Goal: Task Accomplishment & Management: Manage account settings

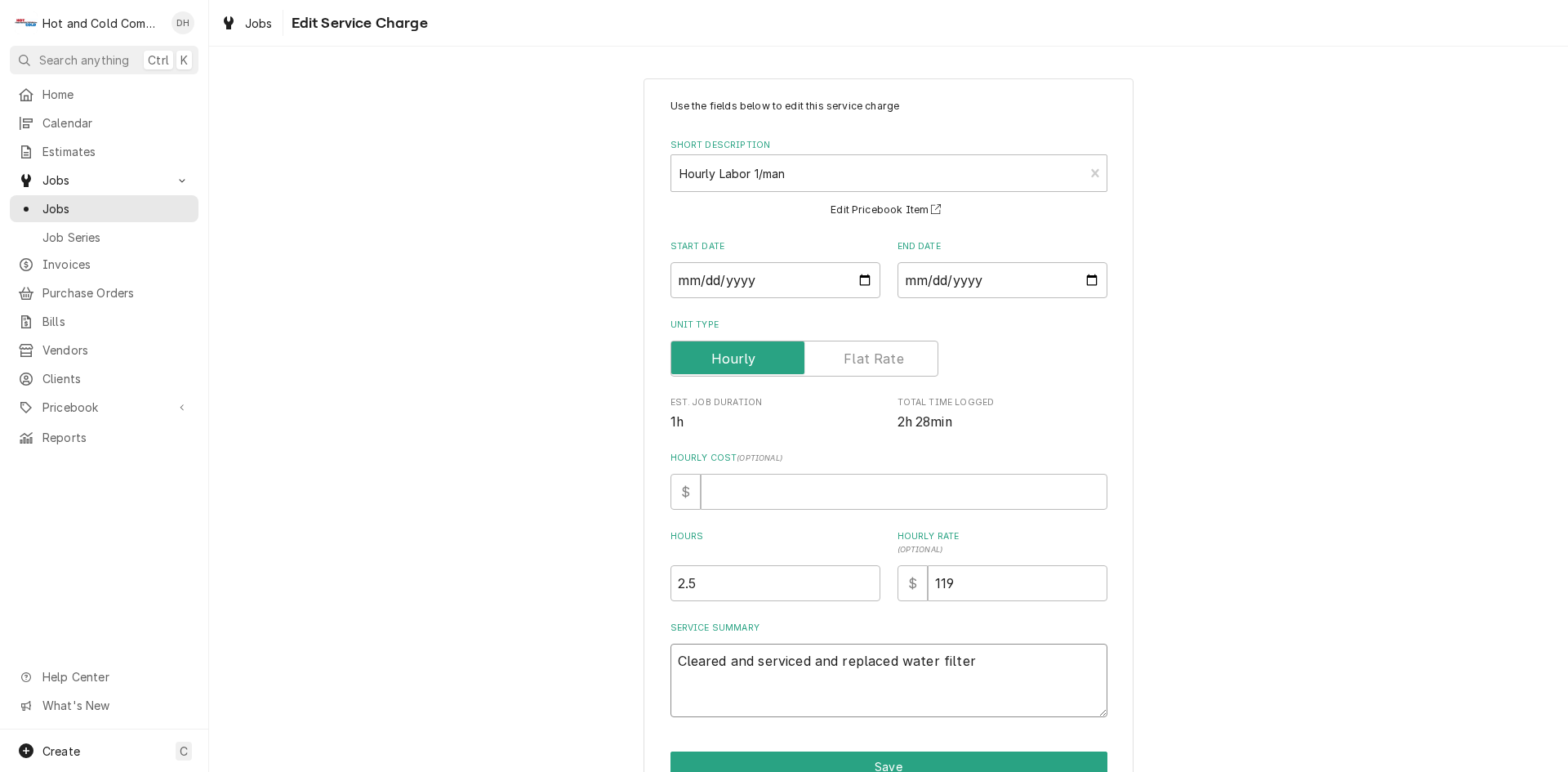
click at [1055, 667] on textarea "Cleared and serviced and replaced water filter" at bounding box center [889, 680] width 437 height 73
click at [704, 659] on textarea "Cleared and serviced and replaced water filter" at bounding box center [889, 680] width 437 height 73
type textarea "Cleaed and serviced and replaced water filter"
type textarea "x"
type textarea "Cleaned and serviced and replaced water filter"
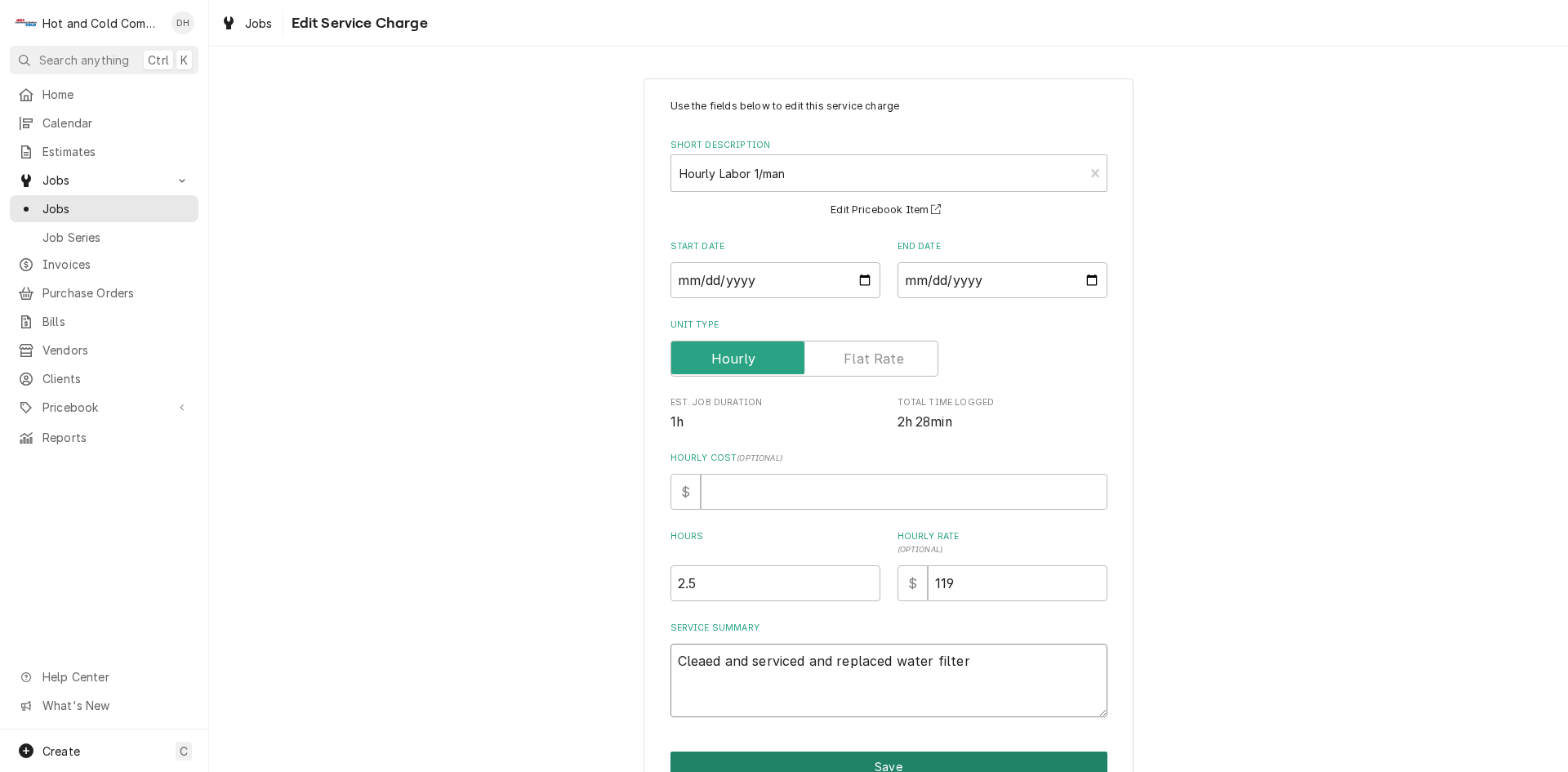
type textarea "x"
click at [808, 661] on textarea "Cleaned and serviced and replaced water filter" at bounding box center [889, 680] width 437 height 73
type textarea "Cleaned and service and replaced water filter"
type textarea "x"
type textarea "Cleaned and servic and replaced water filter"
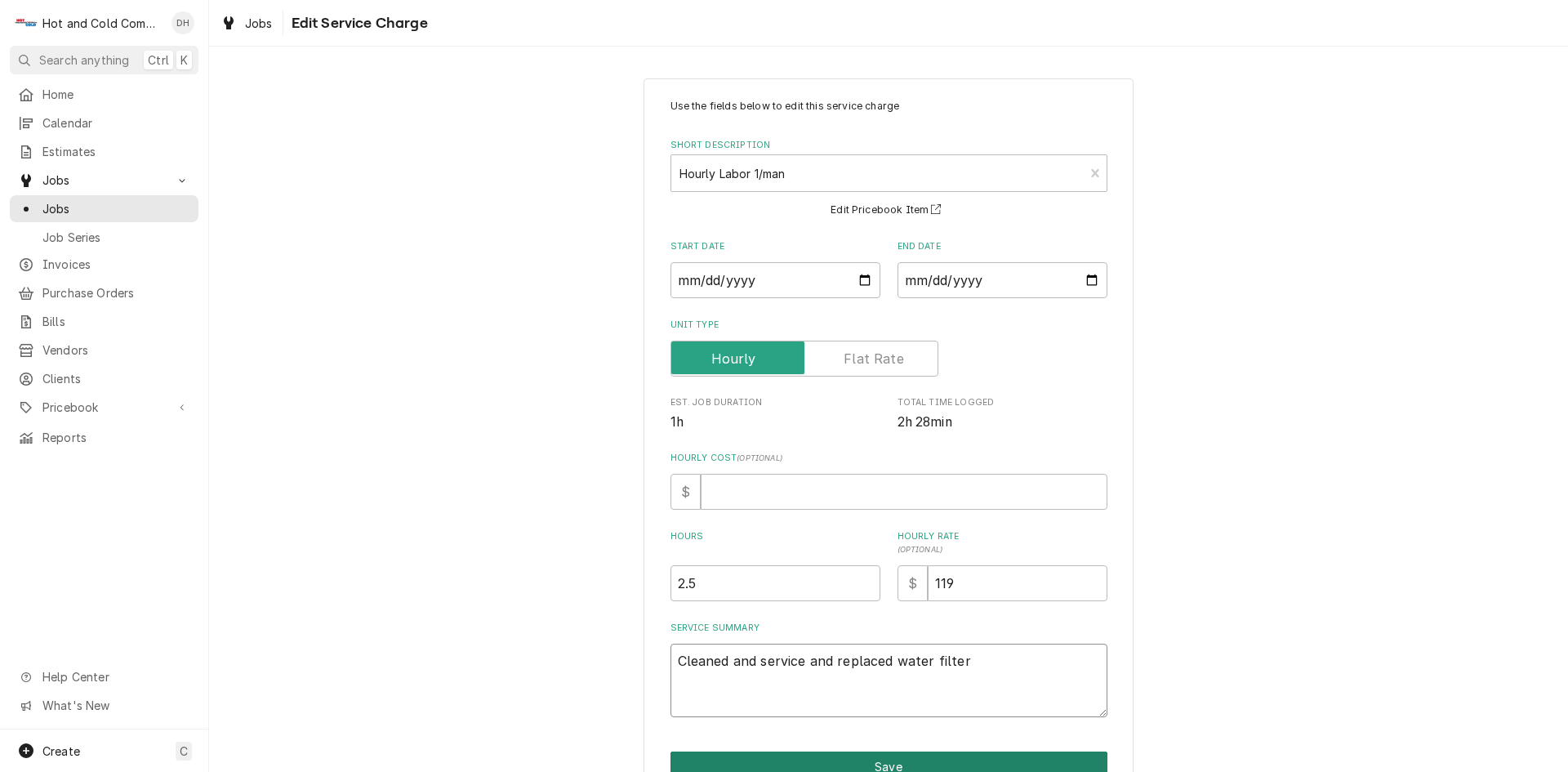
type textarea "x"
type textarea "Cleaned and servi and replaced water filter"
type textarea "x"
type textarea "Cleaned and serv and replaced water filter"
type textarea "x"
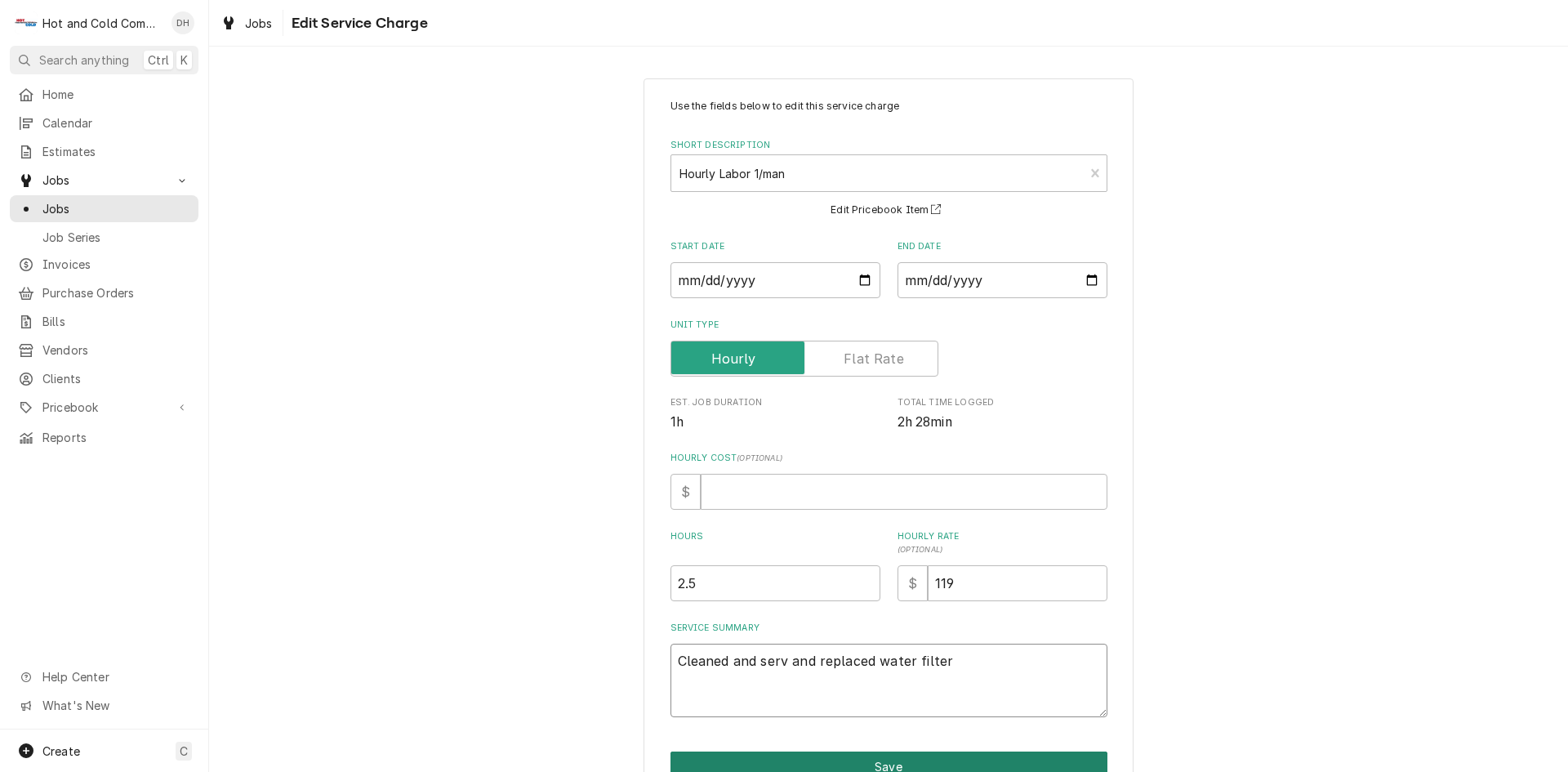
type textarea "Cleaned and ser and replaced water filter"
type textarea "x"
type textarea "Cleaned and se and replaced water filter"
type textarea "x"
type textarea "Cleaned and s and replaced water filter"
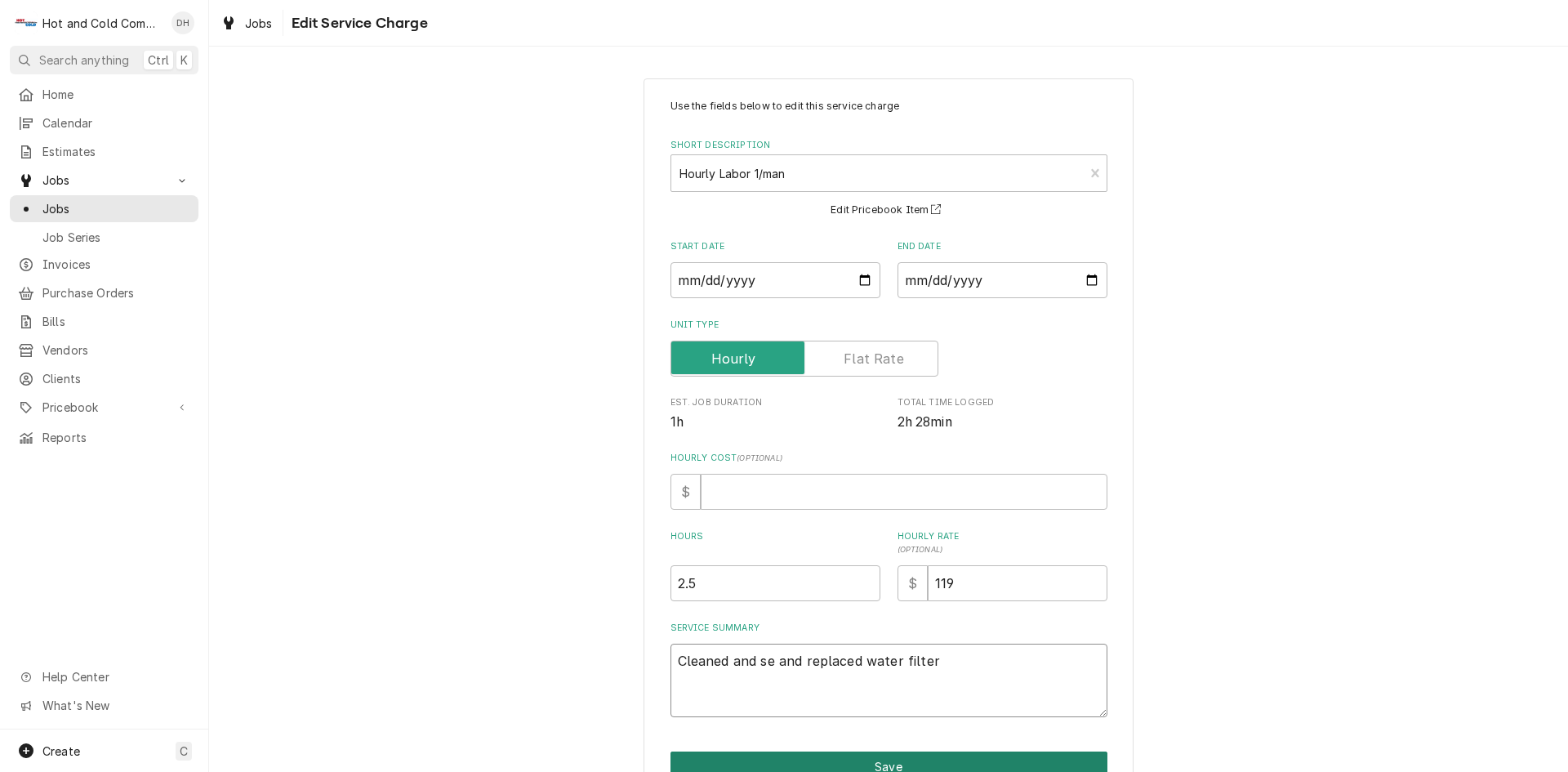
type textarea "x"
type textarea "Cleaned and and replaced water filter"
type textarea "x"
type textarea "Cleaned and and replaced water filter"
type textarea "x"
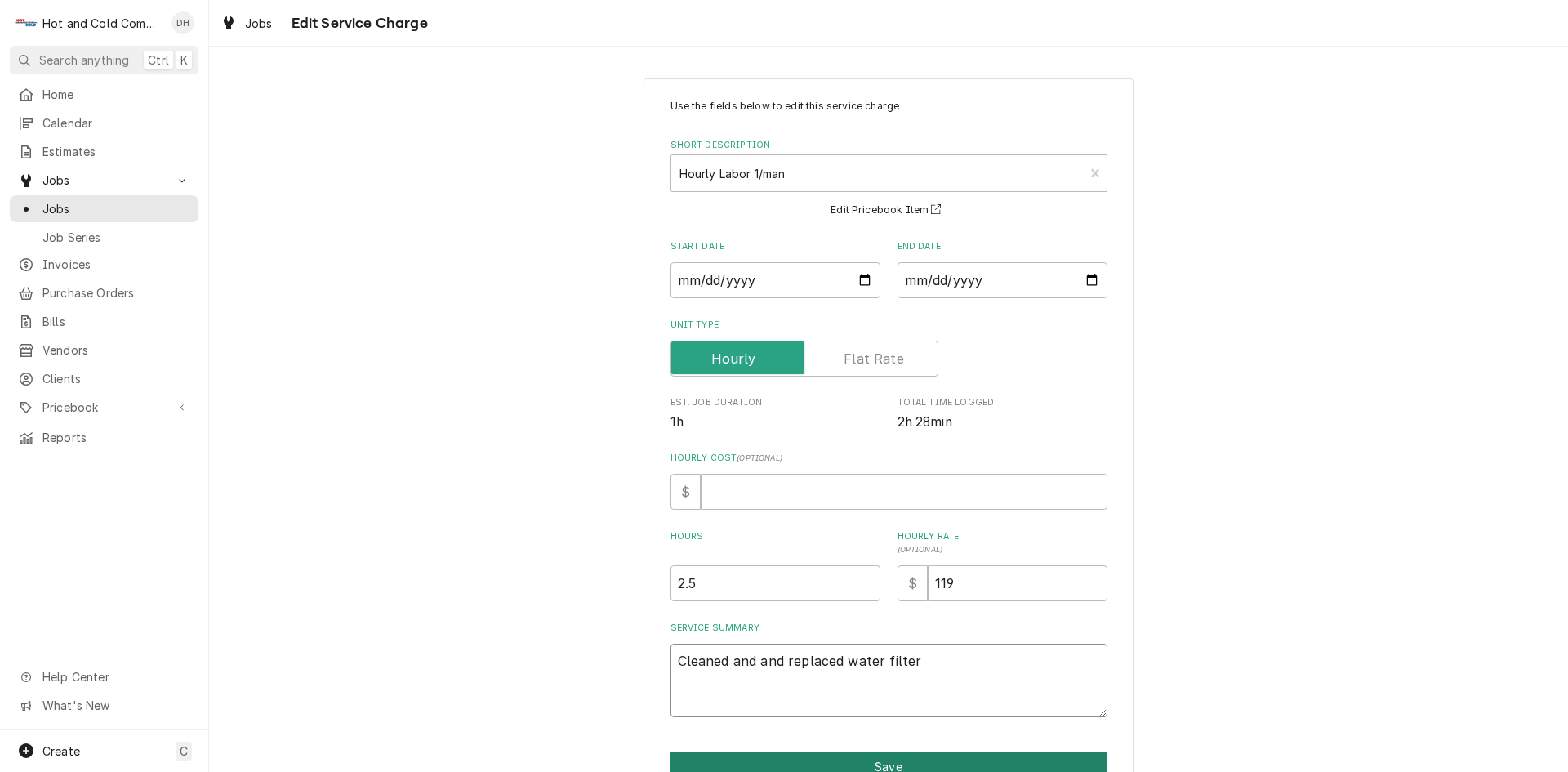
type textarea "Cleaned an and replaced water filter"
type textarea "x"
type textarea "Cleaned a and replaced water filter"
type textarea "x"
type textarea "Cleaned and replaced water filter"
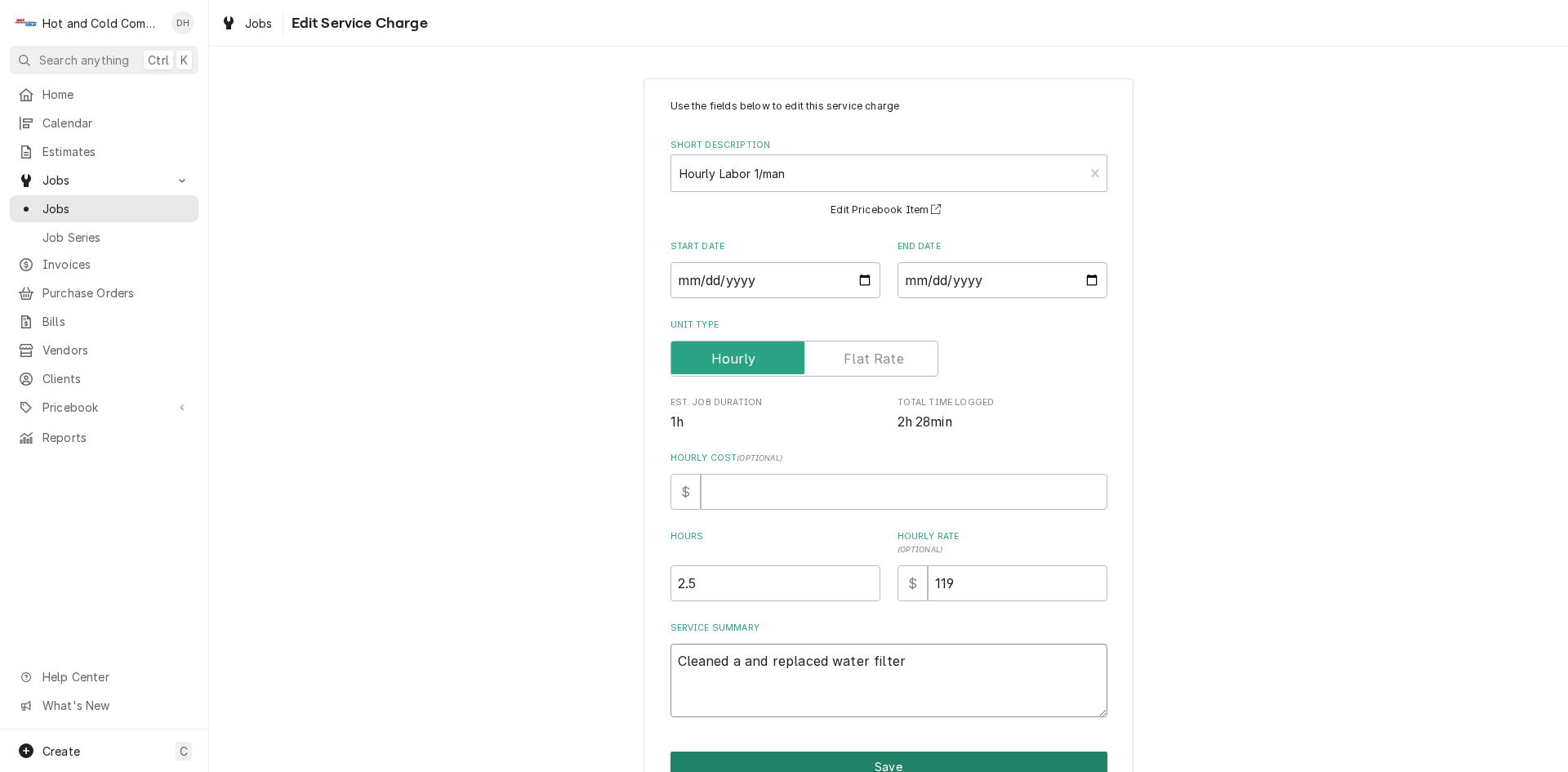
type textarea "x"
type textarea "Cleaned and replaced water filter"
type textarea "x"
type textarea "Cleaned, and replaced water filter"
type textarea "x"
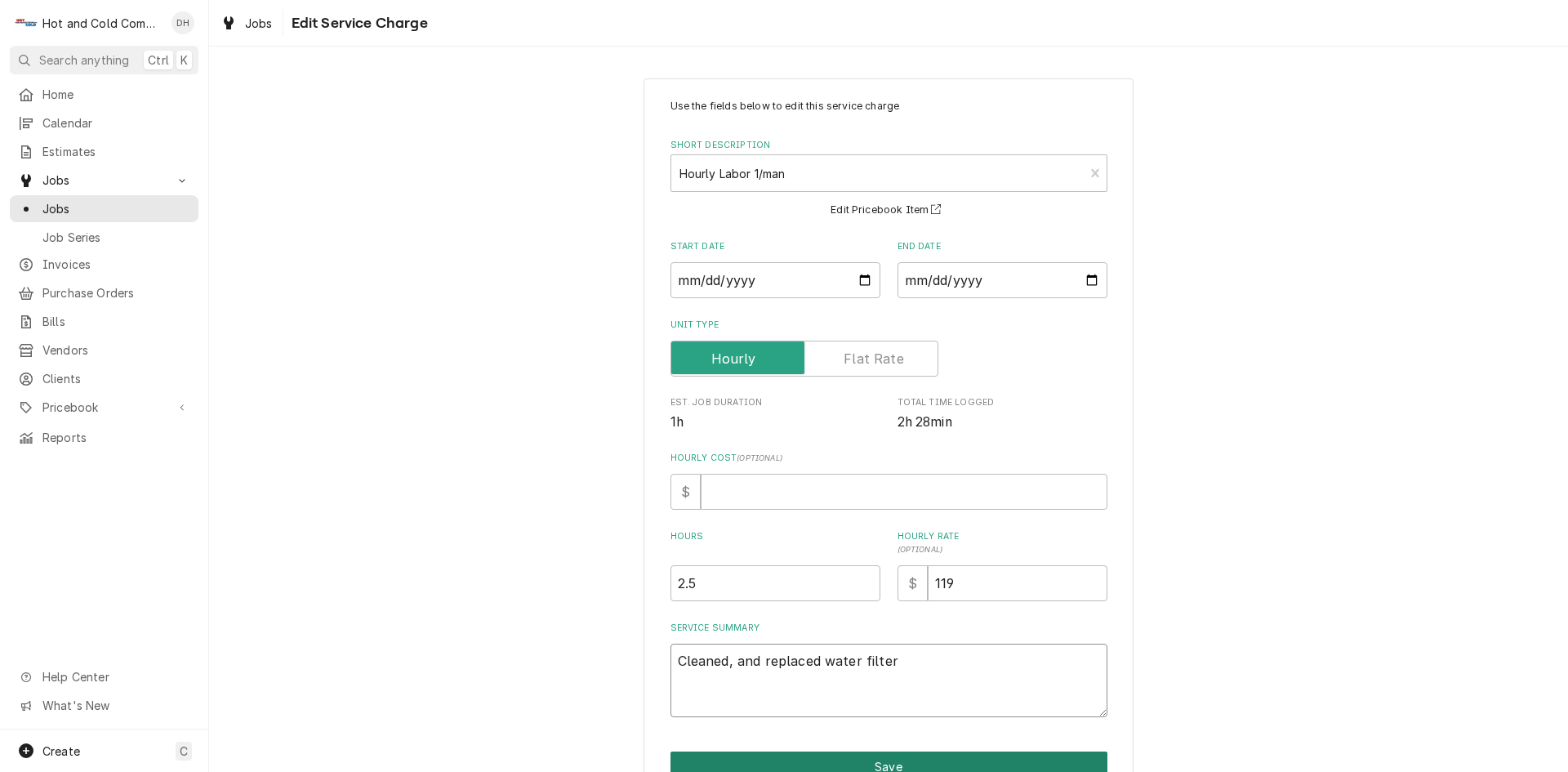
type textarea "Cleaned,s and replaced water filter"
type textarea "x"
type textarea "Cleaned,sa and replaced water filter"
type textarea "x"
type textarea "Cleaned,san and replaced water filter"
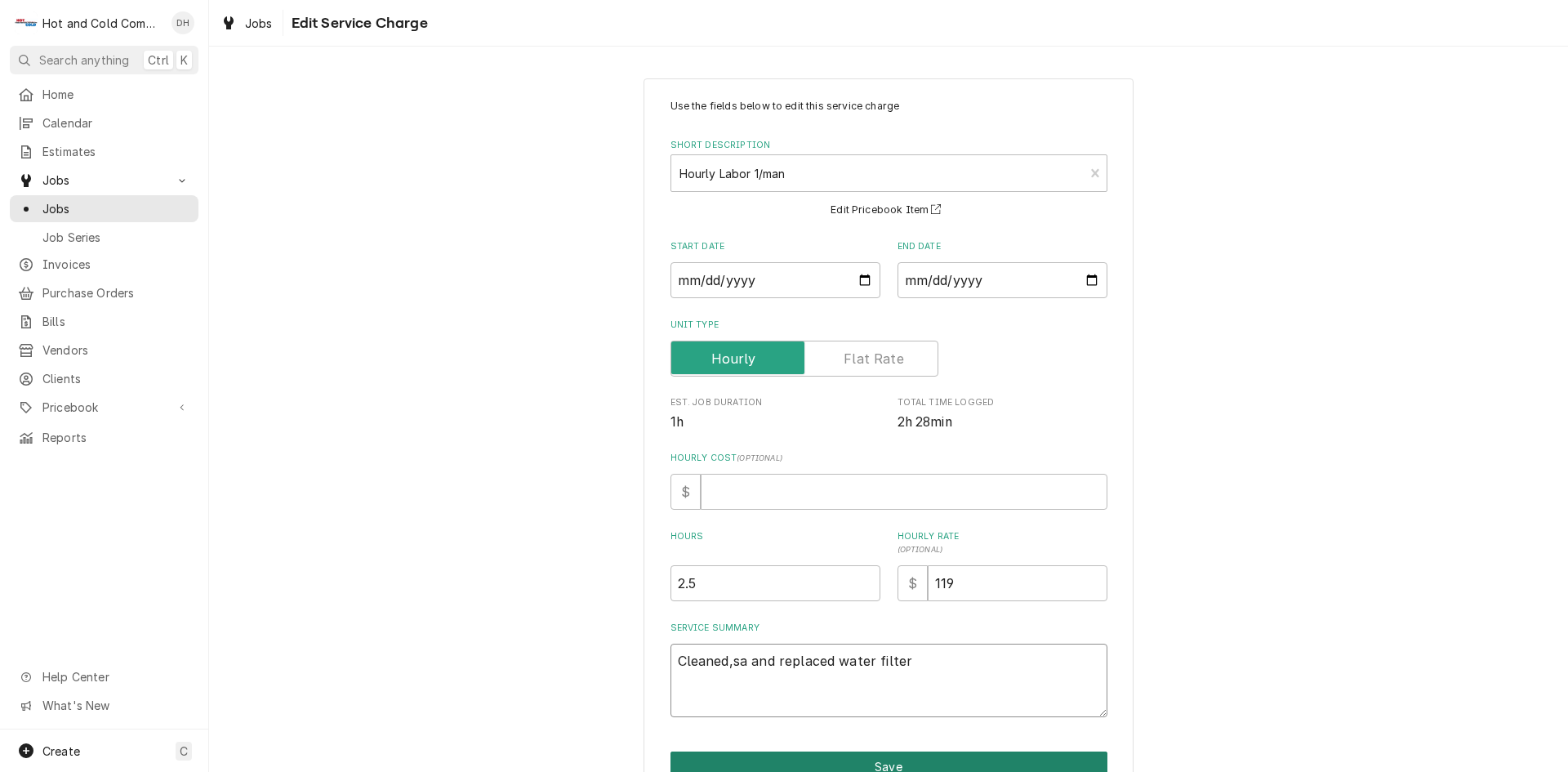
type textarea "x"
type textarea "Cleaned,sani and replaced water filter"
type textarea "x"
type textarea "Cleaned,sanit and replaced water filter"
type textarea "x"
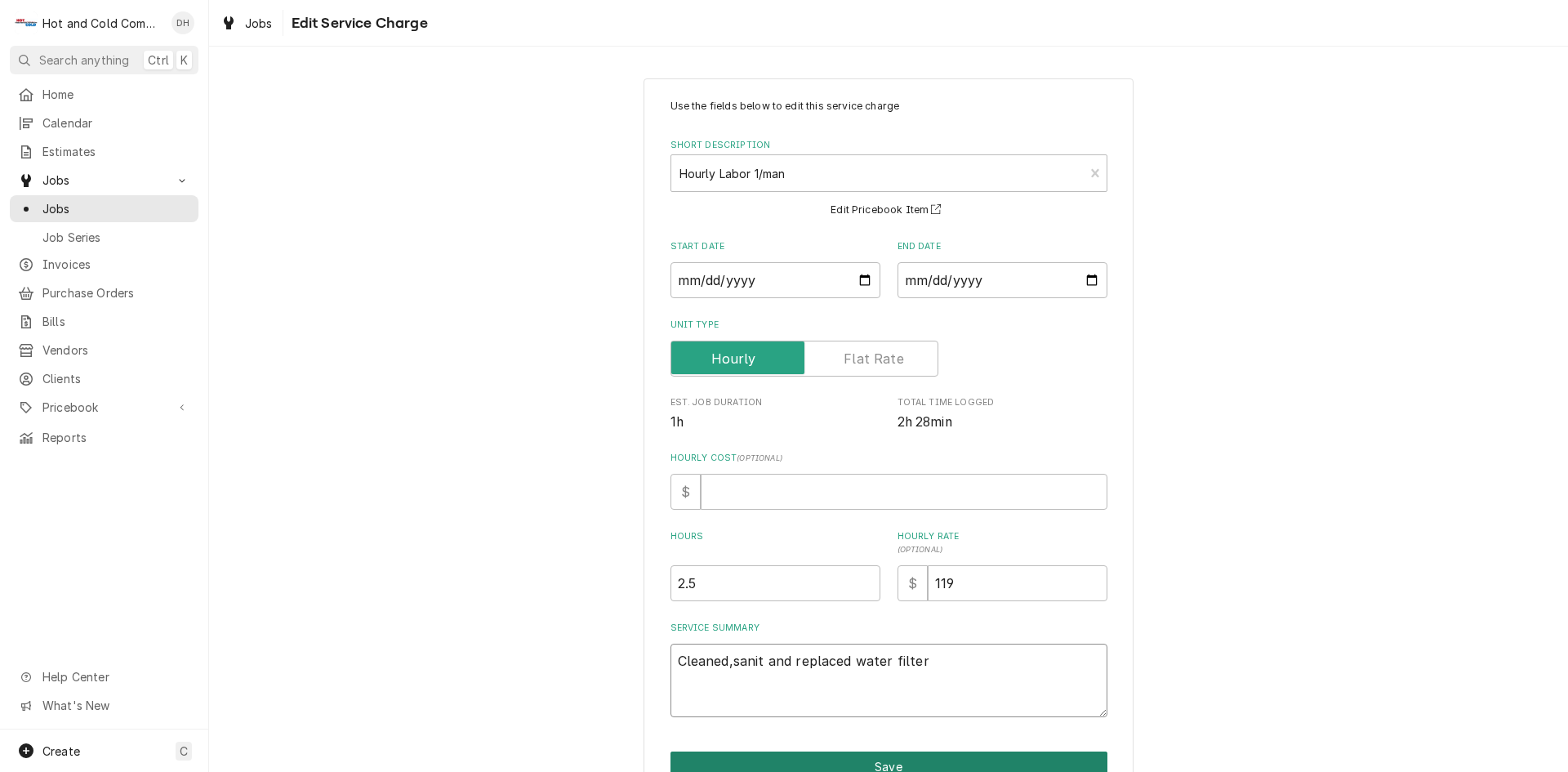
type textarea "Cleaned,saniti and replaced water filter"
type textarea "x"
type textarea "Cleaned,sanitiz and replaced water filter"
type textarea "x"
type textarea "Cleaned,sanitize and replaced water filter"
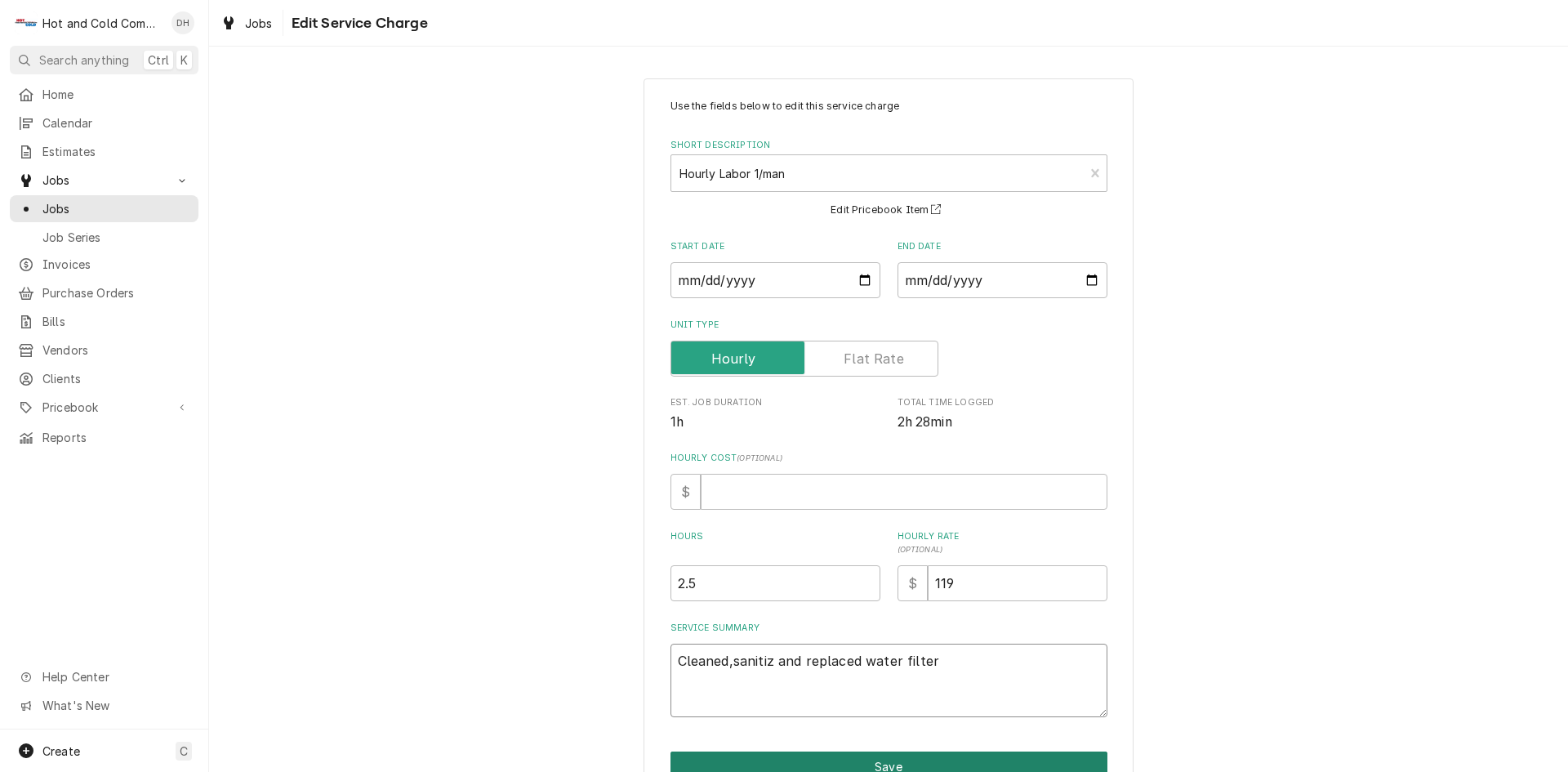
type textarea "x"
type textarea "Cleaned,sanitized and replaced water filter"
type textarea "x"
type textarea "Cleaned,sanitized and replaced water filter"
type textarea "x"
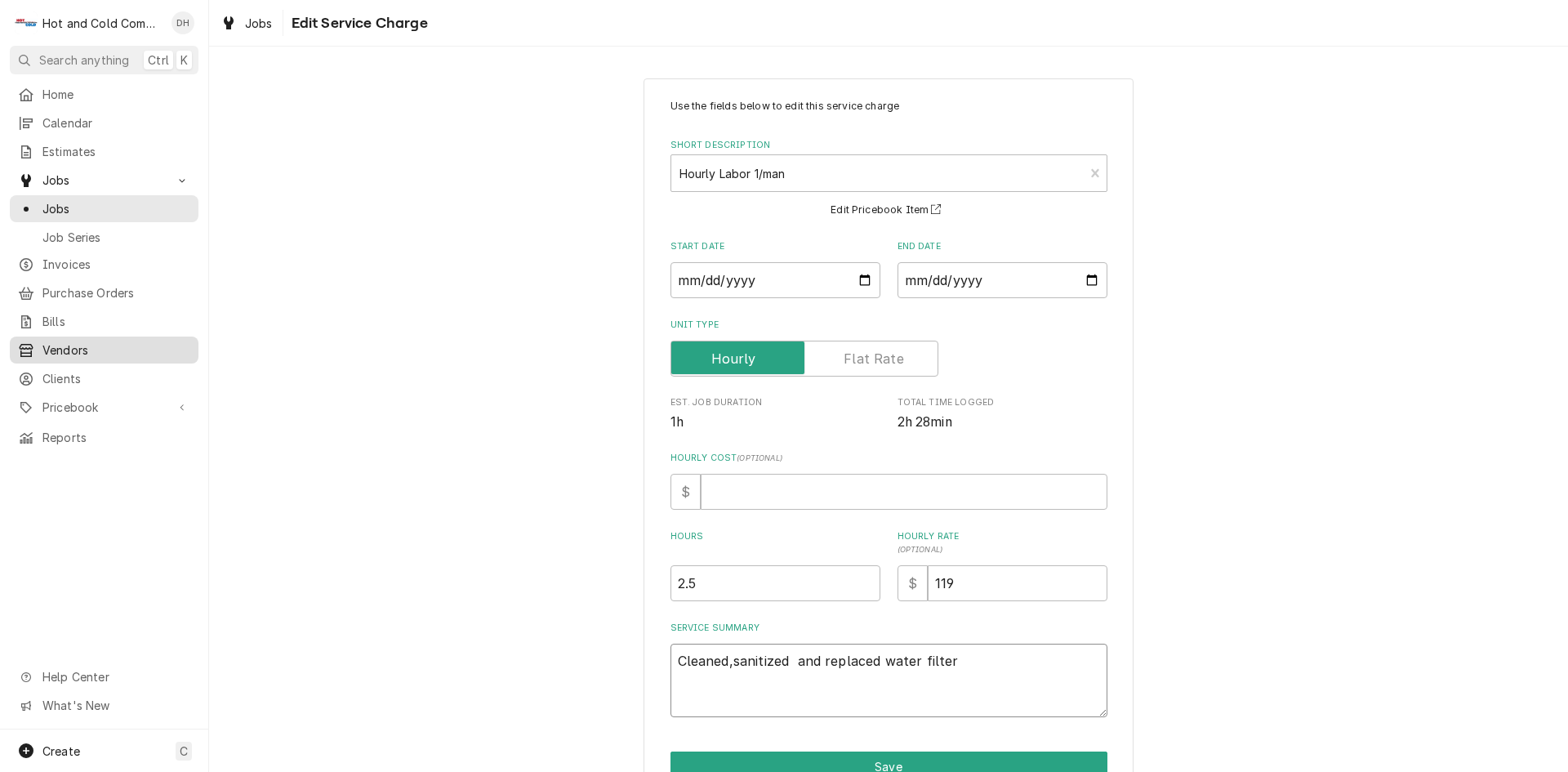
type textarea "Cleaned,sanitized i and replaced water filter"
type textarea "x"
type textarea "Cleaned,sanitized ic and replaced water filter"
type textarea "x"
type textarea "Cleaned,sanitized ice and replaced water filter"
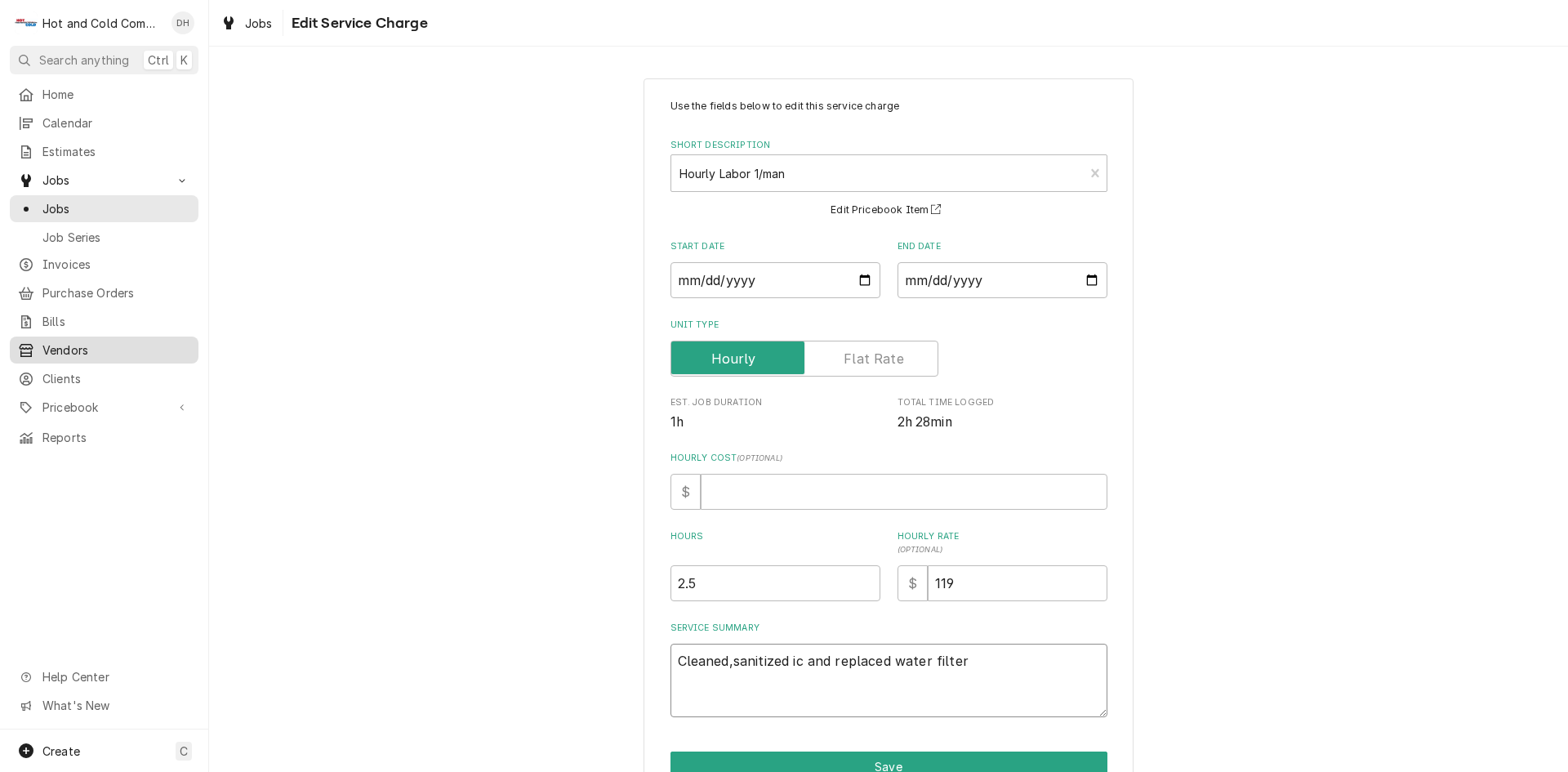
type textarea "x"
type textarea "Cleaned,sanitized ice and replaced water filter"
type textarea "x"
type textarea "Cleaned,sanitized ice m and replaced water filter"
type textarea "x"
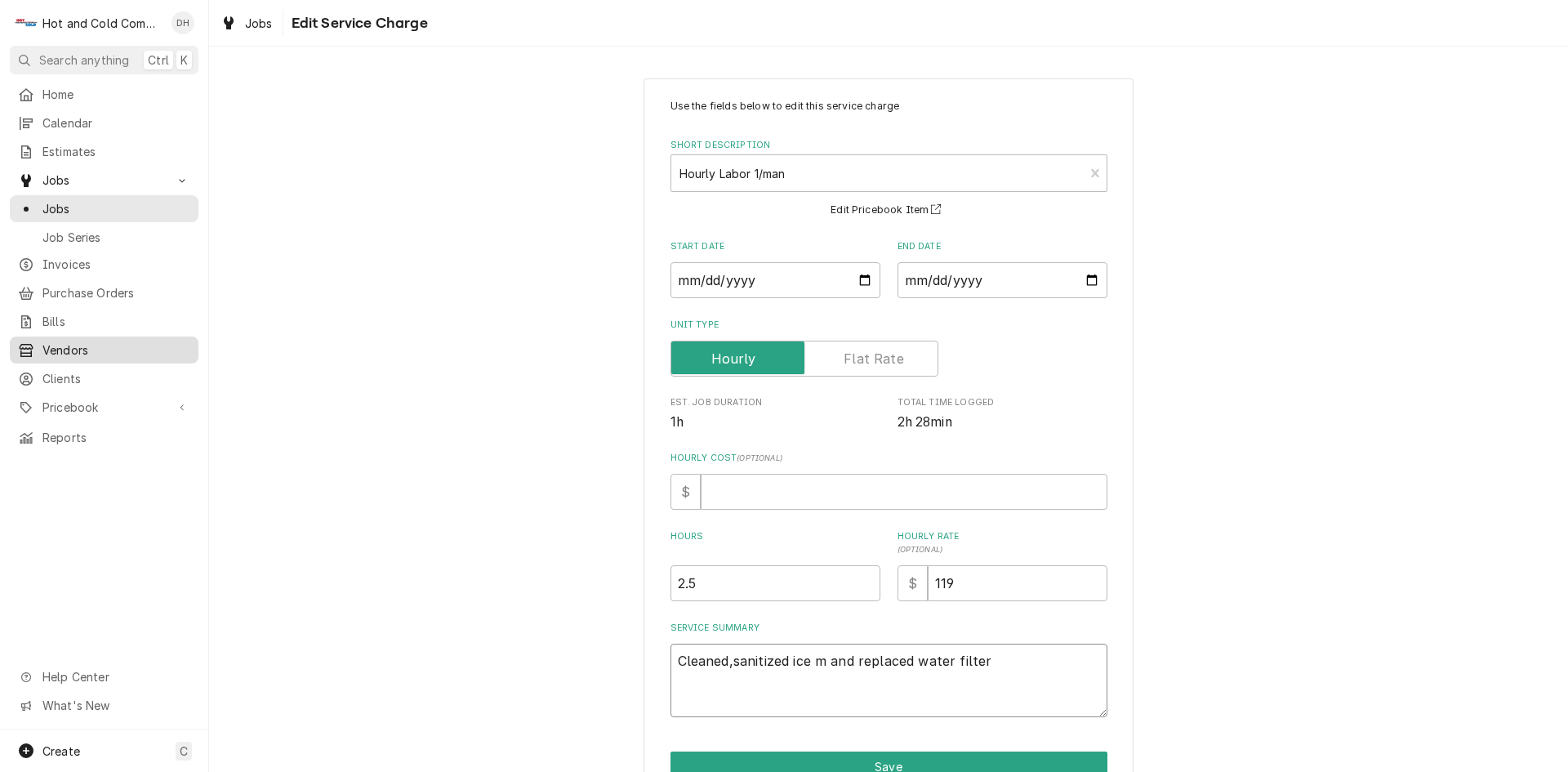
type textarea "Cleaned,sanitized ice ma and replaced water filter"
type textarea "x"
type textarea "Cleaned,sanitized ice mak and replaced water filter"
type textarea "x"
type textarea "Cleaned,sanitized ice make and replaced water filter"
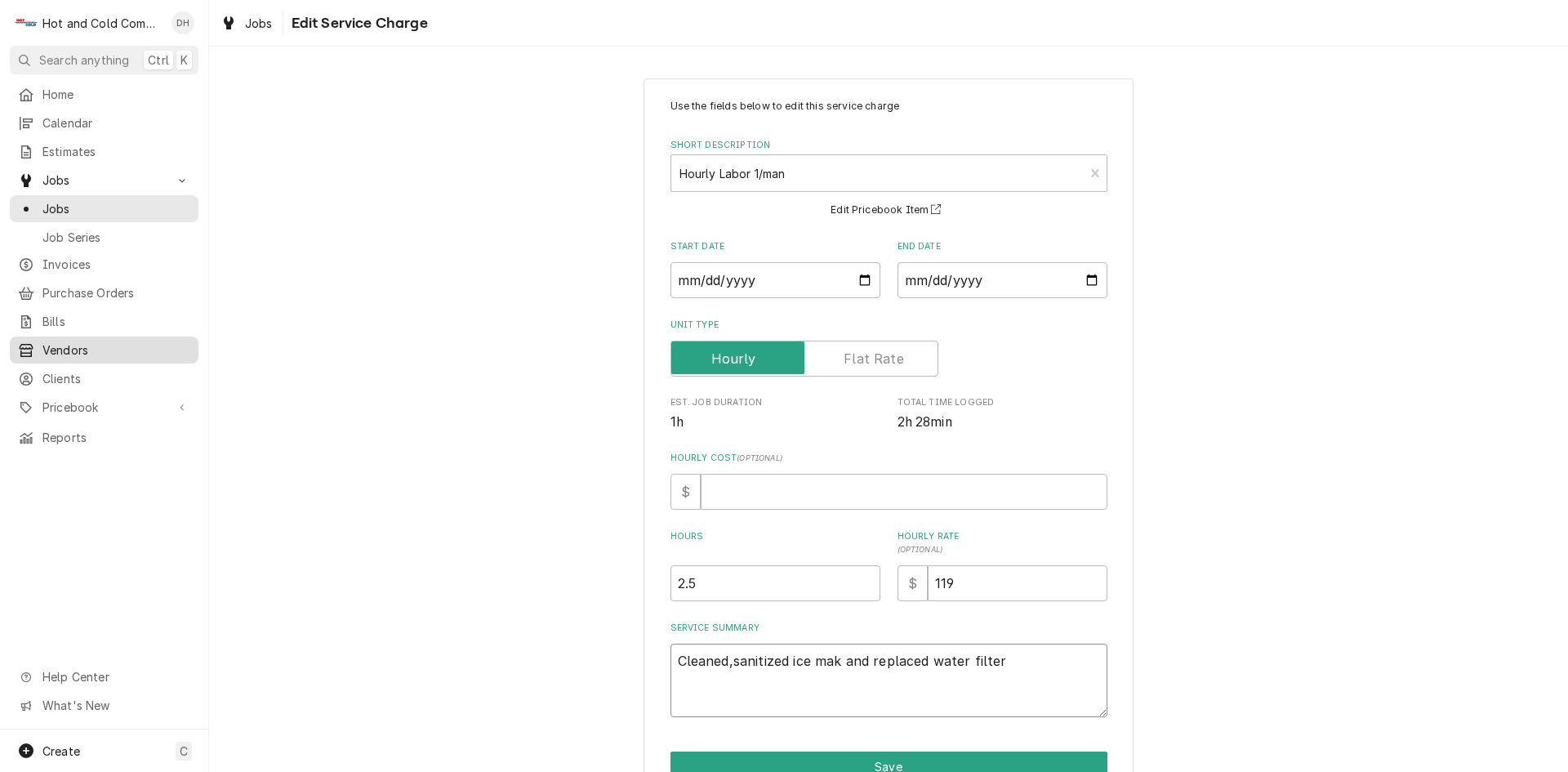
type textarea "x"
type textarea "Cleaned,sanitized ice maker and replaced water filter"
type textarea "x"
type textarea "Cleaned,sanitized ice maker and replaced water filter"
type textarea "x"
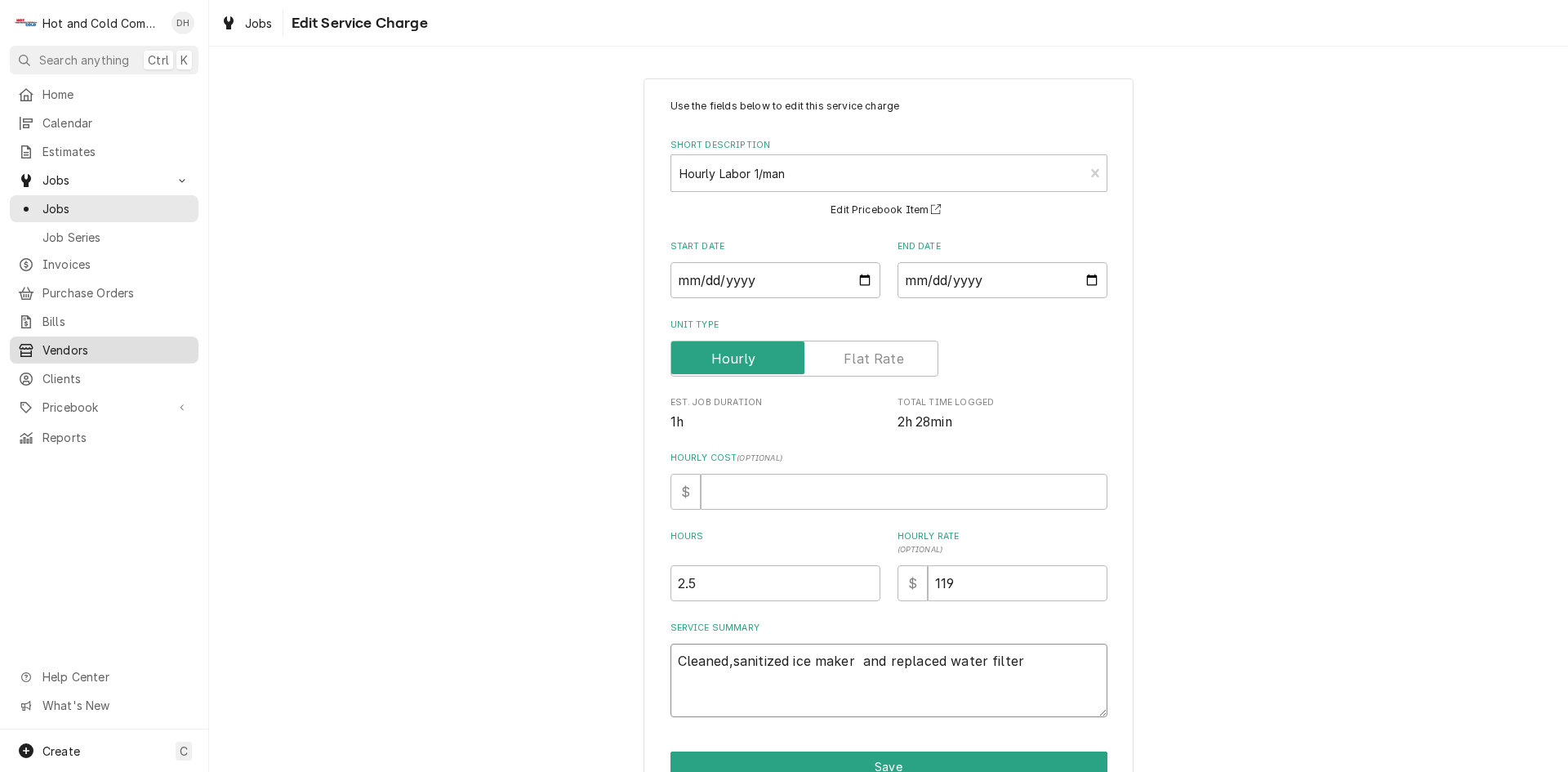
type textarea "Cleaned,sanitized ice maker r and replaced water filter"
type textarea "x"
type textarea "Cleaned,sanitized ice maker re and replaced water filter"
type textarea "x"
type textarea "Cleaned,sanitized ice maker rep and replaced water filter"
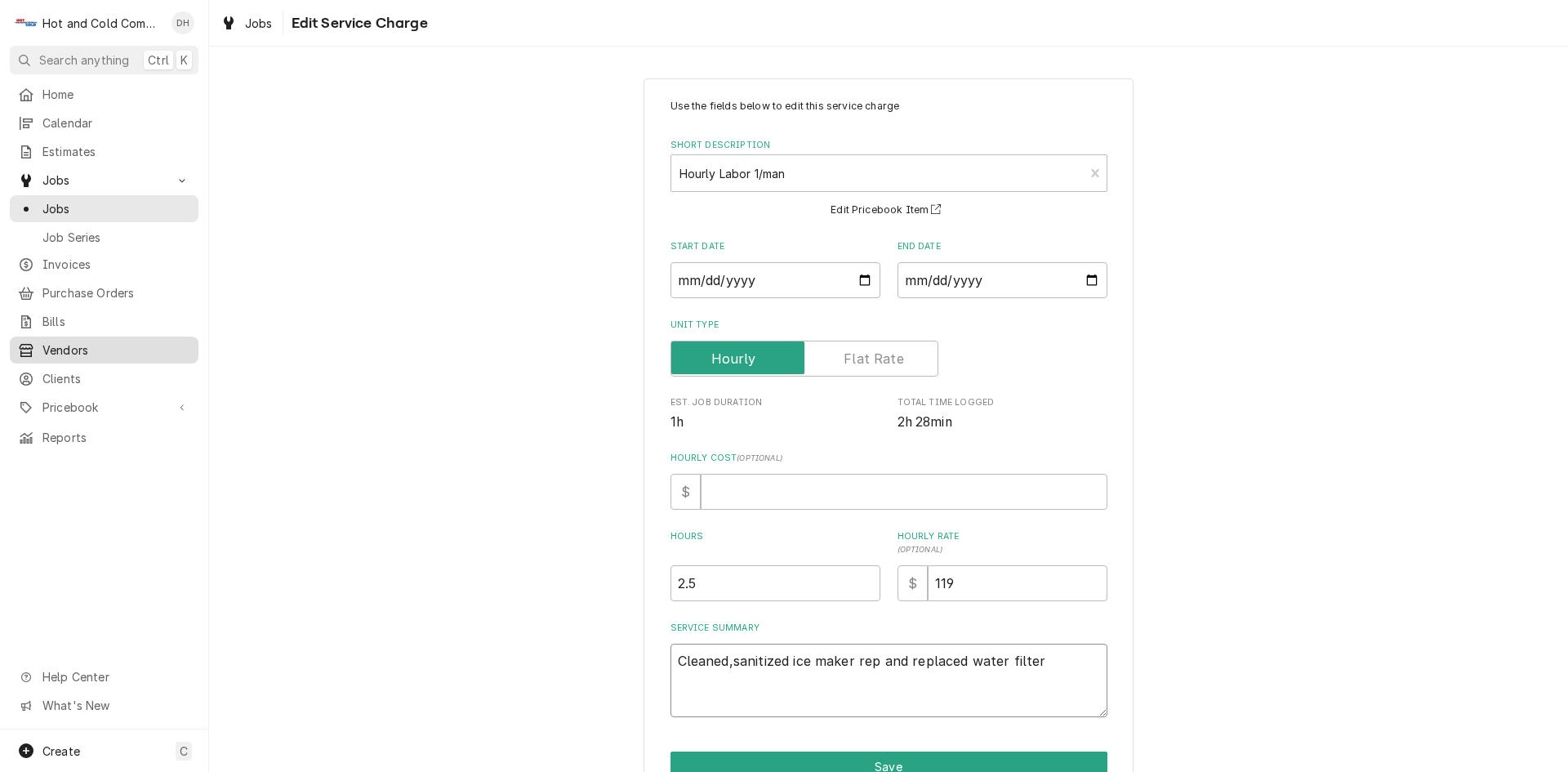
type textarea "x"
type textarea "Cleaned,sanitized ice maker repl and replaced water filter"
type textarea "x"
type textarea "Cleaned,sanitized ice maker repla and replaced water filter"
type textarea "x"
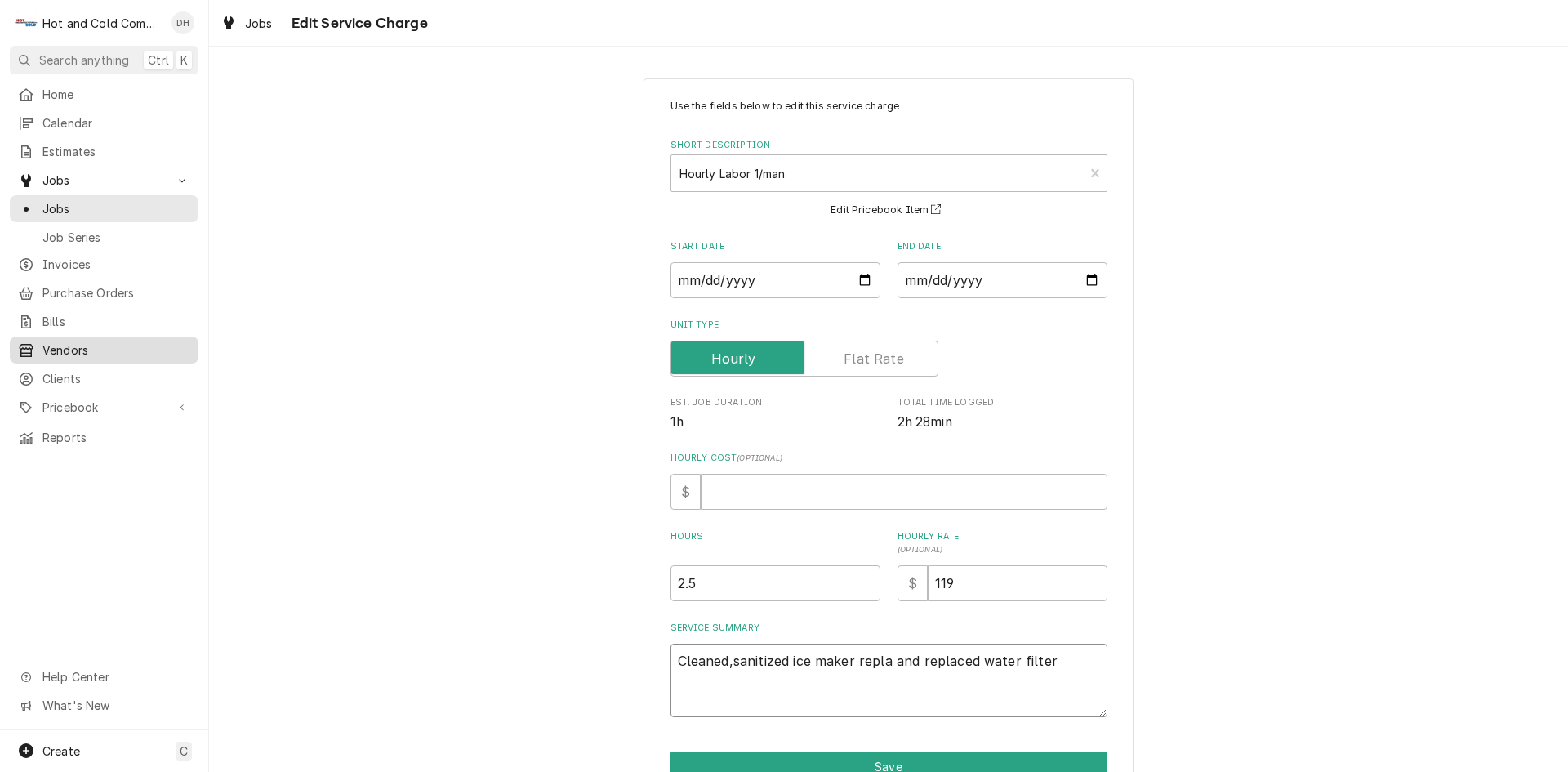
type textarea "Cleaned,sanitized ice maker replac and replaced water filter"
type textarea "x"
type textarea "Cleaned,sanitized ice maker replace and replaced water filter"
type textarea "x"
type textarea "Cleaned,sanitized ice maker replaced and replaced water filter"
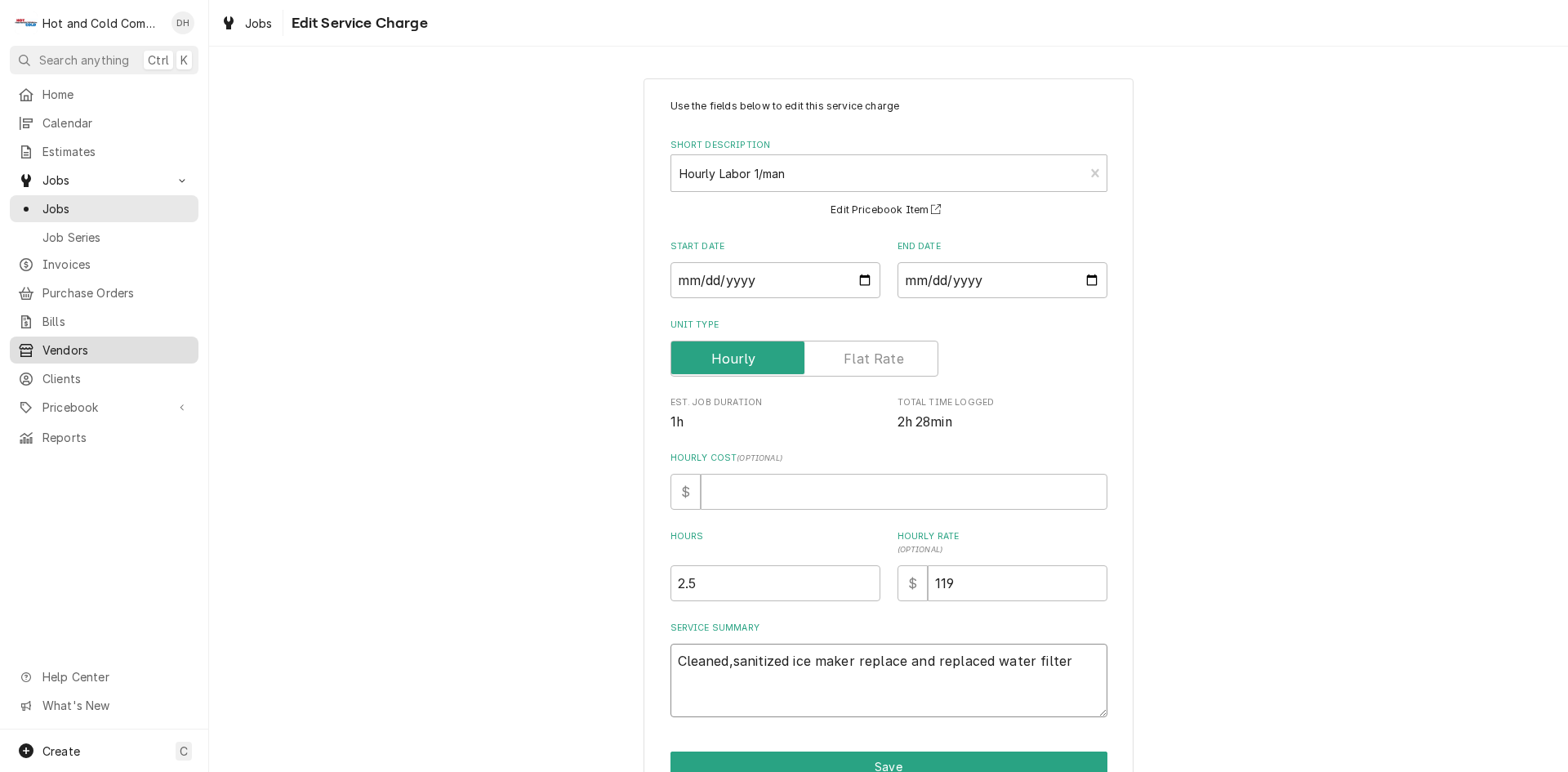
type textarea "x"
type textarea "Cleaned,sanitized ice maker replaced and replaced water filter"
type textarea "x"
type textarea "Cleaned,sanitized ice maker replaced w and replaced water filter"
type textarea "x"
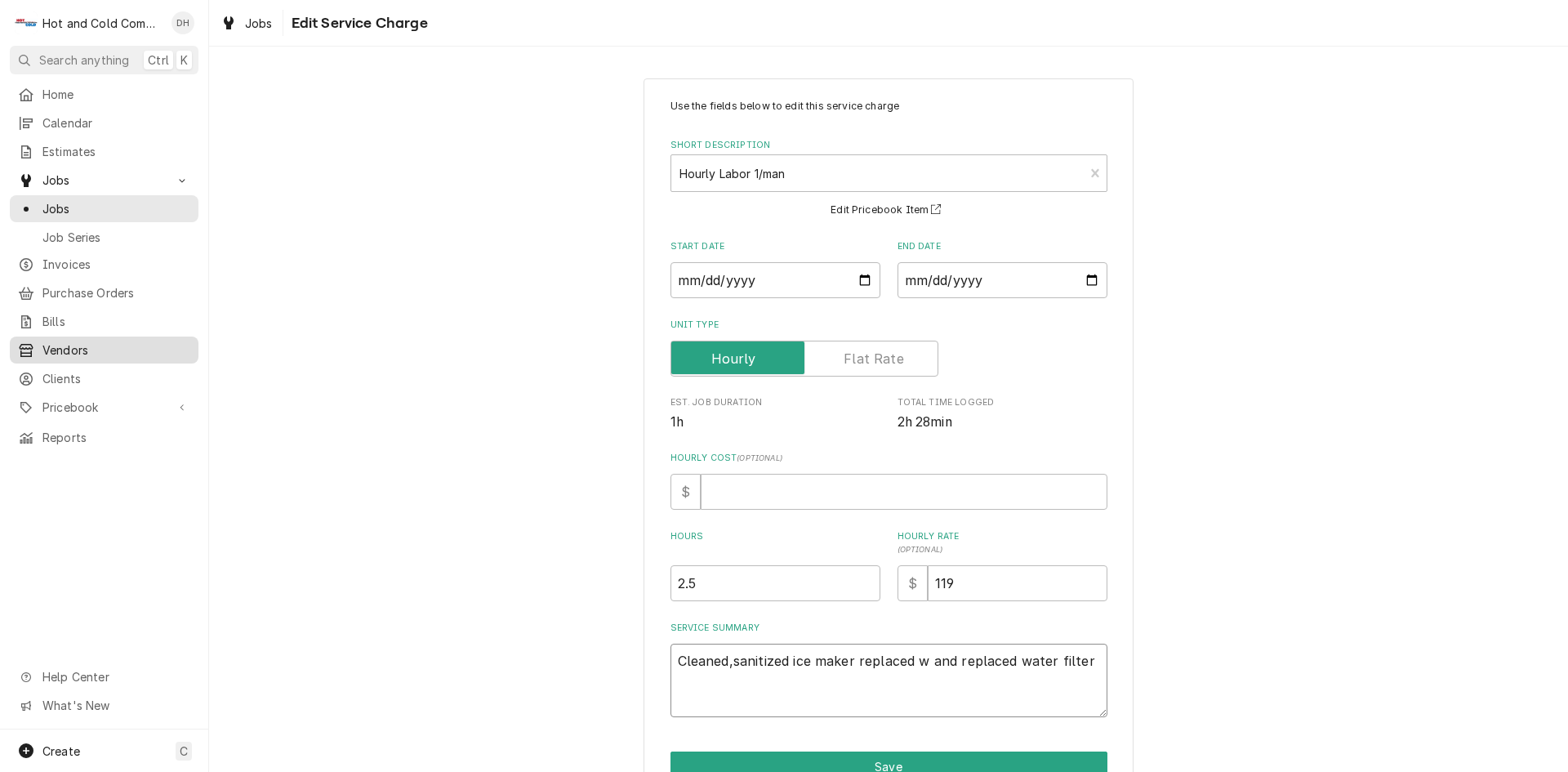
type textarea "Cleaned,sanitized ice maker replaced wa and replaced water filter"
type textarea "x"
type textarea "Cleaned,sanitized ice maker replaced wat and replaced water filter"
type textarea "x"
type textarea "Cleaned,sanitized ice maker replaced wate and replaced water filter"
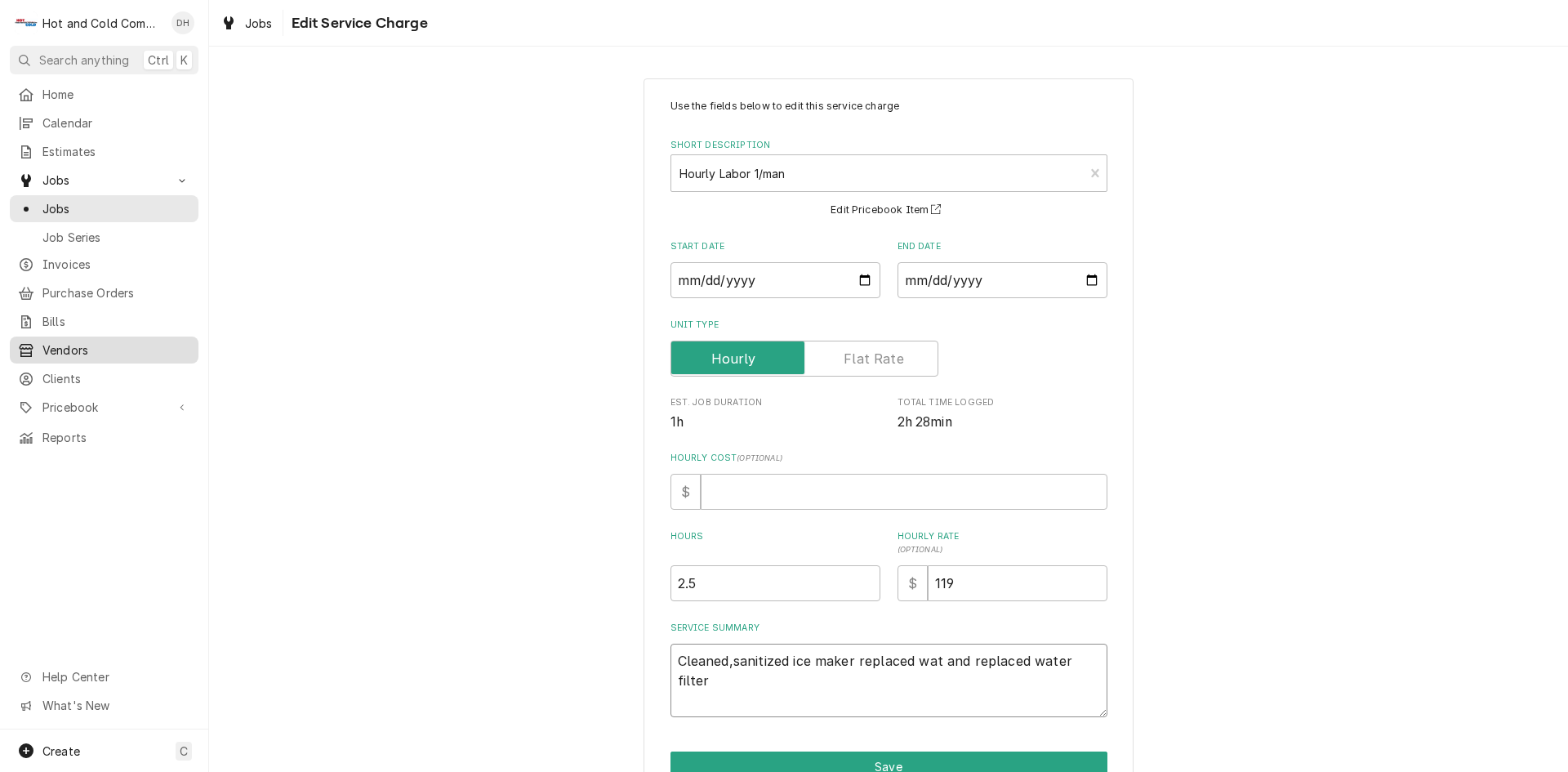
type textarea "x"
type textarea "Cleaned,sanitized ice maker replaced water and replaced water filter"
type textarea "x"
type textarea "Cleaned,sanitized ice maker replaced water and replaced water filter"
type textarea "x"
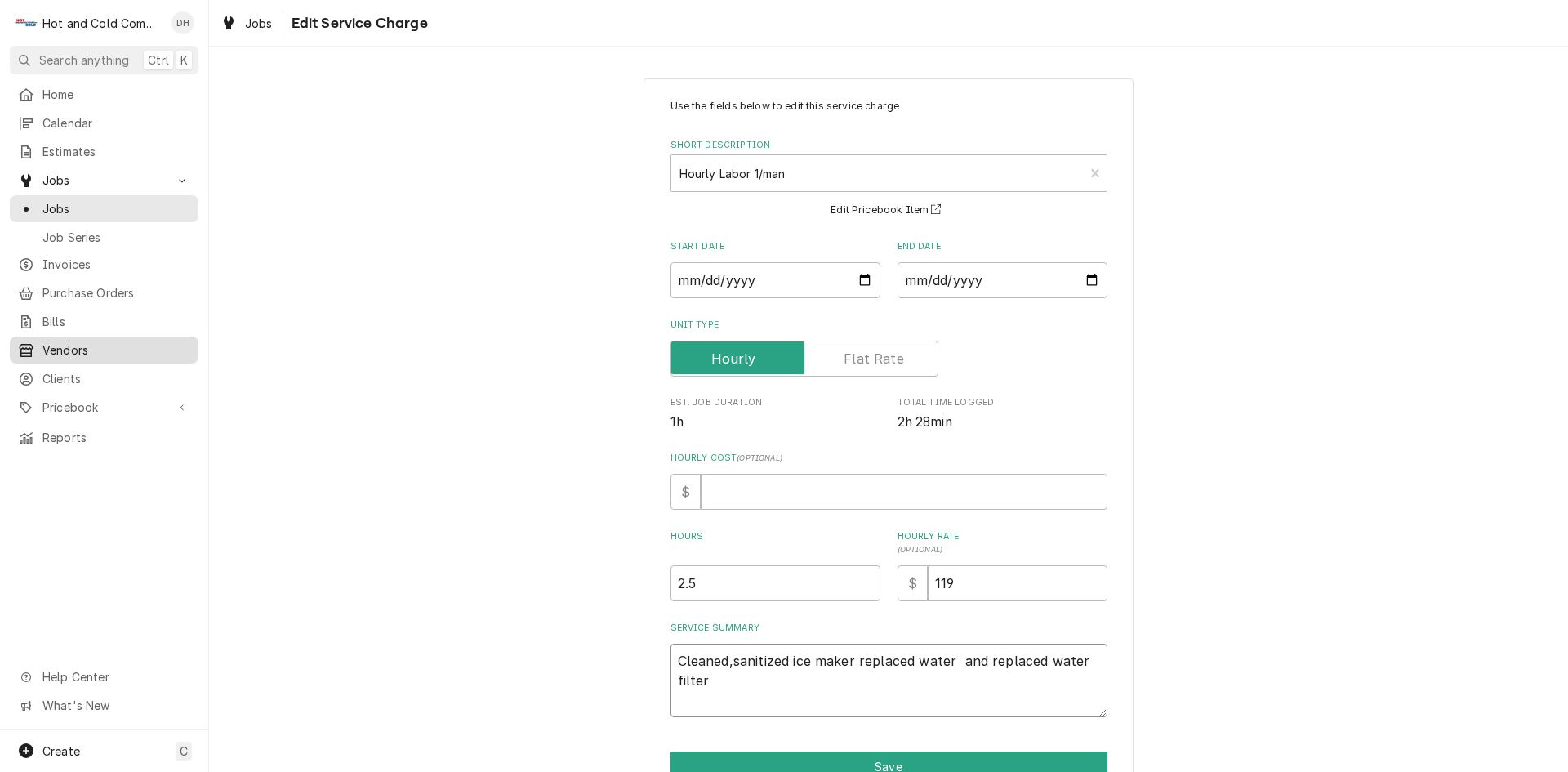
type textarea "Cleaned,sanitized ice maker replaced water f and replaced water filter"
type textarea "x"
type textarea "Cleaned,sanitized ice maker replaced water fi and replaced water filter"
type textarea "x"
type textarea "Cleaned,sanitized ice maker replaced water fil and replaced water filter"
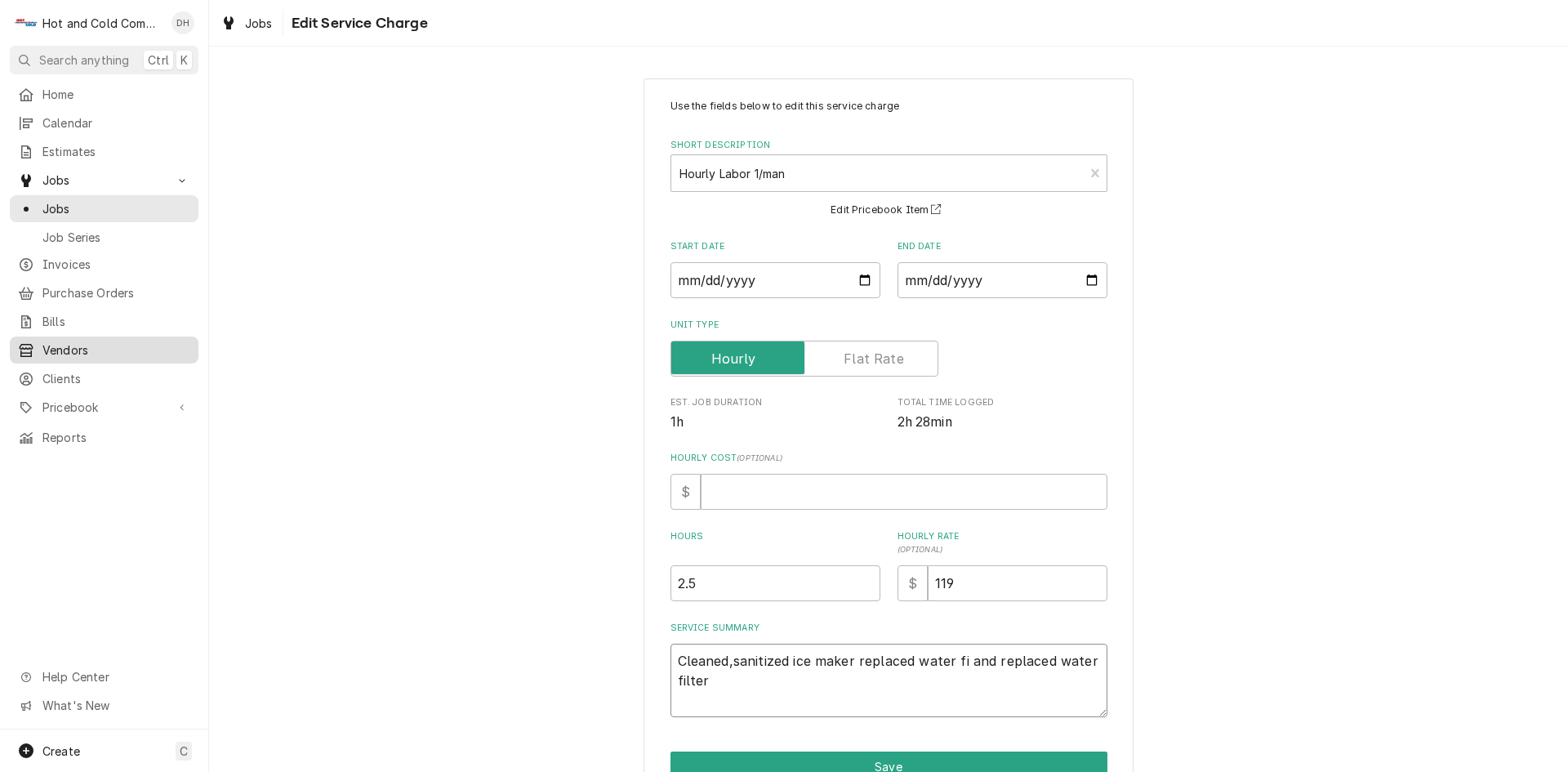
type textarea "x"
type textarea "Cleaned,sanitized ice maker replaced water filt and replaced water filter"
type textarea "x"
type textarea "Cleaned,sanitized ice maker replaced water filte and replaced water filter"
type textarea "x"
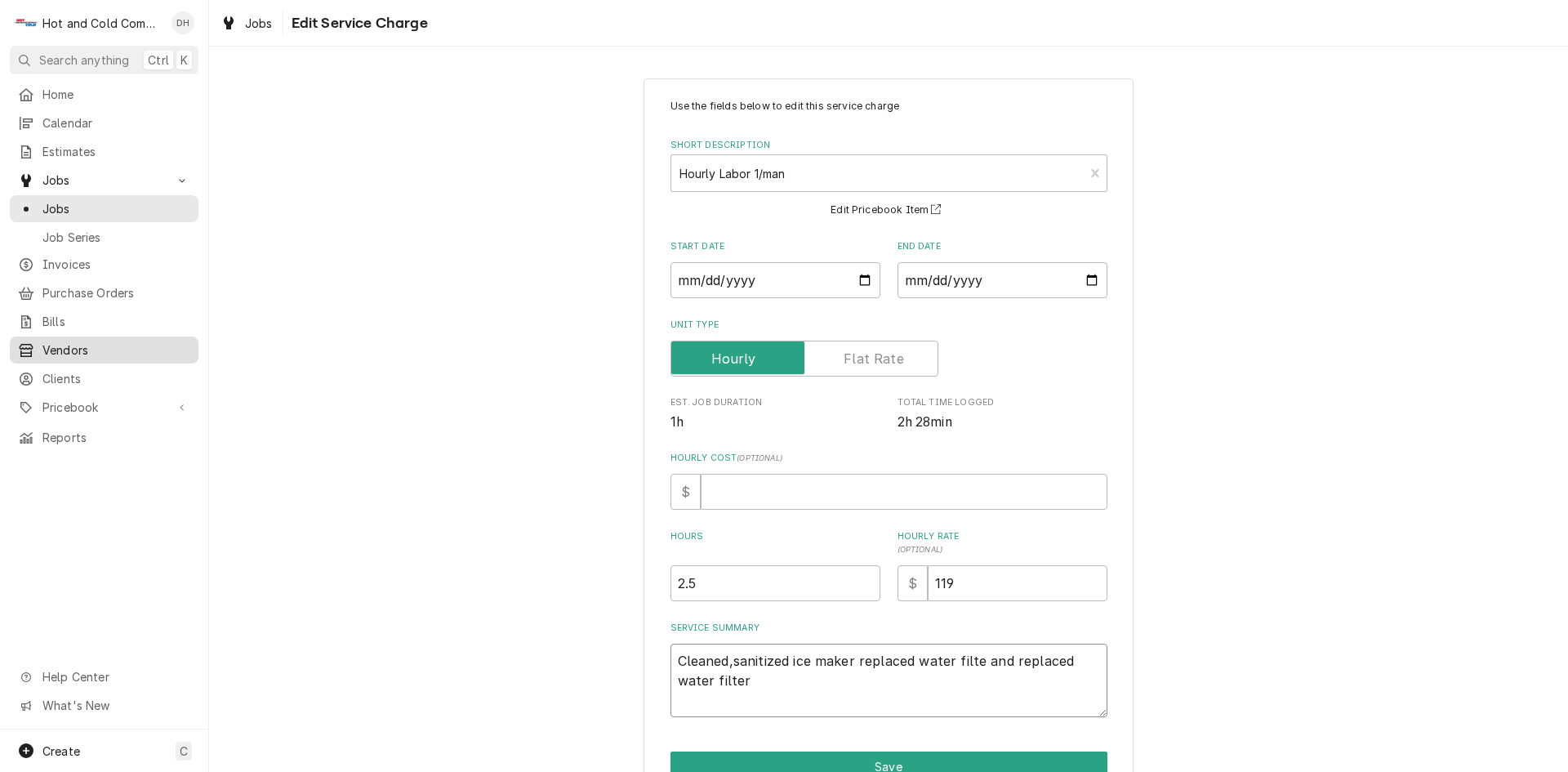
type textarea "Cleaned,sanitized ice maker replaced water filter and replaced water filter"
type textarea "x"
type textarea "Cleaned,sanitized ice maker replaced water filter and replaced water filter"
type textarea "x"
type textarea "Cleaned,sanitized ice maker replaced water filter f and replaced water filter"
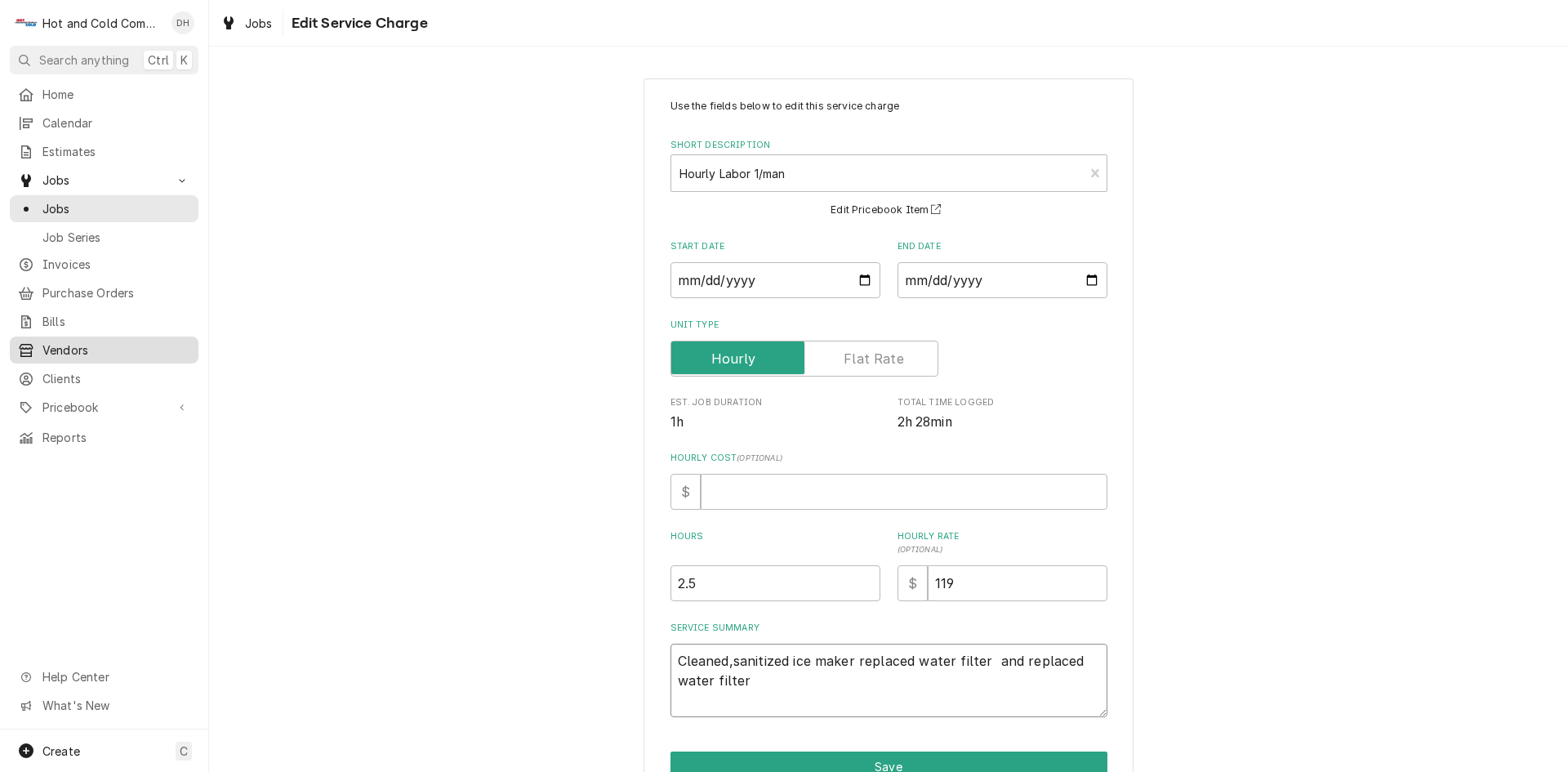
type textarea "x"
type textarea "Cleaned,sanitized ice maker replaced water filter fu and replaced water filter"
type textarea "x"
type textarea "Cleaned,sanitized ice maker replaced water filter fur and replaced water filter"
type textarea "x"
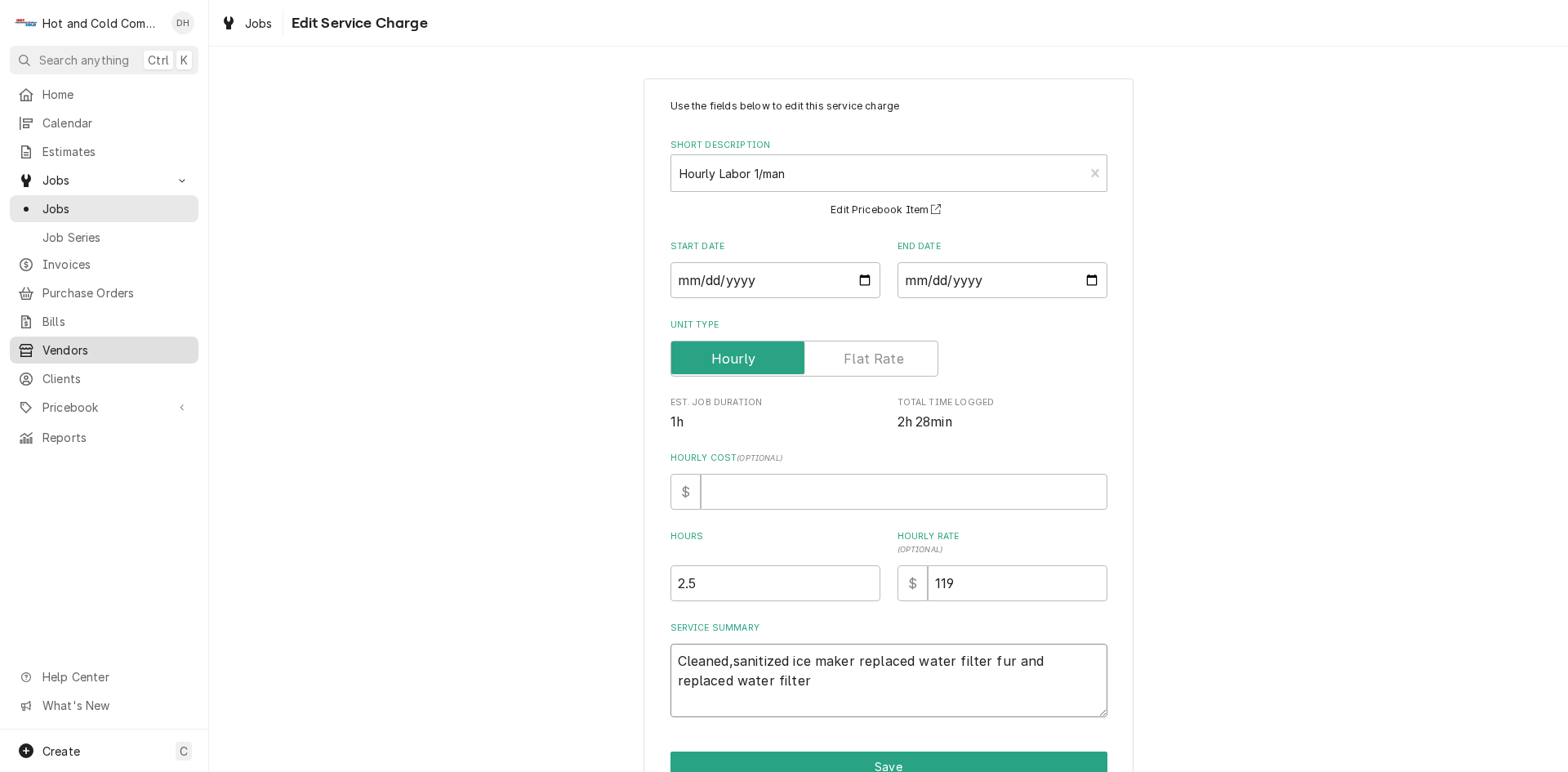
type textarea "Cleaned,sanitized ice maker replaced water filter furn and replaced water filter"
type textarea "x"
type textarea "Cleaned,sanitized ice maker replaced water filter furni and replaced water filt…"
type textarea "x"
type textarea "Cleaned,sanitized ice maker replaced water filter furnis and replaced water fil…"
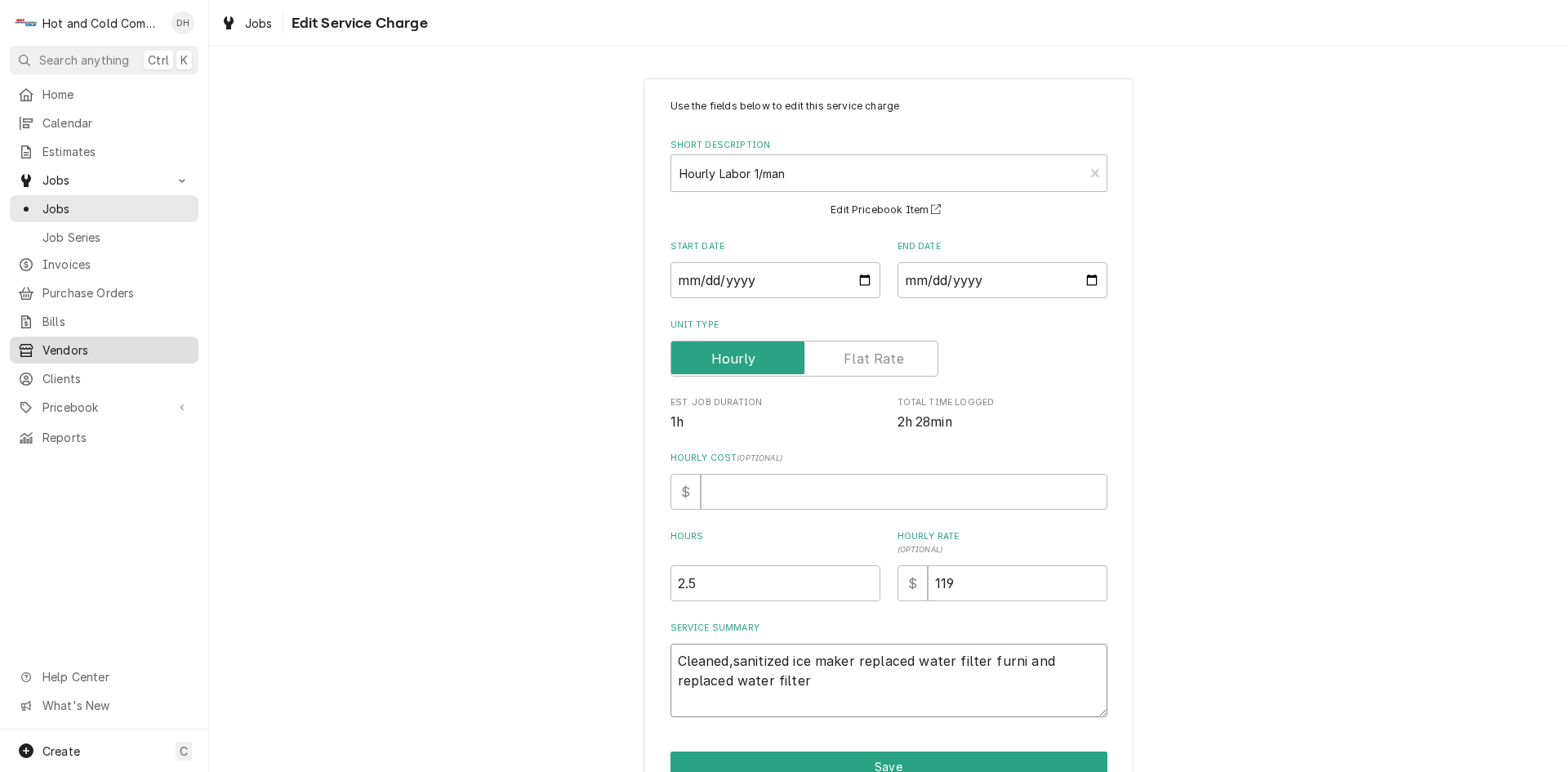
type textarea "x"
type textarea "Cleaned,sanitized ice maker replaced water filter furnish and replaced water fi…"
type textarea "x"
type textarea "Cleaned,sanitized ice maker replaced water filter furnishe and replaced water f…"
type textarea "x"
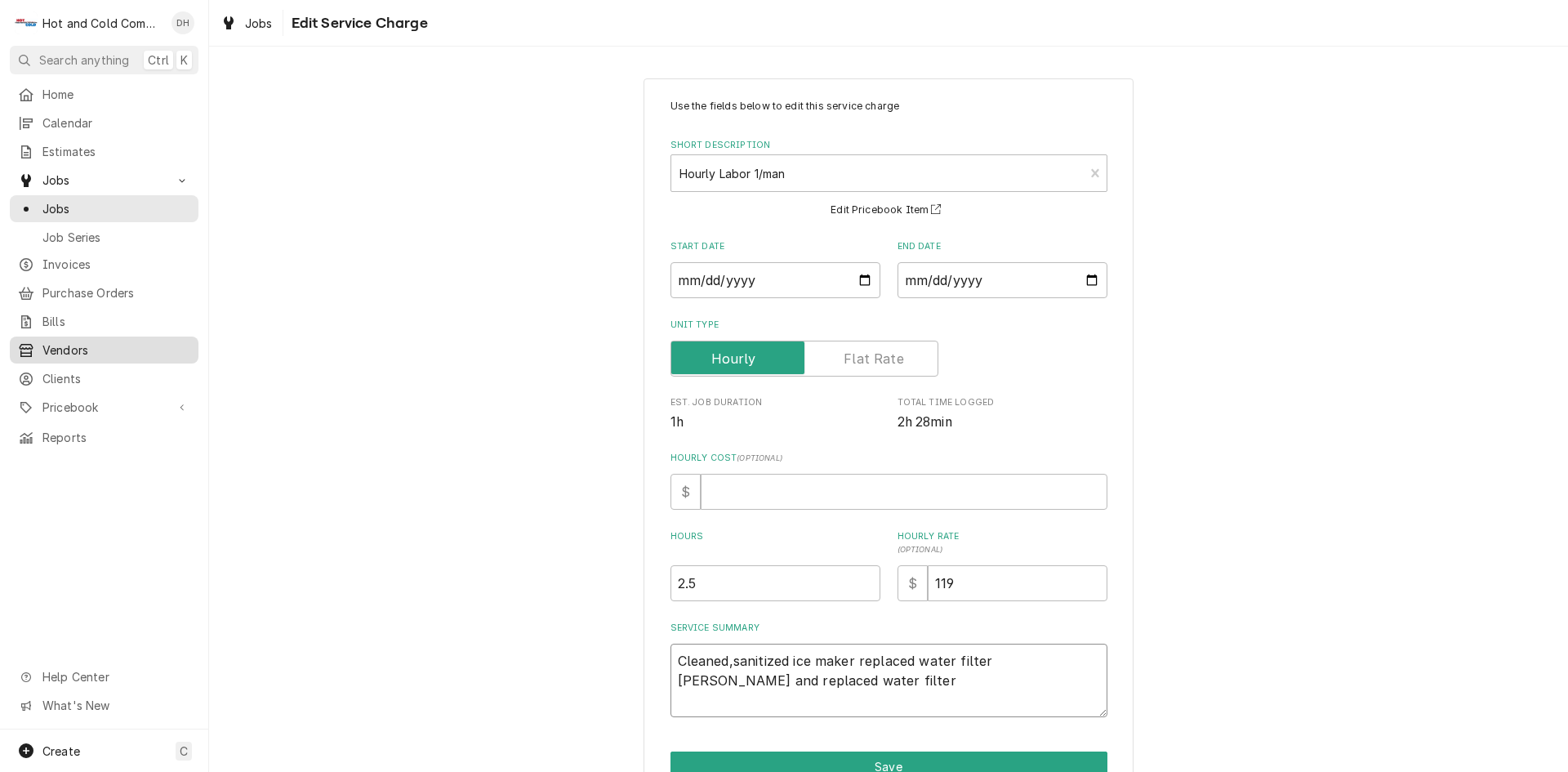
type textarea "Cleaned,sanitized ice maker replaced water filter furnished and replaced water …"
type textarea "x"
type textarea "Cleaned,sanitized ice maker replaced water filter furnished and replaced water …"
type textarea "x"
type textarea "Cleaned,sanitized ice maker replaced water filter furnished b and replaced wate…"
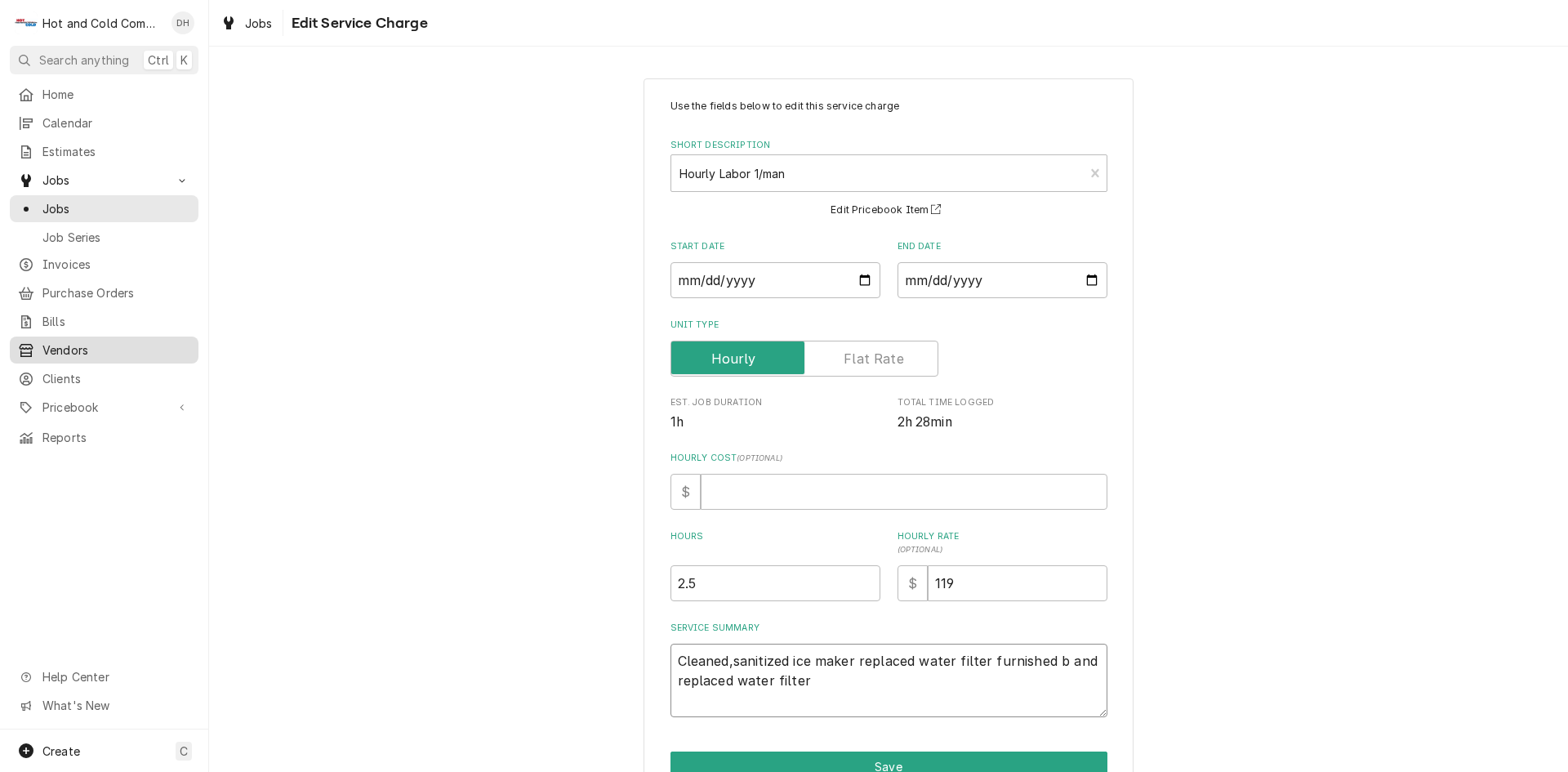
type textarea "x"
type textarea "Cleaned,sanitized ice maker replaced water filter furnished by and replaced wat…"
type textarea "x"
type textarea "Cleaned,sanitized ice maker replaced water filter furnished by and replaced wat…"
type textarea "x"
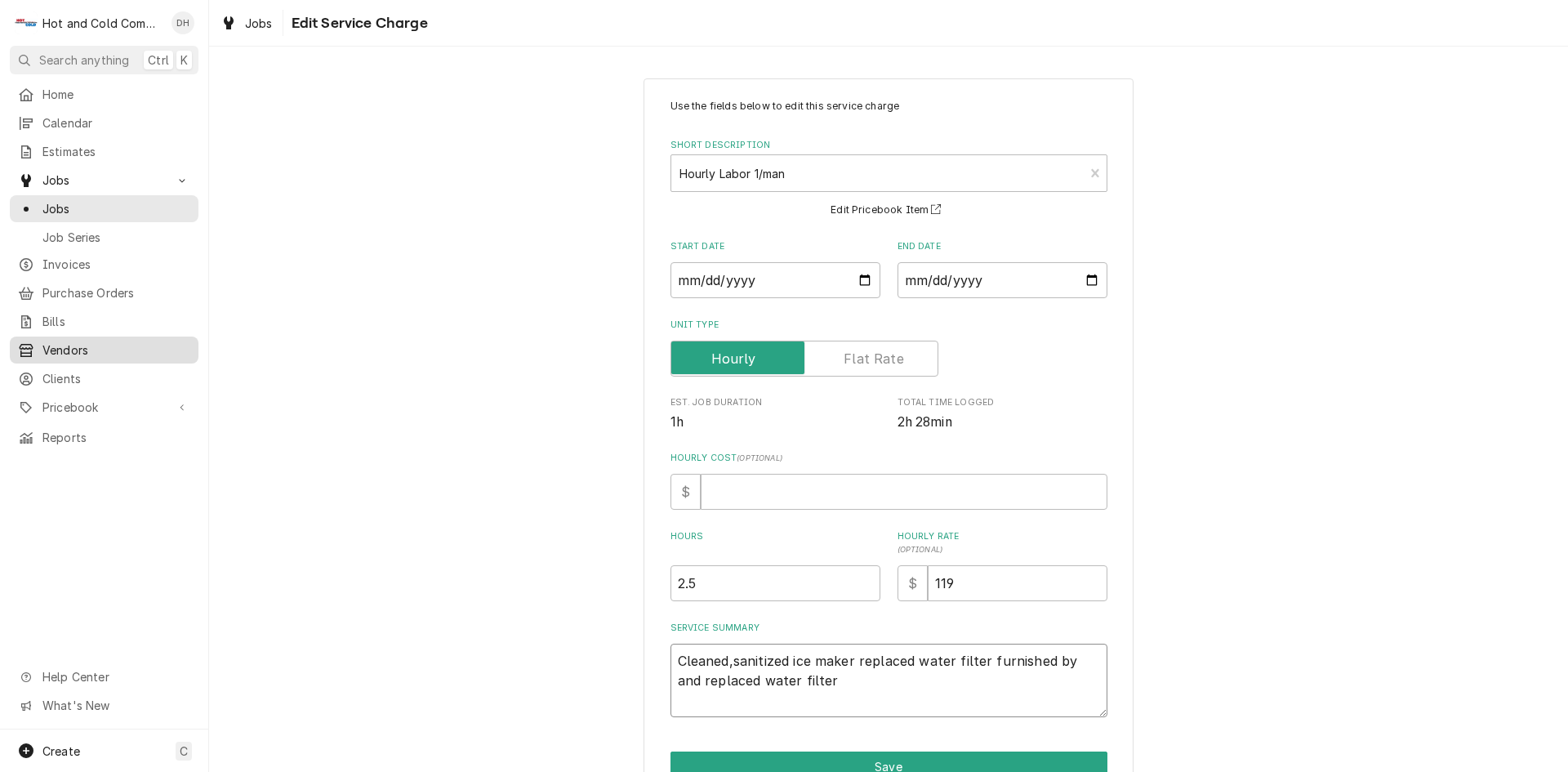
type textarea "Cleaned,sanitized ice maker replaced water filter furnished by c and replaced w…"
type textarea "x"
type textarea "Cleaned,sanitized ice maker replaced water filter furnished by cu and replaced …"
type textarea "x"
type textarea "Cleaned,sanitized ice maker replaced water filter furnished by cus and replaced…"
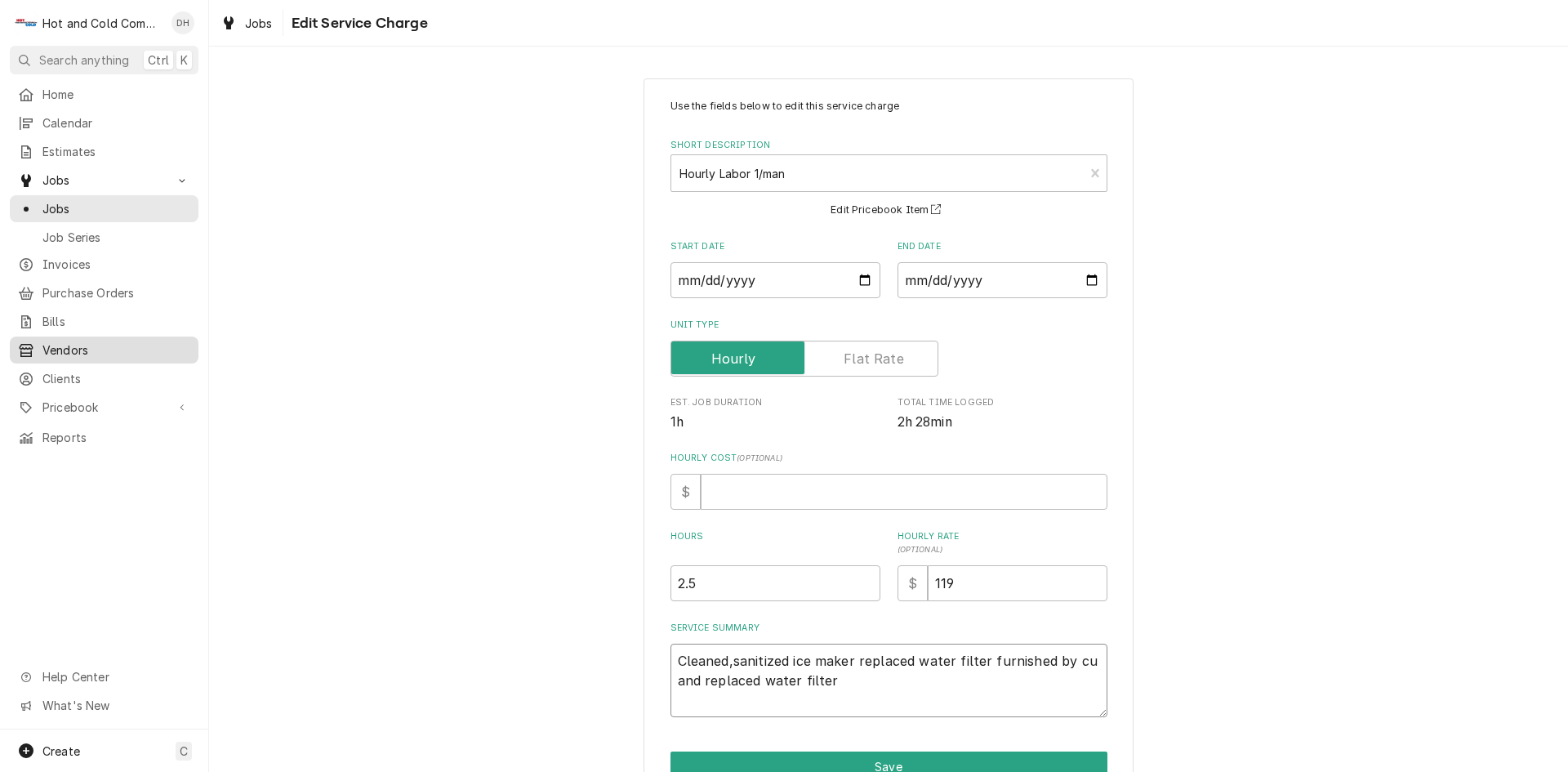
type textarea "x"
type textarea "Cleaned,sanitized ice maker replaced water filter furnished by cust and replace…"
type textarea "x"
type textarea "Cleaned,sanitized ice maker replaced water filter furnished by custo and replac…"
type textarea "x"
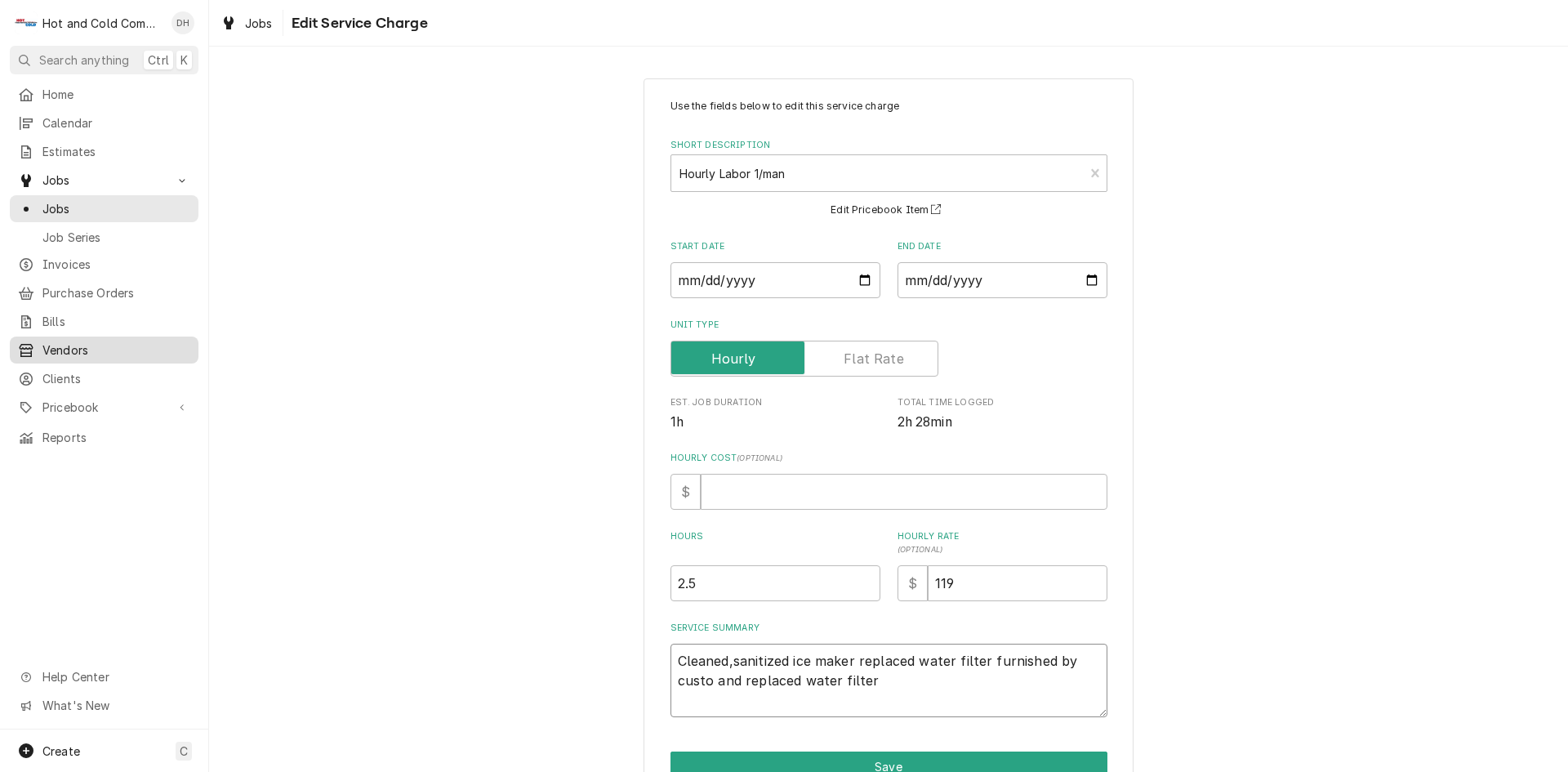
type textarea "Cleaned,sanitized ice maker replaced water filter furnished by custom and repla…"
type textarea "x"
type textarea "Cleaned,sanitized ice maker replaced water filter furnished by custome and repl…"
type textarea "x"
type textarea "Cleaned,sanitized ice maker replaced water filter furnished by customer and rep…"
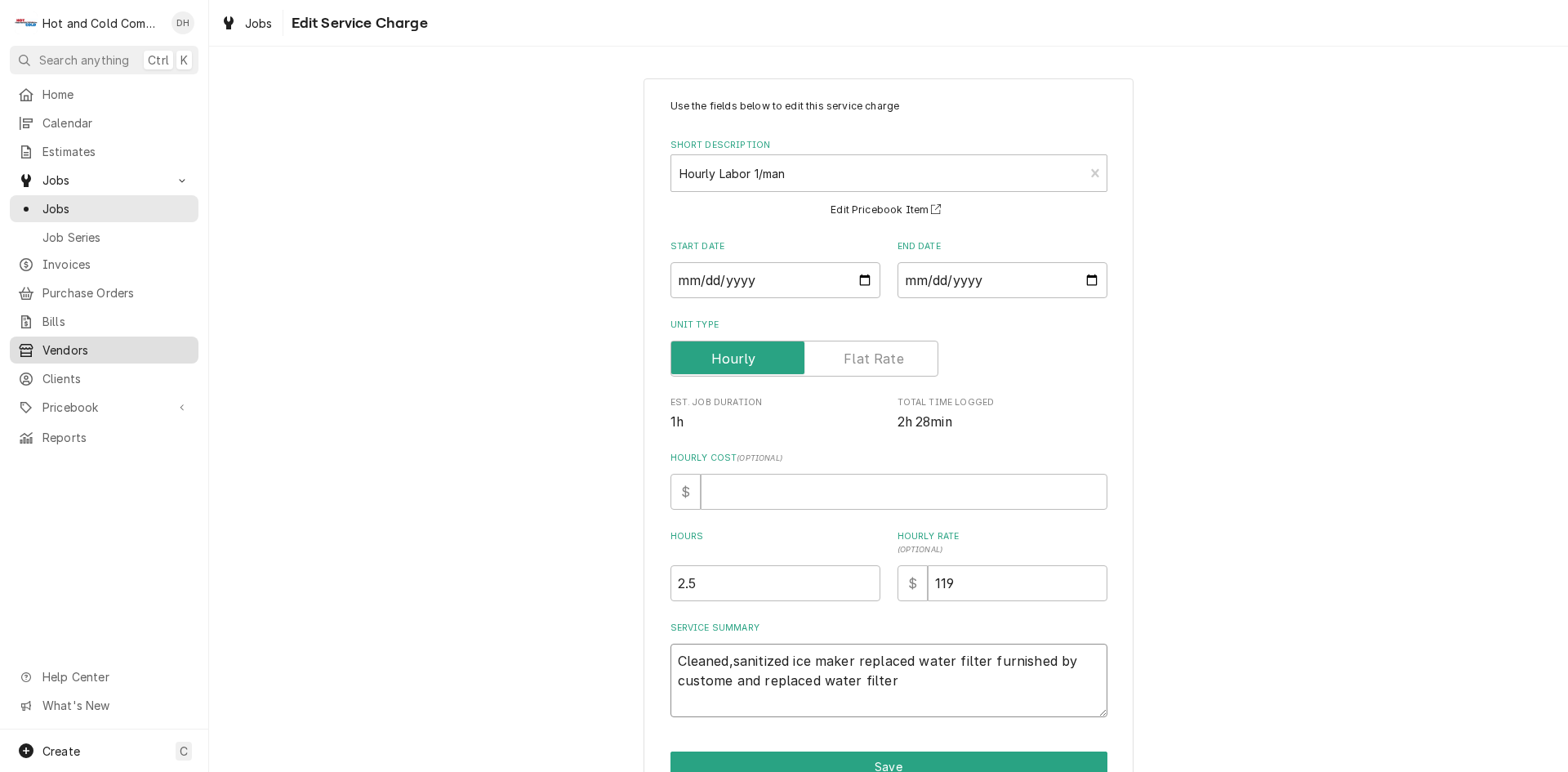
type textarea "x"
type textarea "Cleaned,sanitized ice maker replaced water filter furnished by customerand repl…"
type textarea "x"
type textarea "Cleaned,sanitized ice maker replaced water filter furnished by customernd repla…"
type textarea "x"
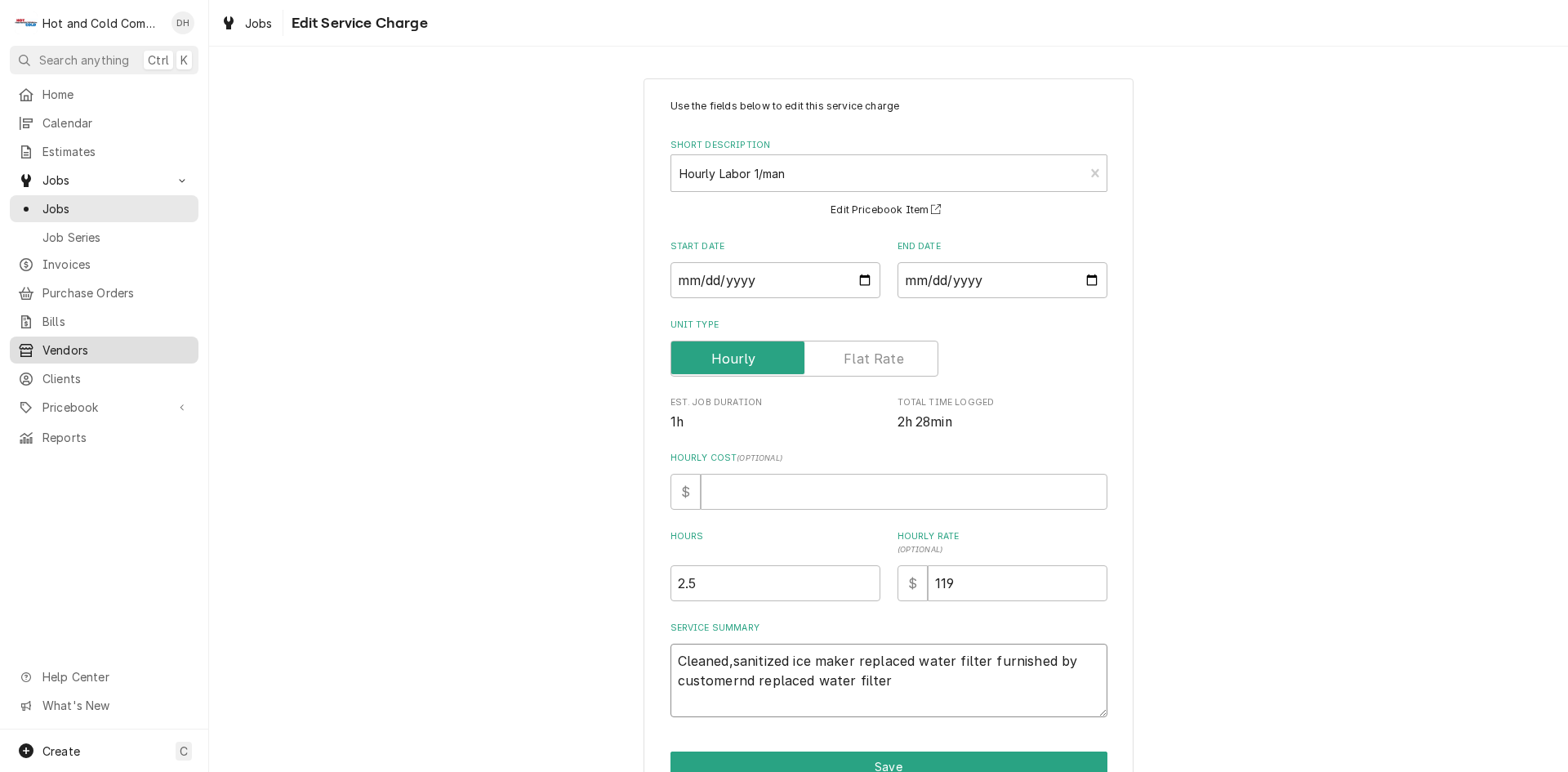
type textarea "Cleaned,sanitized ice maker replaced water filter furnished by customerd replac…"
type textarea "x"
type textarea "Cleaned,sanitized ice maker replaced water filter furnished by customer replace…"
type textarea "x"
type textarea "Cleaned,sanitized ice maker replaced water filter furnished by customerreplaced…"
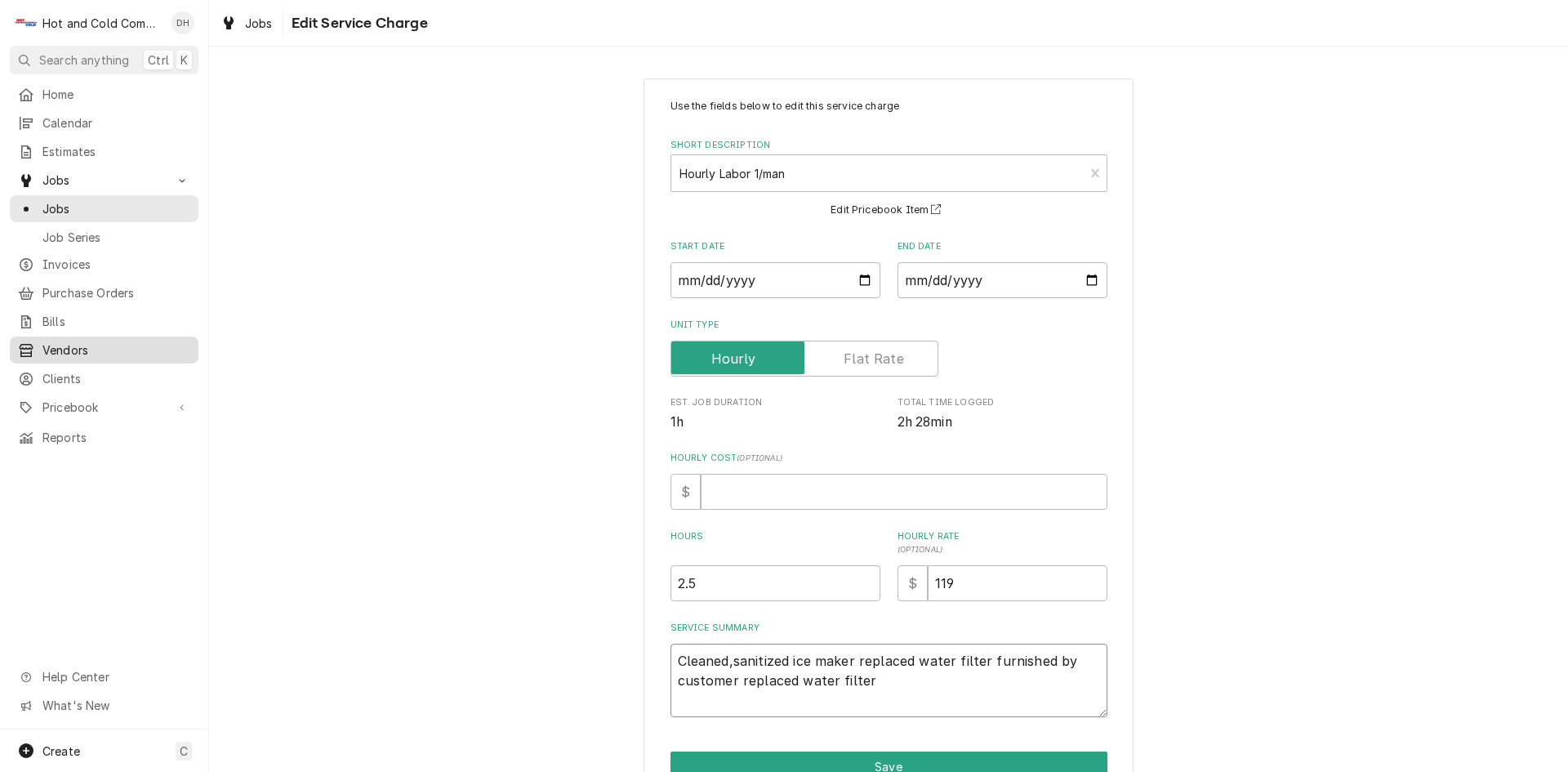
type textarea "x"
type textarea "Cleaned,sanitized ice maker replaced water filter furnished by customereplaced …"
type textarea "x"
type textarea "Cleaned,sanitized ice maker replaced water filter furnished by customerplaced w…"
type textarea "x"
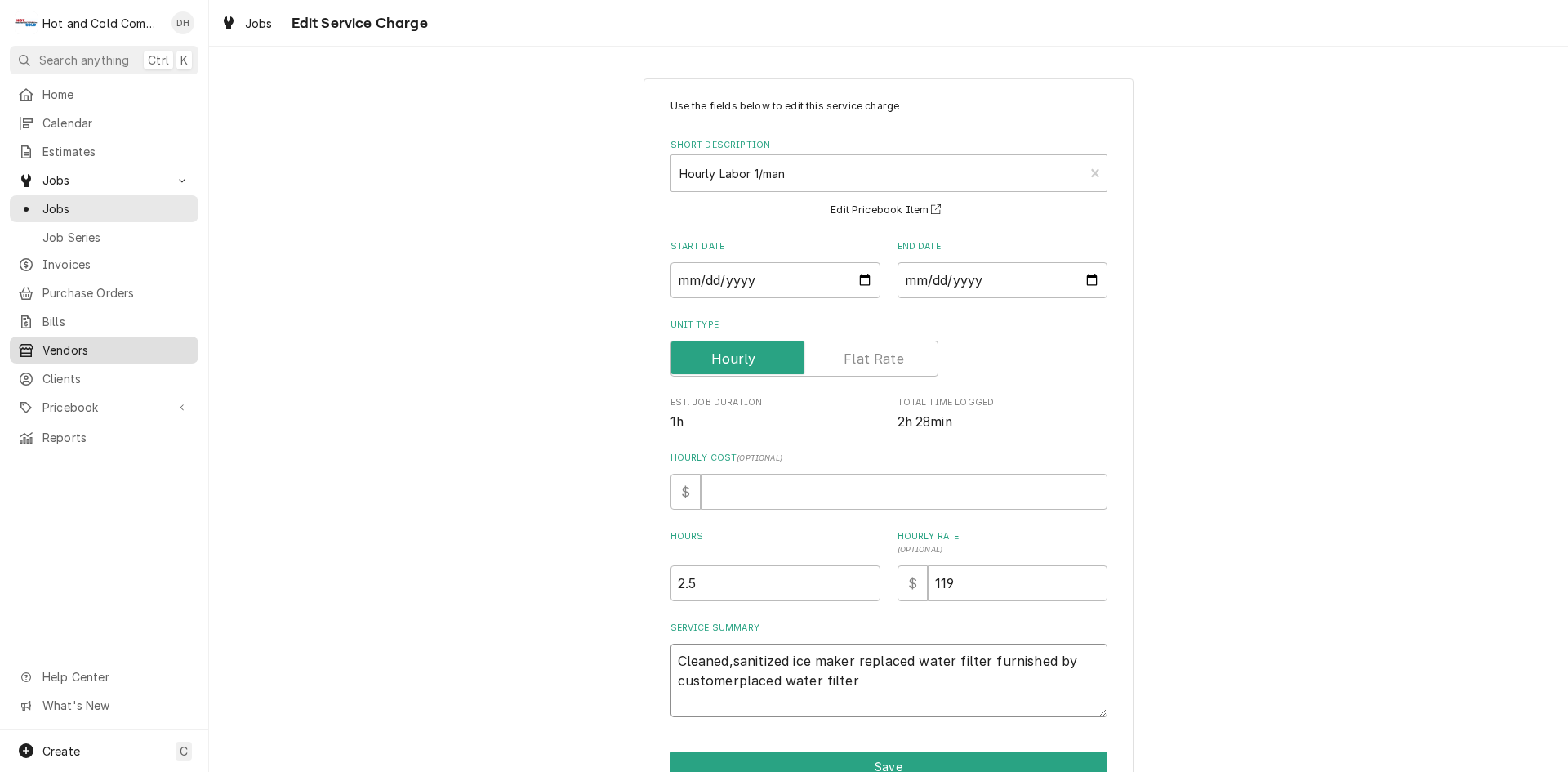
type textarea "Cleaned,sanitized ice maker replaced water filter furnished by customerlaced wa…"
type textarea "x"
type textarea "Cleaned,sanitized ice maker replaced water filter furnished by customeraced wat…"
type textarea "x"
type textarea "Cleaned,sanitized ice maker replaced water filter furnished by customerced wate…"
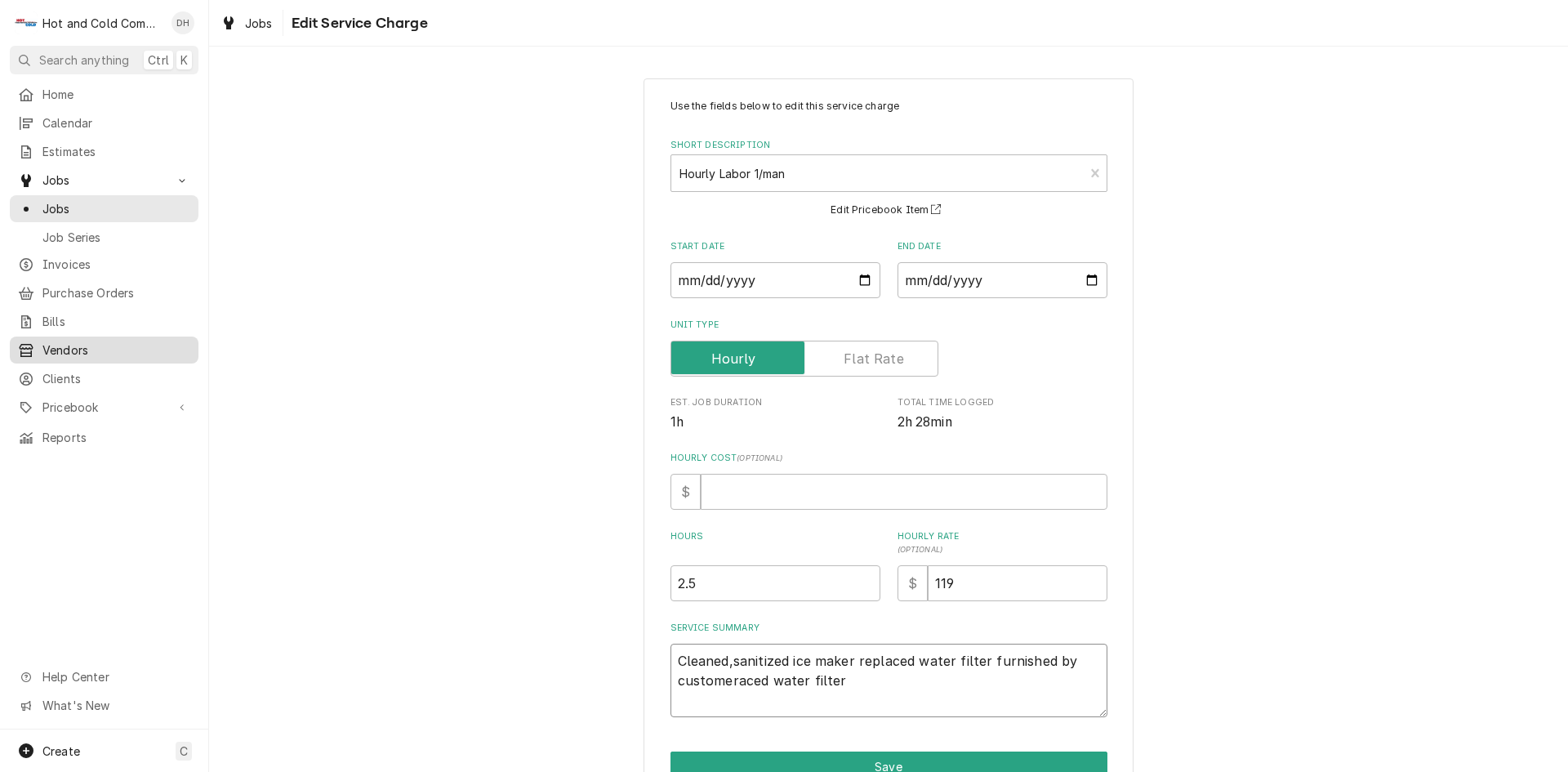
type textarea "x"
type textarea "Cleaned,sanitized ice maker replaced water filter furnished by customered water…"
type textarea "x"
type textarea "Cleaned,sanitized ice maker replaced water filter furnished by customerd water …"
type textarea "x"
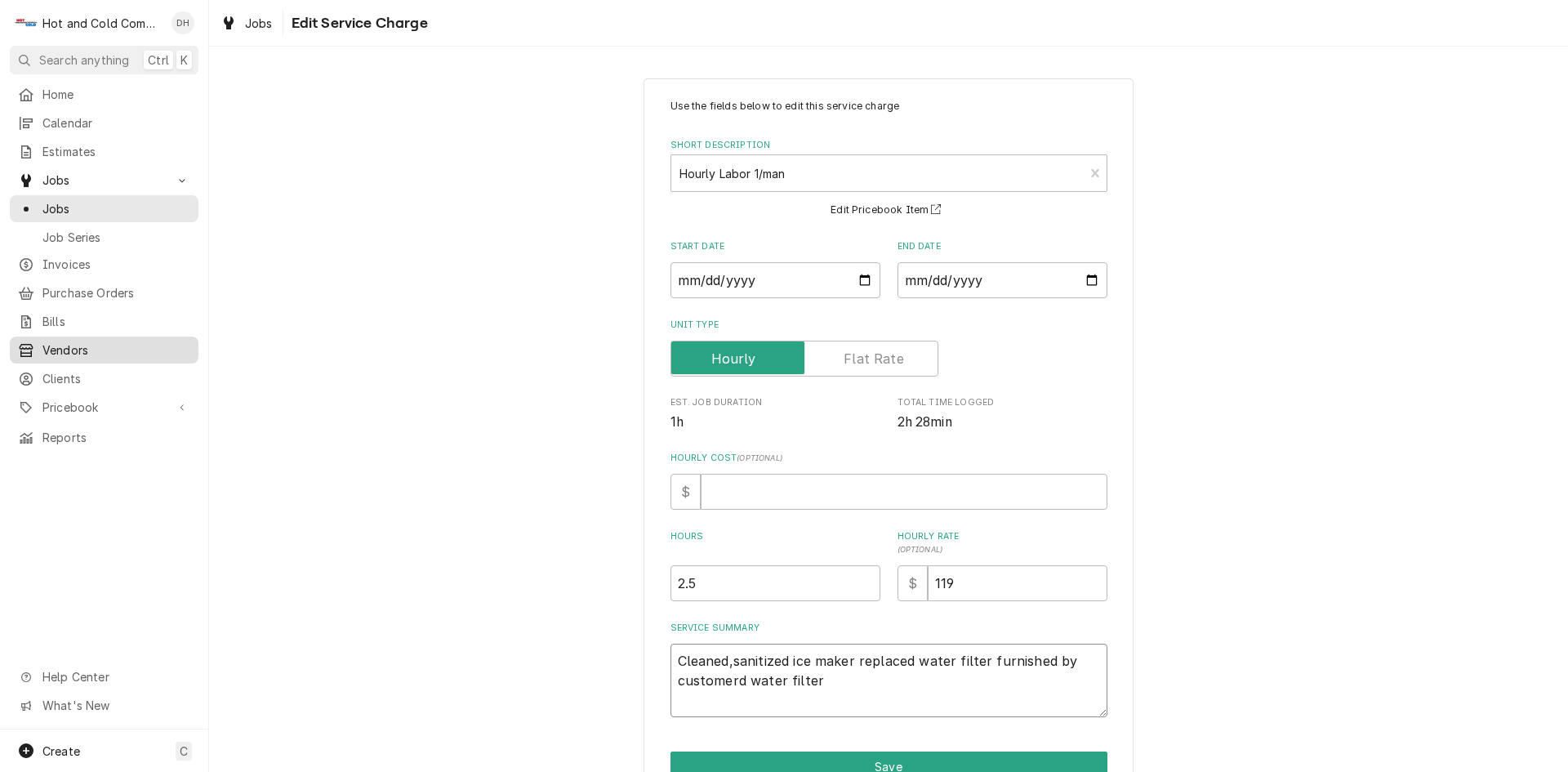
type textarea "Cleaned,sanitized ice maker replaced water filter furnished by customer water f…"
type textarea "x"
type textarea "Cleaned,sanitized ice maker replaced water filter furnished by customerwater fi…"
type textarea "x"
type textarea "Cleaned,sanitized ice maker replaced water filter furnished by customerater fil…"
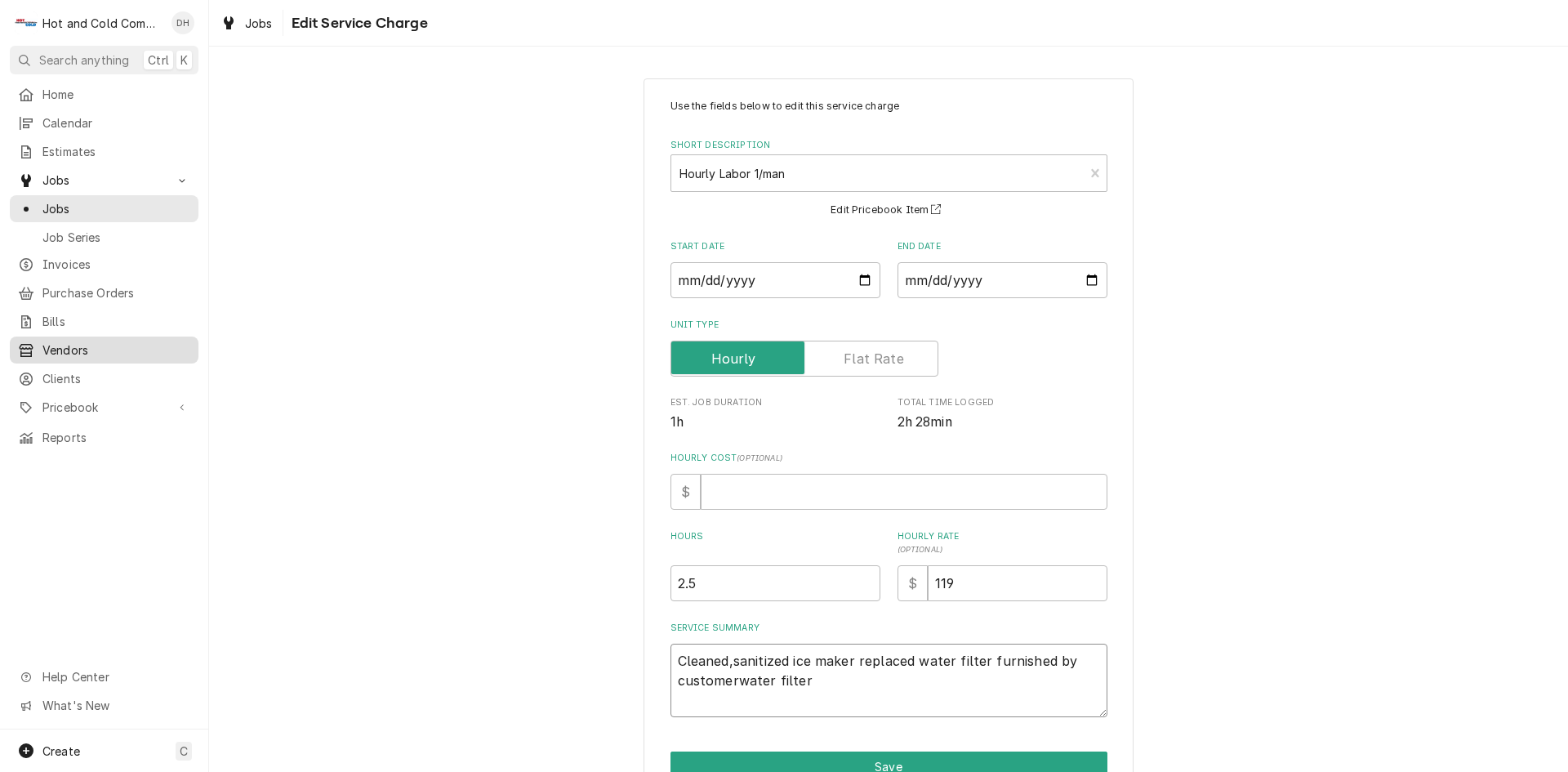
type textarea "x"
type textarea "Cleaned,sanitized ice maker replaced water filter furnished by customerter filt…"
type textarea "x"
type textarea "Cleaned,sanitized ice maker replaced water filter furnished by customerer filter"
type textarea "x"
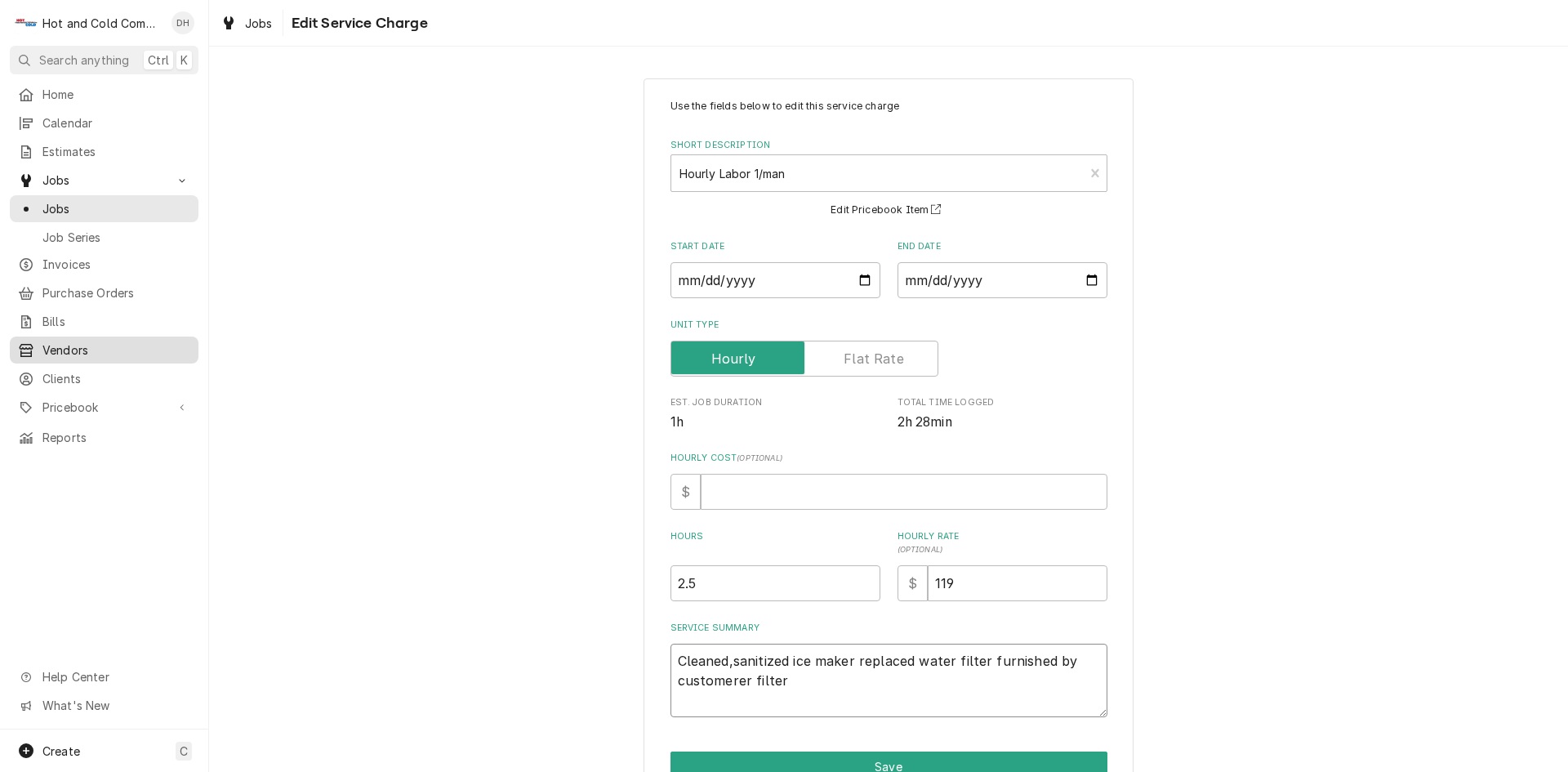
type textarea "Cleaned,sanitized ice maker replaced water filter furnished by customerr filter"
type textarea "x"
type textarea "Cleaned,sanitized ice maker replaced water filter furnished by customer filter"
type textarea "x"
type textarea "Cleaned,sanitized ice maker replaced water filter furnished by customerfilter"
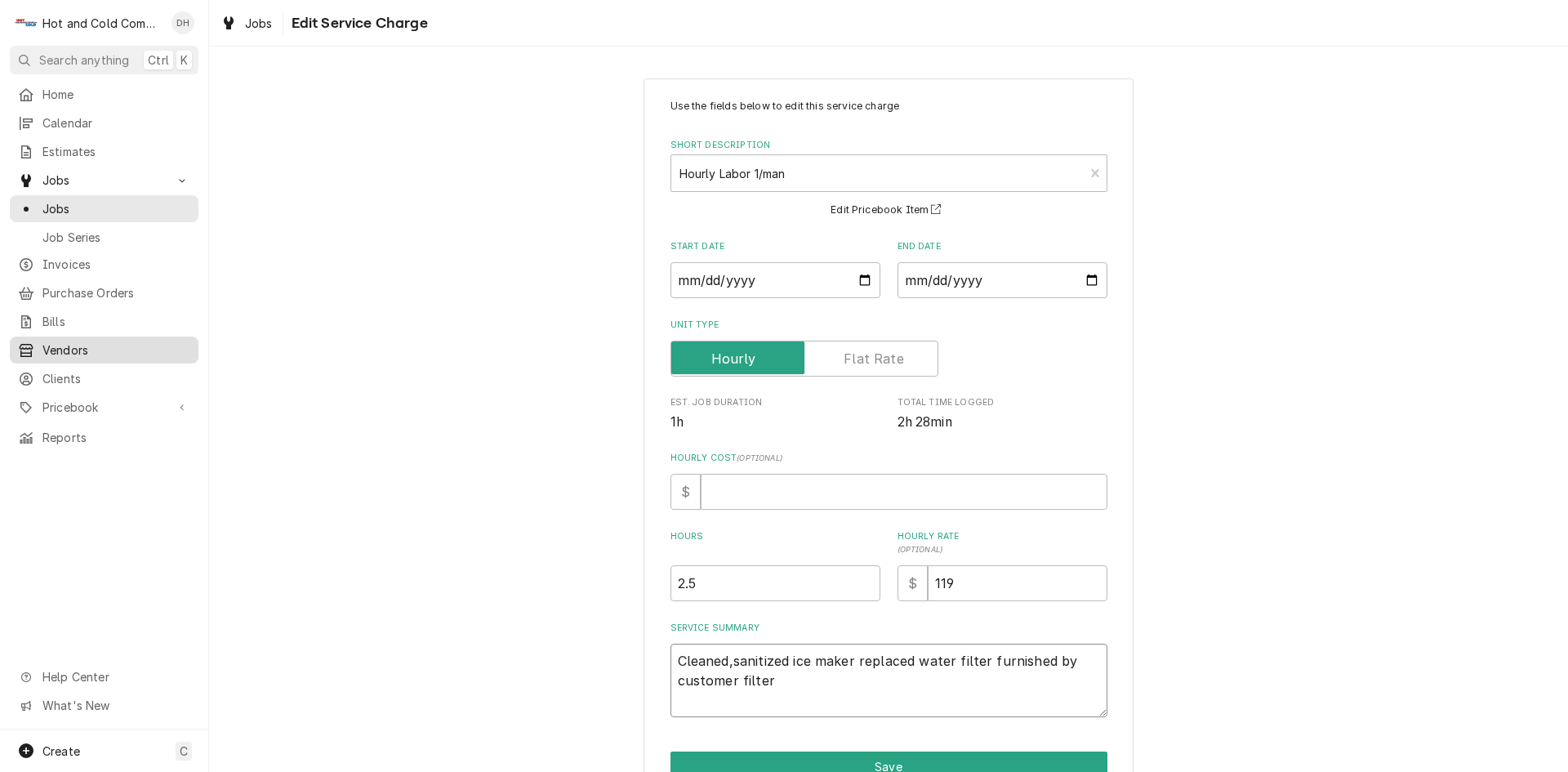
type textarea "x"
type textarea "Cleaned,sanitized ice maker replaced water filter furnished by customerilter"
type textarea "x"
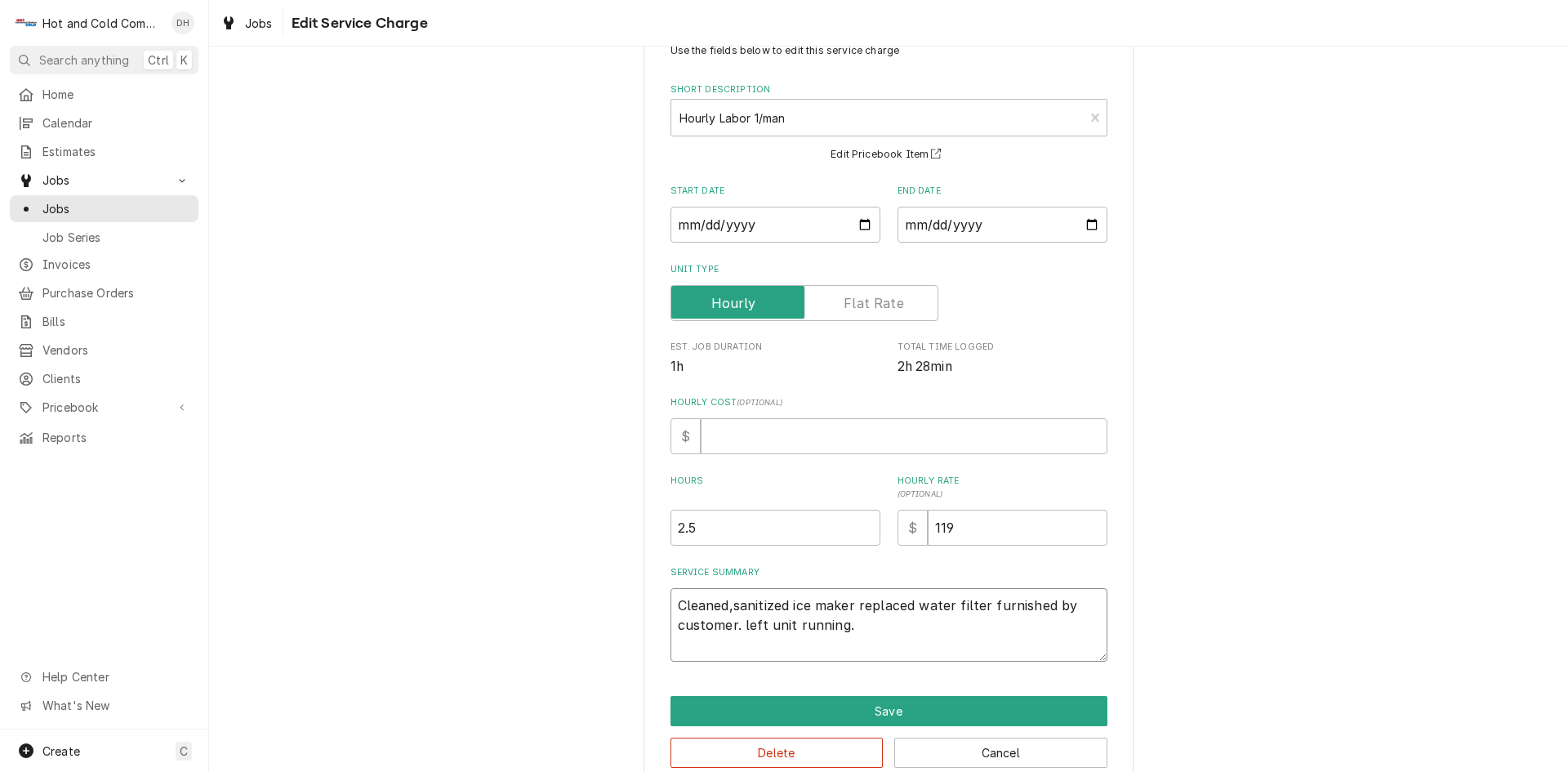
scroll to position [86, 0]
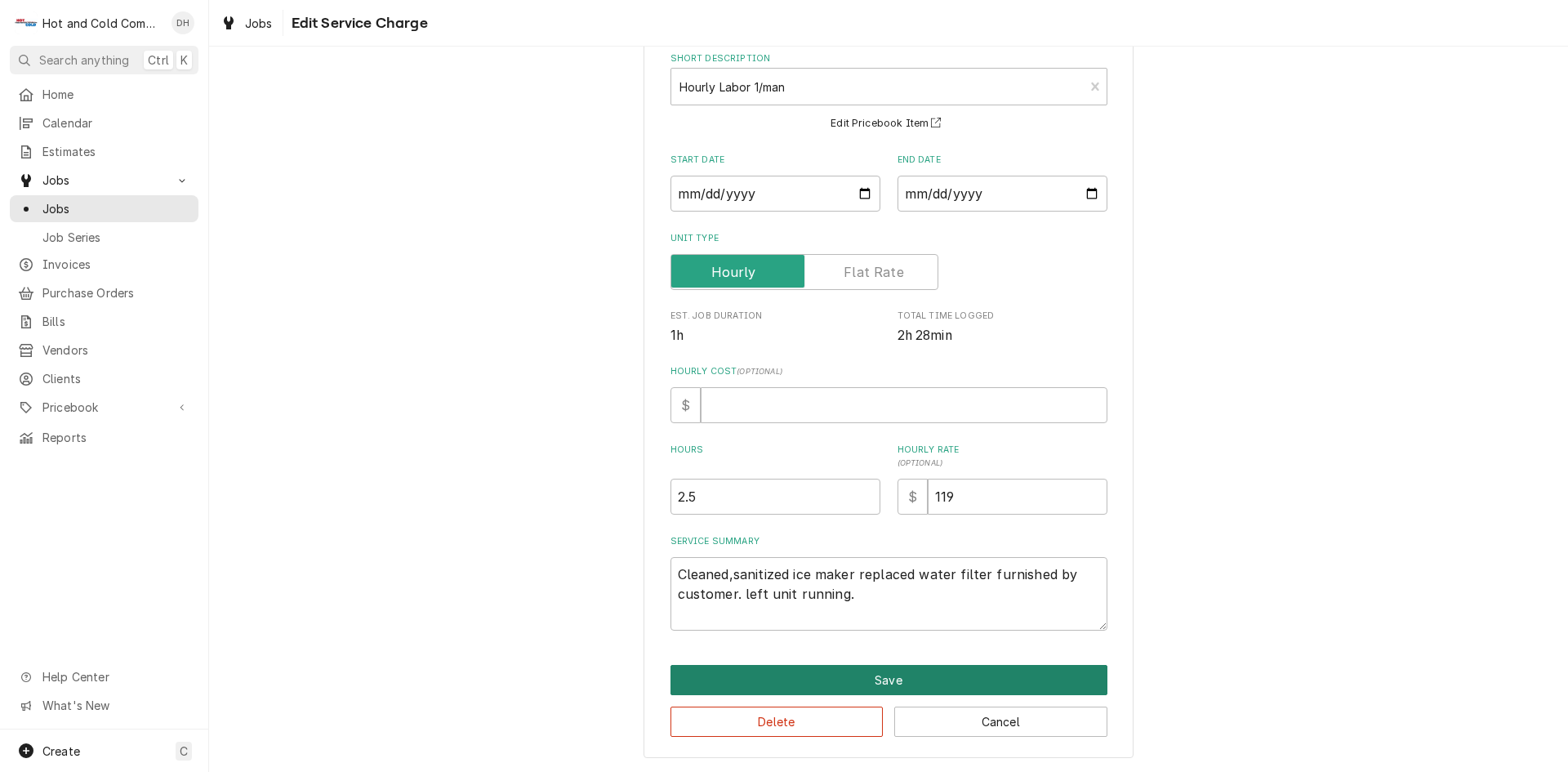
click at [893, 678] on button "Save" at bounding box center [889, 679] width 437 height 30
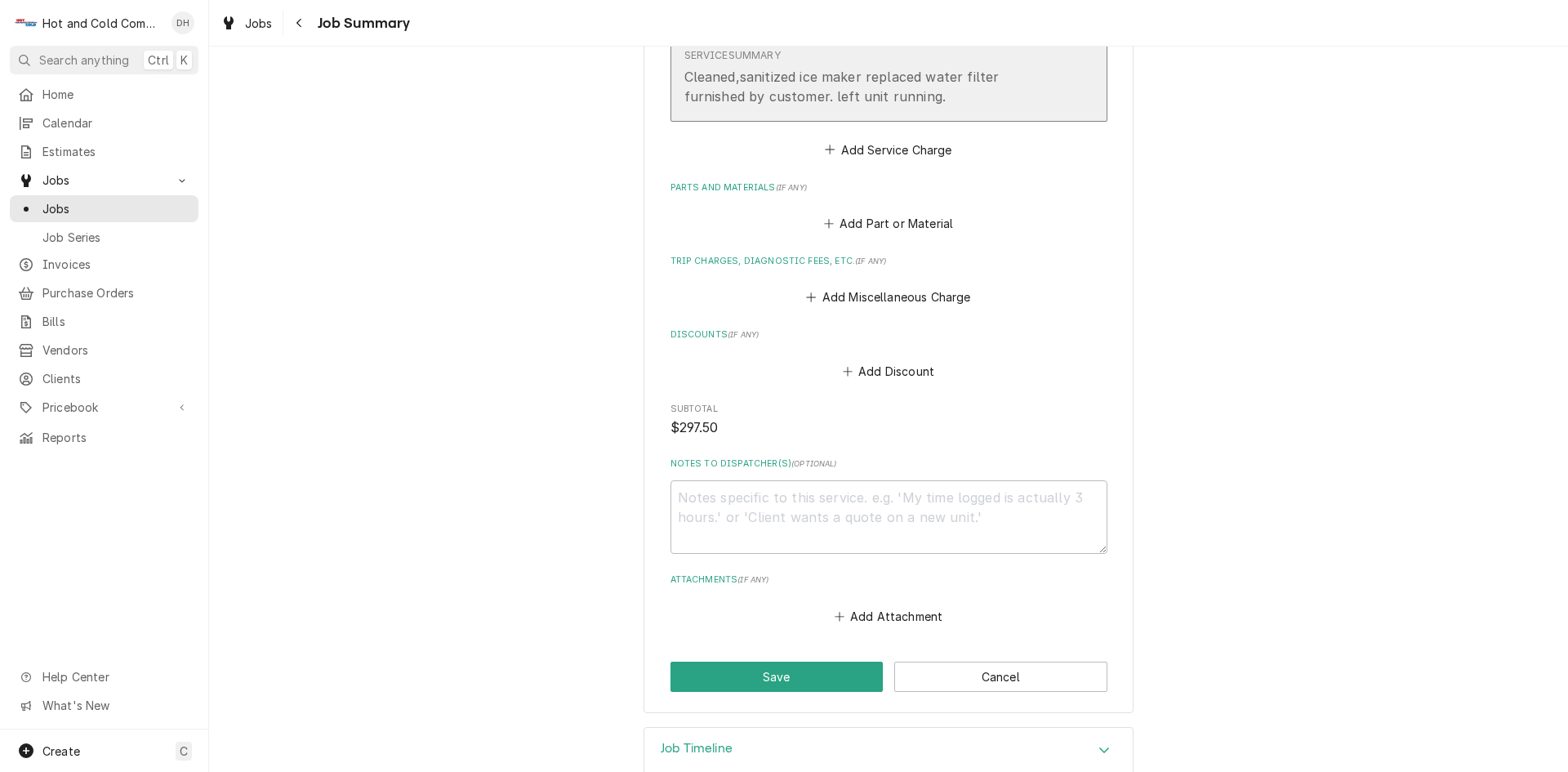
scroll to position [620, 0]
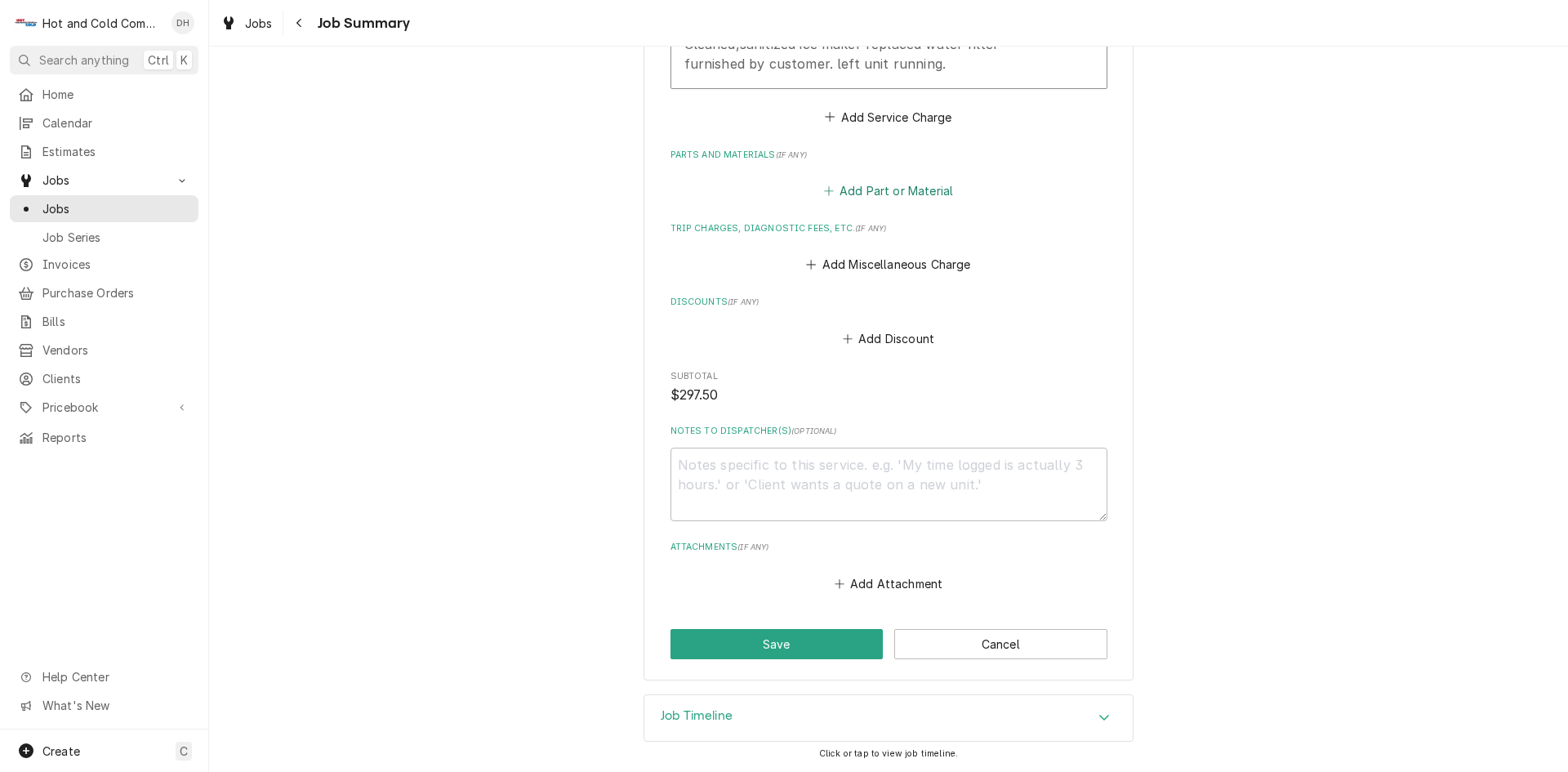
click at [856, 182] on button "Add Part or Material" at bounding box center [888, 191] width 135 height 23
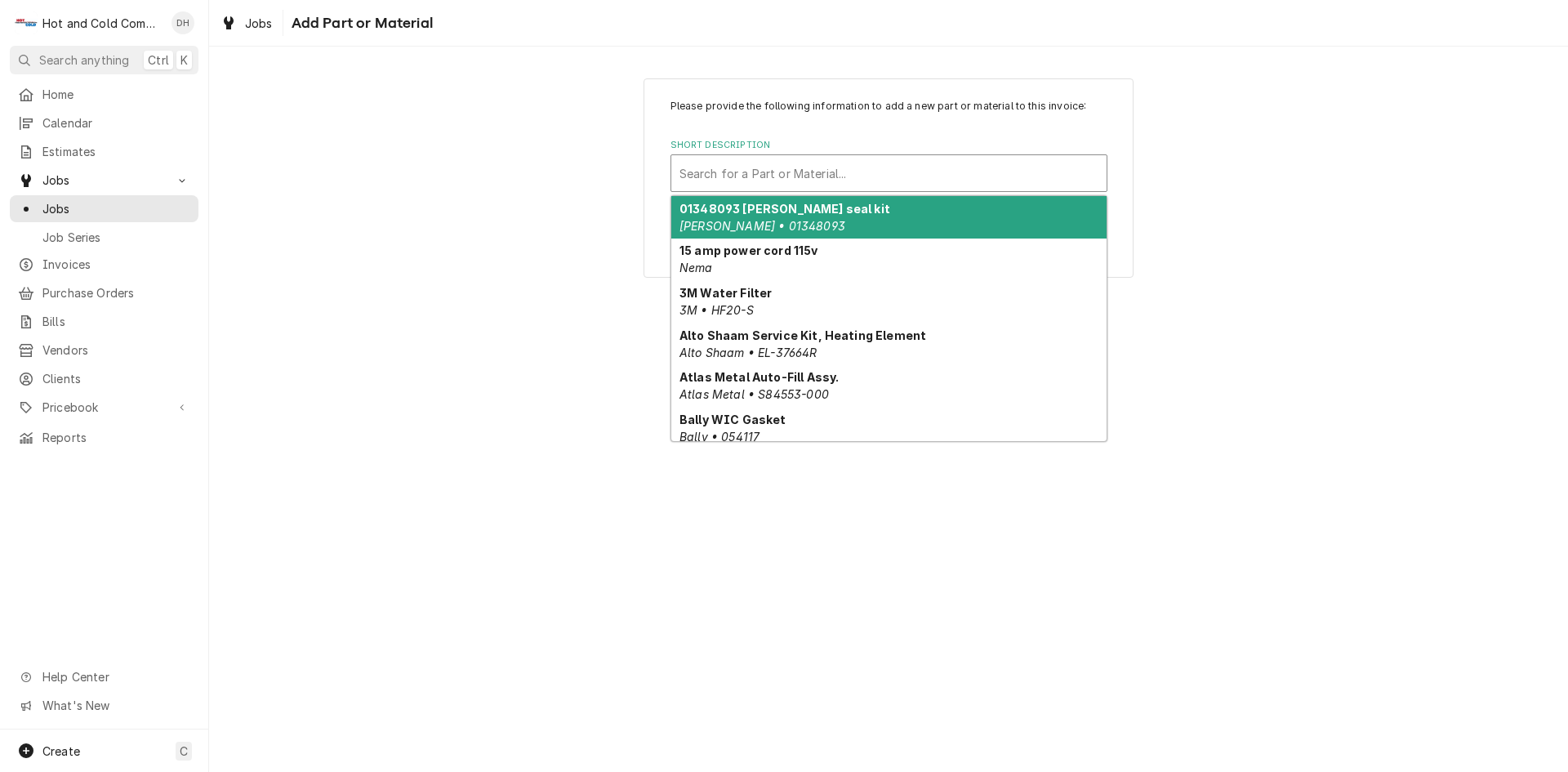
click at [905, 171] on div "Short Description" at bounding box center [888, 173] width 419 height 29
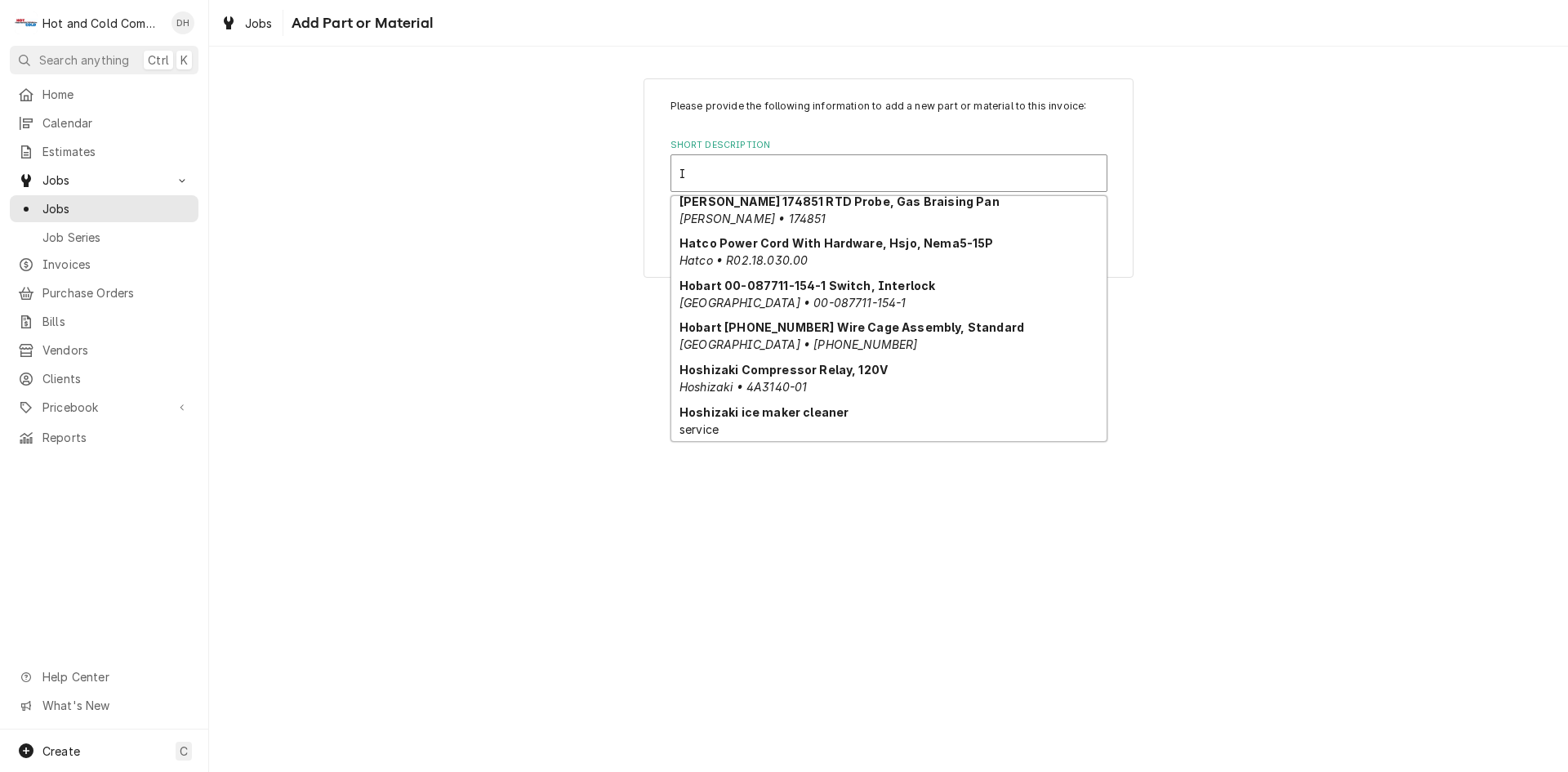
scroll to position [1466, 0]
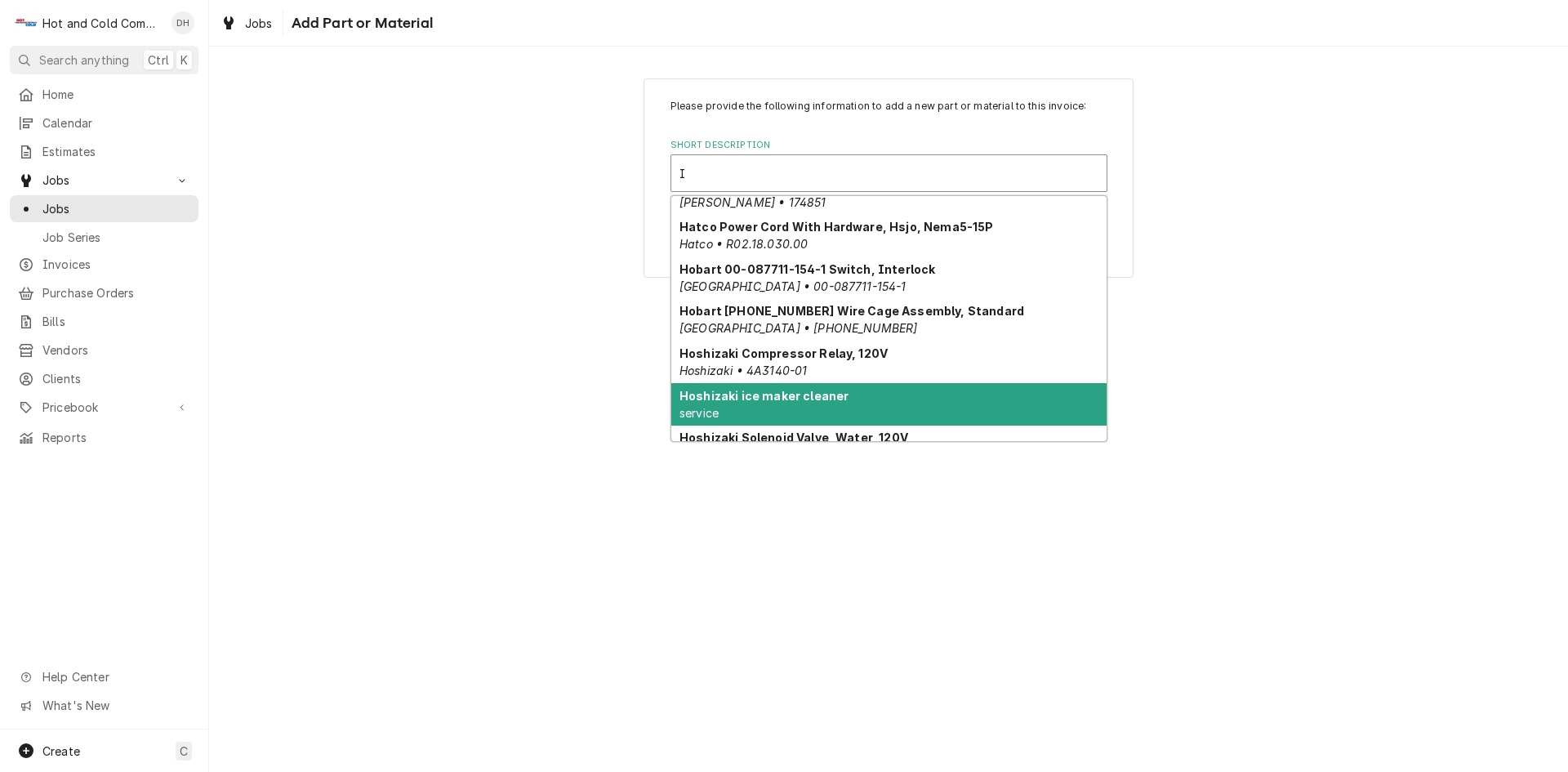
click at [822, 394] on strong "Hoshizaki ice maker cleaner" at bounding box center [763, 395] width 169 height 14
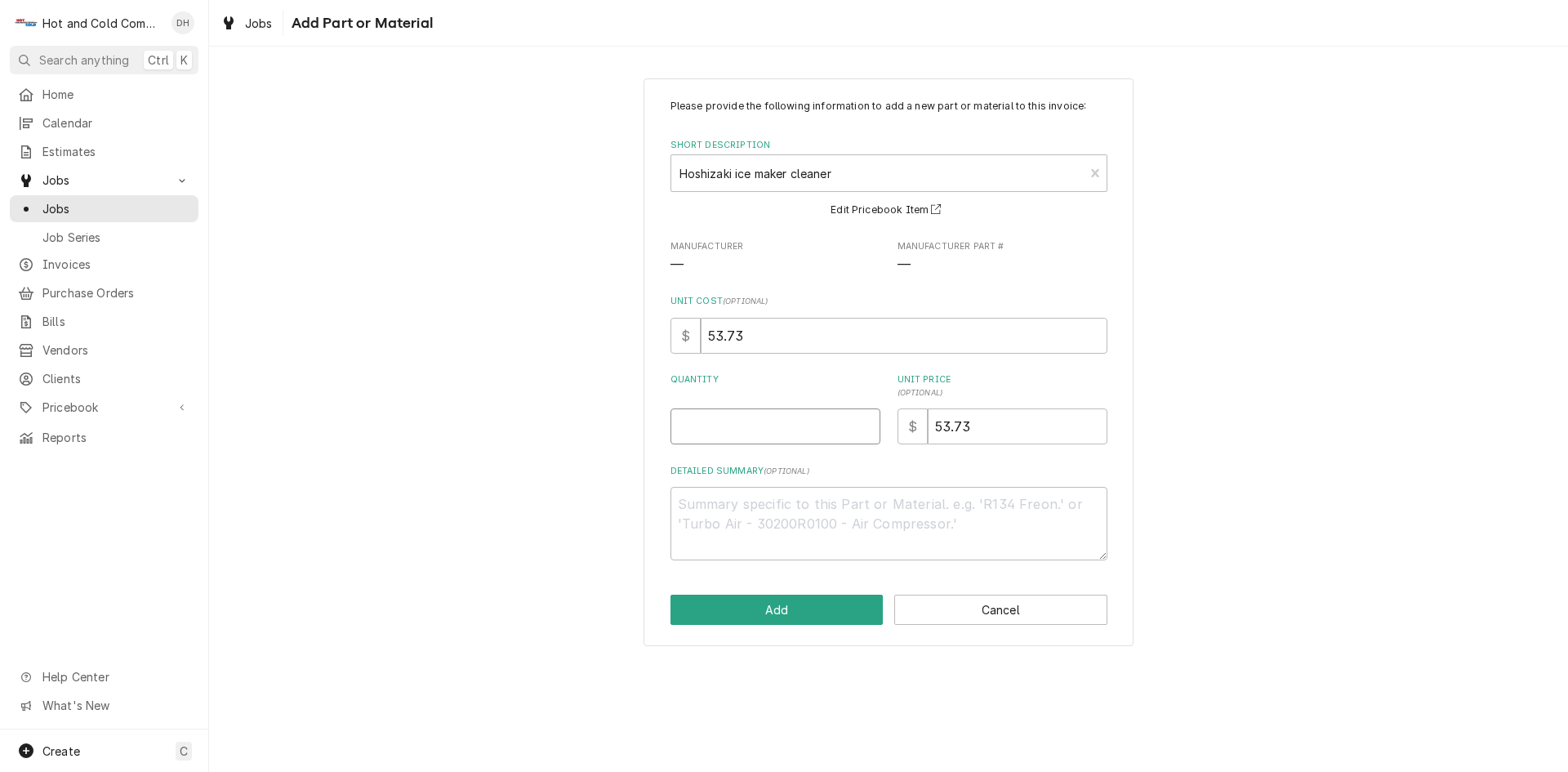
click at [705, 440] on input "Quantity" at bounding box center [775, 426] width 210 height 36
click at [749, 530] on textarea "Detailed Summary ( optional )" at bounding box center [889, 524] width 437 height 73
click at [884, 509] on textarea "Hoshizaki cleaner and descaler /sanitizer" at bounding box center [889, 524] width 437 height 73
click at [808, 620] on button "Add" at bounding box center [777, 610] width 214 height 30
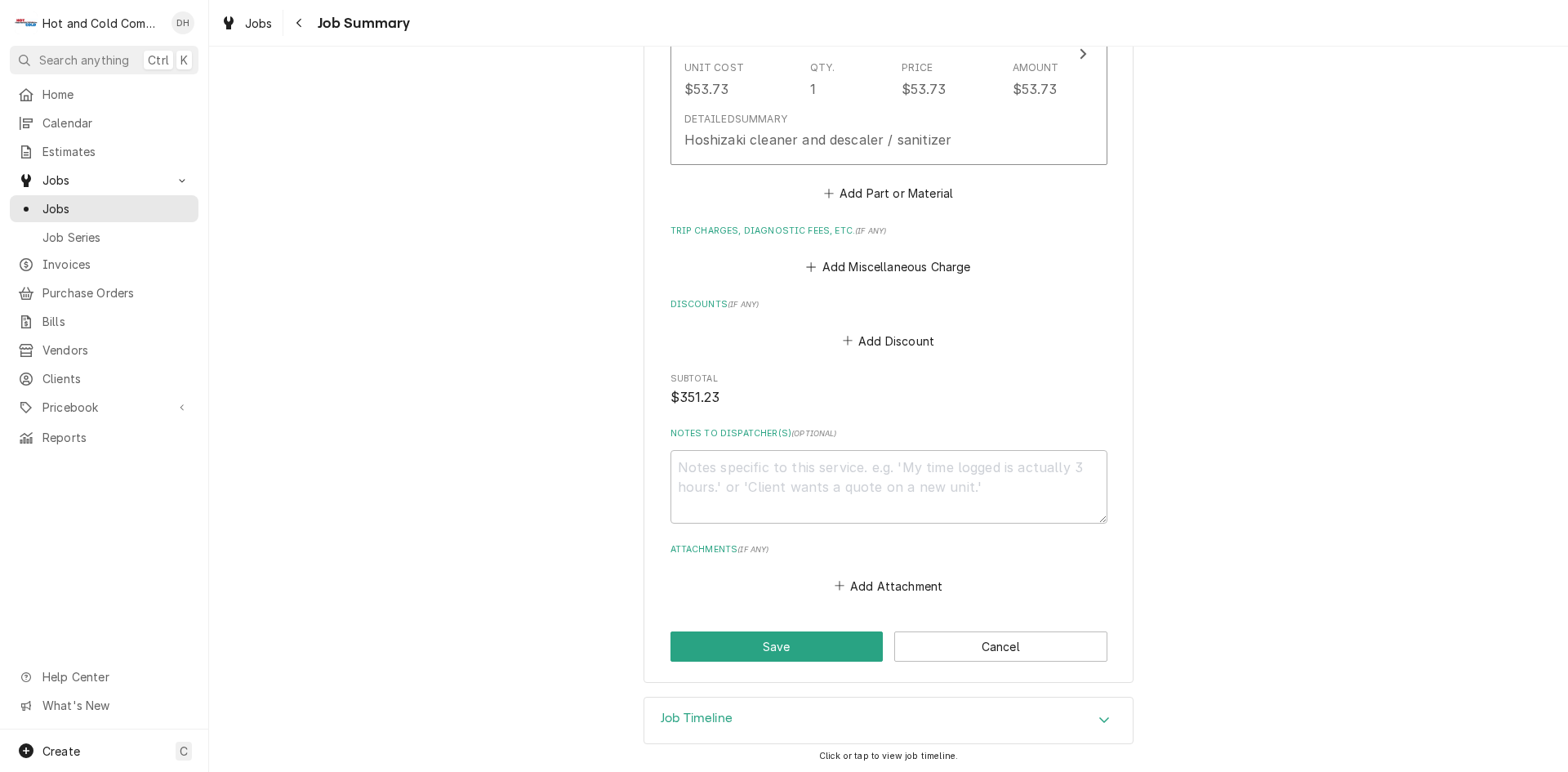
scroll to position [848, 0]
click at [807, 641] on button "Save" at bounding box center [777, 645] width 214 height 30
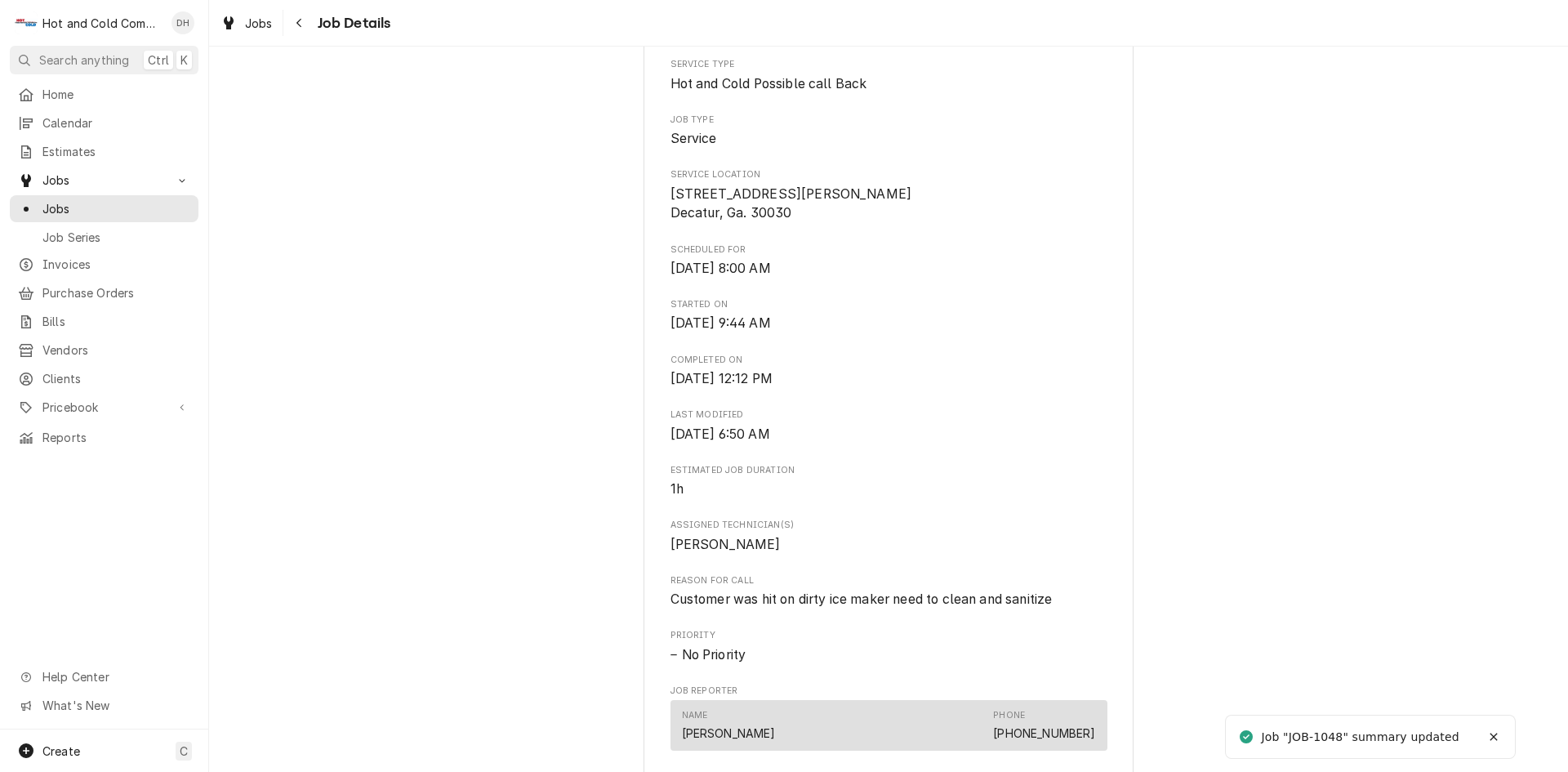
scroll to position [817, 0]
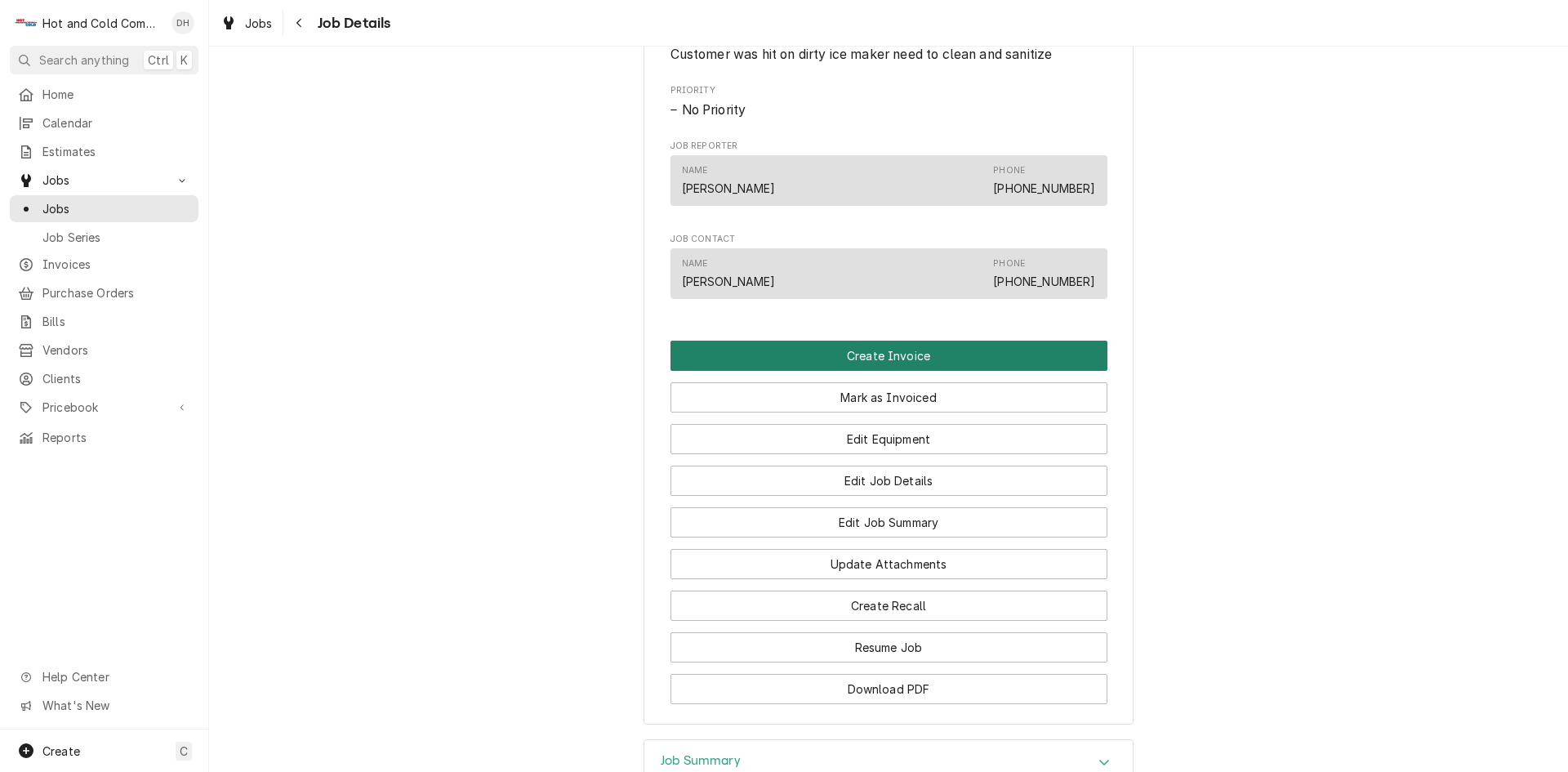
click at [893, 352] on button "Create Invoice" at bounding box center [889, 356] width 437 height 30
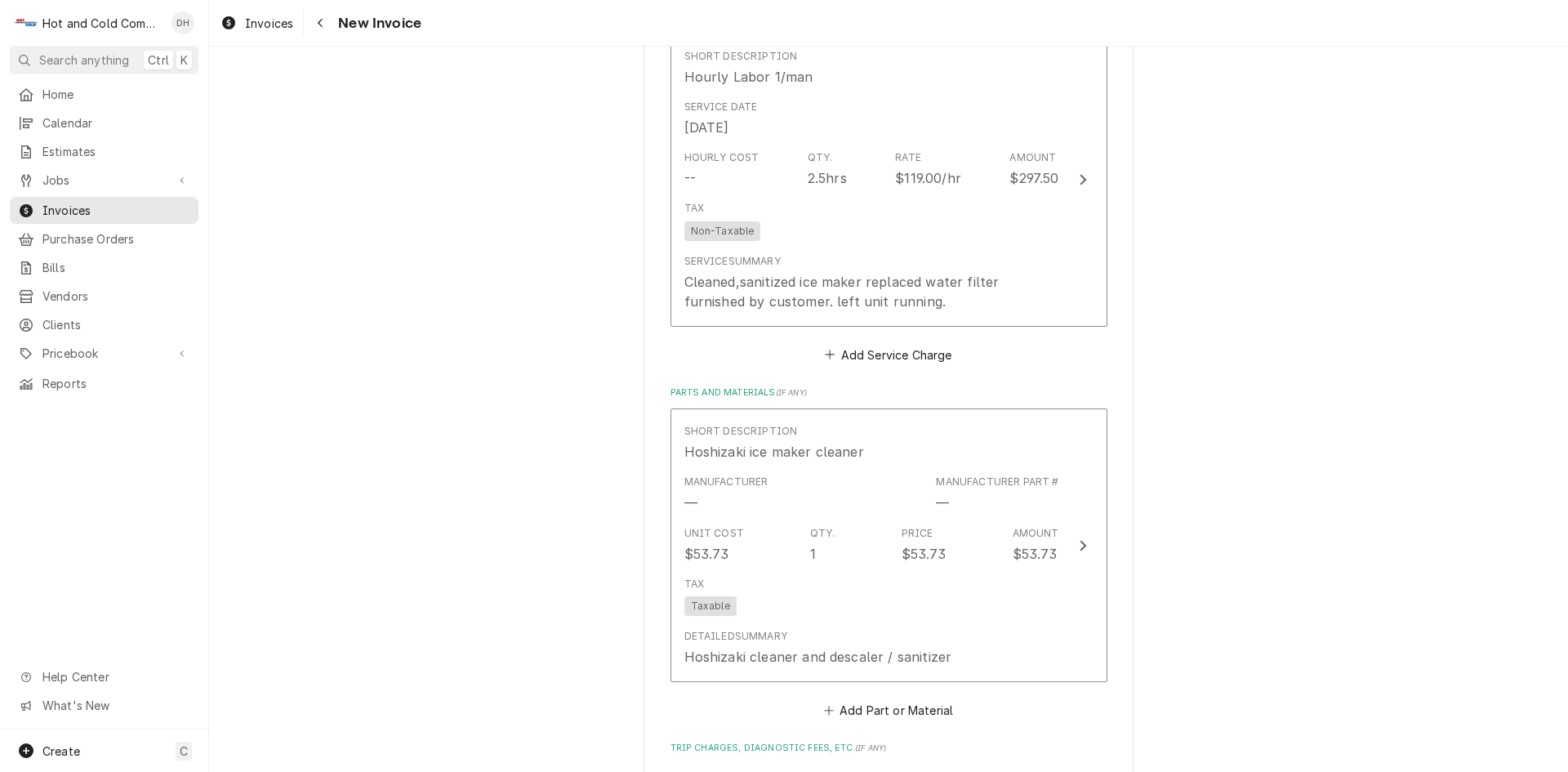
scroll to position [1906, 0]
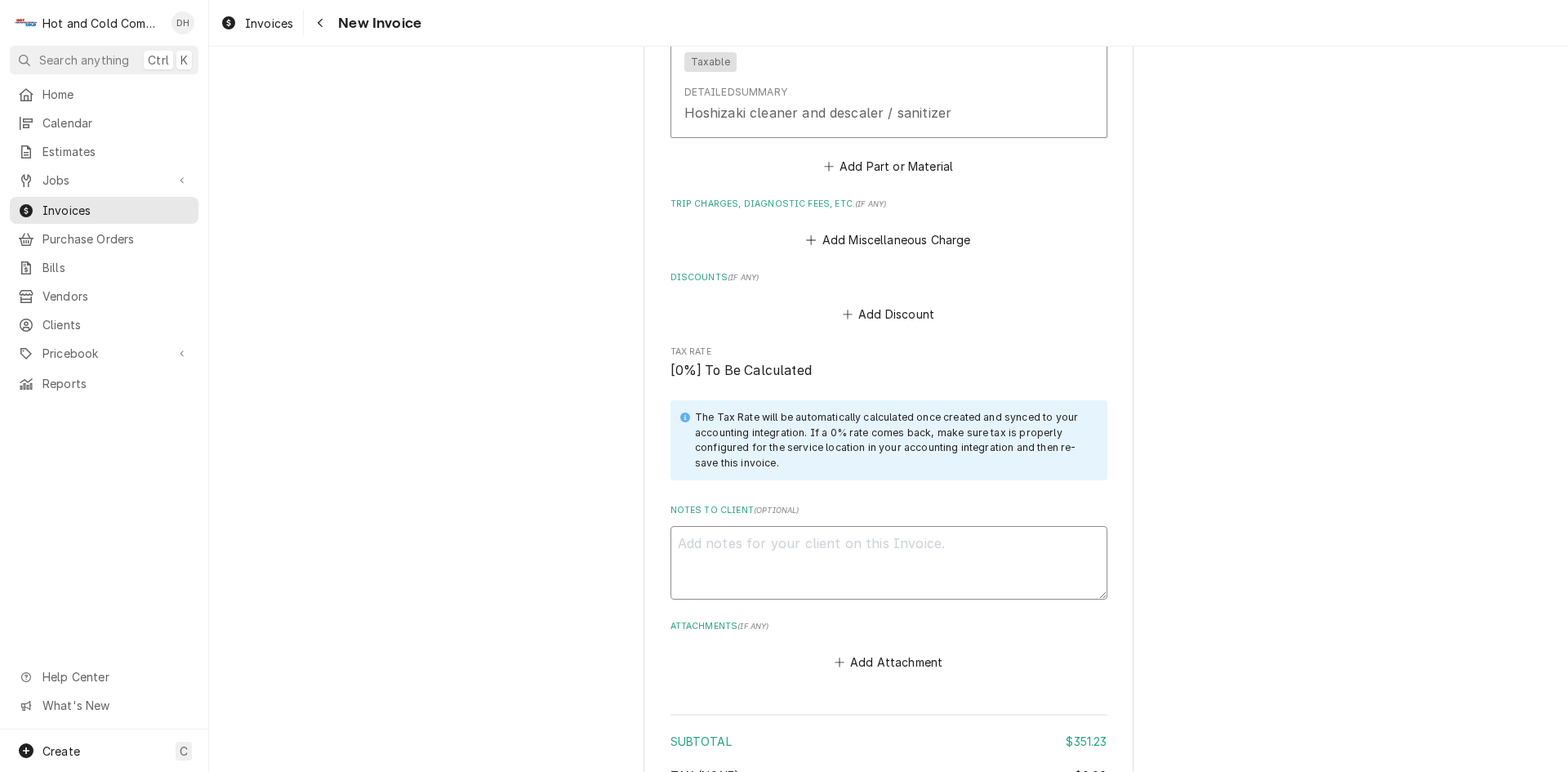
click at [957, 546] on textarea "Notes to Client ( optional )" at bounding box center [889, 563] width 437 height 73
type textarea "x"
type textarea "D"
type textarea "x"
type textarea "Di"
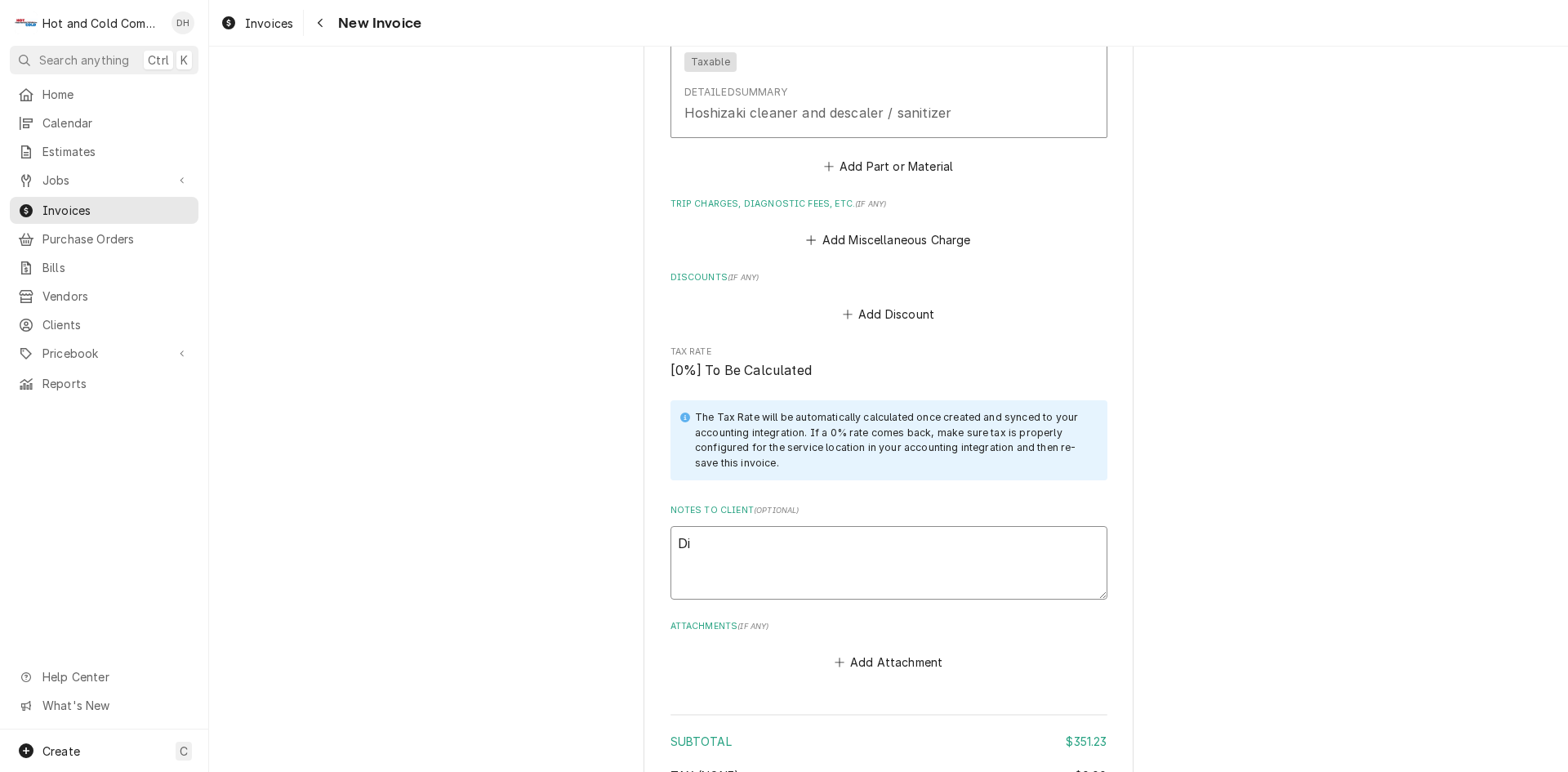
type textarea "x"
type textarea "Did"
type textarea "x"
type textarea "Did"
type textarea "x"
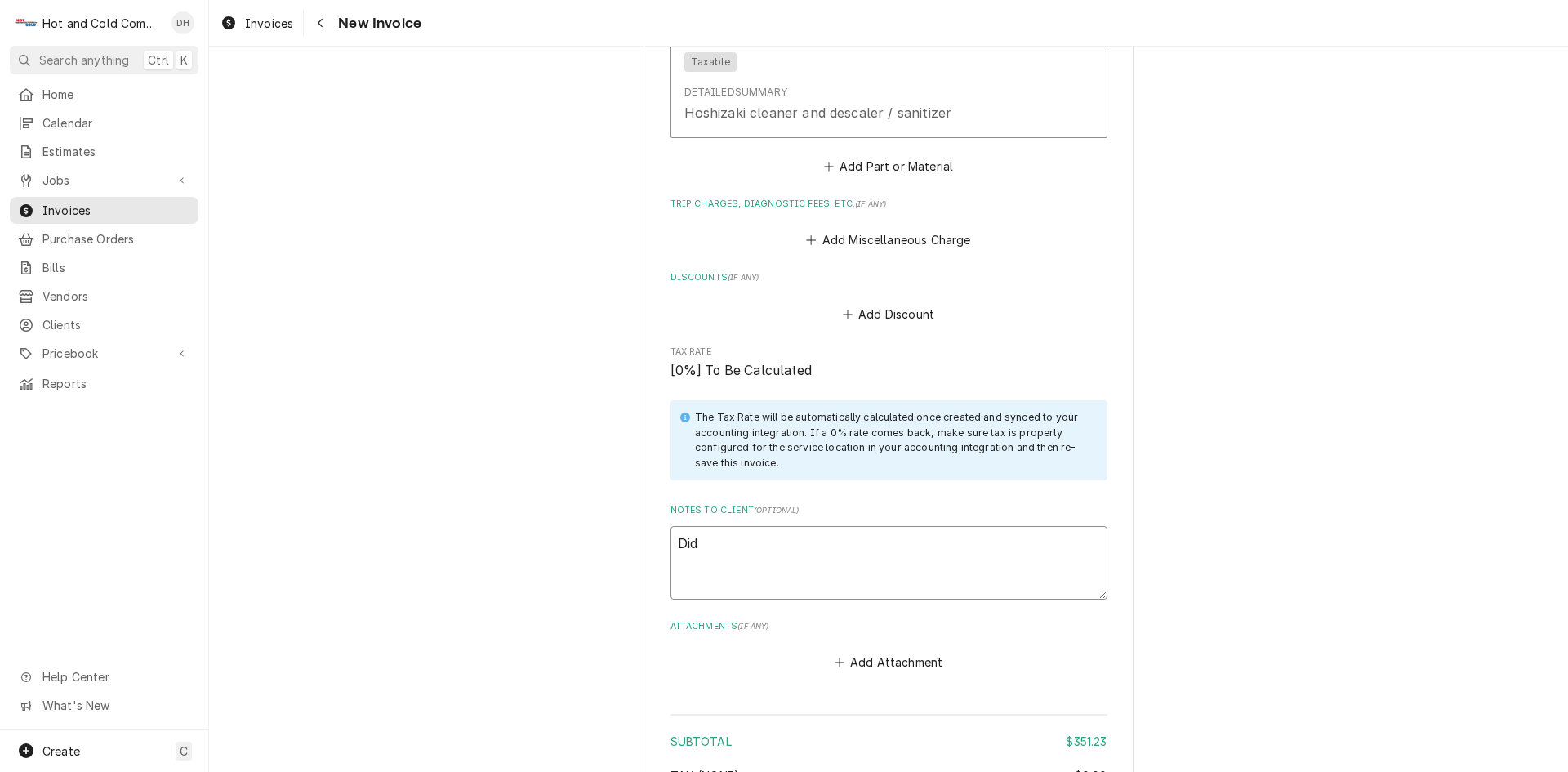
type textarea "Did n"
type textarea "x"
type textarea "Did no"
type textarea "x"
type textarea "Did not"
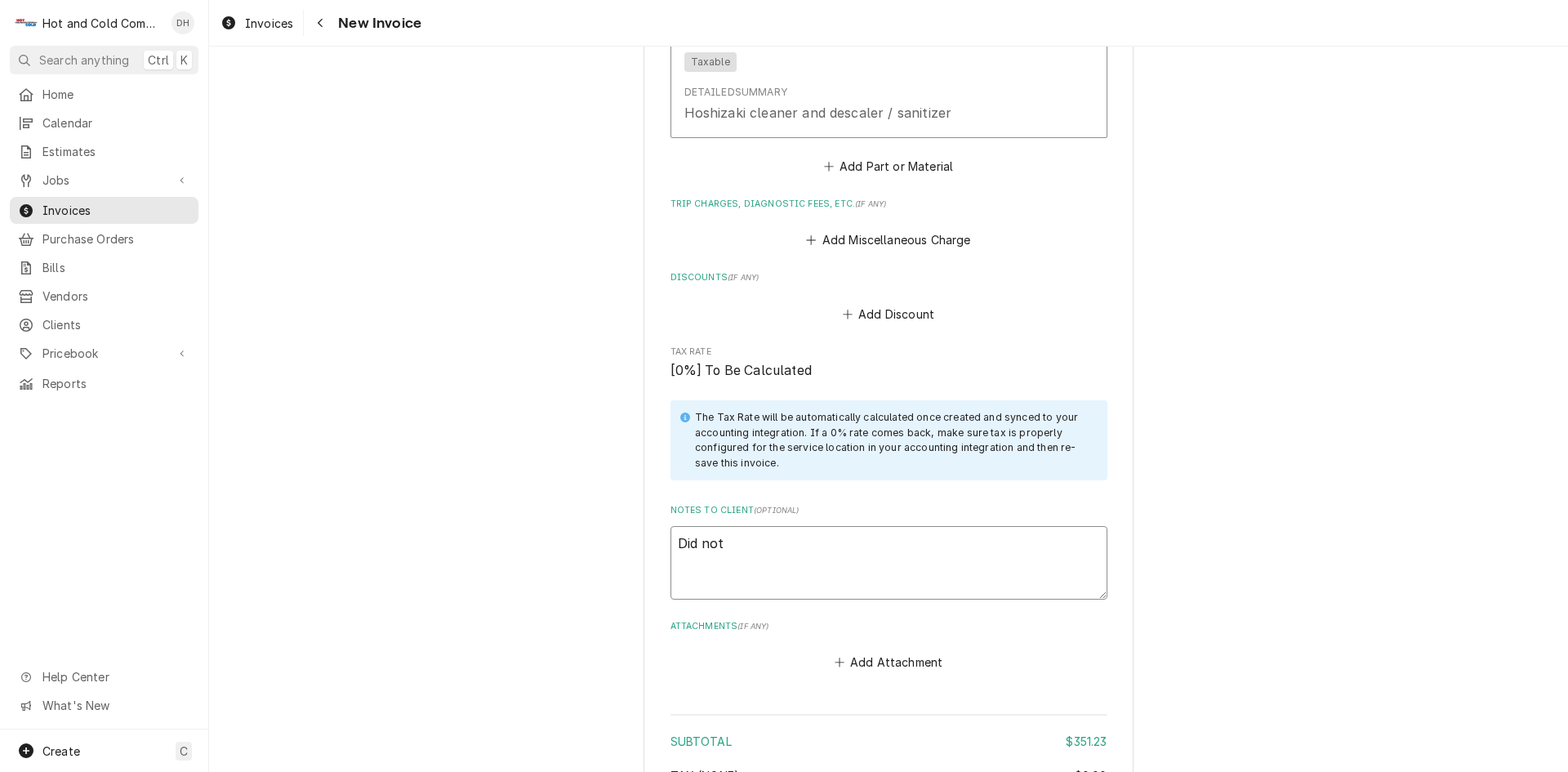
type textarea "x"
type textarea "Did not"
type textarea "x"
type textarea "Did not c"
type textarea "x"
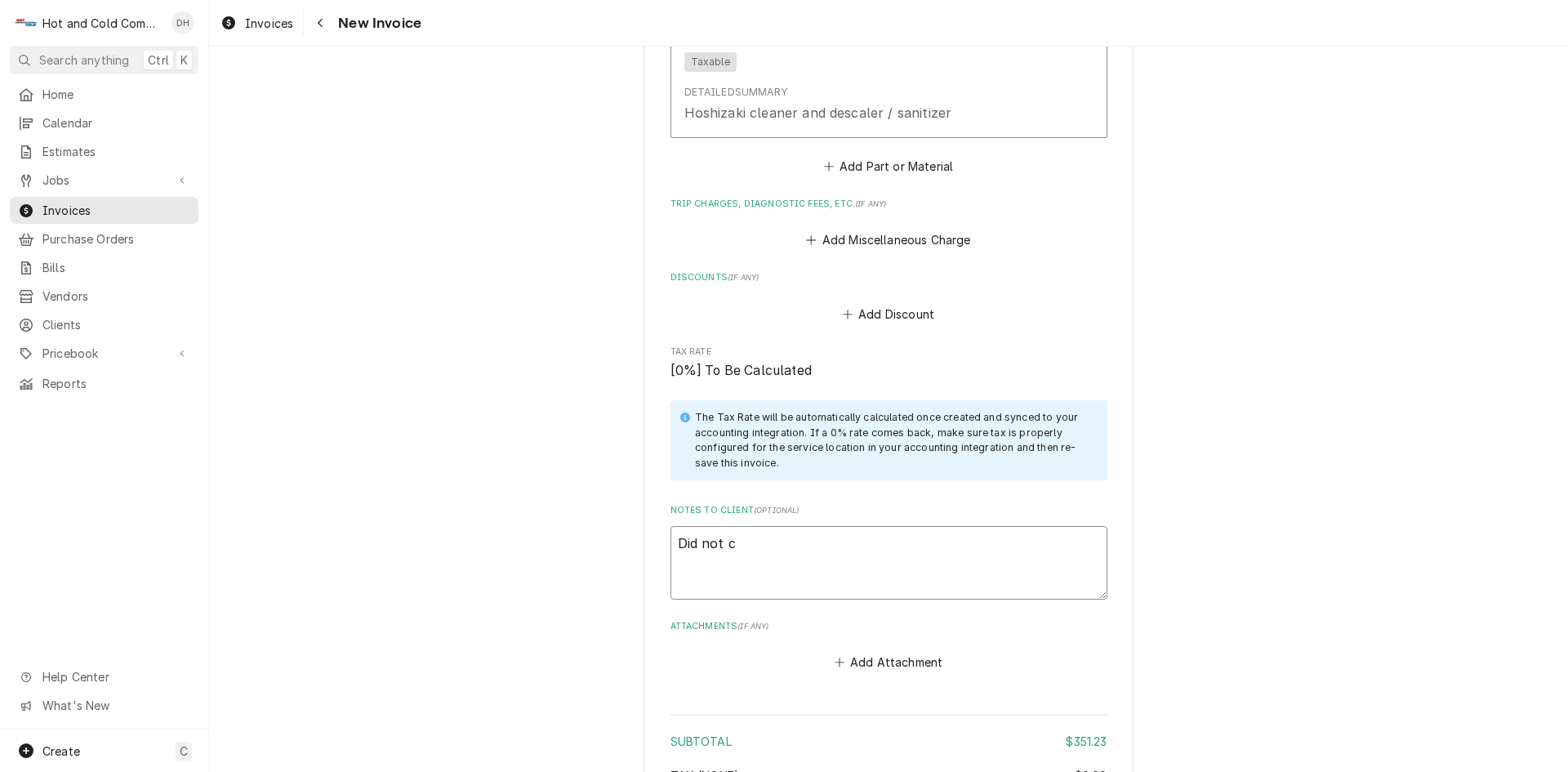
type textarea "Did not ch"
type textarea "x"
type textarea "Did not cha"
type textarea "x"
type textarea "Did not char"
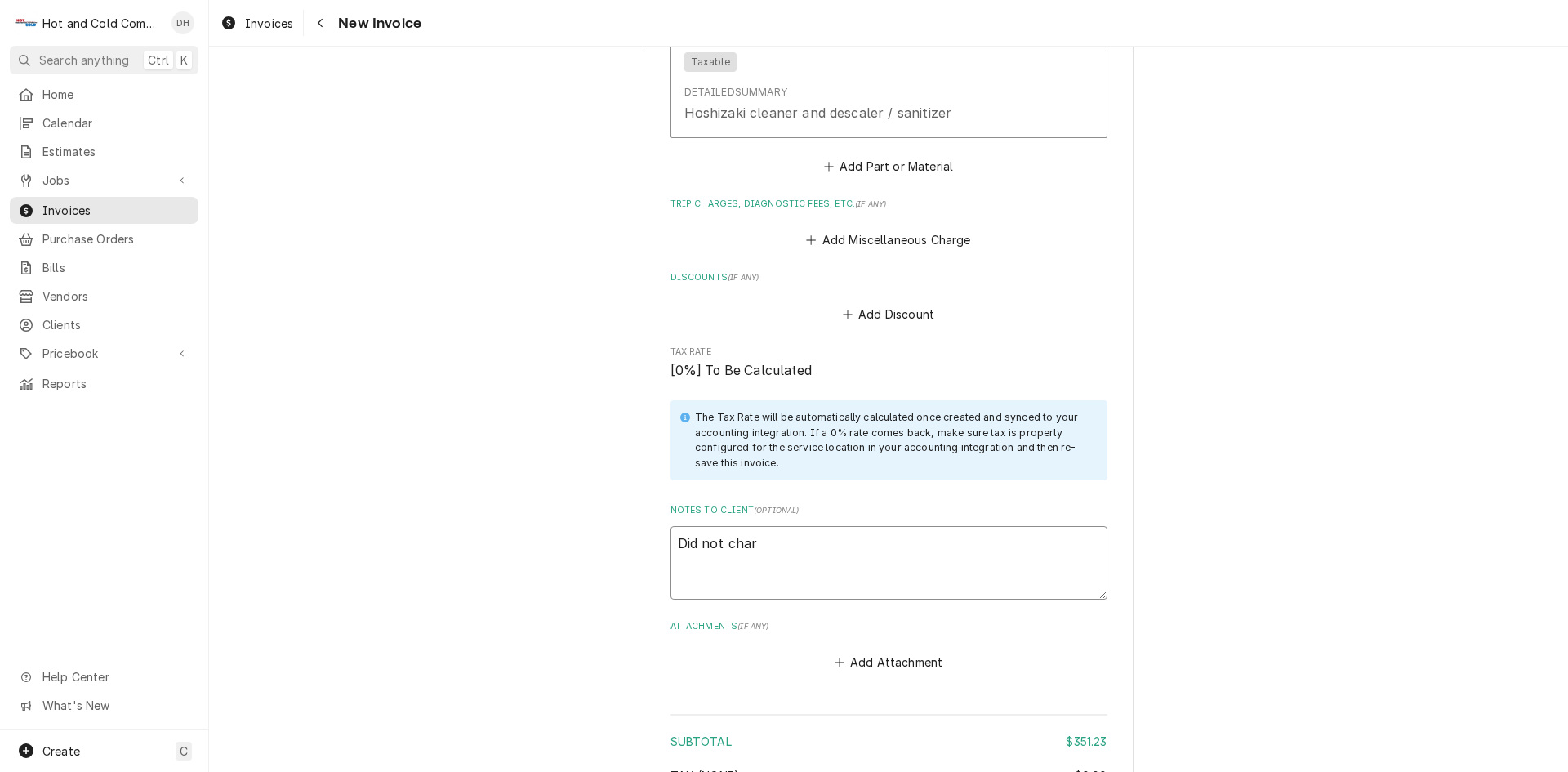
type textarea "x"
type textarea "Did not charg"
type textarea "x"
type textarea "Did not charge"
type textarea "x"
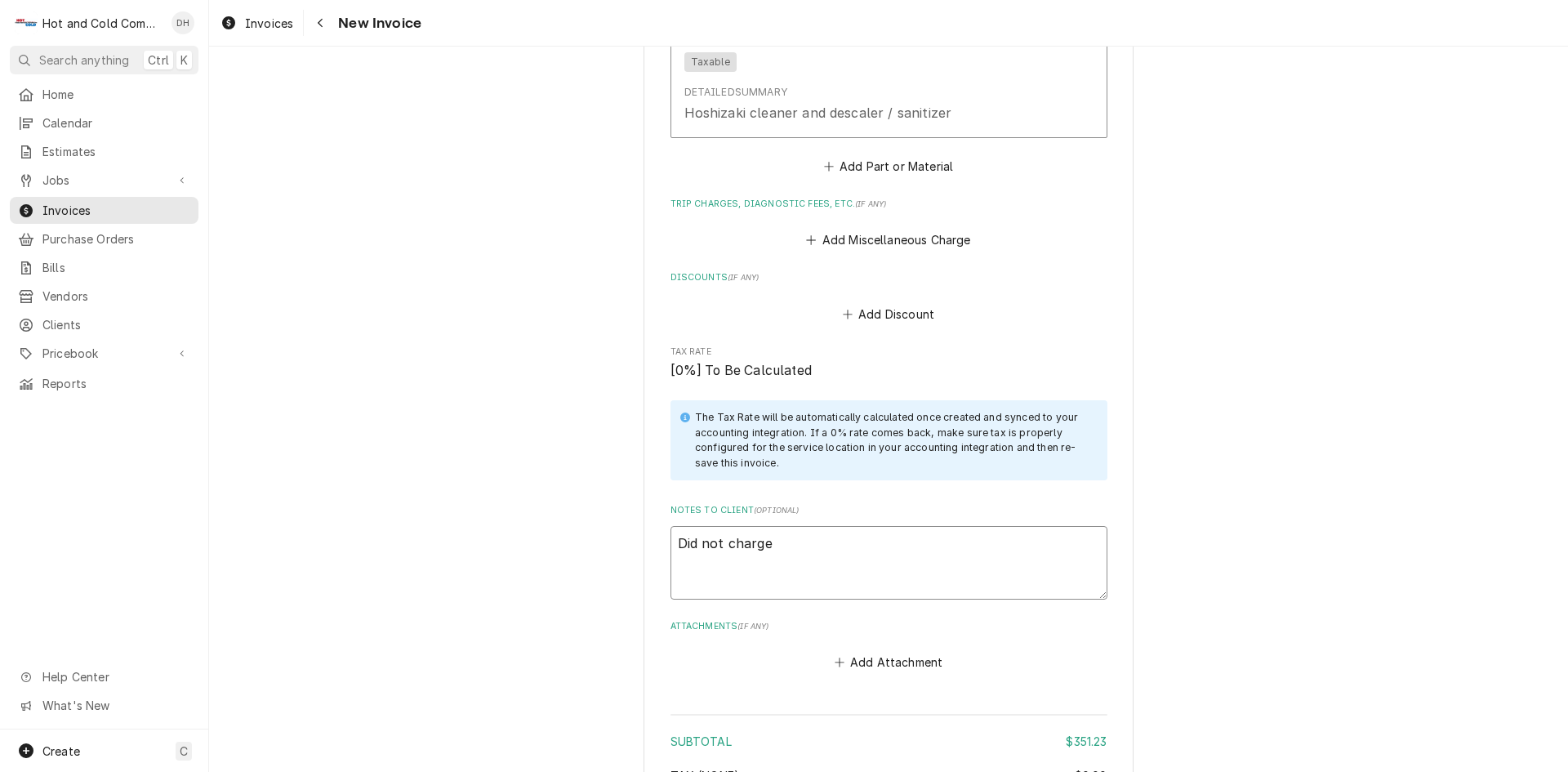
type textarea "Did not charge"
type textarea "x"
type textarea "Did not charge a"
type textarea "x"
type textarea "Did not charge a"
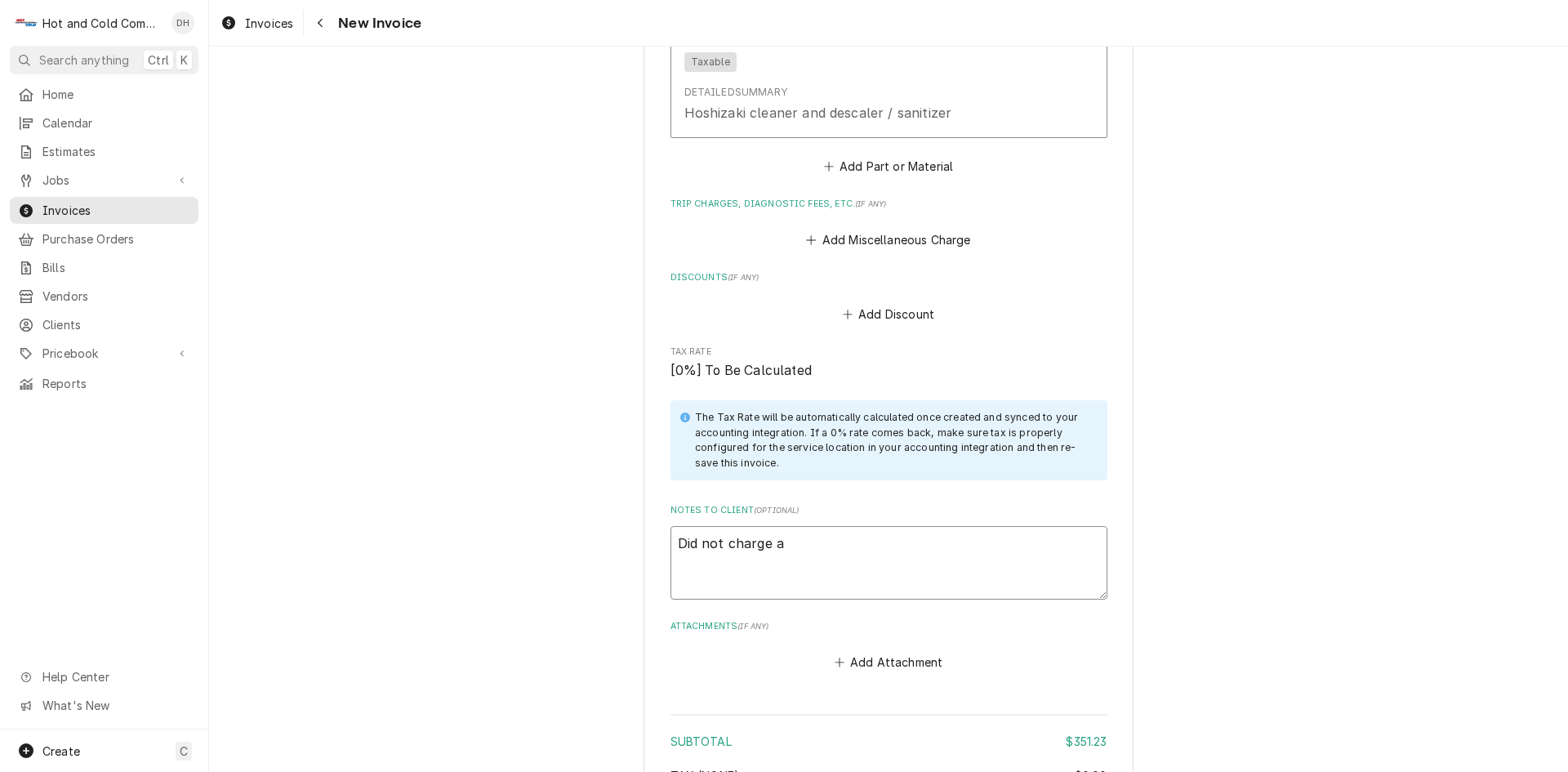
type textarea "x"
type textarea "Did not charge a t"
type textarea "x"
type textarea "Did not charge a tr"
type textarea "x"
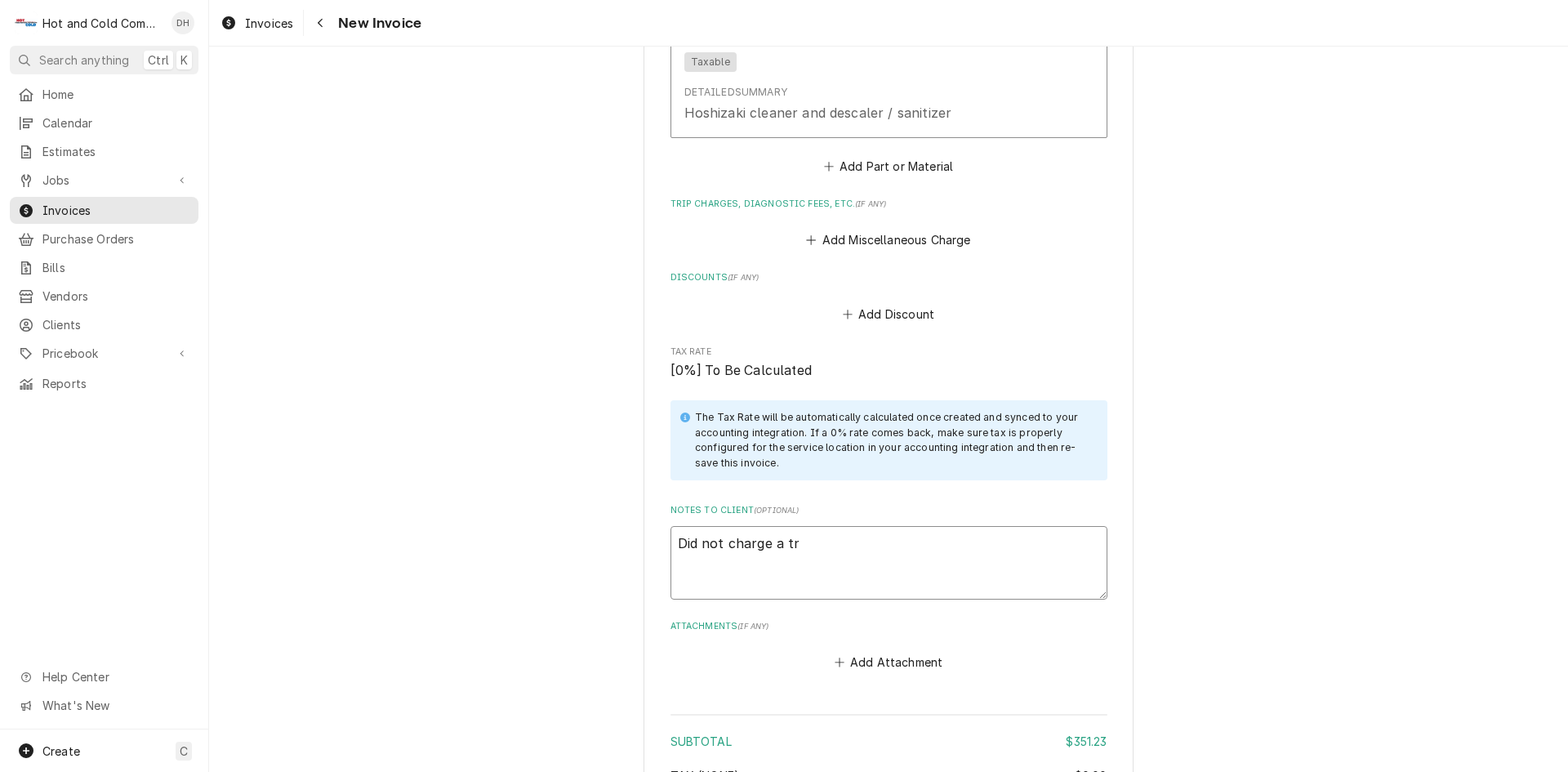
type textarea "Did not charge a tri"
type textarea "x"
type textarea "Did not charge a trip"
type textarea "x"
type textarea "Did not charge a trip"
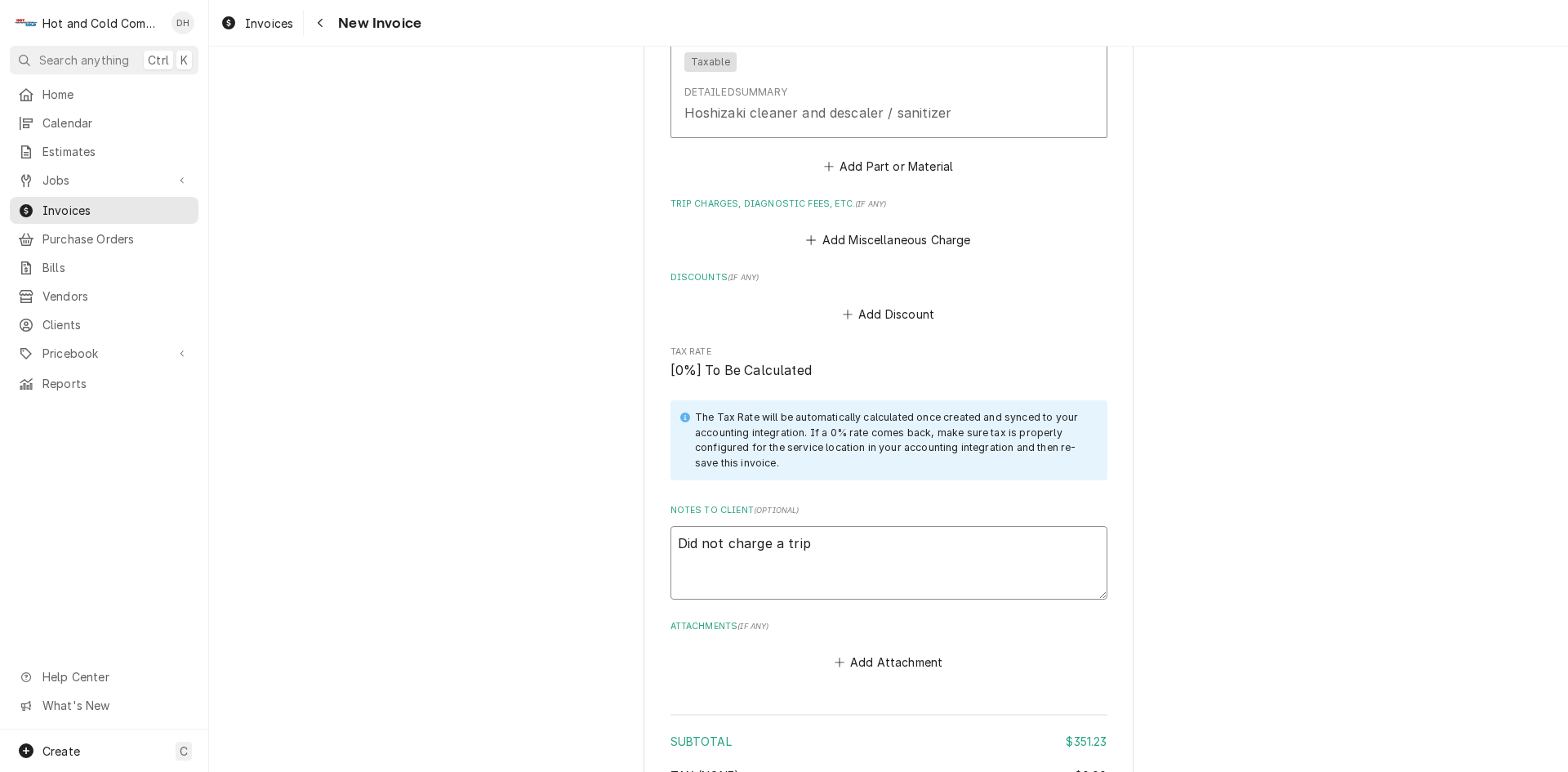
type textarea "x"
type textarea "Did not charge a trip c"
type textarea "x"
type textarea "Did not charge a trip ch"
type textarea "x"
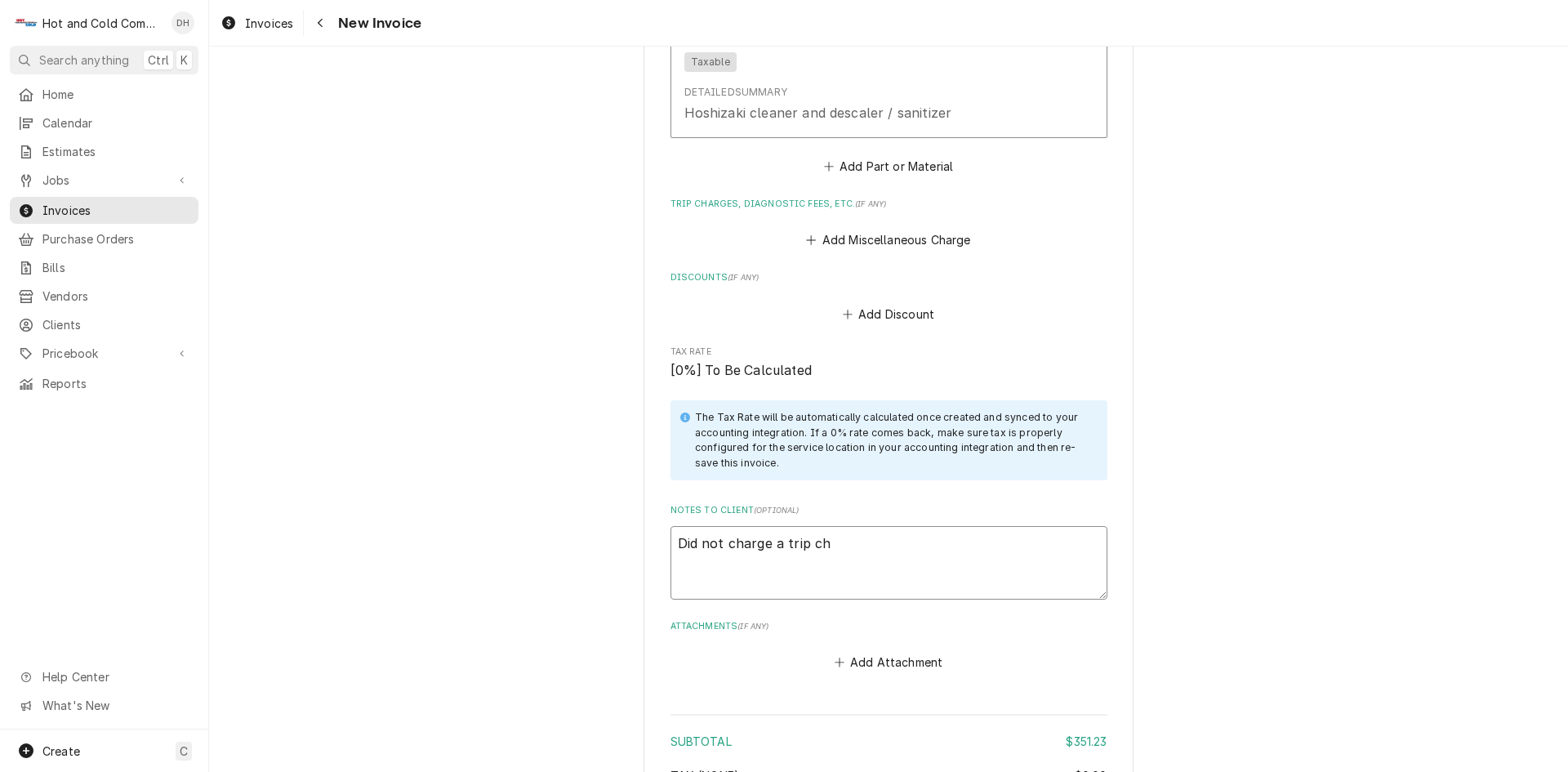
type textarea "Did not charge a trip cha"
type textarea "x"
type textarea "Did not charge a trip char"
type textarea "x"
type textarea "Did not charge a trip charg"
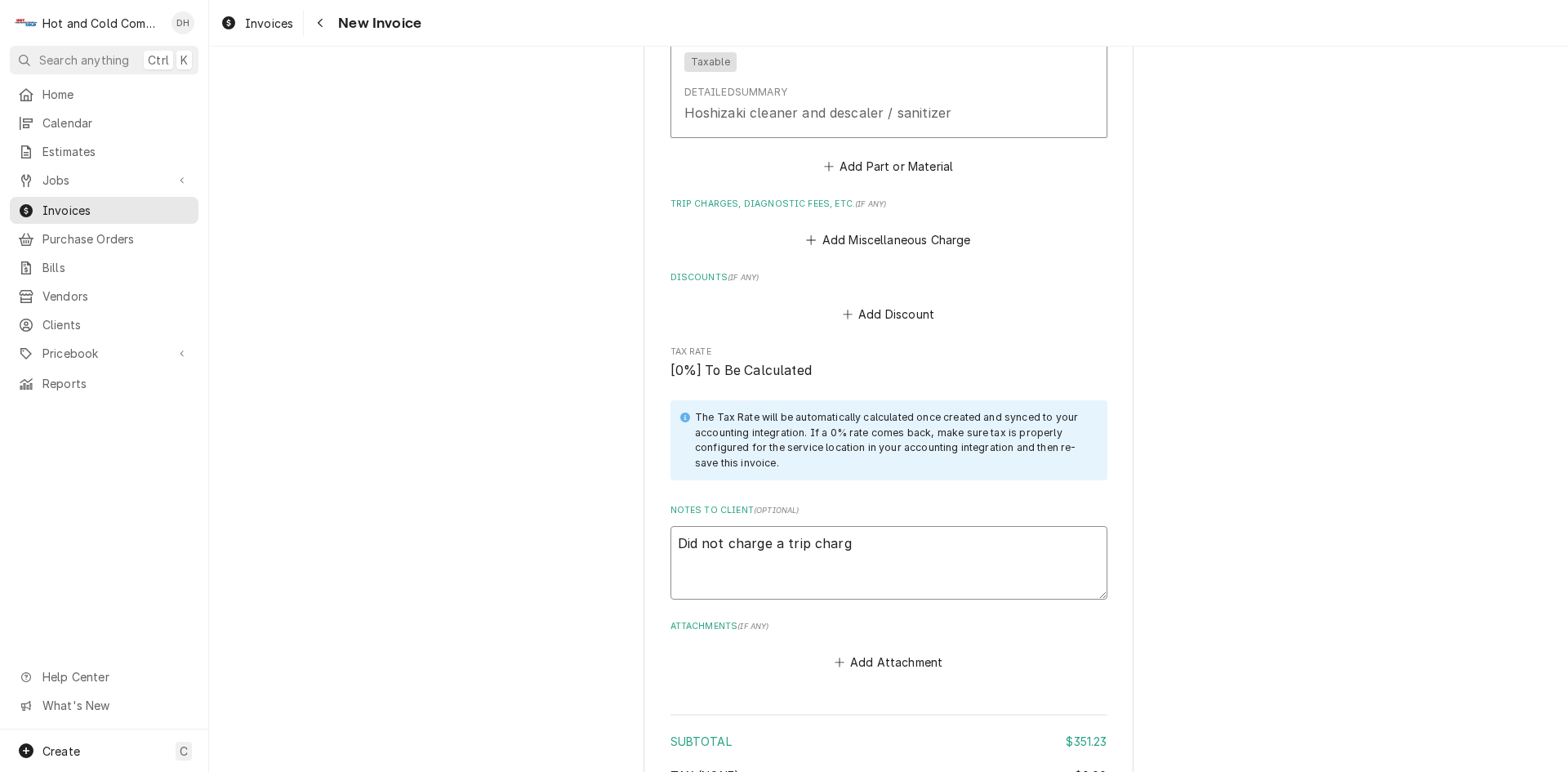
type textarea "x"
type textarea "Did not charge a trip charge"
type textarea "x"
type textarea "Did not charge a trip charge"
type textarea "x"
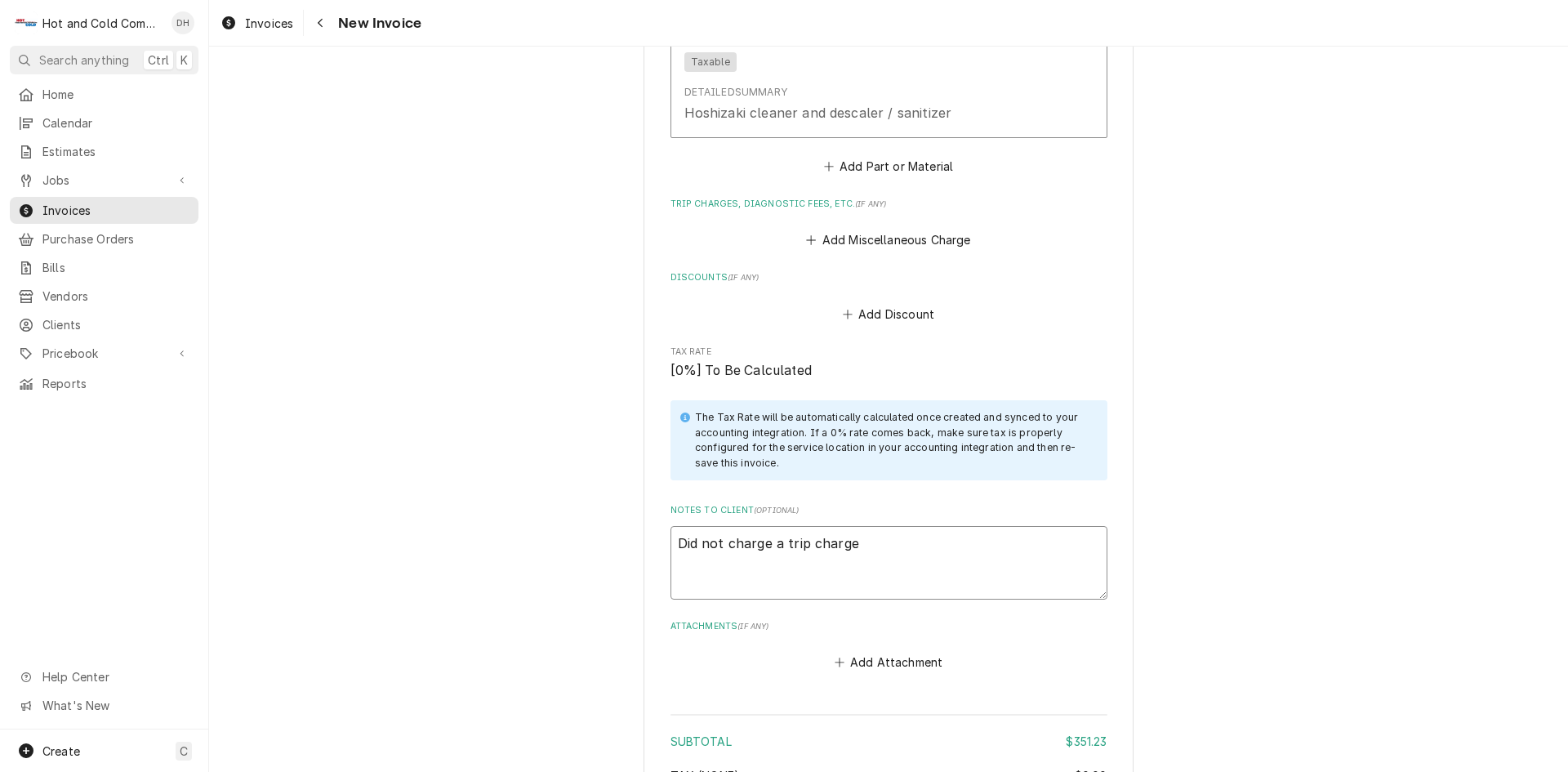
type textarea "Did not charge a trip charge o"
type textarea "x"
type textarea "Did not charge a trip charge on"
type textarea "x"
type textarea "Did not charge a trip charge on"
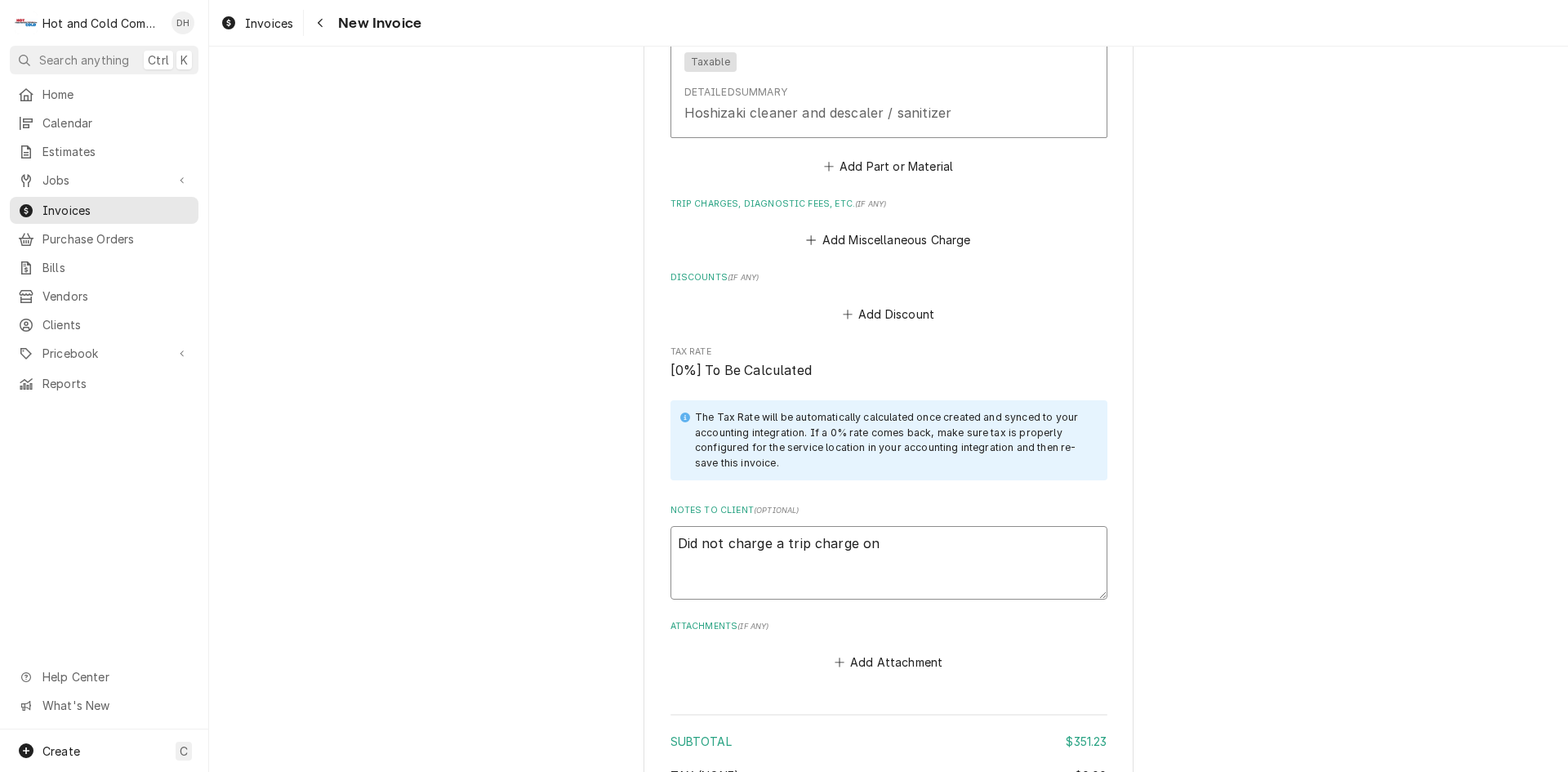
type textarea "x"
type textarea "Did not charge a trip charge on t"
type textarea "x"
type textarea "Did not charge a trip charge on th"
type textarea "x"
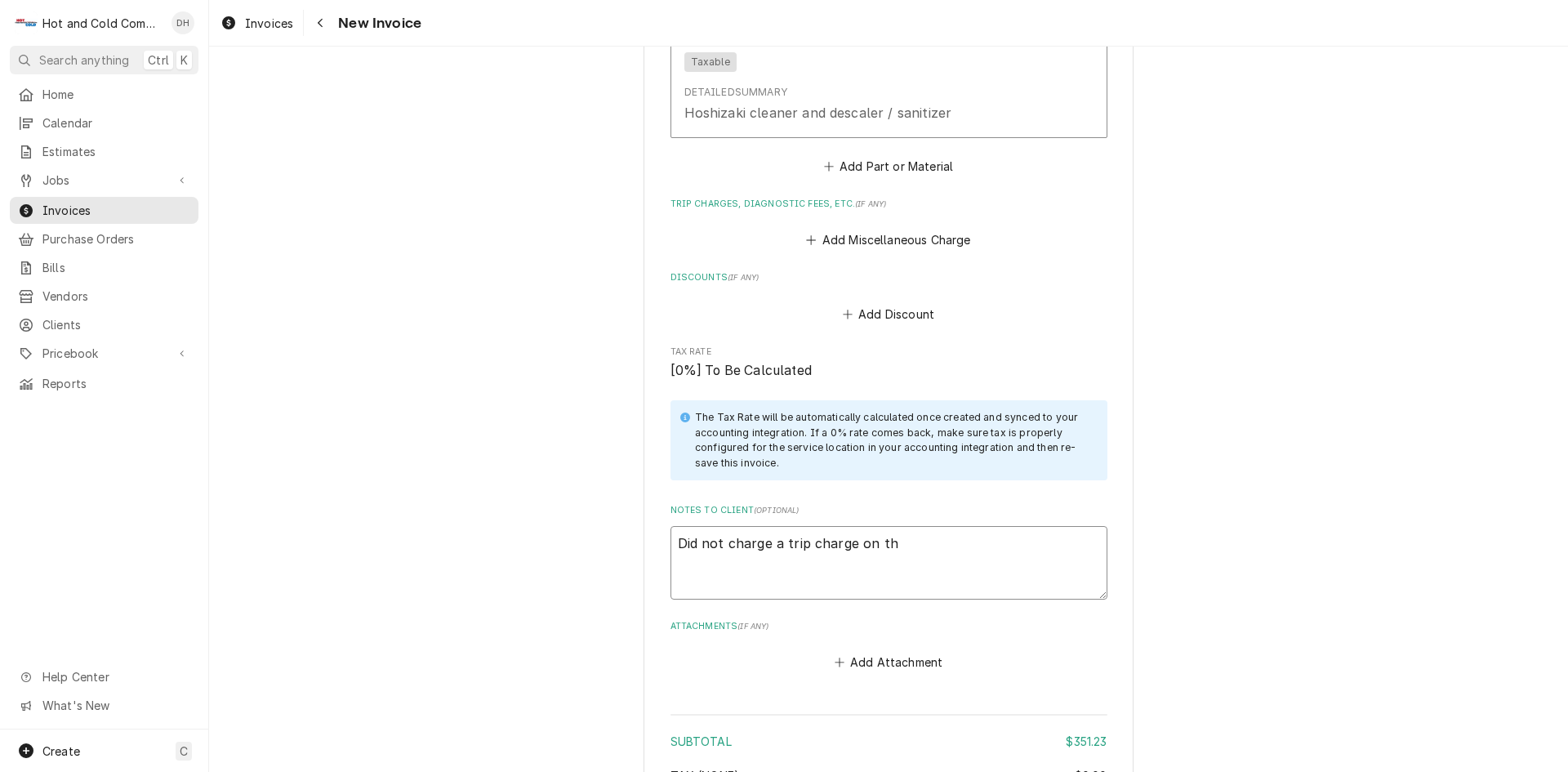
type textarea "Did not charge a trip charge on thi"
type textarea "x"
type textarea "Did not charge a trip charge on this"
type textarea "x"
type textarea "Did not charge a trip charge on this"
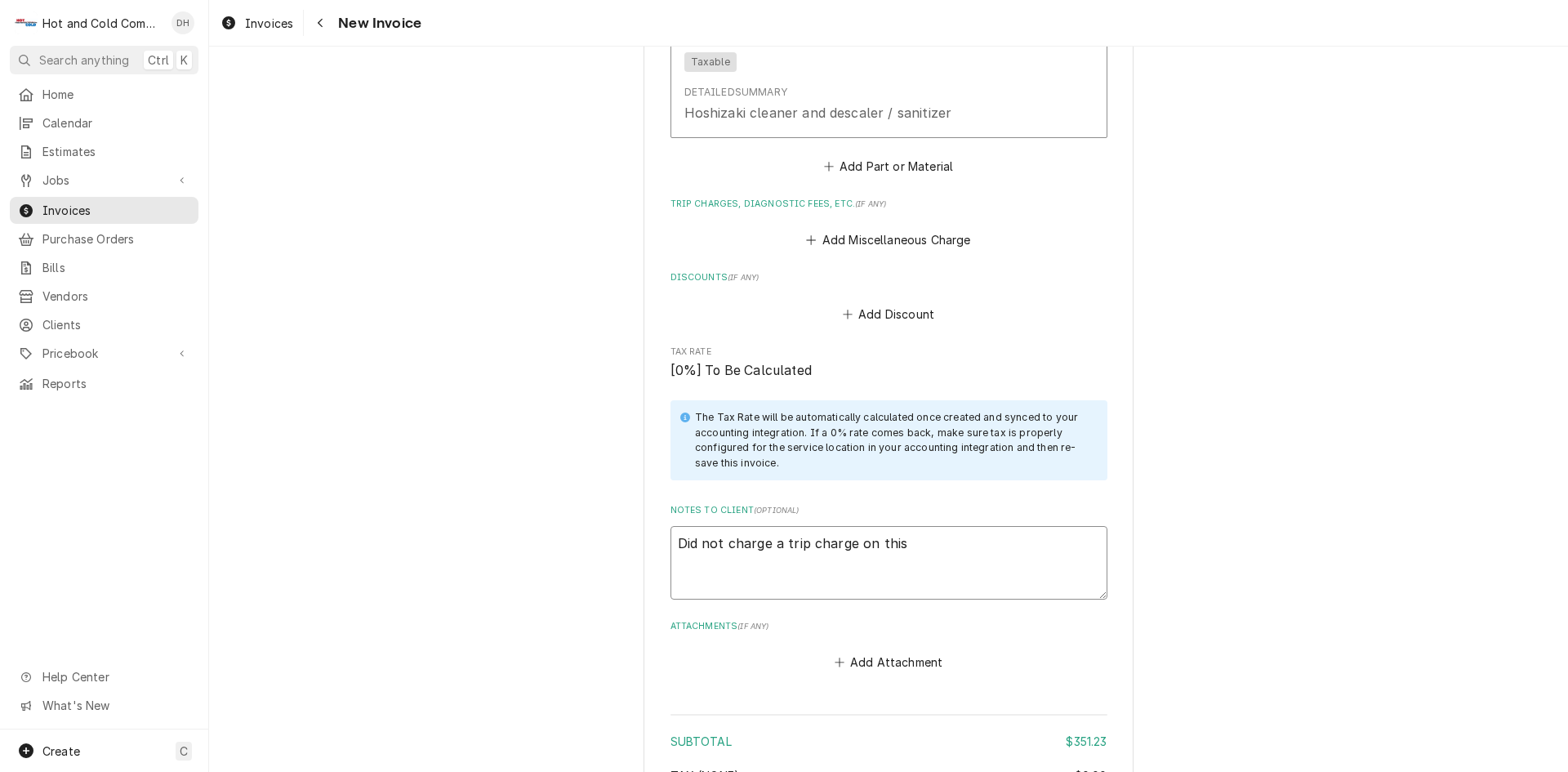
type textarea "x"
type textarea "Did not charge a trip charge on this i"
type textarea "x"
type textarea "Did not charge a trip charge on this it"
type textarea "x"
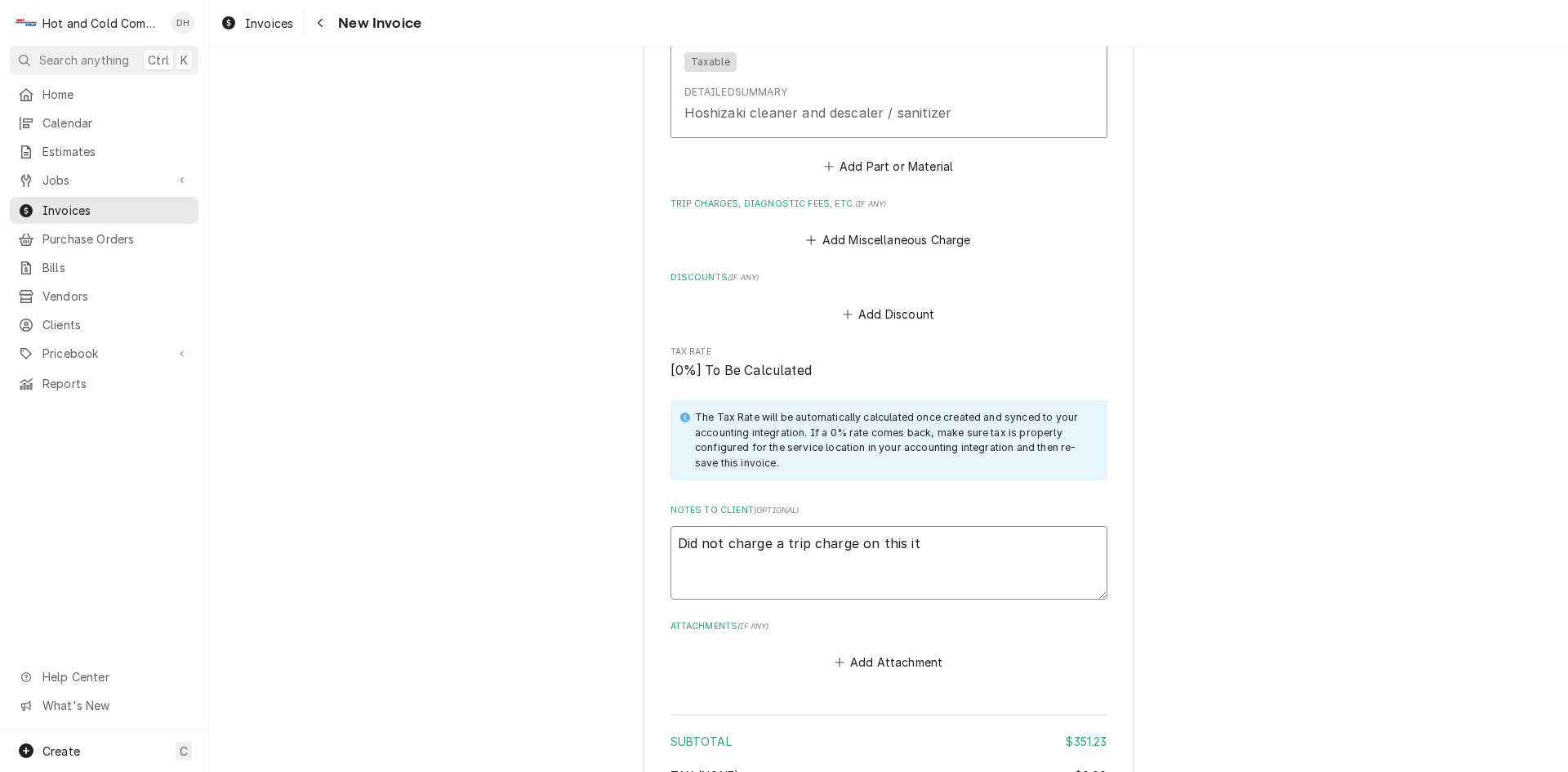
type textarea "Did not charge a trip charge on this it'"
type textarea "x"
type textarea "Did not charge a trip charge on this it's"
type textarea "x"
type textarea "Did not charge a trip charge on this it's"
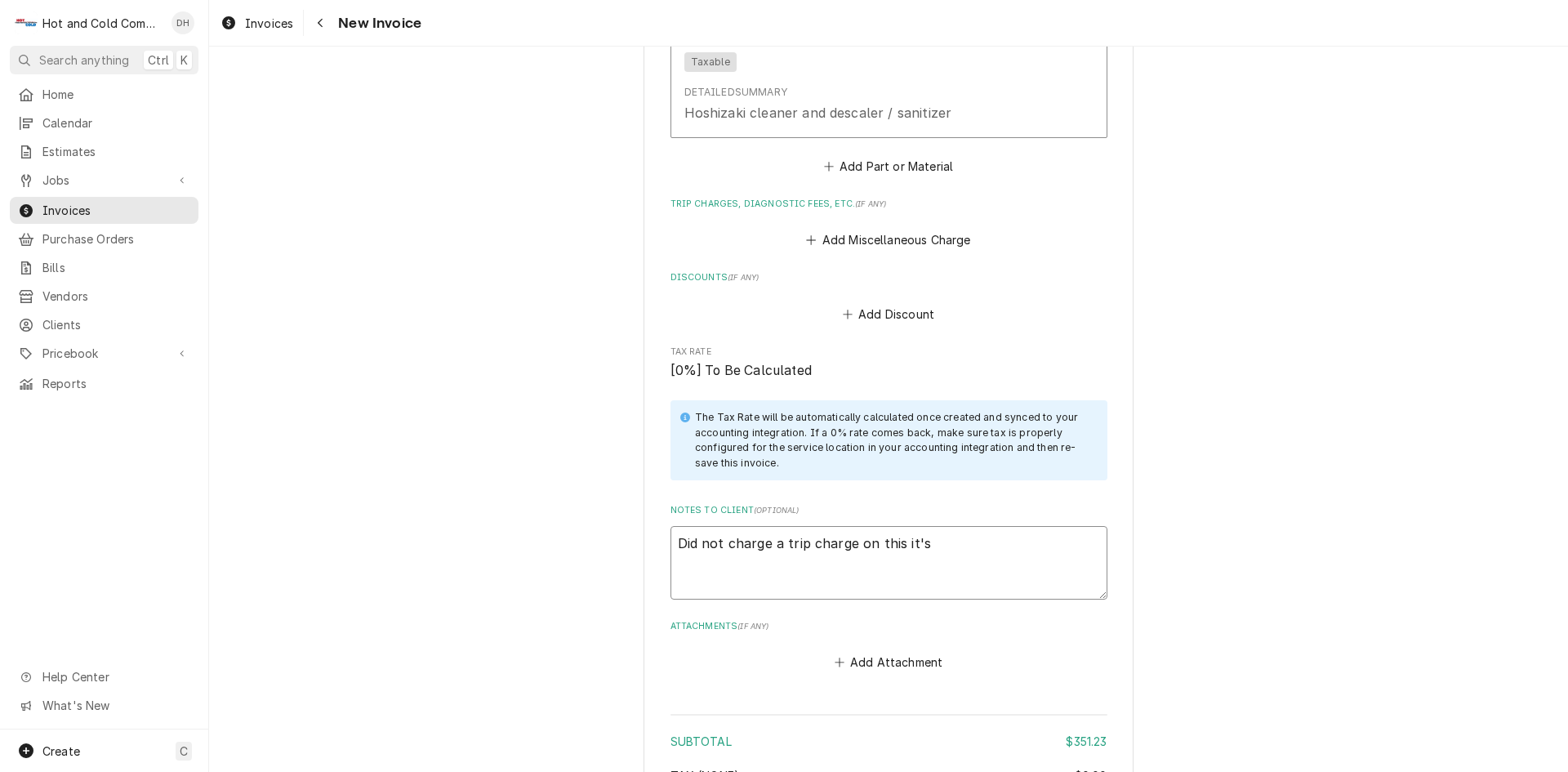
type textarea "x"
type textarea "Did not charge a trip charge on this it's o"
type textarea "x"
type textarea "Did not charge a trip charge on this it's on"
type textarea "x"
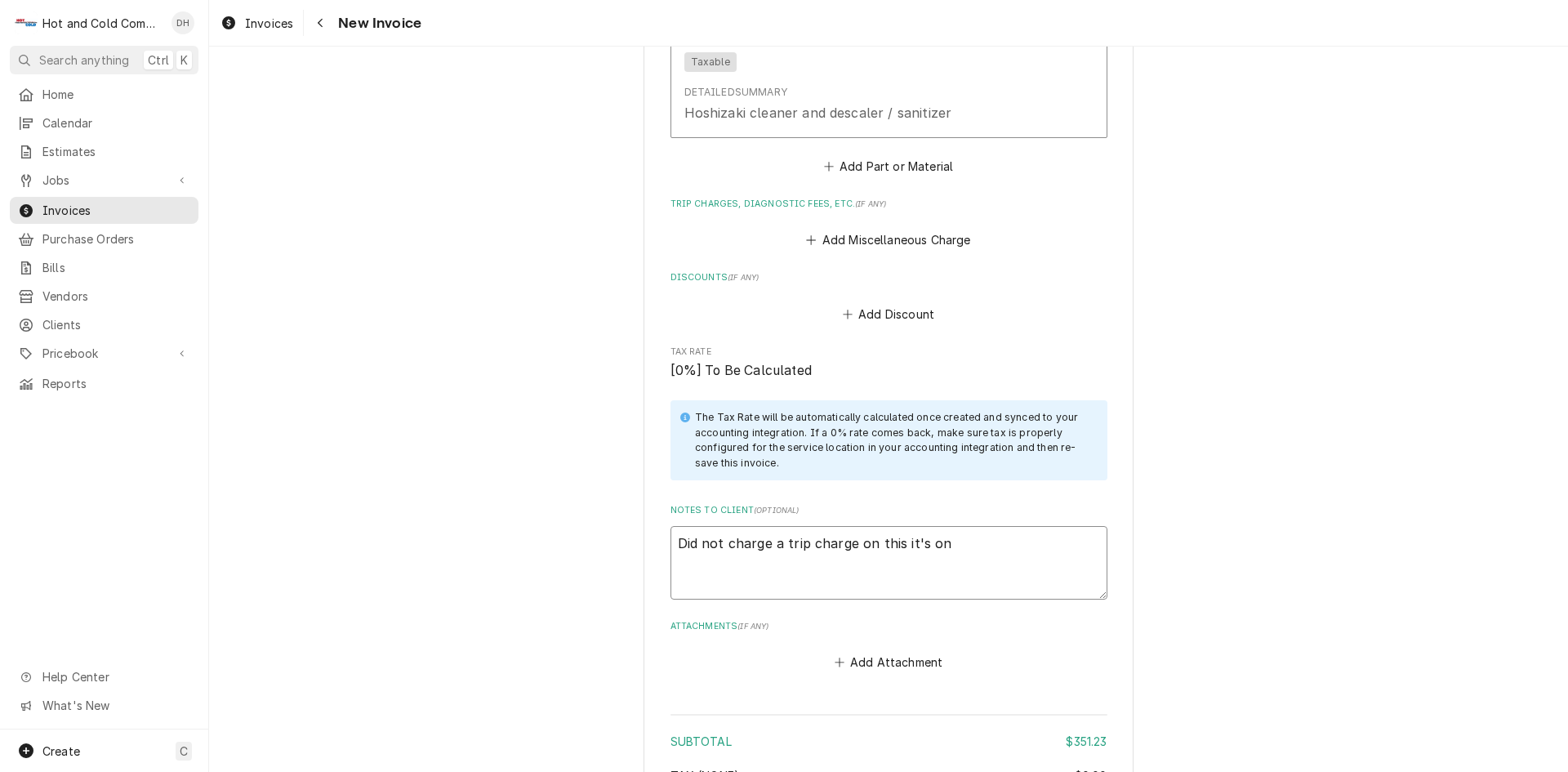
type textarea "Did not charge a trip charge on this it's onl"
type textarea "x"
type textarea "Did not charge a trip charge on this it's only"
type textarea "x"
type textarea "Did not charge a trip charge on this it's only"
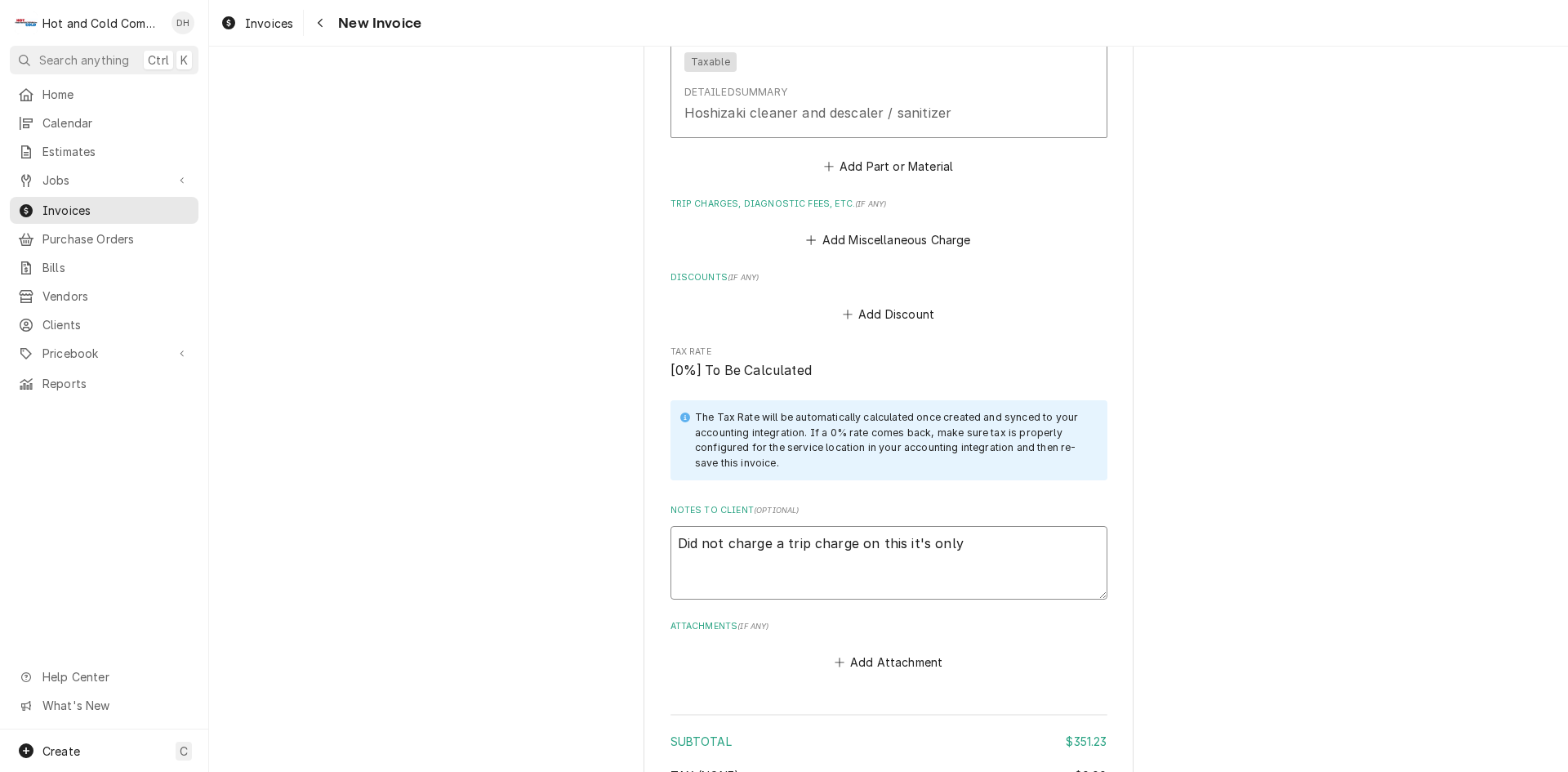
type textarea "x"
type textarea "Did not charge a trip charge on this it's only 4"
type textarea "x"
type textarea "Did not charge a trip charge on this it's only 4"
type textarea "x"
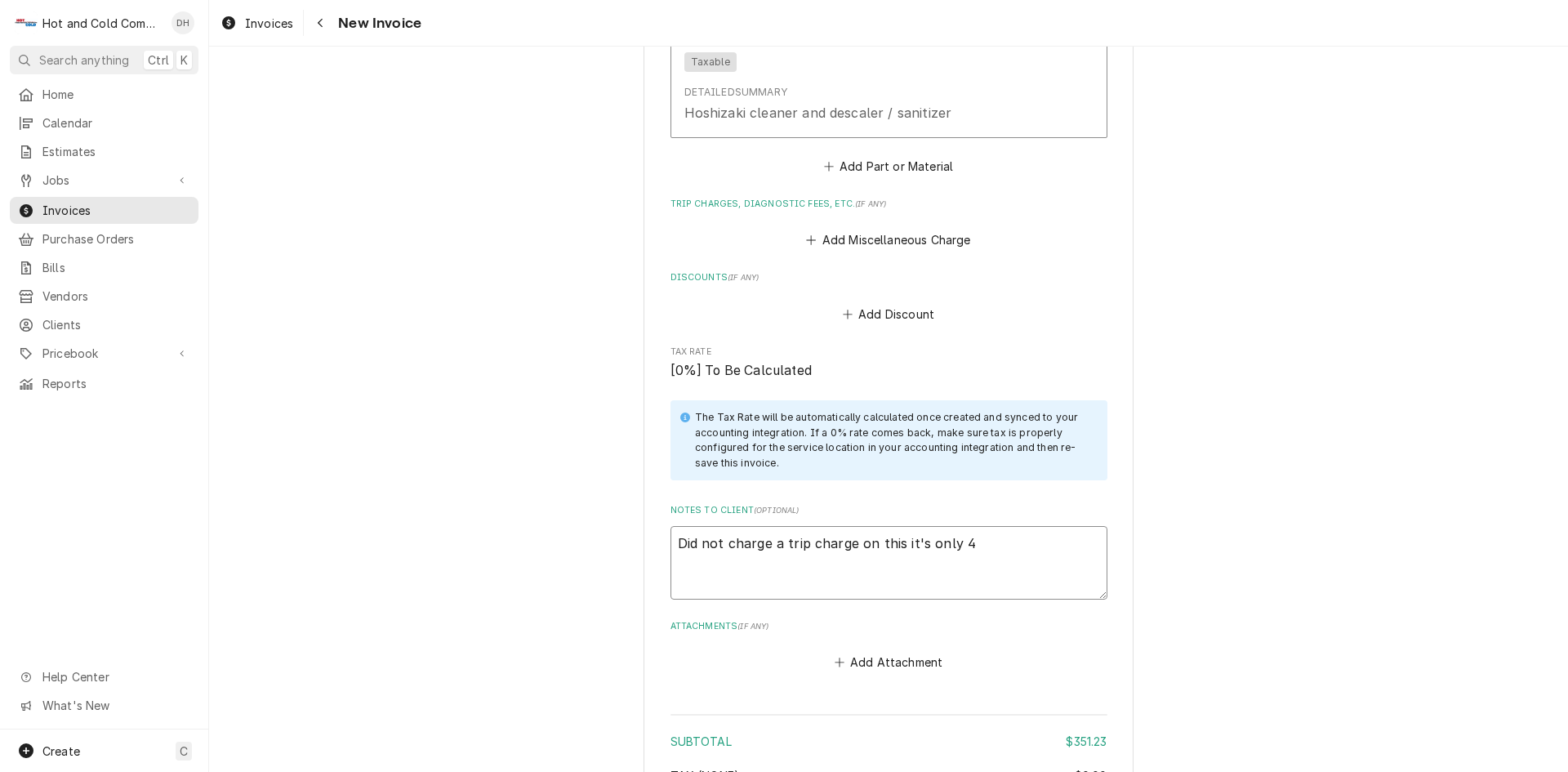
type textarea "Did not charge a trip charge on this it's only 4 m"
type textarea "x"
type textarea "Did not charge a trip charge on this it's only 4 mo"
type textarea "x"
type textarea "Did not charge a trip charge on this it's only 4 mon"
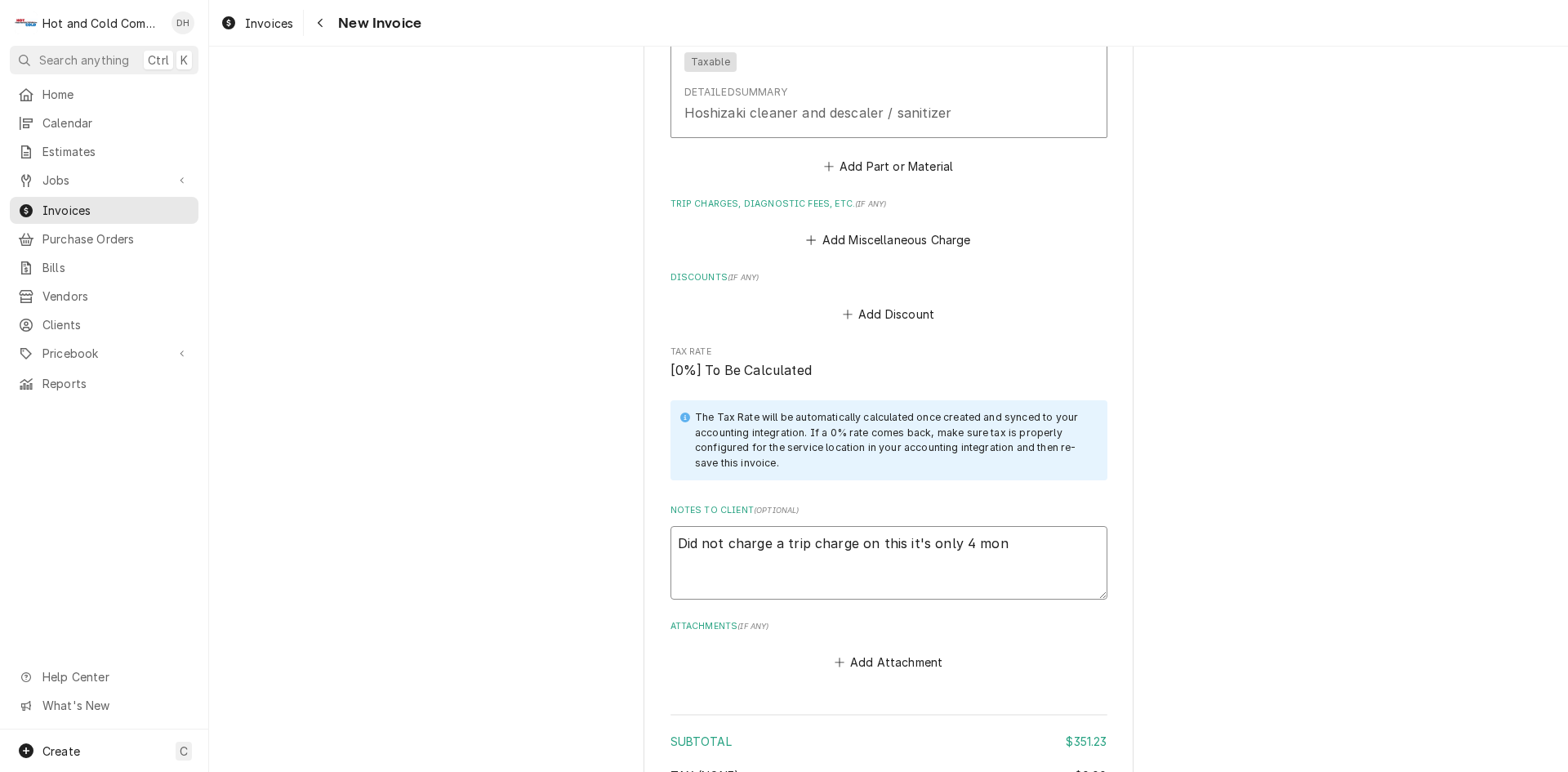
type textarea "x"
type textarea "Did not charge a trip charge on this it's only 4 mont"
type textarea "x"
type textarea "Did not charge a trip charge on this it's only 4 month"
type textarea "x"
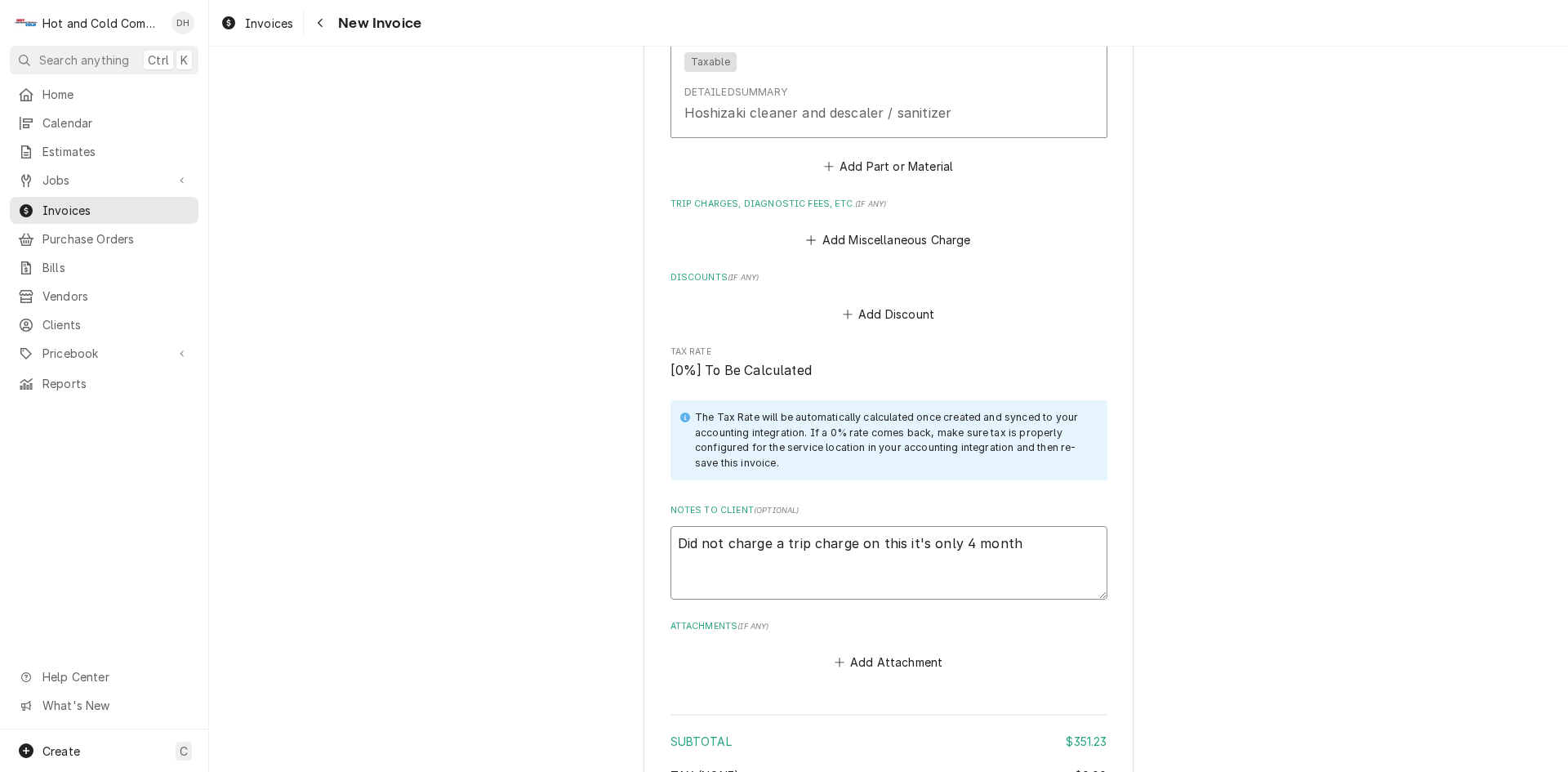
type textarea "Did not charge a trip charge on this it's only 4 months"
type textarea "x"
type textarea "Did not charge a trip charge on this it's only 4 months"
type textarea "x"
type textarea "Did not charge a trip charge on this it's only 4 months s"
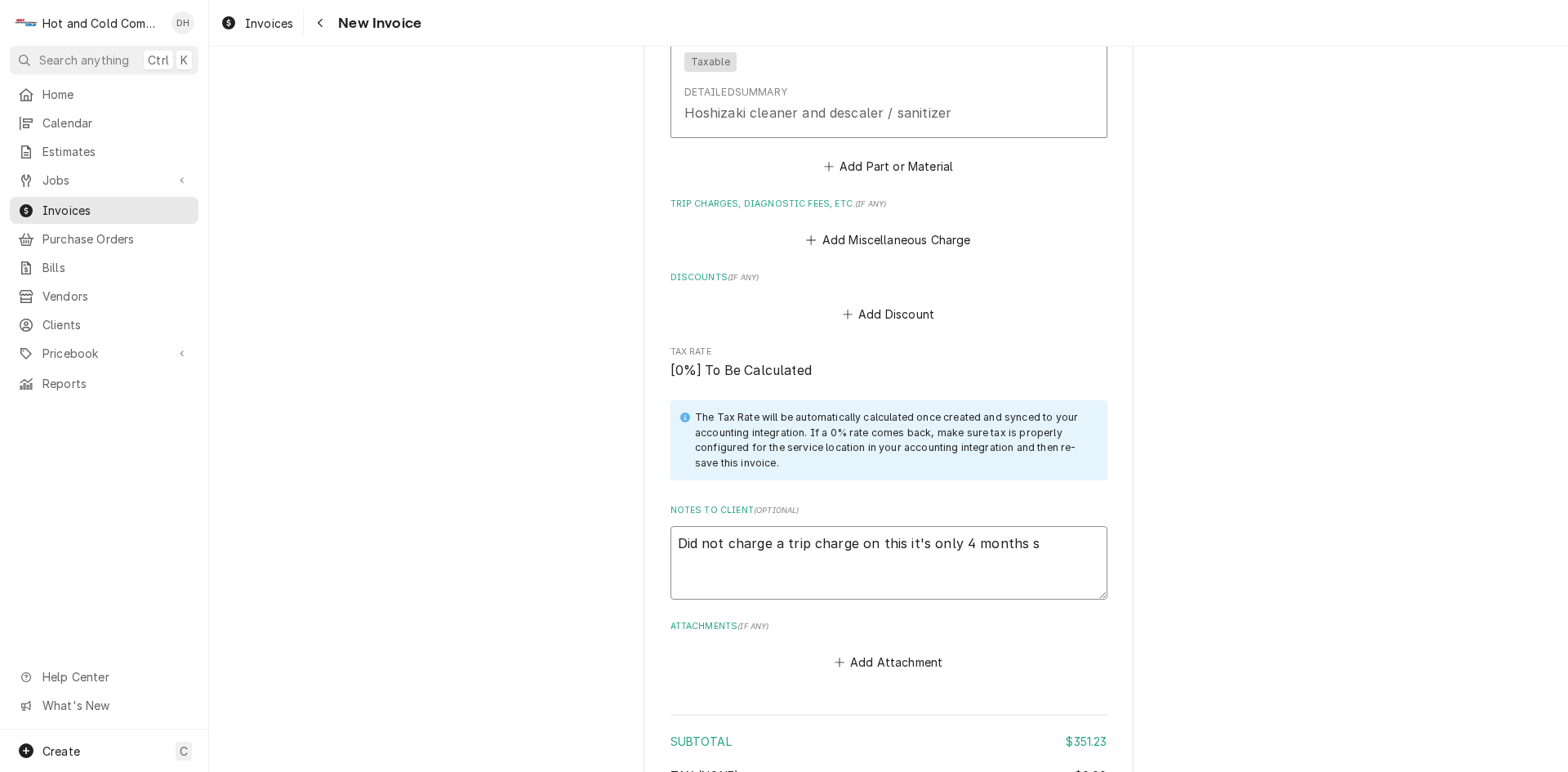
type textarea "x"
type textarea "Did not charge a trip charge on this it's only 4 months si"
type textarea "x"
type textarea "Did not charge a trip charge on this it's only 4 months sin"
type textarea "x"
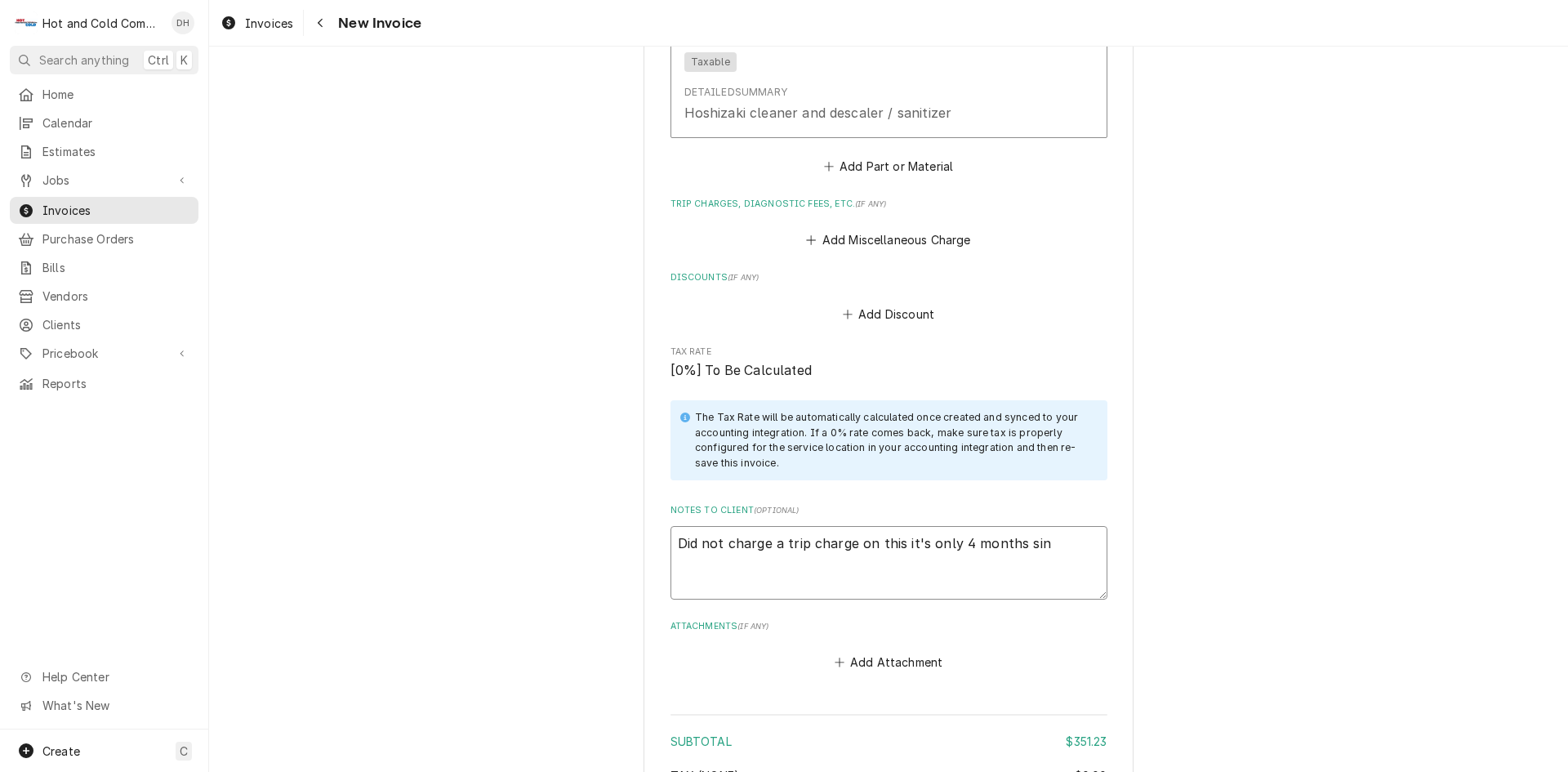
type textarea "Did not charge a trip charge on this it's only 4 months sinc"
type textarea "x"
type textarea "Did not charge a trip charge on this it's only 4 months since"
type textarea "x"
type textarea "Did not charge a trip charge on this it's only 4 months since"
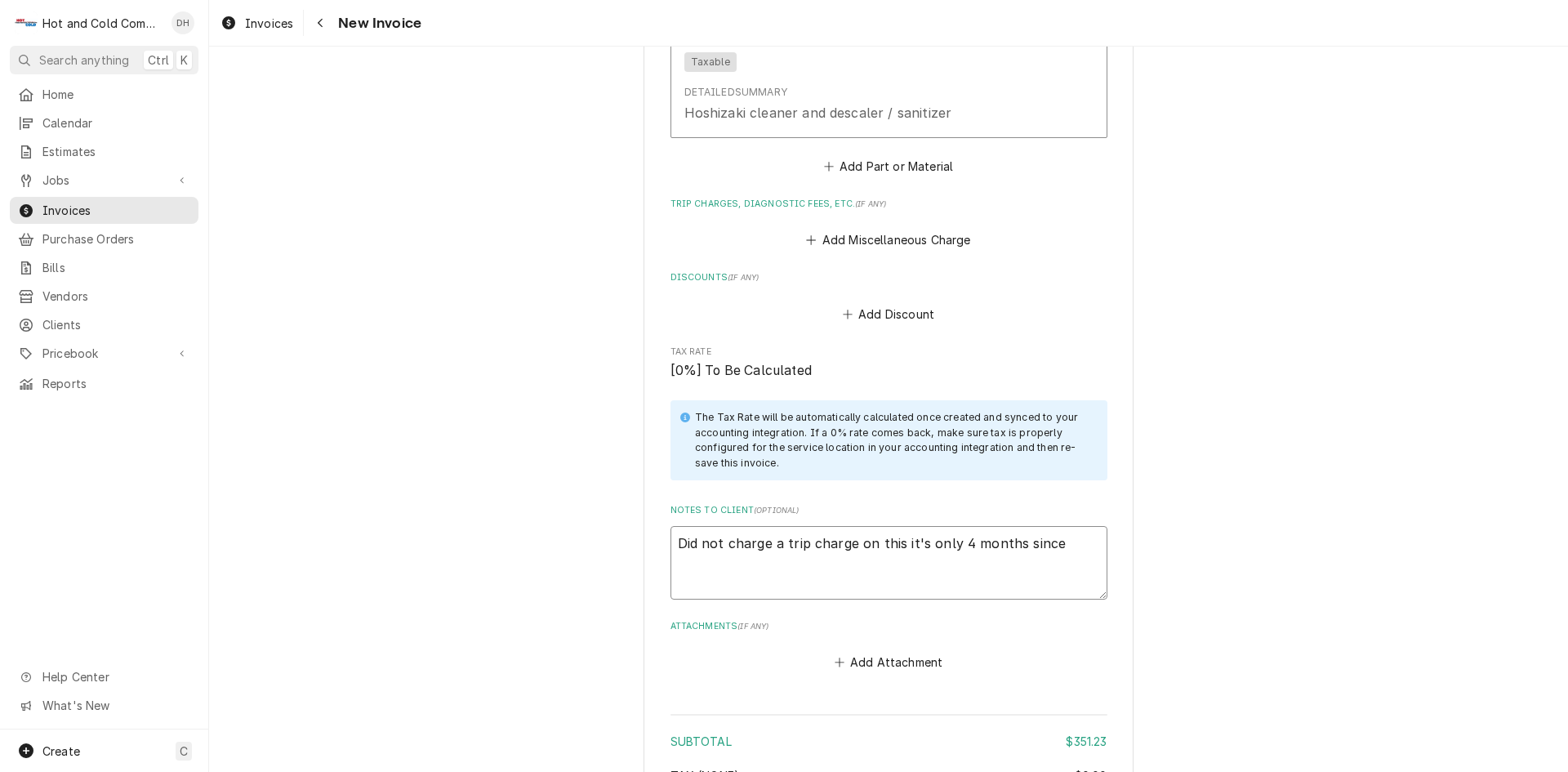
type textarea "x"
type textarea "Did not charge a trip charge on this it's only 4 months since l"
type textarea "x"
type textarea "Did not charge a trip charge on this it's only 4 months since la"
type textarea "x"
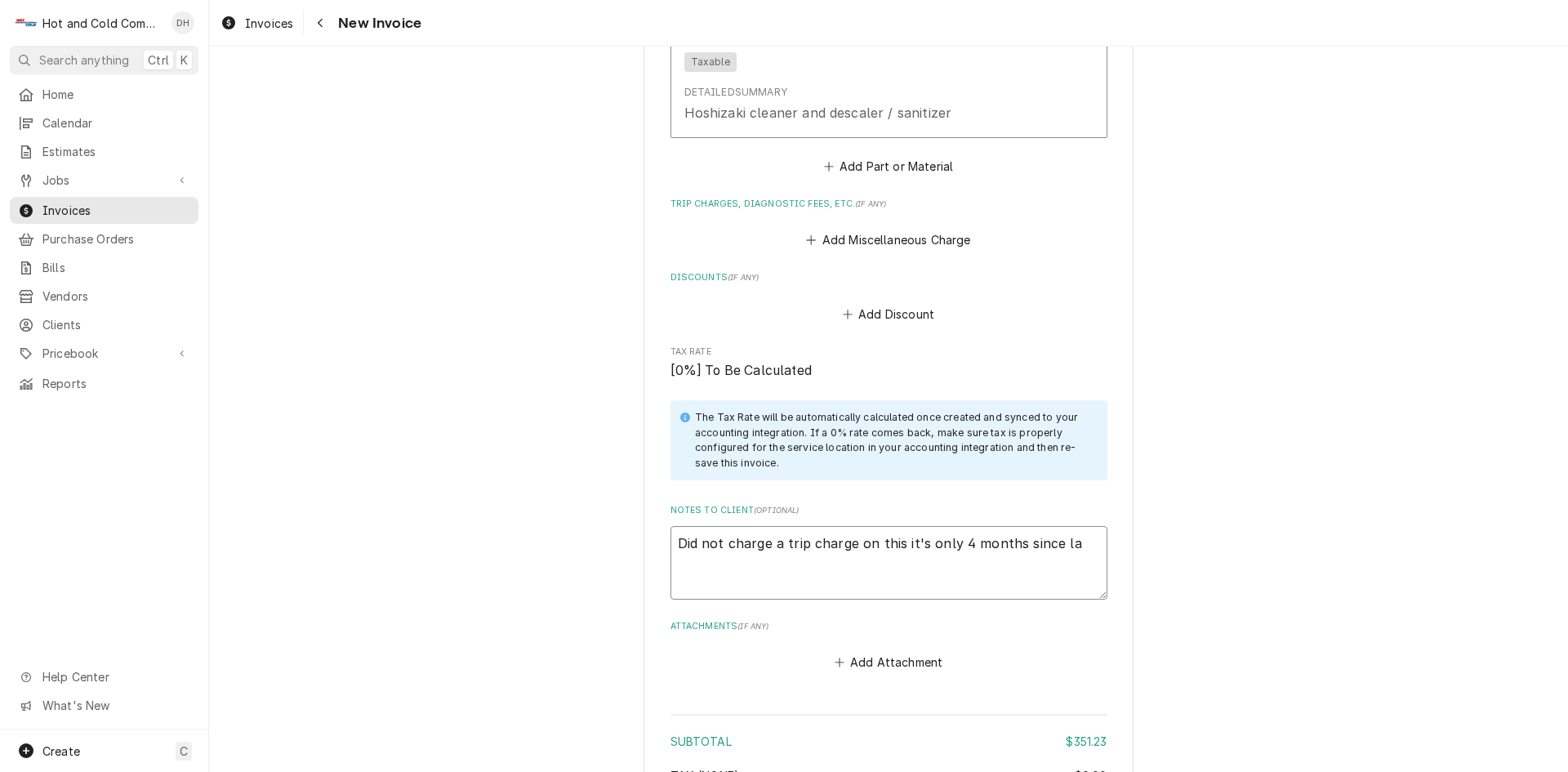
type textarea "Did not charge a trip charge on this it's only 4 months since las"
type textarea "x"
type textarea "Did not charge a trip charge on this it's only 4 months since last"
type textarea "x"
type textarea "Did not charge a trip charge on this it's only 4 months since last"
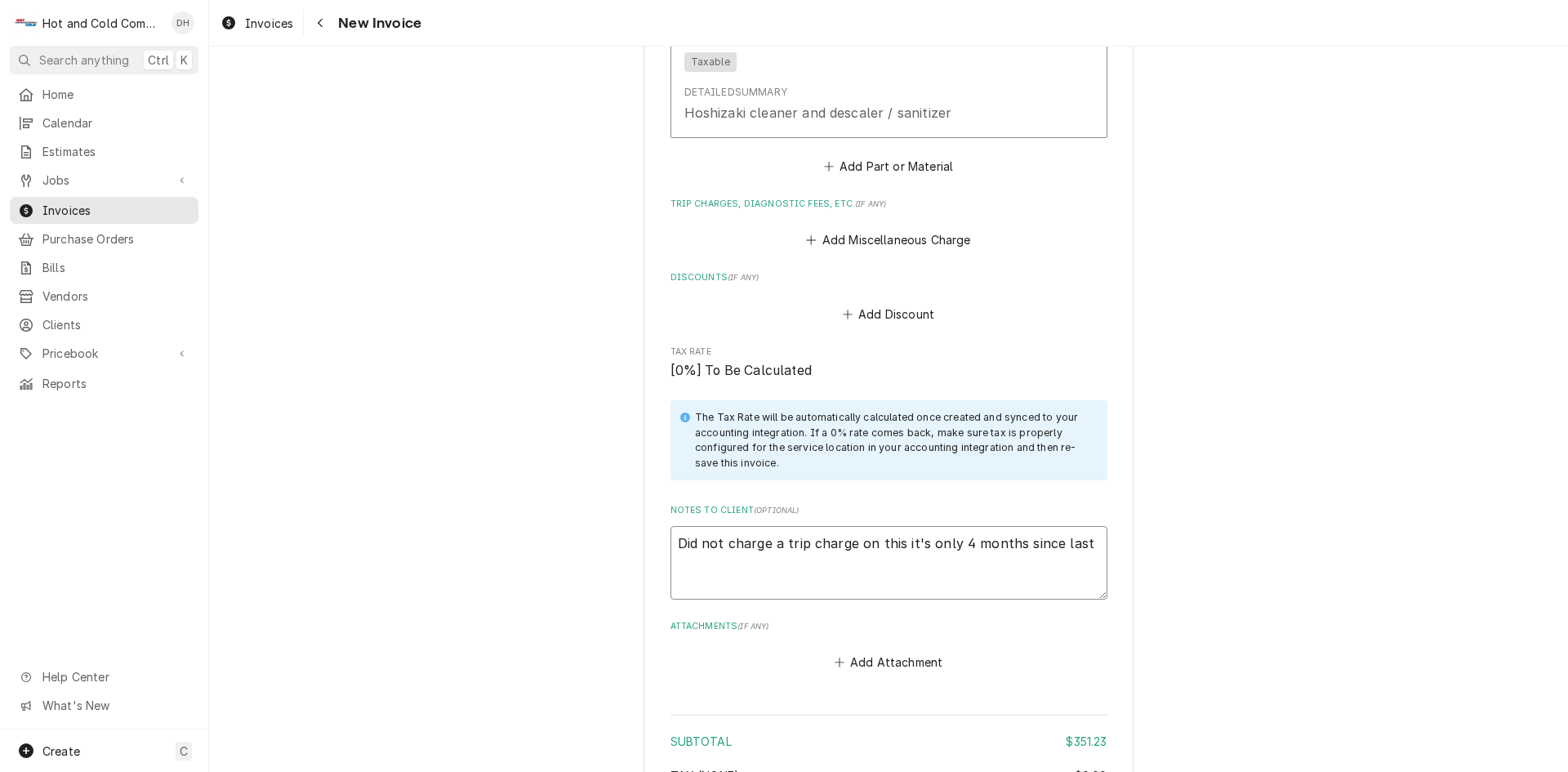
type textarea "x"
type textarea "Did not charge a trip charge on this it's only 4 months since last c"
type textarea "x"
type textarea "Did not charge a trip charge on this it's only 4 months since last cl"
type textarea "x"
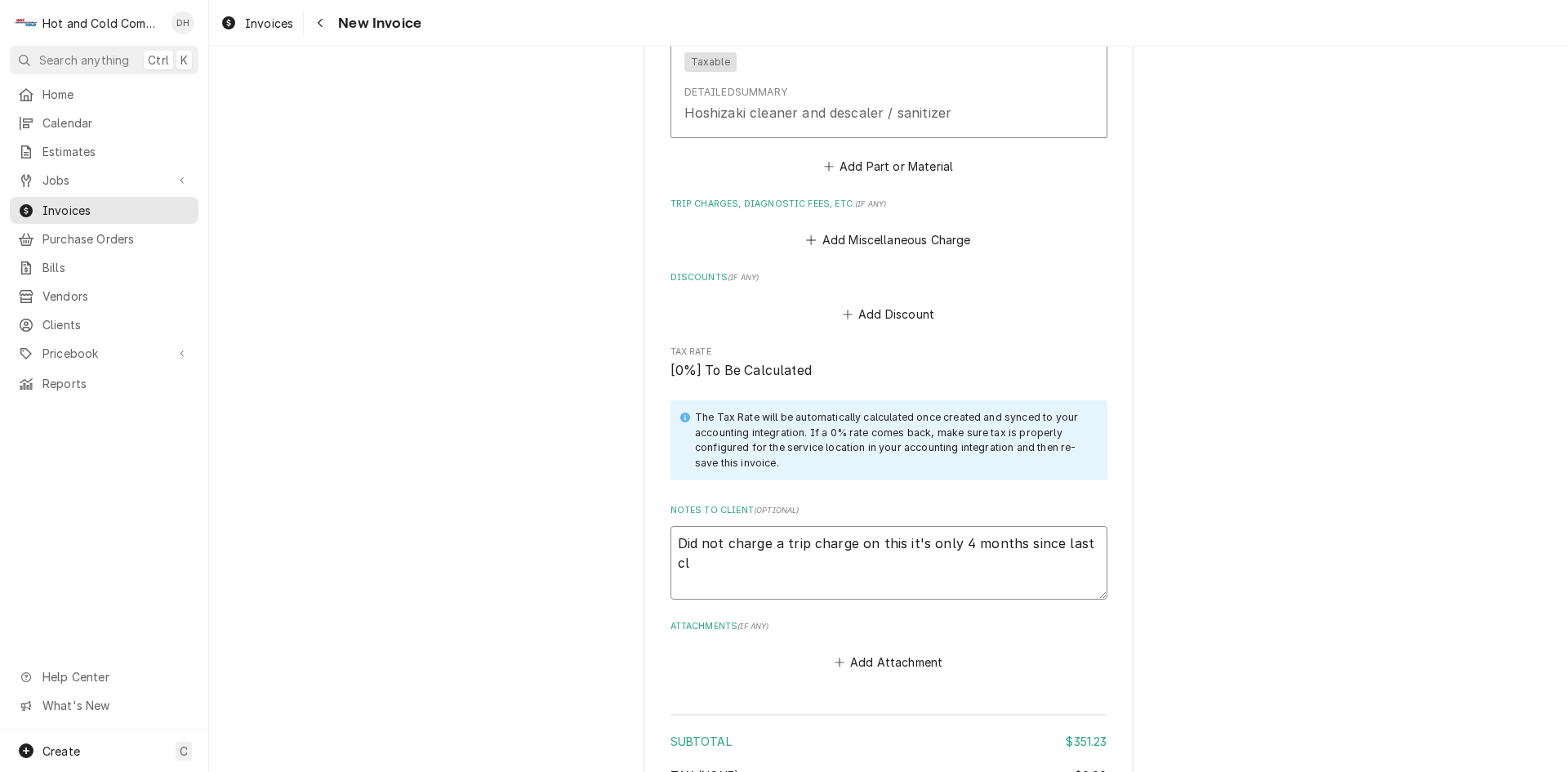
type textarea "Did not charge a trip charge on this it's only 4 months since last cle"
type textarea "x"
type textarea "Did not charge a trip charge on this it's only 4 months since last clea"
type textarea "x"
type textarea "Did not charge a trip charge on this it's only 4 months since last clean"
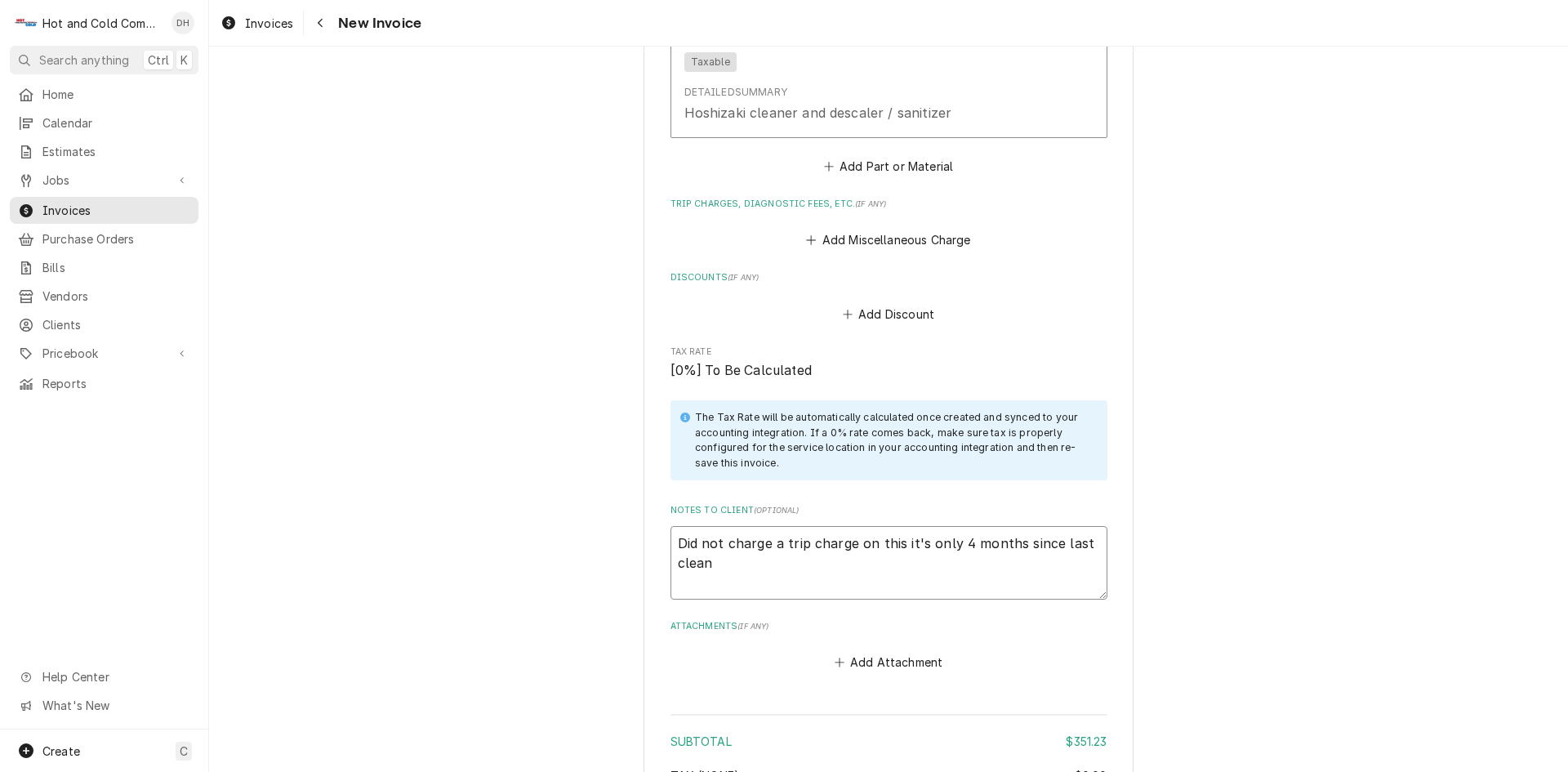
type textarea "x"
type textarea "Did not charge a trip charge on this it's only 4 months since last cleani"
type textarea "x"
type textarea "Did not charge a trip charge on this it's only 4 months since last cleanin"
type textarea "x"
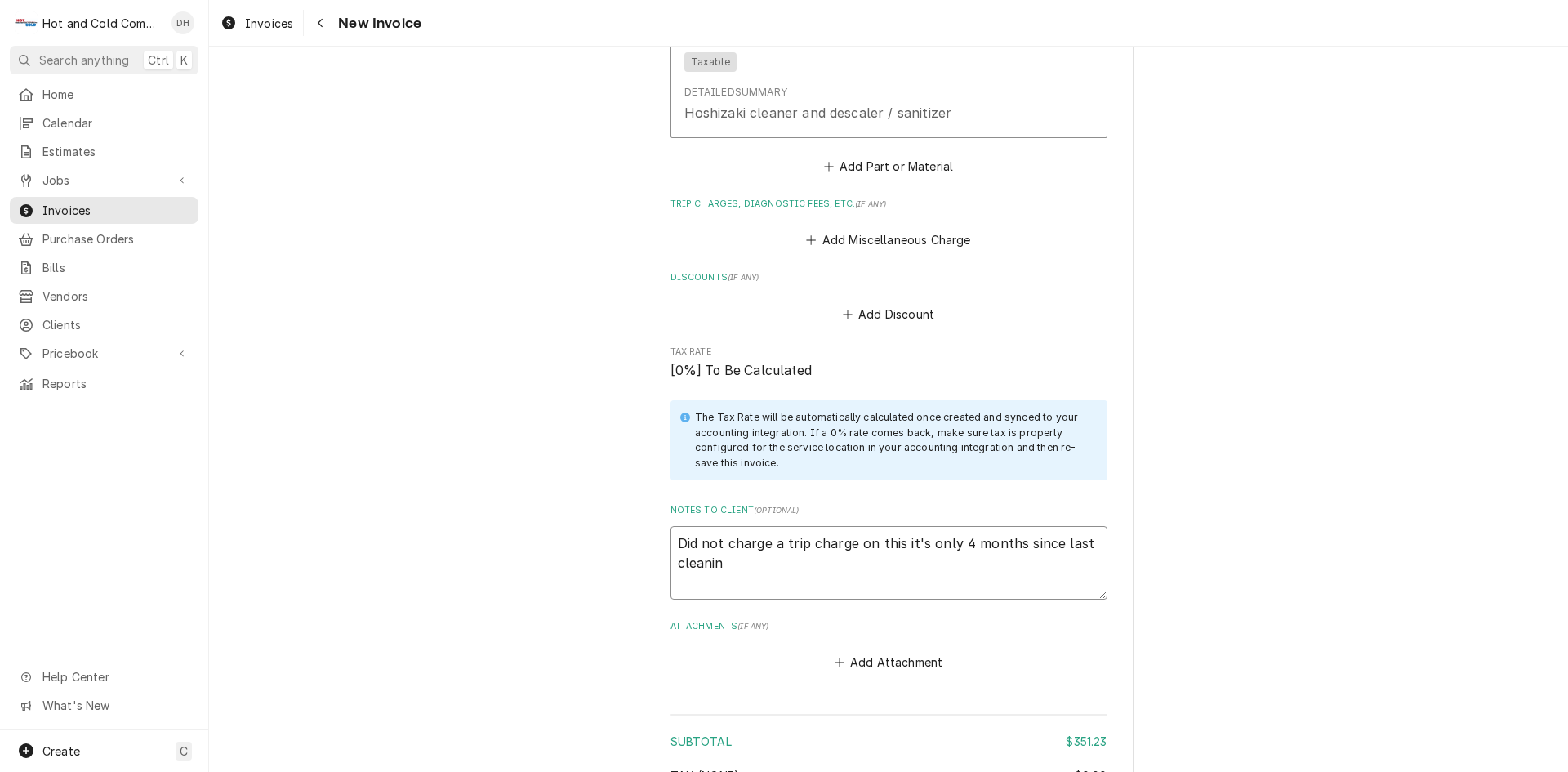
type textarea "Did not charge a trip charge on this it's only 4 months since last cleaning"
type textarea "x"
type textarea "Did not charge a trip charge on this it's only 4 months since last cleaning"
type textarea "x"
type textarea "Did not charge a trip charge on this it's only 4 months since last cleaning a"
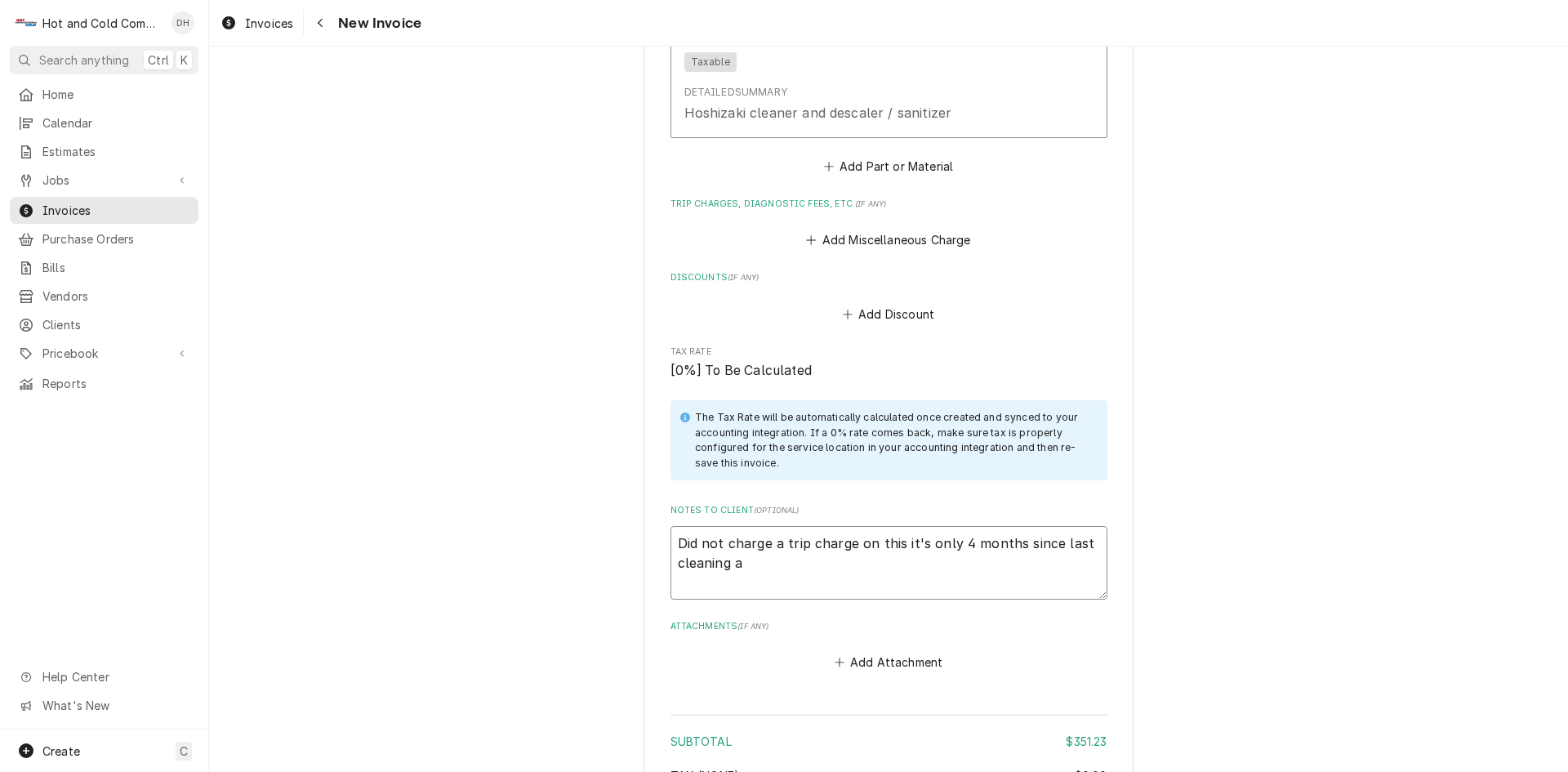
type textarea "x"
type textarea "Did not charge a trip charge on this it's only 4 months since last cleaning al"
type textarea "x"
type textarea "Did not charge a trip charge on this it's only 4 months since last cleaning als"
type textarea "x"
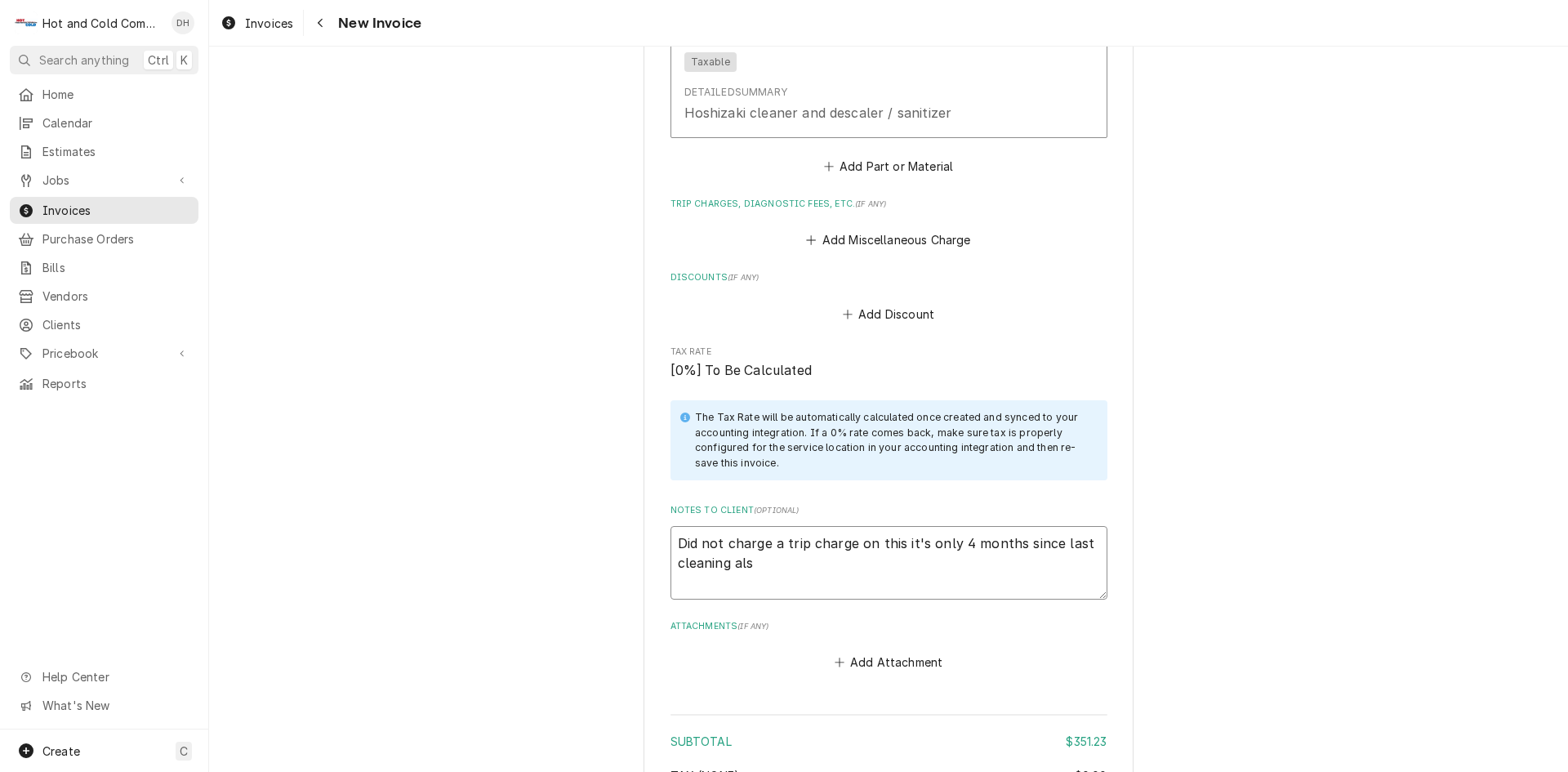
type textarea "Did not charge a trip charge on this it's only 4 months since last cleaning also"
type textarea "x"
type textarea "Did not charge a trip charge on this it's only 4 months since last cleaning also"
type textarea "x"
type textarea "Did not charge a trip charge on this it's only 4 months since last cleaning als…"
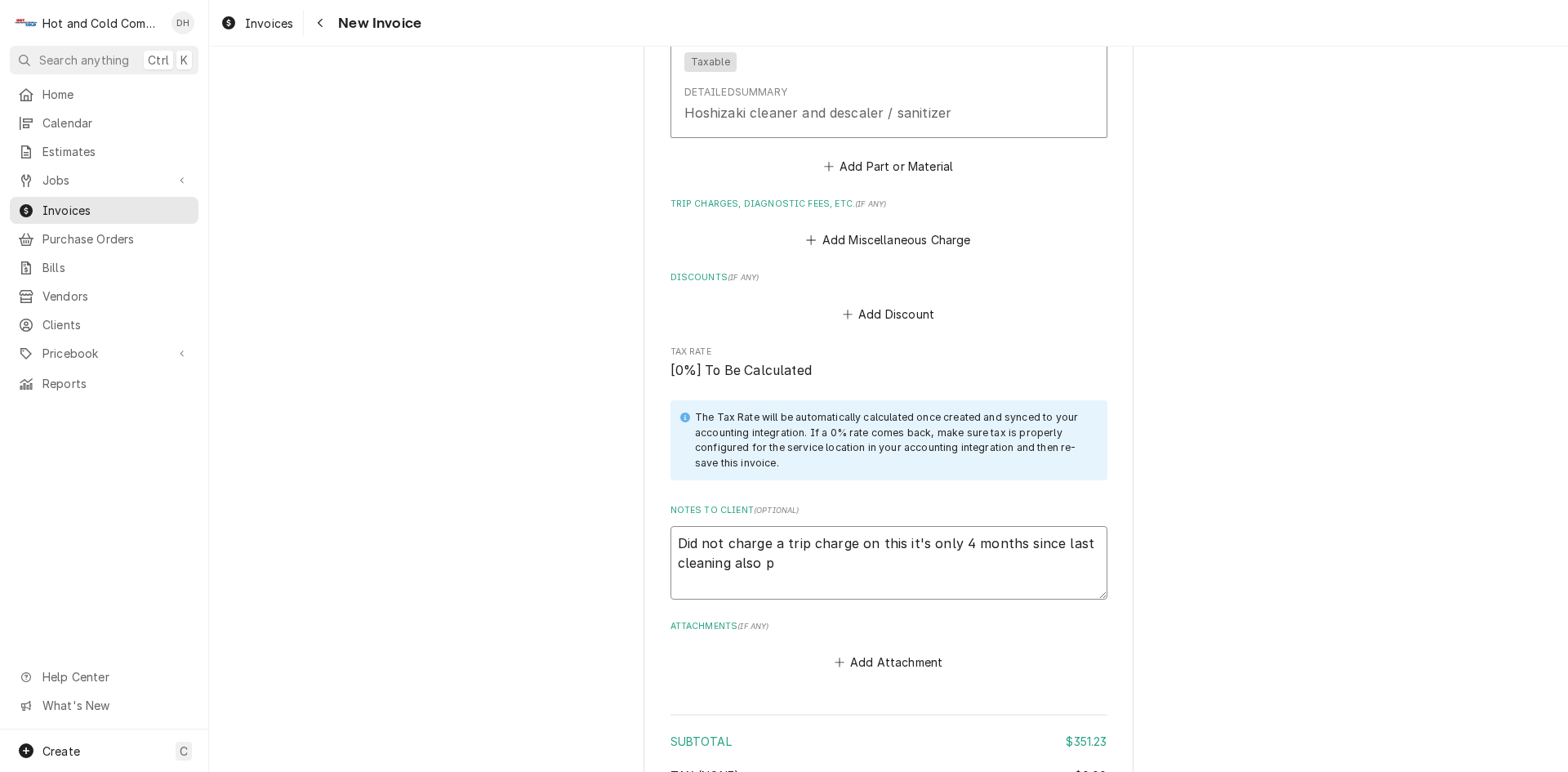
type textarea "x"
type textarea "Did not charge a trip charge on this it's only 4 months since last cleaning als…"
type textarea "x"
type textarea "Did not charge a trip charge on this it's only 4 months since last cleaning als…"
type textarea "x"
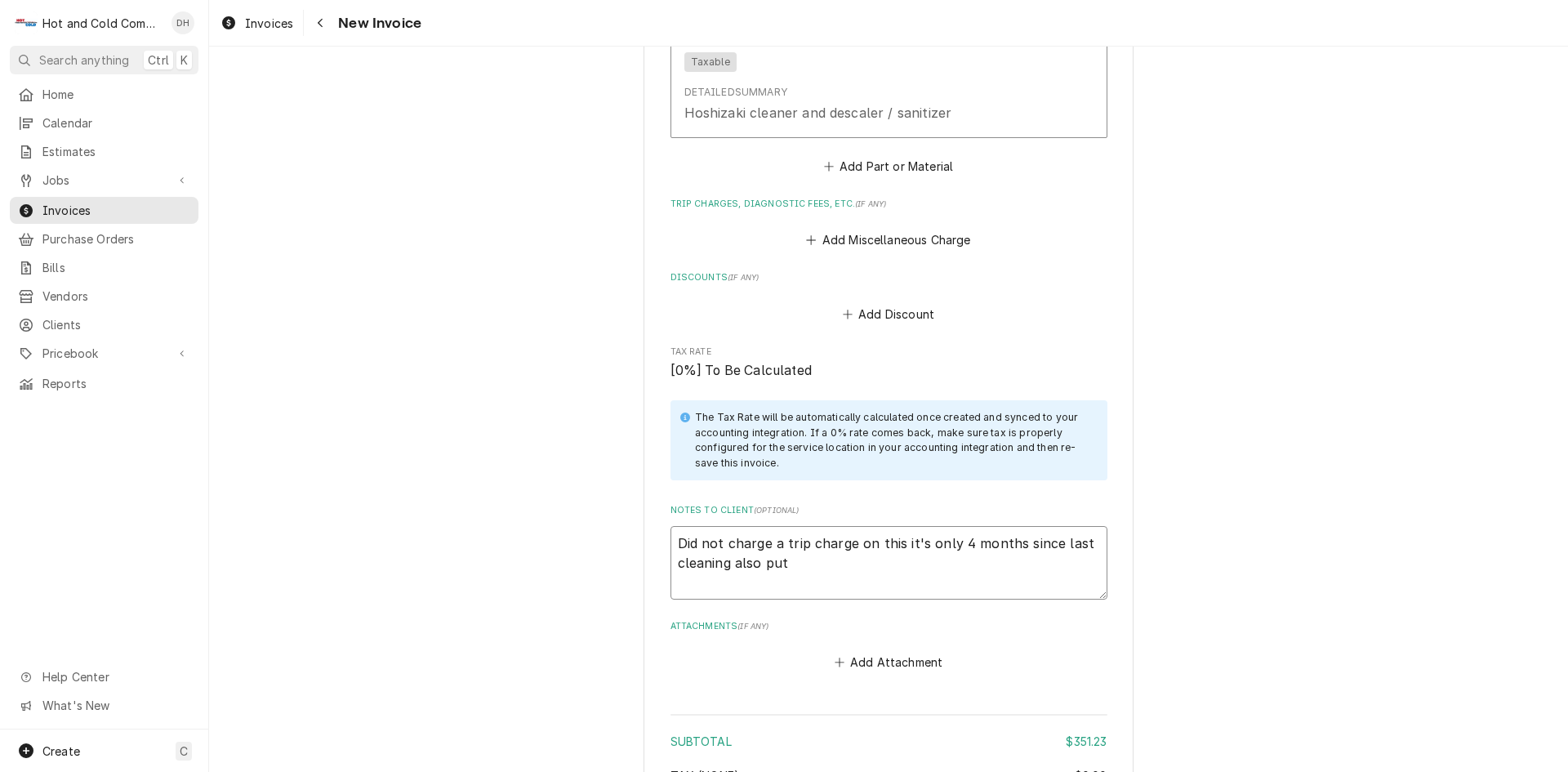
type textarea "Did not charge a trip charge on this it's only 4 months since last cleaning als…"
type textarea "x"
type textarea "Did not charge a trip charge on this it's only 4 months since last cleaning als…"
type textarea "x"
type textarea "Did not charge a trip charge on this it's only 4 months since last cleaning als…"
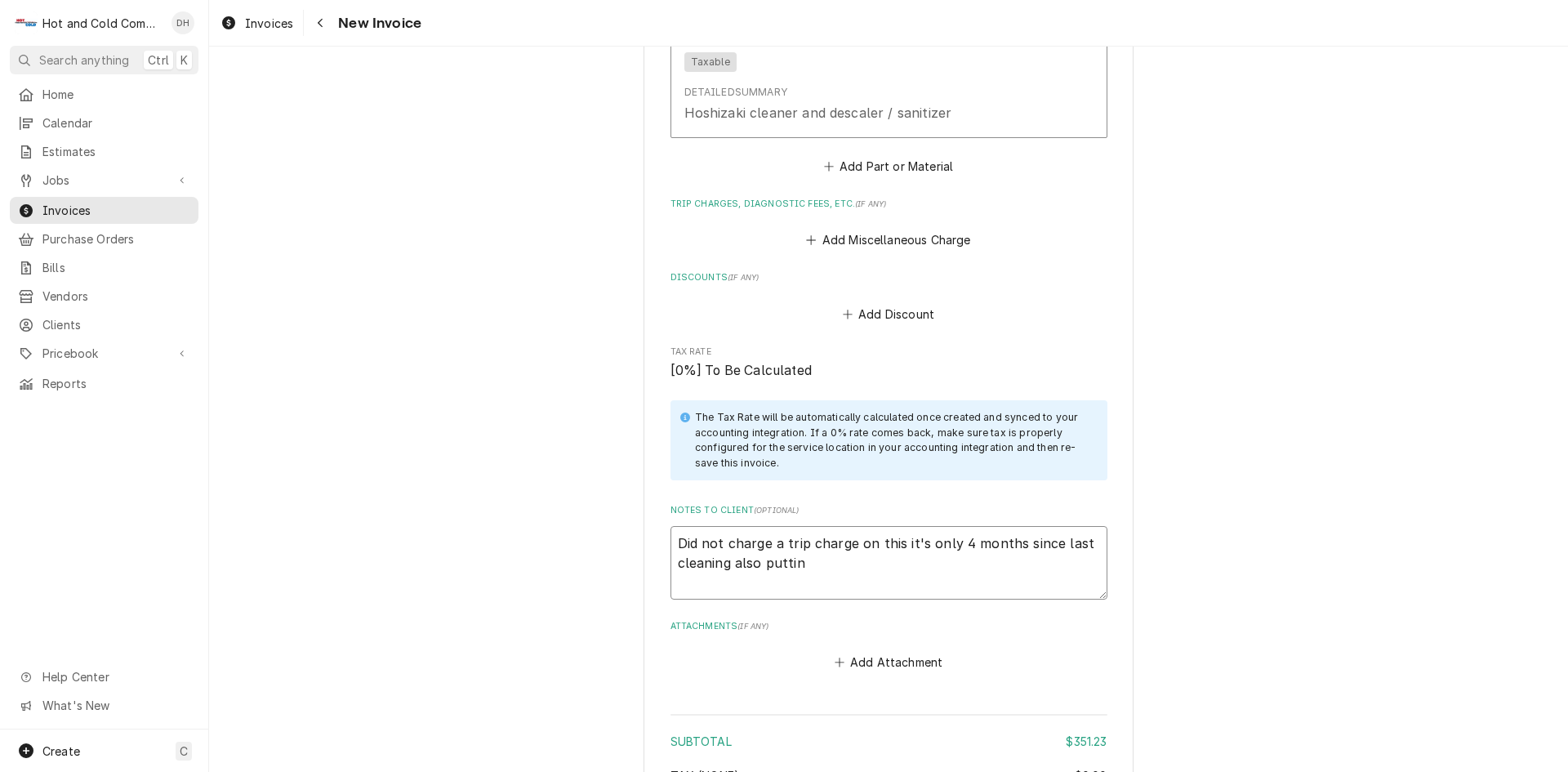
type textarea "x"
type textarea "Did not charge a trip charge on this it's only 4 months since last cleaning als…"
type textarea "x"
type textarea "Did not charge a trip charge on this it's only 4 months since last cleaning als…"
type textarea "x"
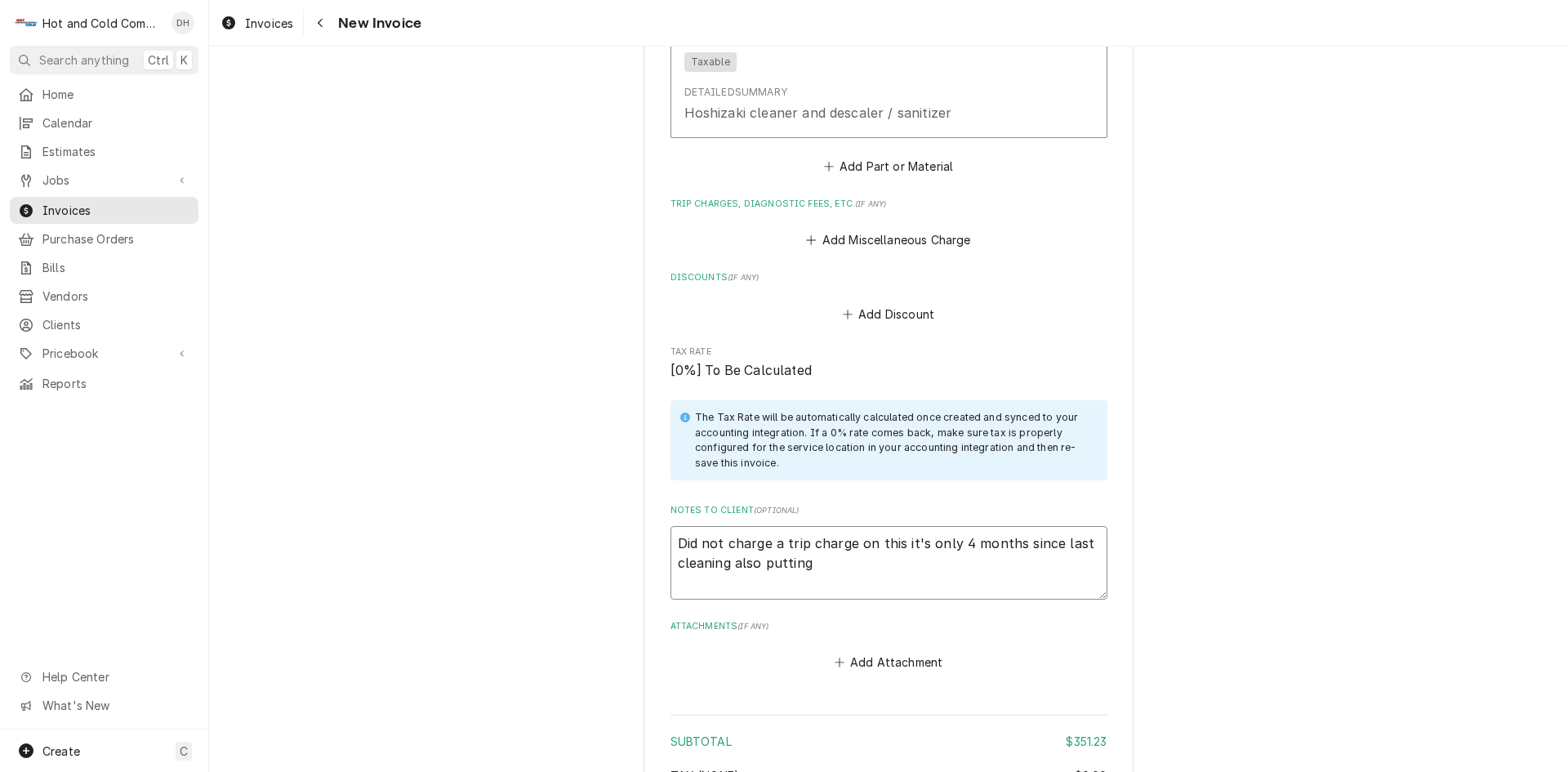
type textarea "Did not charge a trip charge on this it's only 4 months since last cleaning als…"
type textarea "x"
type textarea "Did not charge a trip charge on this it's only 4 months since last cleaning als…"
type textarea "x"
type textarea "Did not charge a trip charge on this it's only 4 months since last cleaning als…"
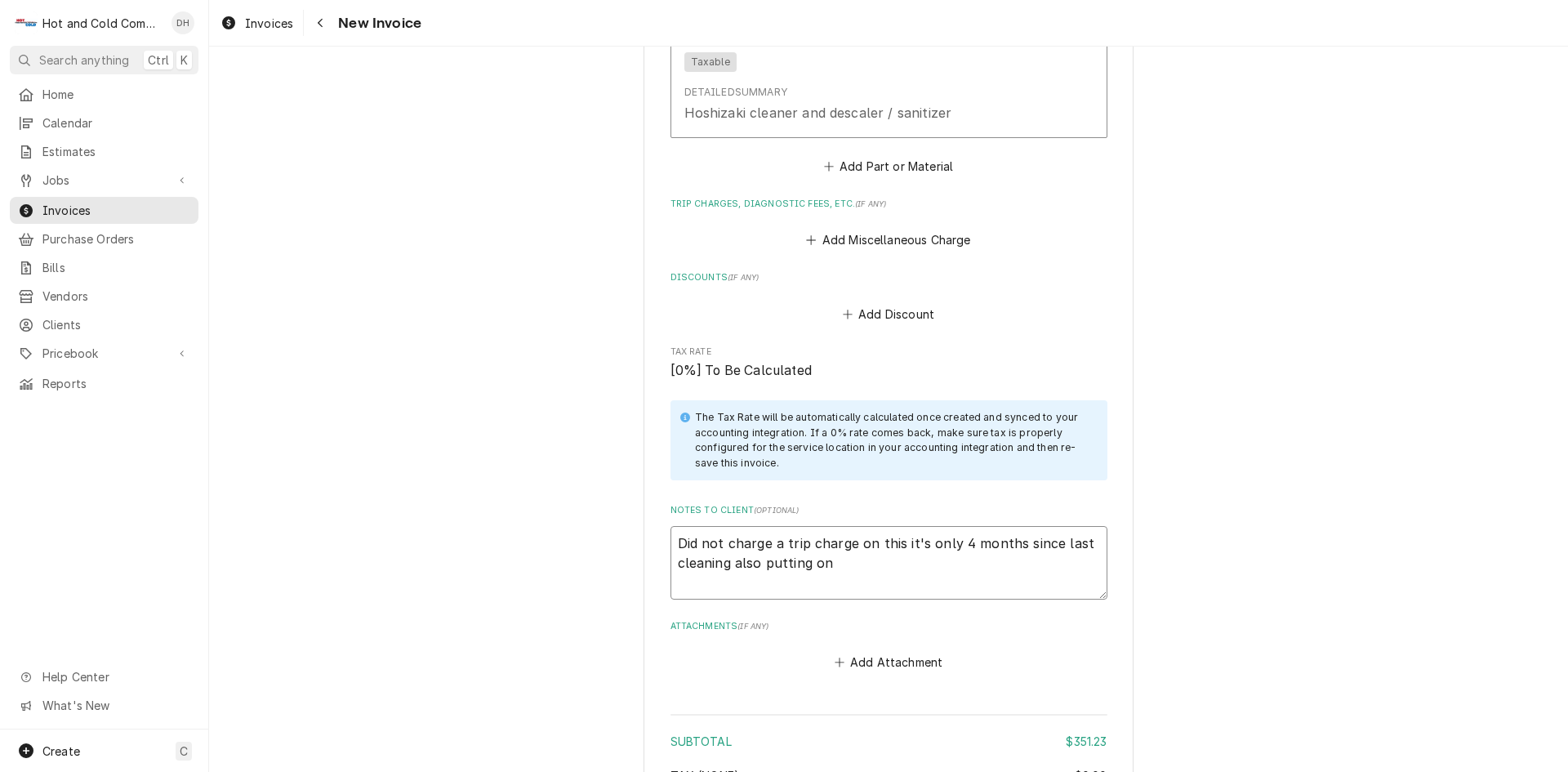
type textarea "x"
type textarea "Did not charge a trip charge on this it's only 4 months since last cleaning als…"
type textarea "x"
type textarea "Did not charge a trip charge on this it's only 4 months since last cleaning als…"
type textarea "x"
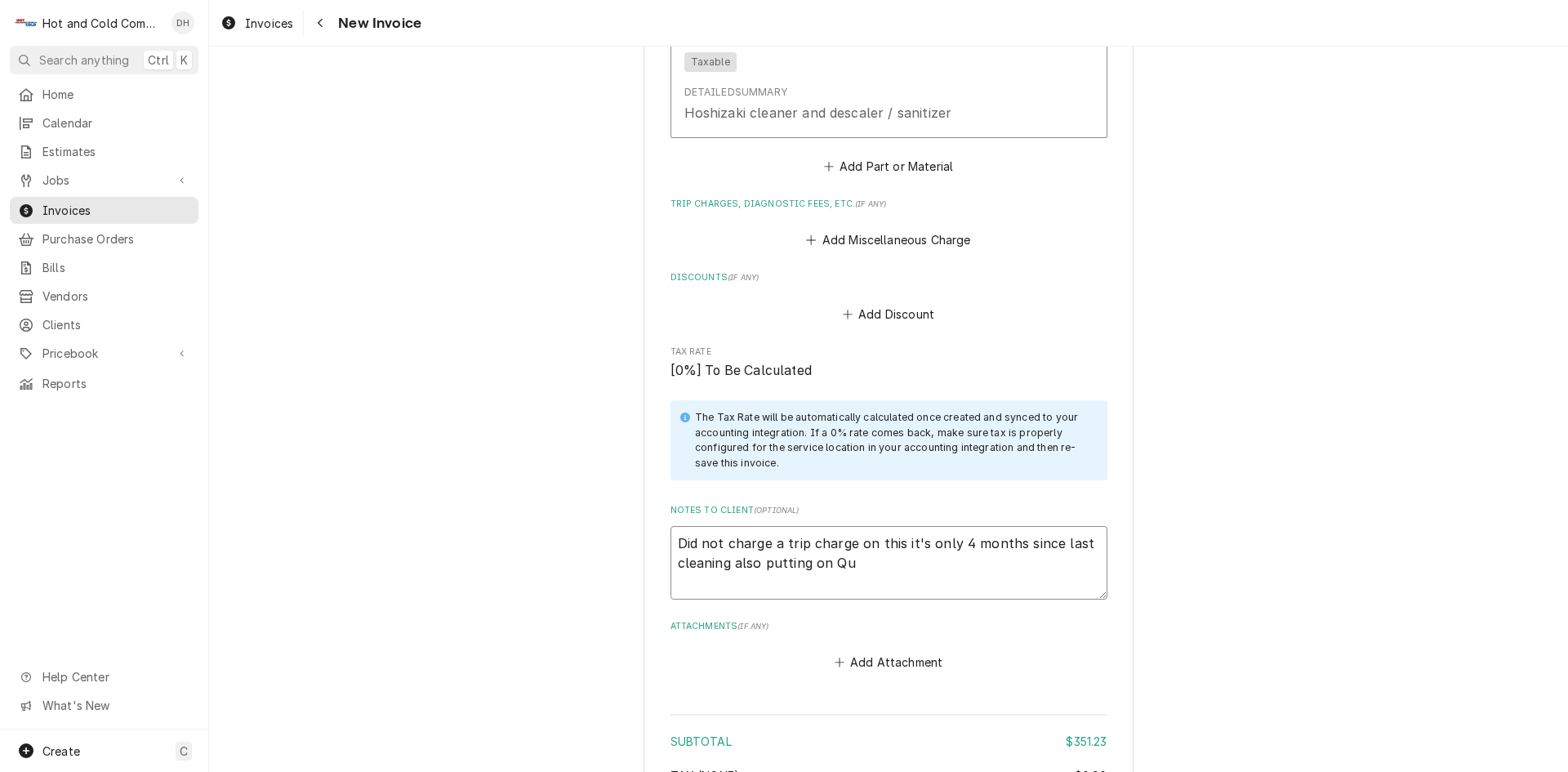
type textarea "Did not charge a trip charge on this it's only 4 months since last cleaning als…"
type textarea "x"
type textarea "Did not charge a trip charge on this it's only 4 months since last cleaning als…"
type textarea "x"
type textarea "Did not charge a trip charge on this it's only 4 months since last cleaning als…"
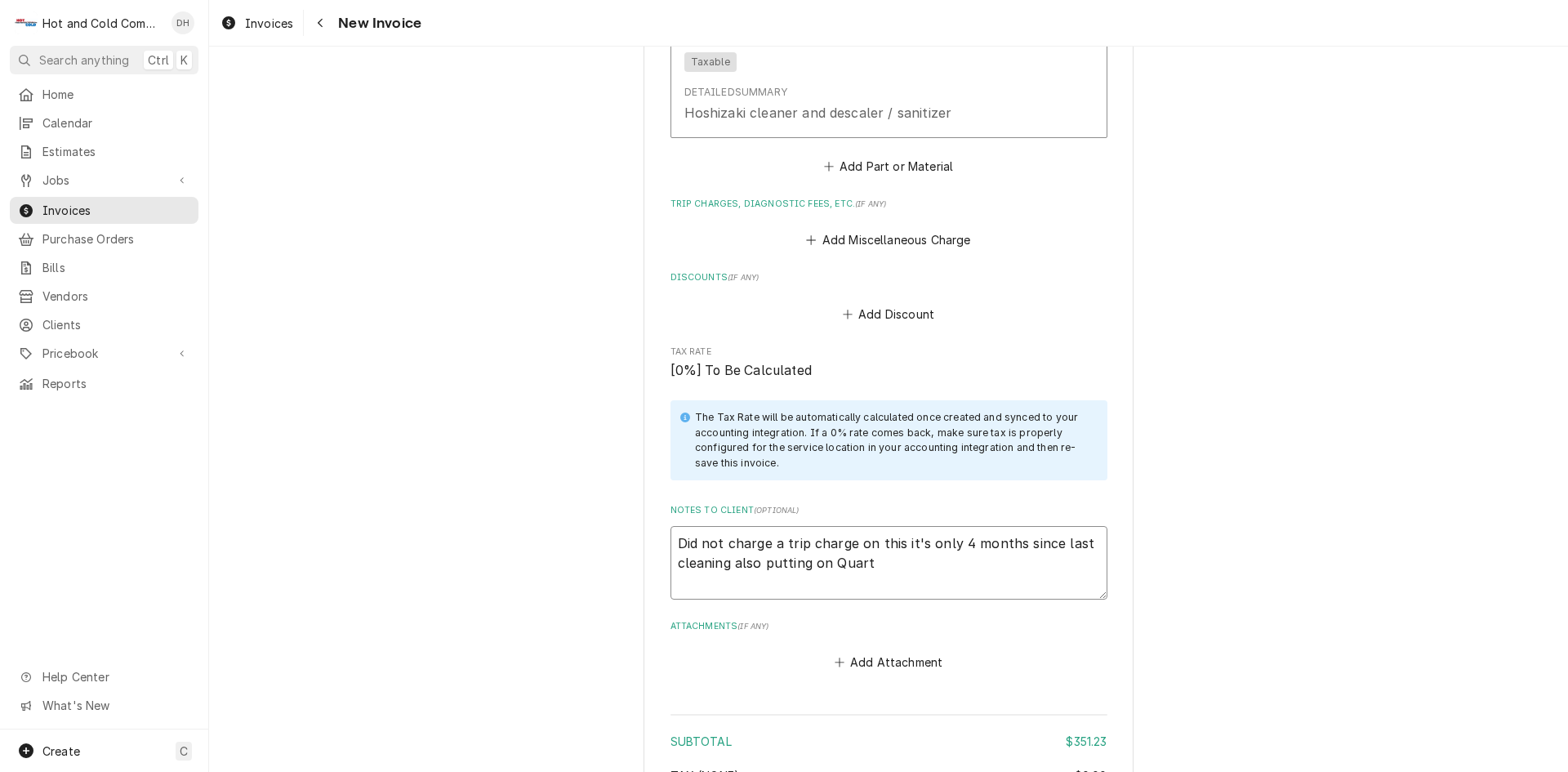
type textarea "x"
type textarea "Did not charge a trip charge on this it's only 4 months since last cleaning als…"
type textarea "x"
type textarea "Did not charge a trip charge on this it's only 4 months since last cleaning als…"
type textarea "x"
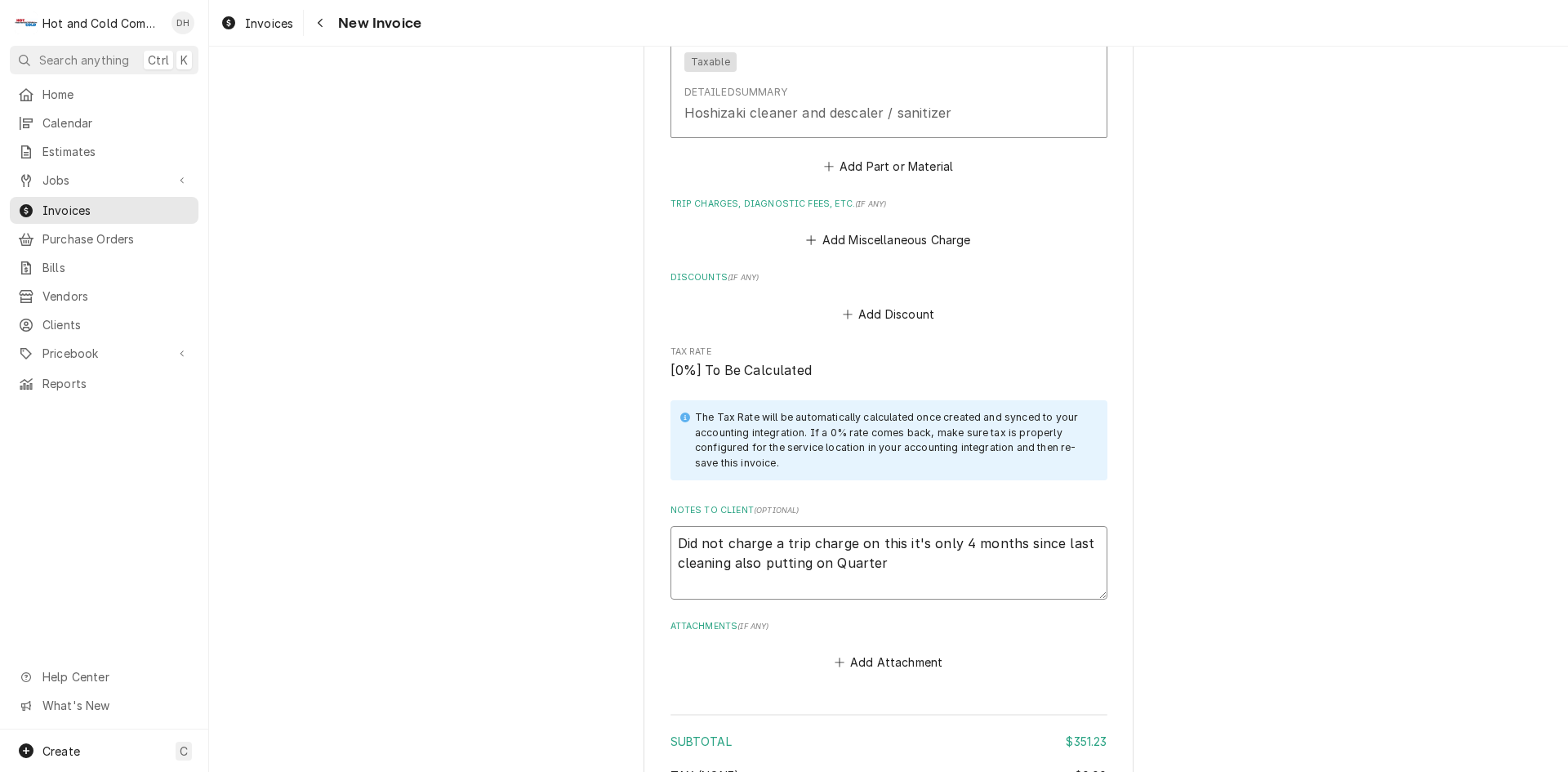
type textarea "Did not charge a trip charge on this it's only 4 months since last cleaning als…"
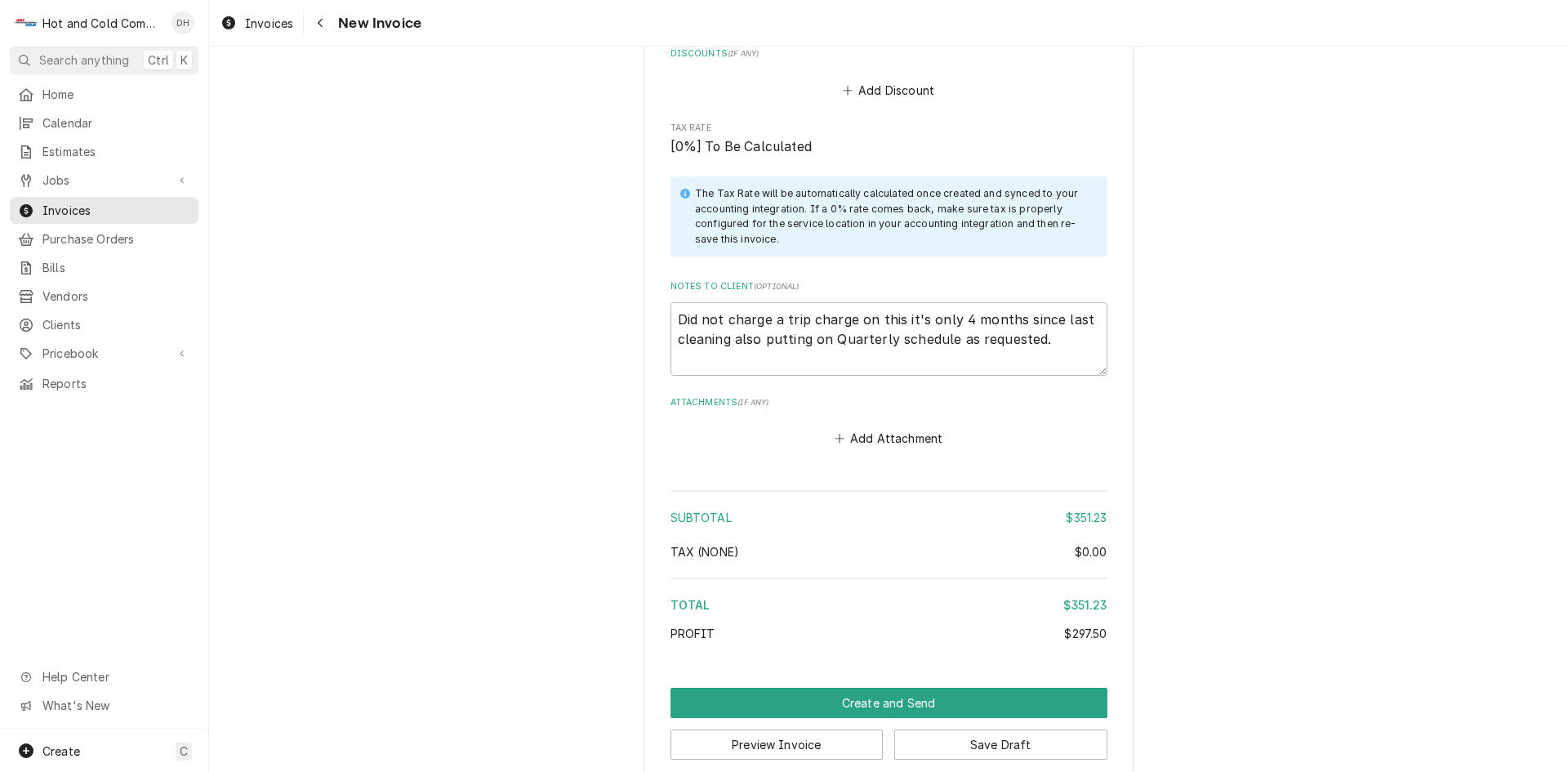
scroll to position [2153, 0]
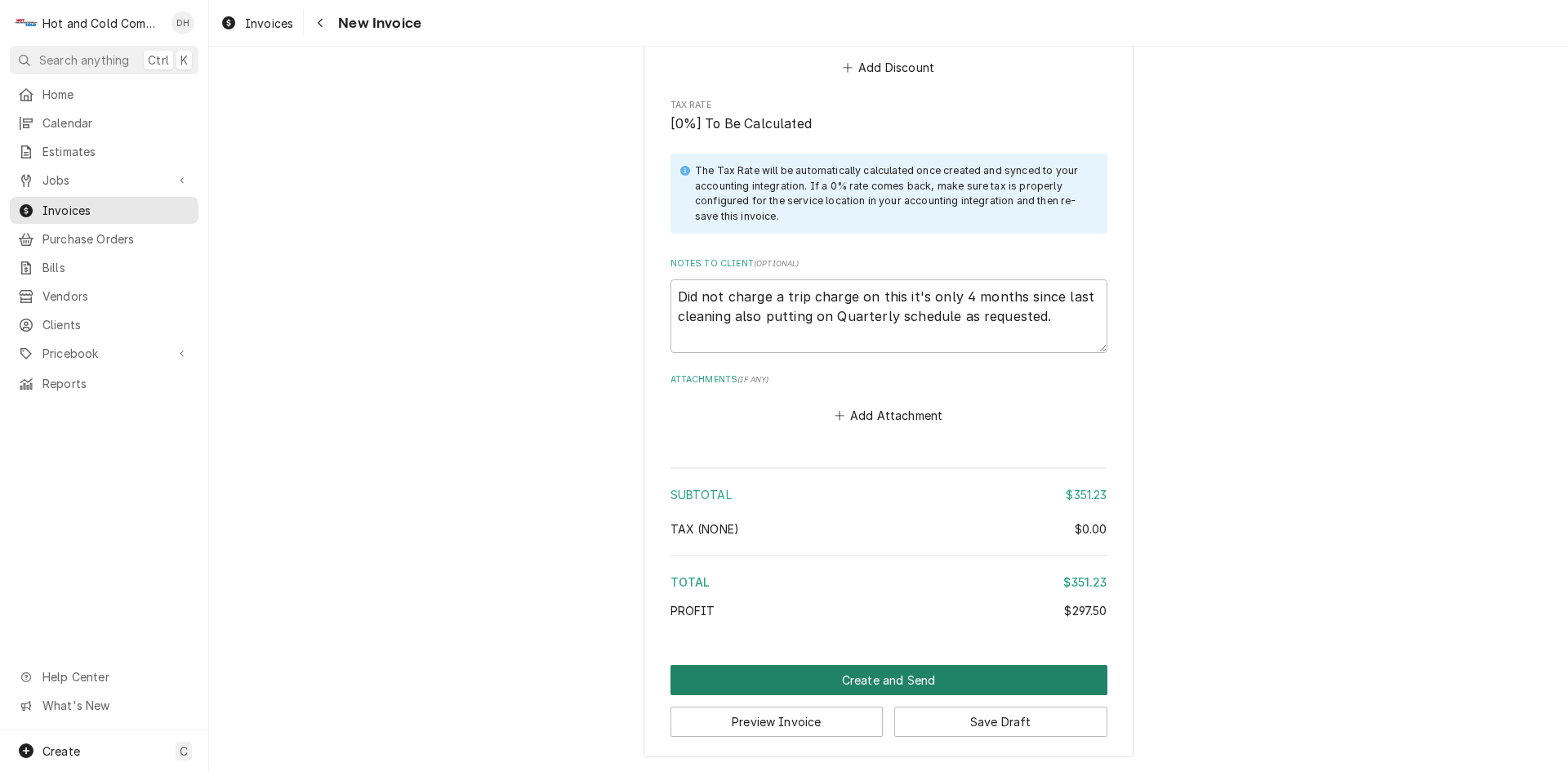
click at [893, 678] on button "Create and Send" at bounding box center [889, 679] width 437 height 30
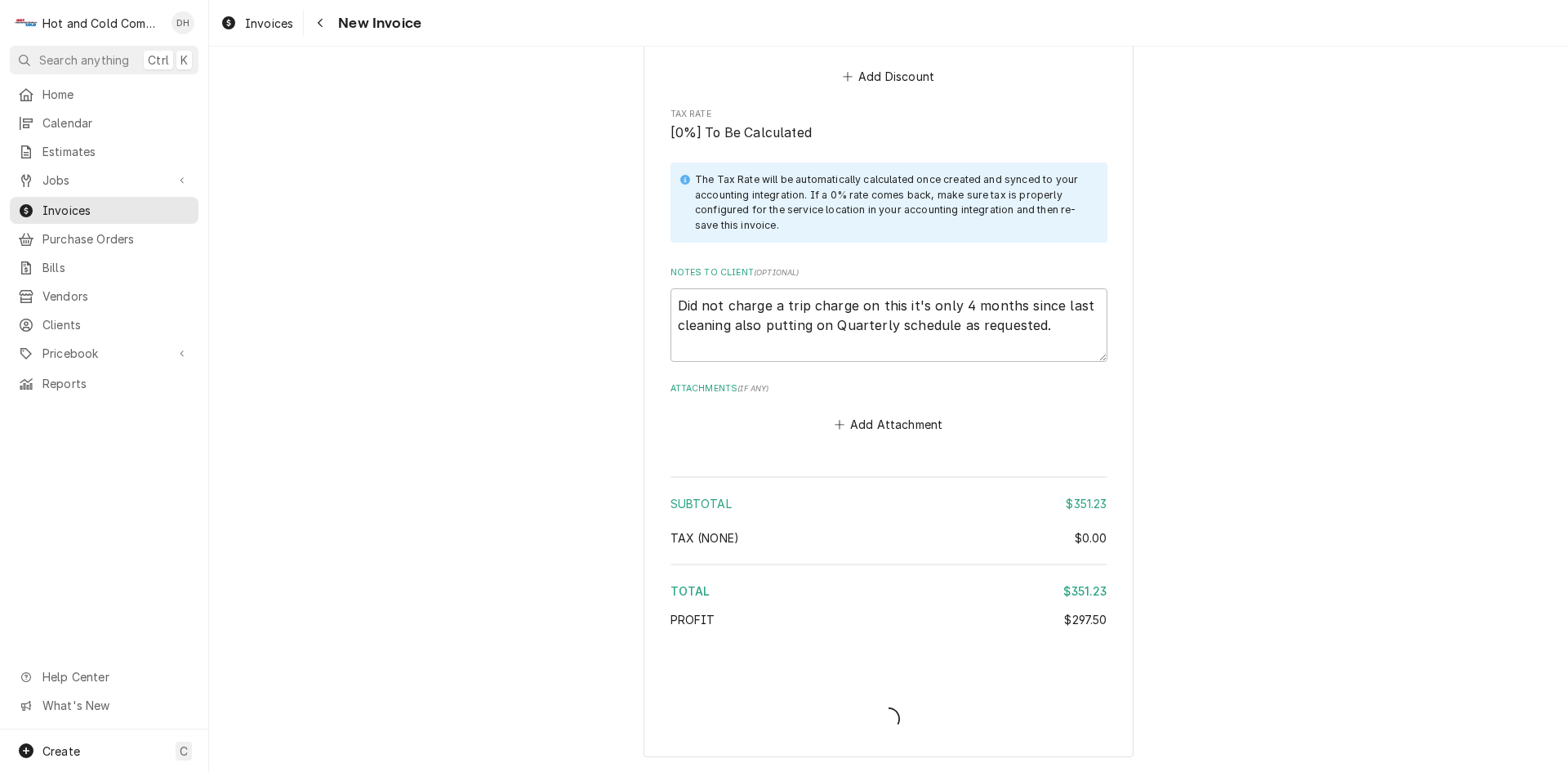
scroll to position [2144, 0]
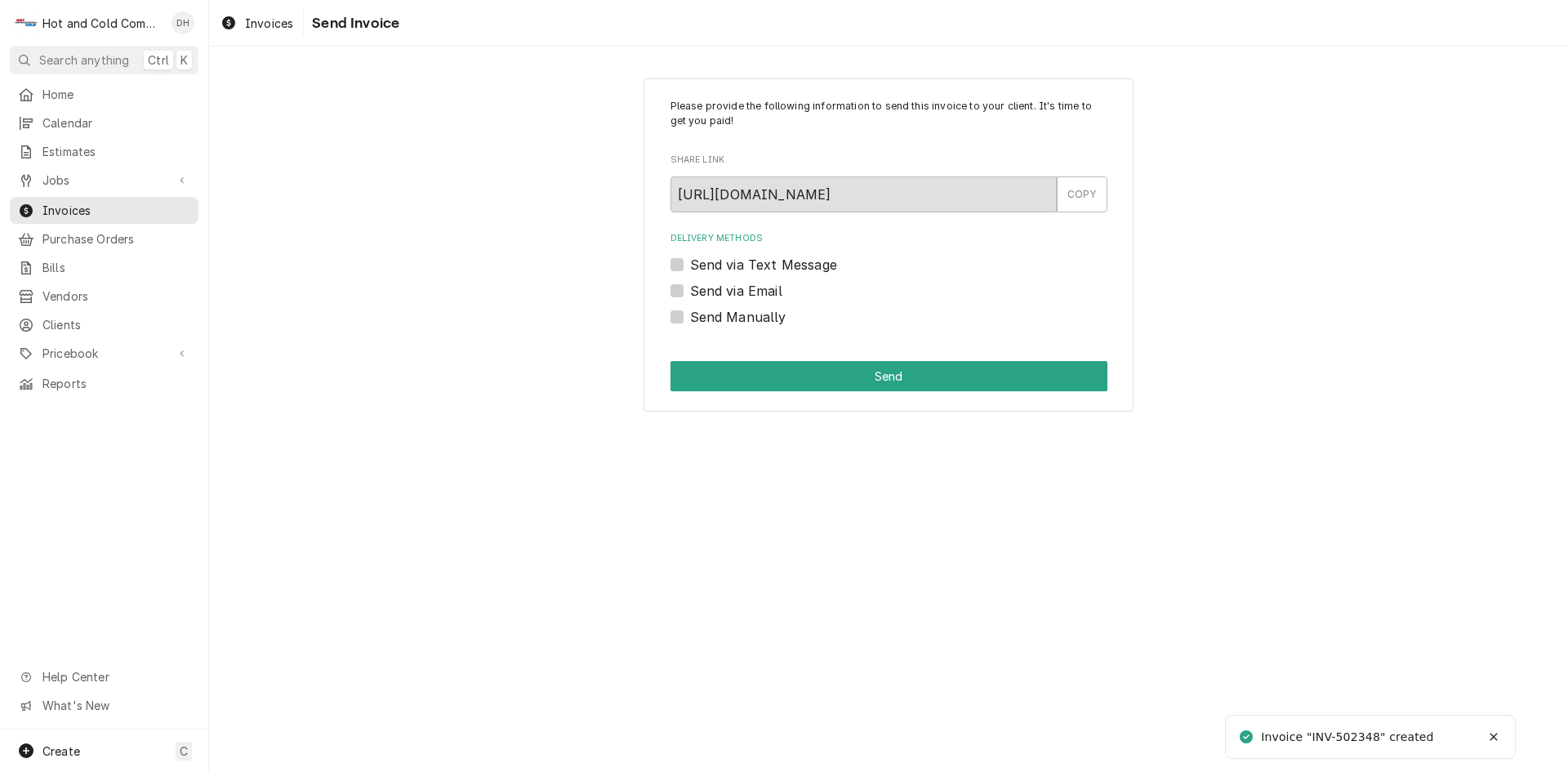
click at [690, 291] on label "Send via Email" at bounding box center [736, 291] width 93 height 19
click at [690, 291] on input "Send via Email" at bounding box center [908, 299] width 437 height 36
checkbox input "true"
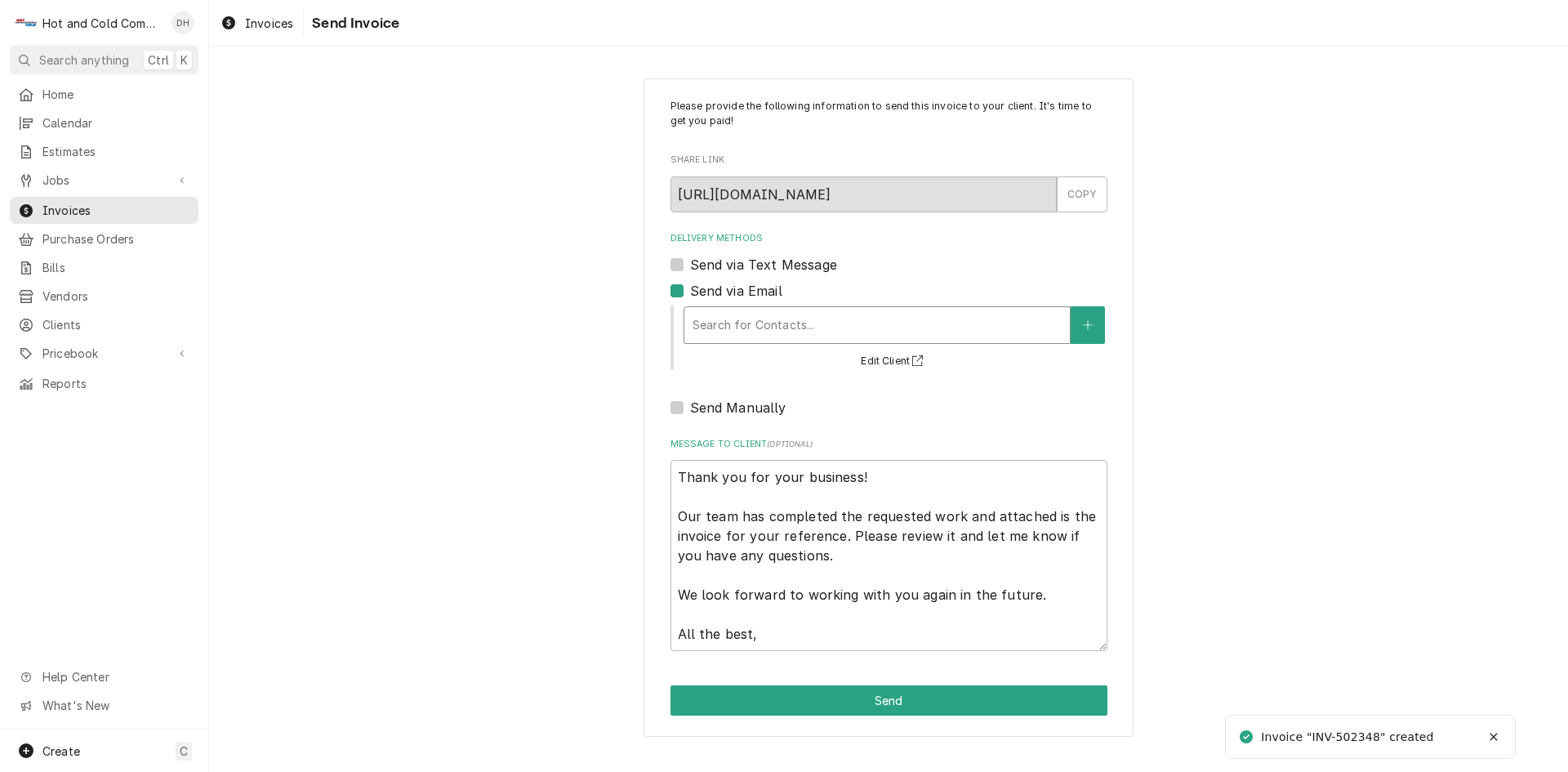
click at [861, 324] on div "Delivery Methods" at bounding box center [877, 325] width 369 height 29
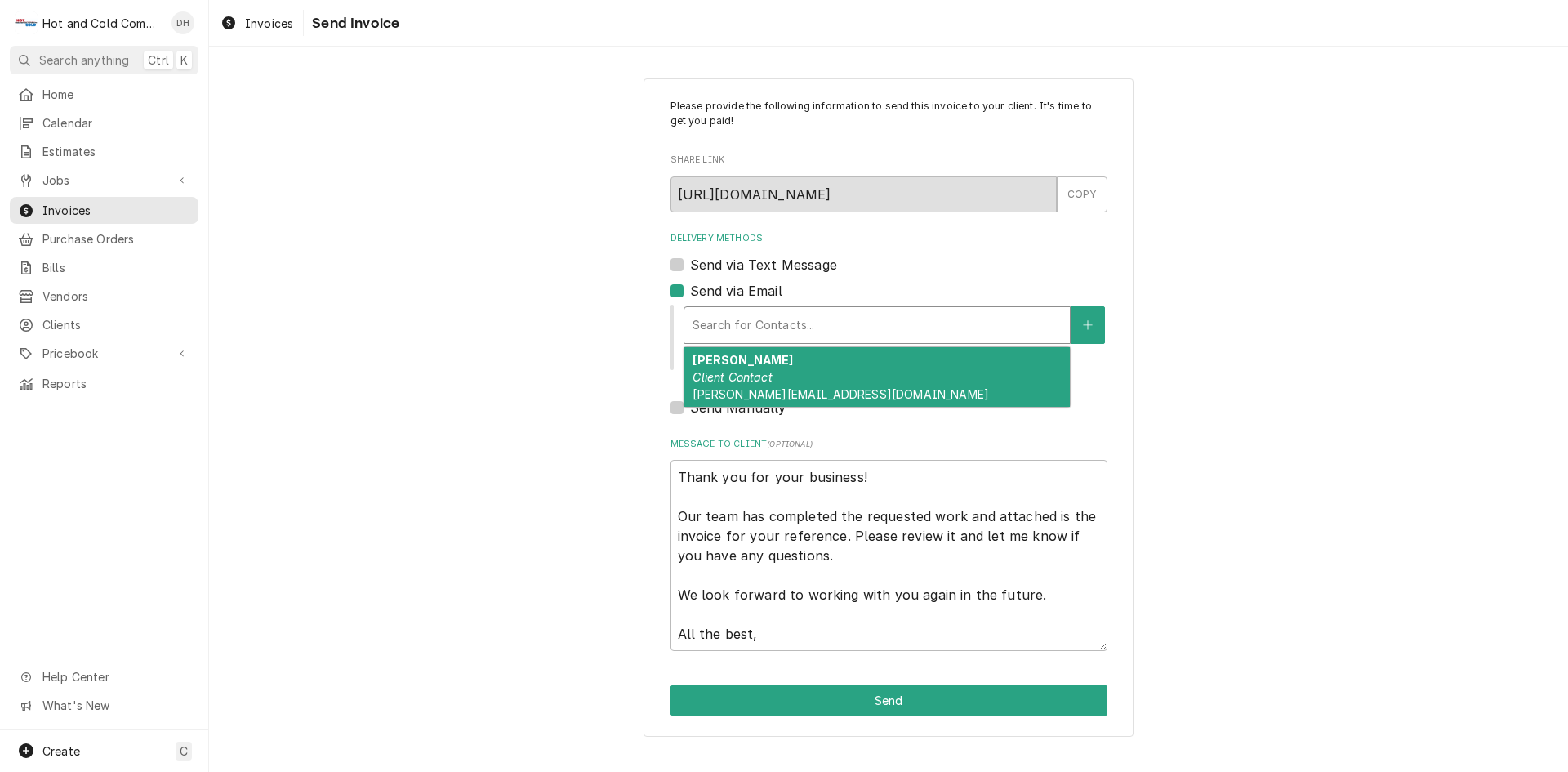
click at [754, 366] on strong "[PERSON_NAME]" at bounding box center [743, 359] width 101 height 14
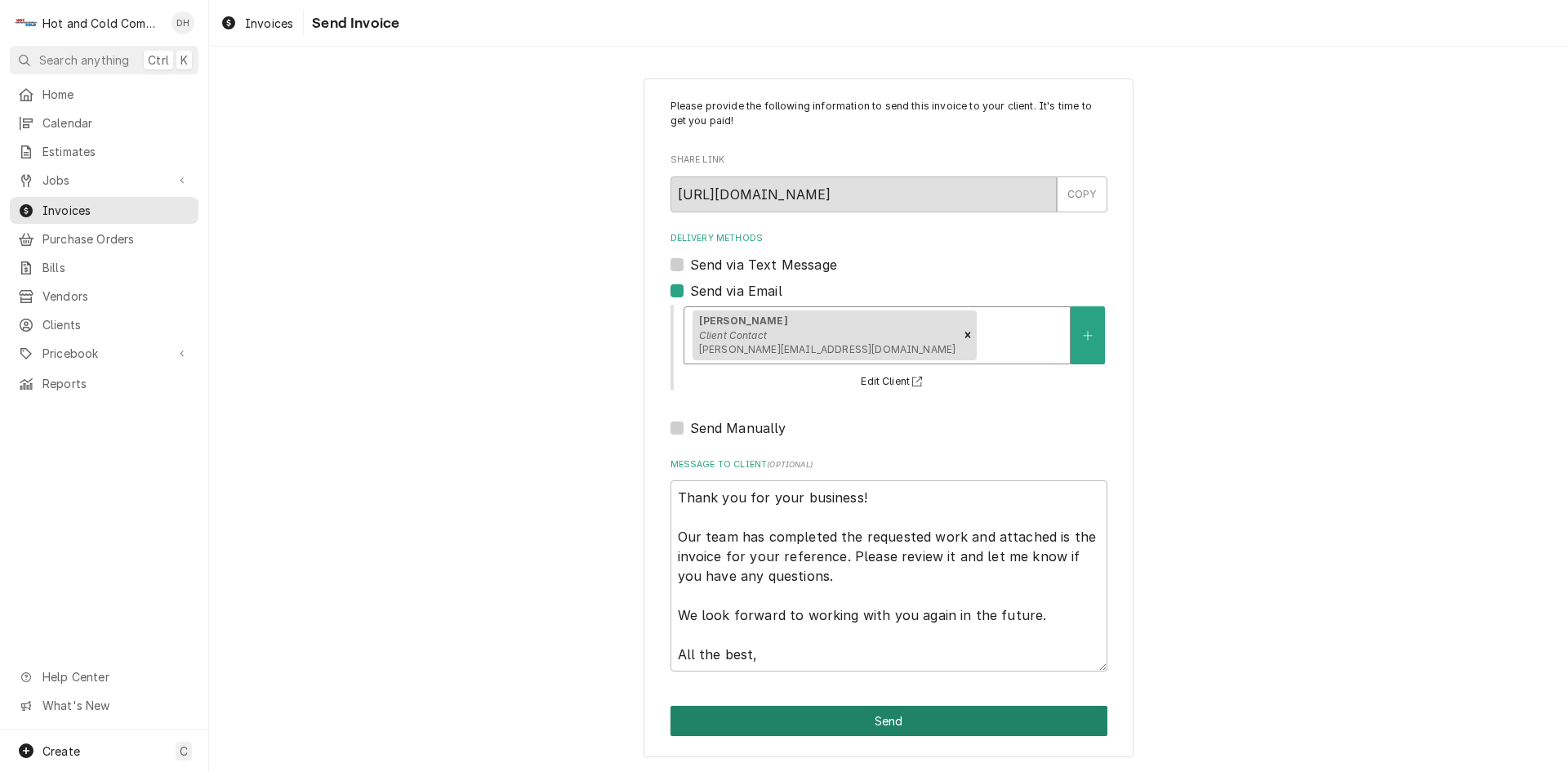
click at [872, 721] on button "Send" at bounding box center [889, 721] width 437 height 30
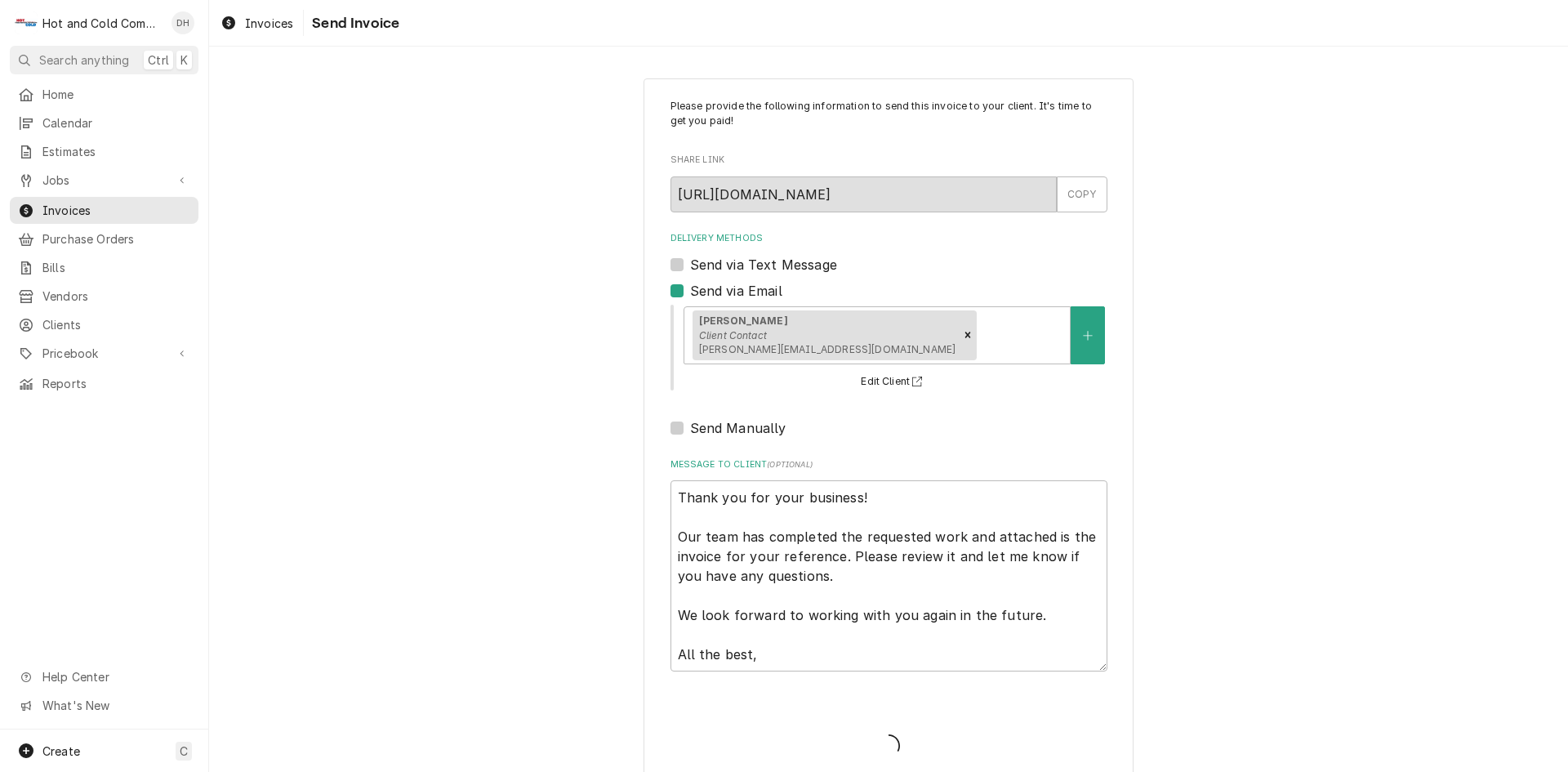
type textarea "x"
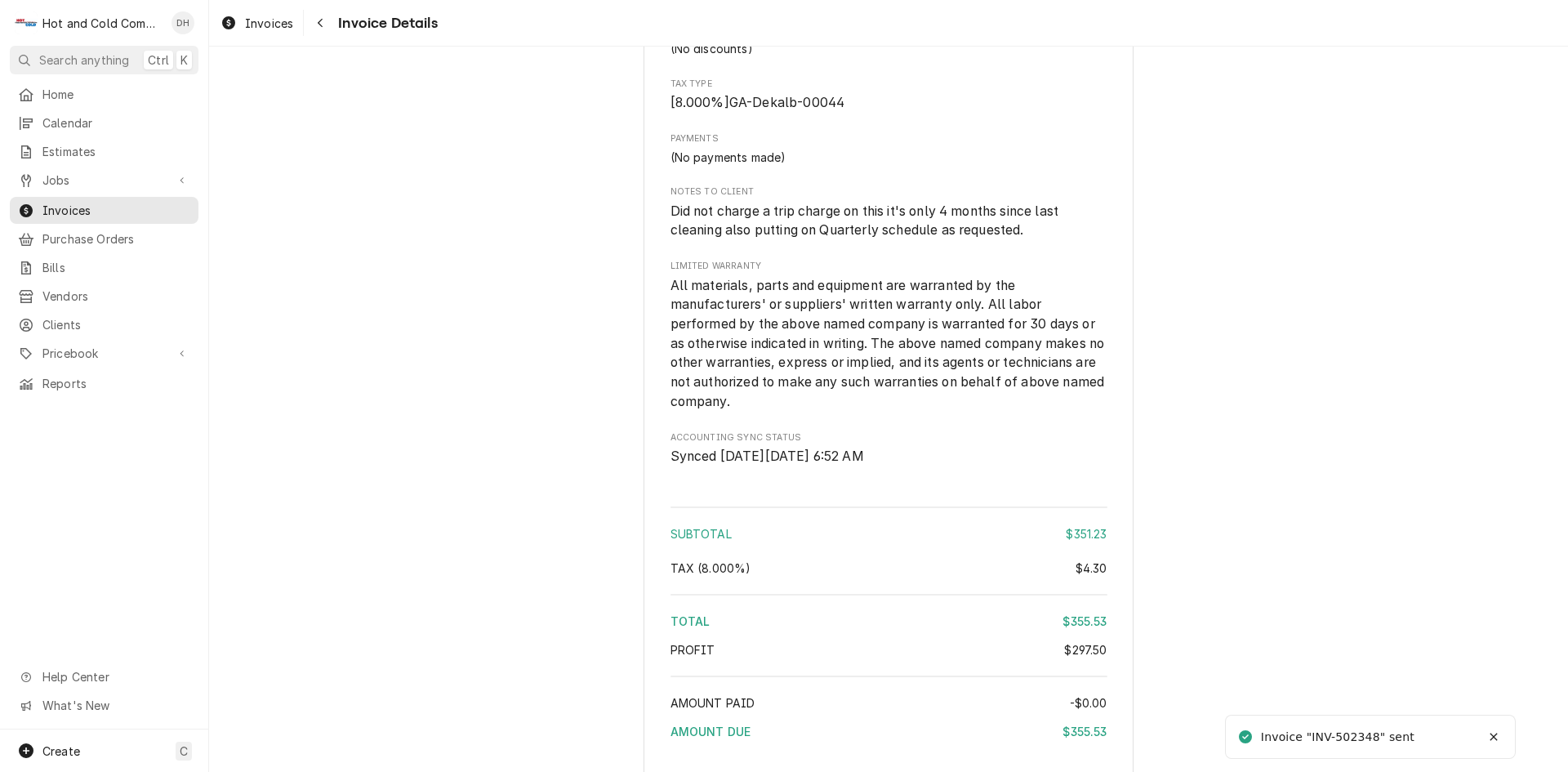
scroll to position [1912, 0]
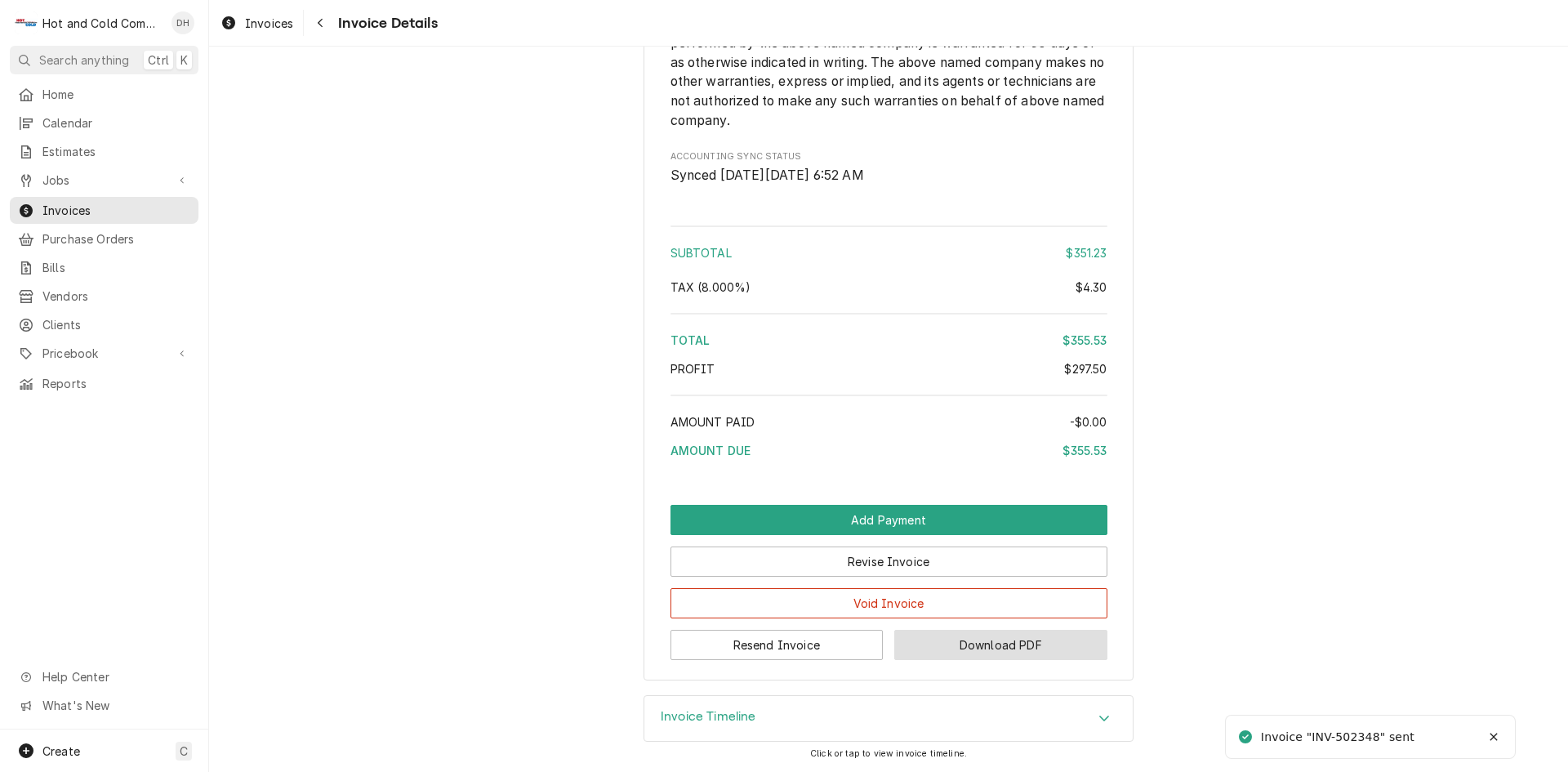
click at [987, 652] on button "Download PDF" at bounding box center [1001, 645] width 214 height 30
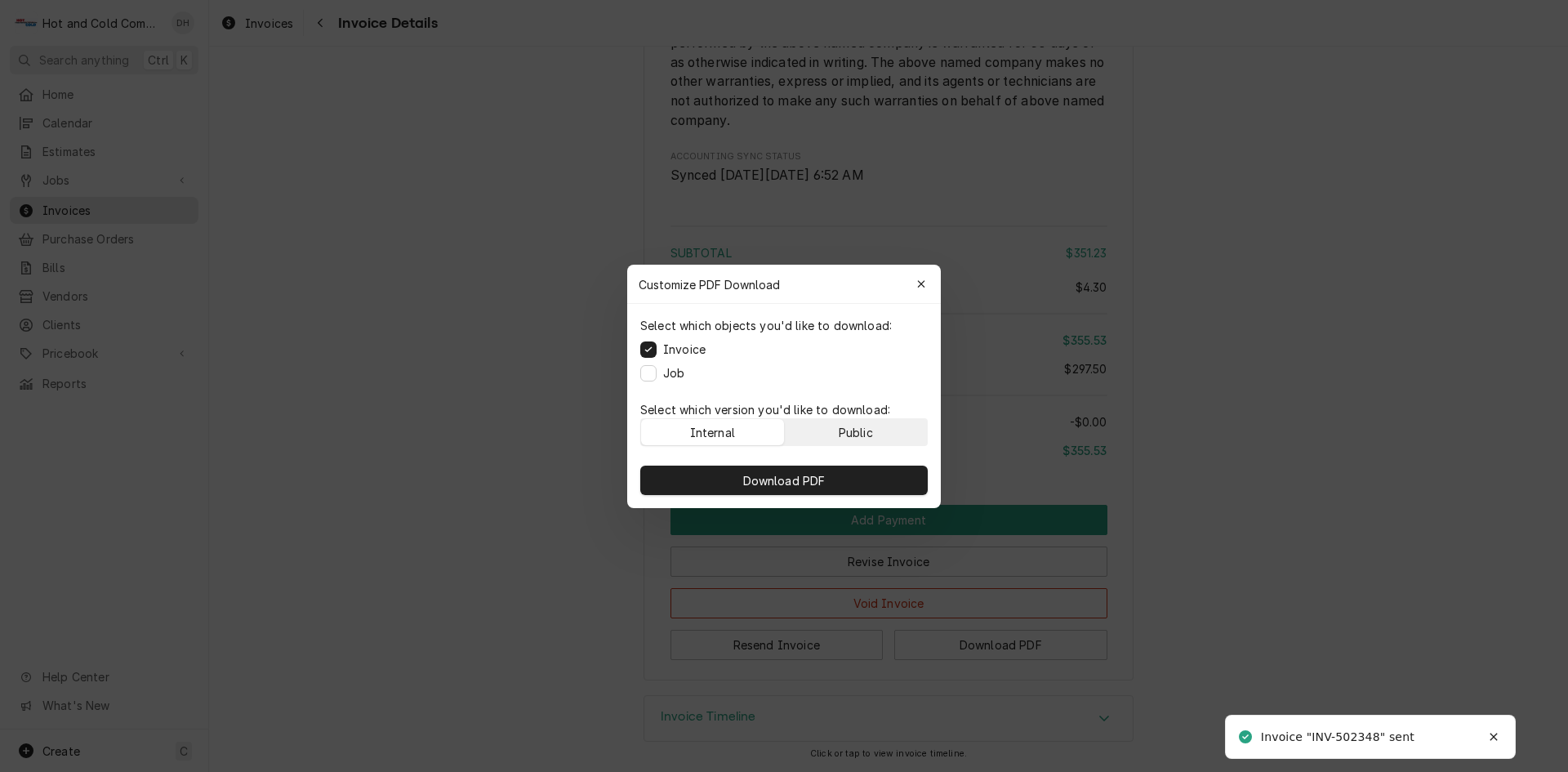
click at [861, 433] on div "Public" at bounding box center [855, 432] width 34 height 17
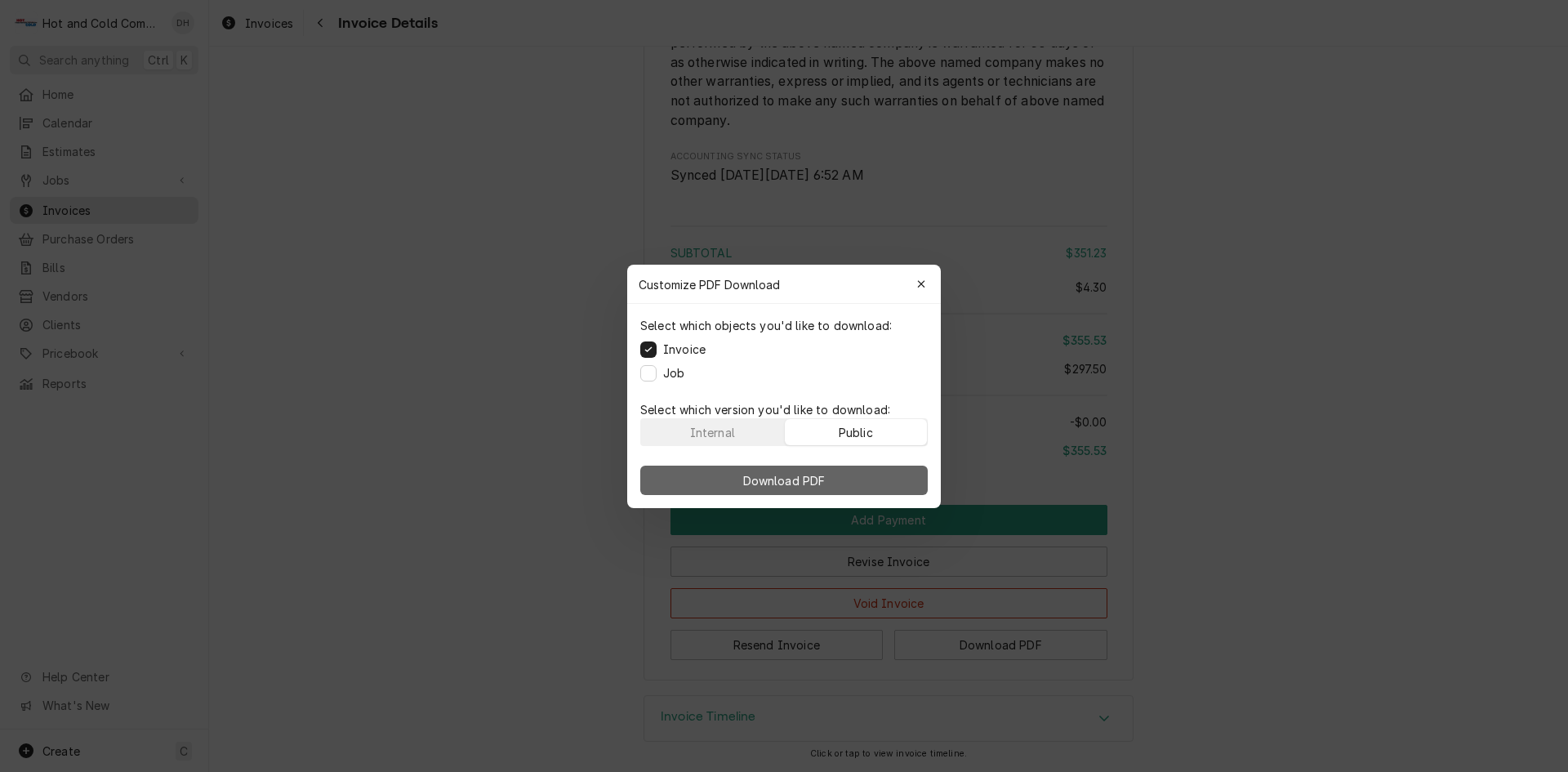
click at [832, 486] on button "Download PDF" at bounding box center [784, 480] width 288 height 29
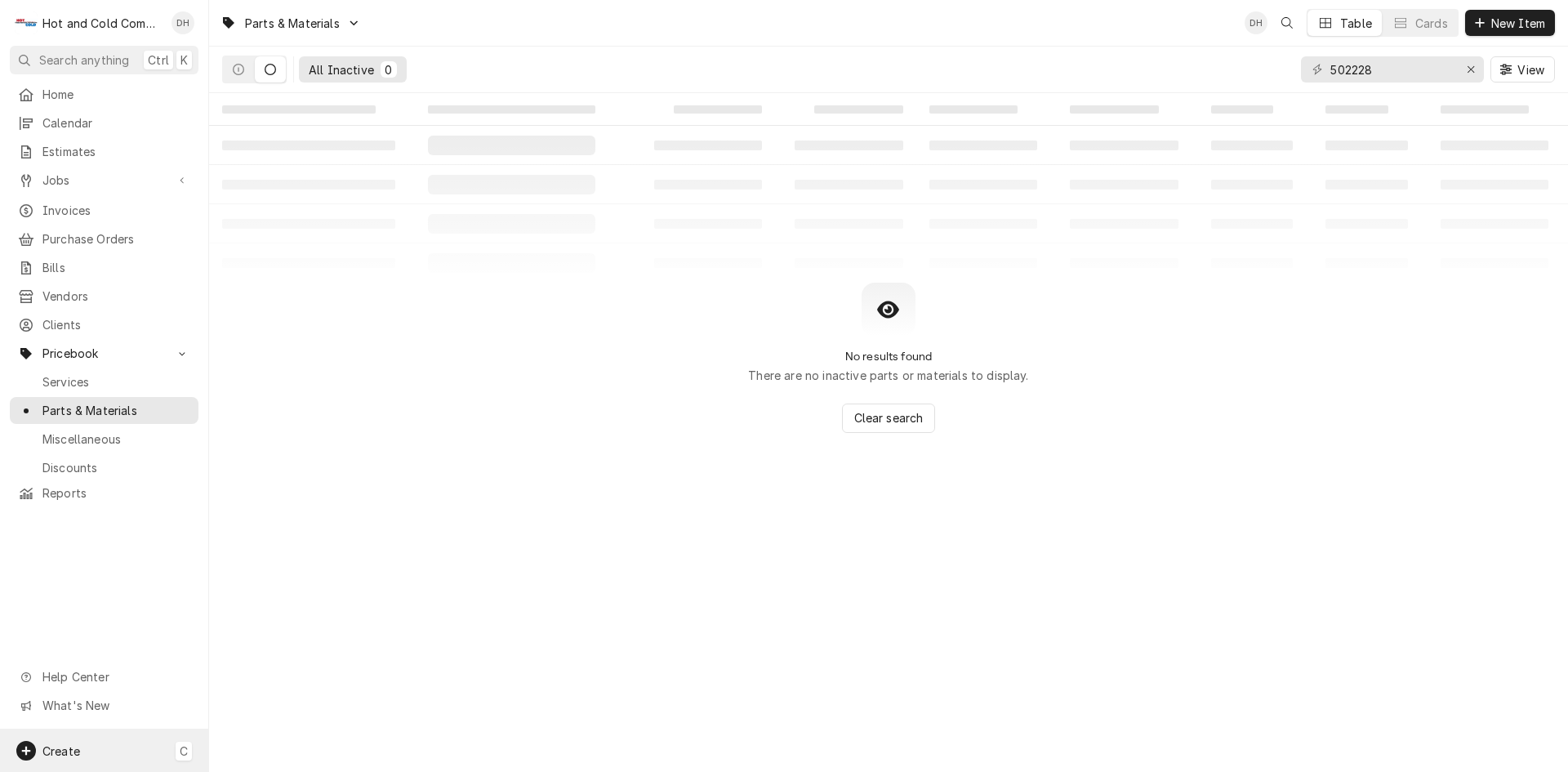
click at [54, 754] on span "Create" at bounding box center [60, 751] width 38 height 14
click at [286, 579] on div "Job" at bounding box center [305, 581] width 109 height 17
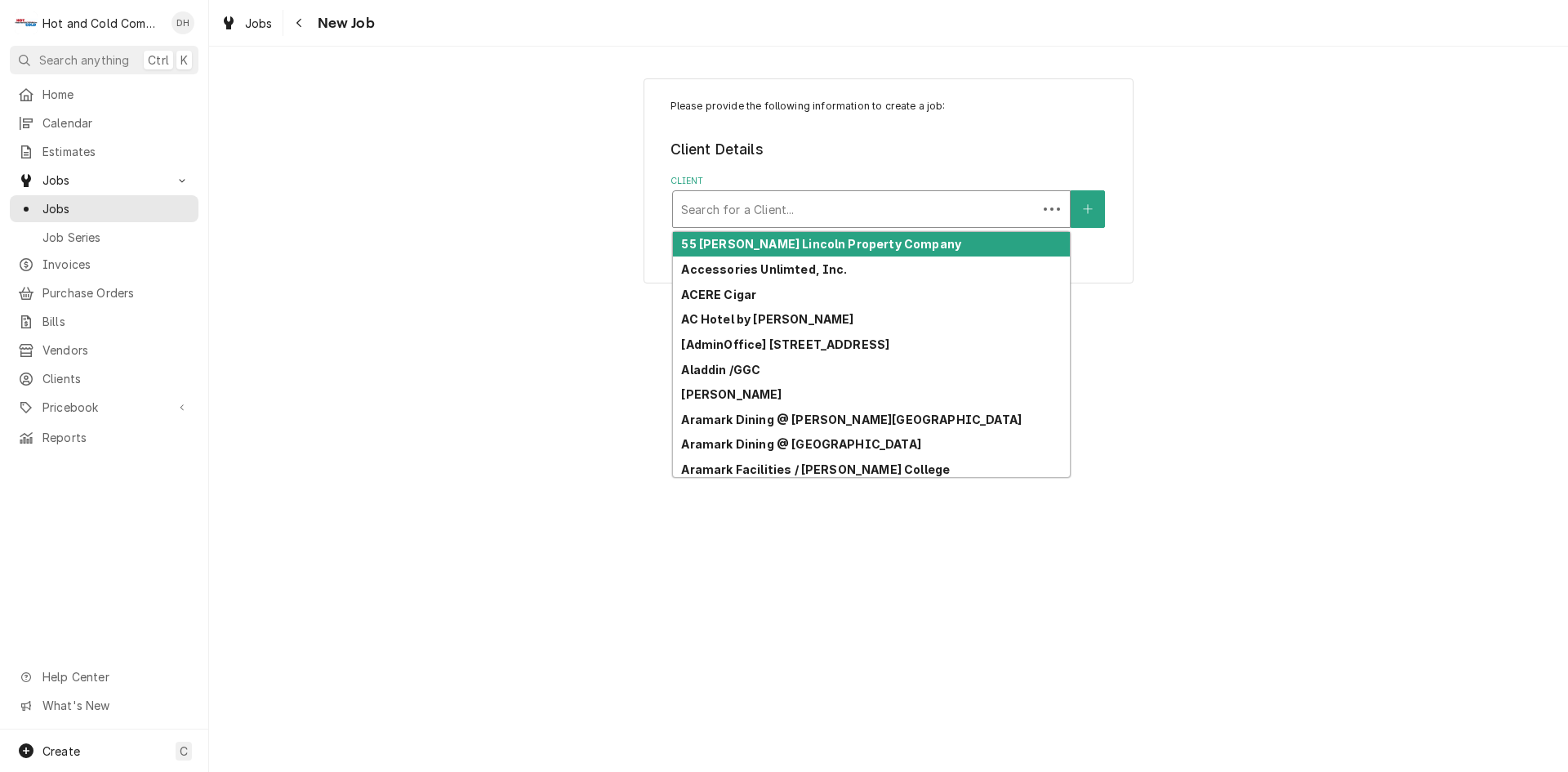
click at [911, 199] on div "Client" at bounding box center [855, 209] width 348 height 29
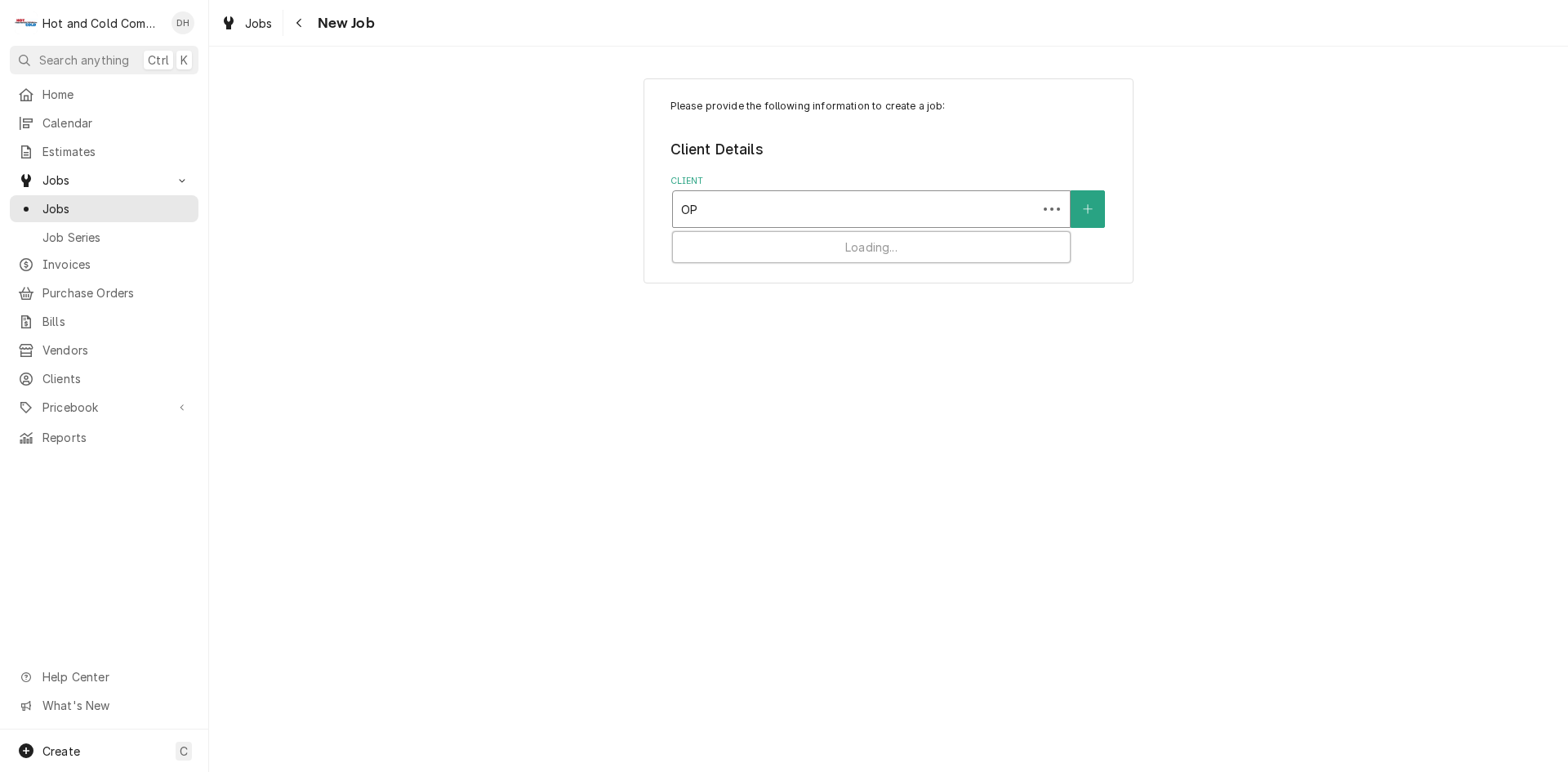
type input "OPO"
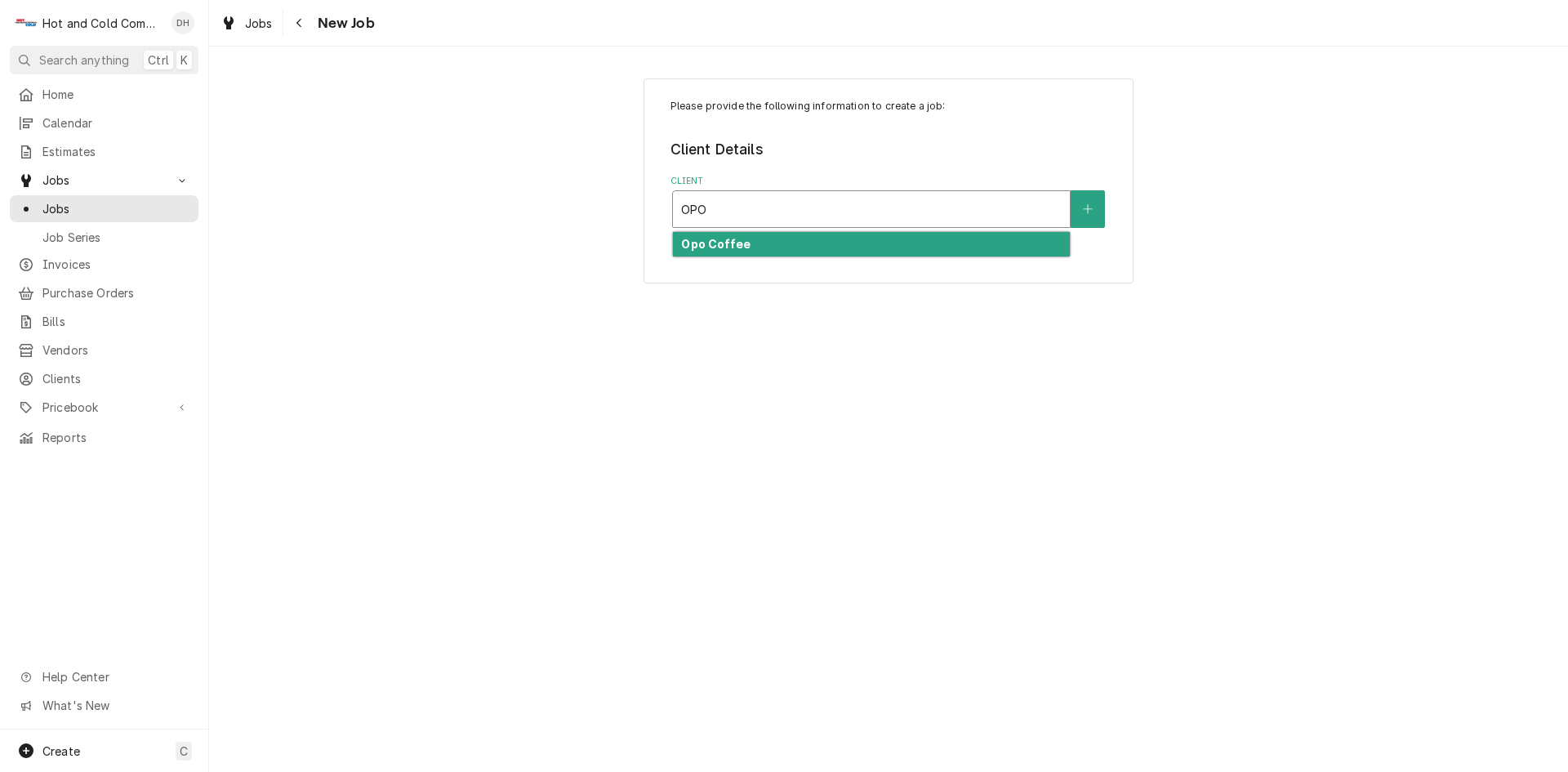
click at [833, 246] on div "Opo Coffee" at bounding box center [871, 245] width 397 height 26
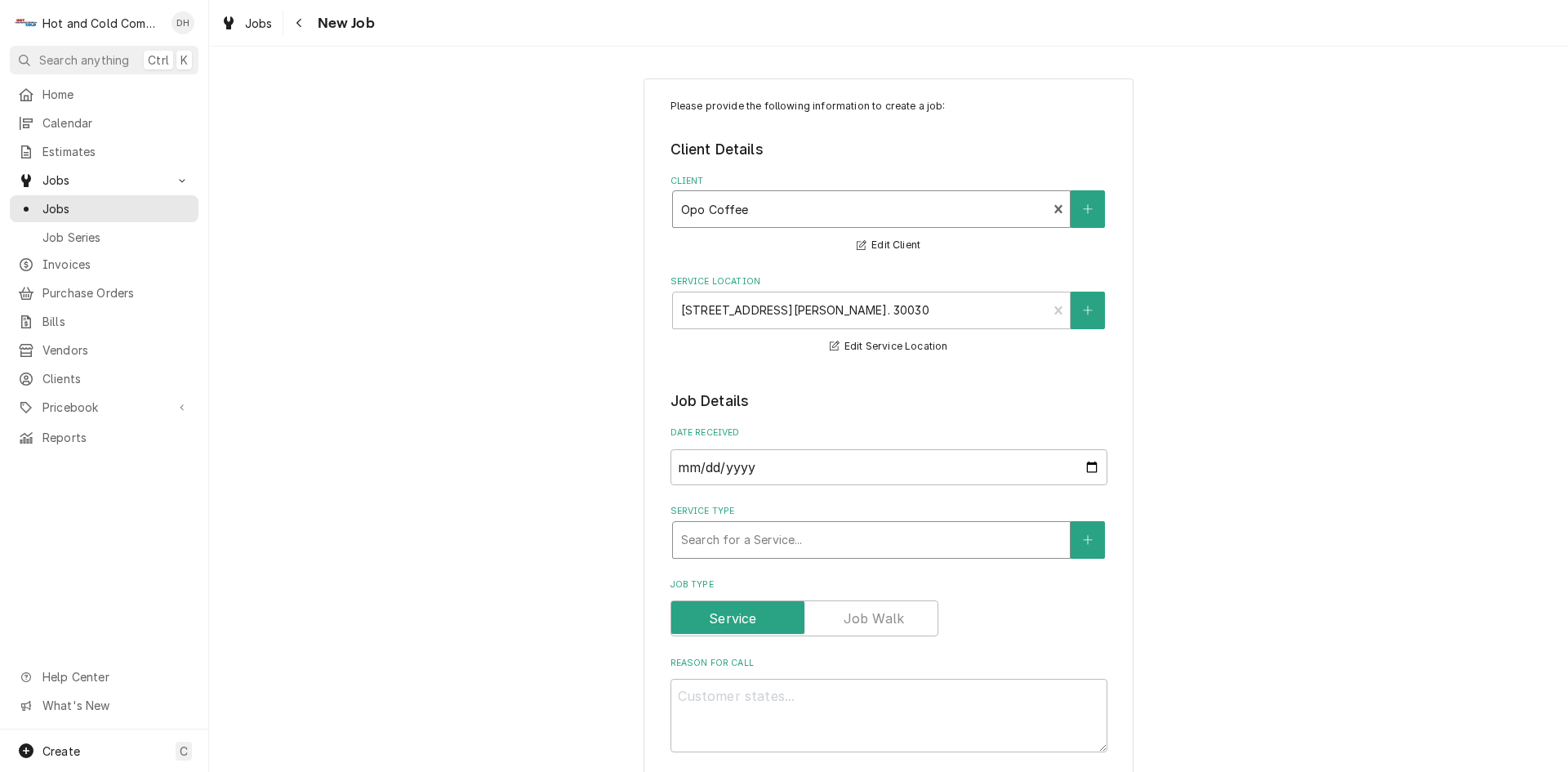
click at [891, 534] on div "Service Type" at bounding box center [871, 540] width 380 height 29
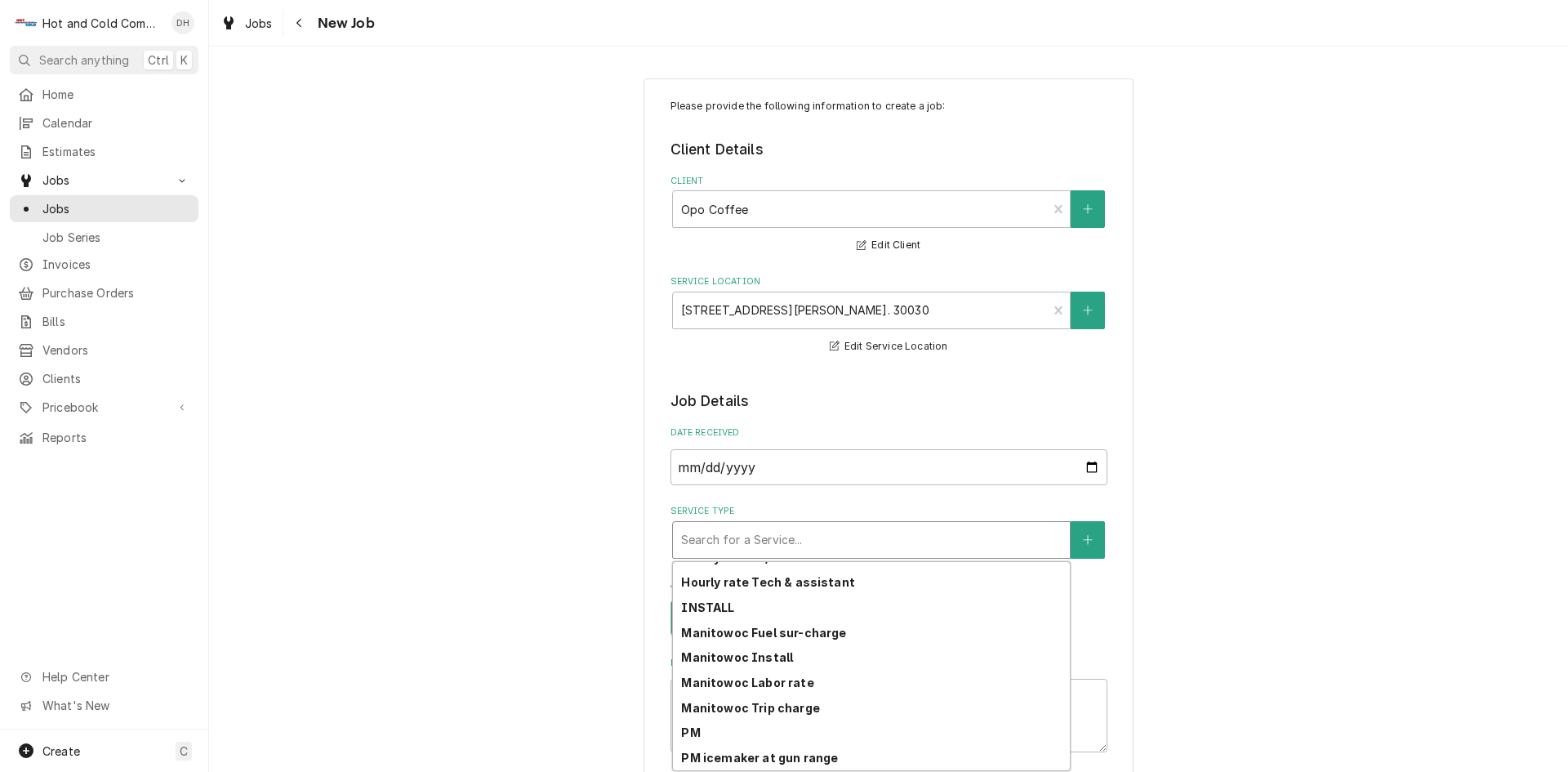
scroll to position [459, 0]
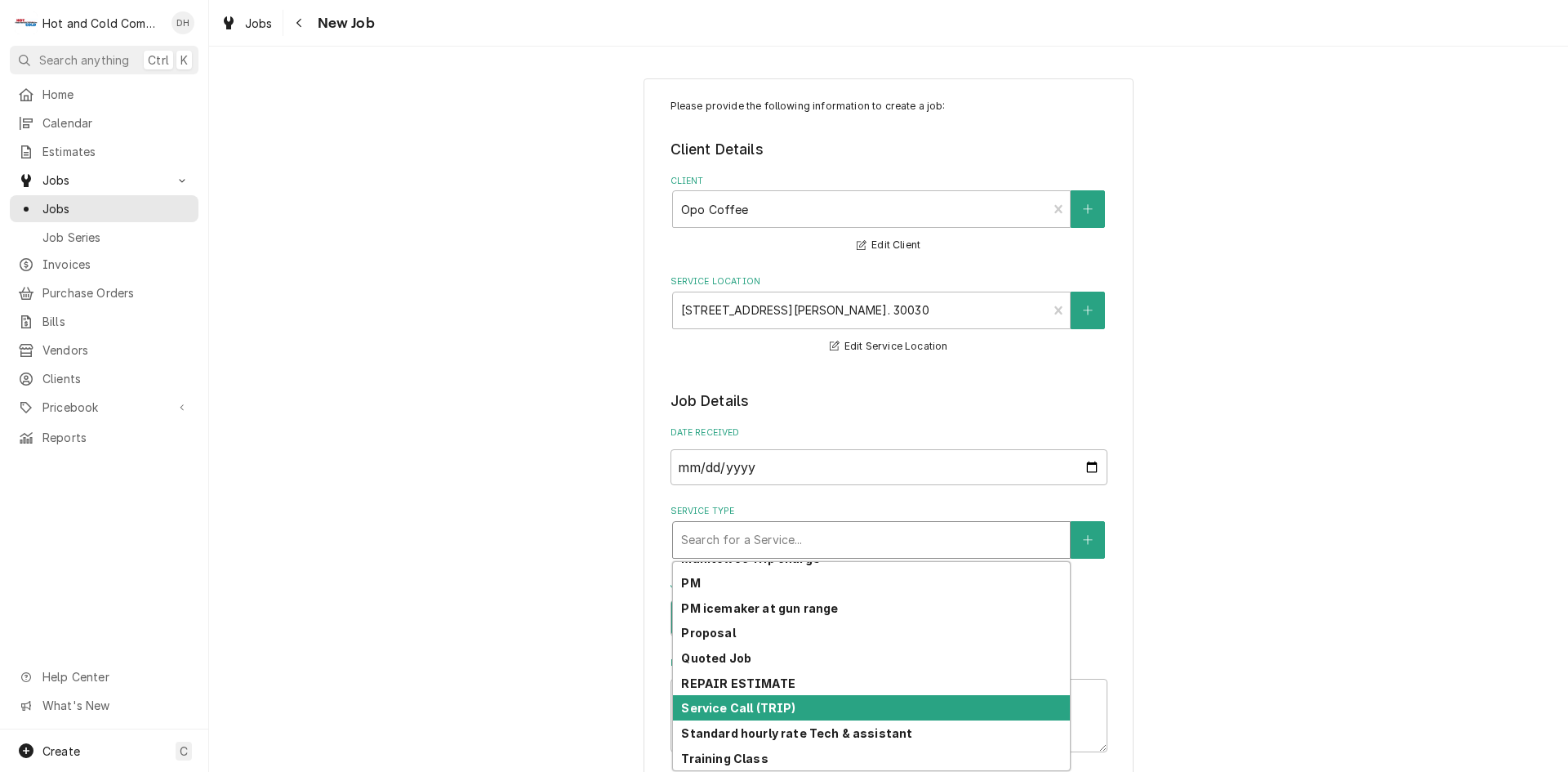
click at [855, 711] on div "Service Call (TRIP)" at bounding box center [871, 708] width 397 height 26
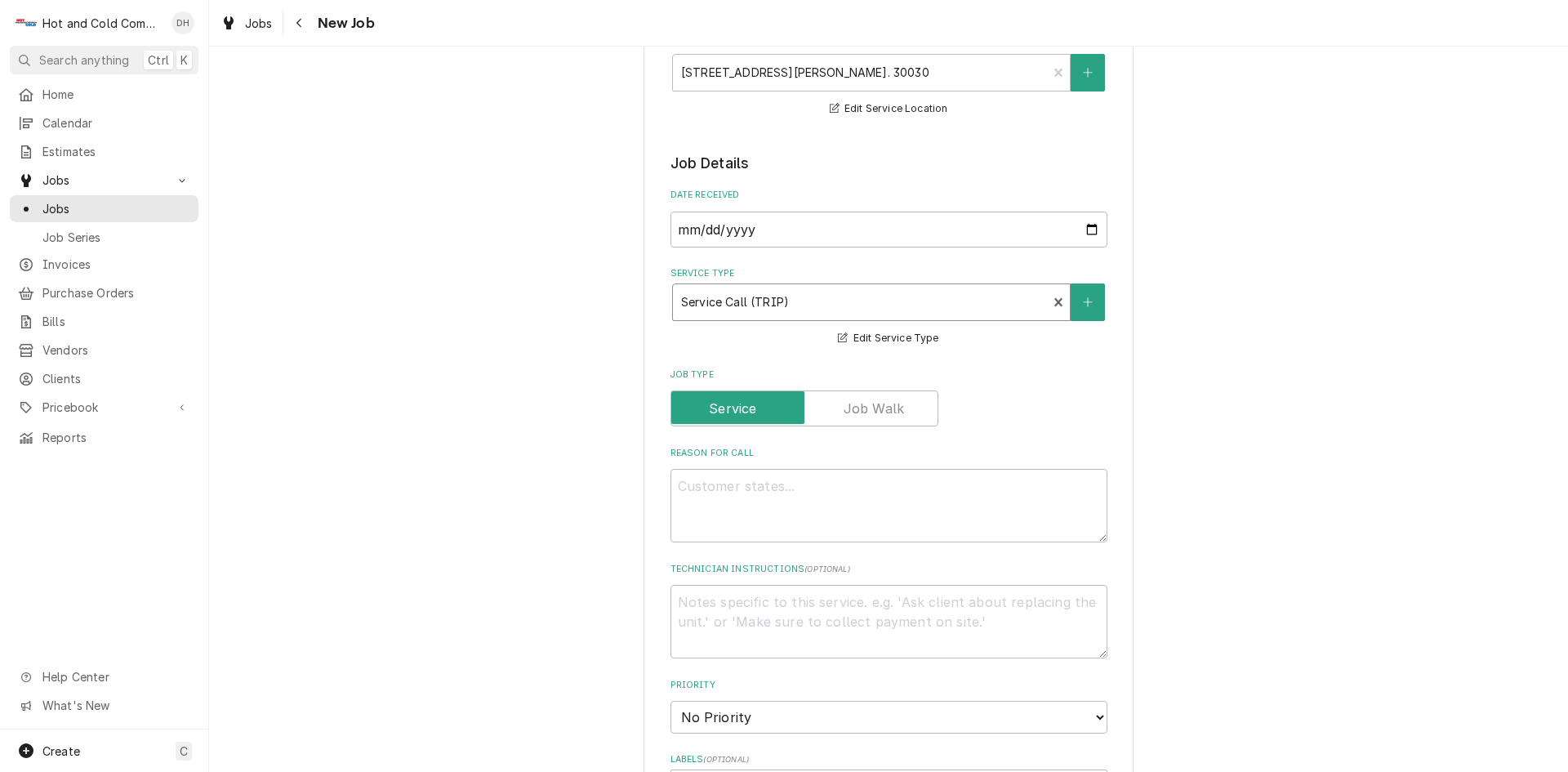
scroll to position [272, 0]
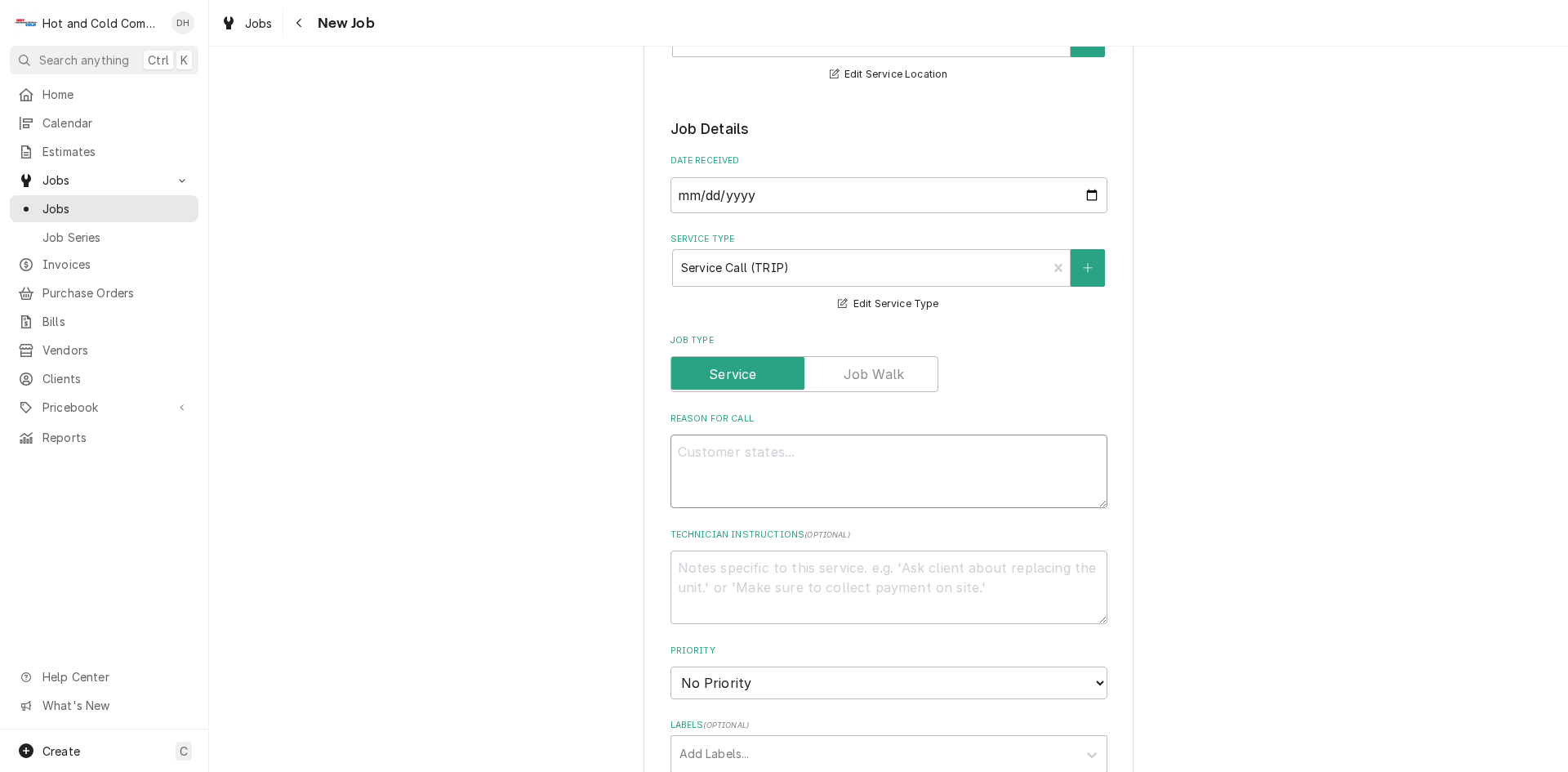
click at [762, 444] on textarea "Reason For Call" at bounding box center [889, 471] width 437 height 73
type textarea "x"
type textarea "C"
type textarea "x"
type textarea "Cl"
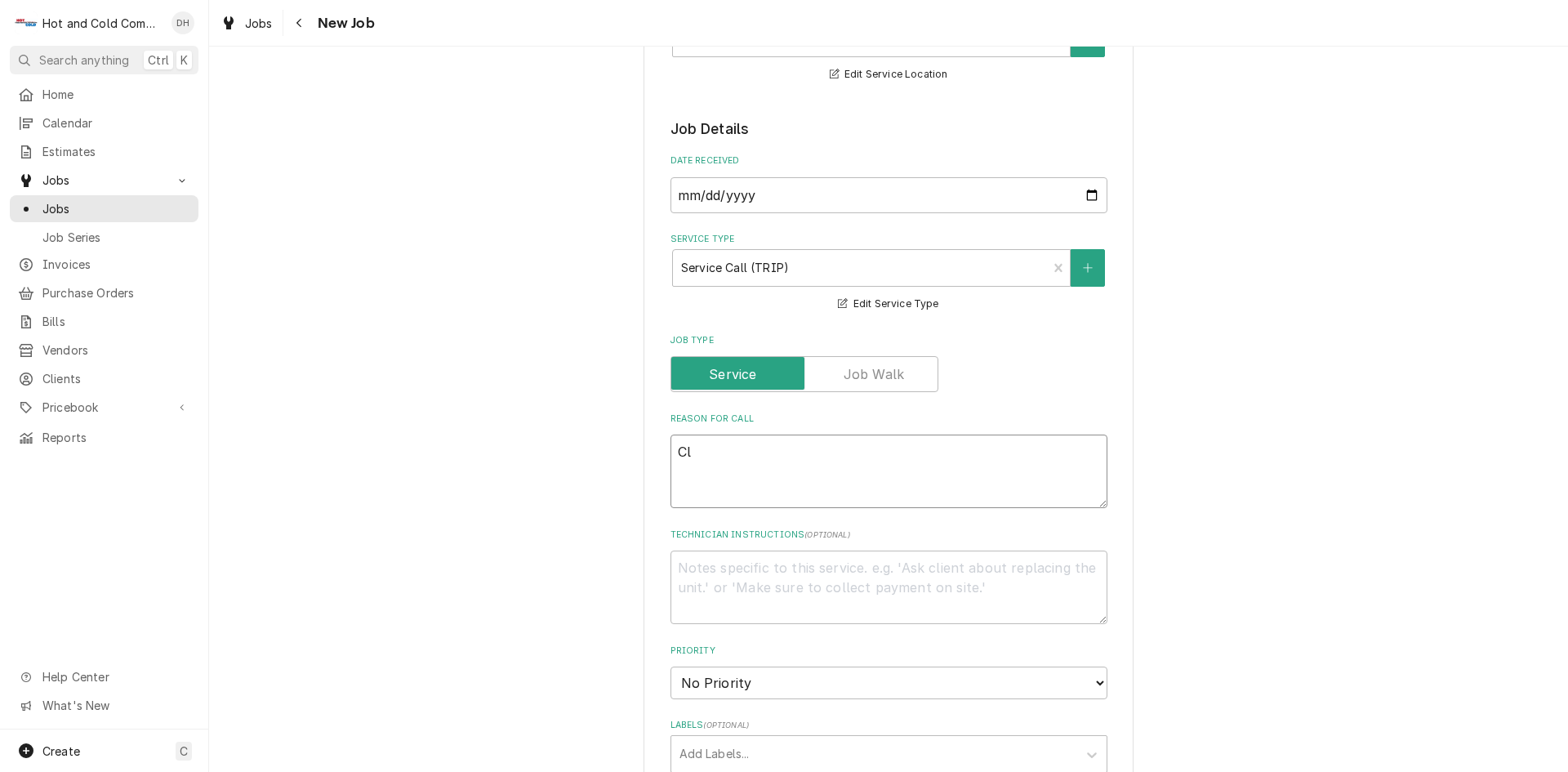
type textarea "x"
type textarea "Cle"
type textarea "x"
type textarea "Clea"
type textarea "x"
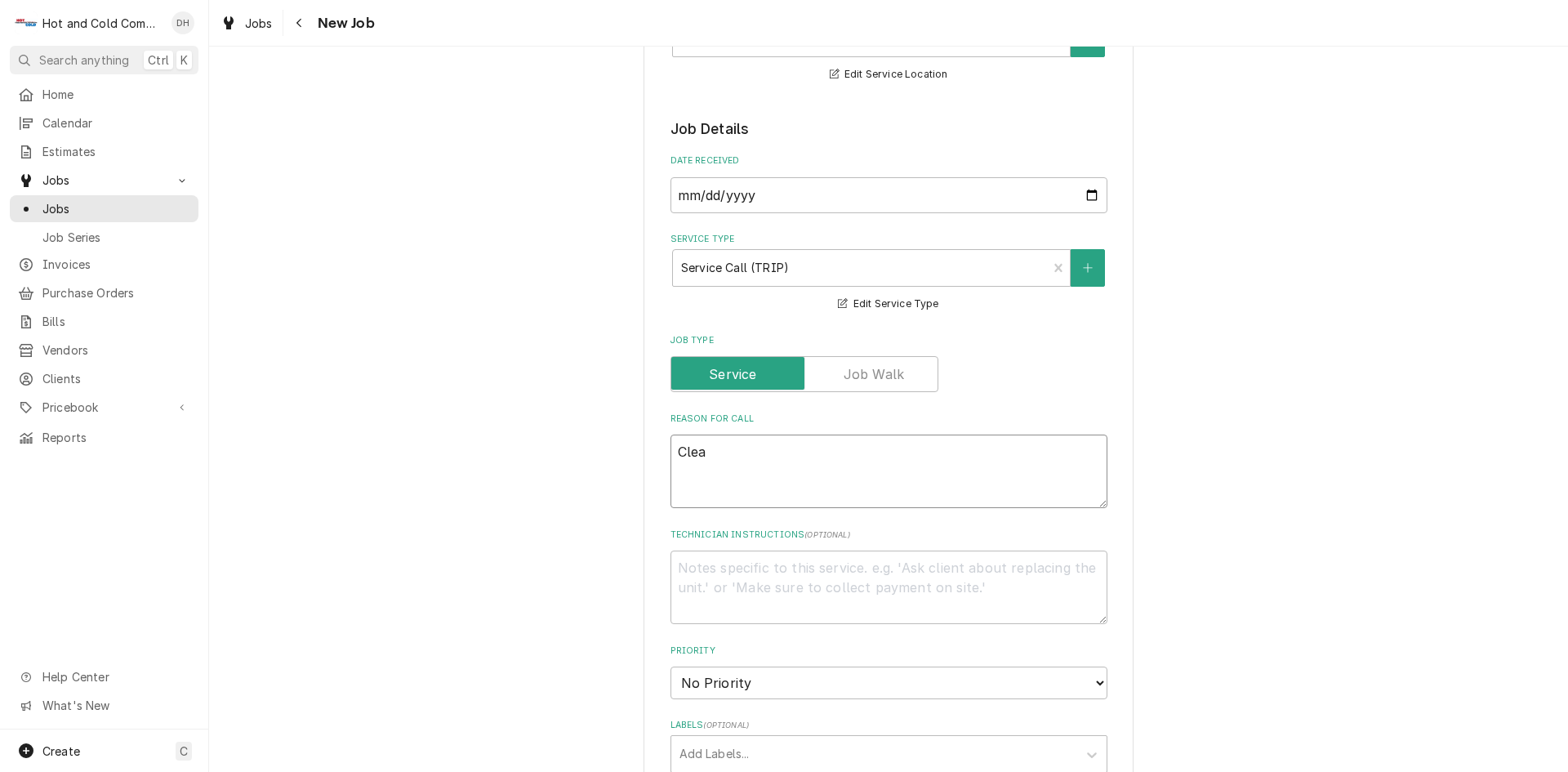
type textarea "Clean"
type textarea "x"
type textarea "Clean"
type textarea "x"
type textarea "Clean d"
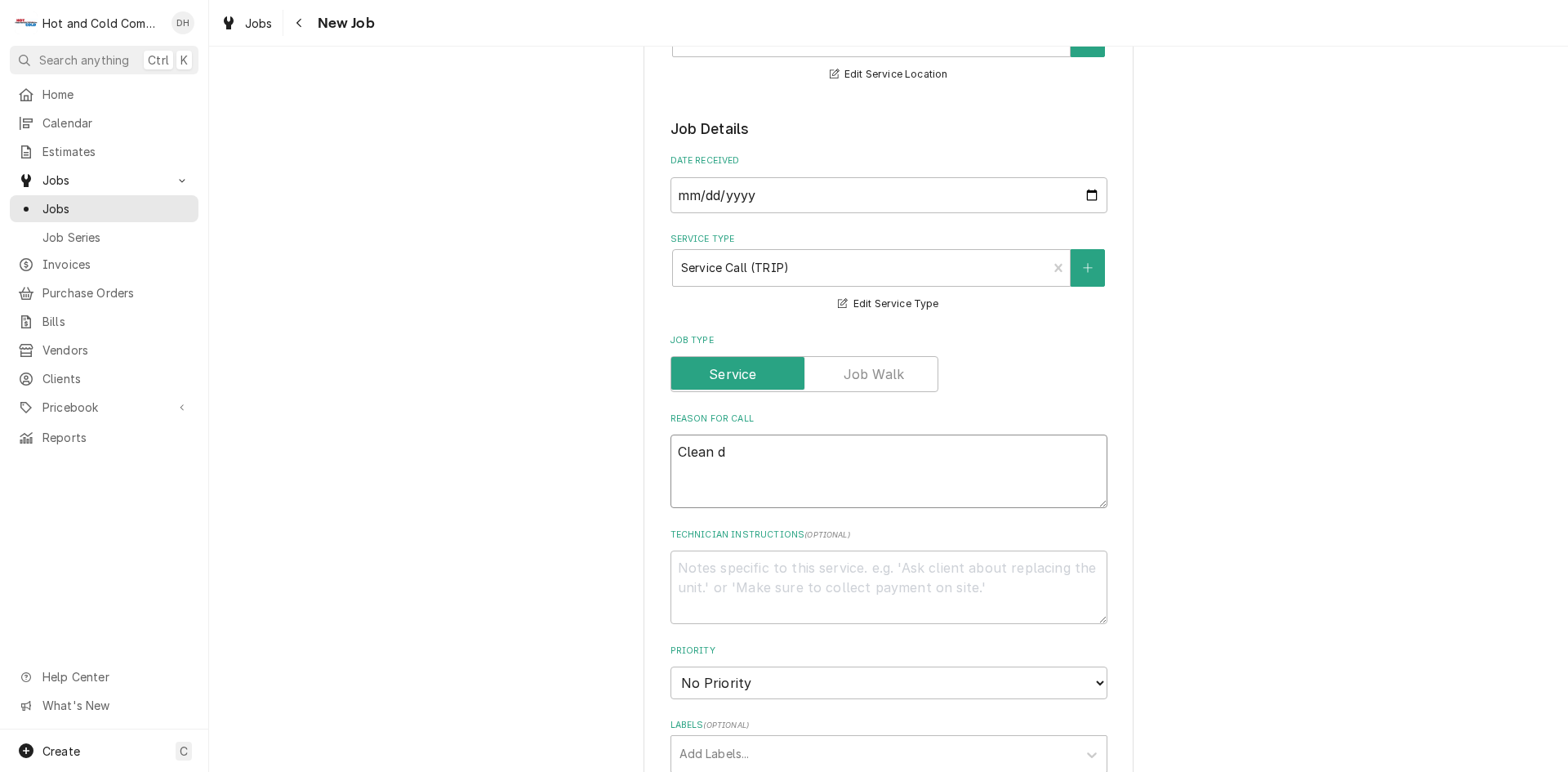
type textarea "x"
type textarea "Clean de"
type textarea "x"
type textarea "Clean des"
type textarea "x"
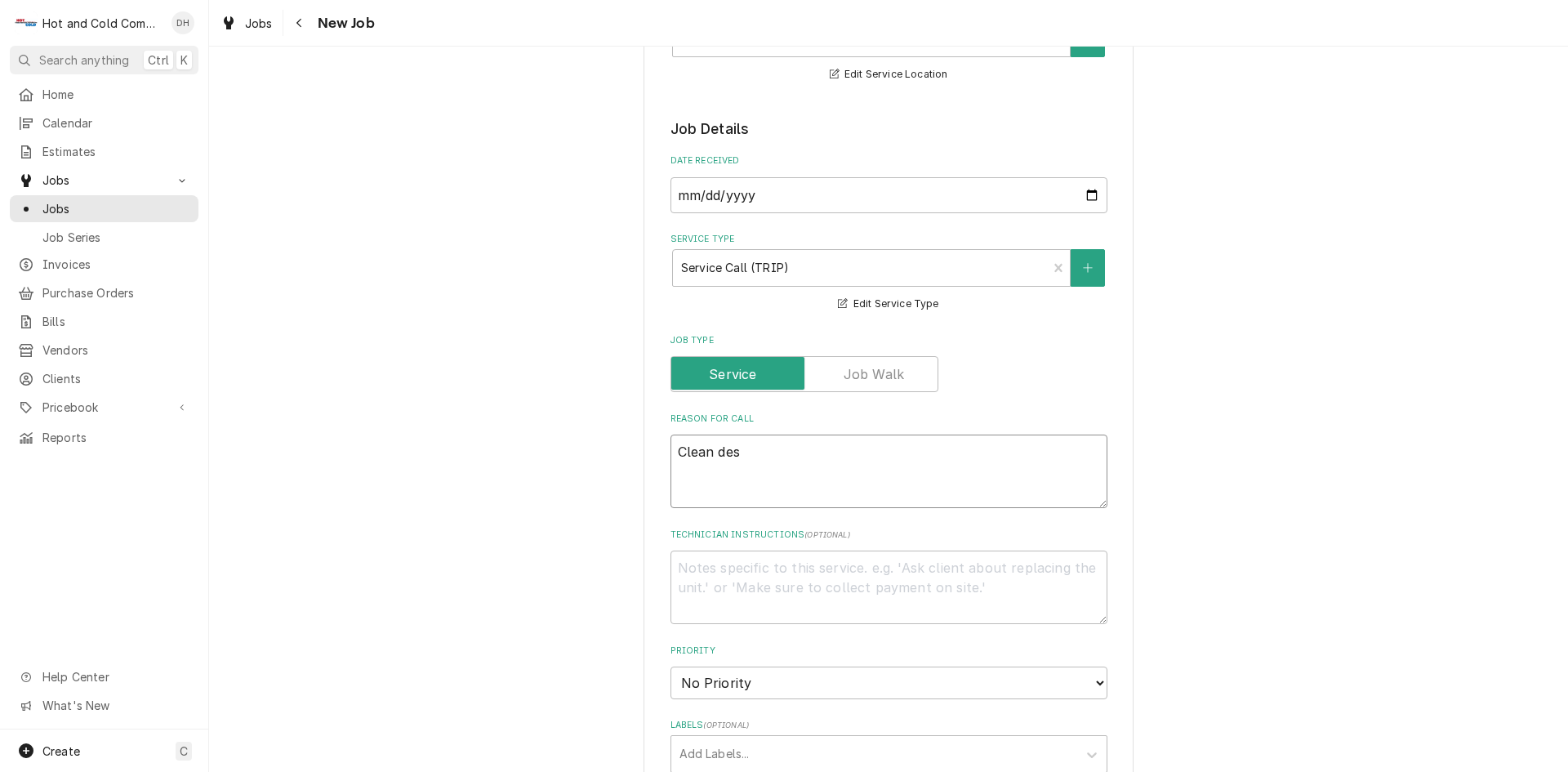
type textarea "Clean desc"
type textarea "x"
type textarea "Clean desca"
type textarea "x"
type textarea "Clean descal"
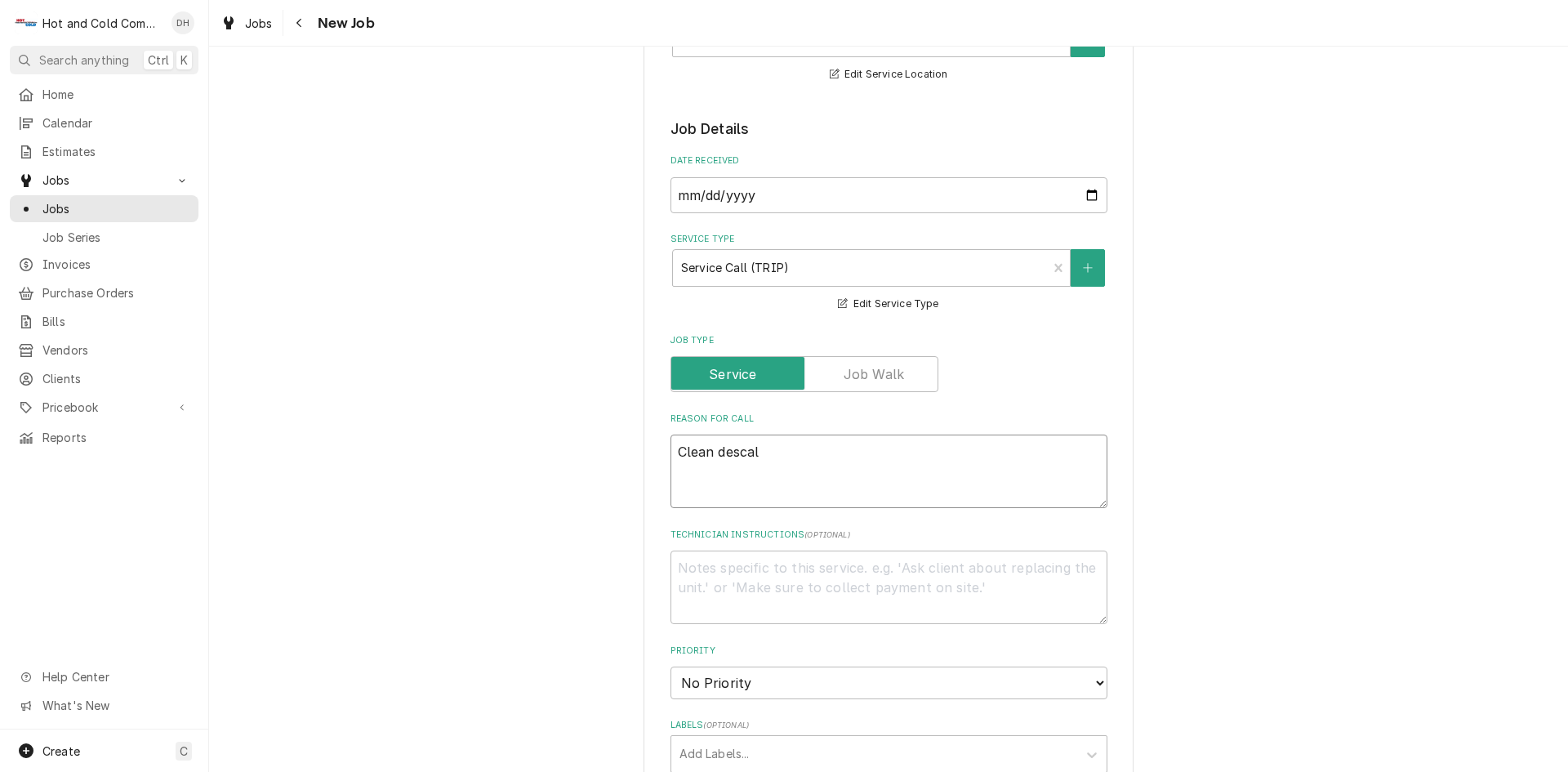
type textarea "x"
type textarea "Clean descale"
type textarea "x"
type textarea "Clean descale"
type textarea "x"
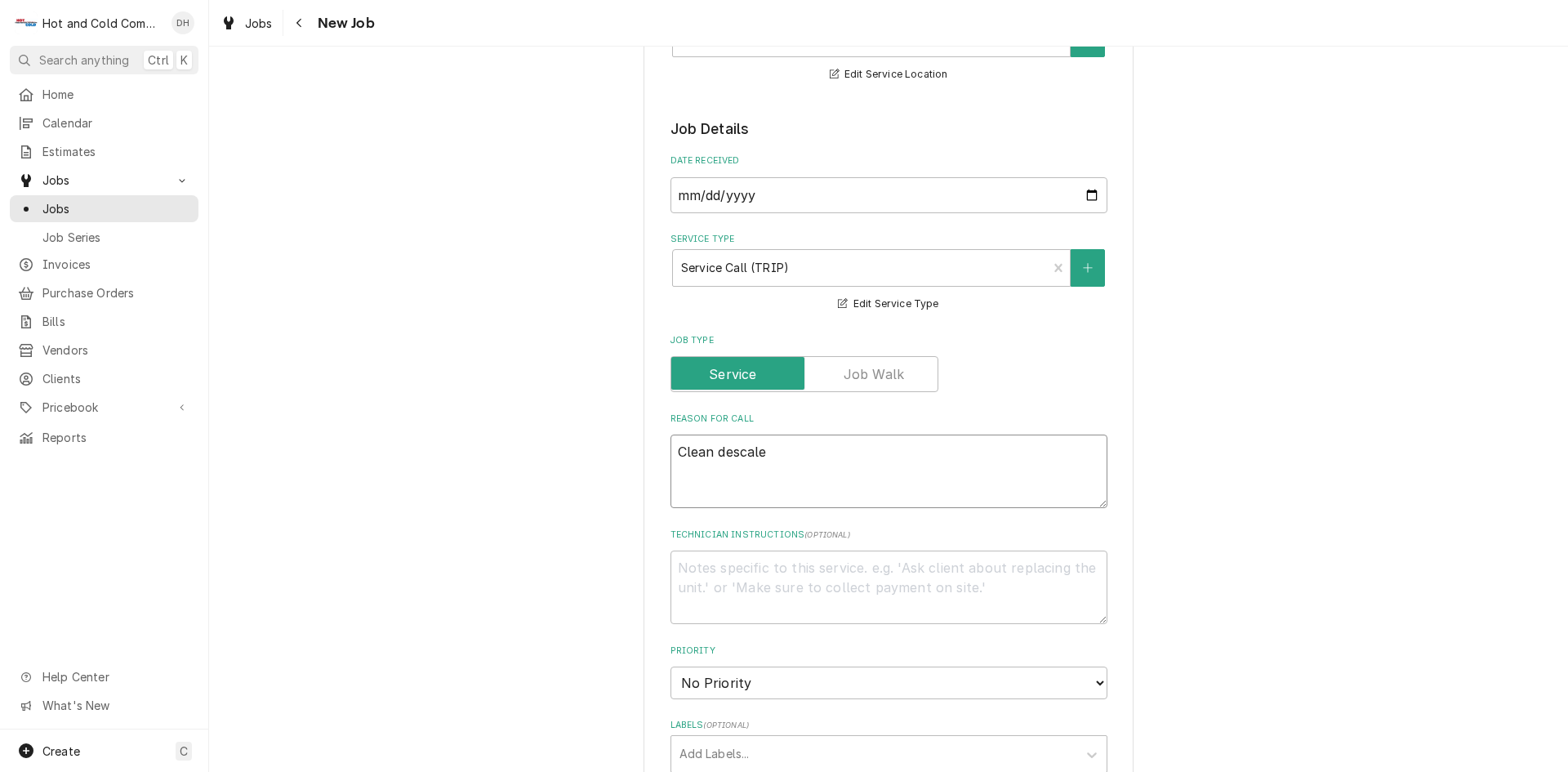
type textarea "Clean descale a"
type textarea "x"
type textarea "Clean descale an"
type textarea "x"
type textarea "Clean descale and"
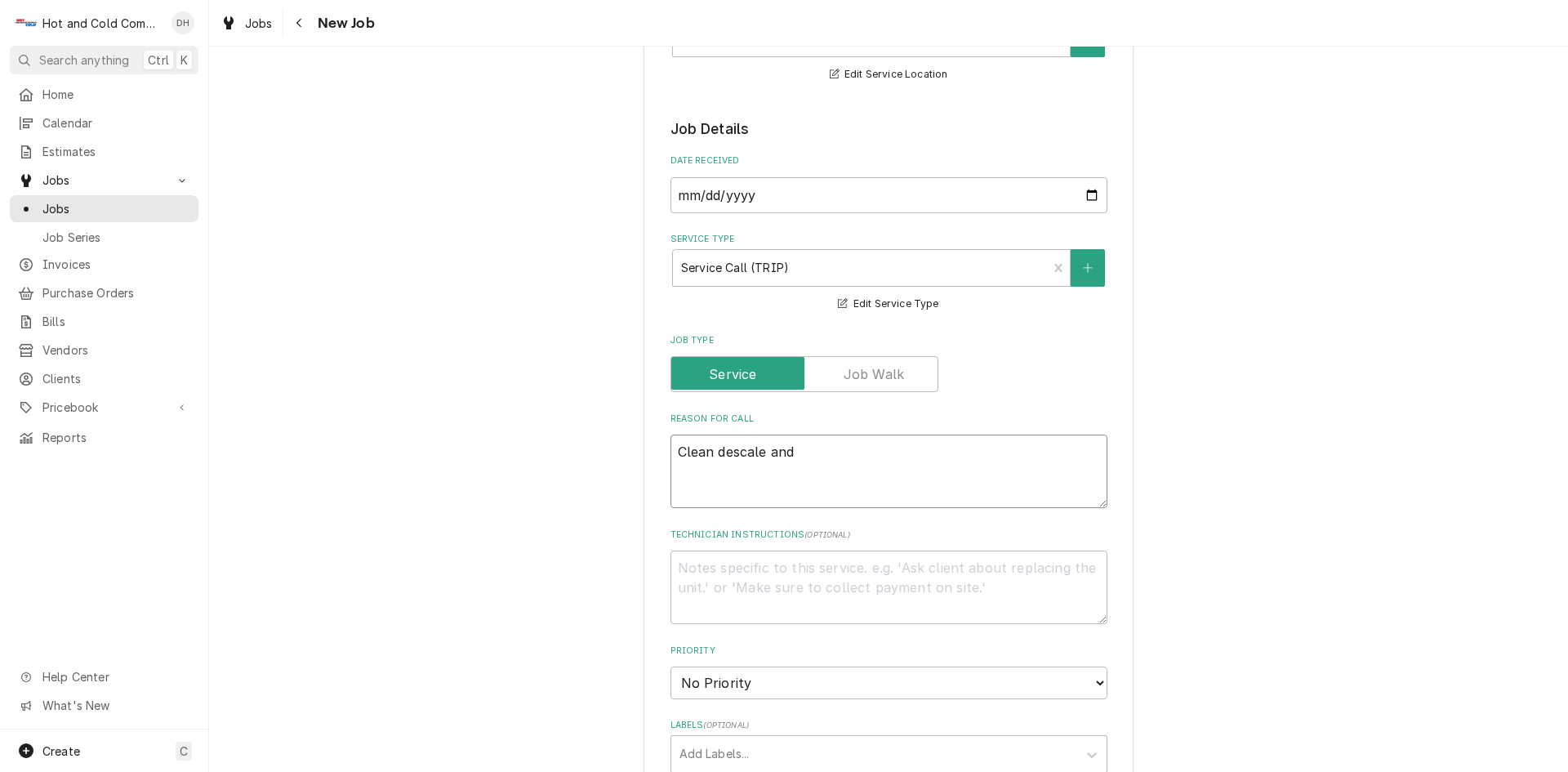
type textarea "x"
type textarea "Clean descale and"
type textarea "x"
type textarea "Clean descale and s"
type textarea "x"
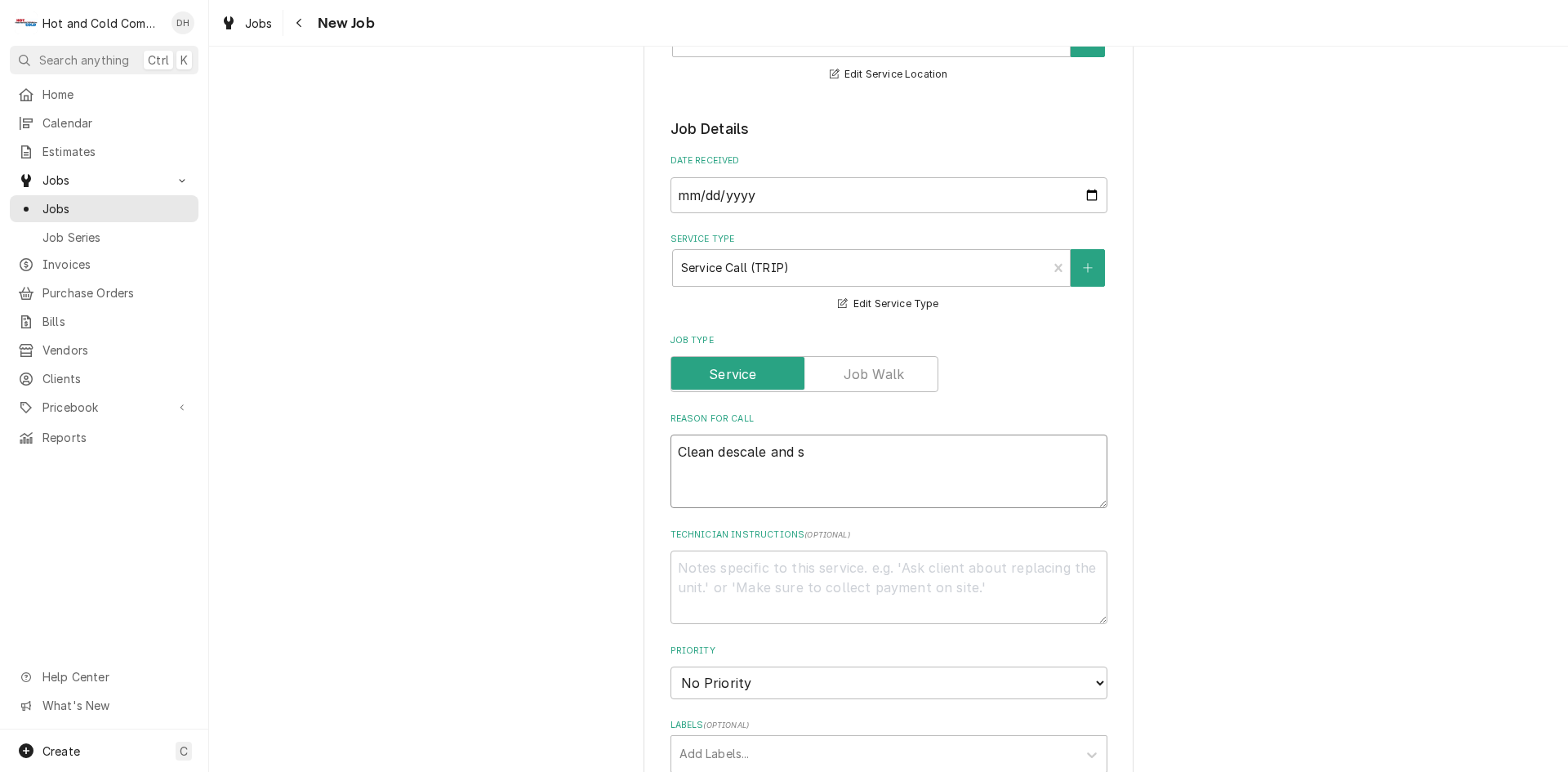
type textarea "Clean descale and sa"
type textarea "x"
type textarea "Clean descale and san"
type textarea "x"
type textarea "Clean descale and sani"
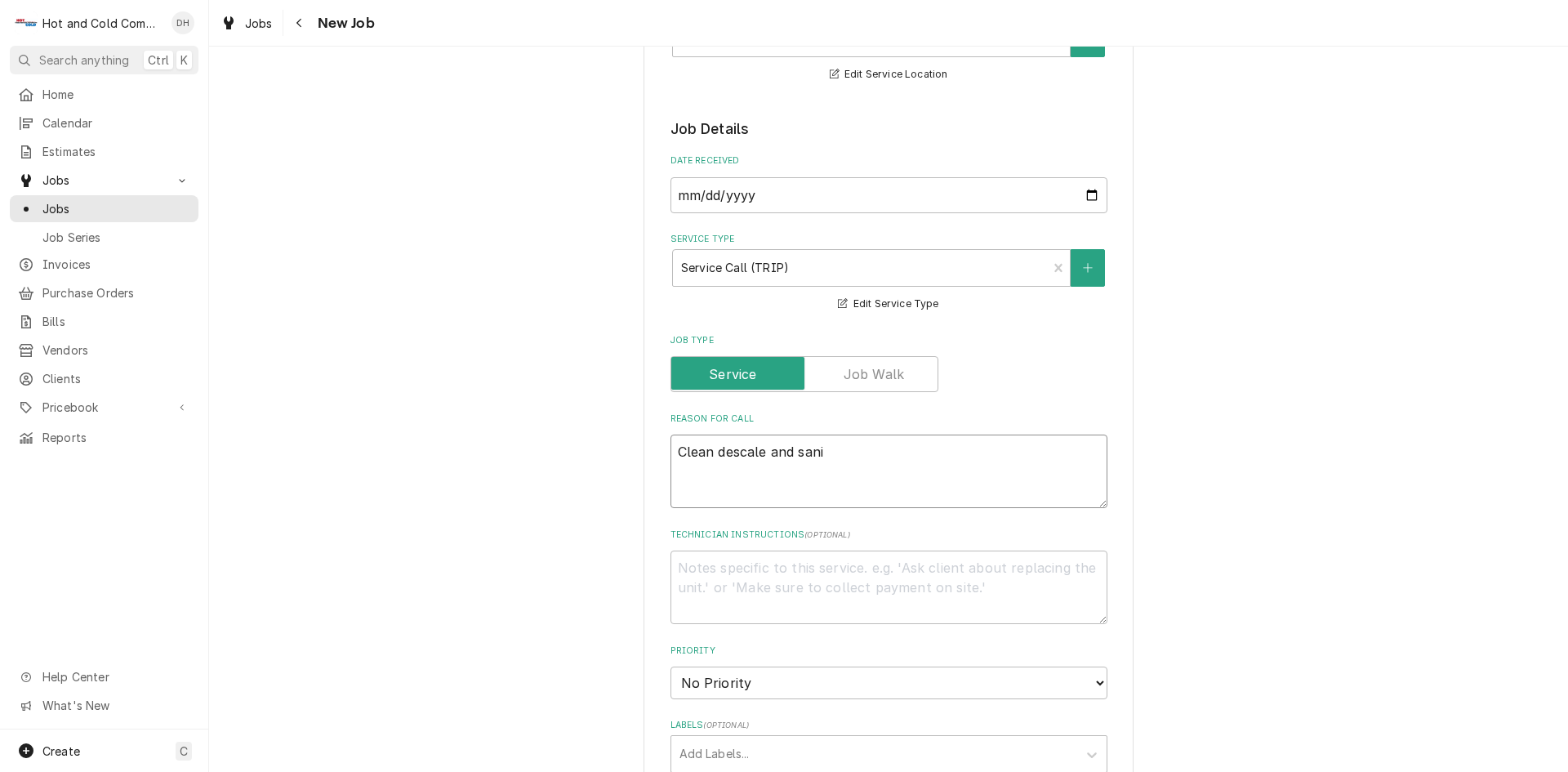
type textarea "x"
type textarea "Clean descale and sanit"
type textarea "x"
type textarea "Clean descale and saniti"
type textarea "x"
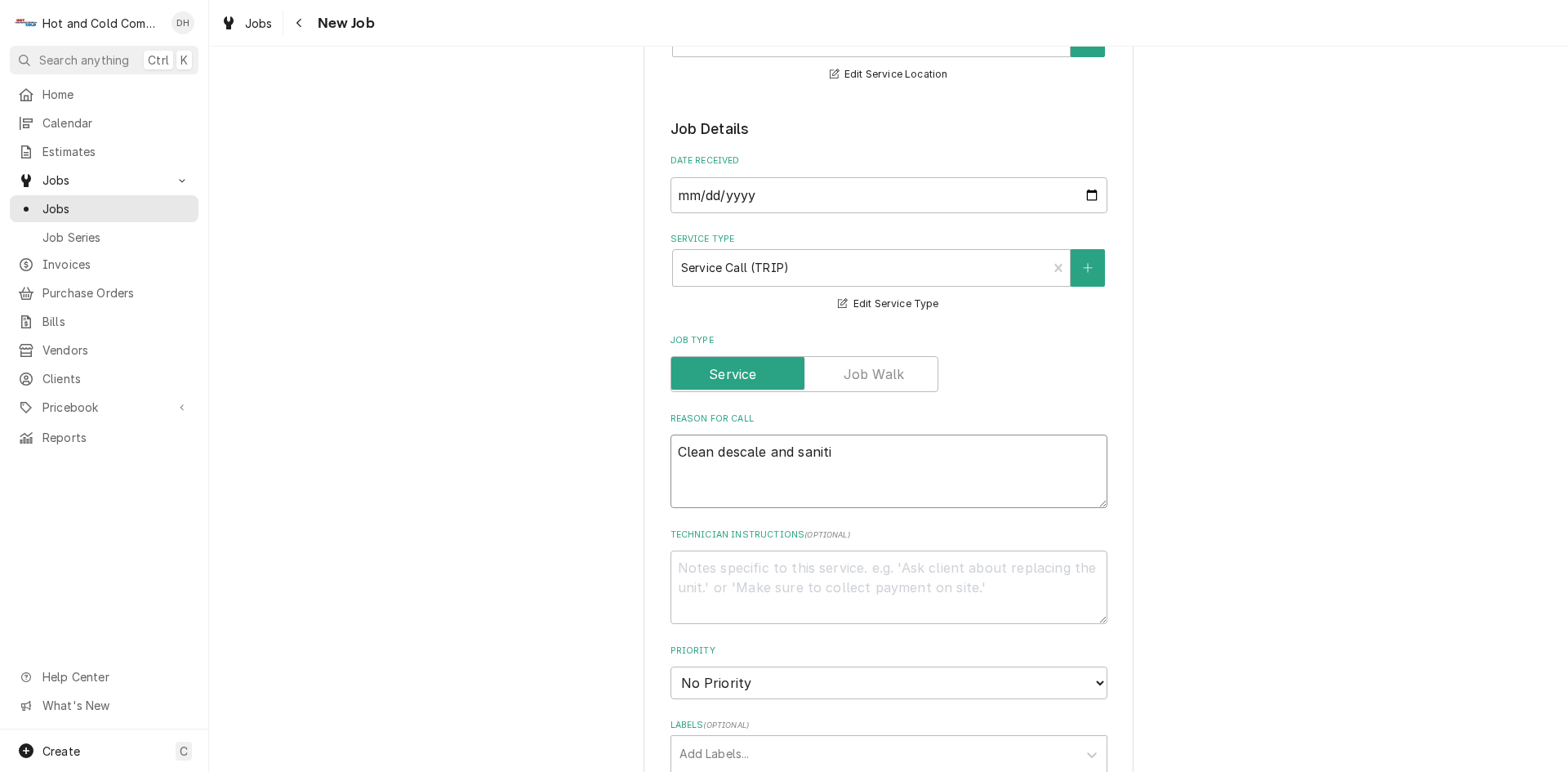
type textarea "Clean descale and sanitiz"
type textarea "x"
type textarea "Clean descale and sanitize"
type textarea "x"
type textarea "Clean descale and sanitize"
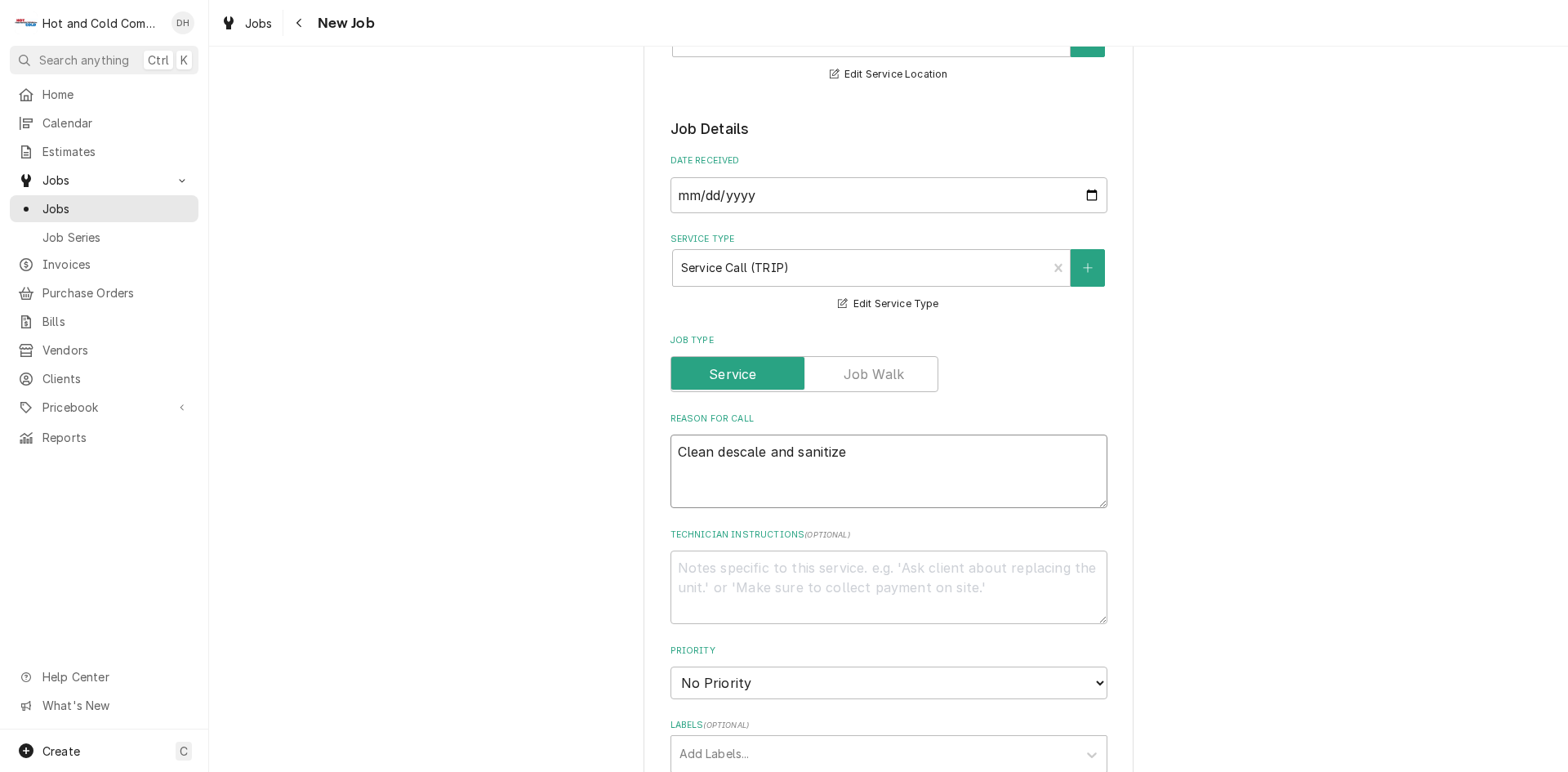
type textarea "x"
type textarea "Clean descale and sanitize i"
type textarea "x"
type textarea "Clean descale and sanitize ic"
type textarea "x"
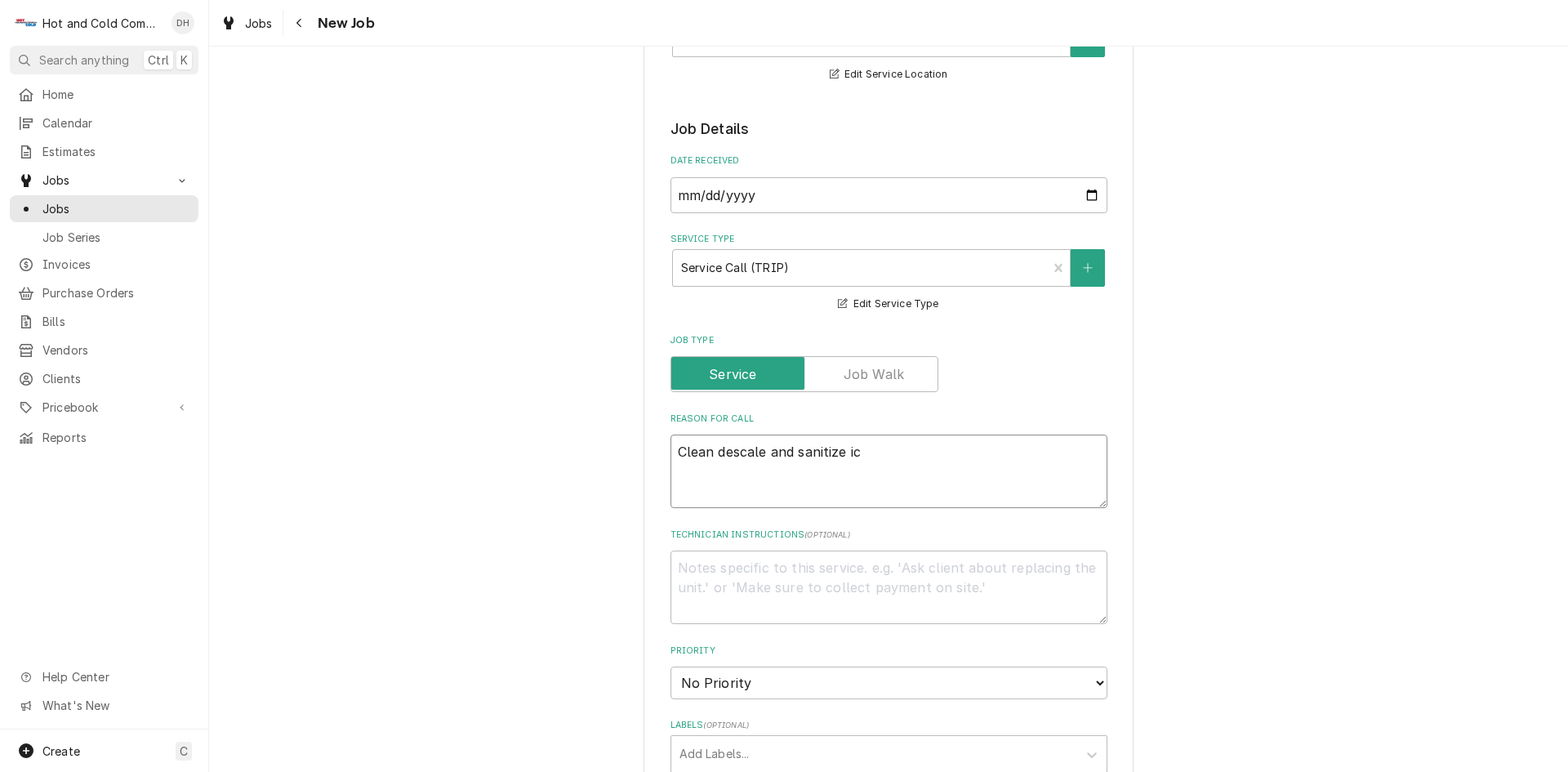
type textarea "Clean descale and sanitize ice"
type textarea "x"
type textarea "Clean descale and sanitize ice"
type textarea "x"
type textarea "Clean descale and sanitize ice m"
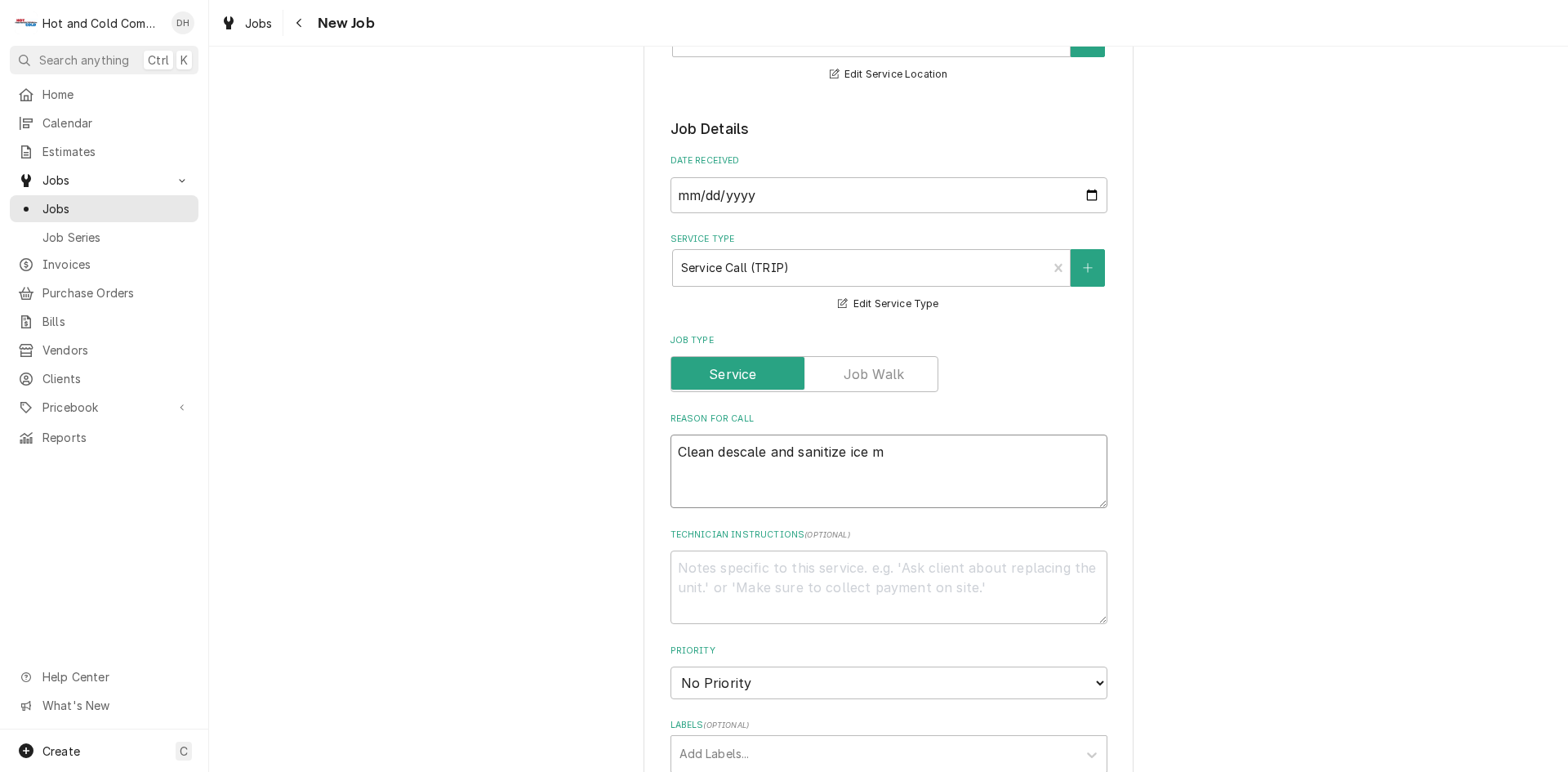
type textarea "x"
type textarea "Clean descale and sanitize ice ma"
type textarea "x"
type textarea "Clean descale and sanitize ice mak"
type textarea "x"
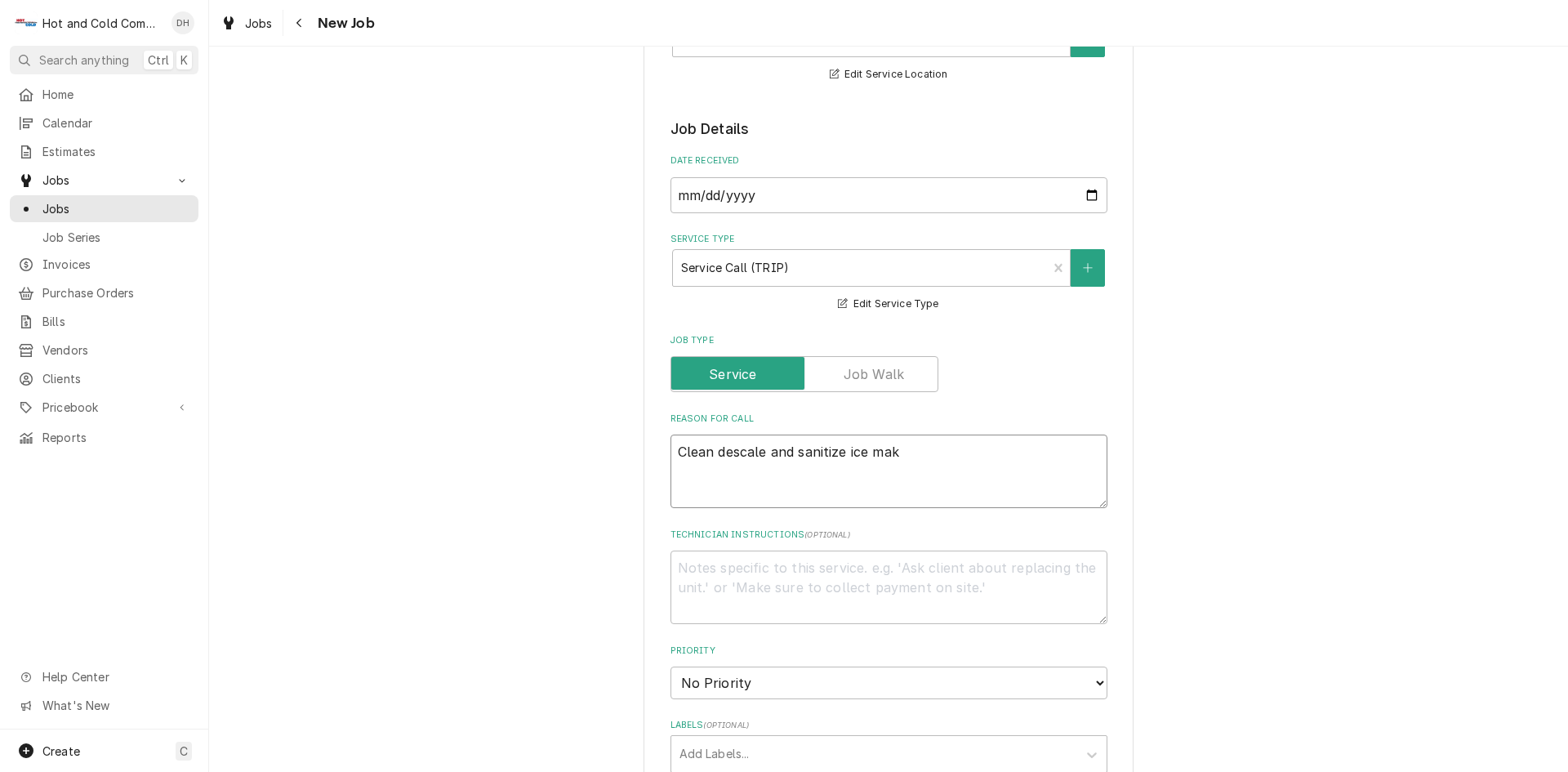
type textarea "Clean descale and sanitize ice make"
type textarea "x"
type textarea "Clean descale and sanitize ice maker"
type textarea "x"
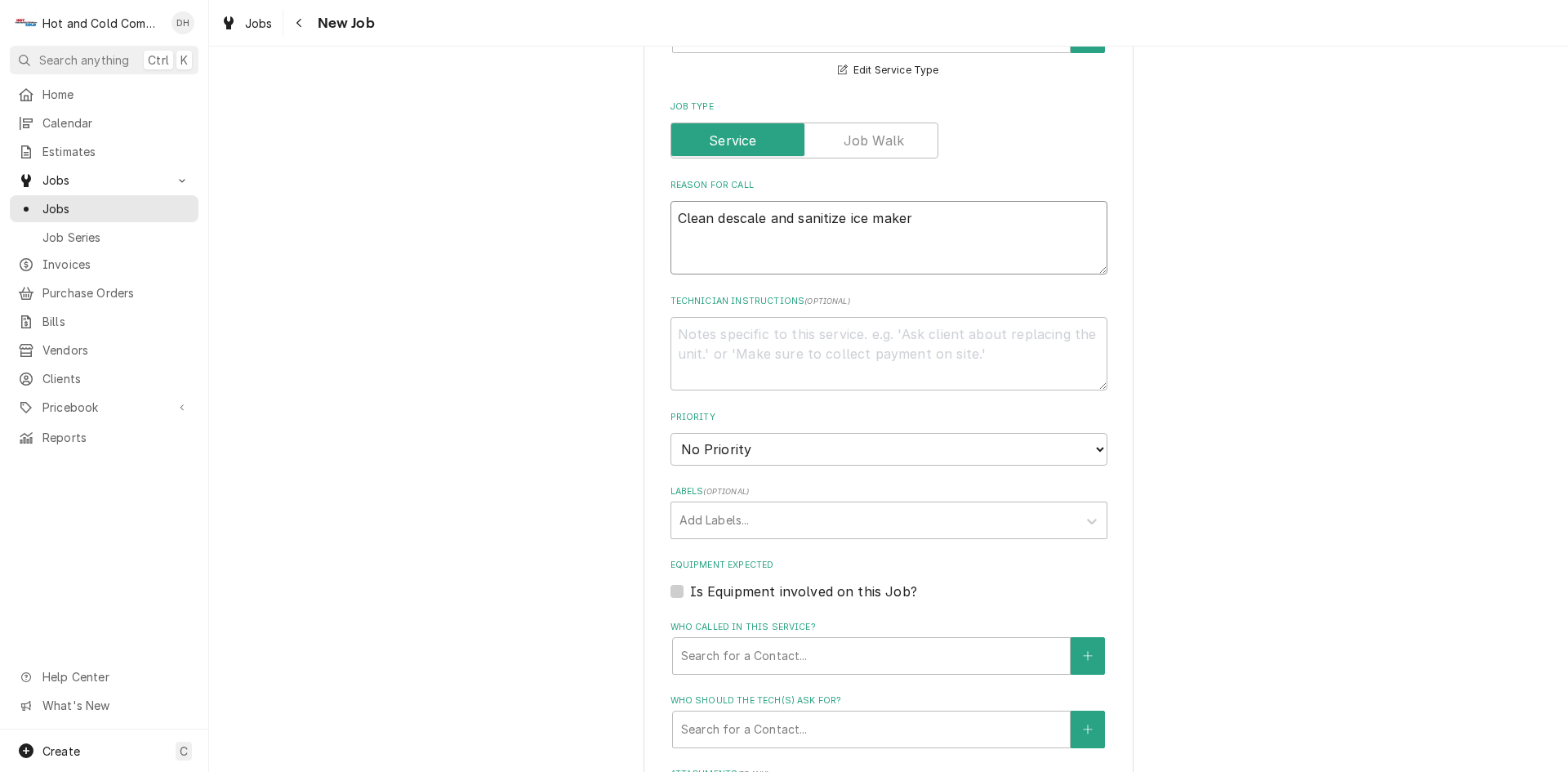
scroll to position [545, 0]
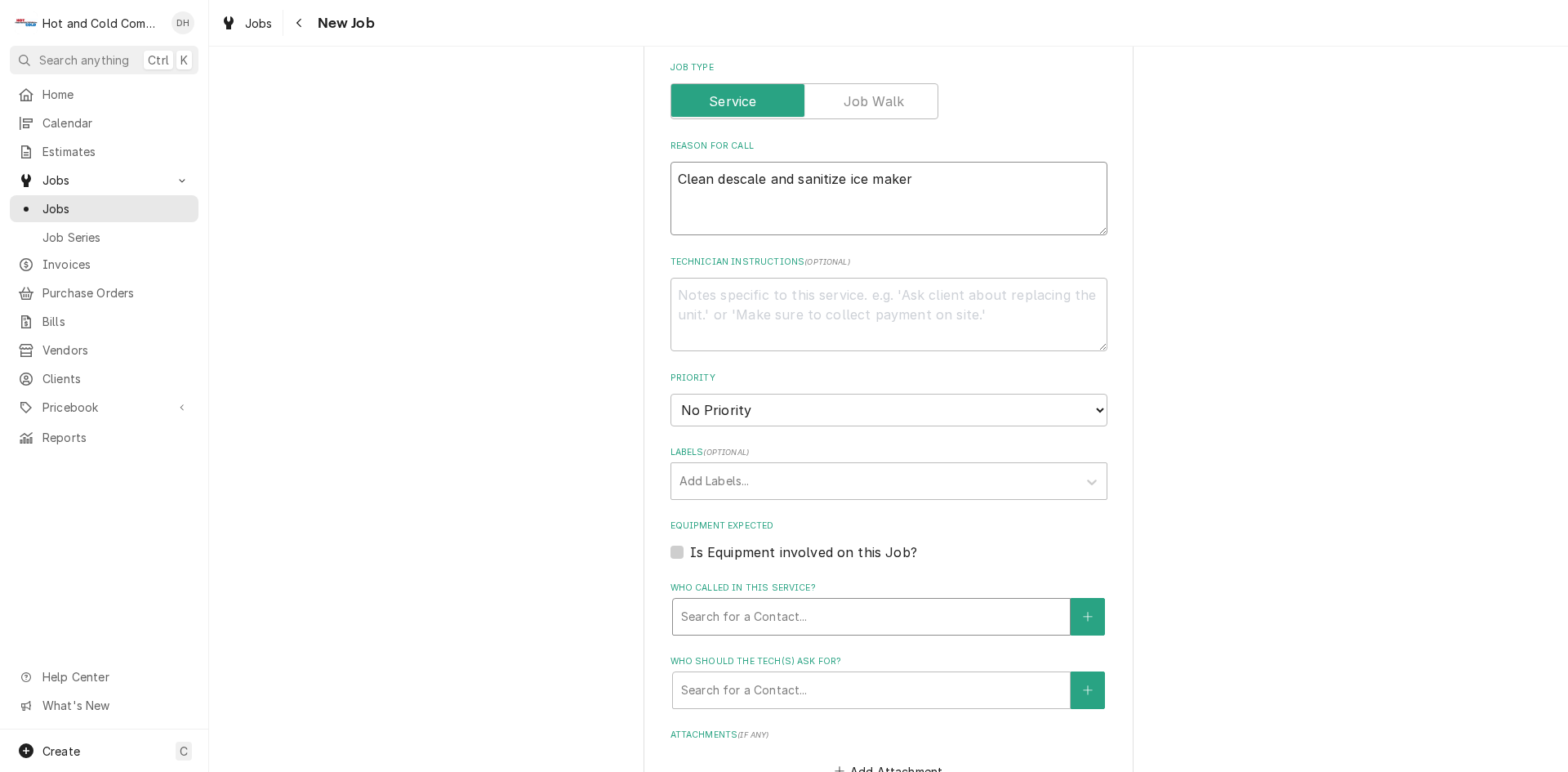
type textarea "Clean descale and sanitize ice maker"
click at [848, 614] on div "Who called in this service?" at bounding box center [871, 617] width 380 height 29
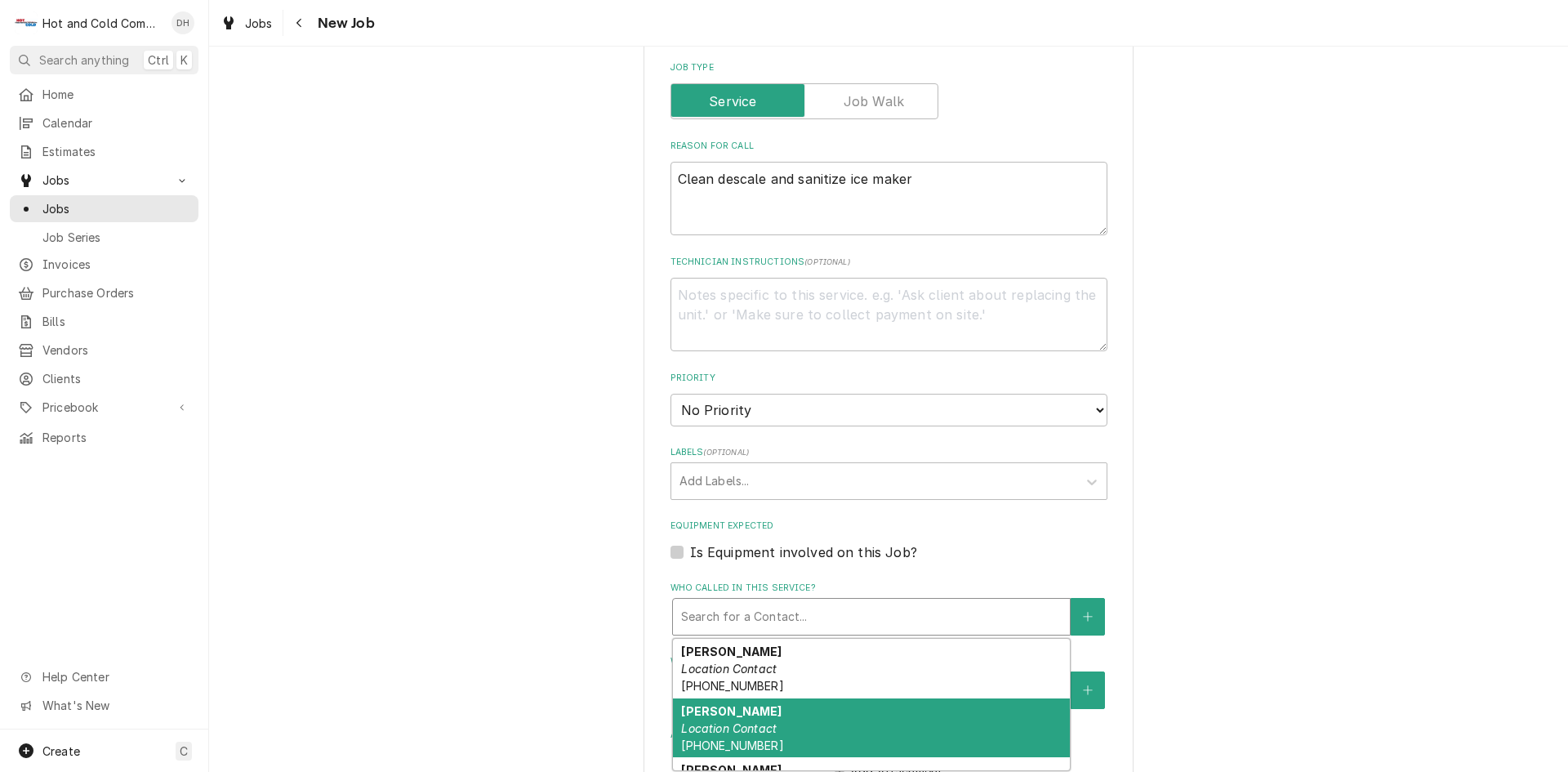
drag, startPoint x: 766, startPoint y: 718, endPoint x: 774, endPoint y: 700, distance: 19.7
click at [767, 719] on div "Johathan Pascual Location Contact (404) 909-4986" at bounding box center [871, 728] width 397 height 60
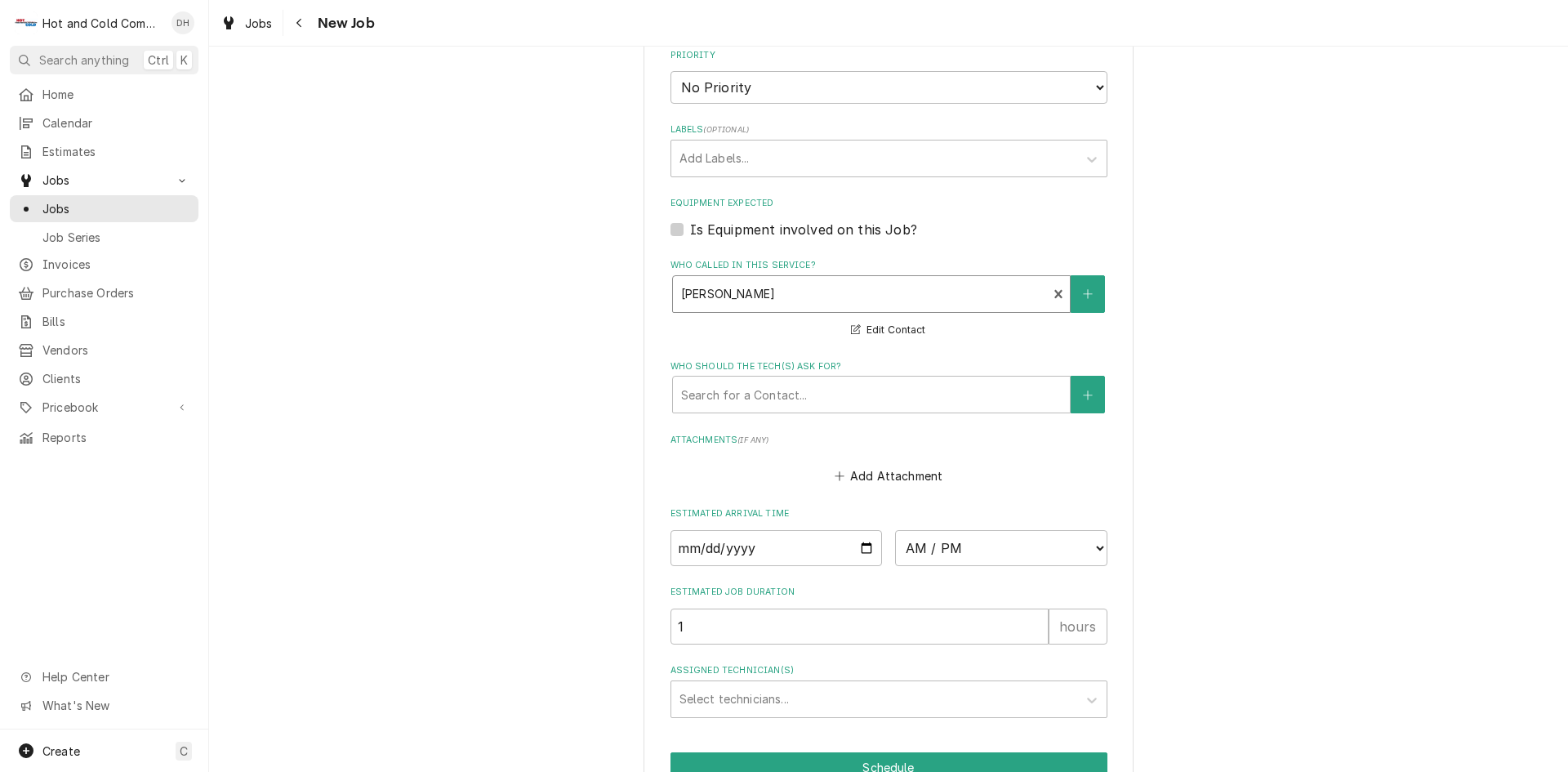
scroll to position [955, 0]
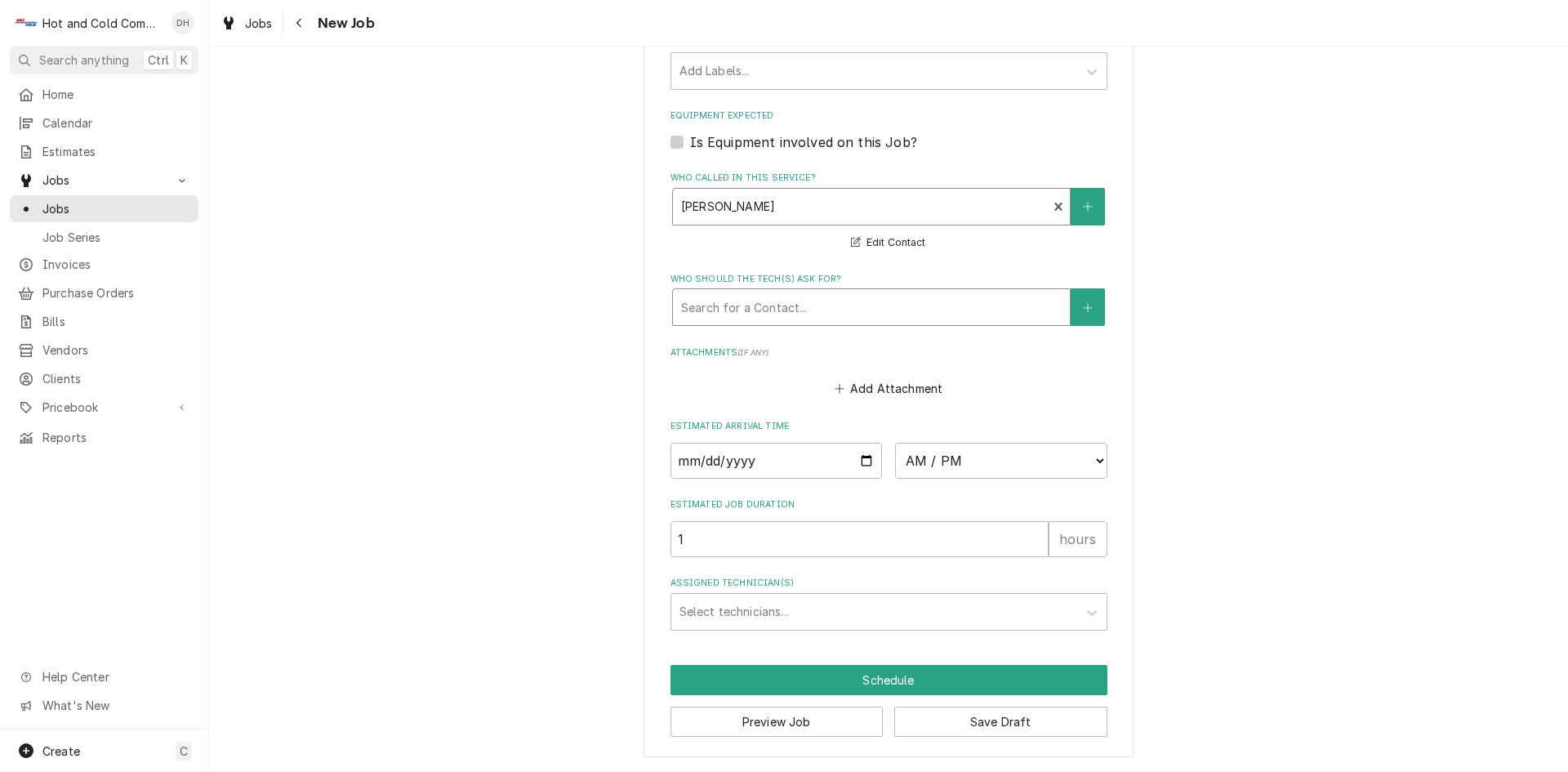
click at [802, 304] on div "Who should the tech(s) ask for?" at bounding box center [871, 307] width 380 height 29
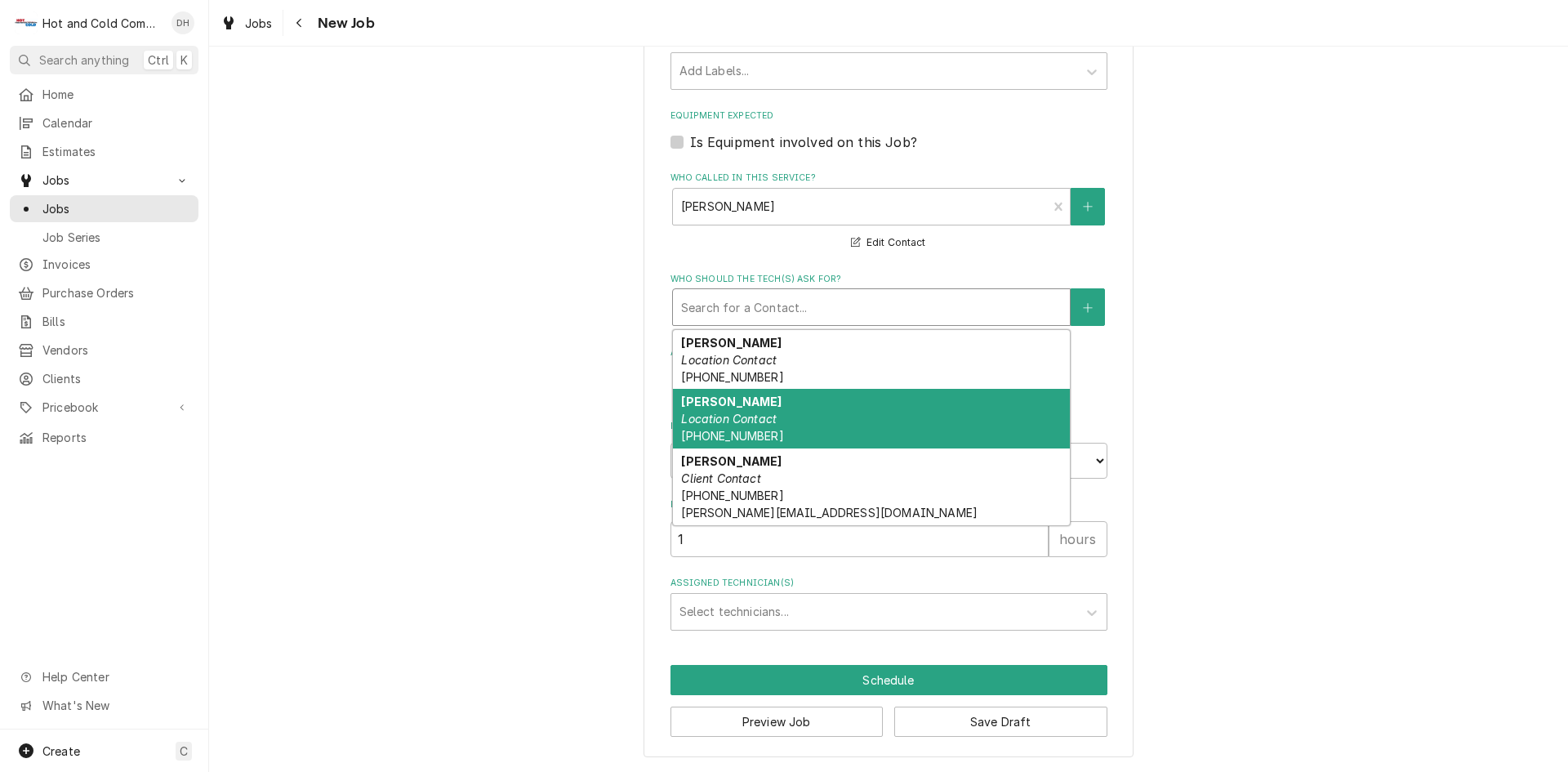
click at [722, 418] on em "Location Contact" at bounding box center [729, 418] width 95 height 14
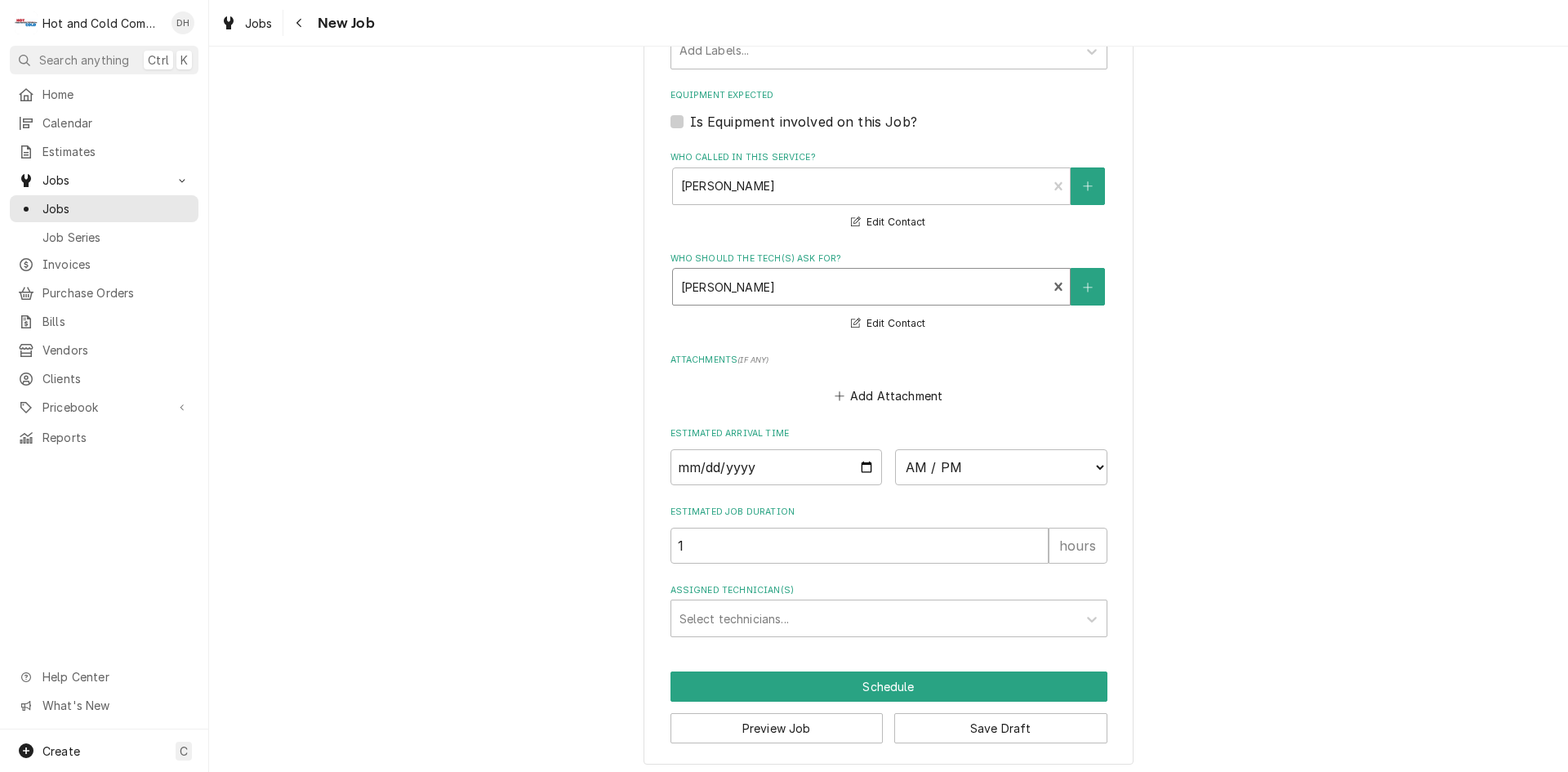
scroll to position [982, 0]
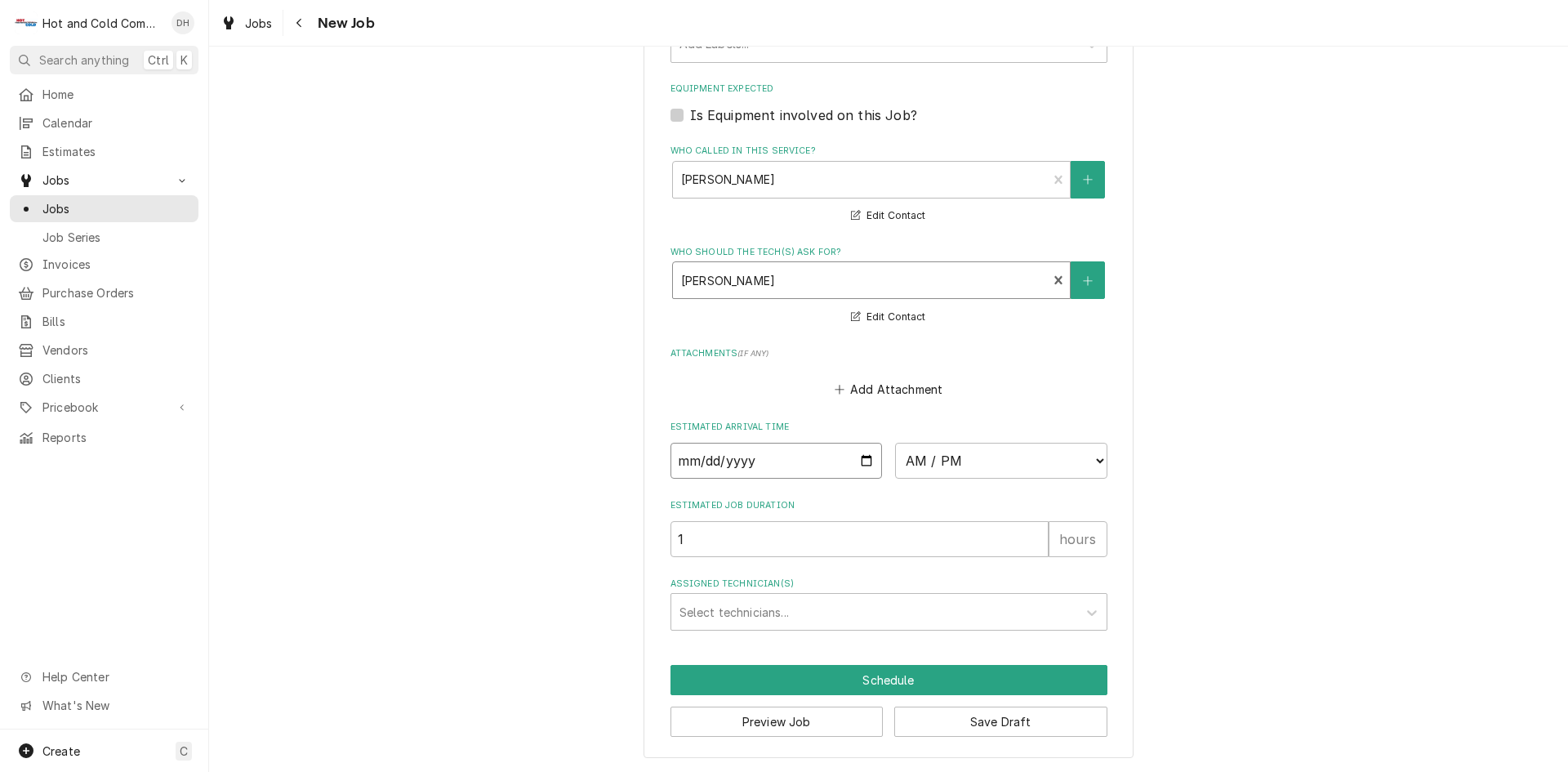
click at [859, 457] on input "Date" at bounding box center [777, 460] width 213 height 36
type textarea "x"
type input "2025-10-18"
type textarea "x"
type input "2025-11-18"
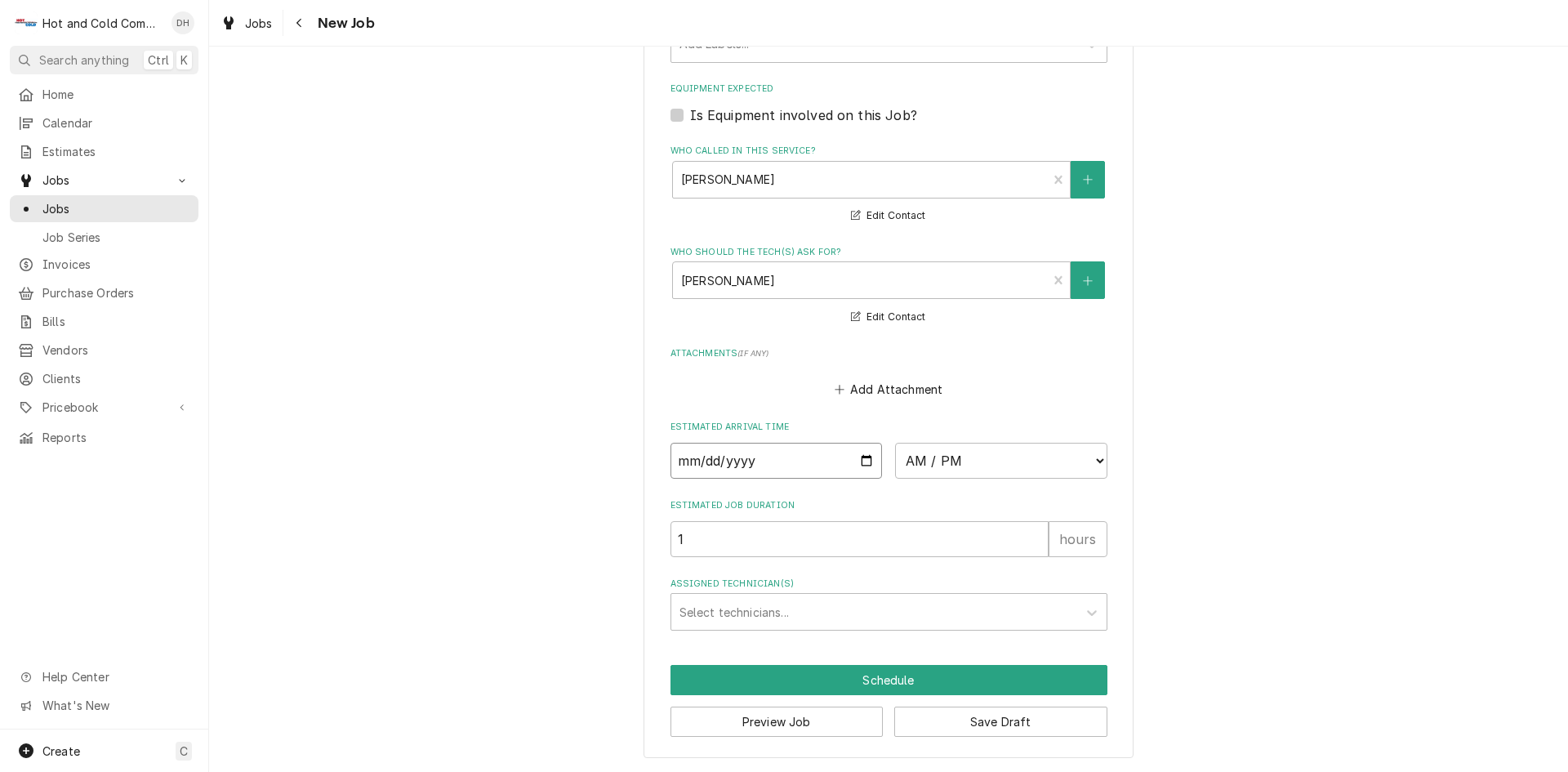
type textarea "x"
type input "2025-12-18"
type textarea "x"
type input "2025-12-18"
click at [1099, 462] on select "AM / PM 6:00 AM 6:15 AM 6:30 AM 6:45 AM 7:00 AM 7:15 AM 7:30 AM 7:45 AM 8:00 AM…" at bounding box center [1002, 460] width 213 height 36
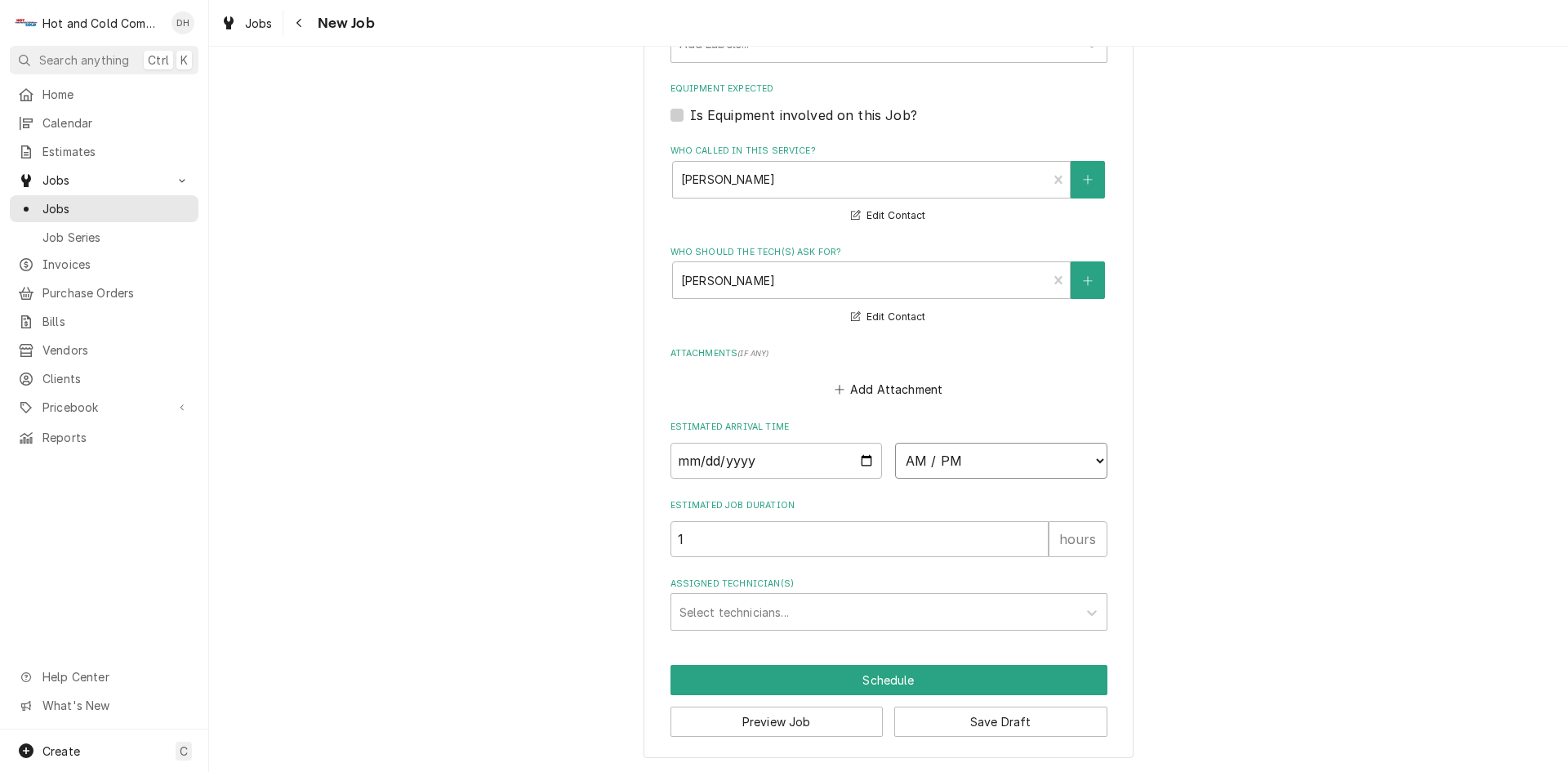
select select "08:00:00"
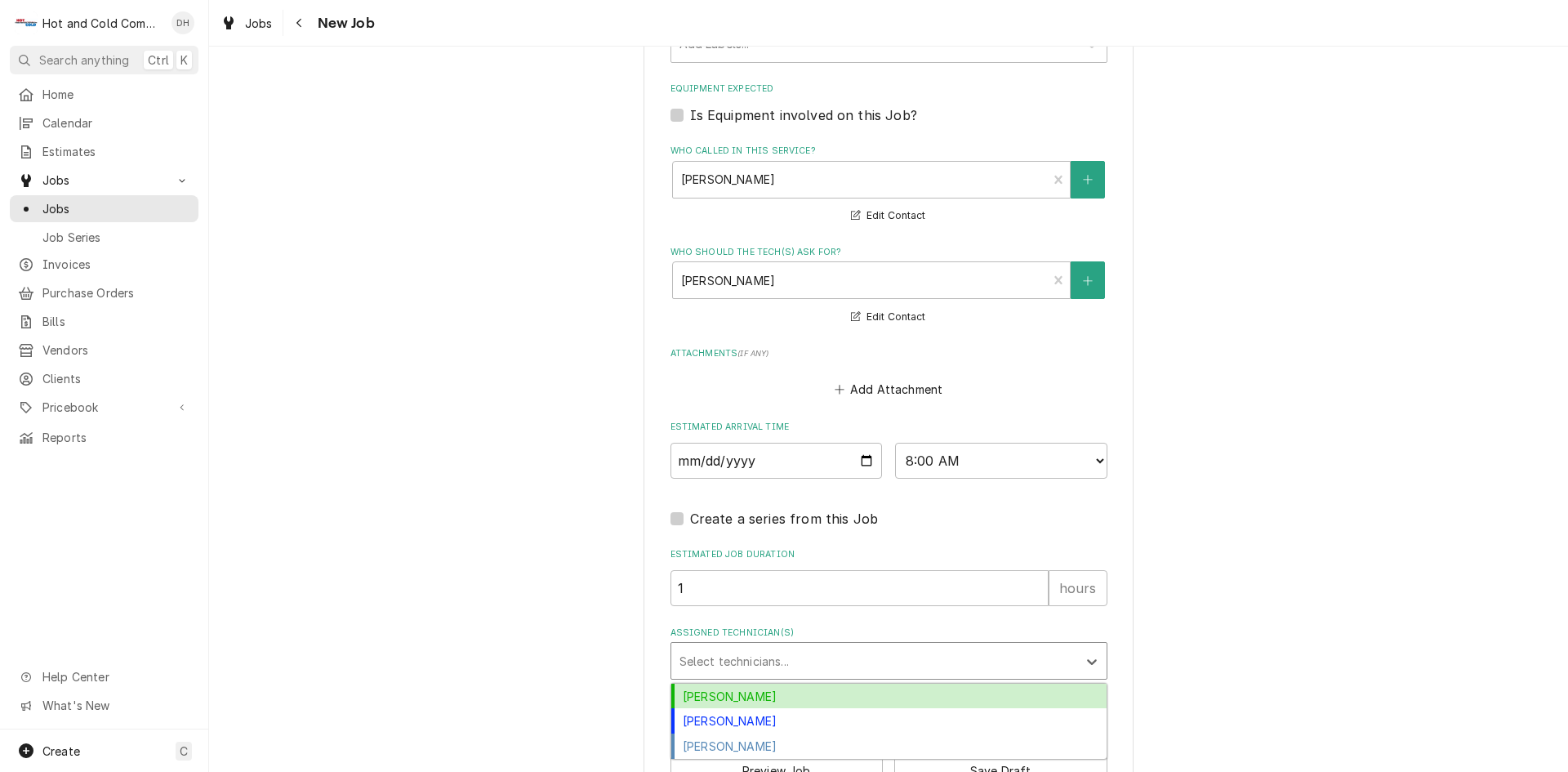
click at [686, 656] on div "Assigned Technician(s)" at bounding box center [873, 661] width 389 height 29
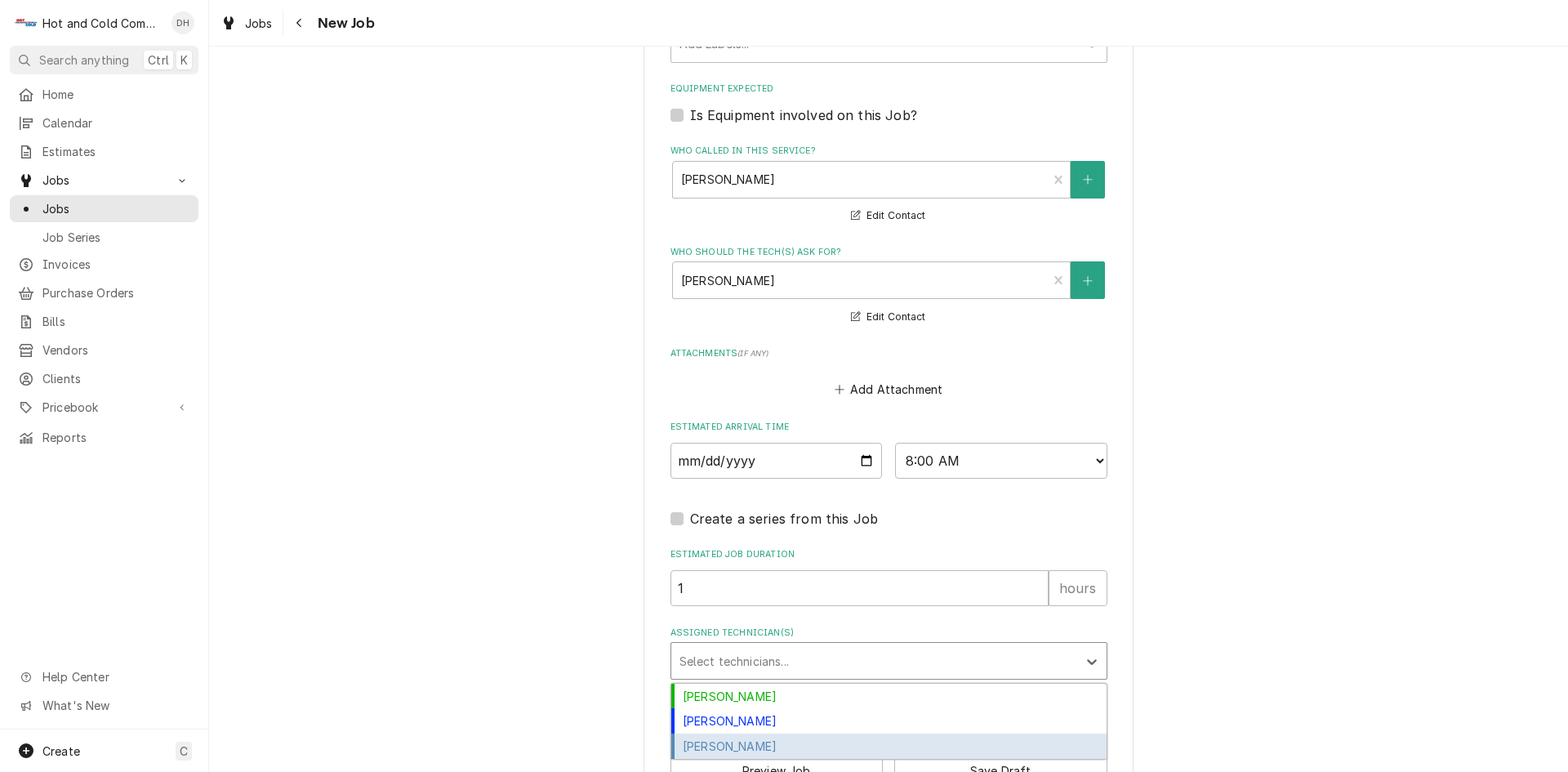
click at [762, 741] on div "[PERSON_NAME]" at bounding box center [889, 746] width 435 height 26
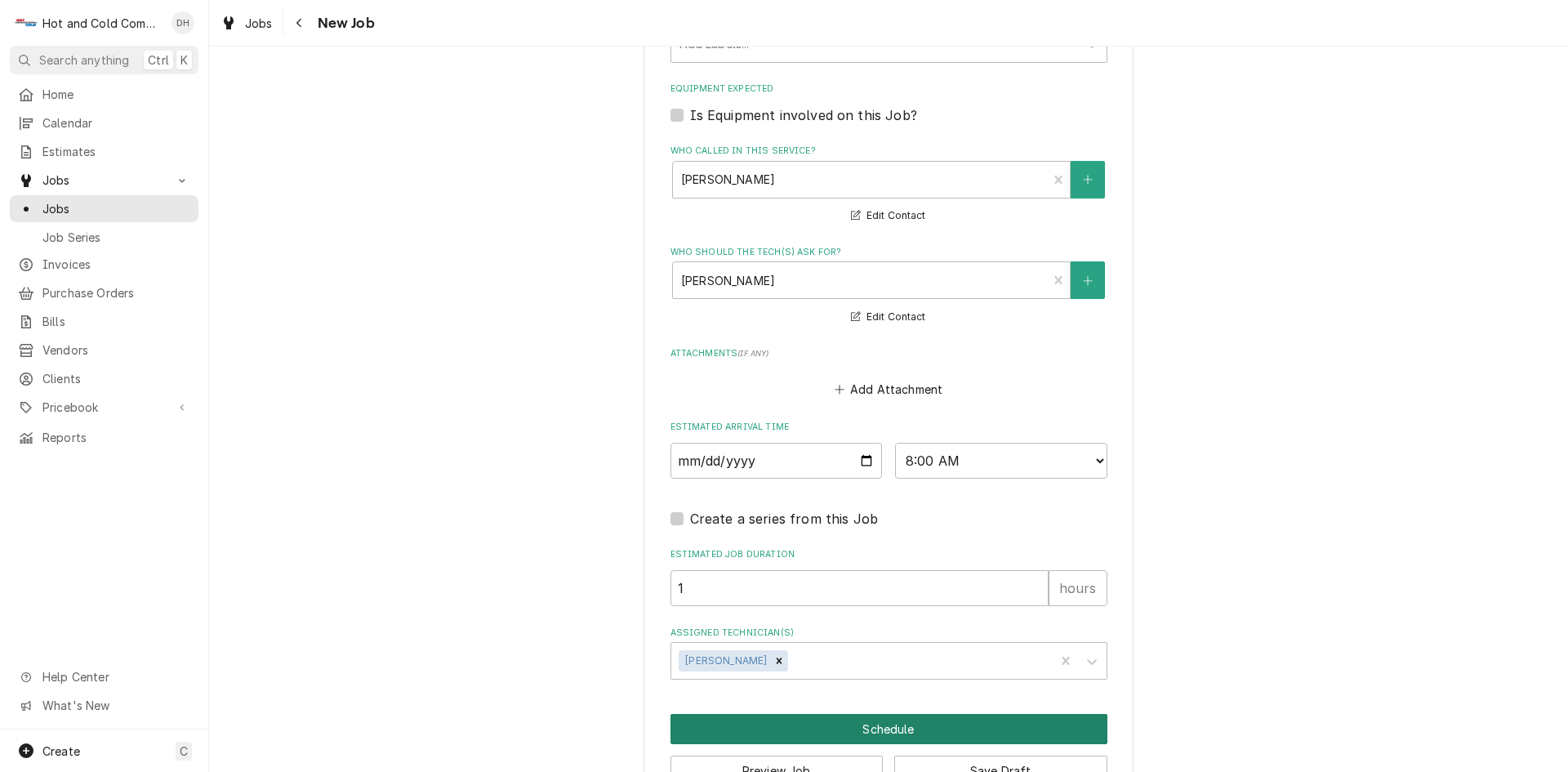
click at [933, 727] on button "Schedule" at bounding box center [889, 729] width 437 height 30
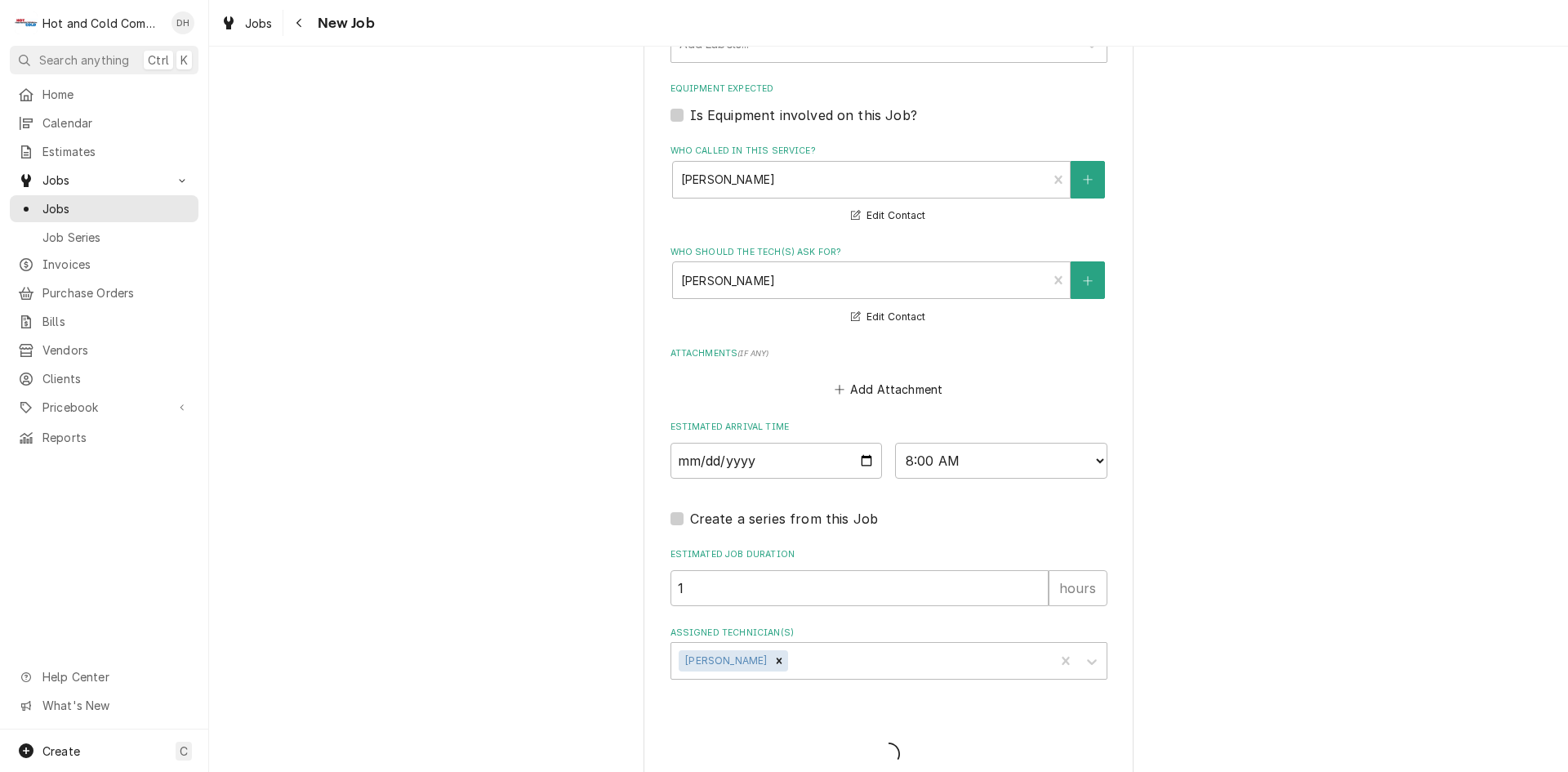
type textarea "x"
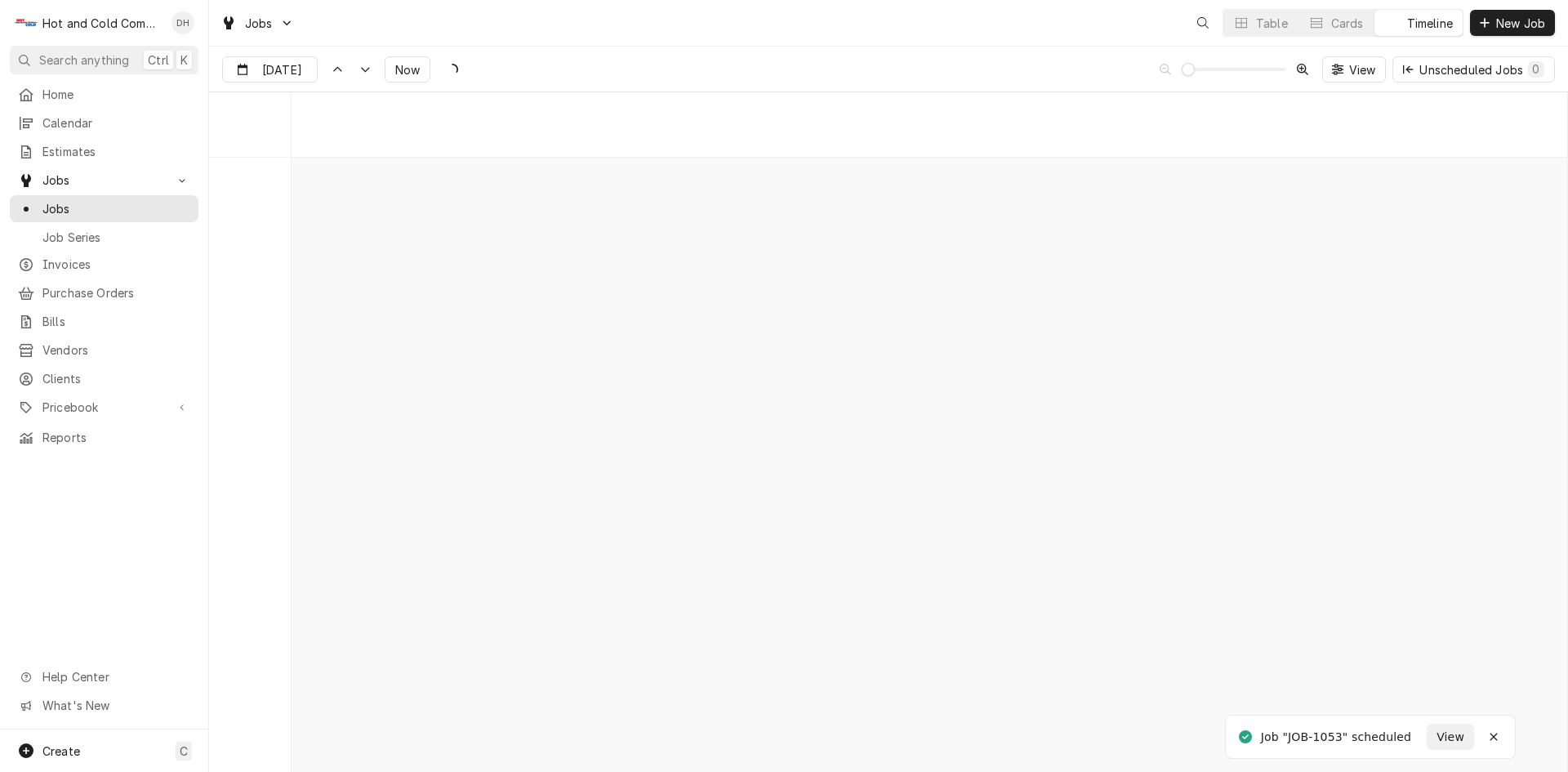
scroll to position [12800, 0]
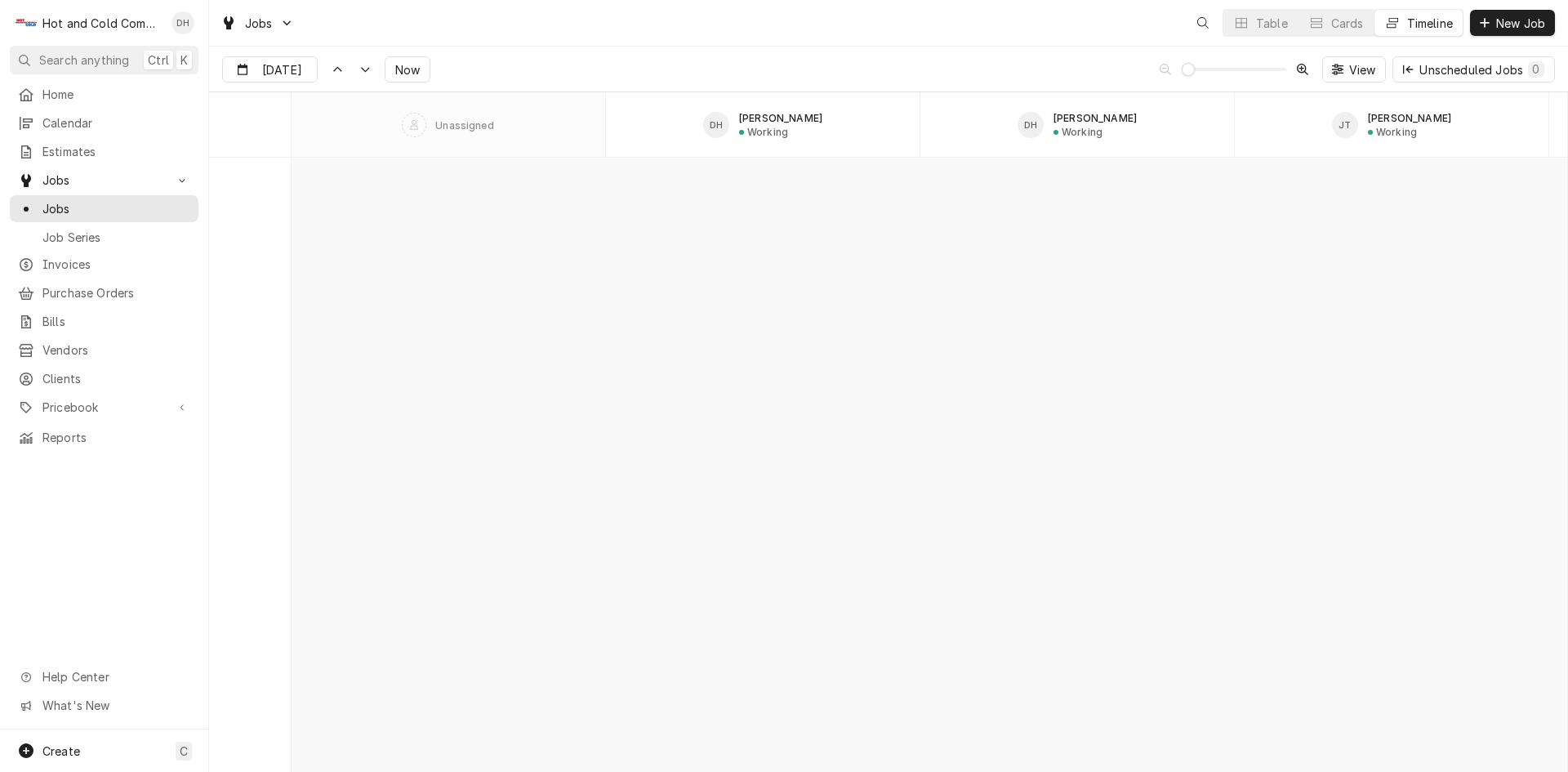
scroll to position [12800, 0]
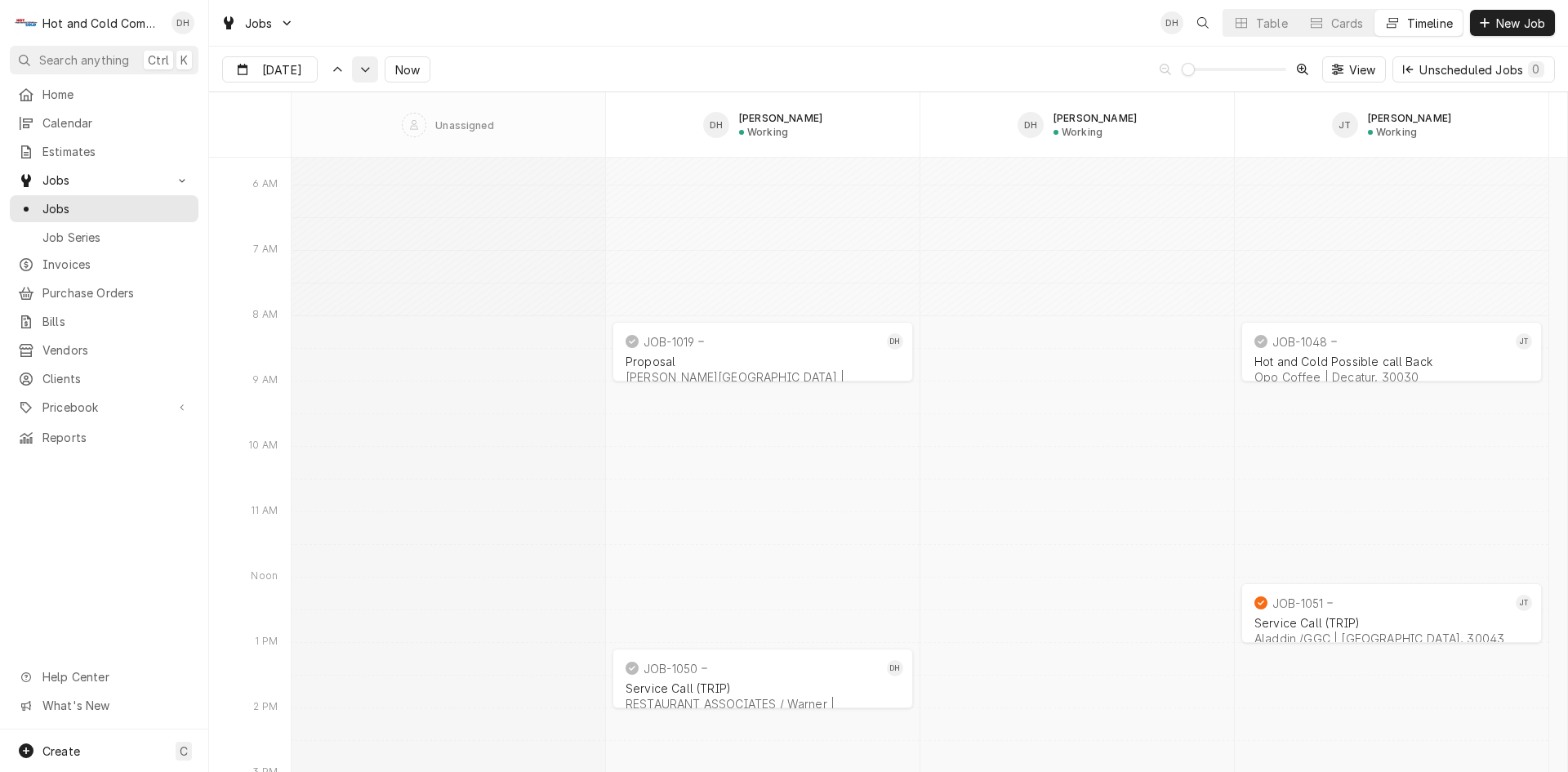
click at [372, 75] on button "Dynamic Content Wrapper" at bounding box center [365, 69] width 27 height 27
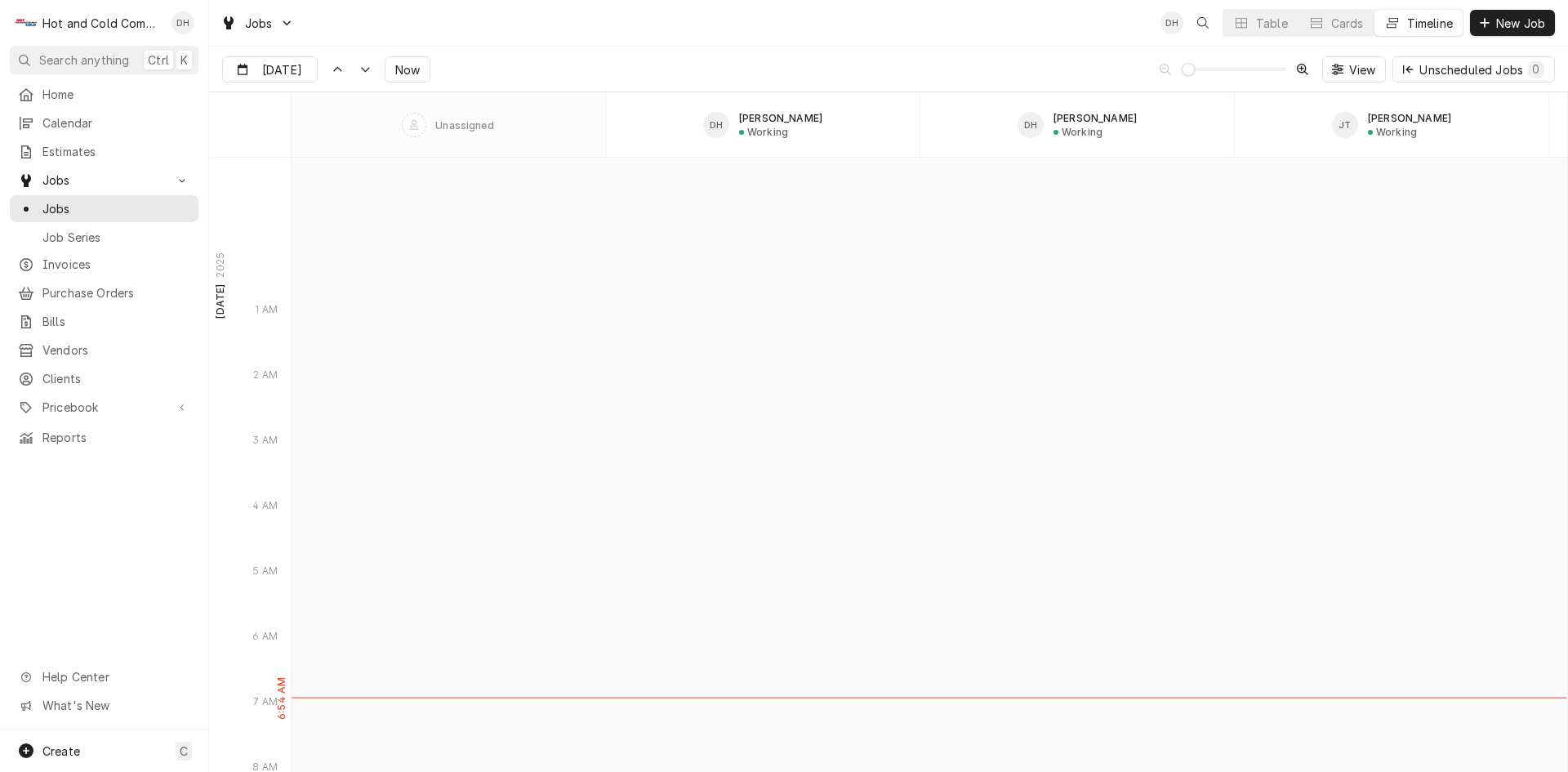
scroll to position [14156, 0]
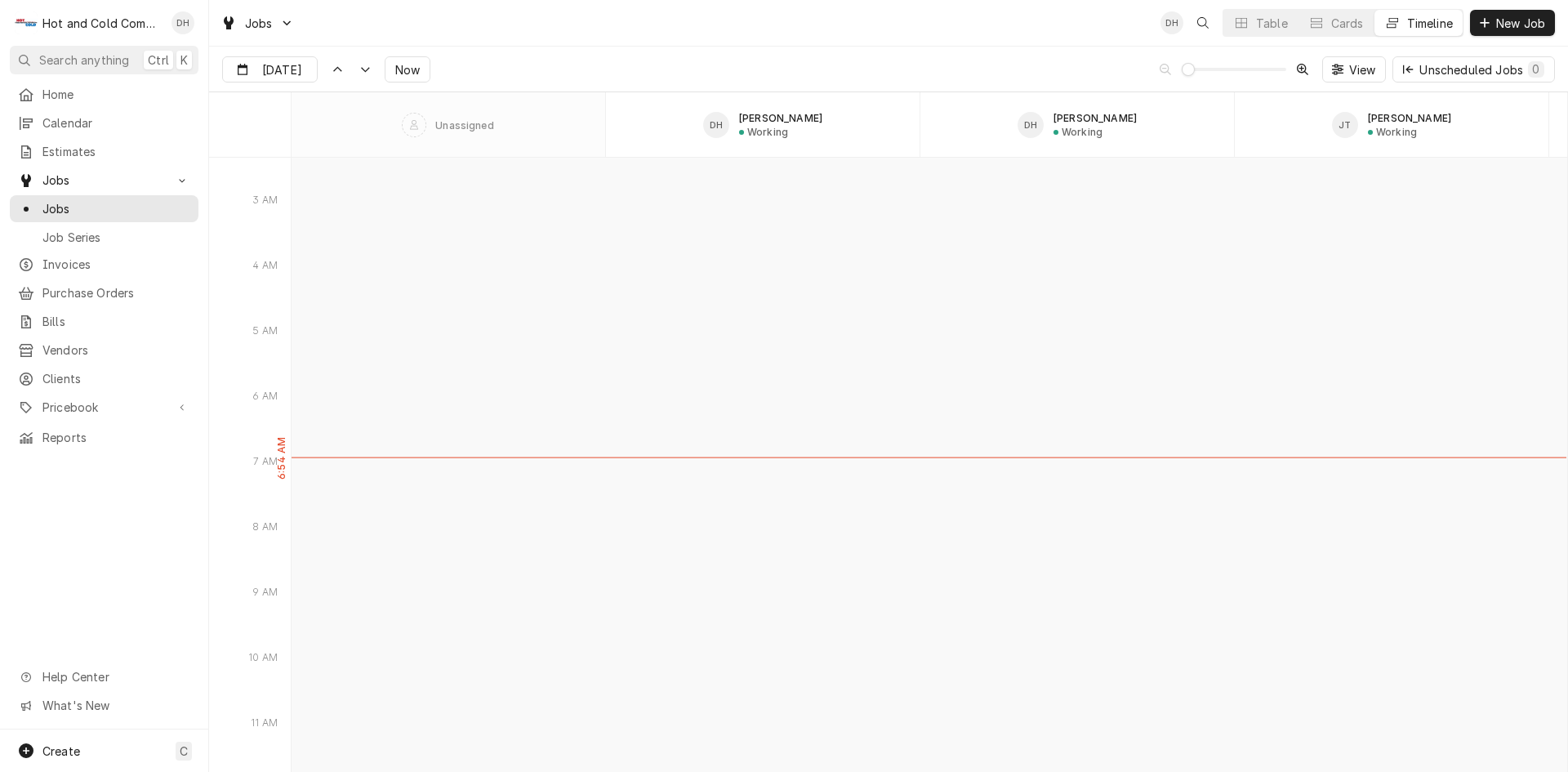
type input "[DATE]"
click at [80, 747] on div "Create C" at bounding box center [104, 751] width 208 height 42
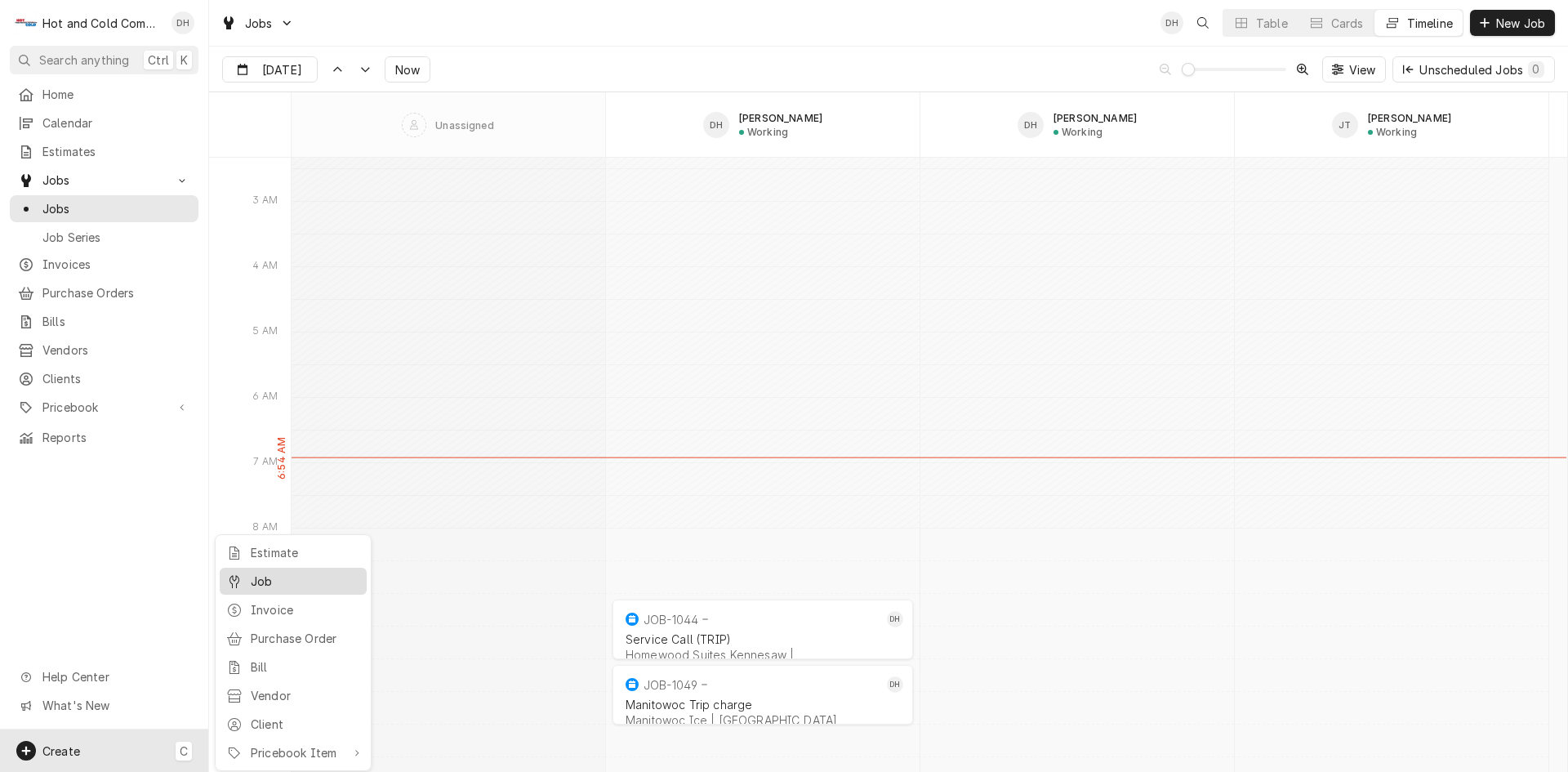
click at [326, 580] on div "Job" at bounding box center [305, 581] width 109 height 17
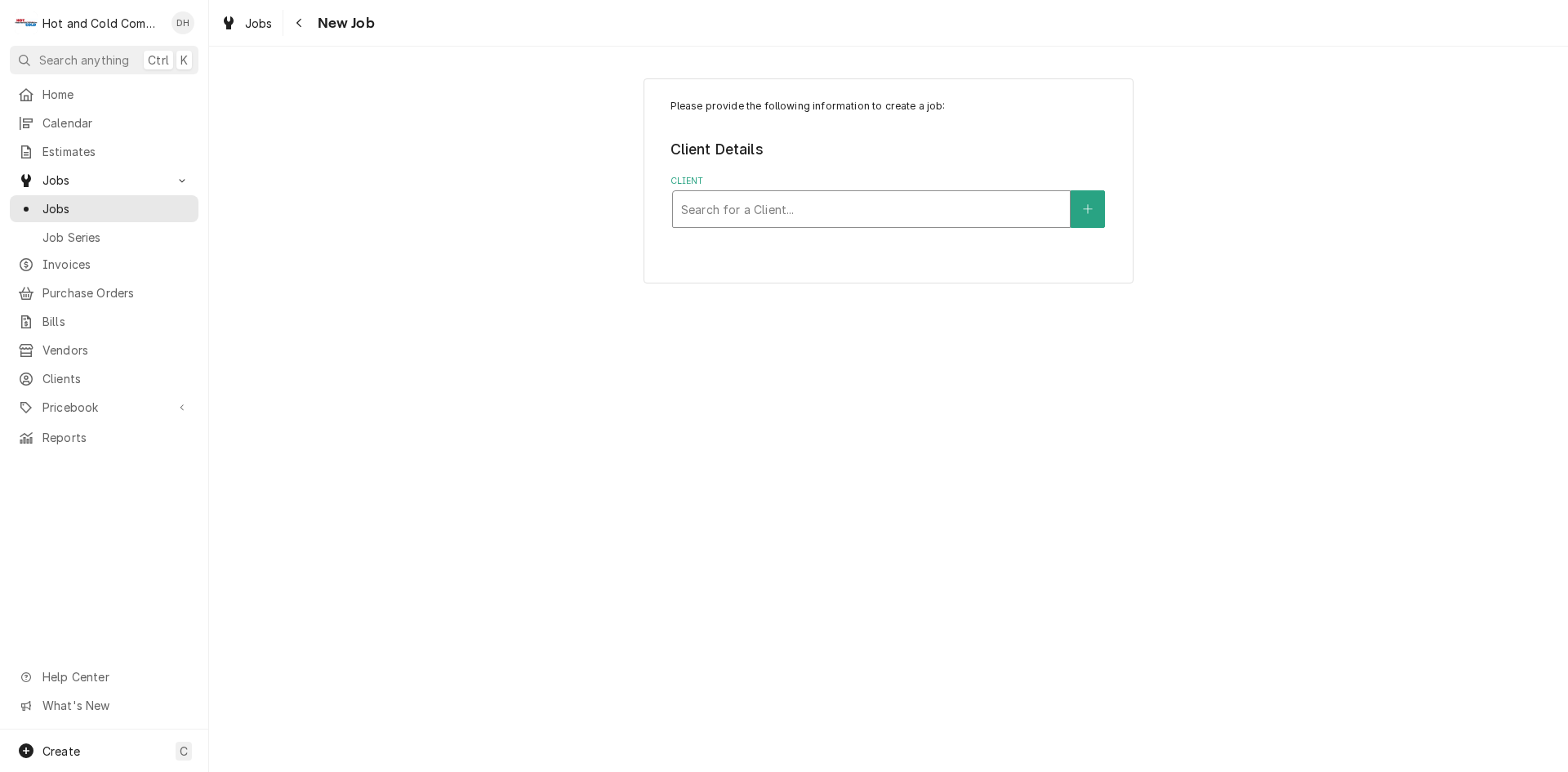
click at [855, 209] on div "Client" at bounding box center [871, 209] width 380 height 29
type input "Resta"
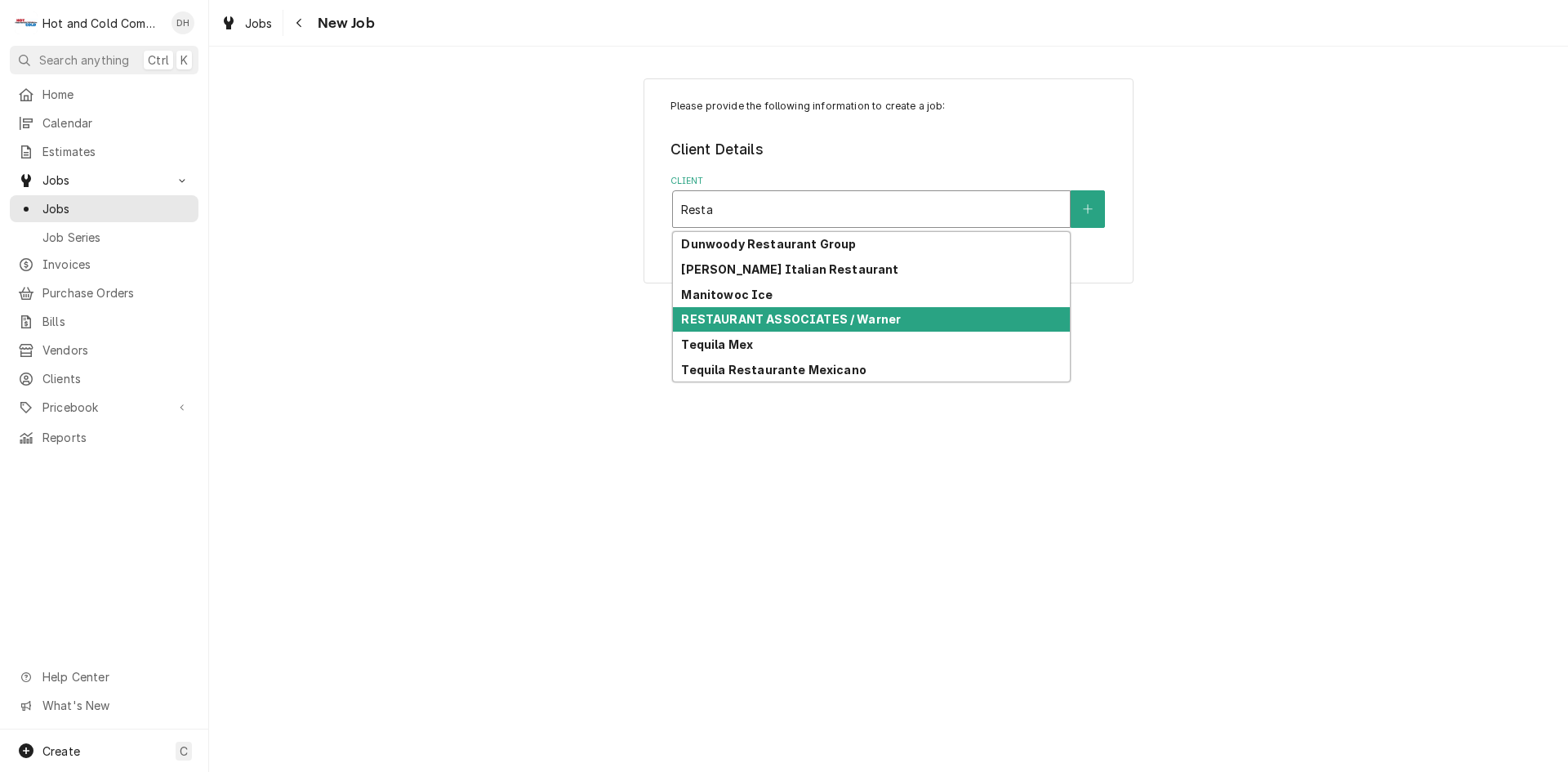
click at [865, 325] on strong "RESTAURANT ASSOCIATES / Warner" at bounding box center [791, 318] width 220 height 14
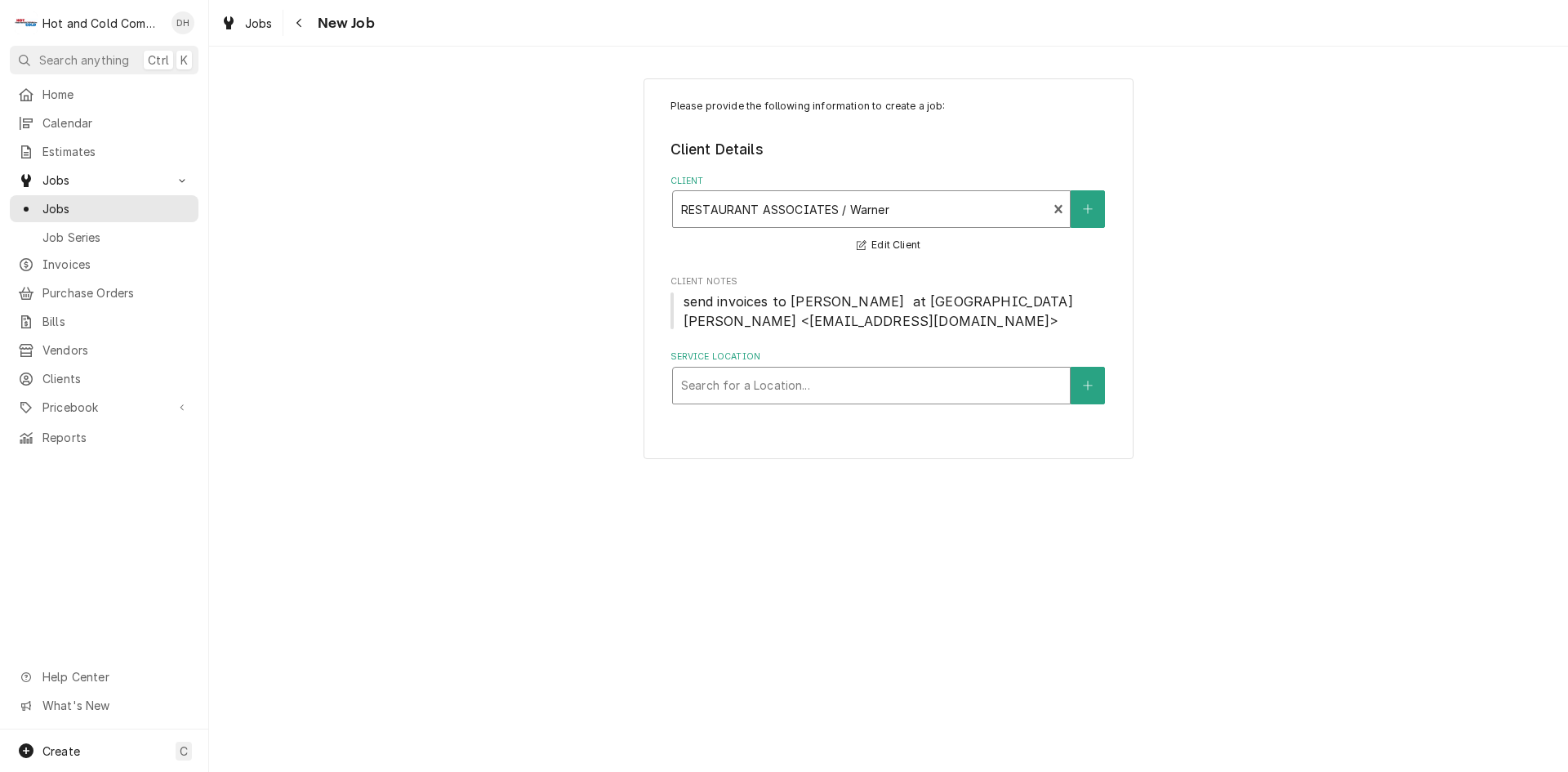
click at [852, 374] on div "Service Location" at bounding box center [871, 386] width 380 height 29
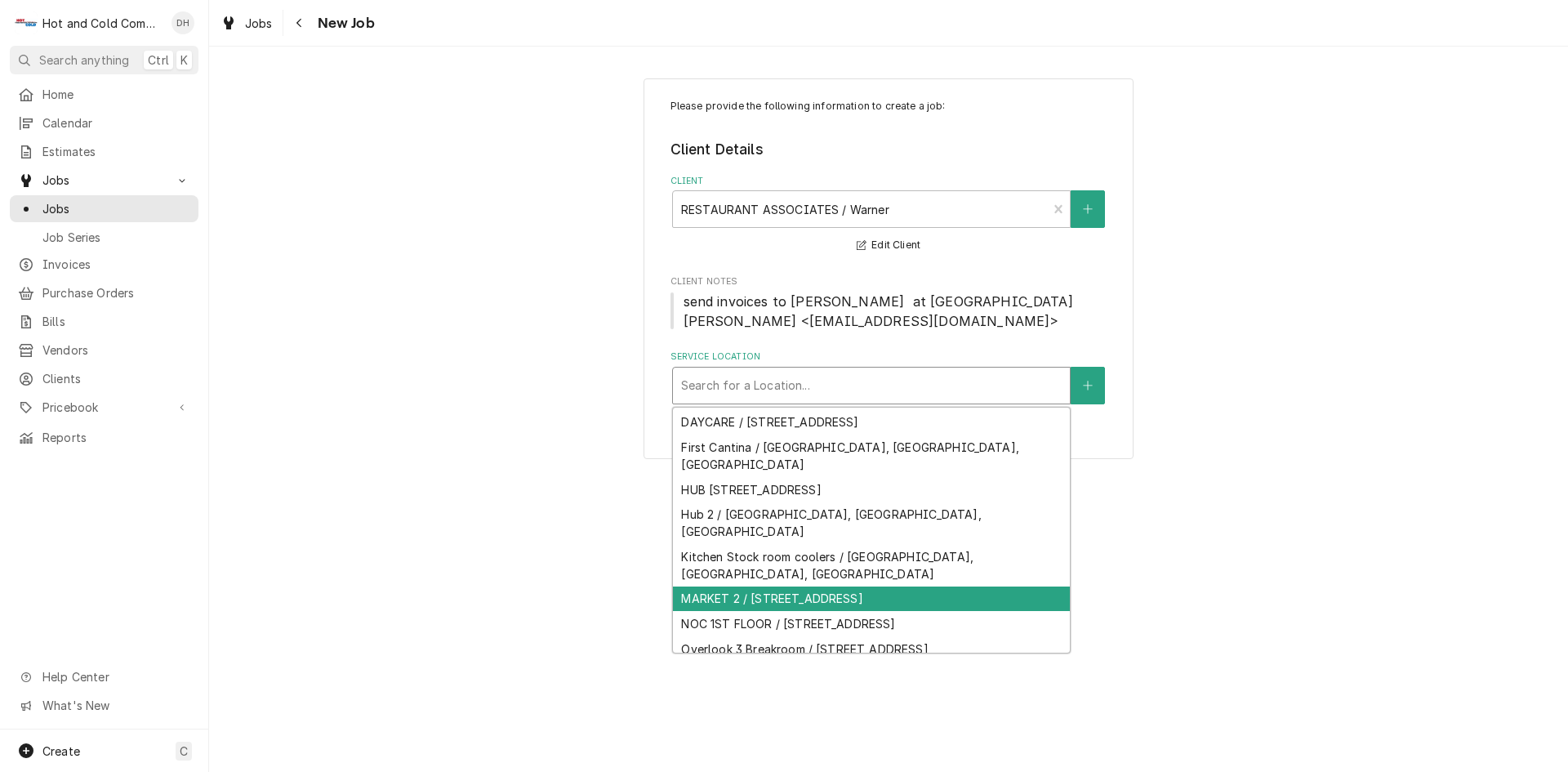
scroll to position [80, 0]
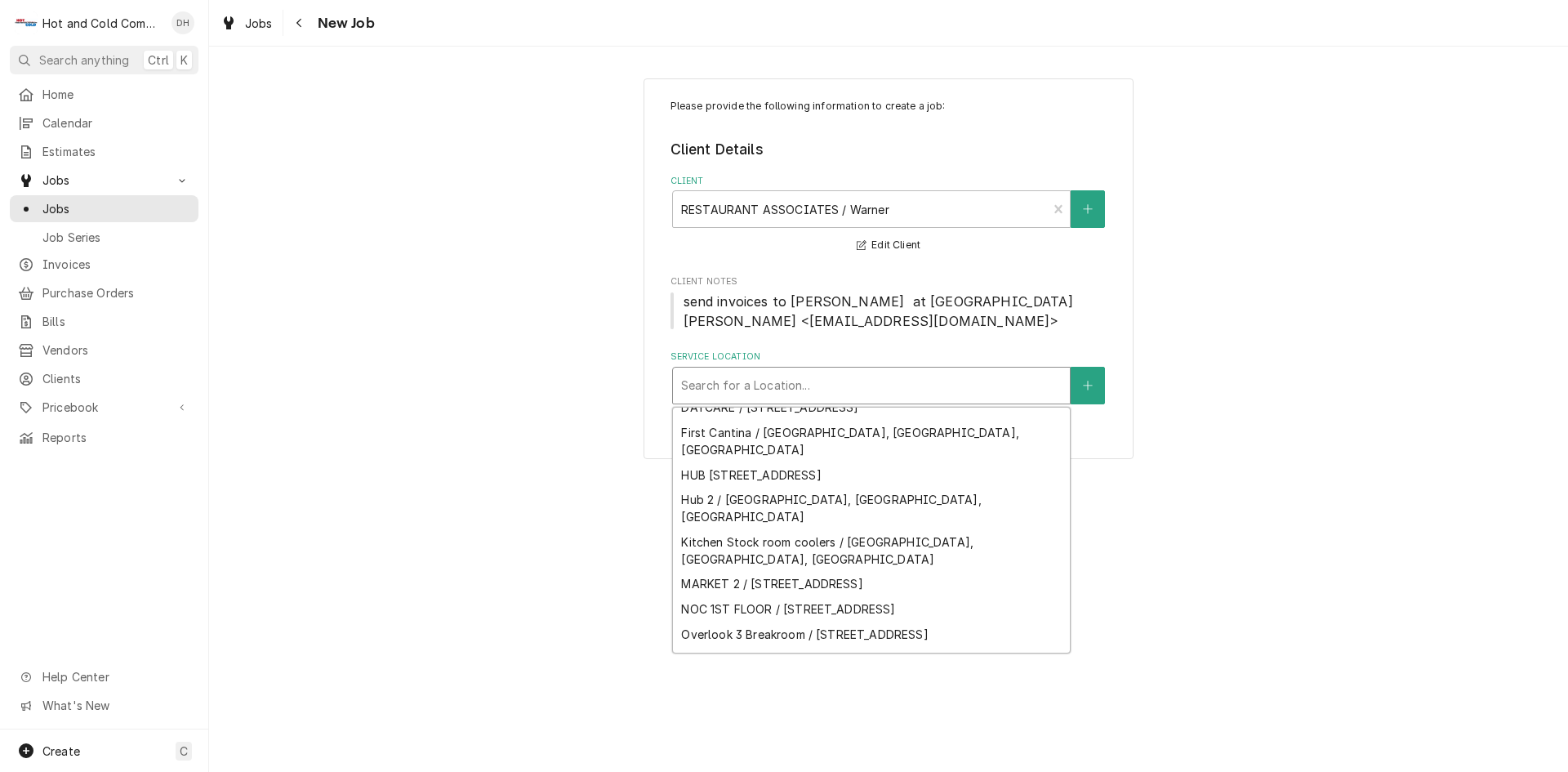
click at [1033, 714] on div "Williams Street / Williams St NW, Atlanta, GA" at bounding box center [871, 735] width 397 height 42
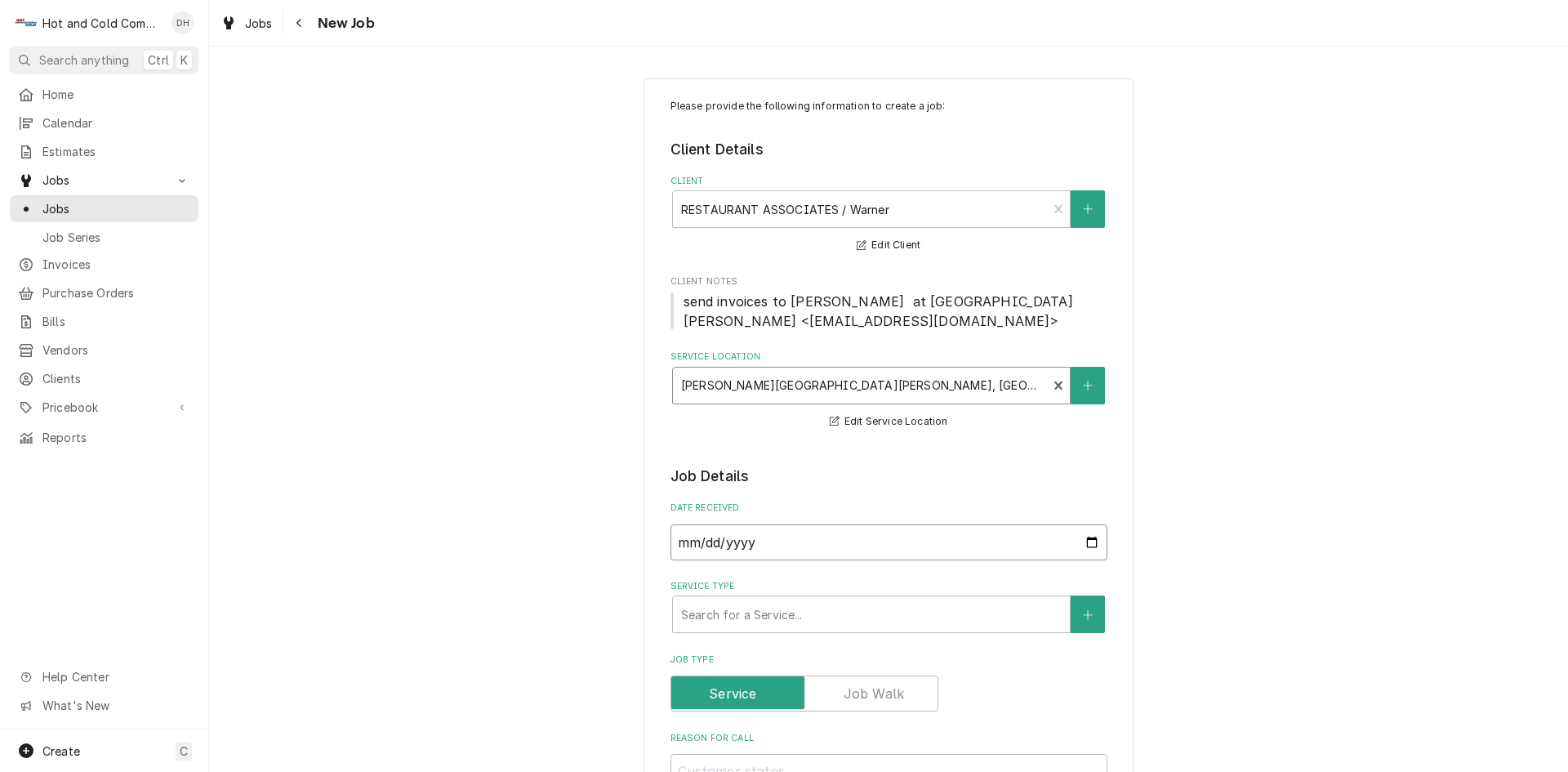
click at [1091, 540] on input "2025-09-18" at bounding box center [889, 542] width 437 height 36
type textarea "x"
type input "2025-08-18"
type textarea "x"
type input "2025-08-01"
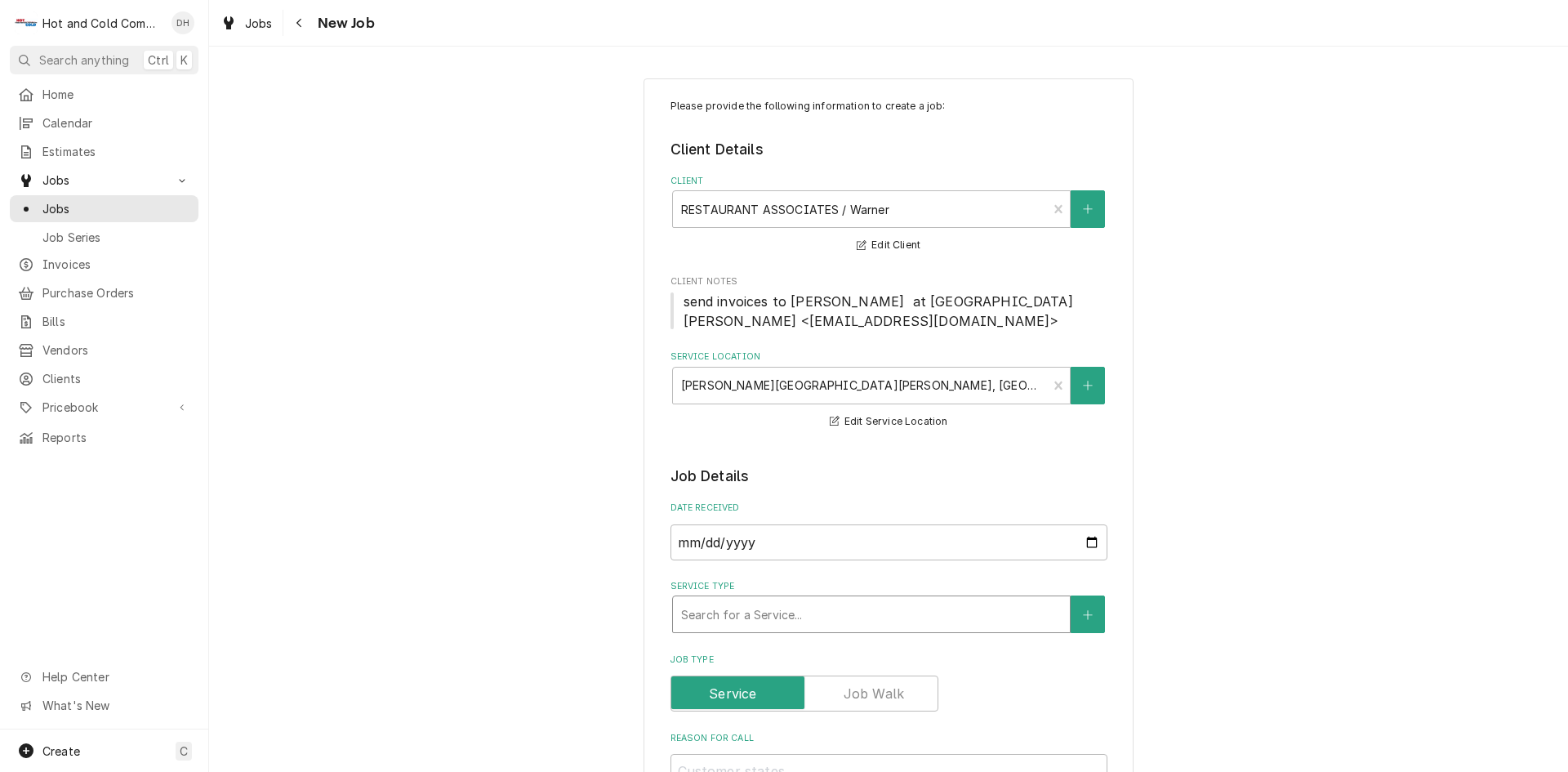
click at [723, 612] on div "Service Type" at bounding box center [871, 614] width 380 height 29
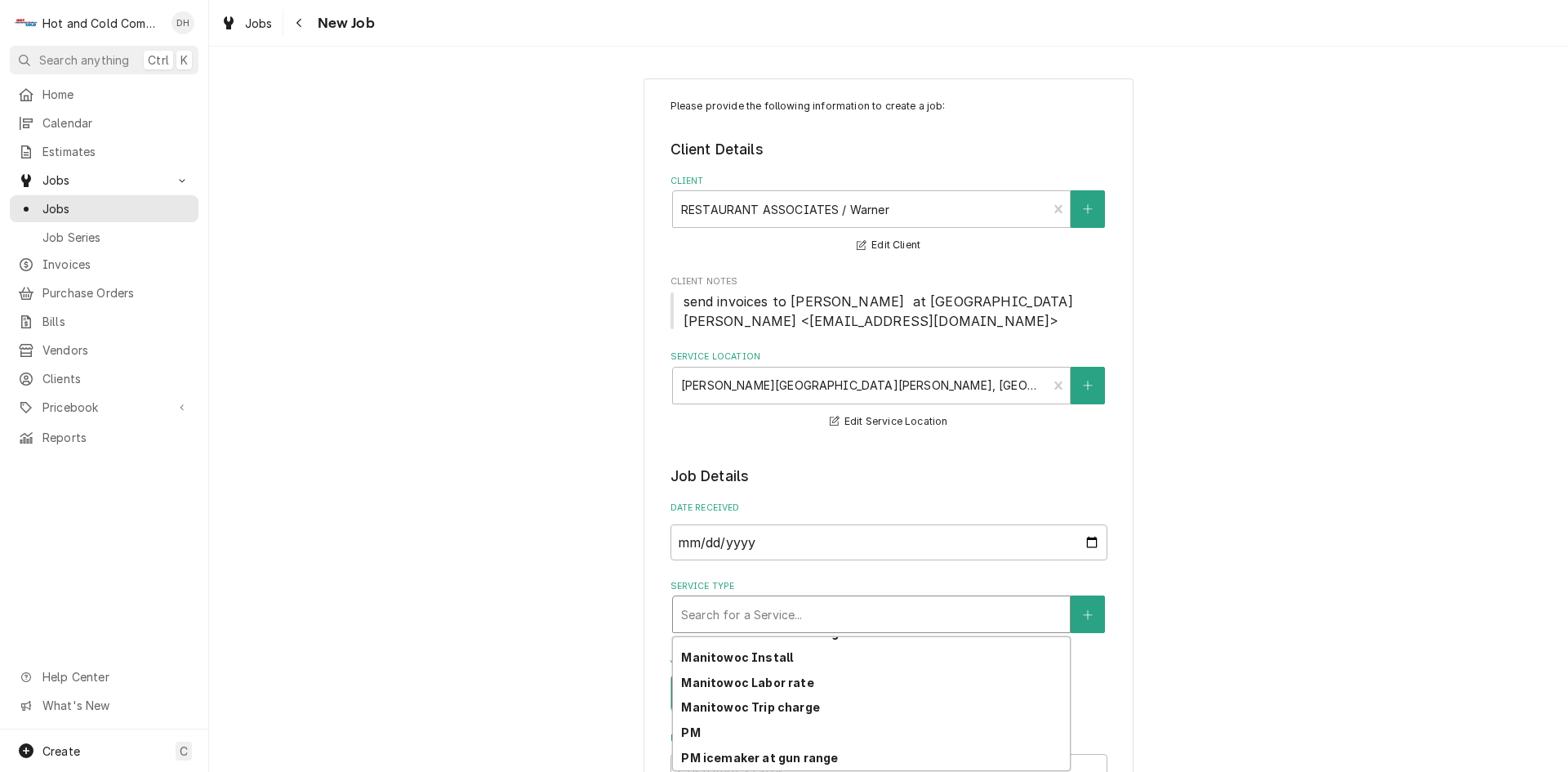
scroll to position [535, 0]
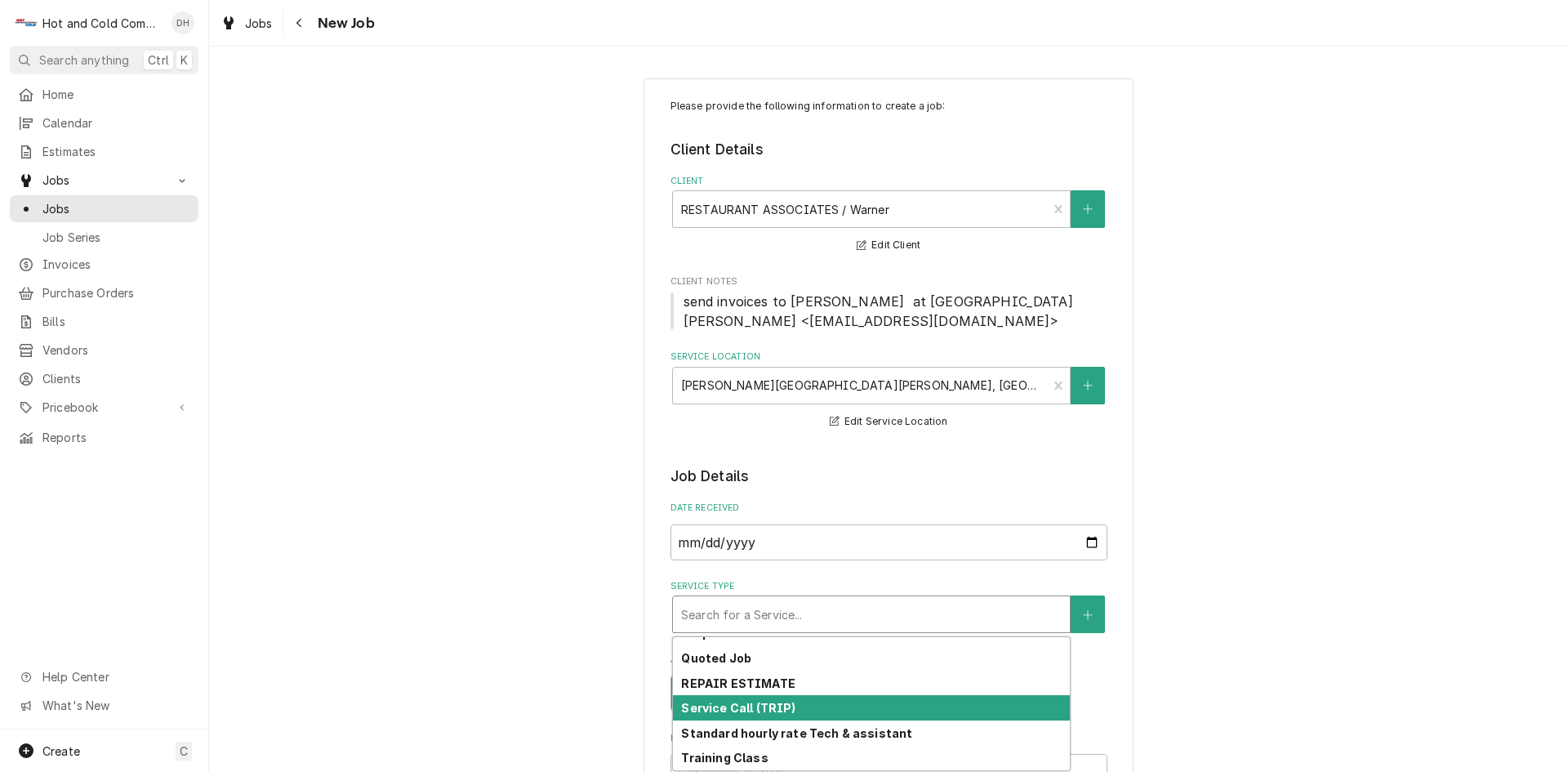
click at [850, 703] on div "Service Call (TRIP)" at bounding box center [871, 708] width 397 height 26
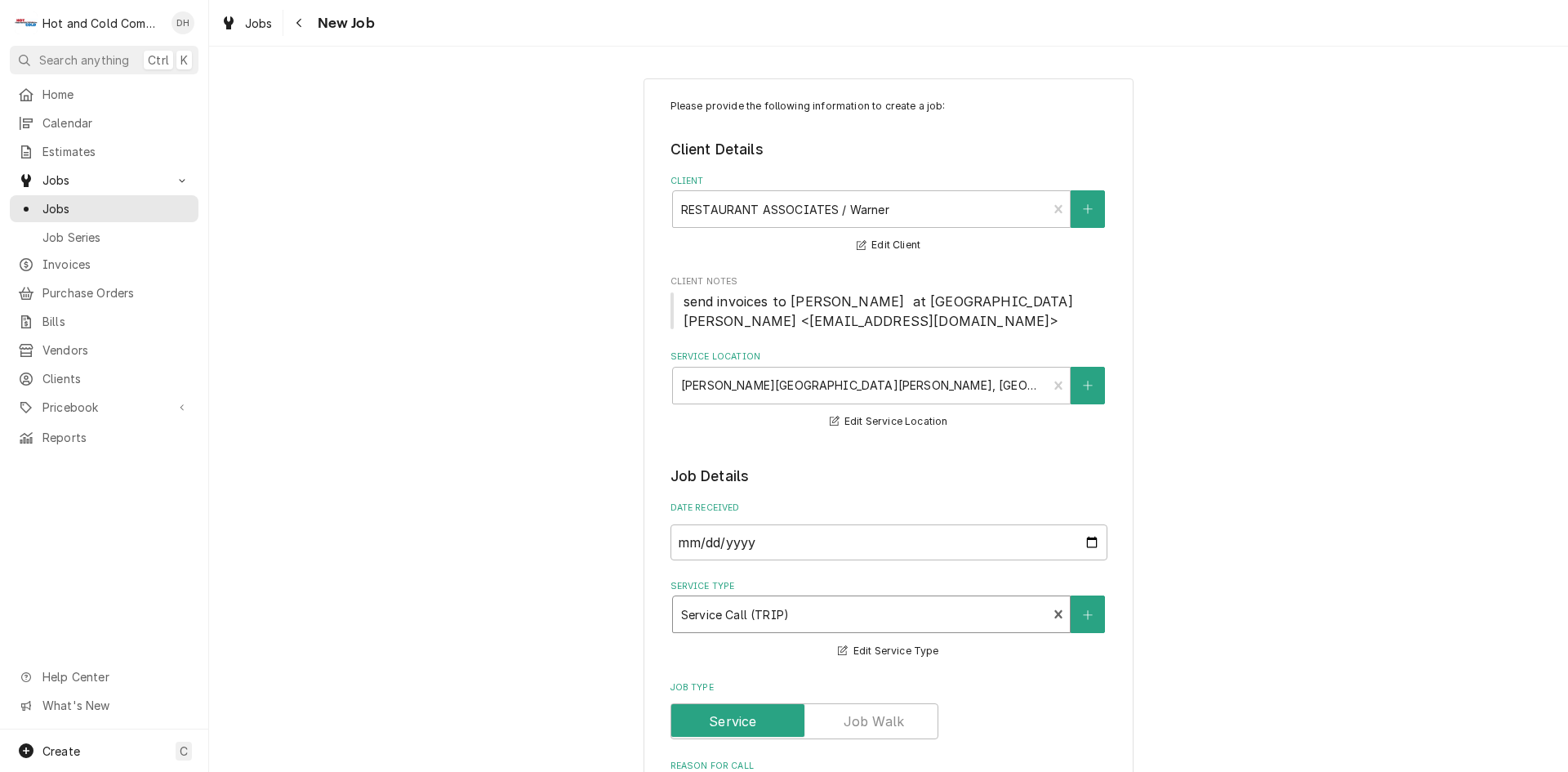
scroll to position [272, 0]
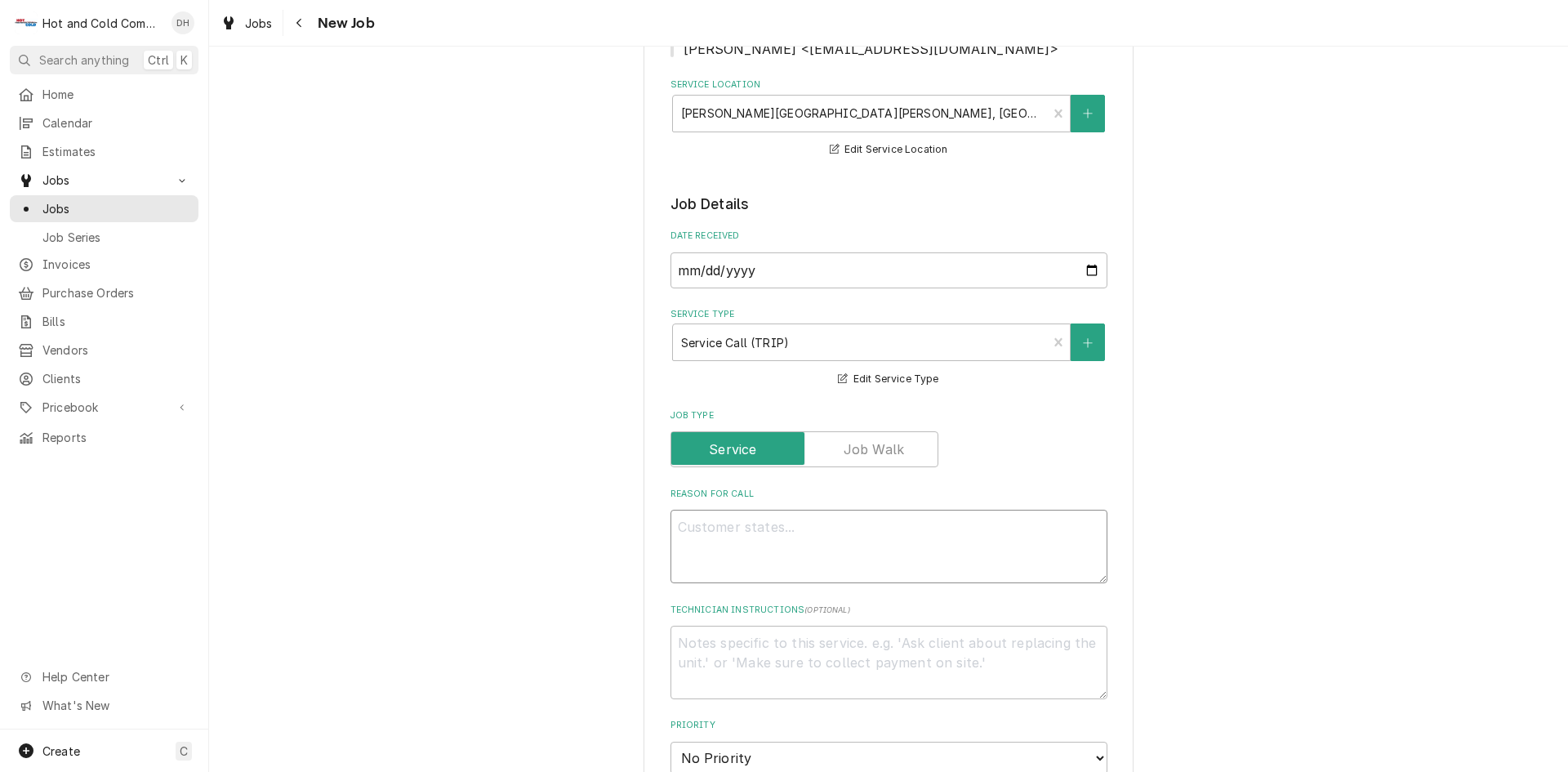
click at [942, 523] on textarea "Reason For Call" at bounding box center [889, 546] width 437 height 73
type textarea "x"
type textarea "P"
type textarea "x"
type textarea "PM"
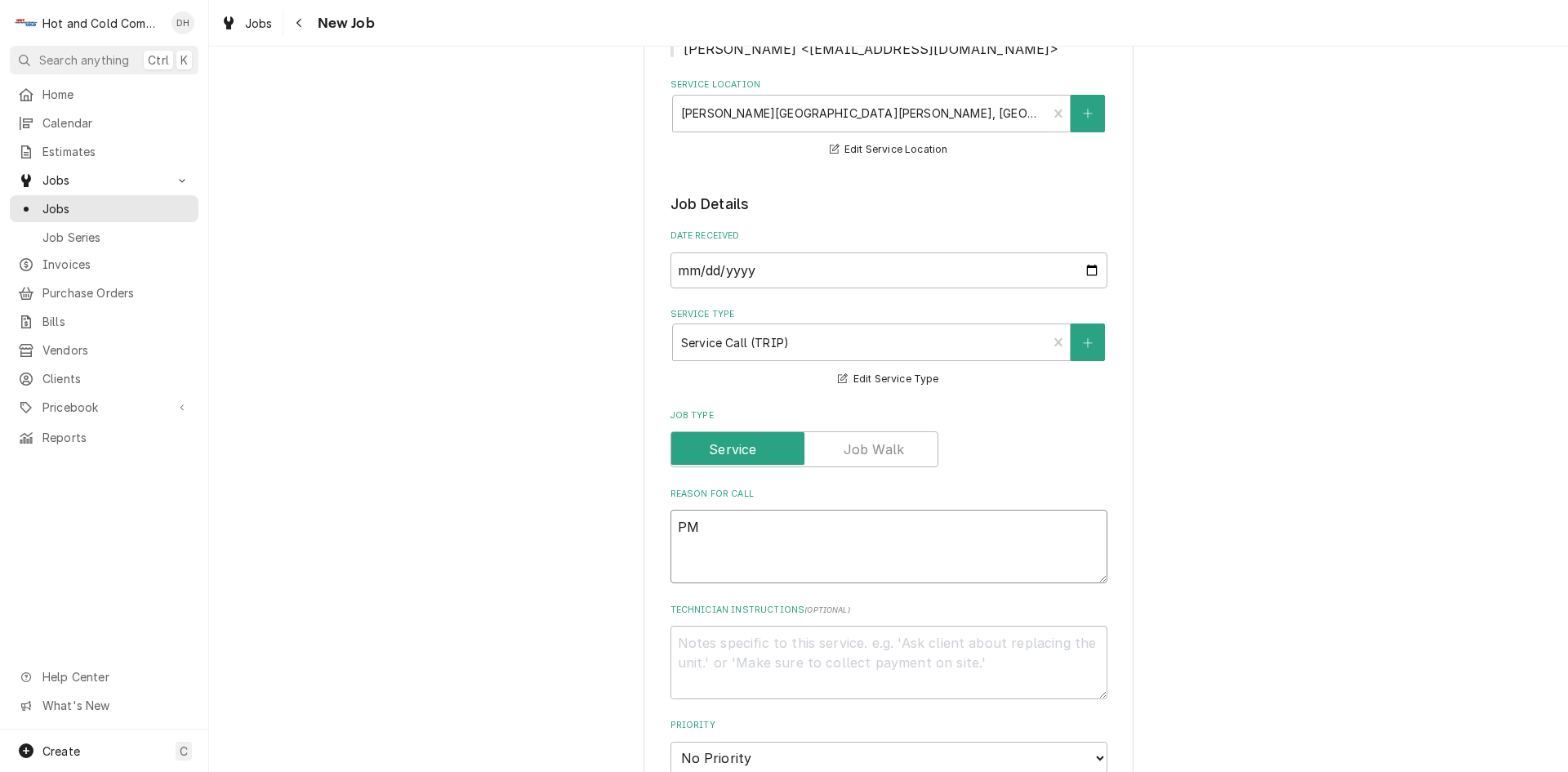
type textarea "x"
type textarea "PM"
type textarea "x"
type textarea "PM a"
type textarea "x"
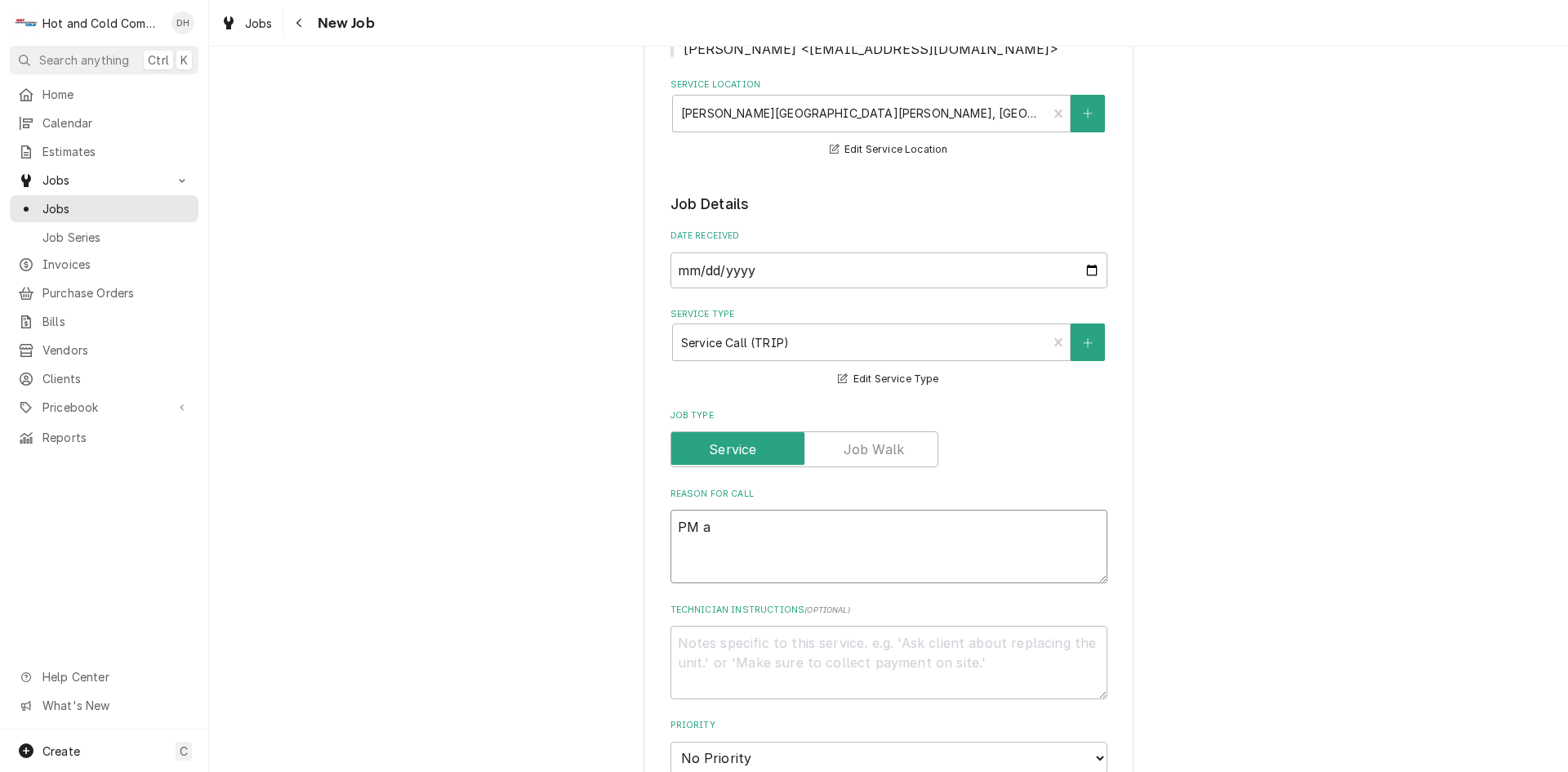
type textarea "PM al"
type textarea "x"
type textarea "PM all"
type textarea "x"
type textarea "PM all"
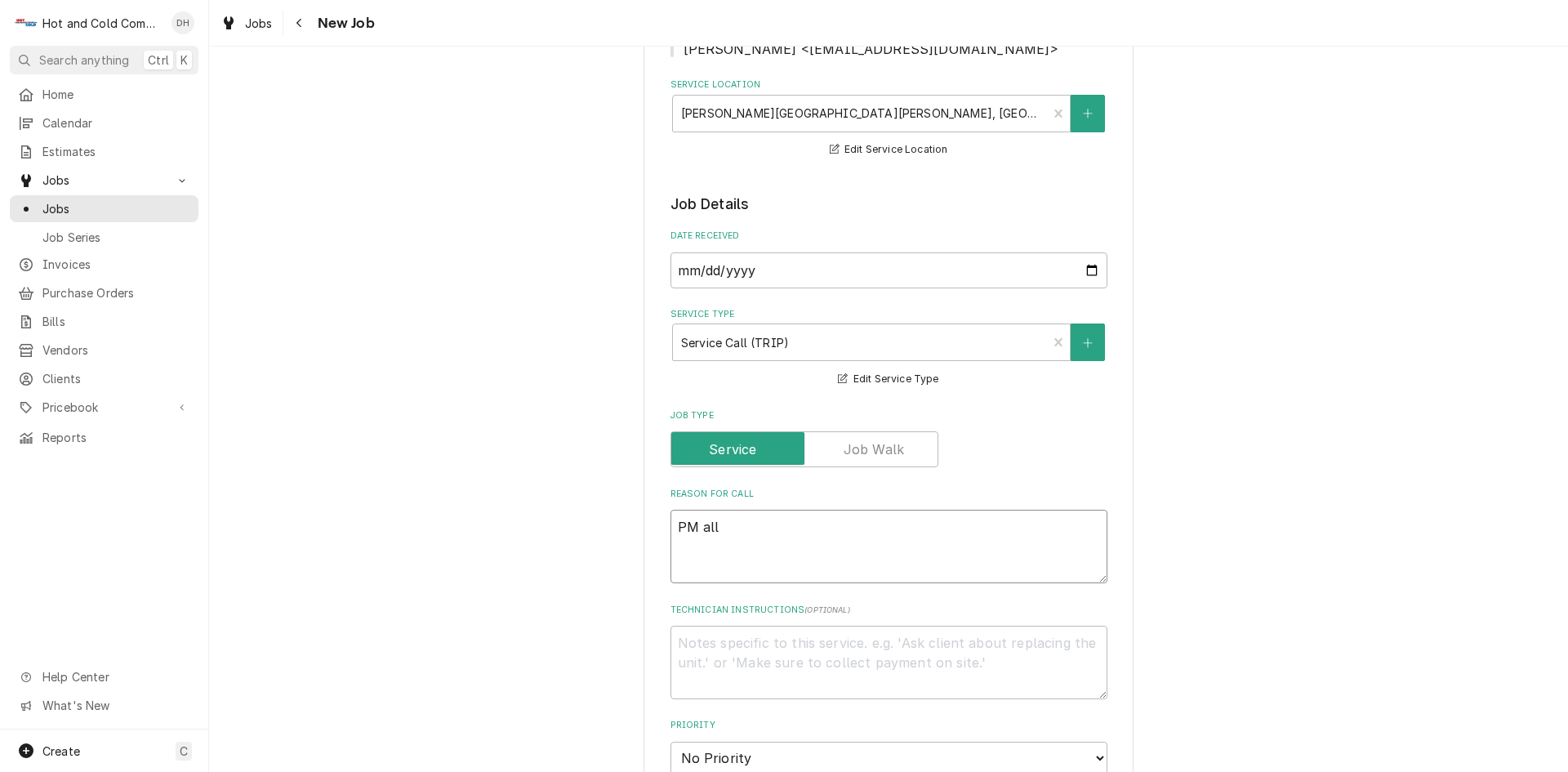
type textarea "x"
type textarea "PM all r"
type textarea "x"
type textarea "PM all re"
type textarea "x"
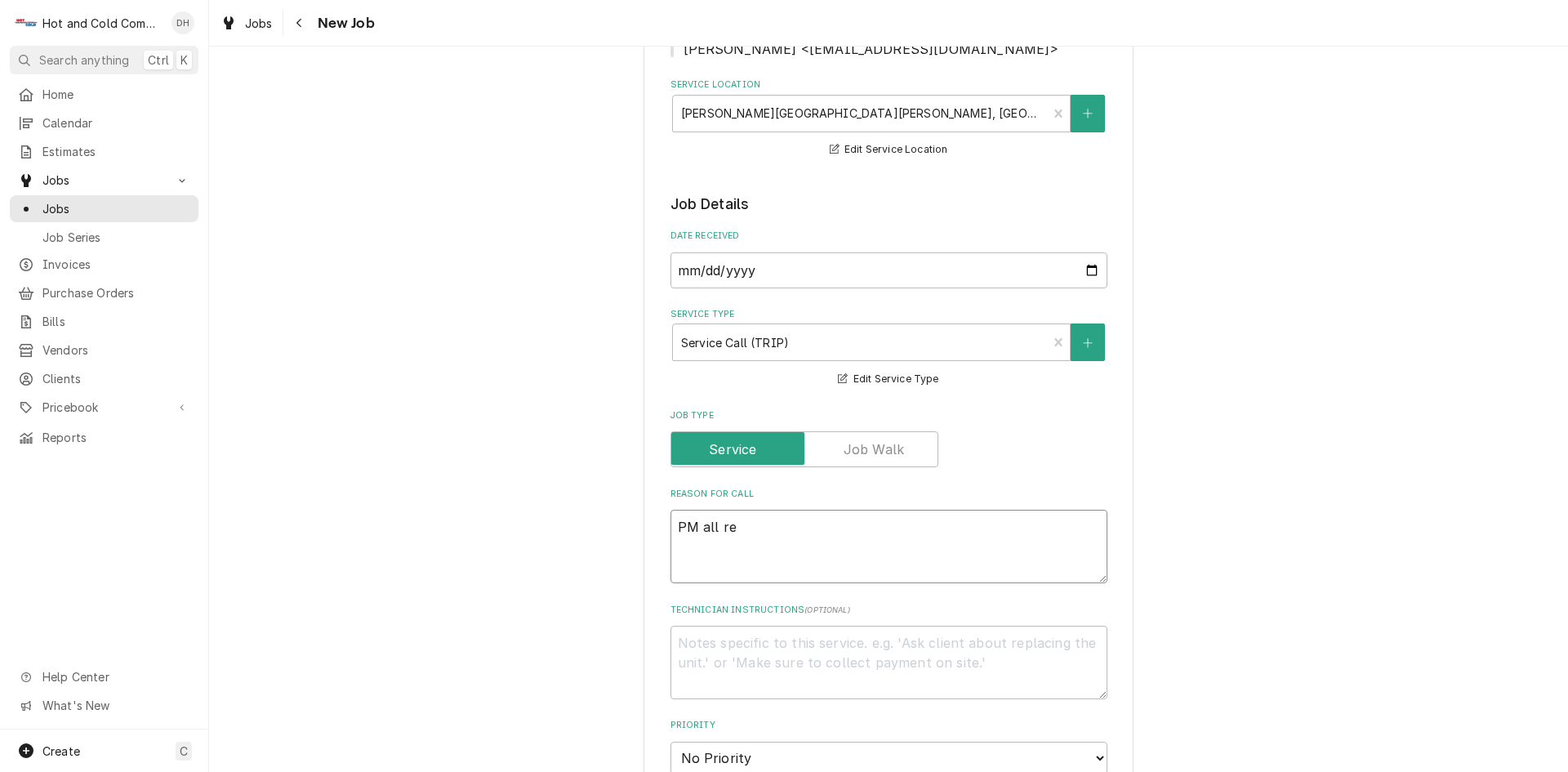
type textarea "PM all ref"
type textarea "x"
type textarea "PM all refr"
type textarea "x"
type textarea "PM all refri"
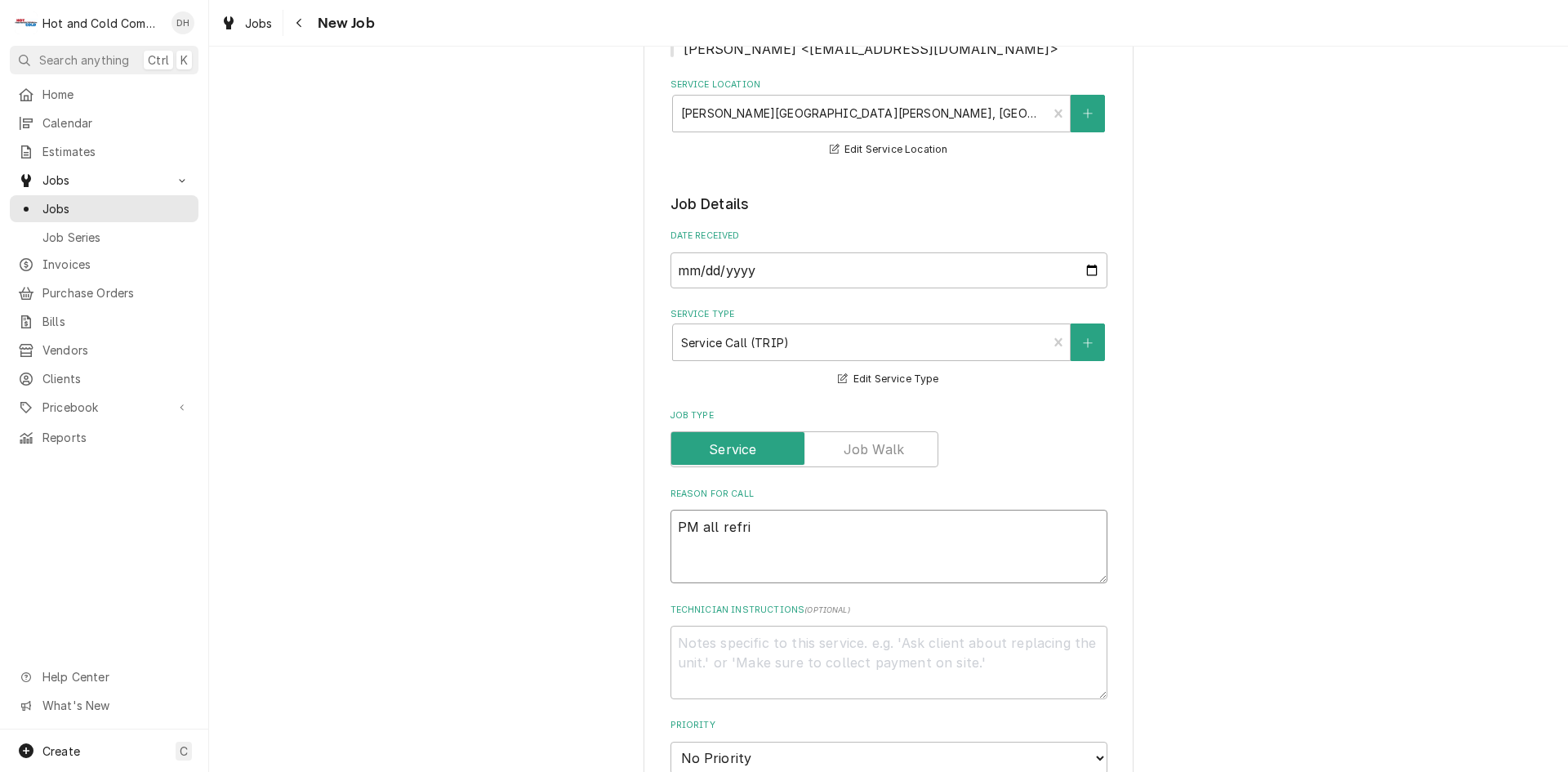
type textarea "x"
type textarea "PM all refrig"
type textarea "x"
type textarea "PM all refrige"
type textarea "x"
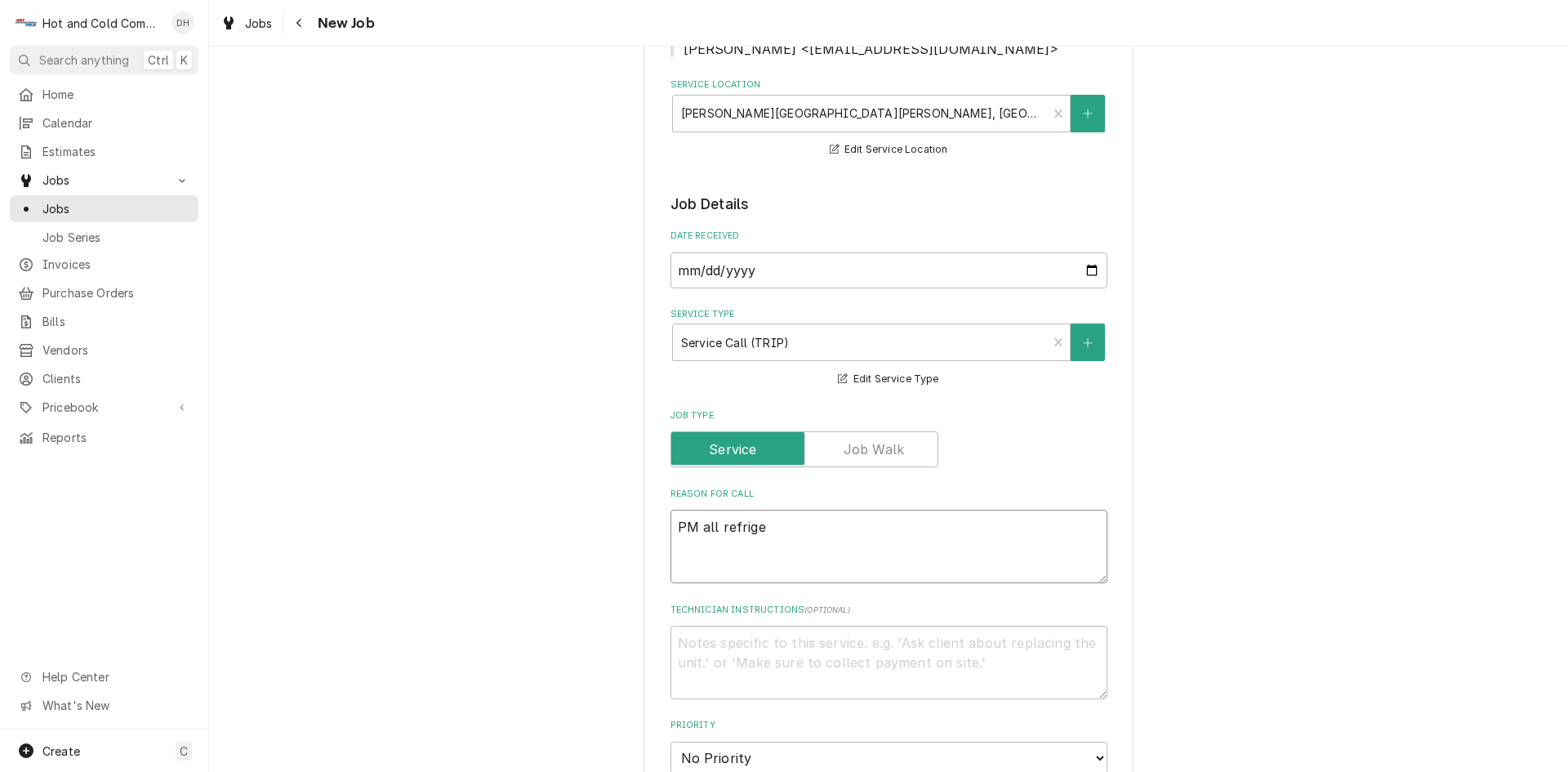
type textarea "PM all refriger"
type textarea "x"
type textarea "PM all refrigera"
type textarea "x"
type textarea "PM all refrigerat"
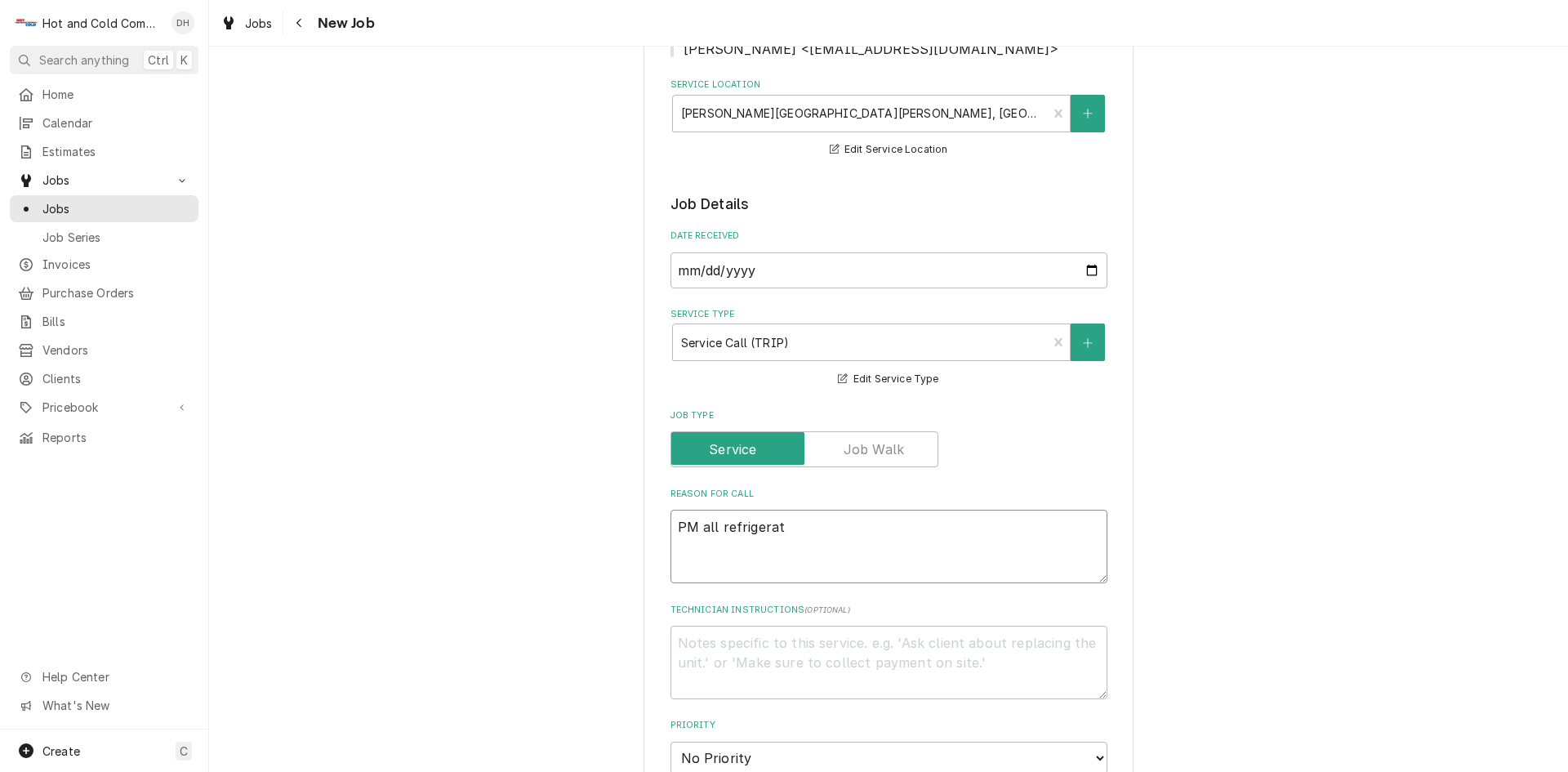
type textarea "x"
type textarea "PM all refrigerati"
type textarea "x"
type textarea "PM all refrigeratio"
type textarea "x"
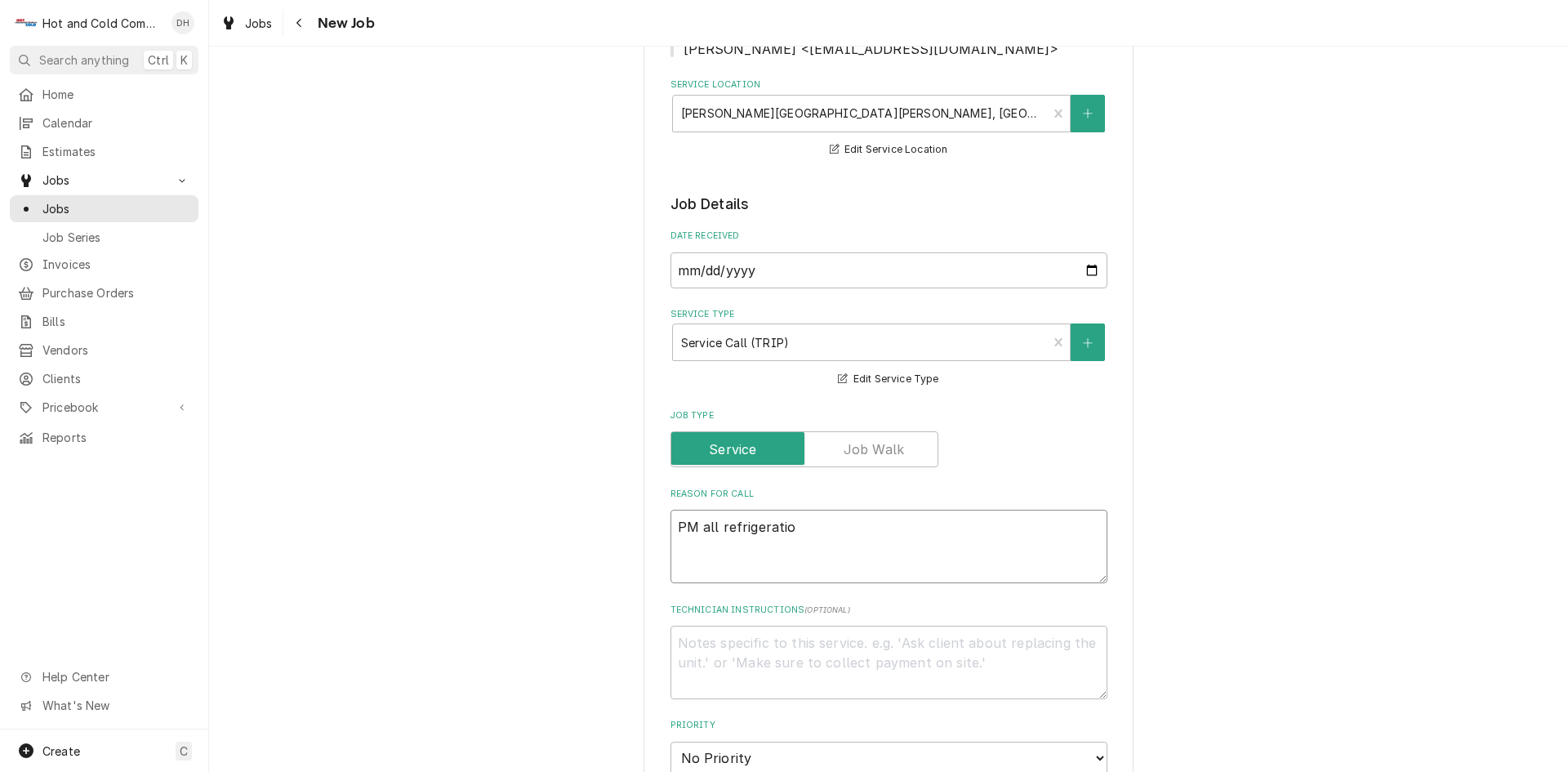
type textarea "PM all refrigeration"
type textarea "x"
type textarea "PM all refrigeration"
type textarea "x"
type textarea "PM all refrigeration a"
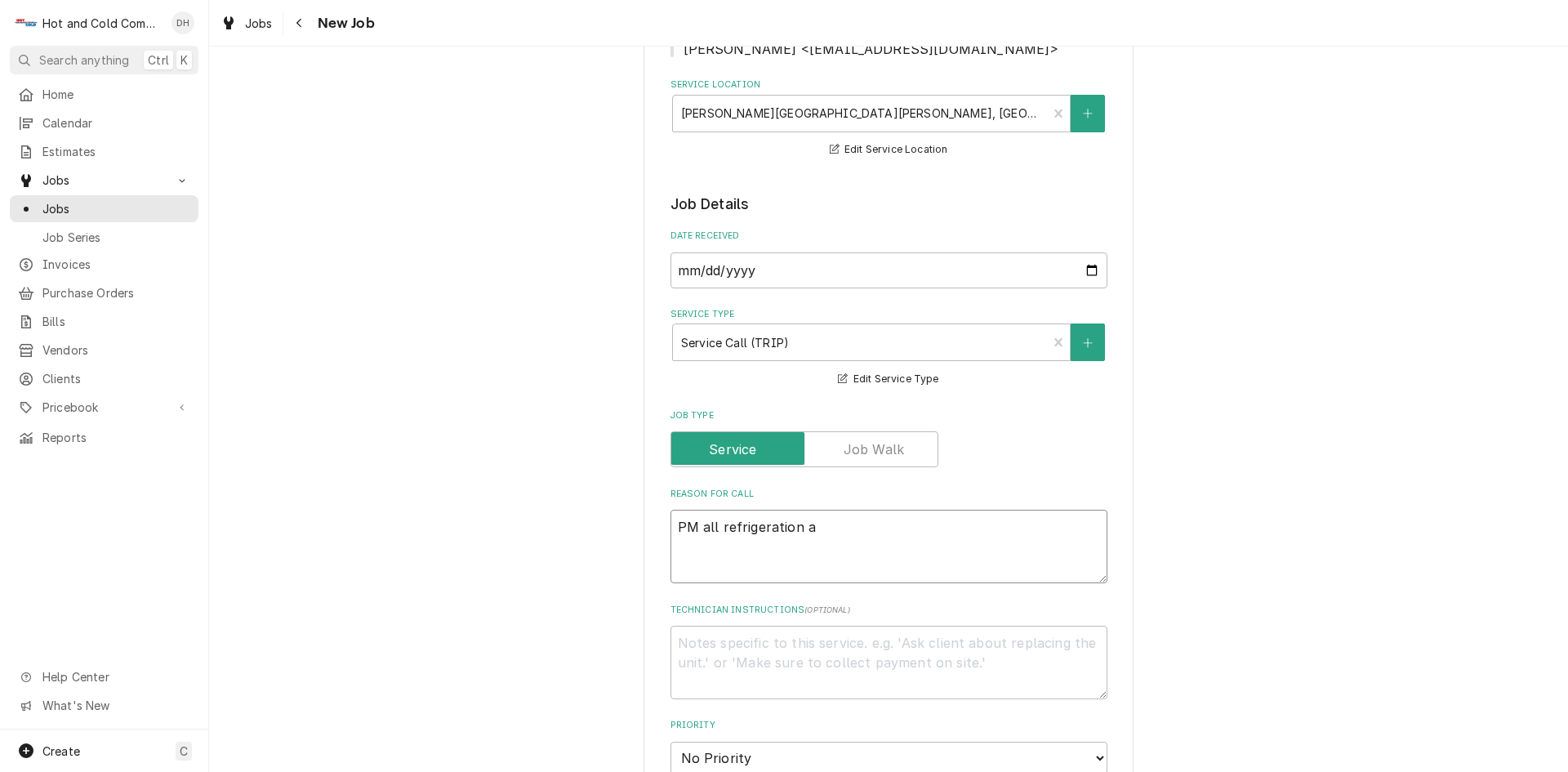
type textarea "x"
type textarea "PM all refrigeration at"
type textarea "x"
type textarea "PM all refrigeration at"
type textarea "x"
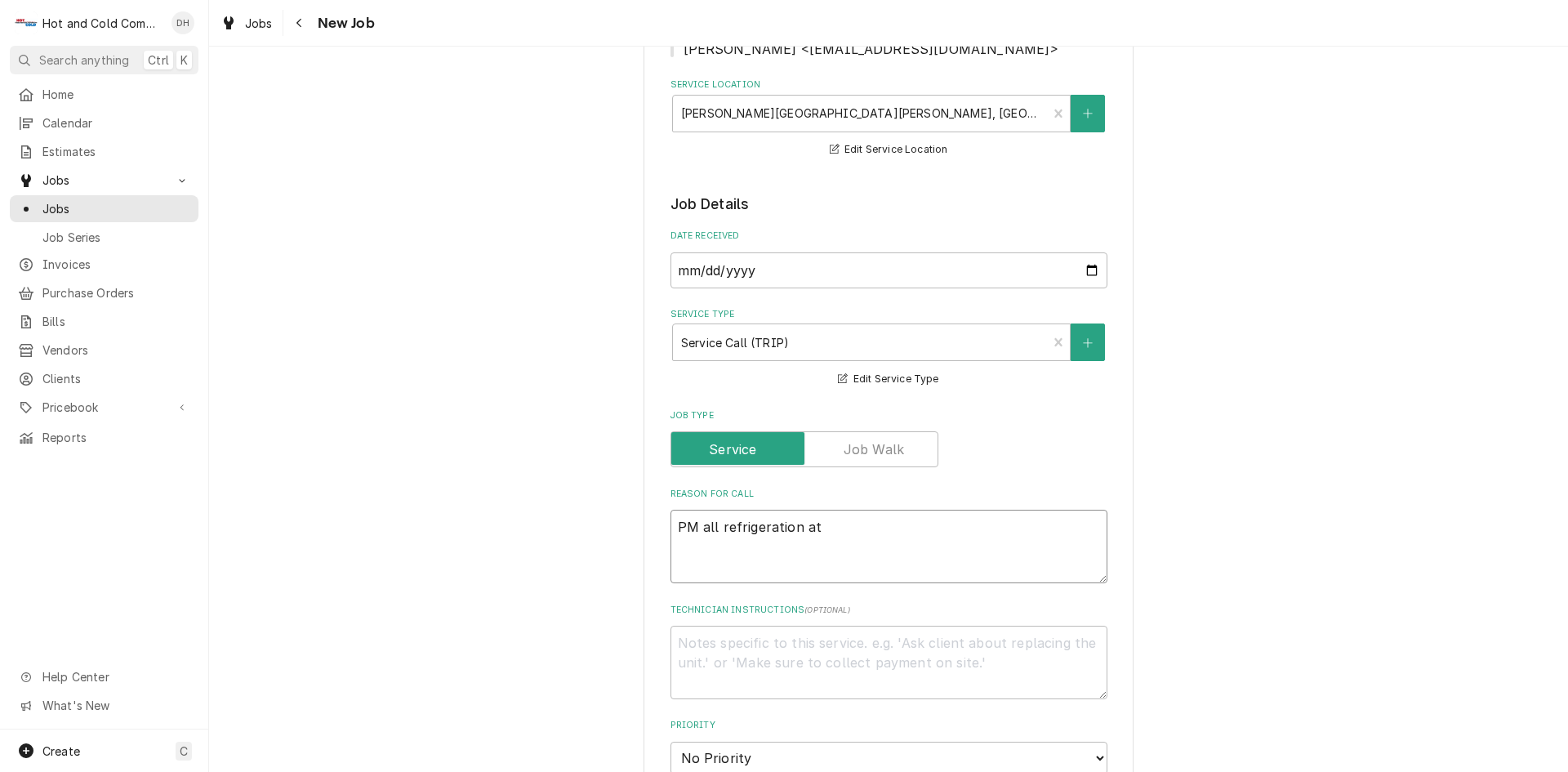
type textarea "PM all refrigeration at l"
type textarea "x"
type textarea "PM all refrigeration at lo"
type textarea "x"
type textarea "PM all refrigeration at loc"
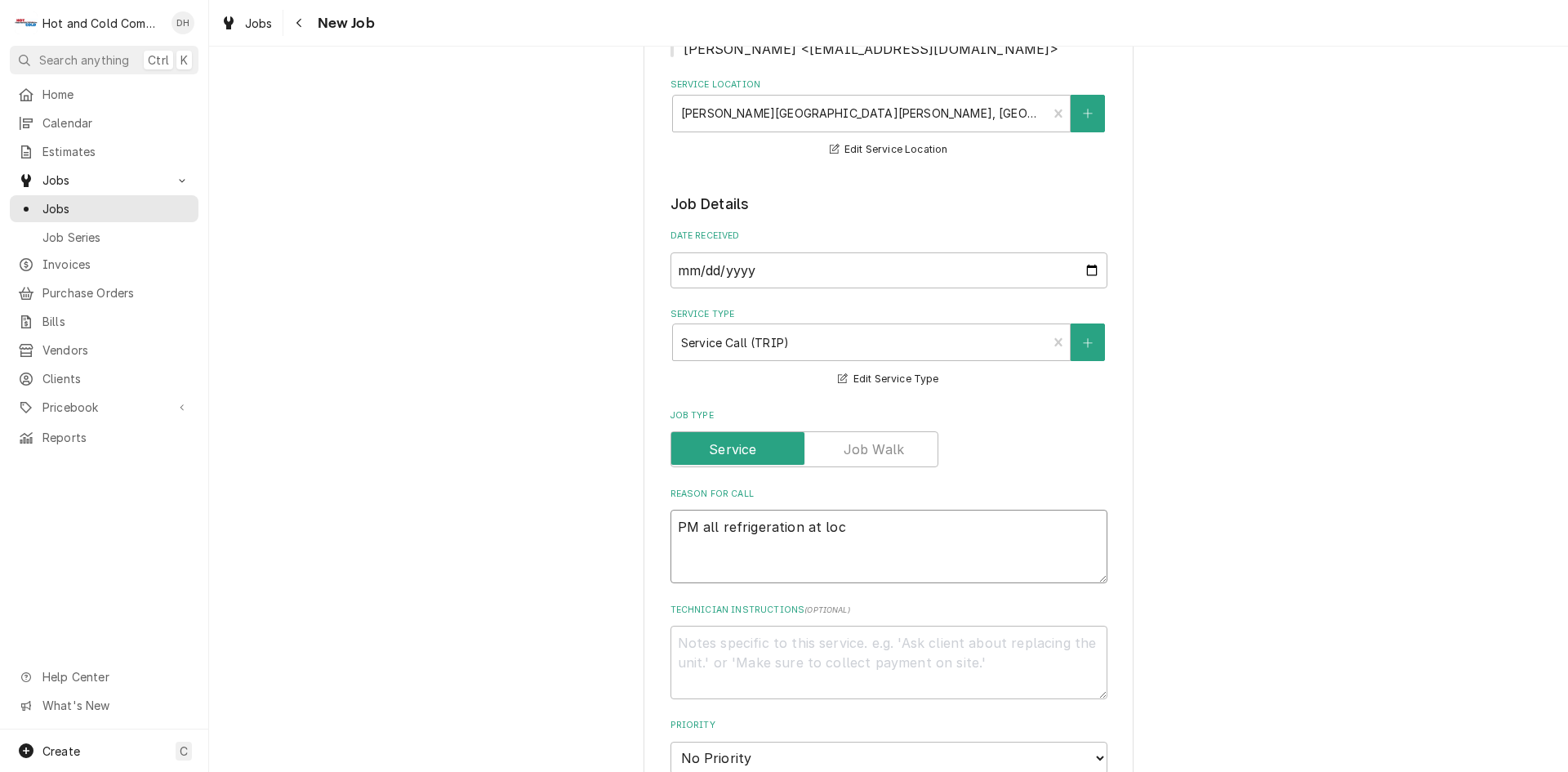
type textarea "x"
type textarea "PM all refrigeration at loca"
type textarea "x"
type textarea "PM all refrigeration at locat"
type textarea "x"
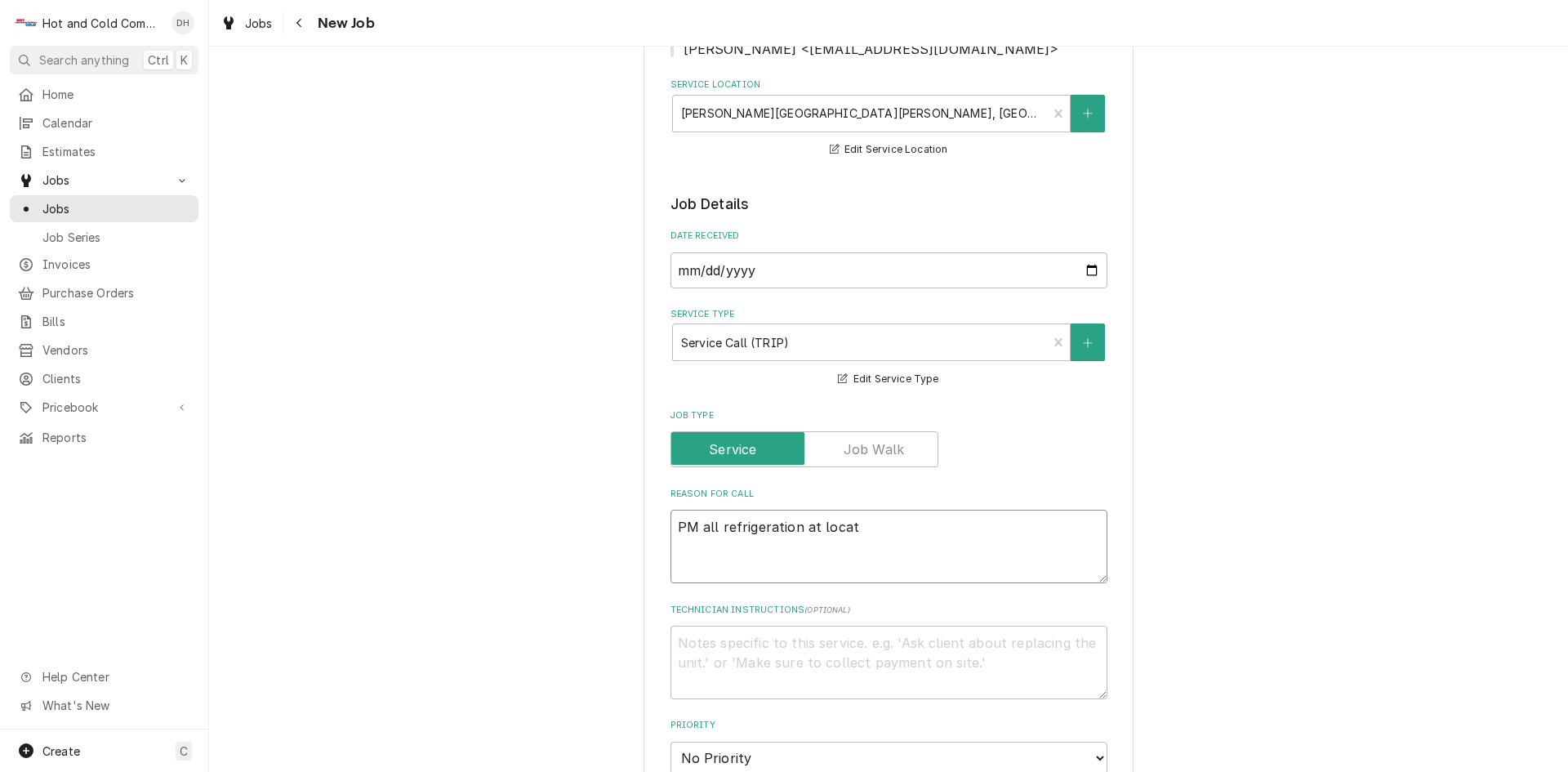
type textarea "PM all refrigeration at locati"
type textarea "x"
type textarea "PM all refrigeration at locatio"
type textarea "x"
type textarea "PM all refrigeration at location"
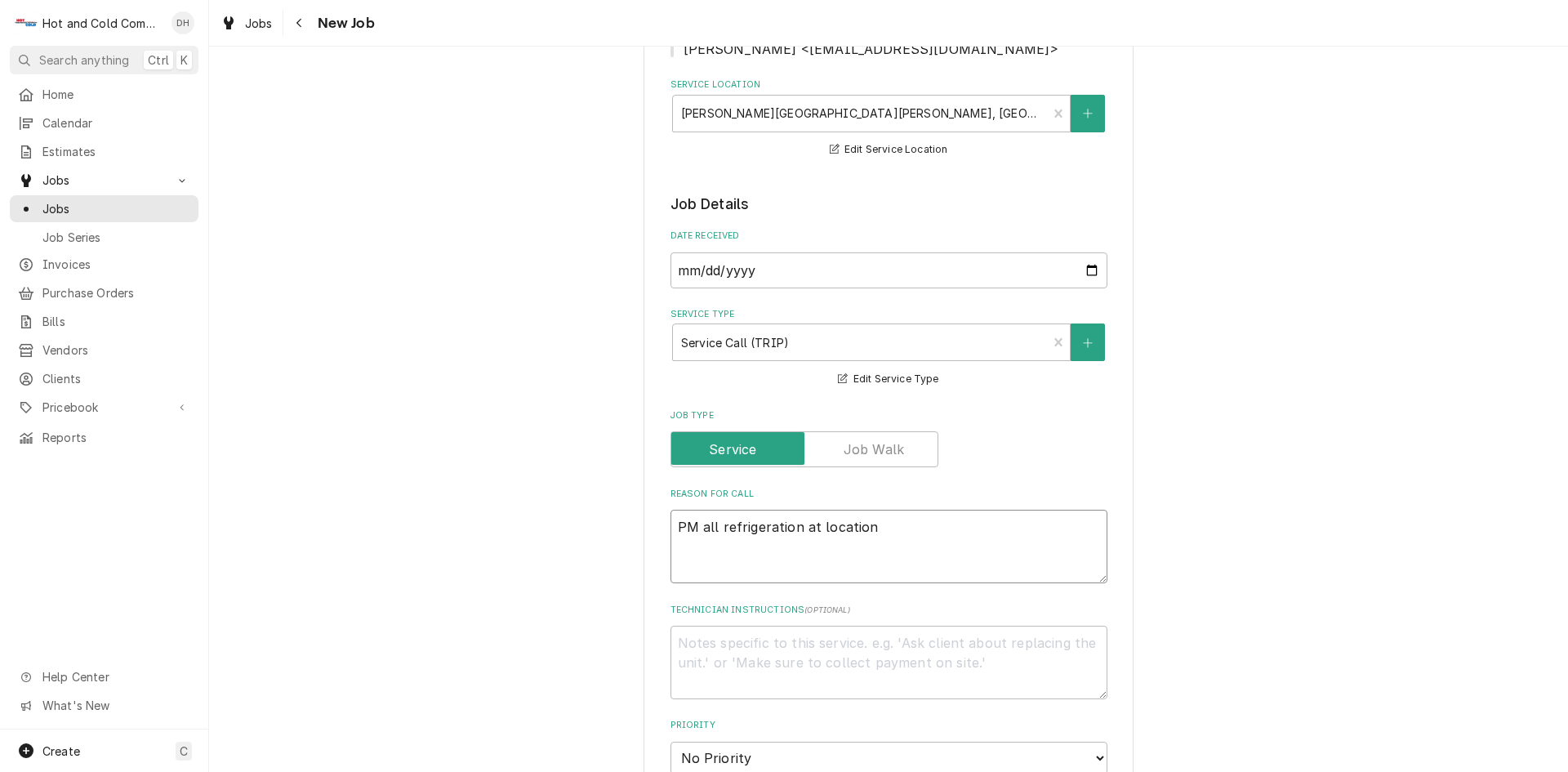
type textarea "x"
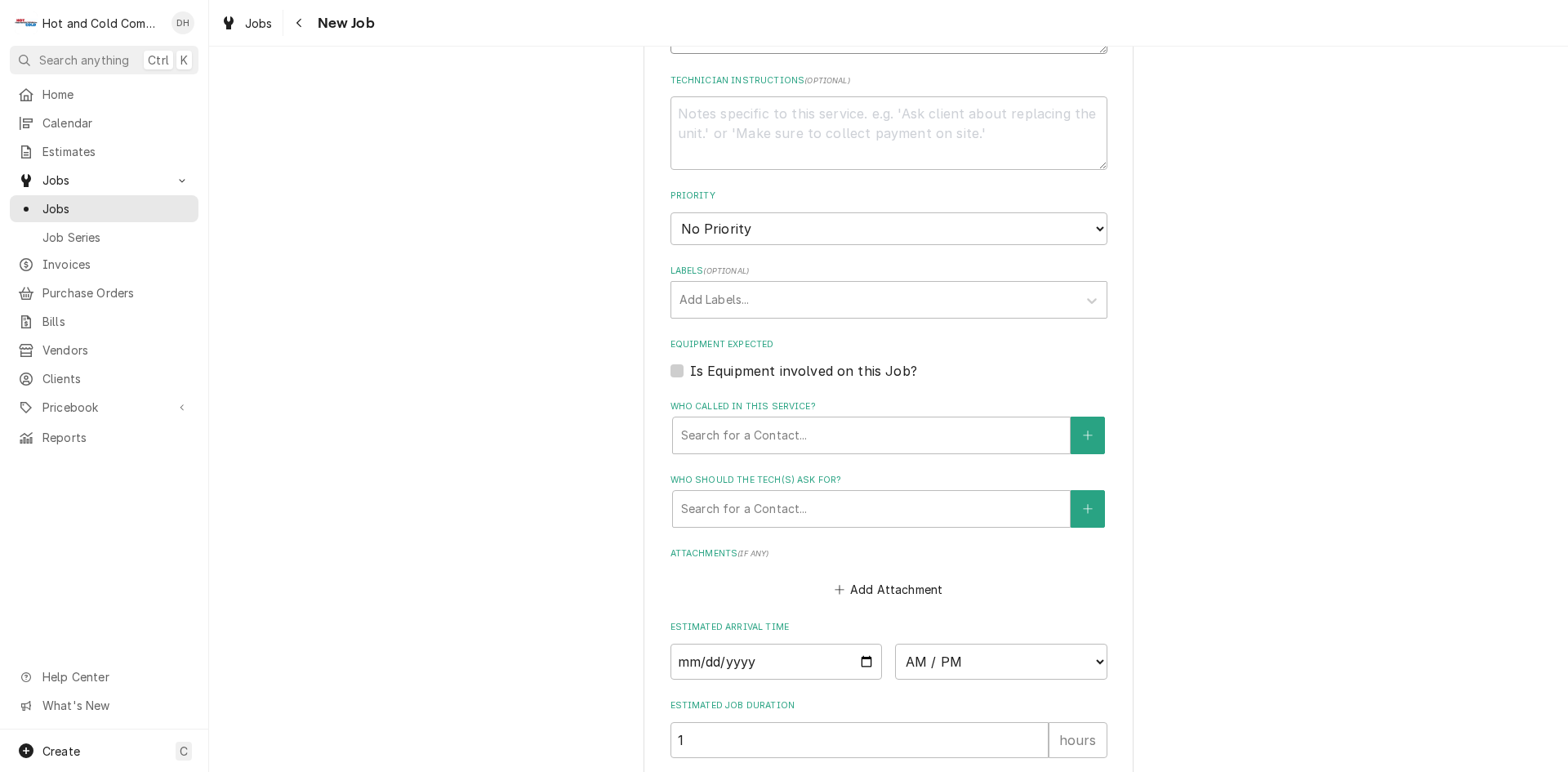
scroll to position [817, 0]
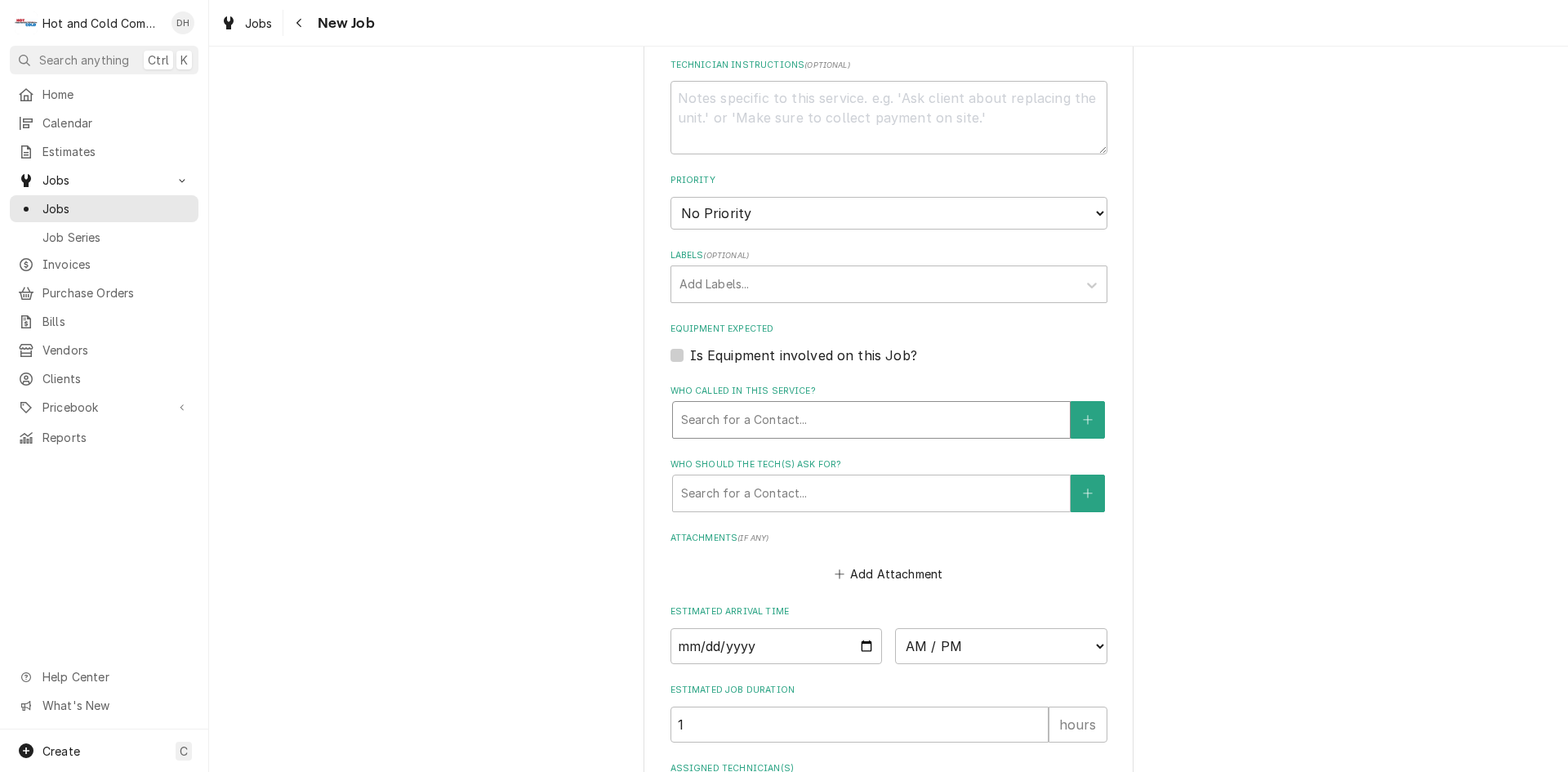
type textarea "PM all refrigeration at location"
click at [825, 425] on div "Who called in this service?" at bounding box center [871, 420] width 380 height 29
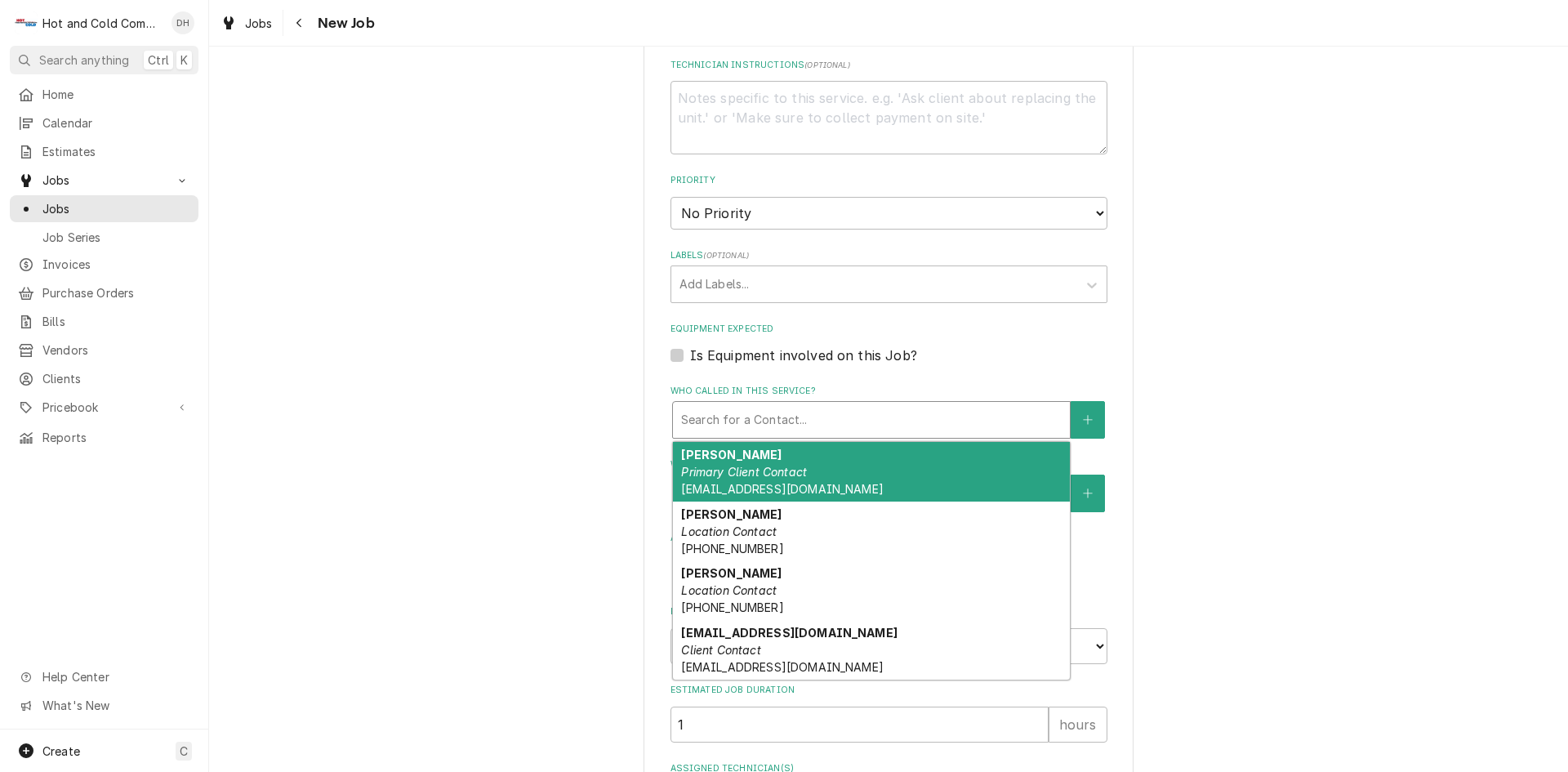
click at [788, 482] on span "LEmslie@RestaurantAssociates.com" at bounding box center [782, 489] width 202 height 14
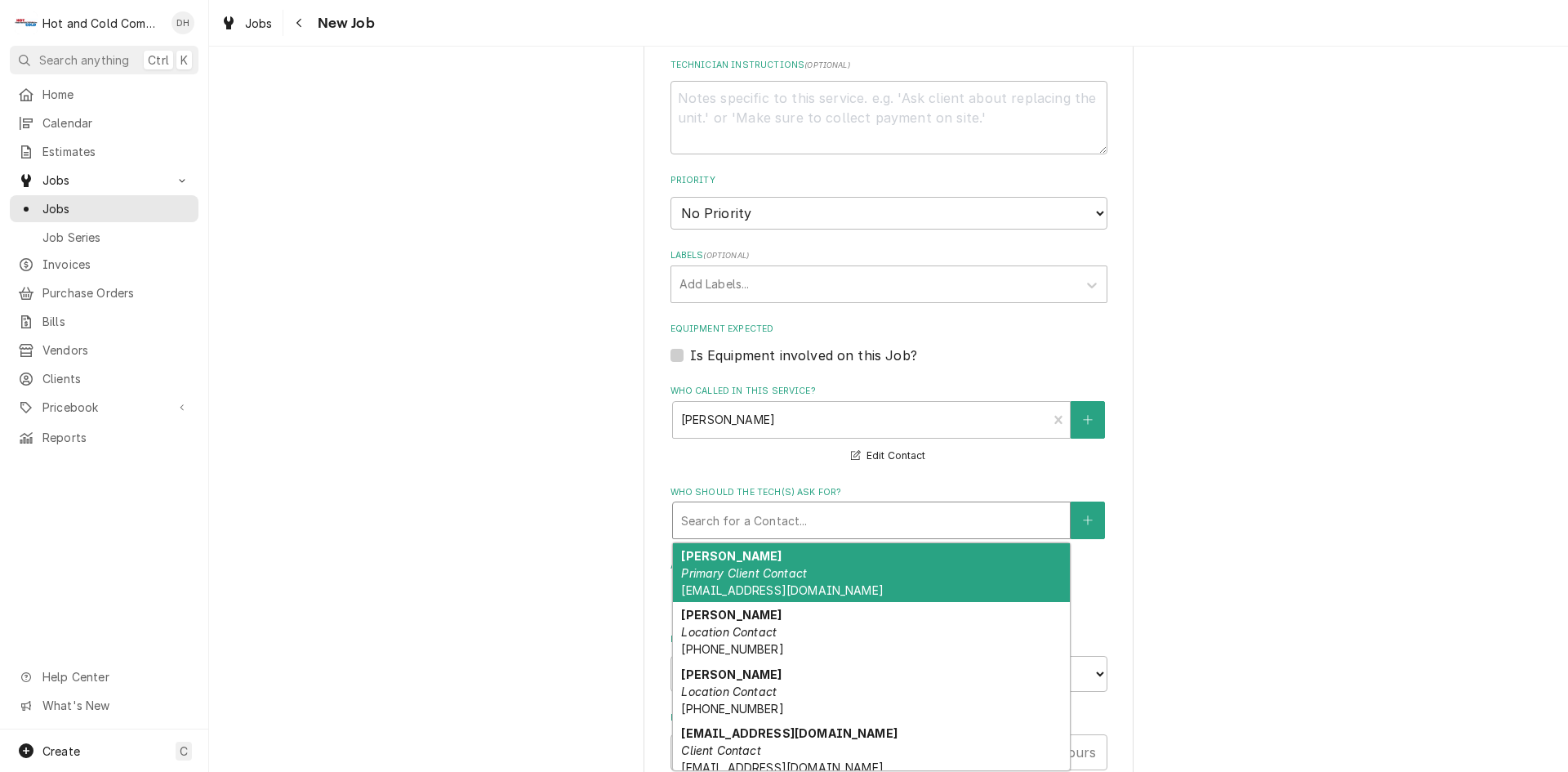
click at [814, 514] on div "Who should the tech(s) ask for?" at bounding box center [871, 521] width 380 height 29
click at [784, 580] on div "Laura Emslie Primary Client Contact LEmslie@RestaurantAssociates.com" at bounding box center [871, 573] width 397 height 60
type textarea "x"
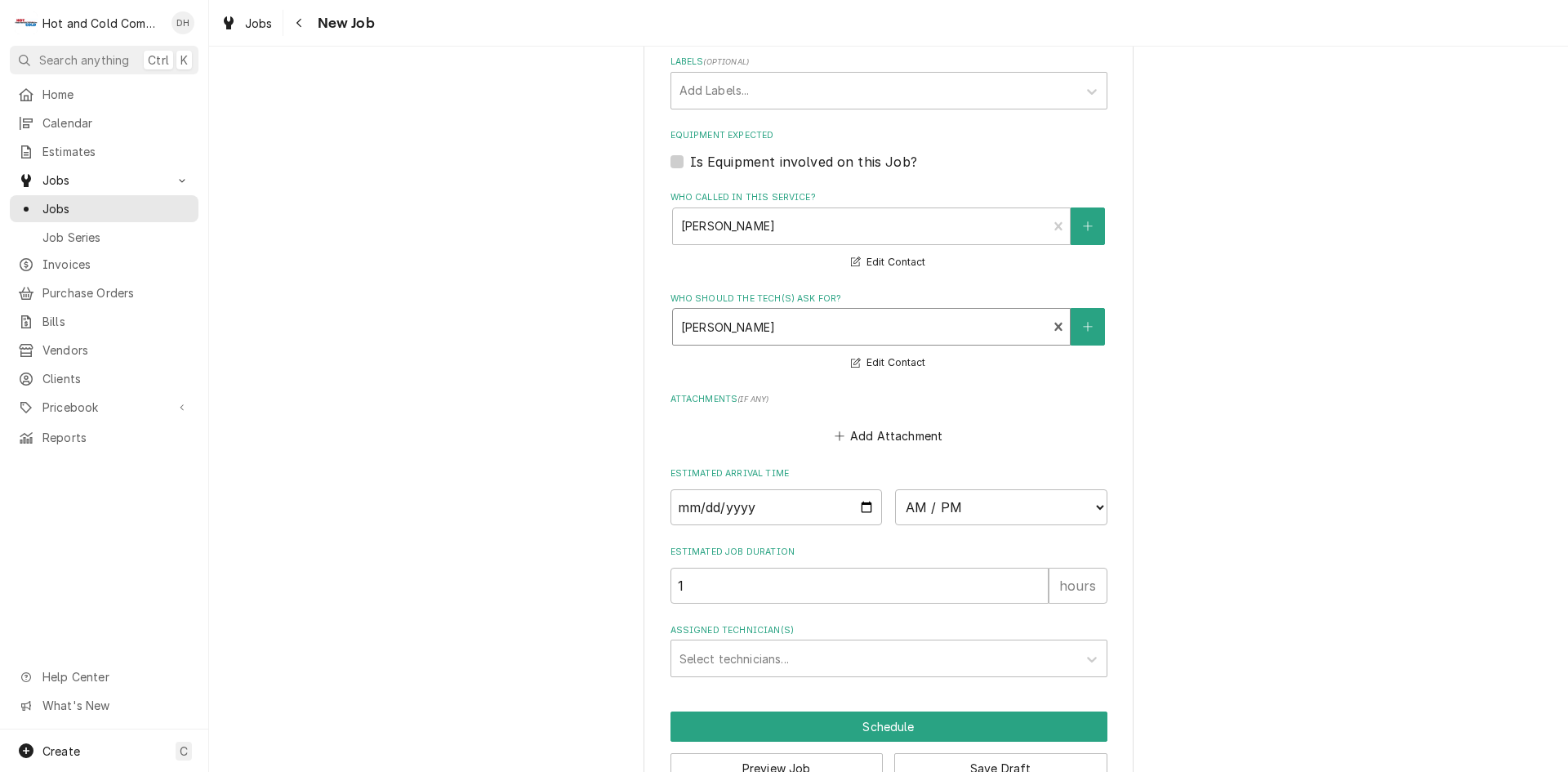
scroll to position [1057, 0]
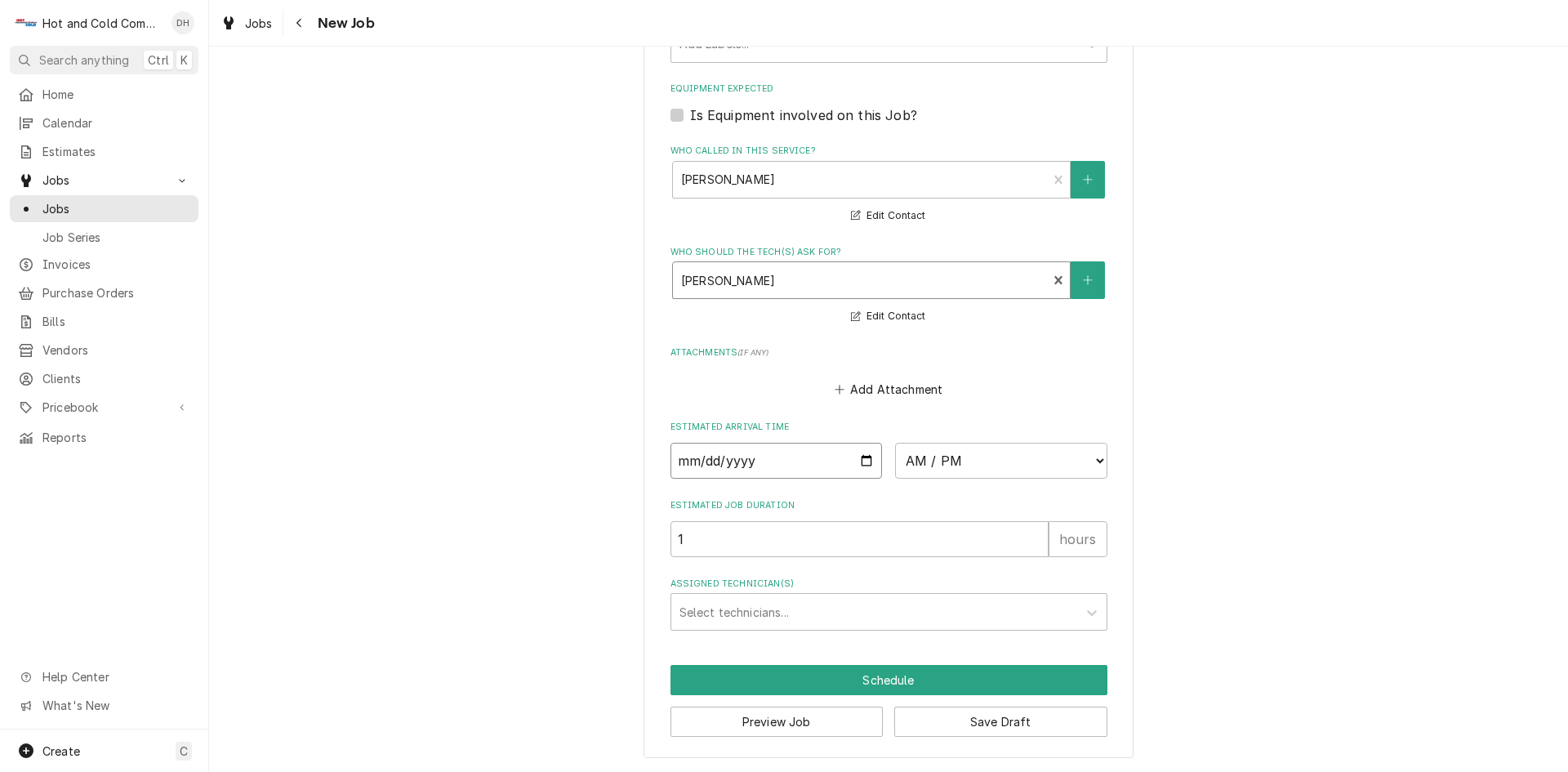
click at [861, 458] on input "Date" at bounding box center [777, 460] width 213 height 36
type input "2025-09-18"
type textarea "x"
click at [1094, 458] on select "AM / PM 6:00 AM 6:15 AM 6:30 AM 6:45 AM 7:00 AM 7:15 AM 7:30 AM 7:45 AM 8:00 AM…" at bounding box center [1002, 460] width 213 height 36
select select "09:00:00"
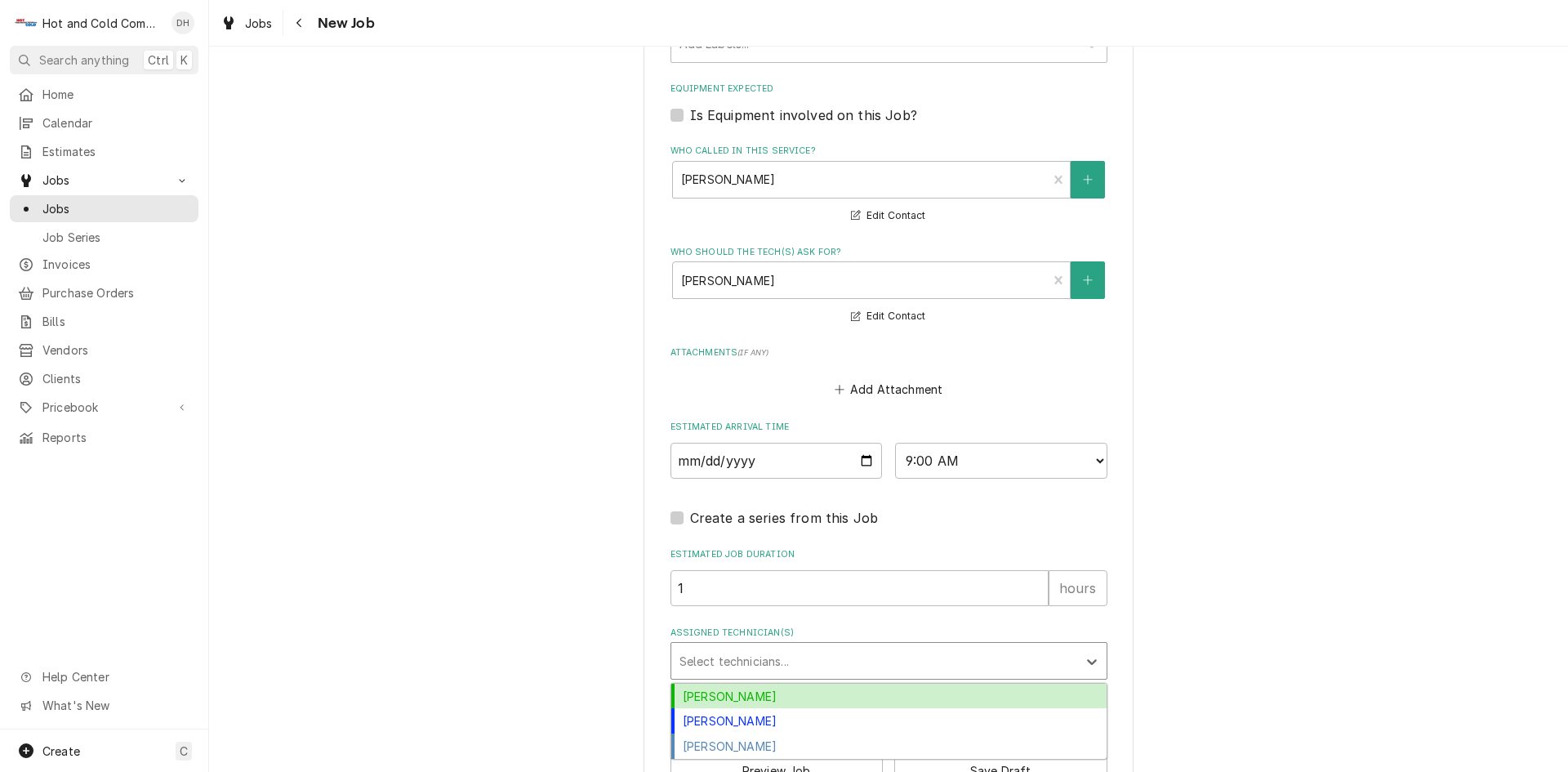
click at [751, 660] on div "Assigned Technician(s)" at bounding box center [873, 661] width 389 height 29
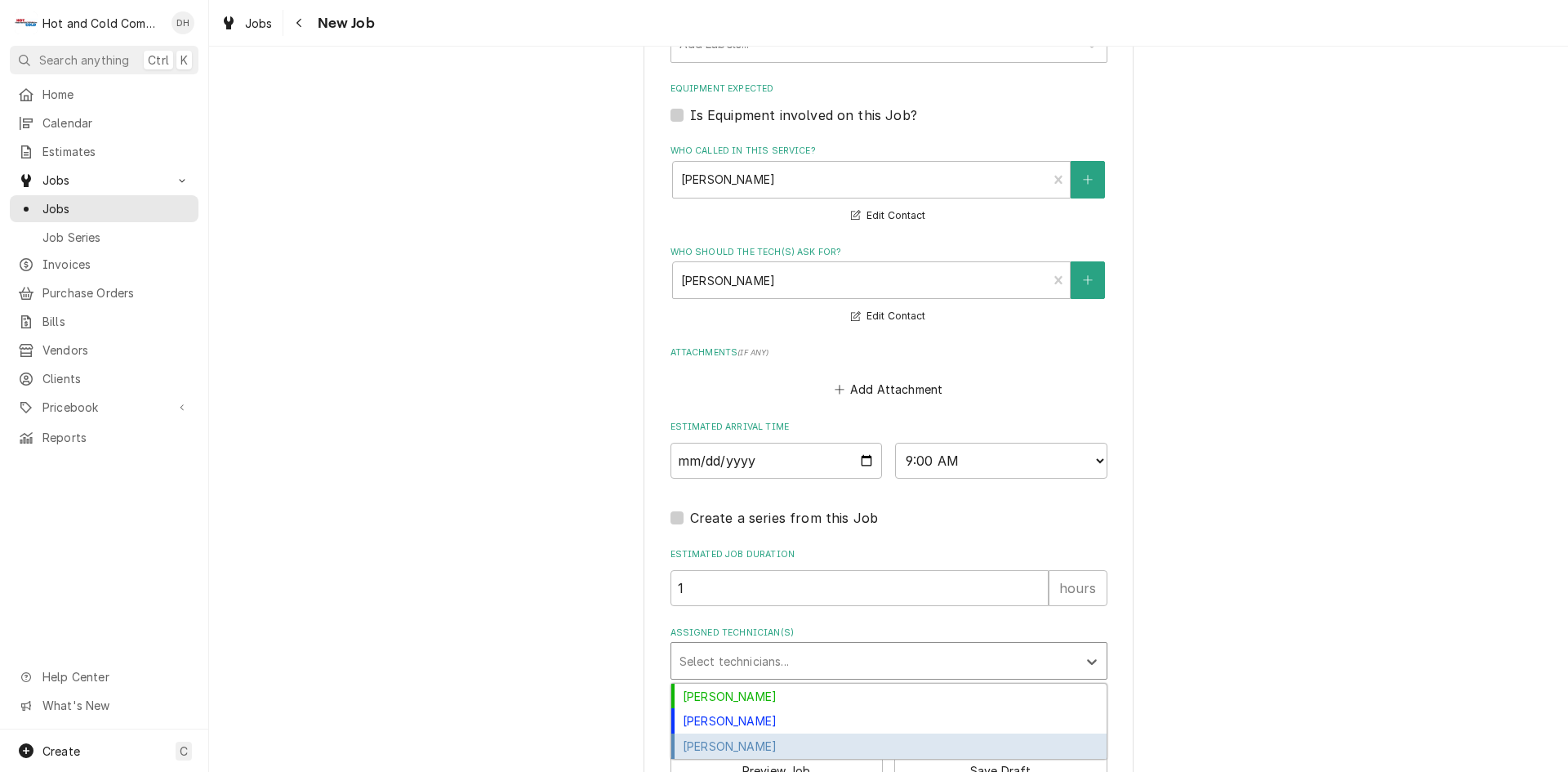
click at [767, 747] on div "Jason Thomason" at bounding box center [889, 746] width 435 height 26
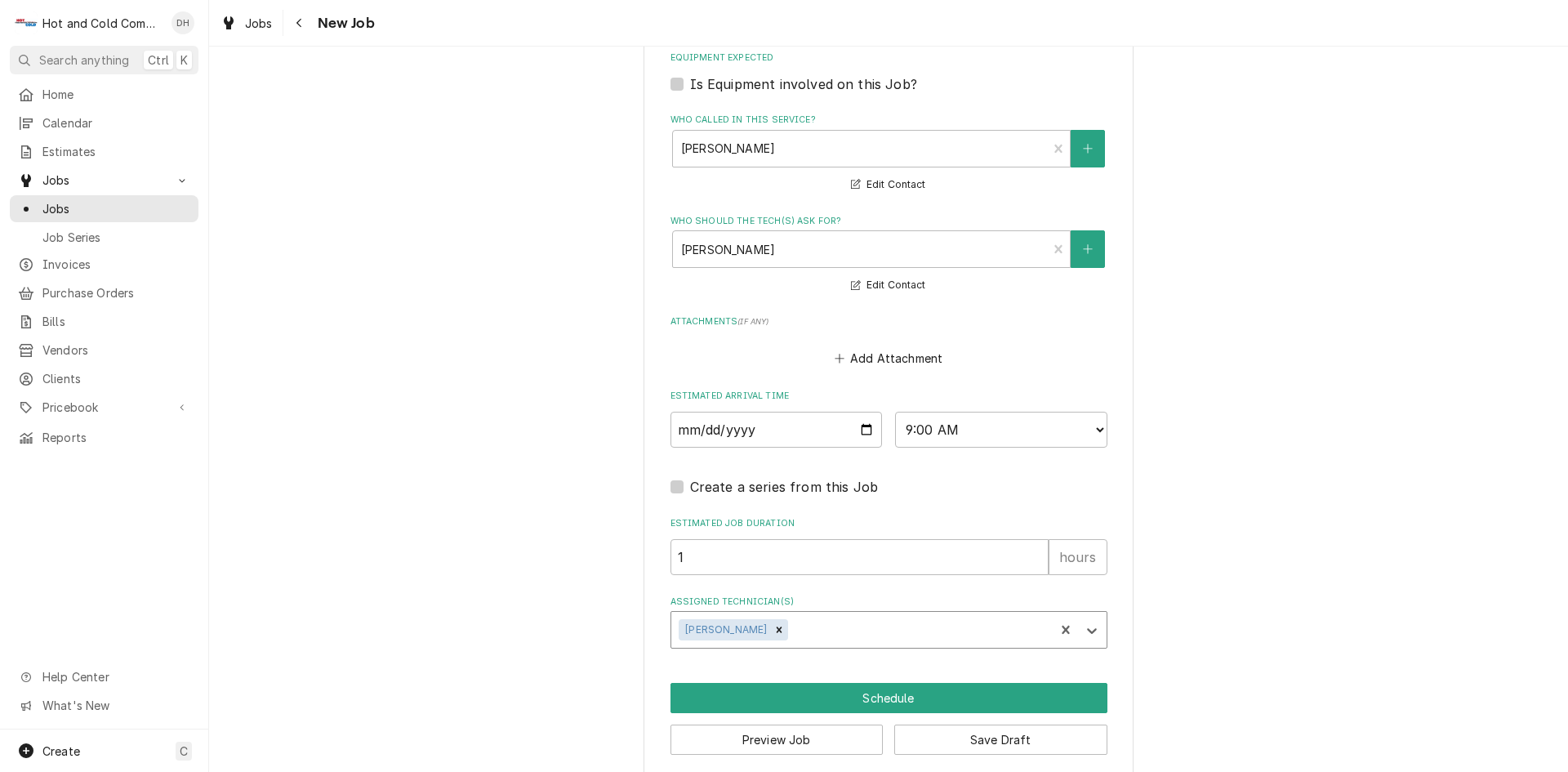
scroll to position [1107, 0]
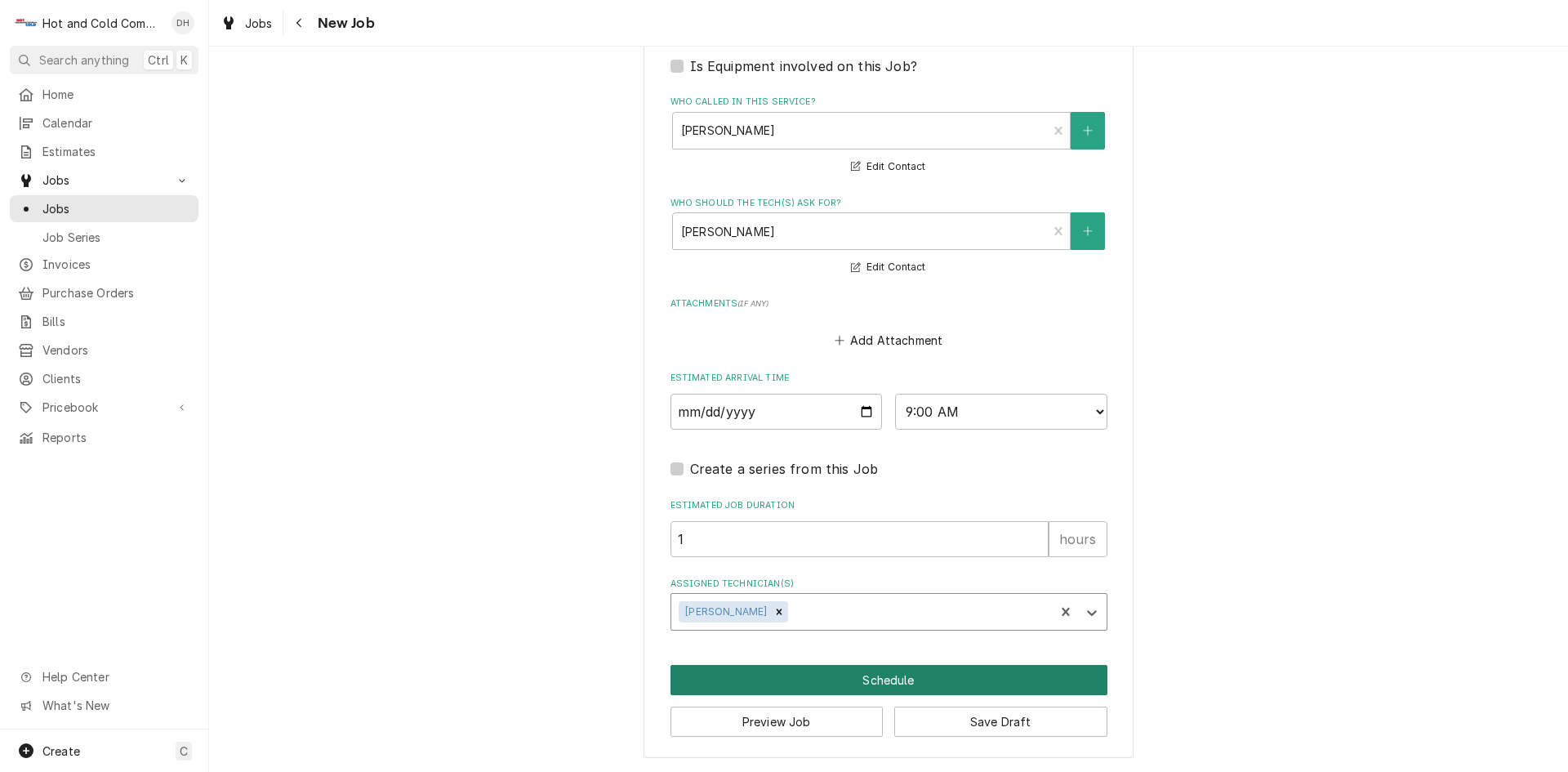
click at [887, 674] on button "Schedule" at bounding box center [889, 679] width 437 height 30
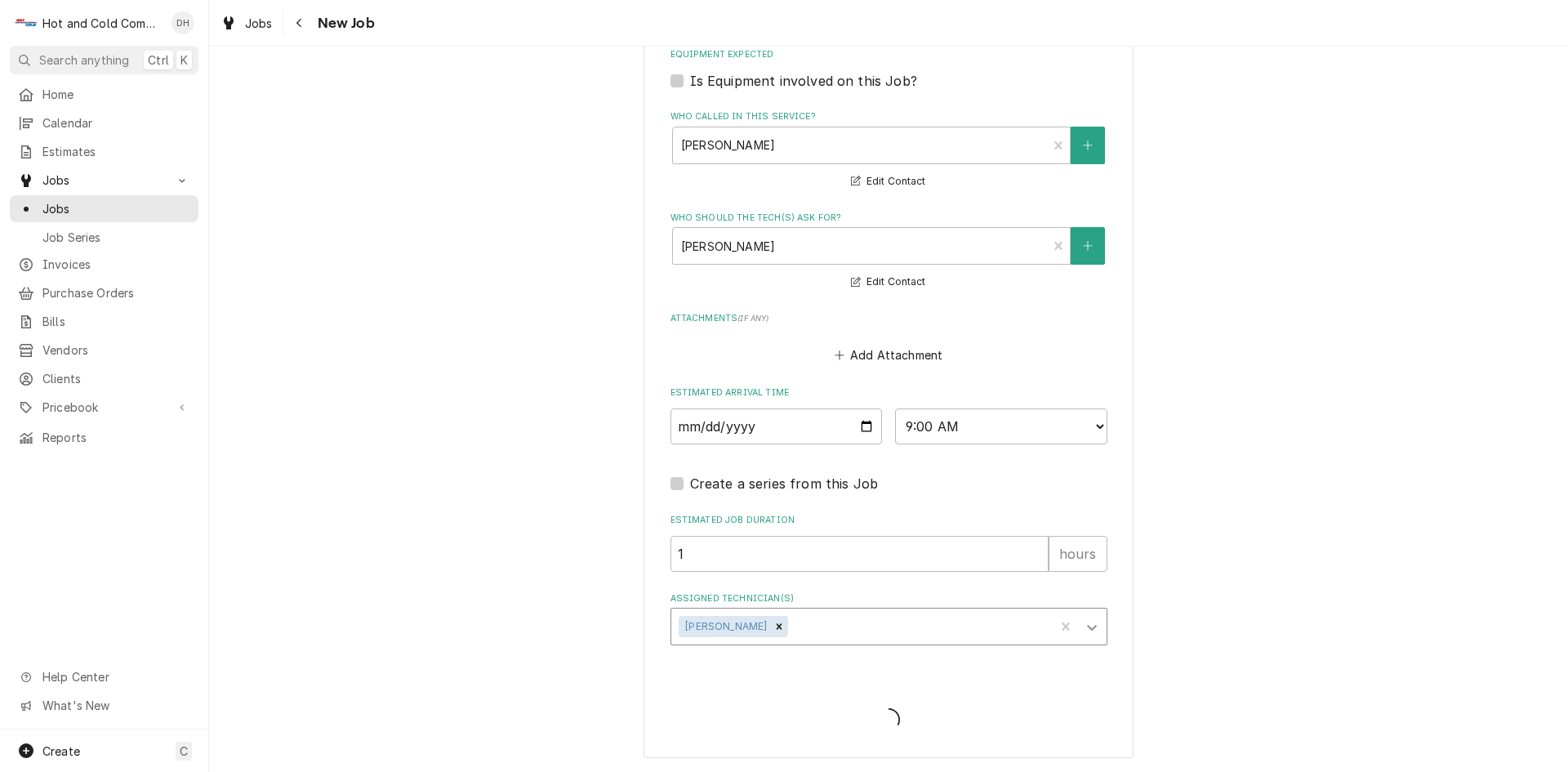
scroll to position [1092, 0]
type textarea "x"
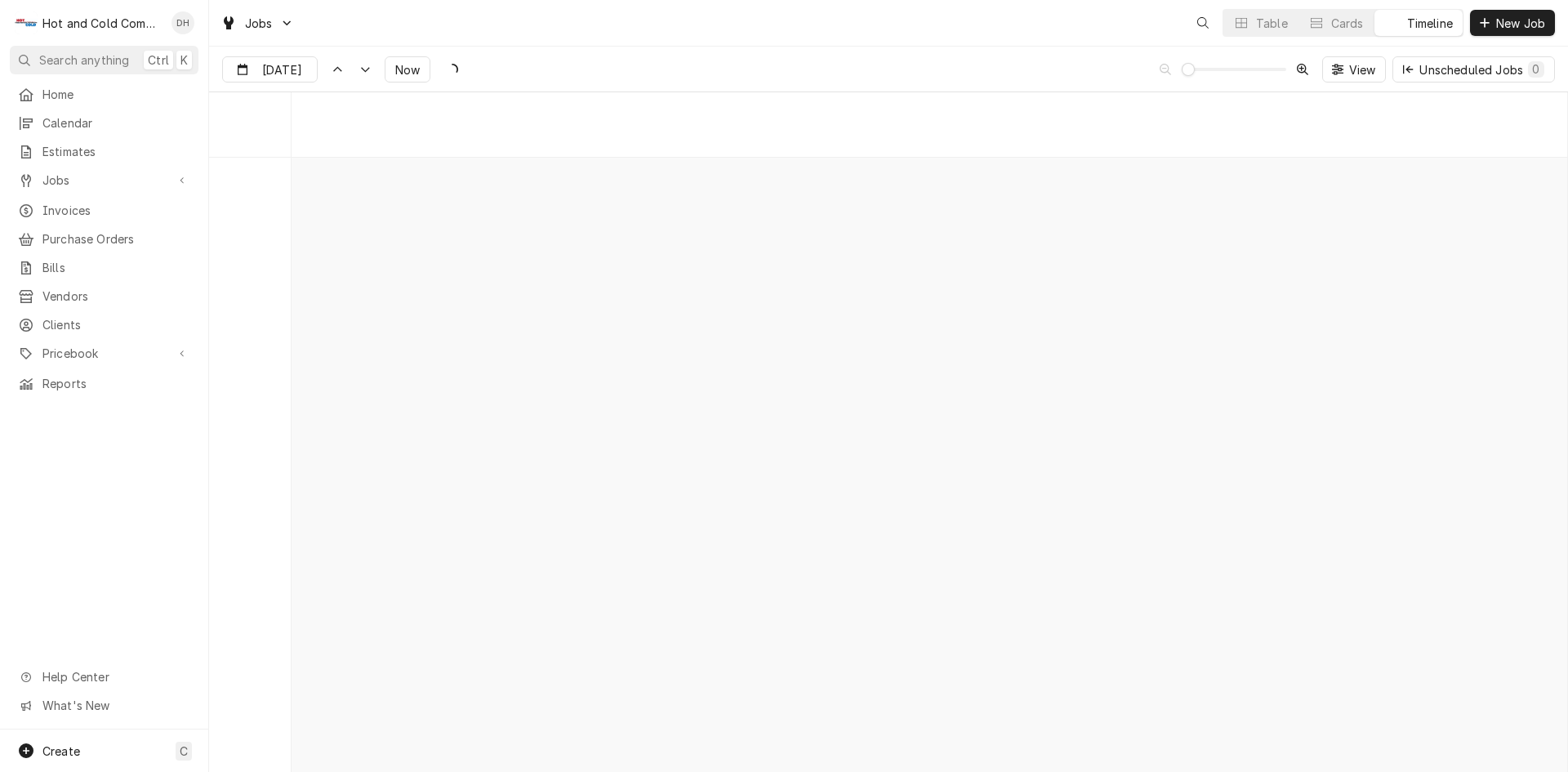
scroll to position [12784, 0]
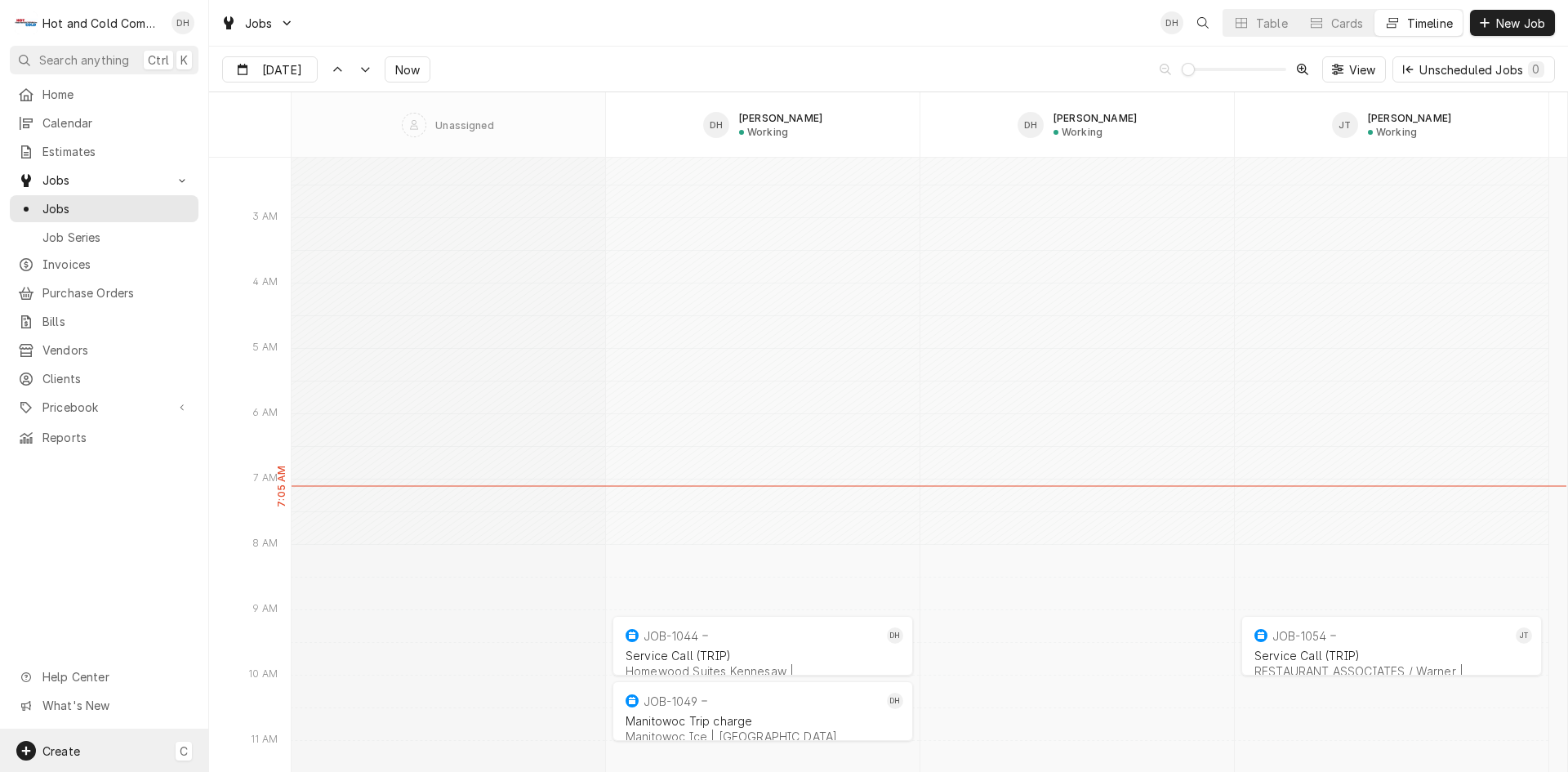
click at [84, 755] on div "Create C" at bounding box center [104, 751] width 208 height 42
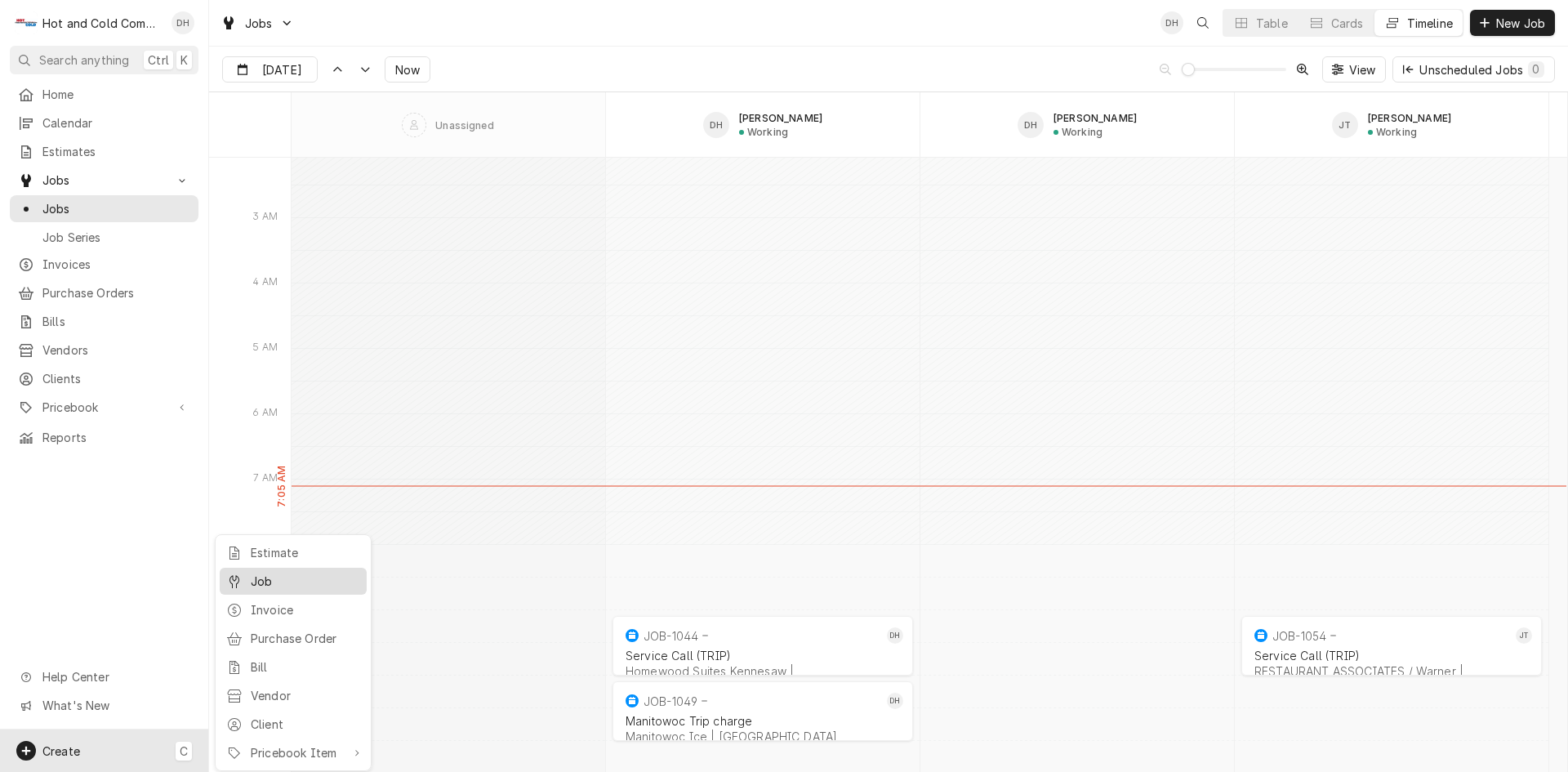
click at [291, 590] on div "Job" at bounding box center [292, 581] width 140 height 20
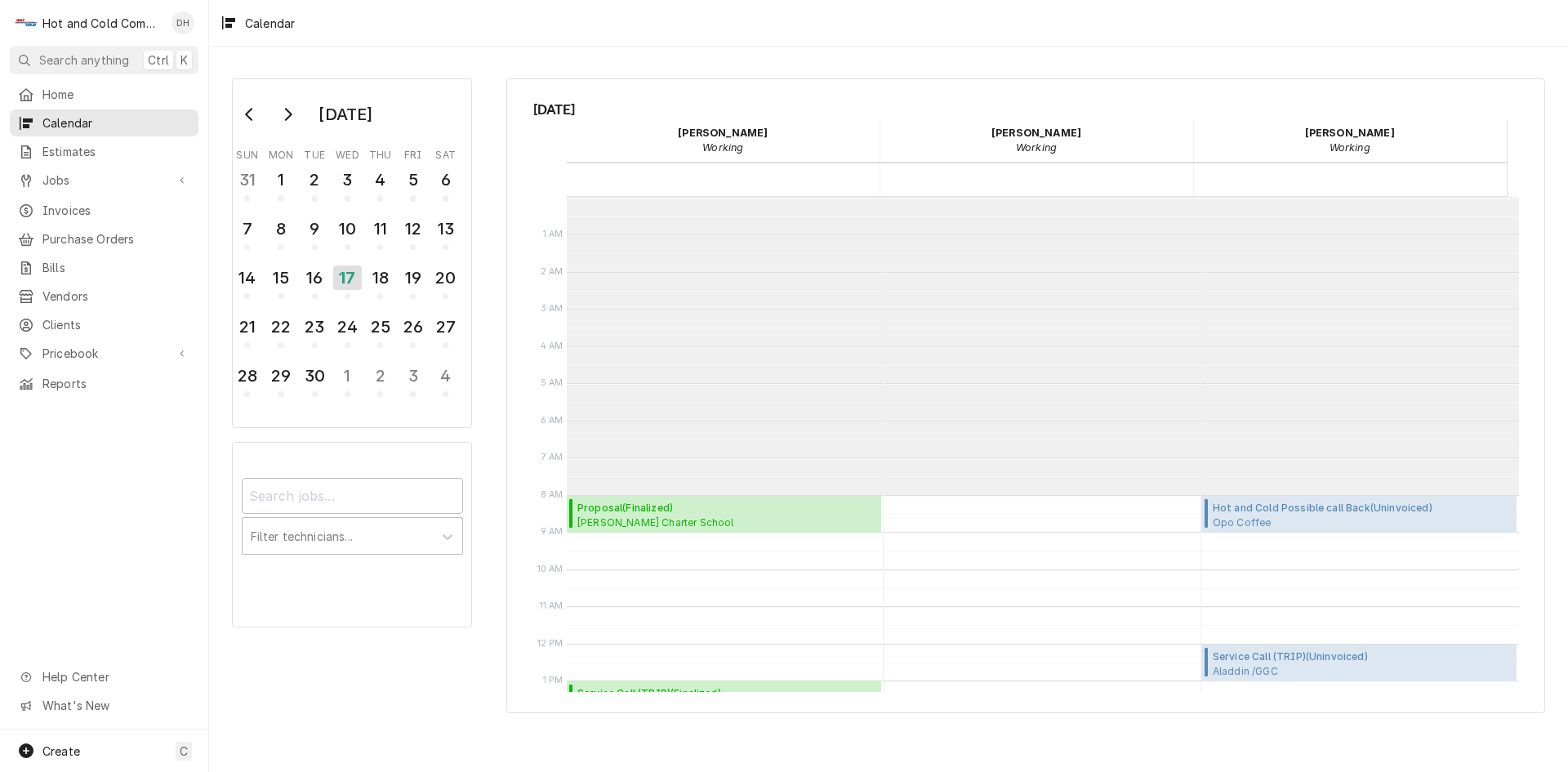
scroll to position [298, 0]
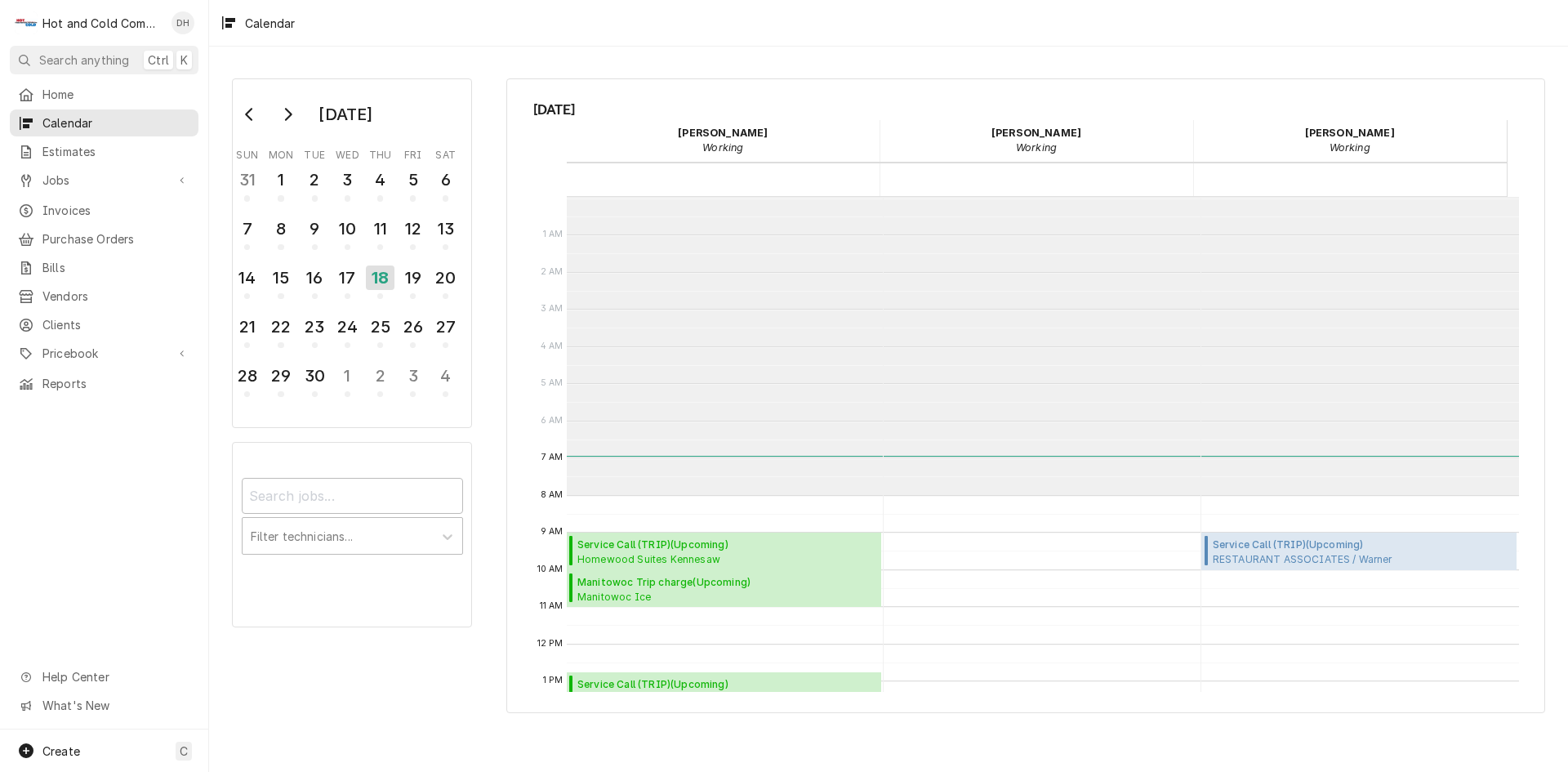
scroll to position [298, 0]
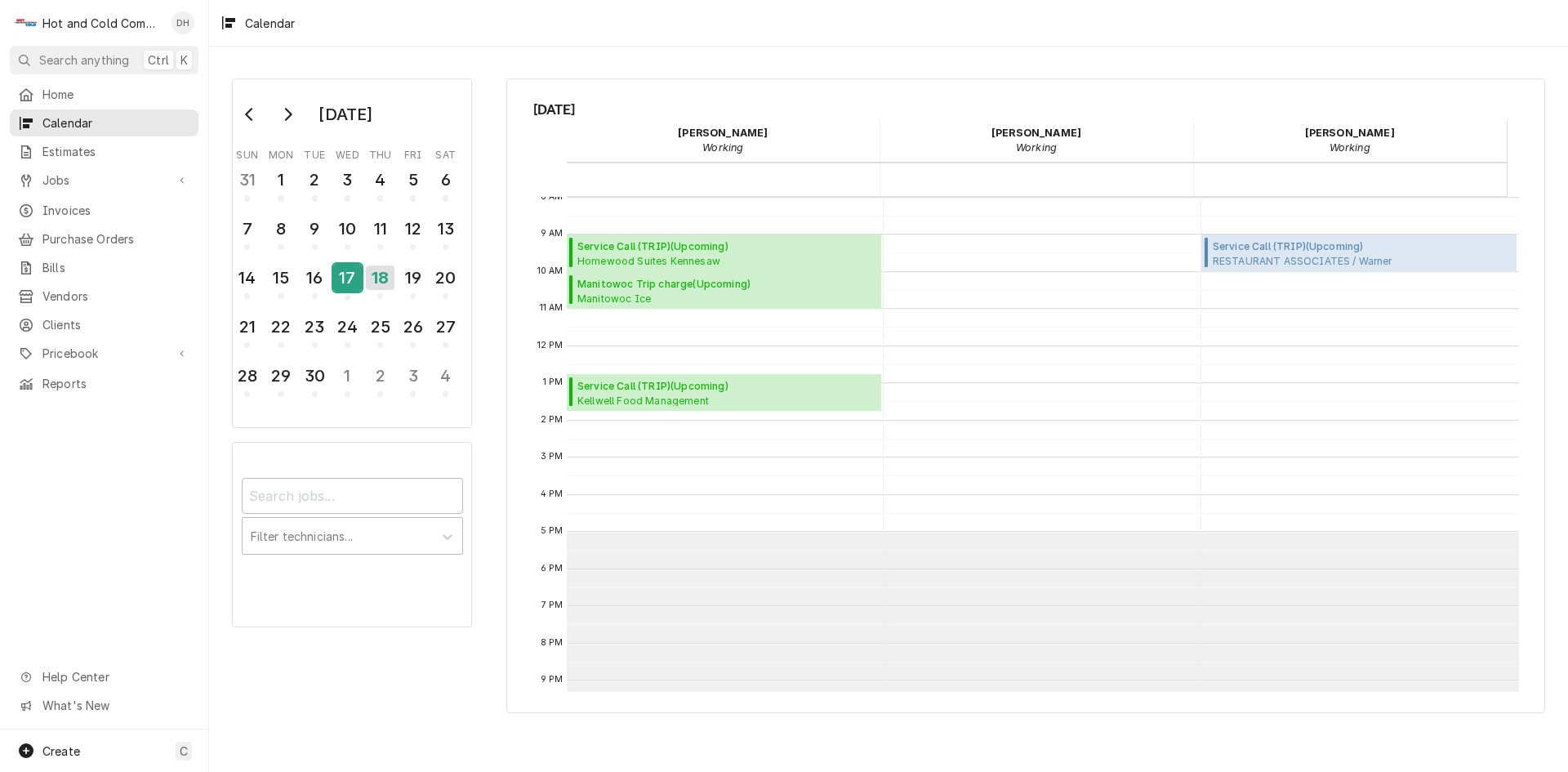
click at [347, 287] on div "17" at bounding box center [347, 278] width 28 height 28
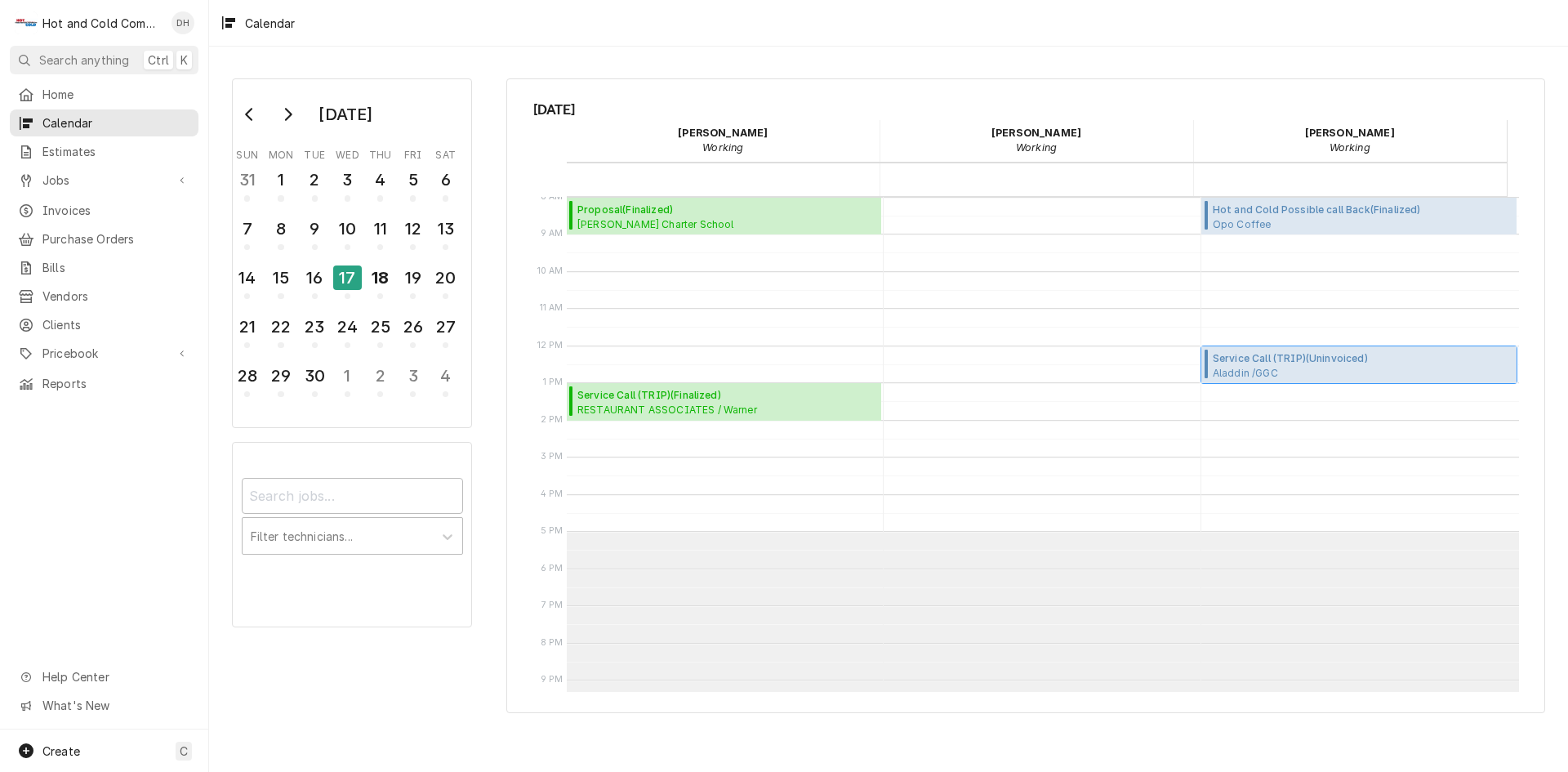
click at [1284, 371] on span "Aladdin /GGC Starbucks / 1000 University Center Ln, Lawrenceville, GA 30043" at bounding box center [1289, 372] width 155 height 13
click at [83, 752] on div "Create C" at bounding box center [104, 751] width 208 height 42
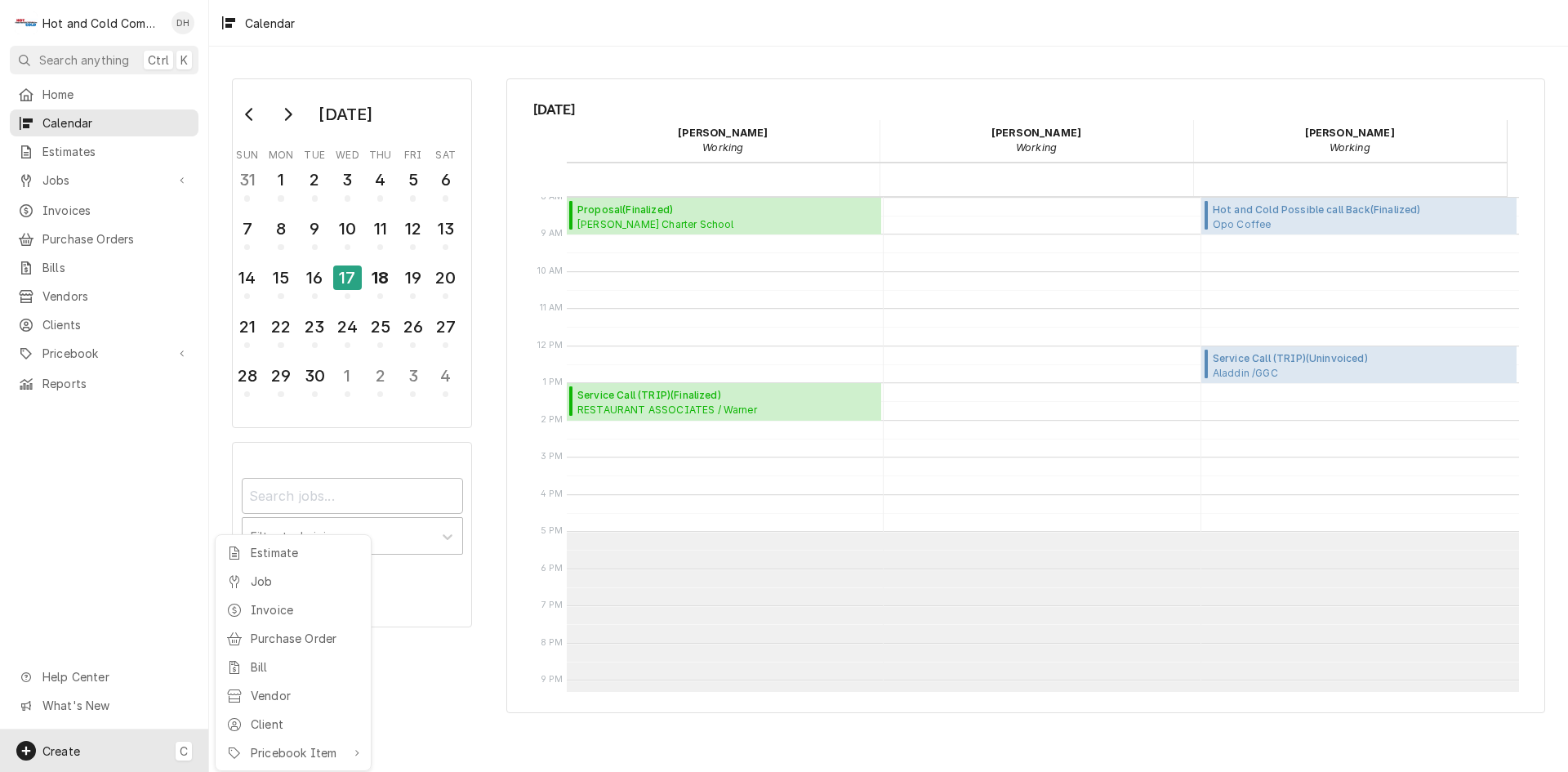
click at [69, 530] on html "H Hot and Cold Commercial Kitchens, Inc. DH Search anything Ctrl K Home Calenda…" at bounding box center [784, 386] width 1568 height 772
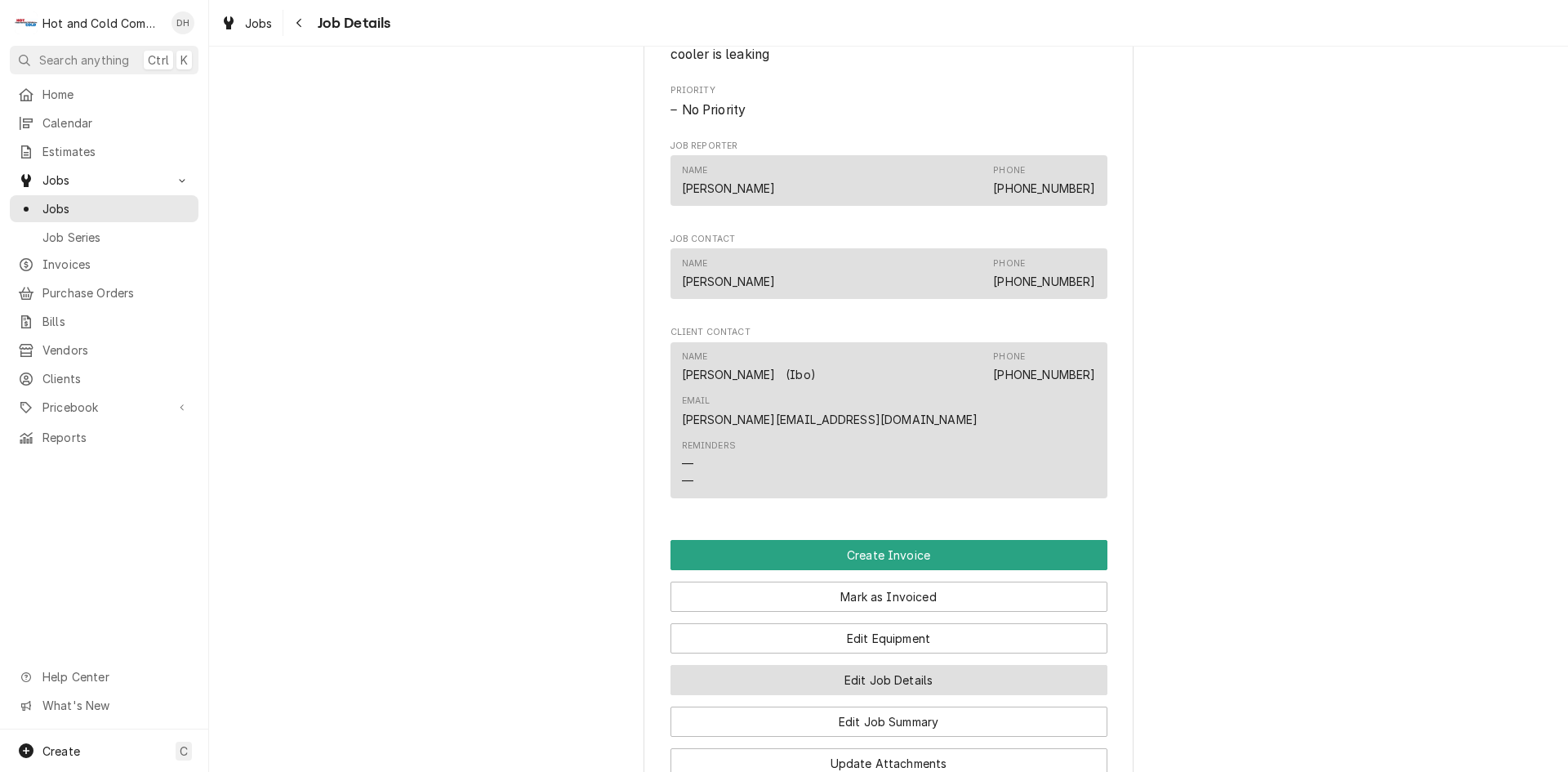
scroll to position [1089, 0]
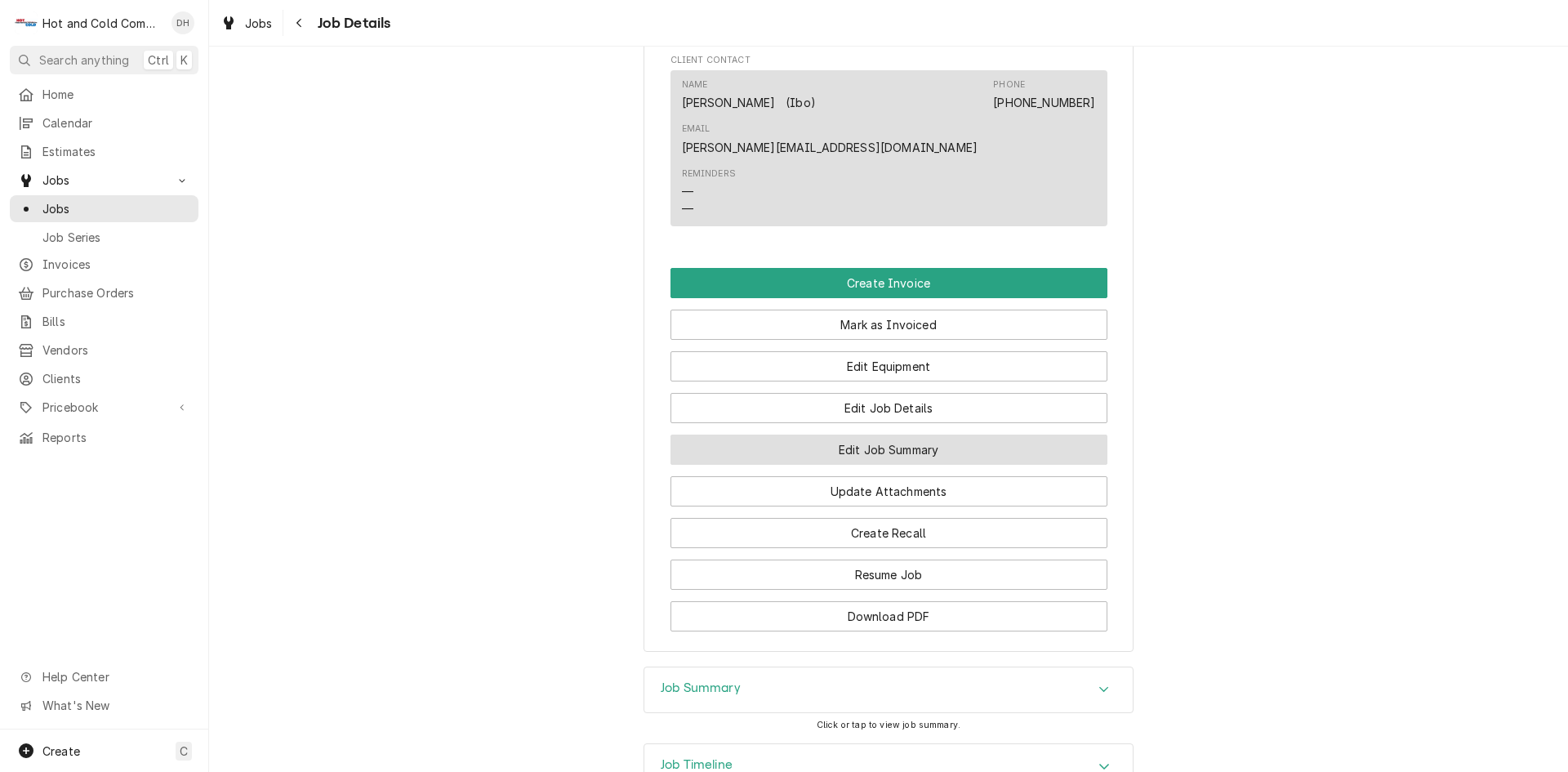
drag, startPoint x: 905, startPoint y: 417, endPoint x: 939, endPoint y: 416, distance: 34.0
click at [905, 435] on button "Edit Job Summary" at bounding box center [889, 449] width 437 height 30
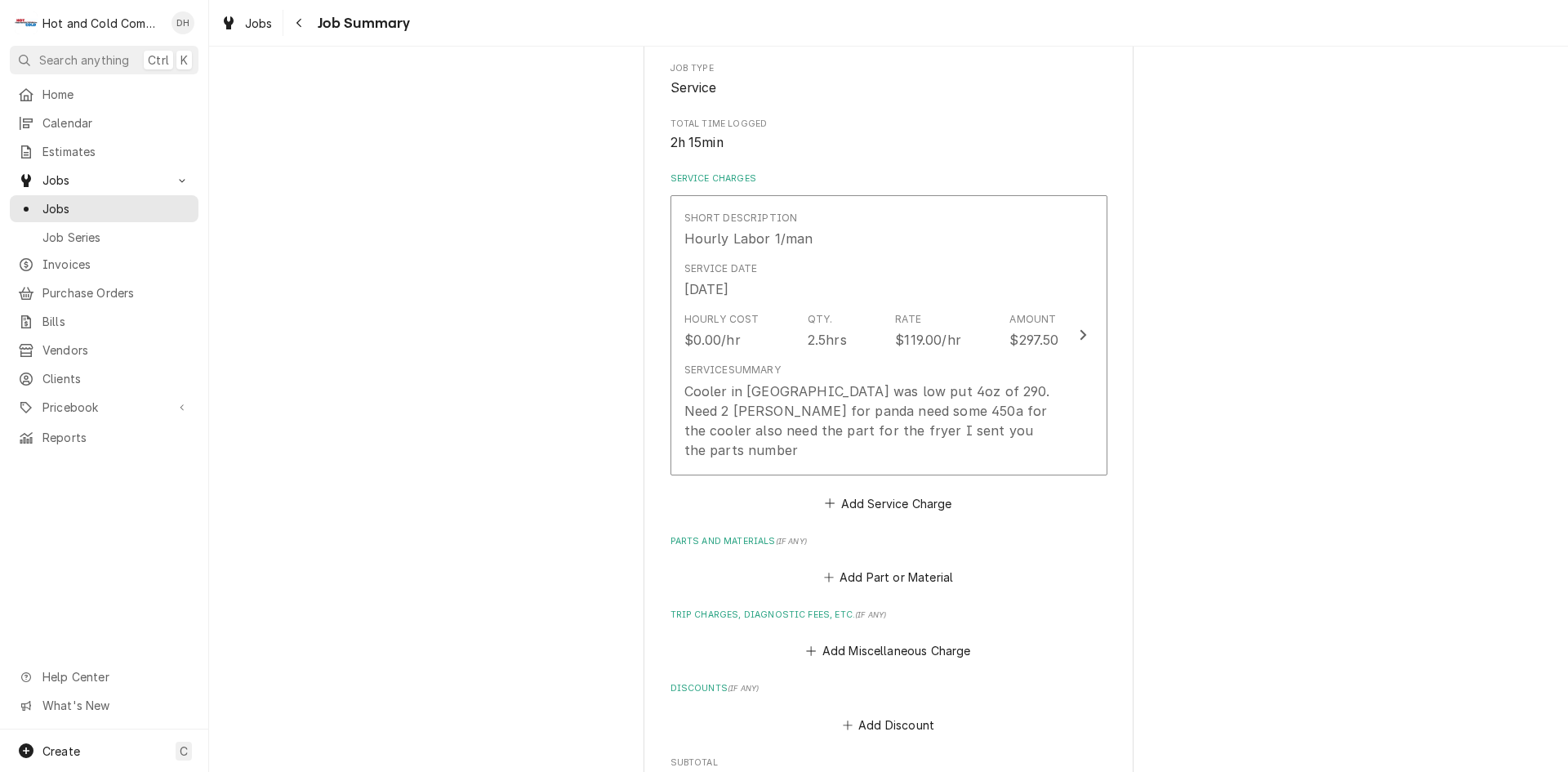
scroll to position [545, 0]
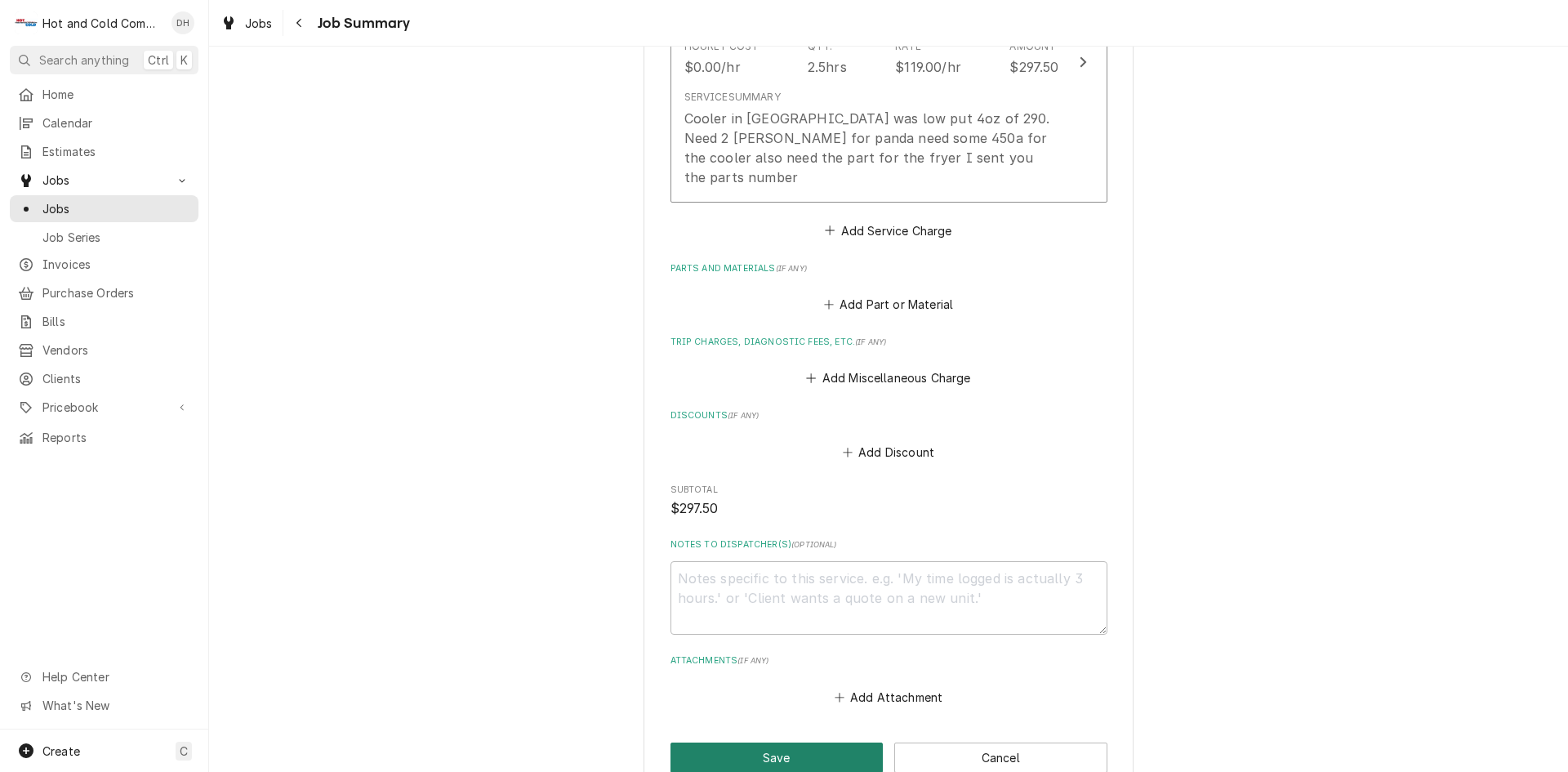
click at [774, 743] on button "Save" at bounding box center [777, 757] width 214 height 30
type textarea "x"
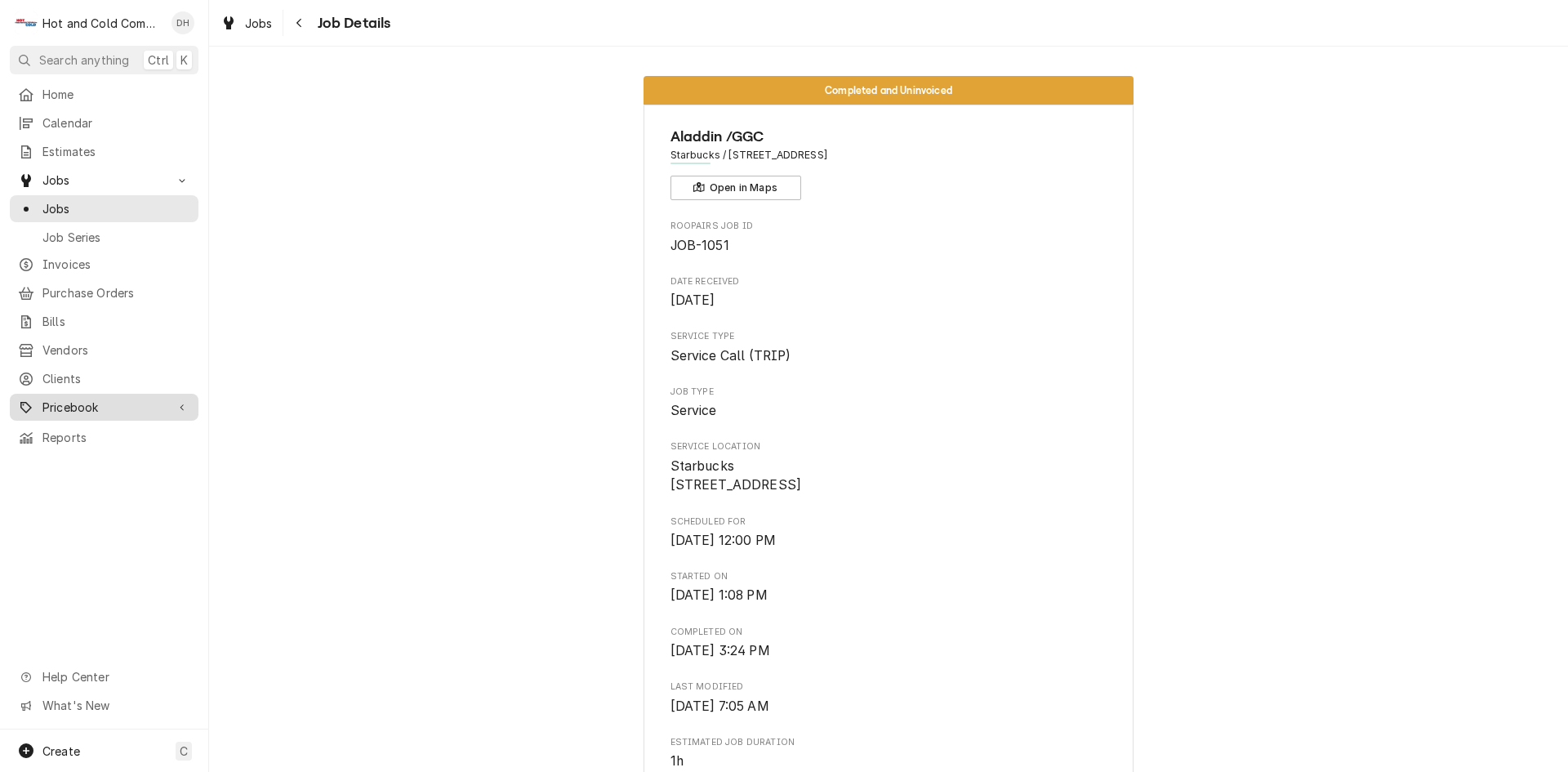
click at [108, 399] on span "Pricebook" at bounding box center [104, 407] width 124 height 17
click at [113, 456] on span "Parts & Materials" at bounding box center [115, 464] width 148 height 17
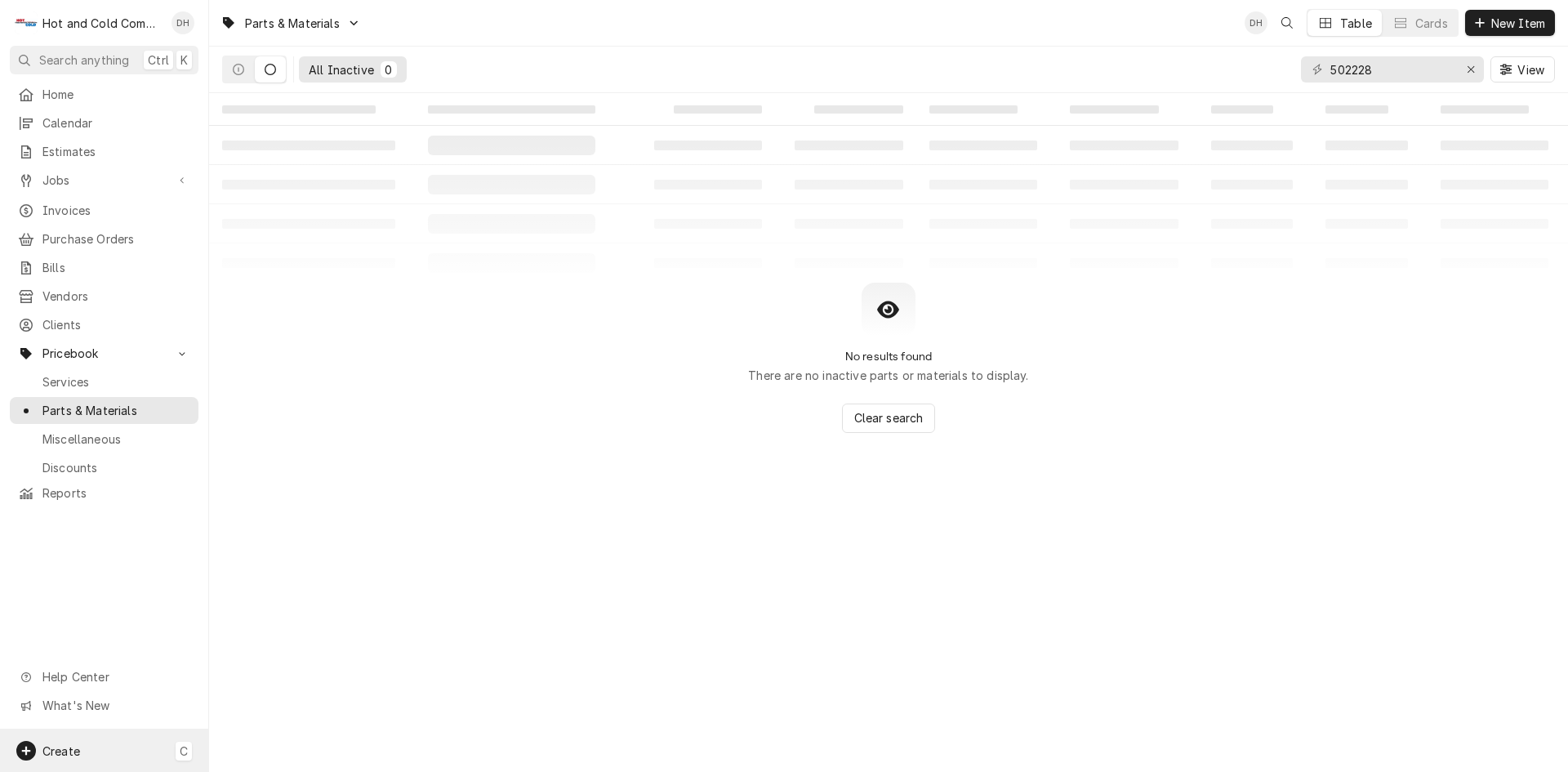
click at [70, 747] on span "Create" at bounding box center [60, 751] width 38 height 14
click at [269, 584] on div "Job" at bounding box center [305, 581] width 109 height 17
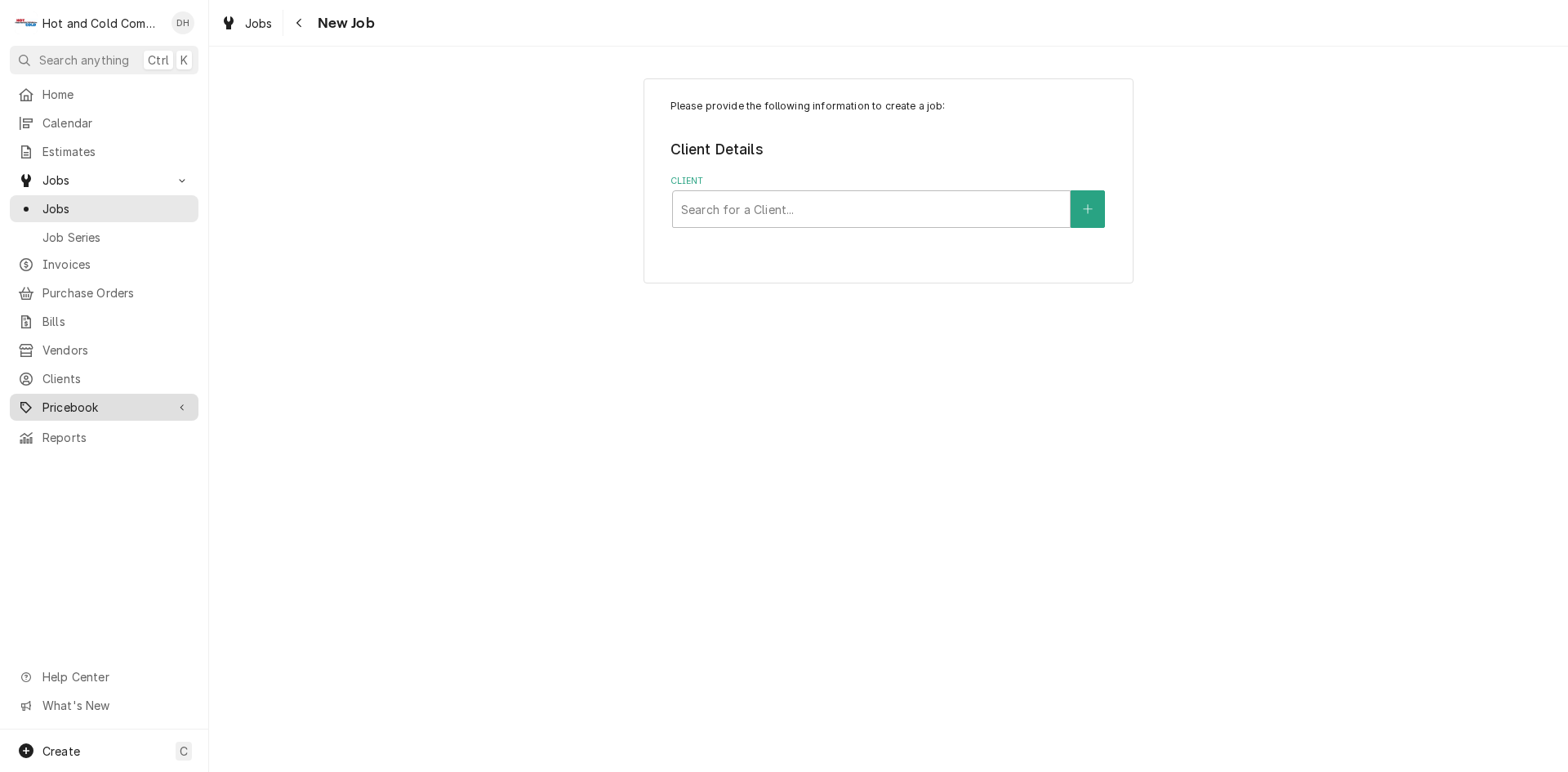
click at [86, 399] on span "Pricebook" at bounding box center [104, 407] width 124 height 17
click at [119, 456] on span "Parts & Materials" at bounding box center [115, 464] width 148 height 17
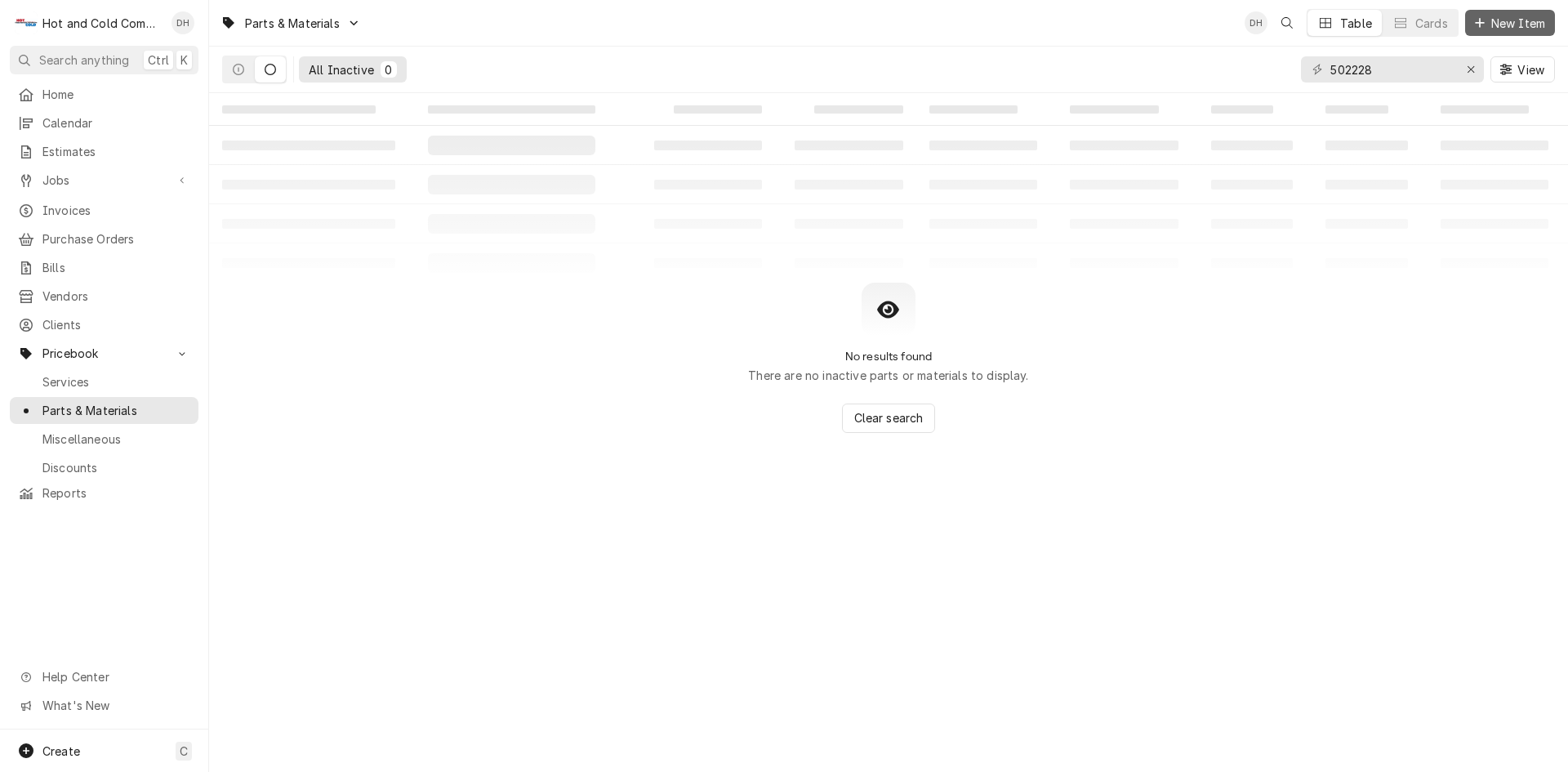
click at [1512, 23] on span "New Item" at bounding box center [1519, 23] width 60 height 17
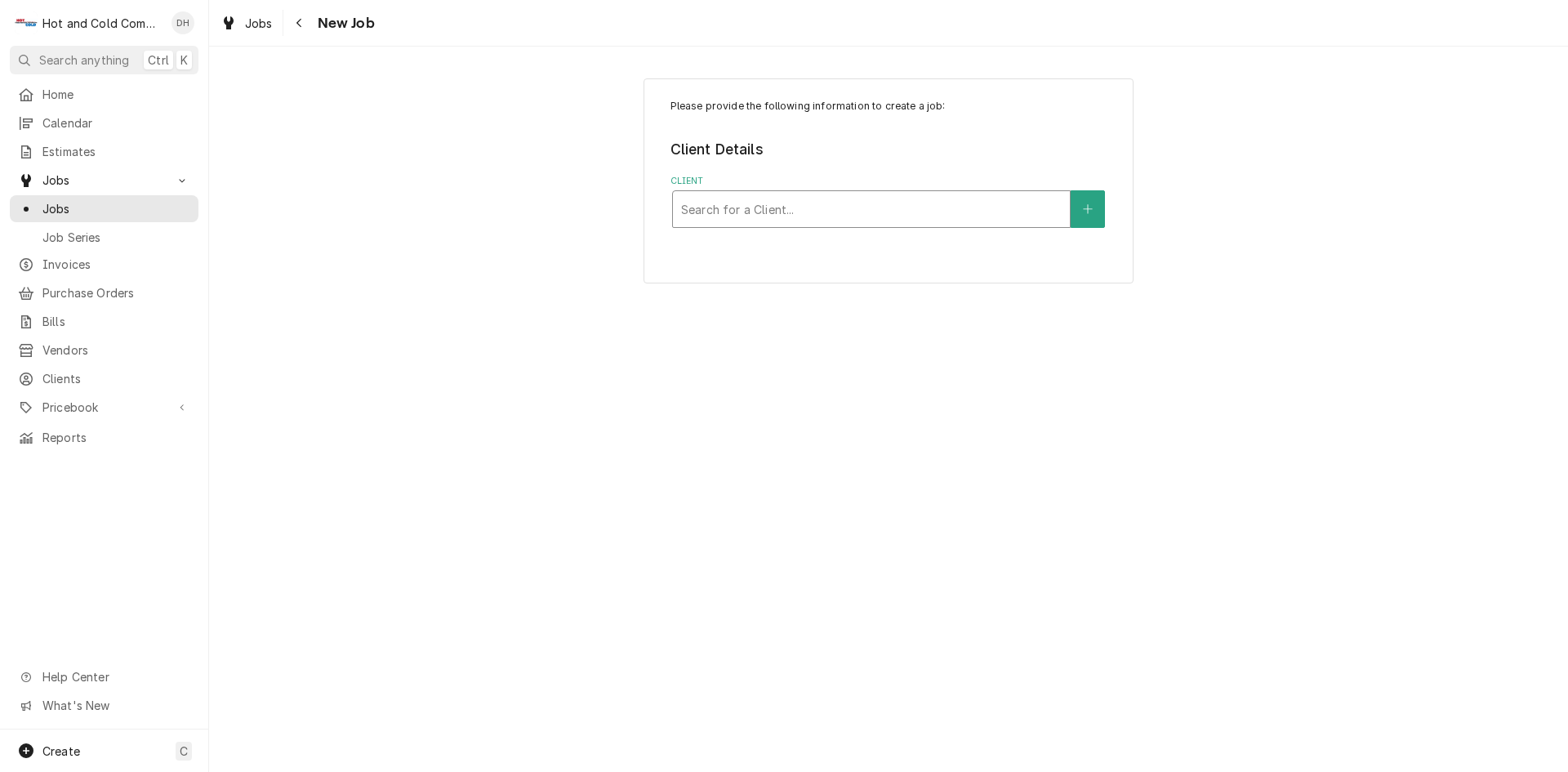
click at [951, 207] on div "Client" at bounding box center [871, 209] width 380 height 29
type input "Aladdin"
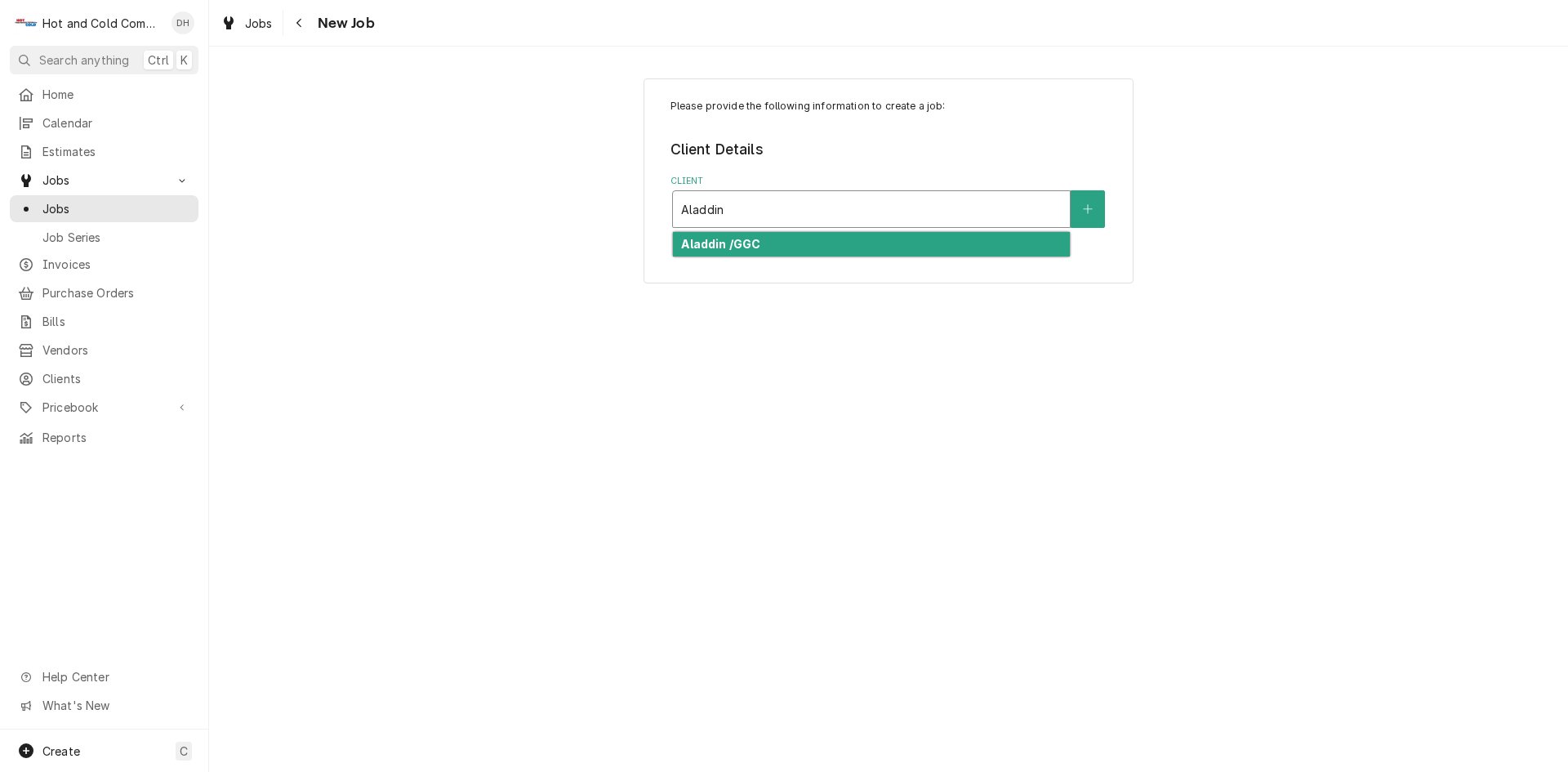
click at [925, 249] on div "Aladdin /GGC" at bounding box center [871, 245] width 397 height 26
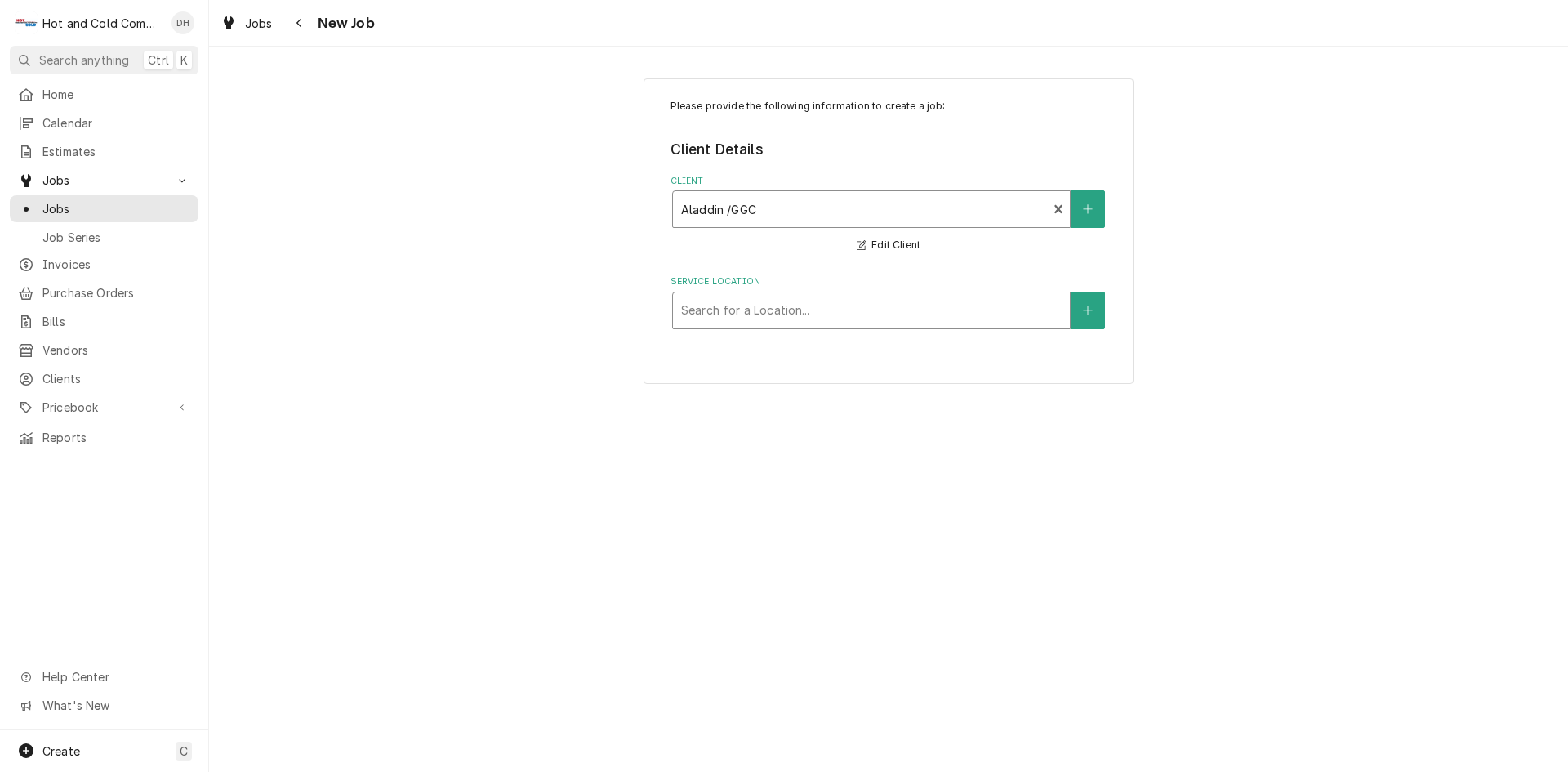
click at [921, 312] on div "Service Location" at bounding box center [871, 311] width 380 height 29
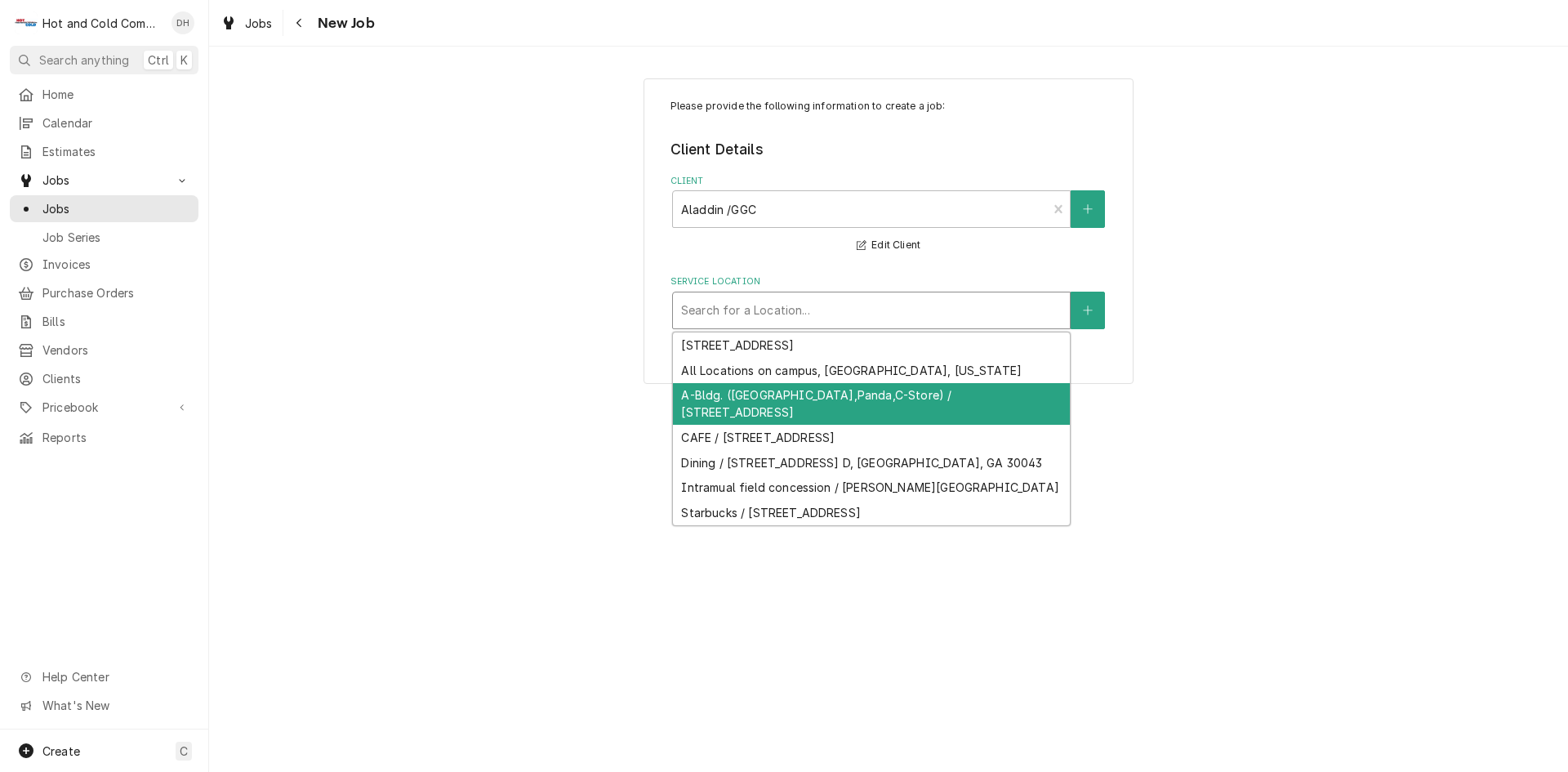
click at [842, 394] on div "A-Bldg. ([GEOGRAPHIC_DATA],Panda,C-Store) / [STREET_ADDRESS]" at bounding box center [871, 404] width 397 height 42
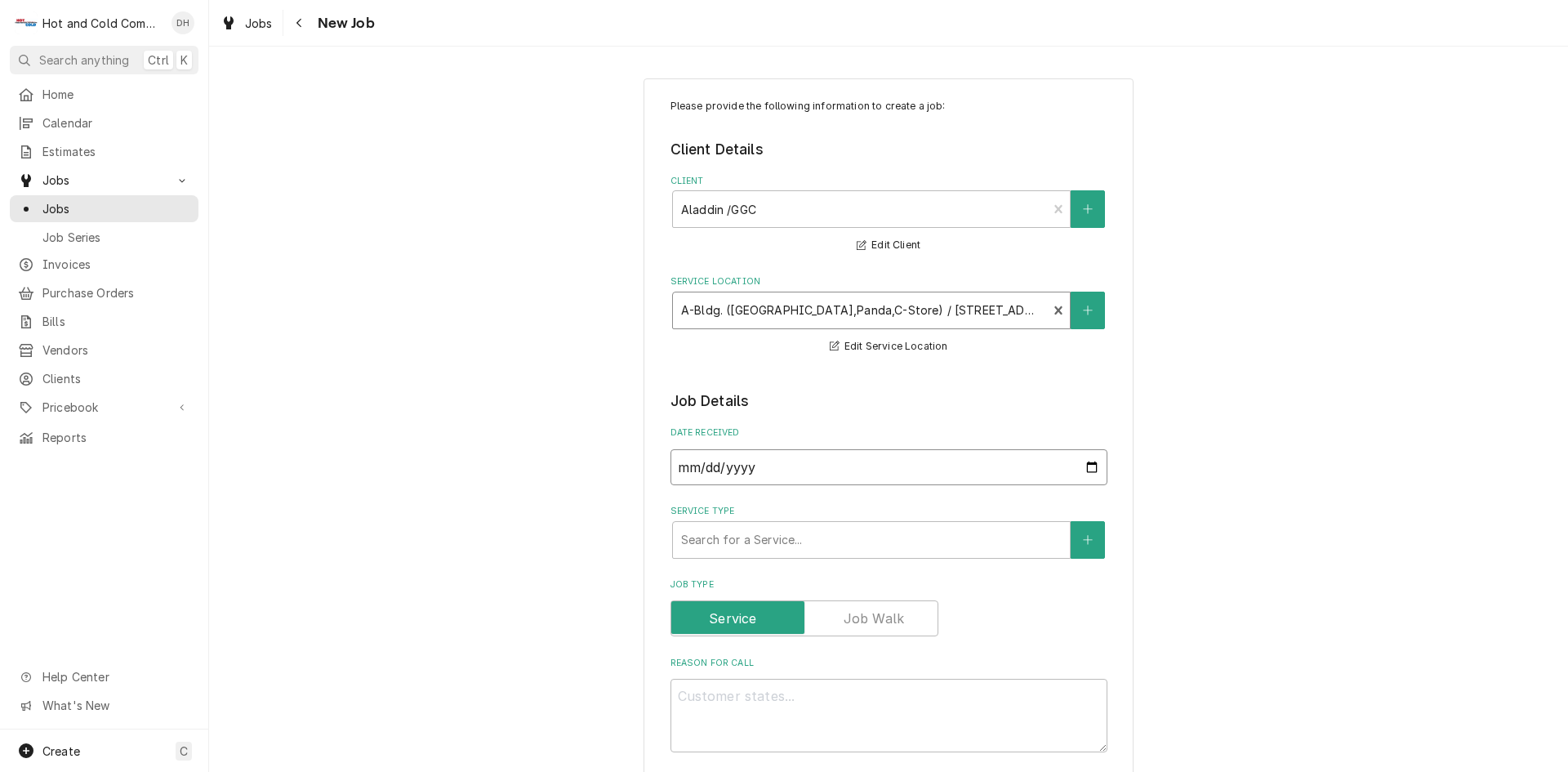
click at [1089, 458] on input "2025-09-18" at bounding box center [889, 467] width 437 height 36
click at [1086, 463] on input "2025-09-18" at bounding box center [889, 467] width 437 height 36
type textarea "x"
type input "2025-09-17"
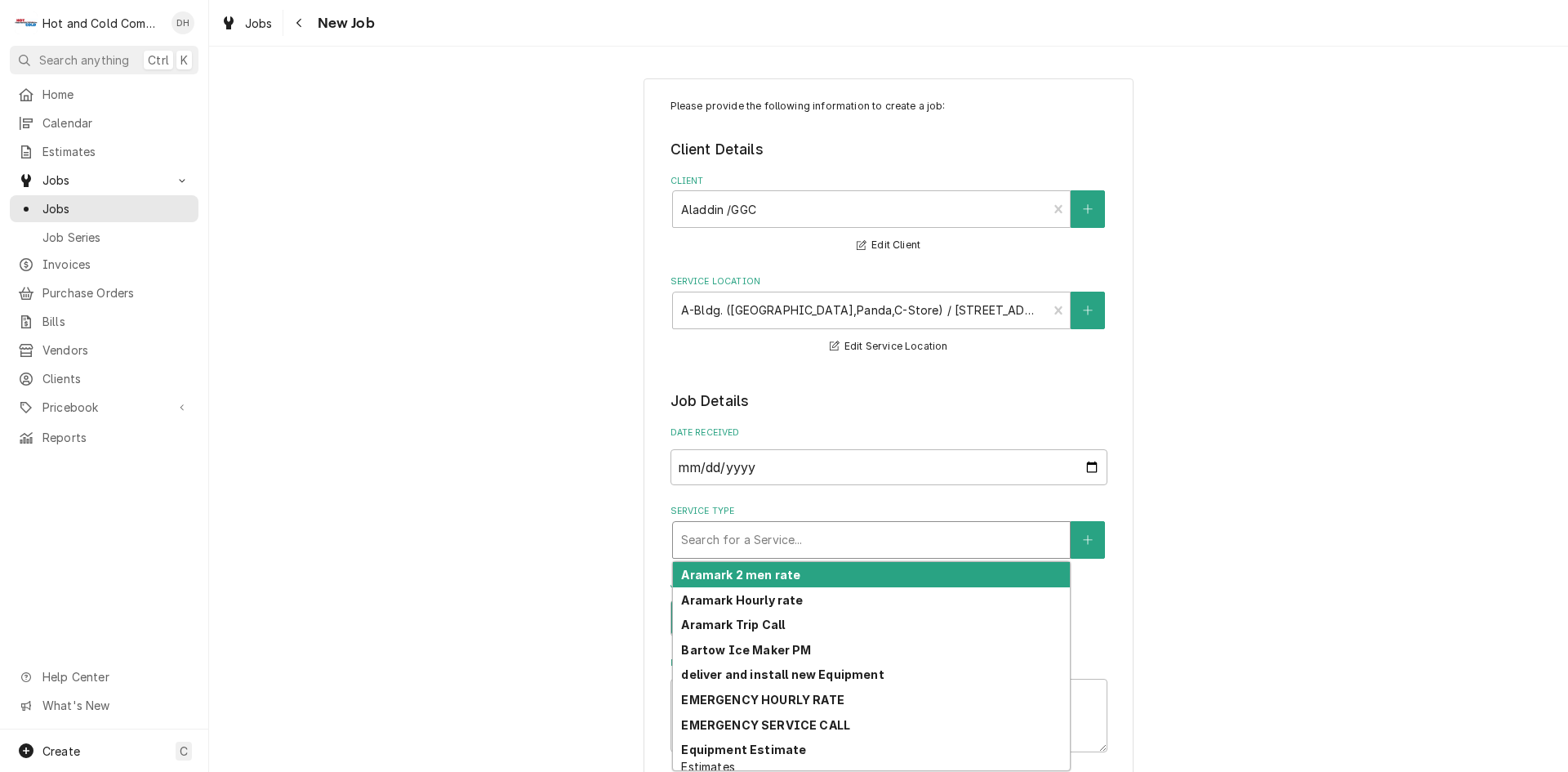
click at [746, 536] on div "Service Type" at bounding box center [871, 540] width 380 height 29
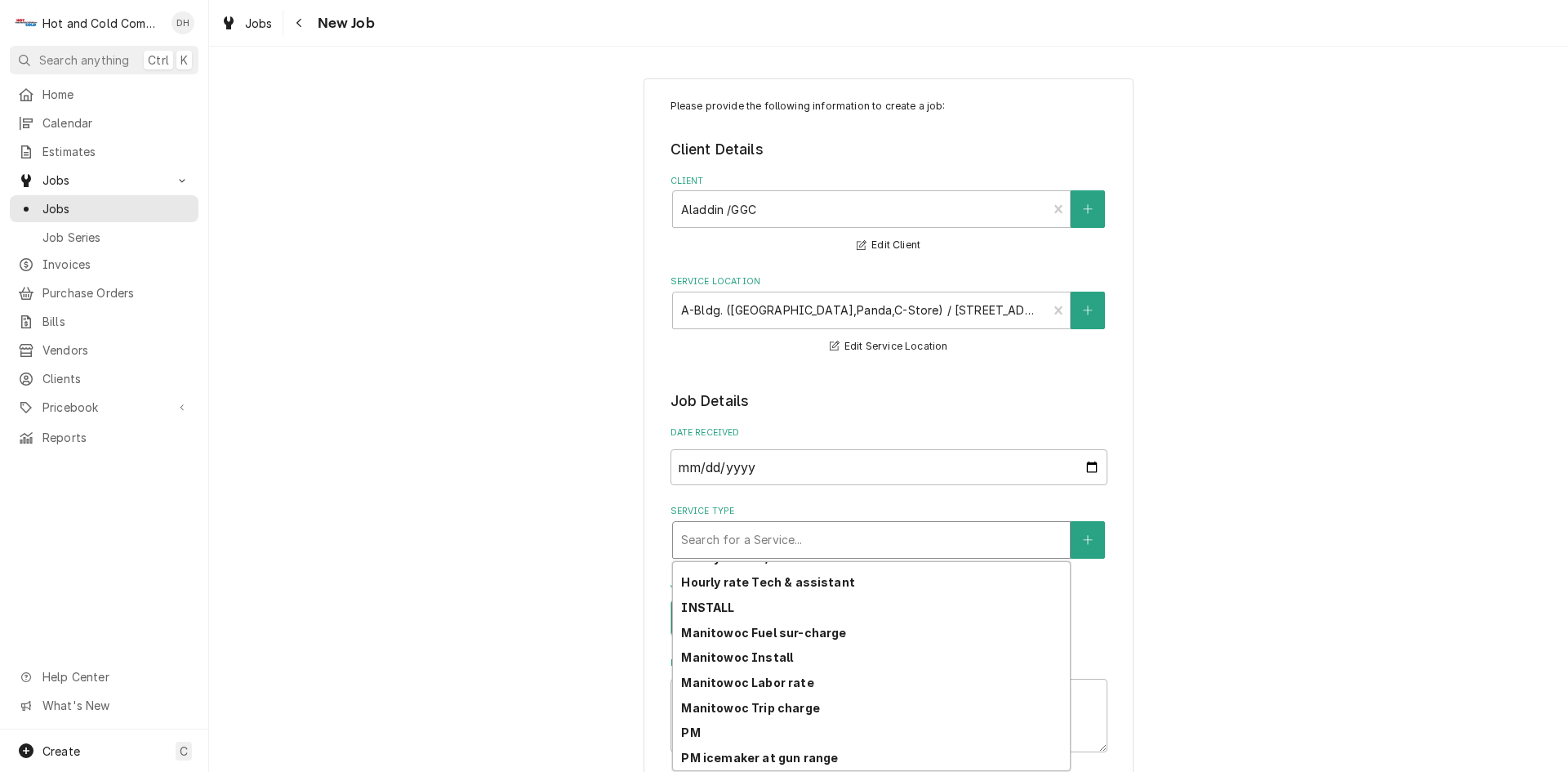
scroll to position [459, 0]
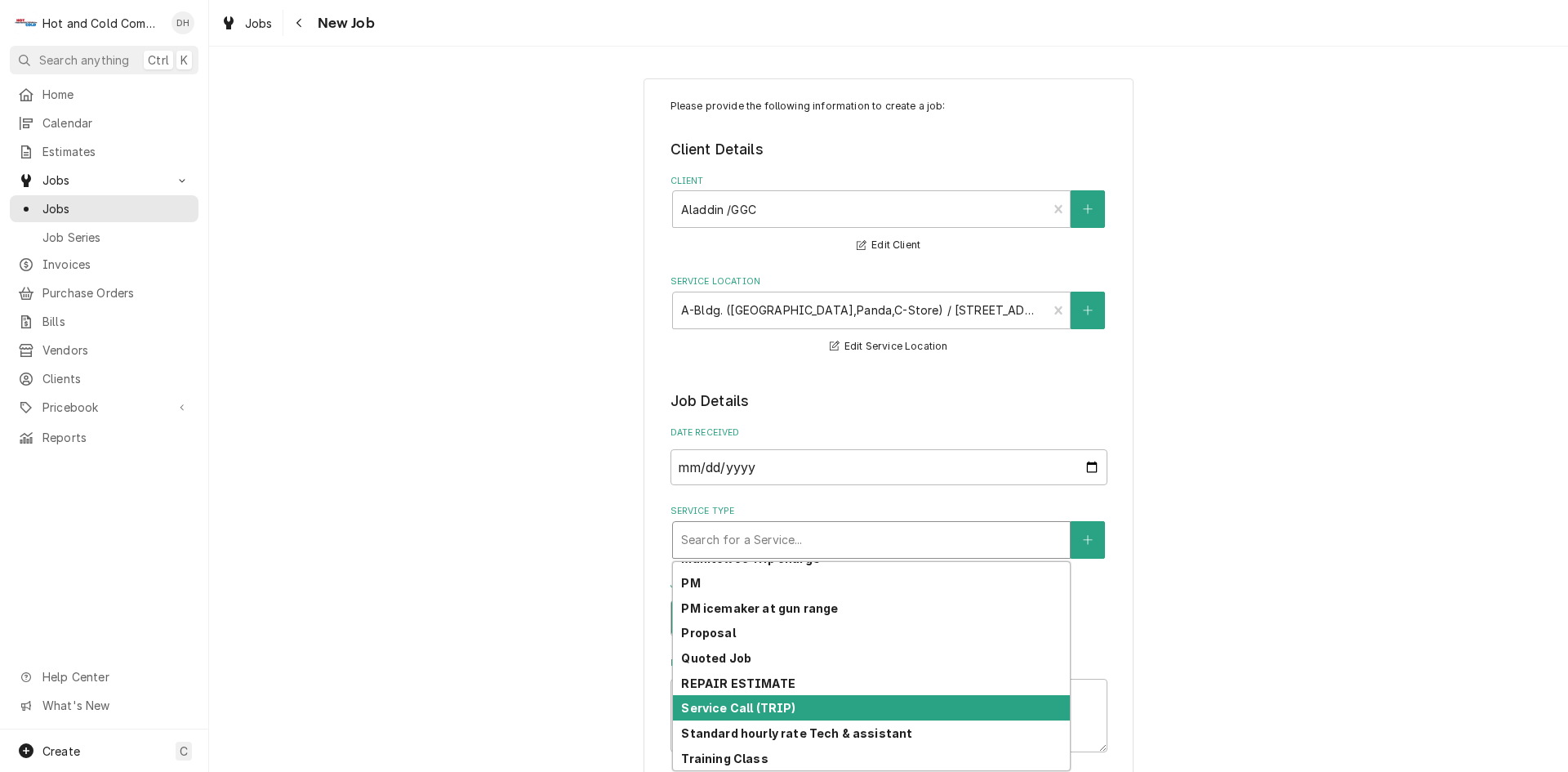
drag, startPoint x: 767, startPoint y: 710, endPoint x: 778, endPoint y: 710, distance: 11.0
click at [774, 710] on strong "Service Call (TRIP)" at bounding box center [738, 708] width 115 height 14
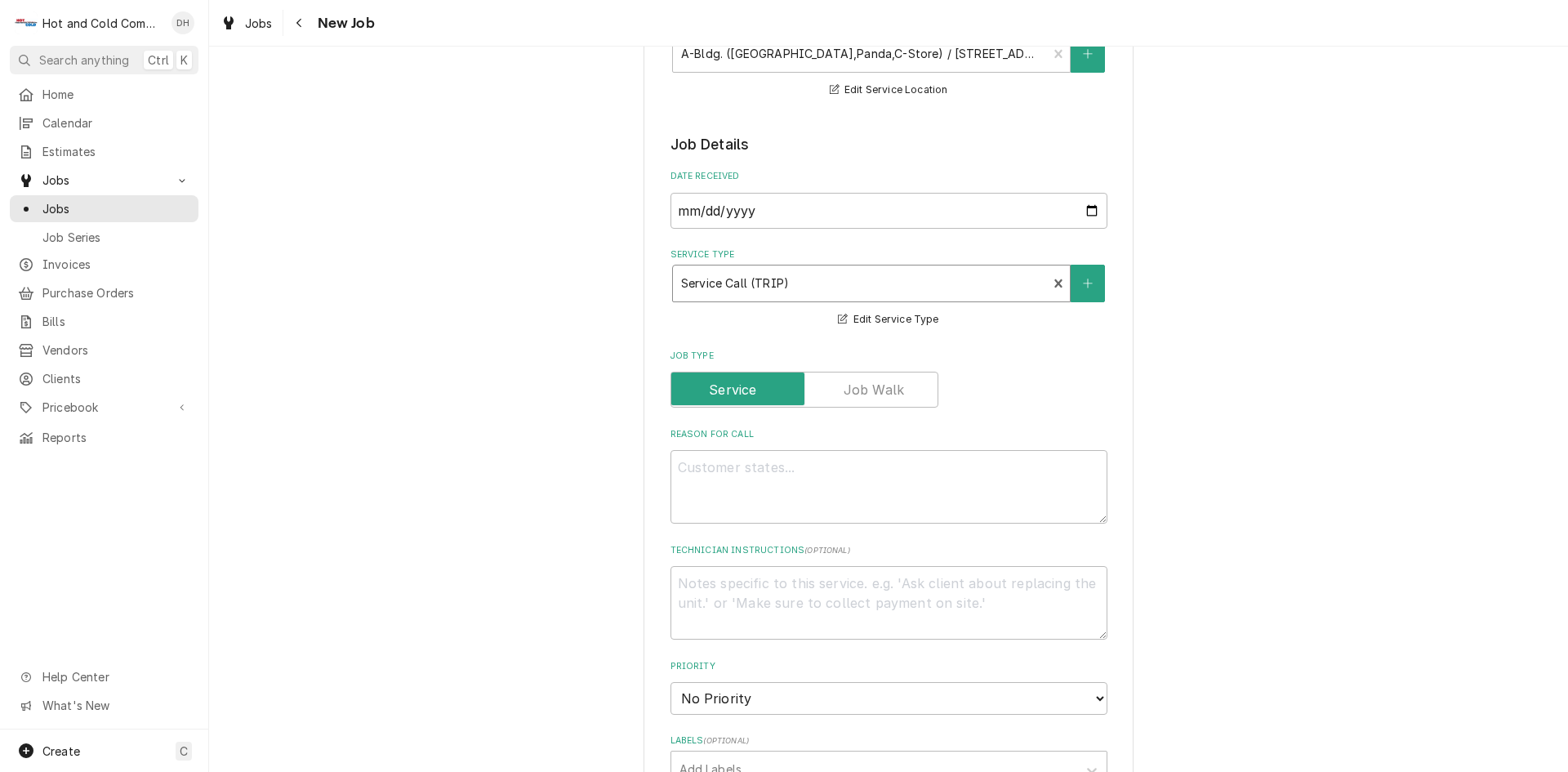
scroll to position [272, 0]
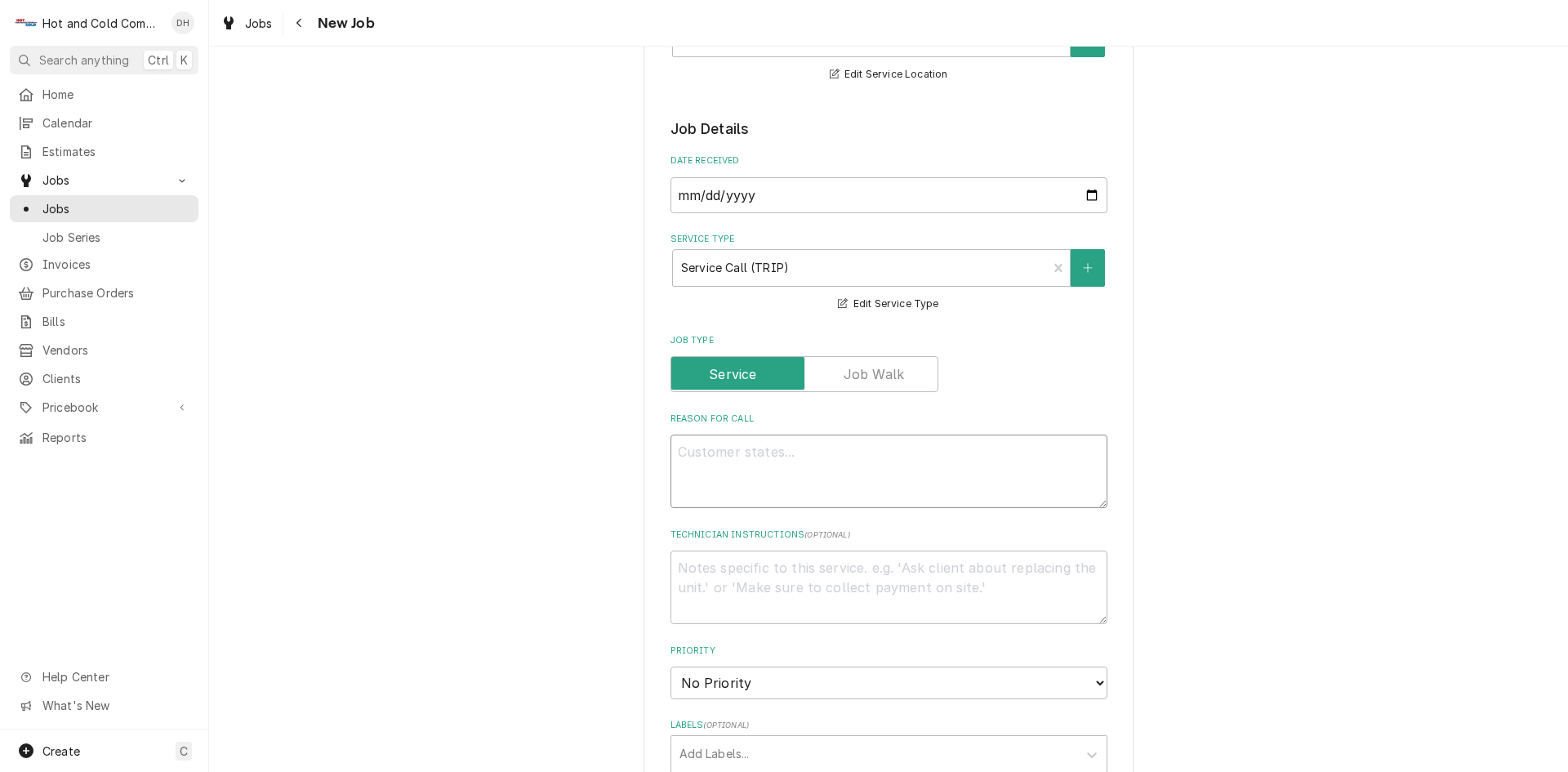
drag, startPoint x: 730, startPoint y: 454, endPoint x: 762, endPoint y: 484, distance: 43.9
click at [731, 454] on textarea "Reason For Call" at bounding box center [889, 471] width 437 height 73
type textarea "x"
type textarea "C"
type textarea "x"
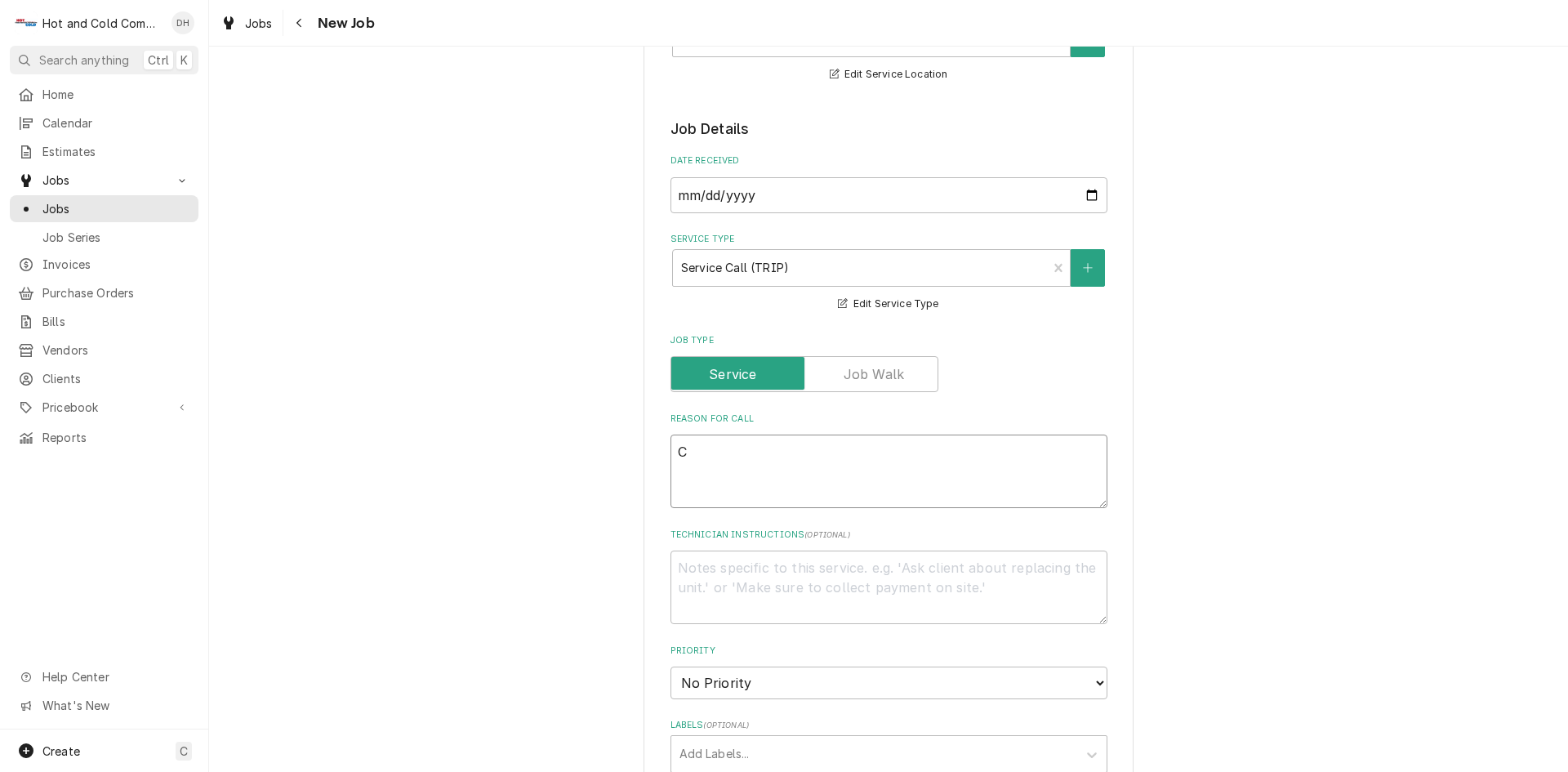
type textarea "Ch"
type textarea "x"
type textarea "Chi"
type textarea "x"
type textarea "Chic"
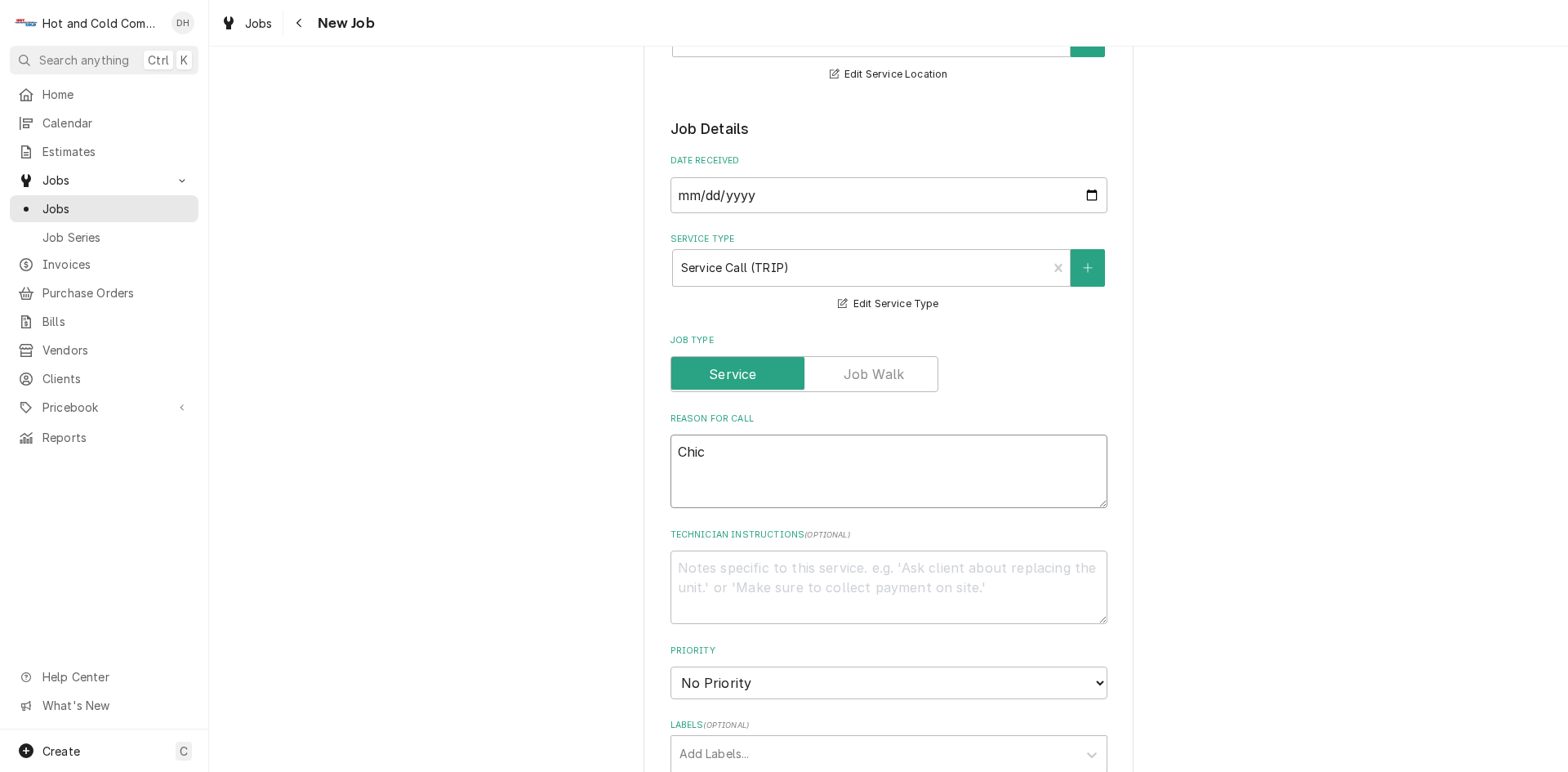
type textarea "x"
type textarea "Chic"
type textarea "x"
type textarea "Chic f"
type textarea "x"
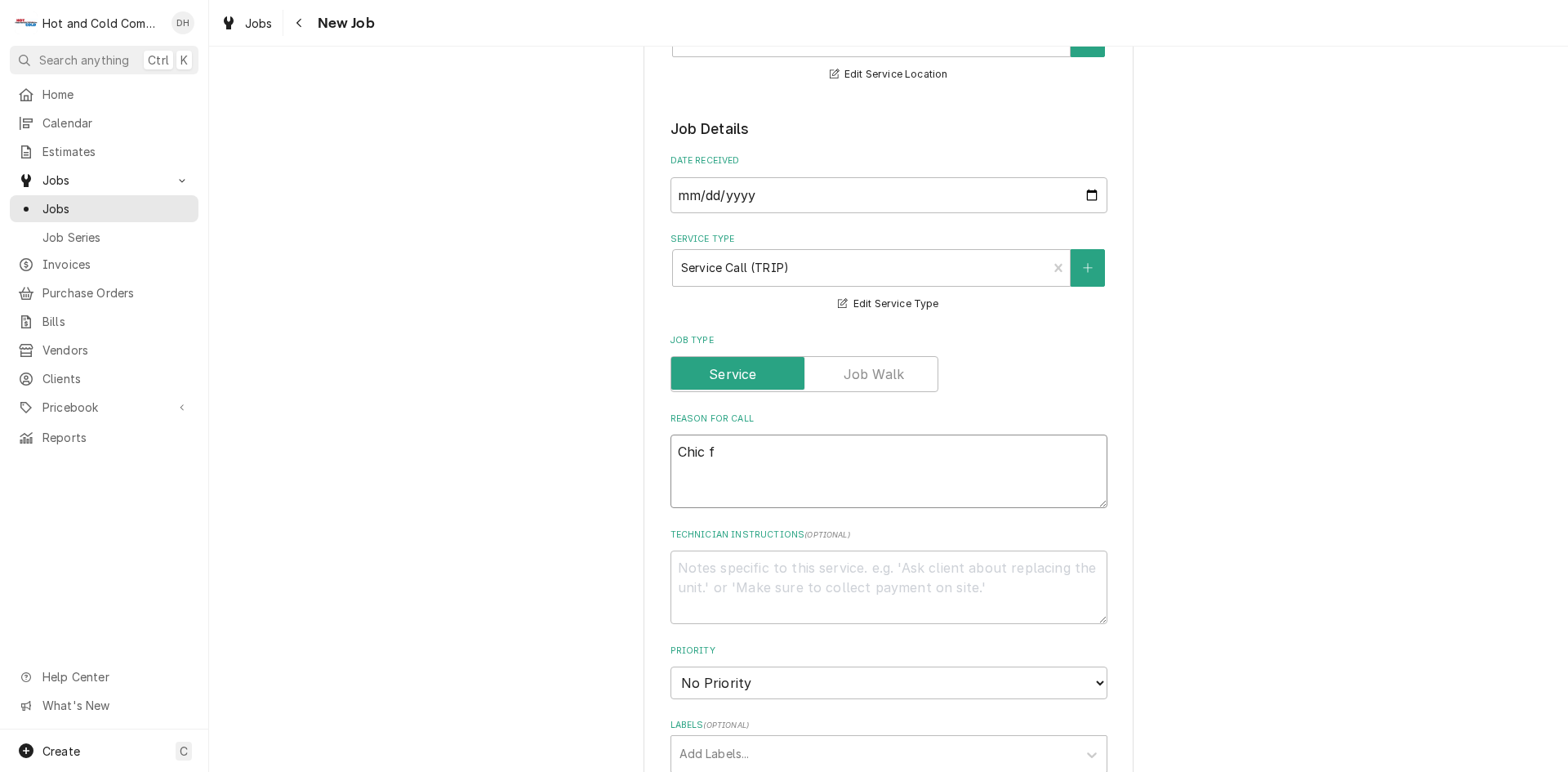
type textarea "Chic fi"
type textarea "x"
type textarea "Chic fil"
type textarea "x"
type textarea "Chic fila"
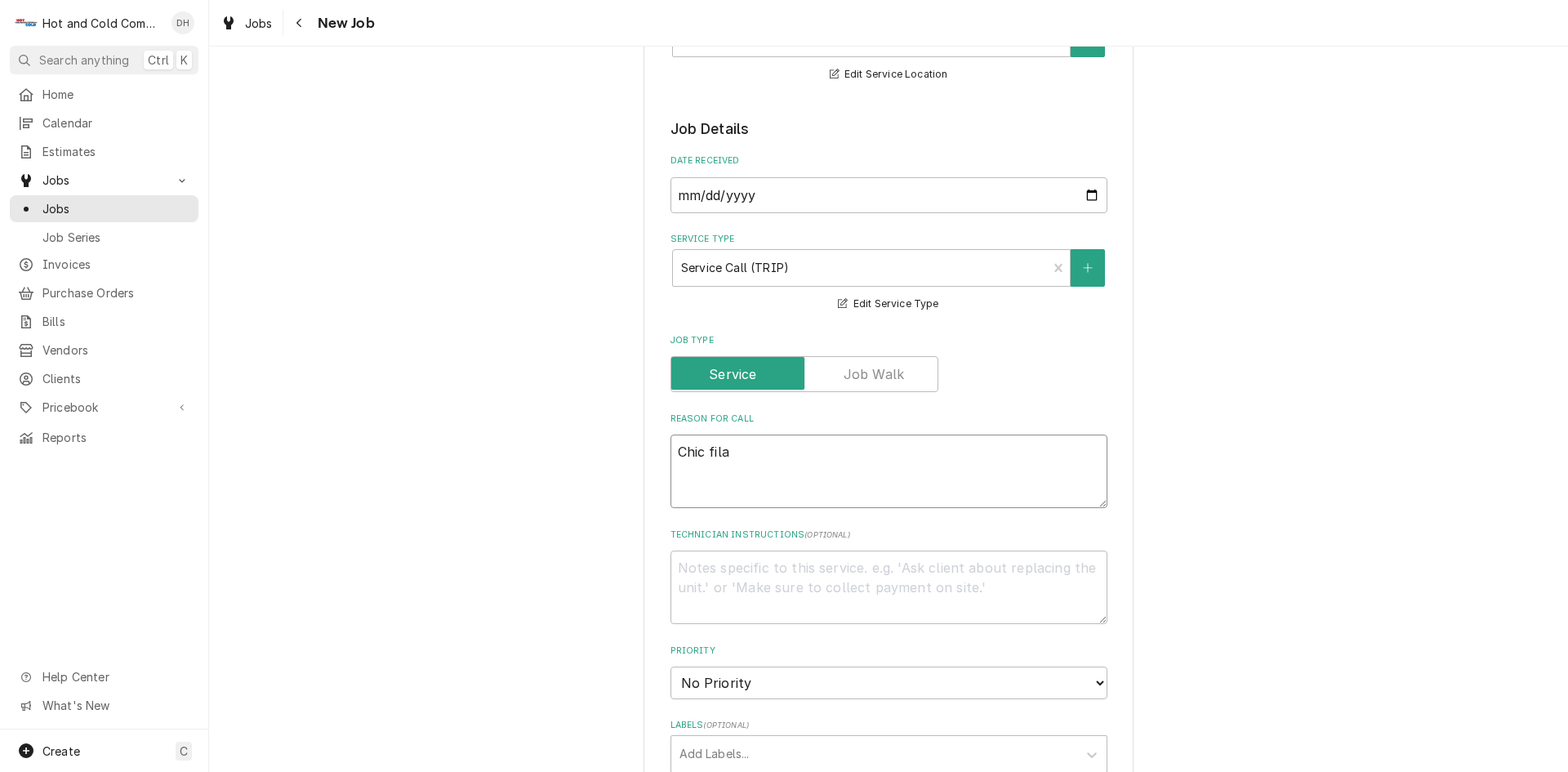
type textarea "x"
type textarea "Chic fila"
type textarea "x"
type textarea "Chic fila f"
type textarea "x"
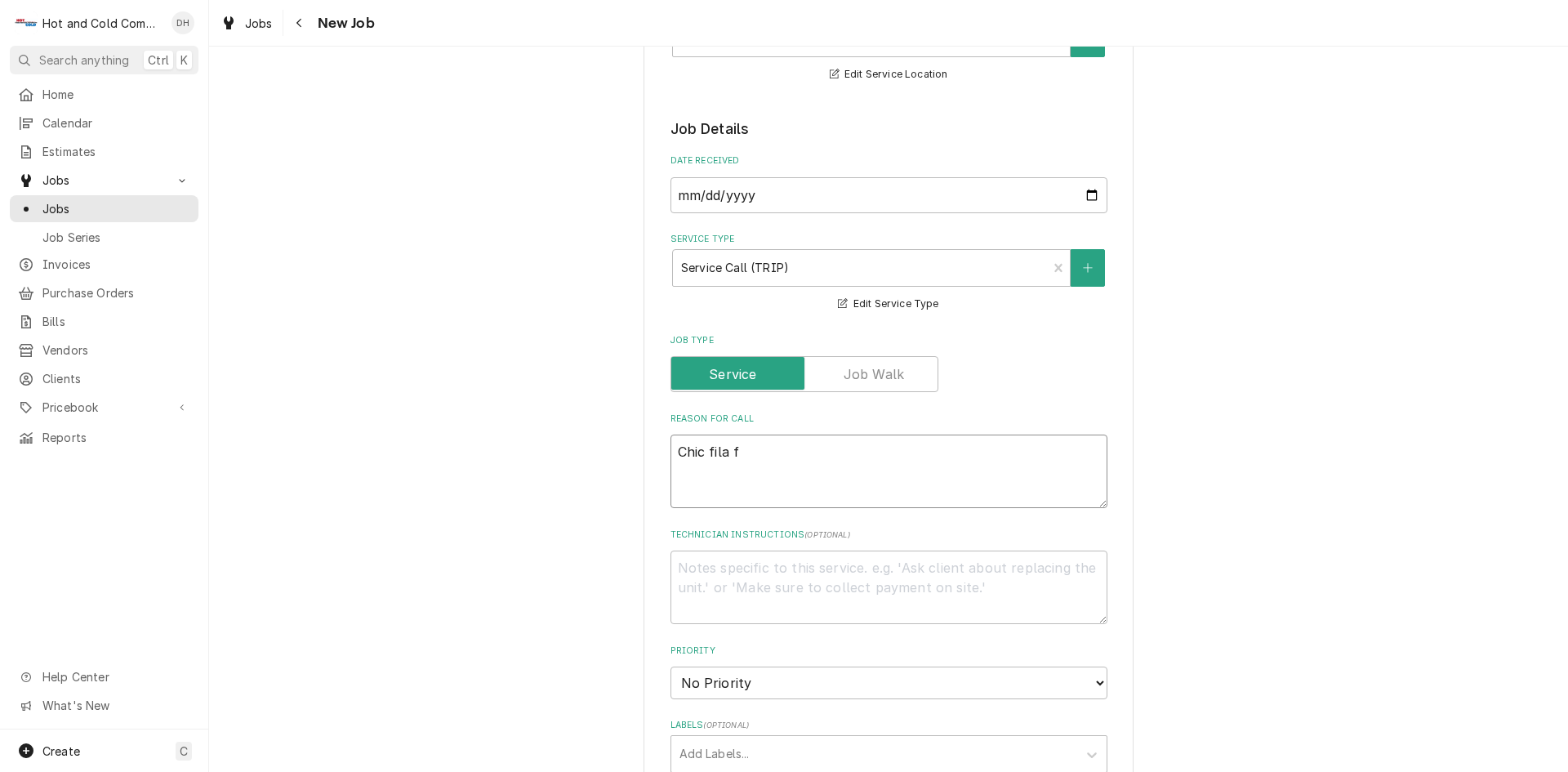
type textarea "Chic fila fr"
type textarea "x"
type textarea "Chic fila fry"
type textarea "x"
type textarea "Chic fila frye"
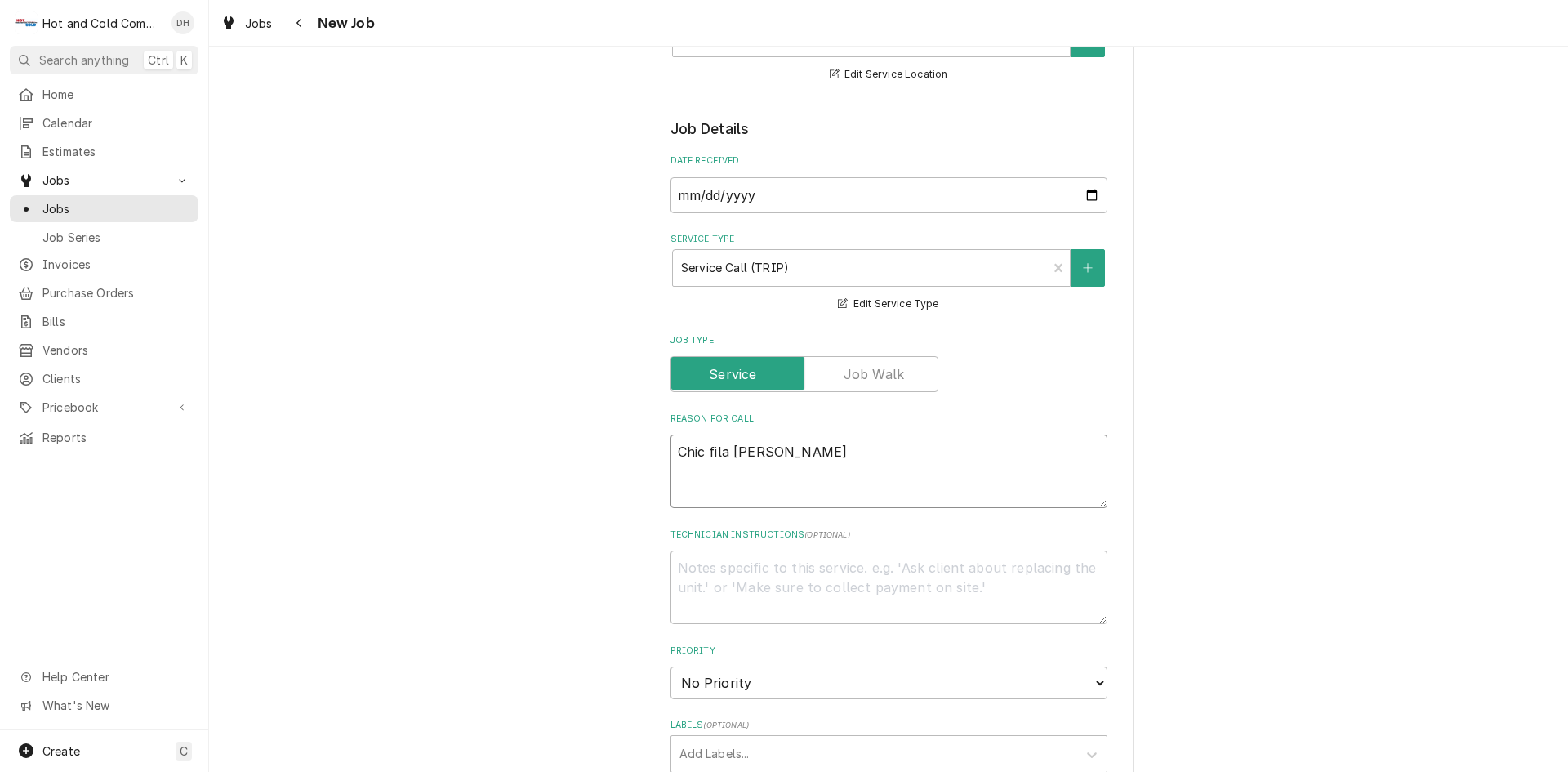
type textarea "x"
type textarea "Chic fila fryer"
type textarea "x"
type textarea "Chic fila fryer"
type textarea "x"
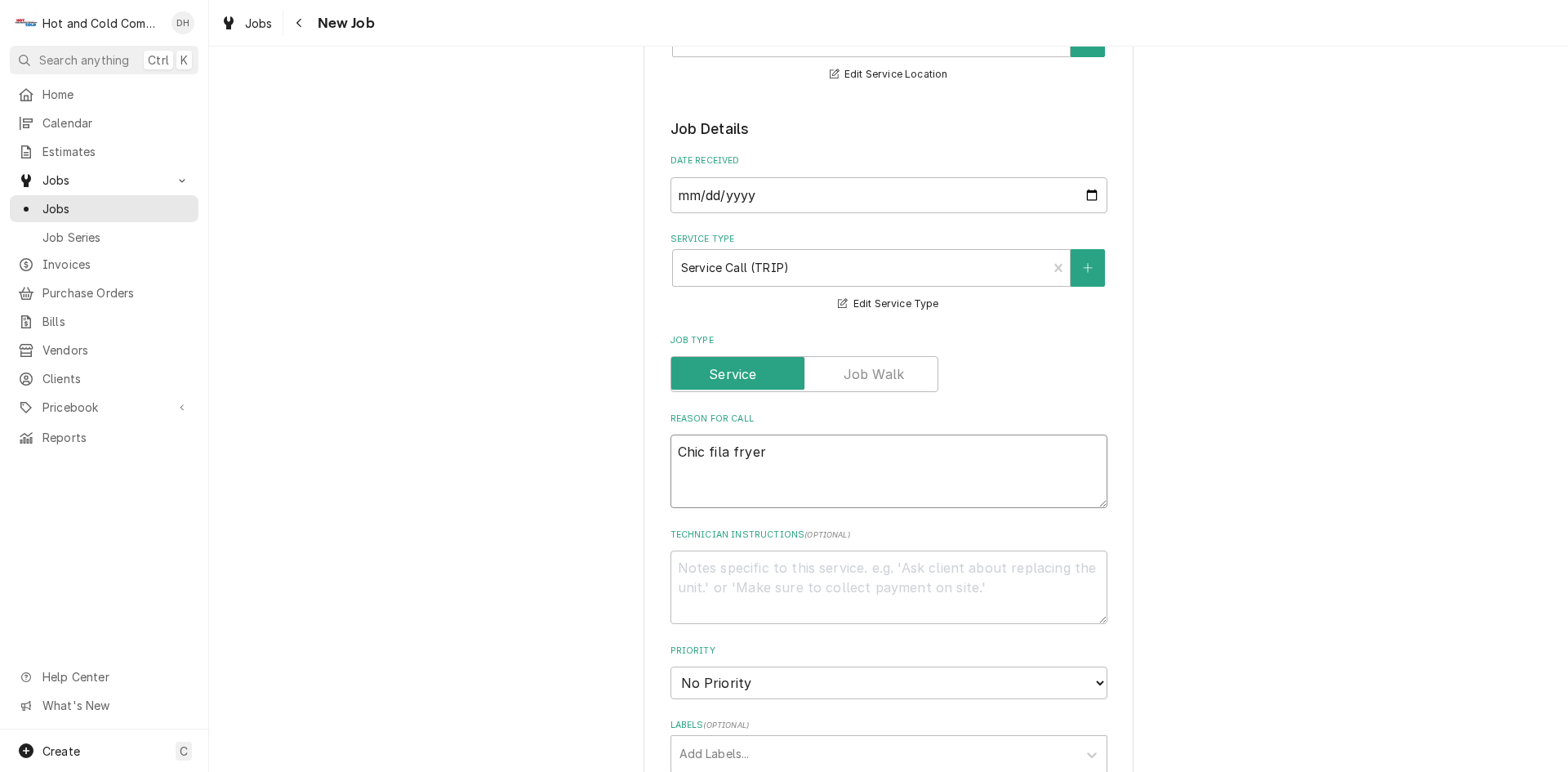
type textarea "Chic fila fryer a"
type textarea "x"
type textarea "Chic fila fryer an"
type textarea "x"
type textarea "Chic fila fryer and"
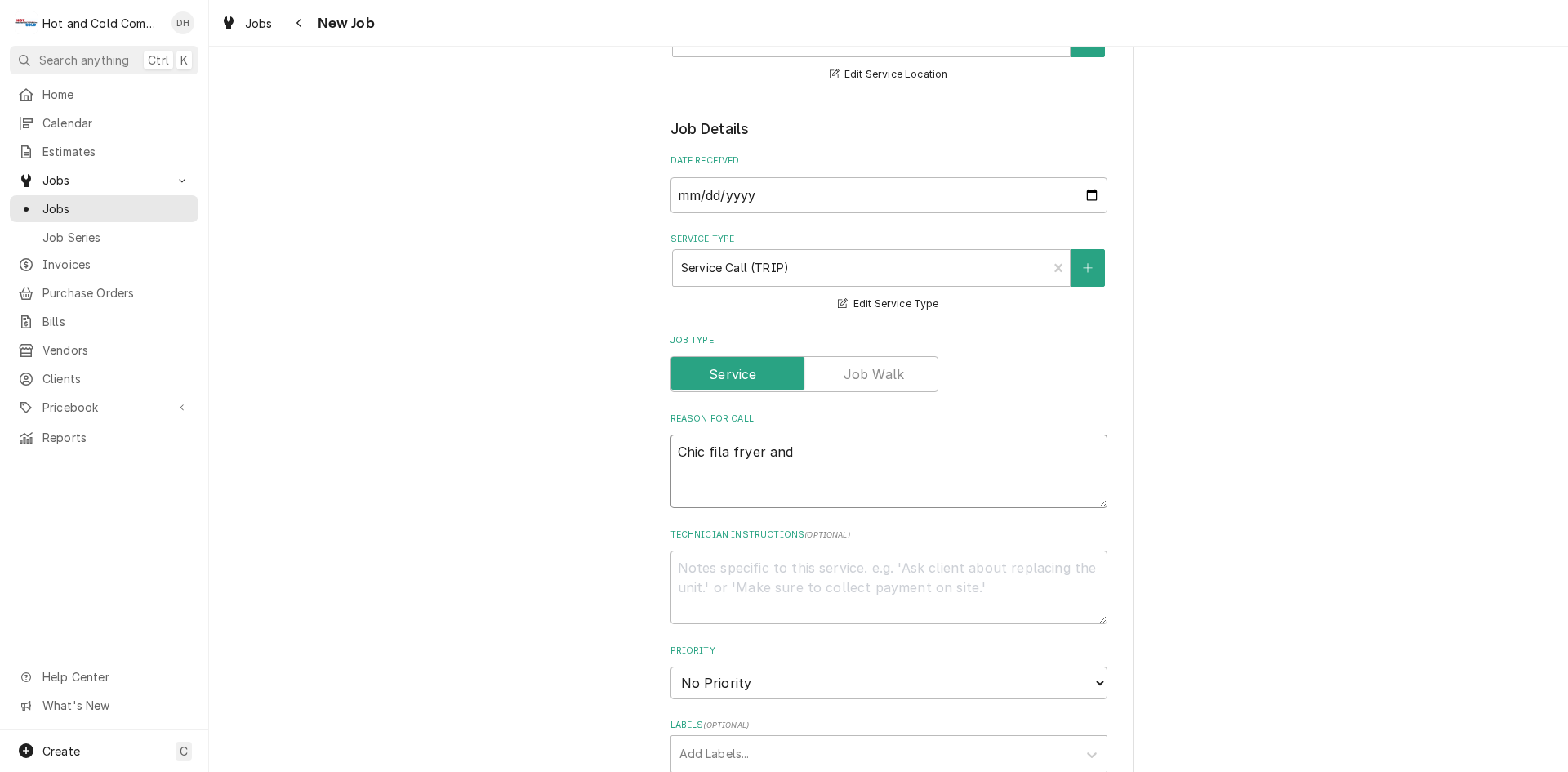
type textarea "x"
type textarea "Chic fila fryer and"
type textarea "x"
type textarea "Chic fila fryer and m"
type textarea "x"
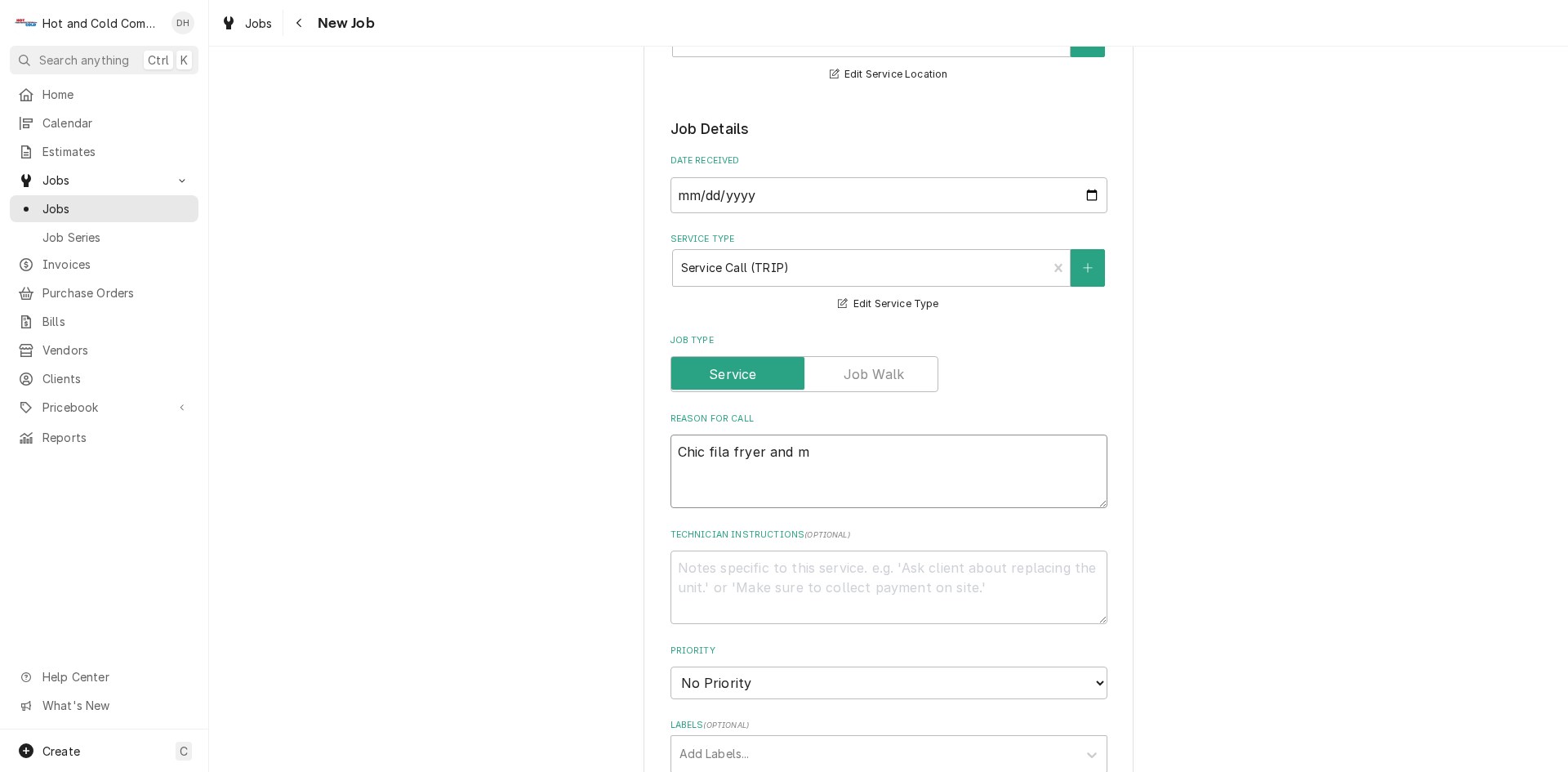
type textarea "Chic fila fryer and ma"
type textarea "x"
type textarea "Chic fila fryer and mac"
type textarea "x"
type textarea "Chic fila fryer and maca"
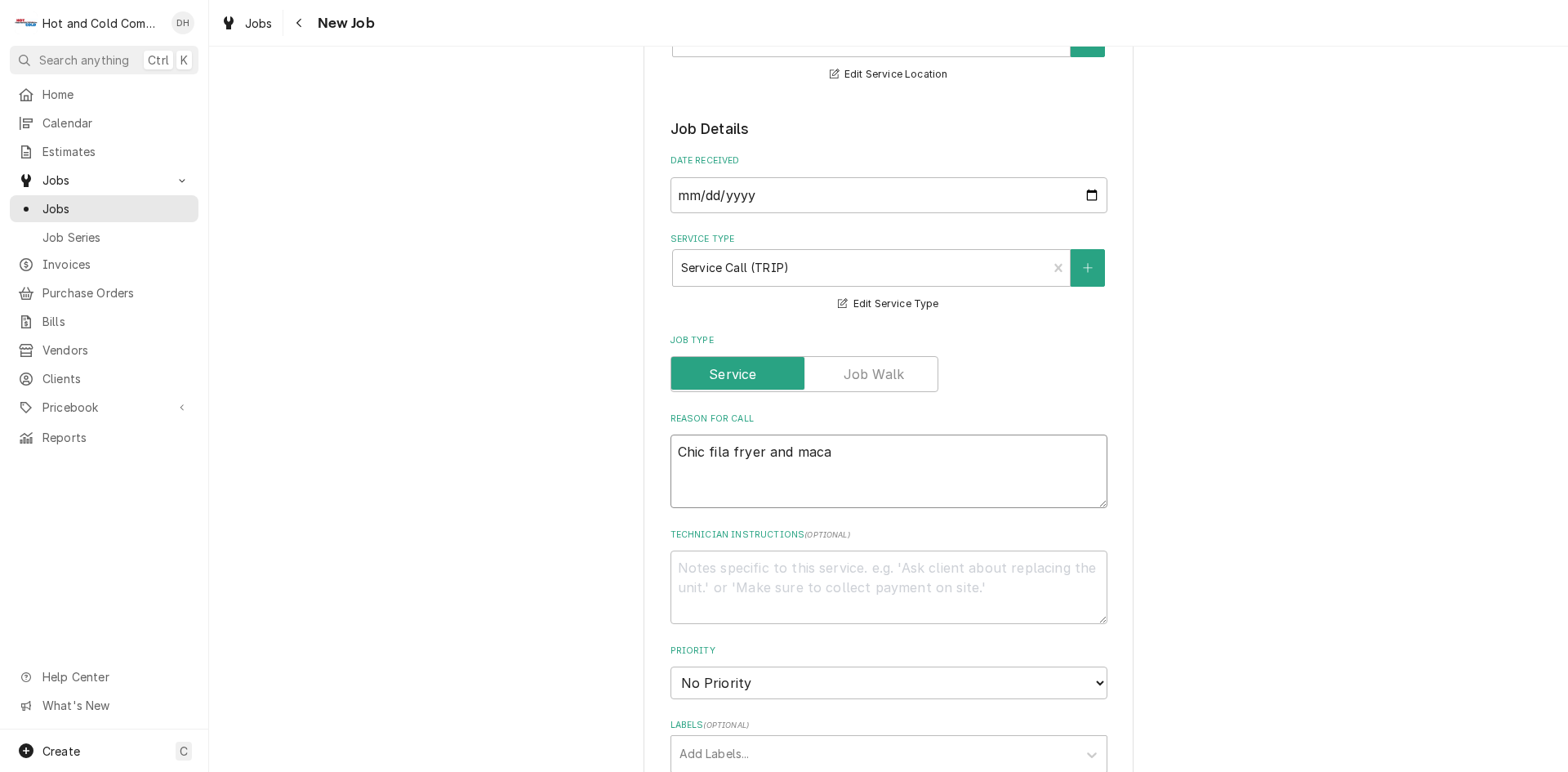
type textarea "x"
type textarea "Chic fila fryer and macar"
type textarea "x"
type textarea "Chic fila fryer and macaro"
type textarea "x"
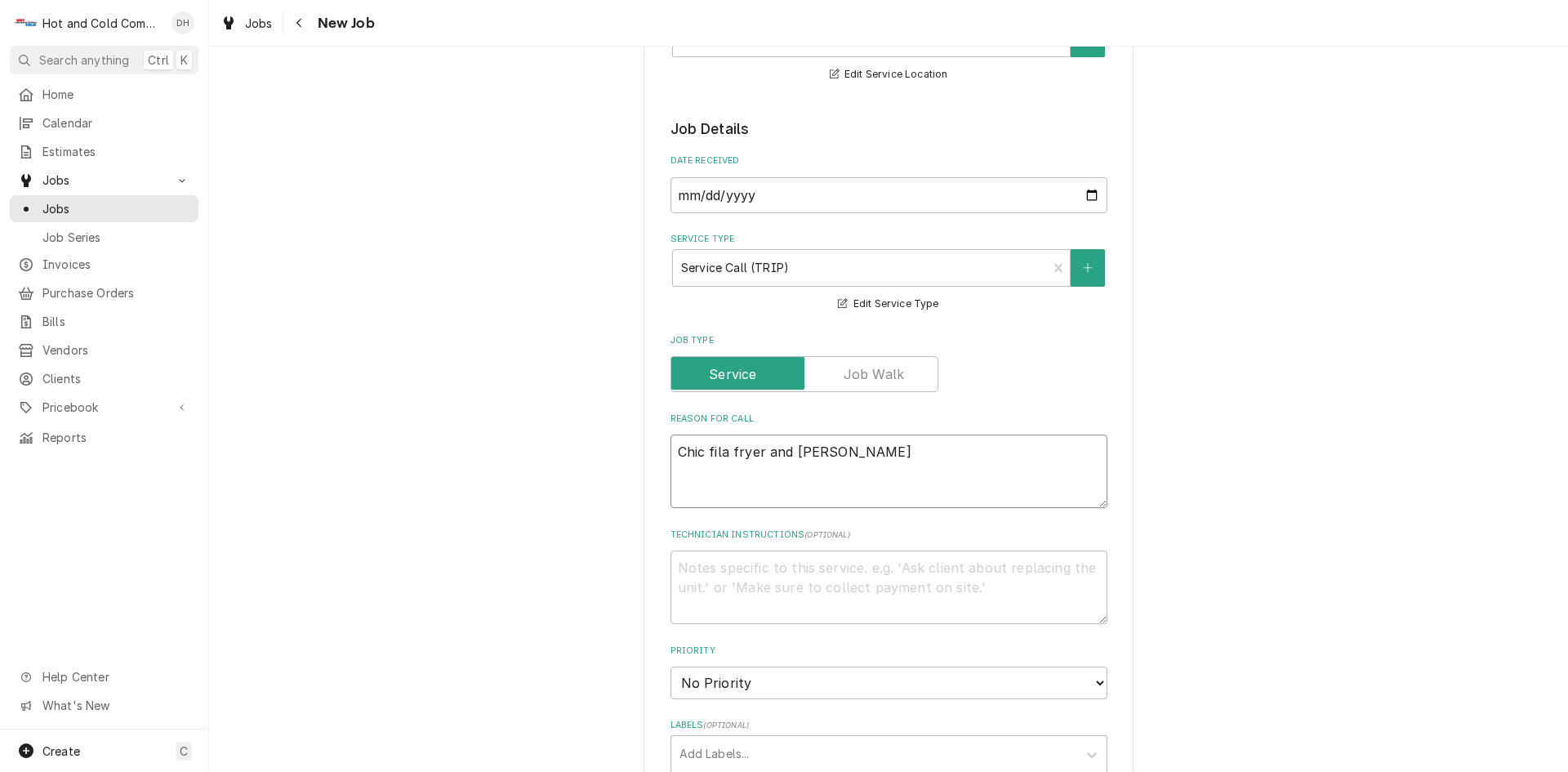
type textarea "Chic fila fryer and macaron"
type textarea "x"
type textarea "Chic fila fryer and macaroni"
type textarea "x"
type textarea "Chic fila fryer and macaroni"
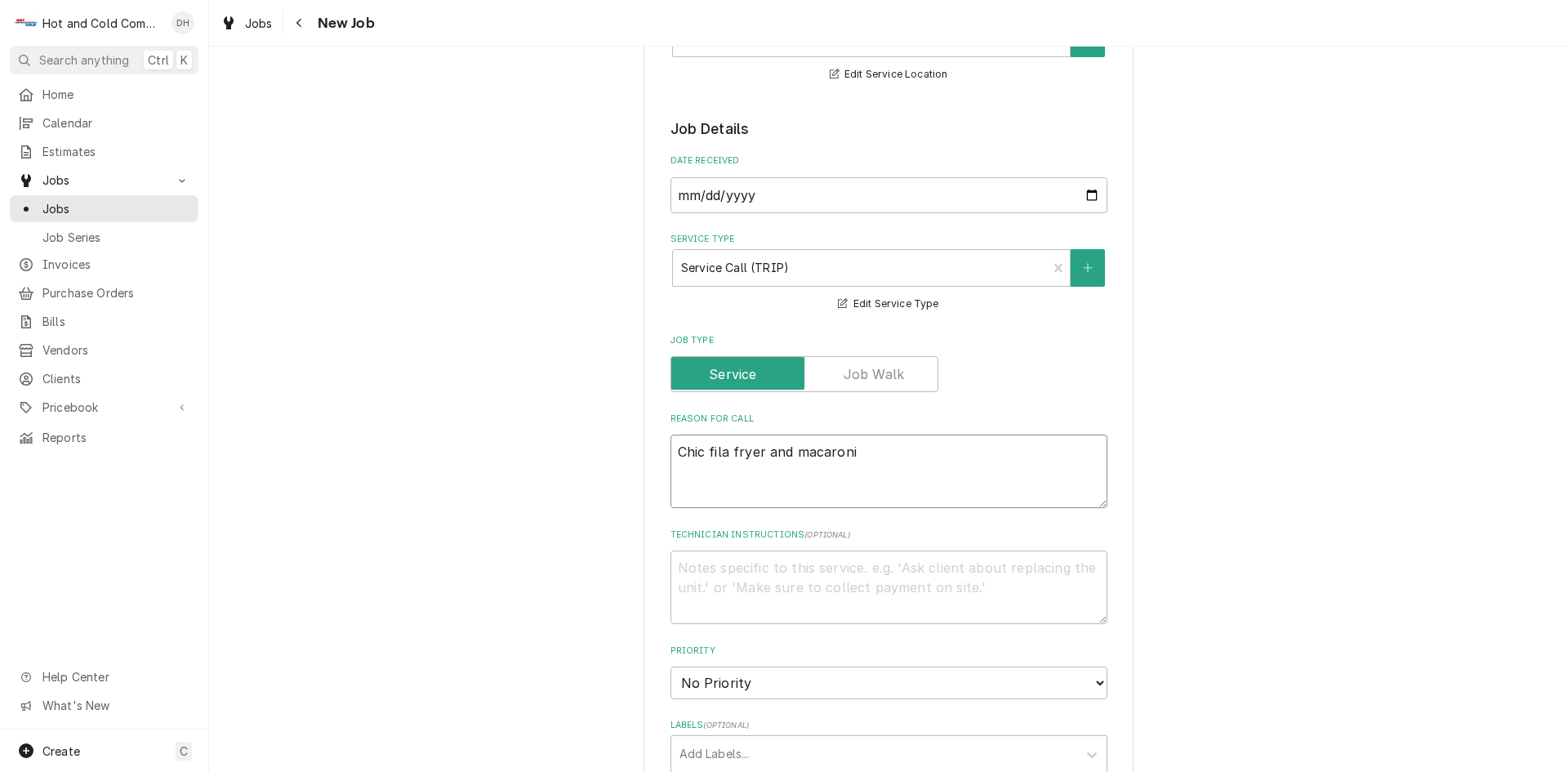
type textarea "x"
type textarea "Chic fila fryer and macaroni c"
type textarea "x"
type textarea "Chic fila fryer and macaroni co"
type textarea "x"
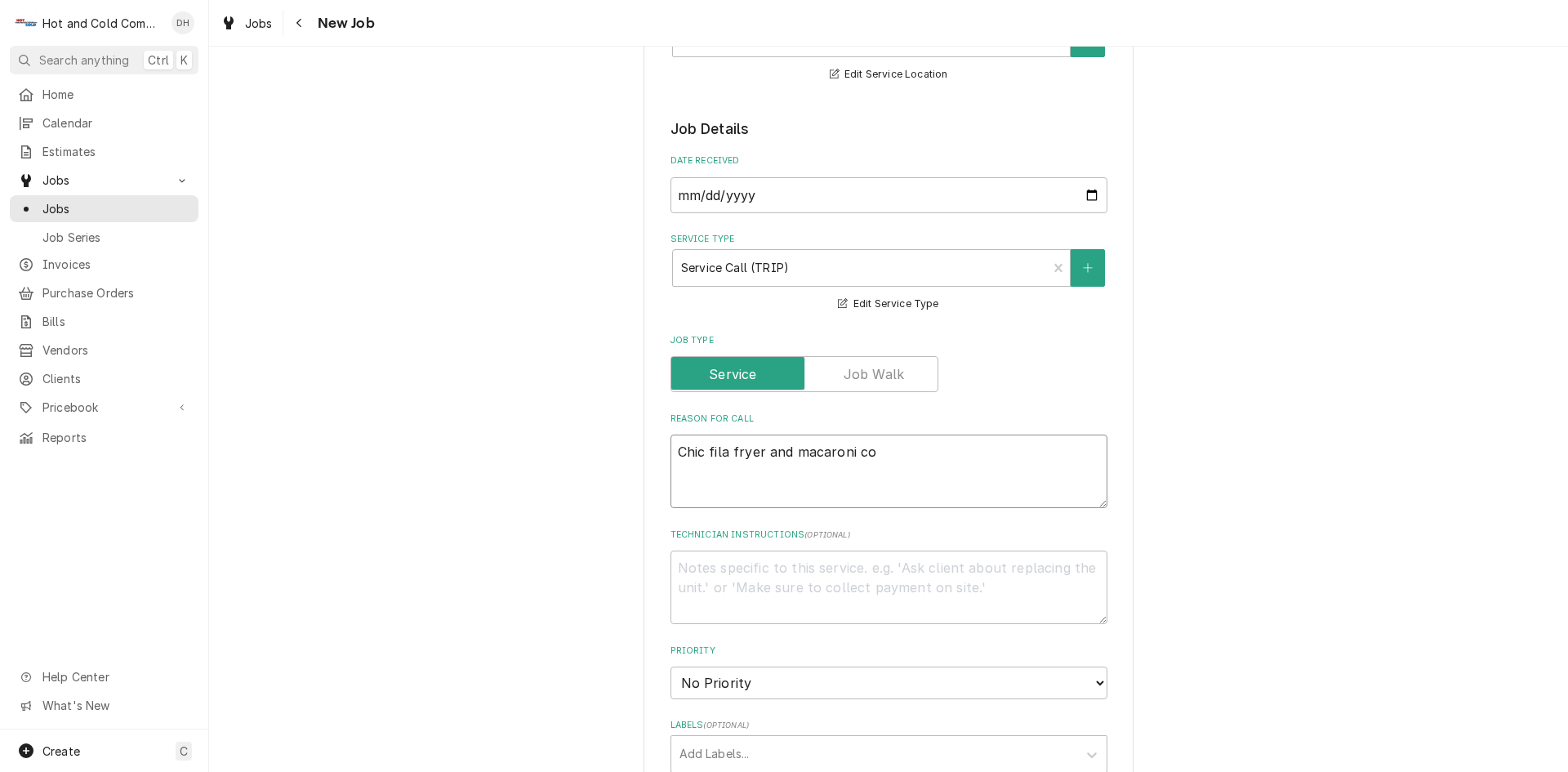
type textarea "Chic fila fryer and macaroni coo"
type textarea "x"
type textarea "Chic fila fryer and macaroni cool"
type textarea "x"
type textarea "Chic fila fryer and macaroni coole"
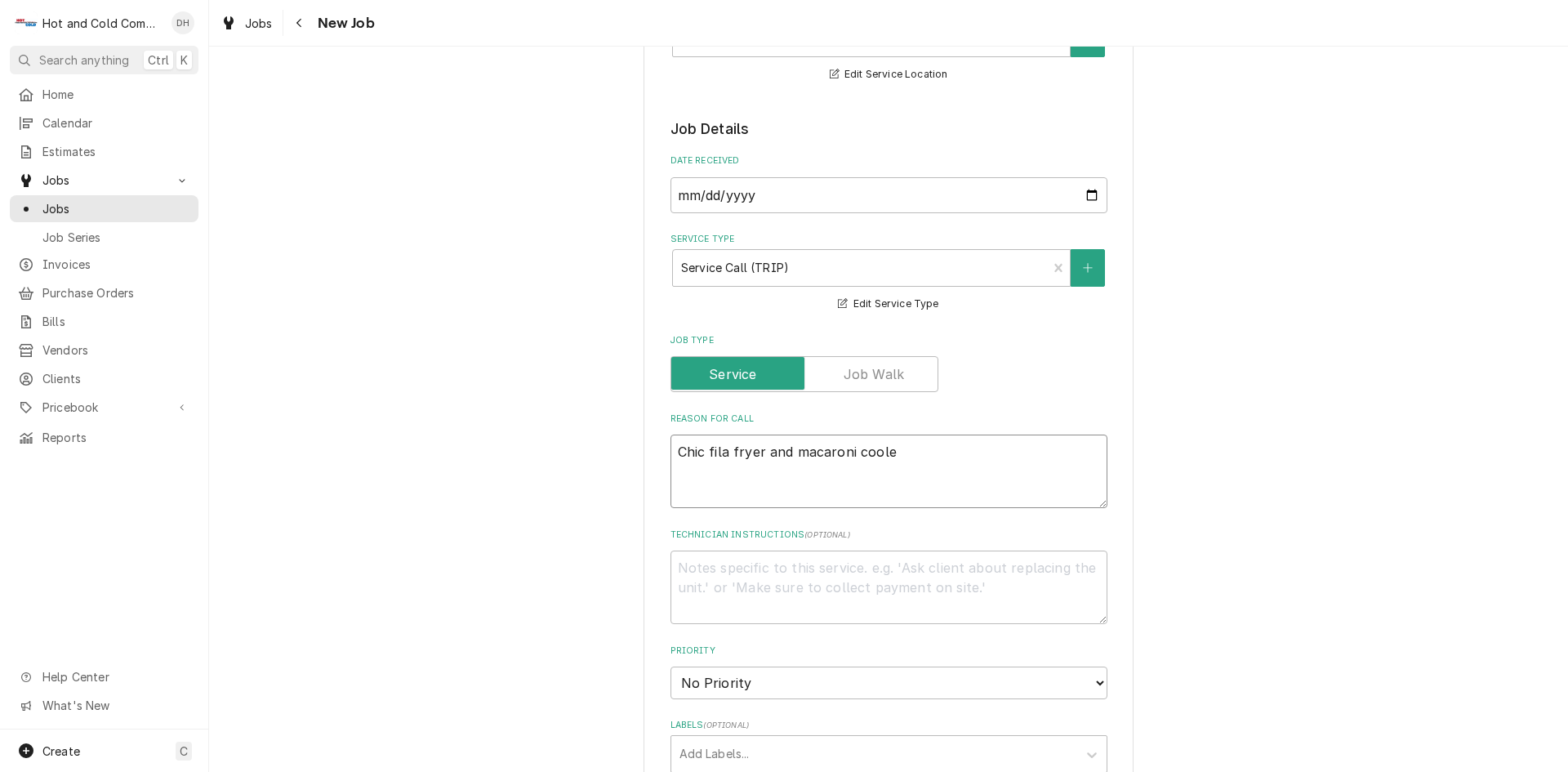
type textarea "x"
type textarea "Chic fila fryer and macaroni cooler"
type textarea "x"
type textarea "Chic fila fryer and macaroni cooler"
type textarea "x"
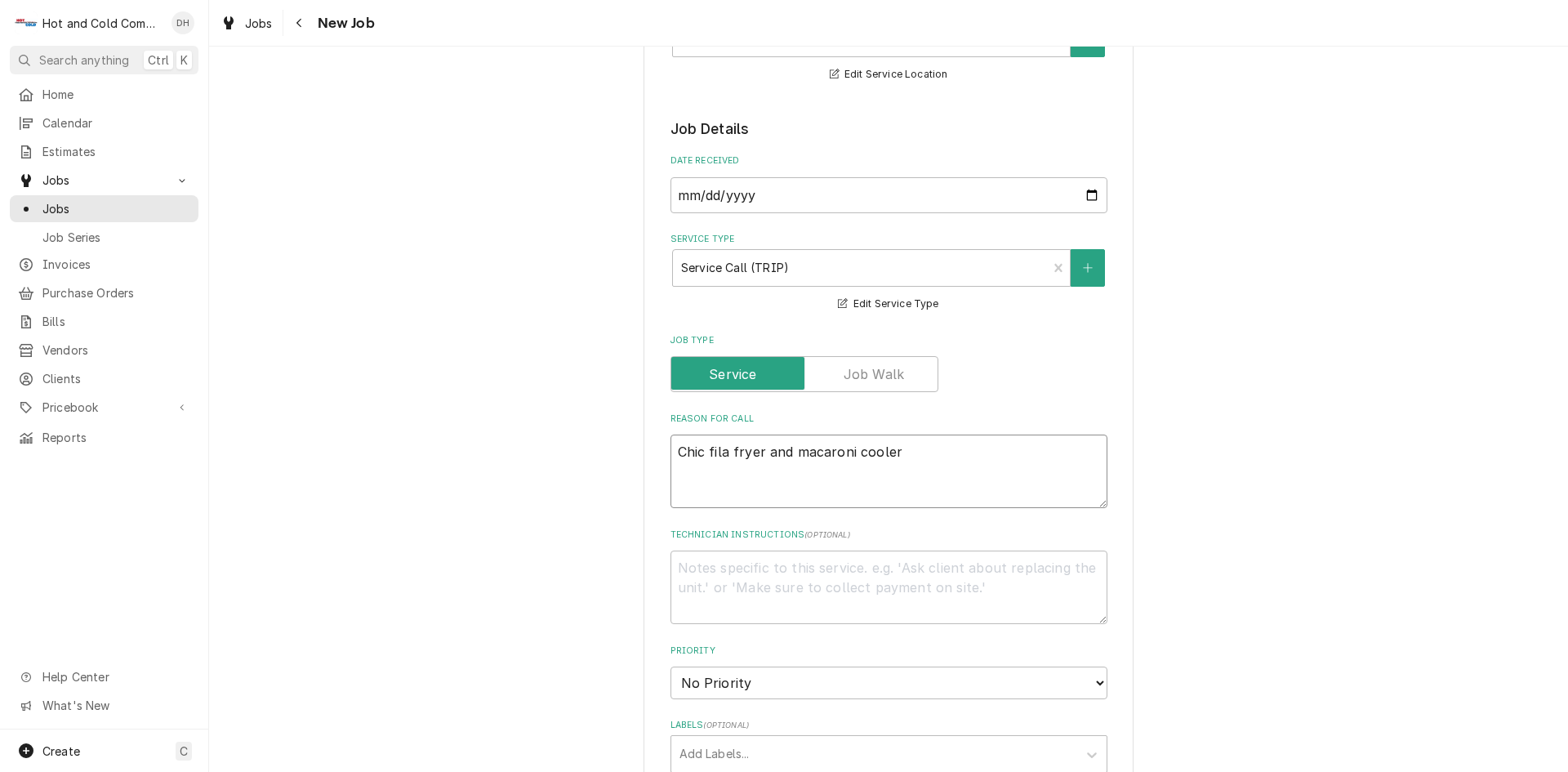
type textarea "Chic fila fryer and macaroni cooler a"
type textarea "x"
type textarea "Chic fila fryer and macaroni cooler an"
type textarea "x"
type textarea "Chic fila fryer and macaroni cooler and"
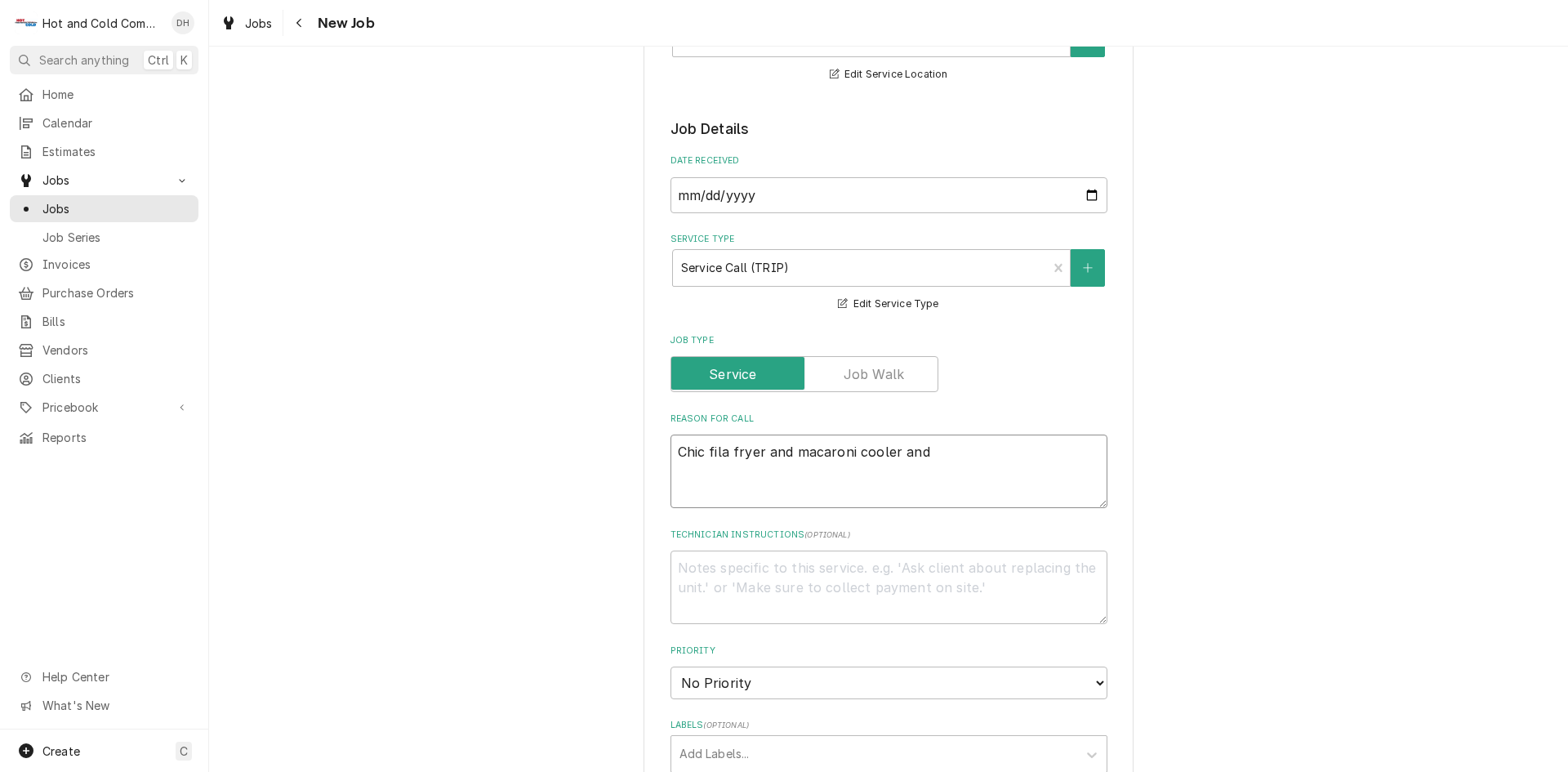
type textarea "x"
type textarea "Chic fila fryer and macaroni cooler and"
type textarea "x"
type textarea "Chic fila fryer and macaroni cooler and P"
type textarea "x"
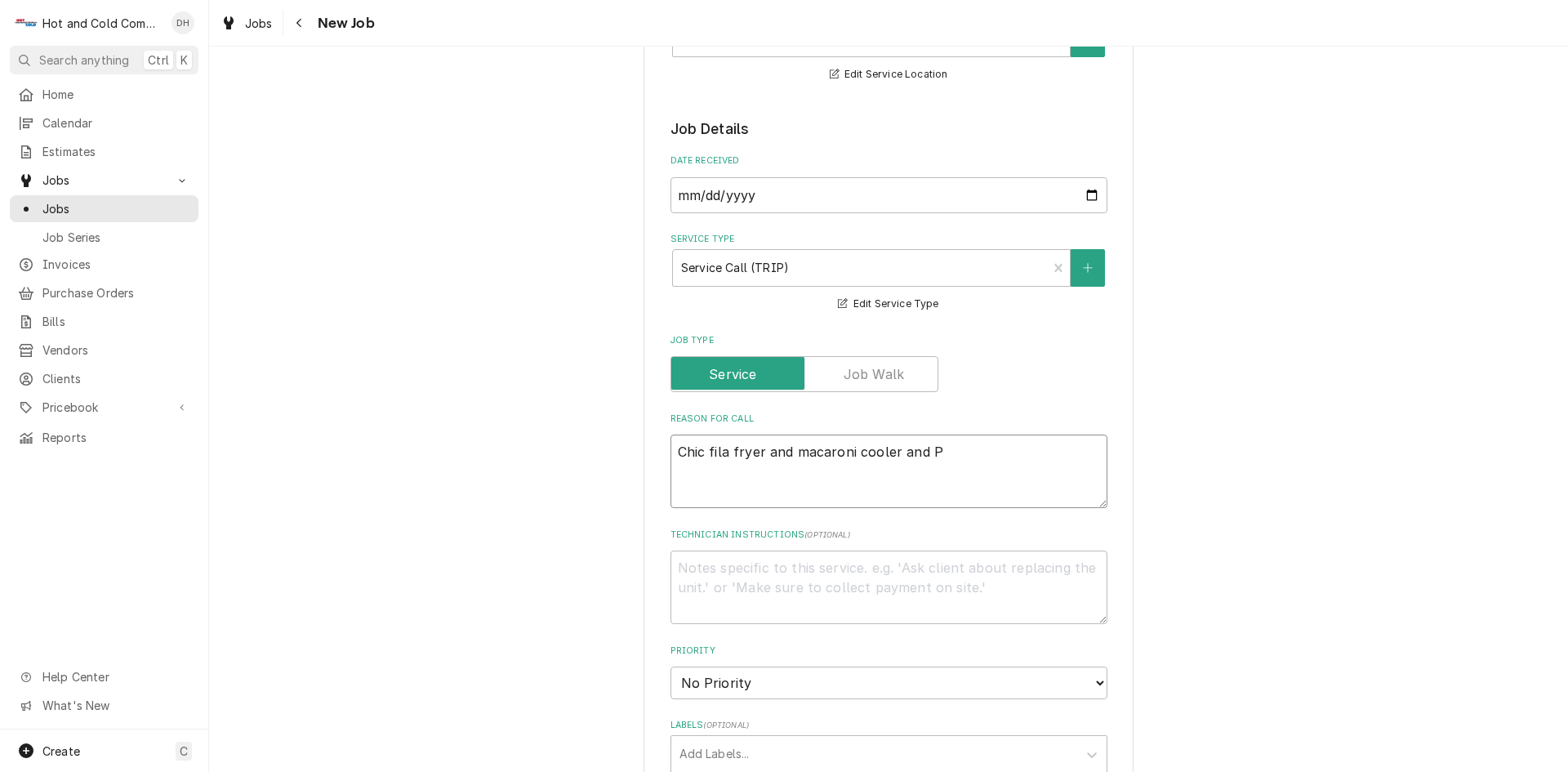
type textarea "Chic fila fryer and macaroni cooler and Pa"
type textarea "x"
type textarea "Chic fila fryer and macaroni cooler and Pan"
type textarea "x"
type textarea "Chic fila fryer and macaroni cooler and Pand"
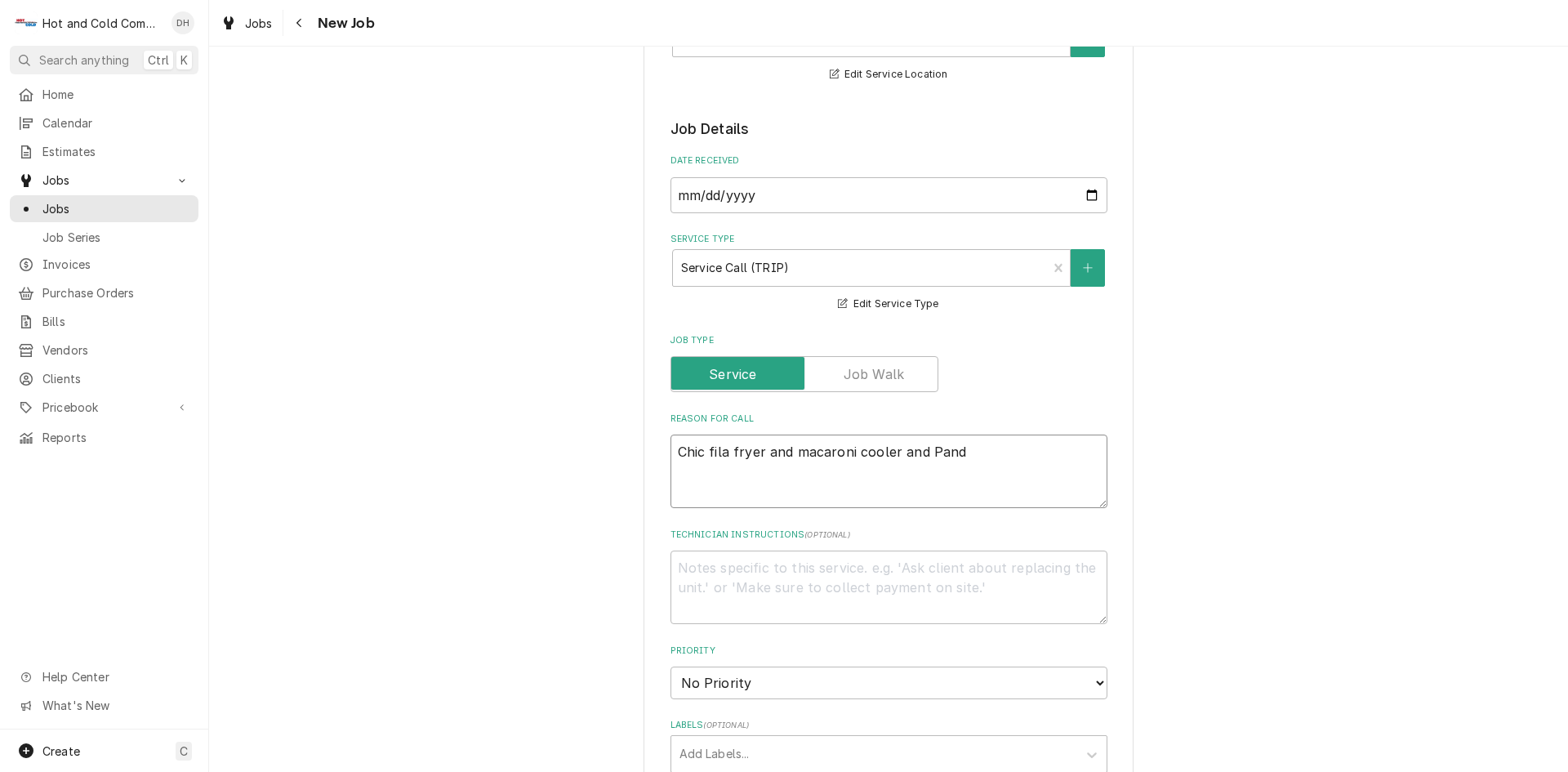
type textarea "x"
type textarea "Chic fila fryer and macaroni cooler and Panda"
type textarea "x"
type textarea "Chic fila fryer and macaroni cooler and Panda"
type textarea "x"
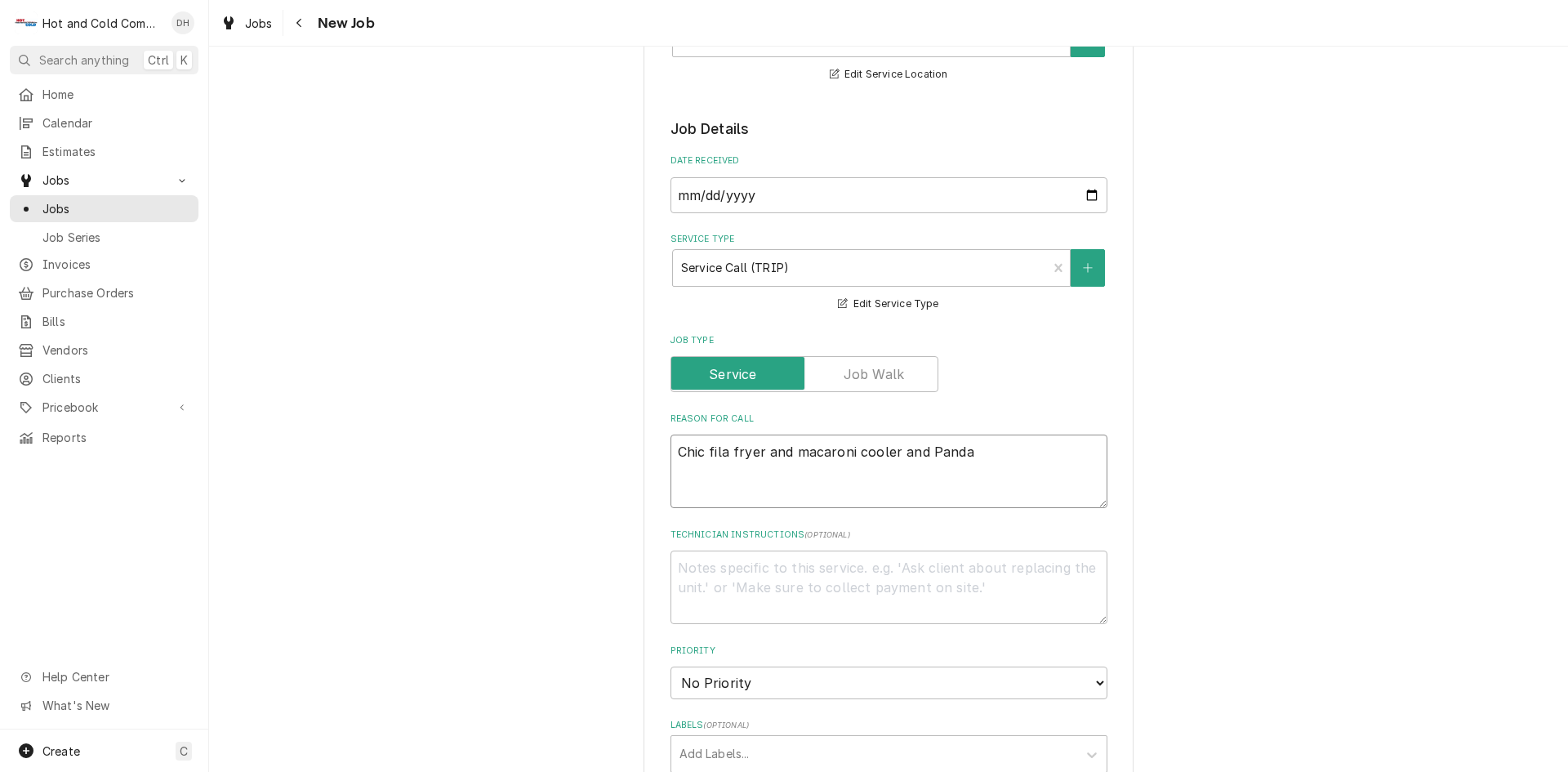
type textarea "Chic fila fryer and macaroni cooler and Panda c"
type textarea "x"
type textarea "Chic fila fryer and macaroni cooler and Panda co"
type textarea "x"
type textarea "Chic fila fryer and macaroni cooler and Panda coo"
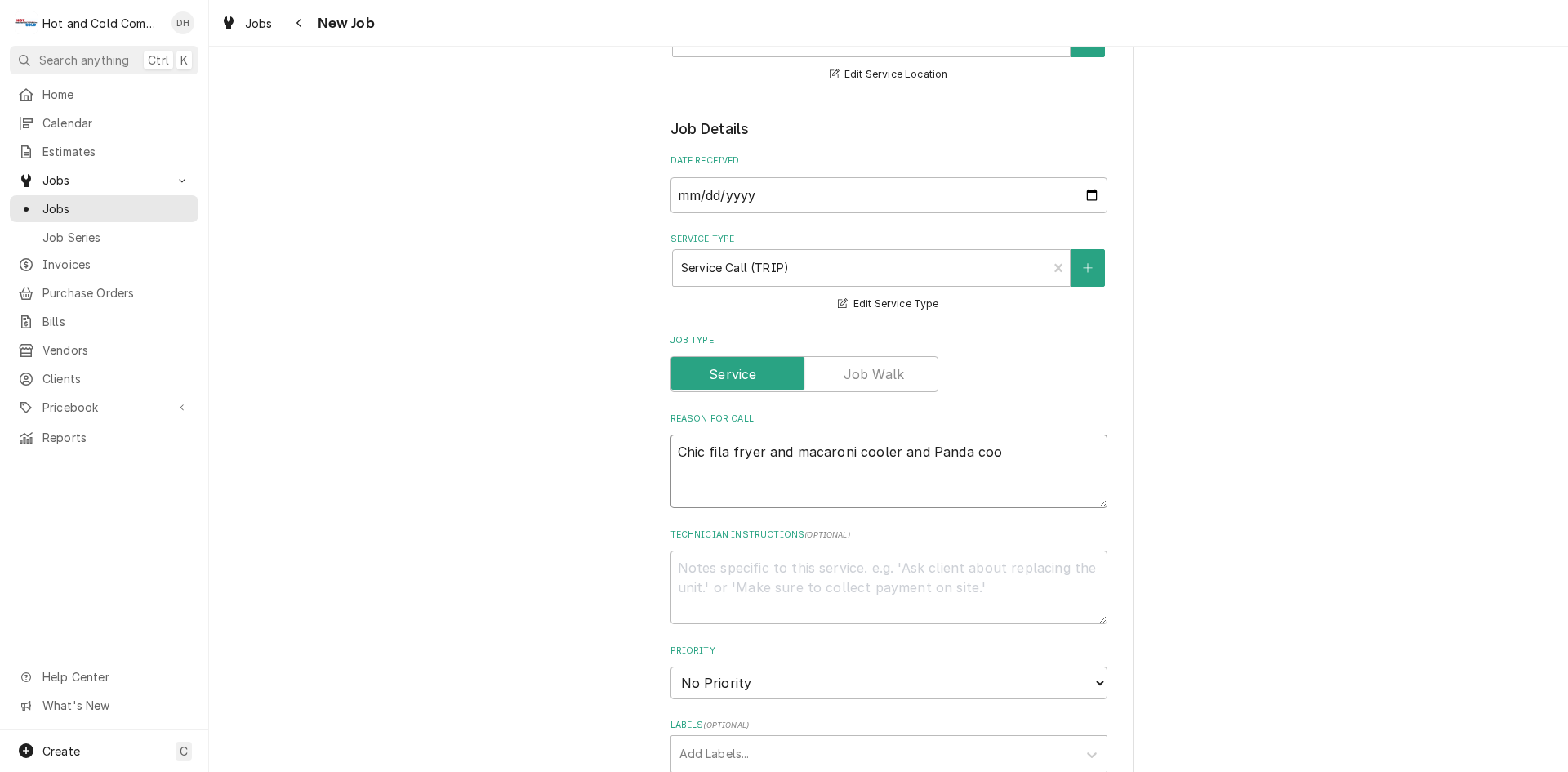
type textarea "x"
type textarea "Chic fila fryer and macaroni cooler and Panda cook"
type textarea "x"
type textarea "Chic fila fryer and macaroni cooler and Panda cook"
type textarea "x"
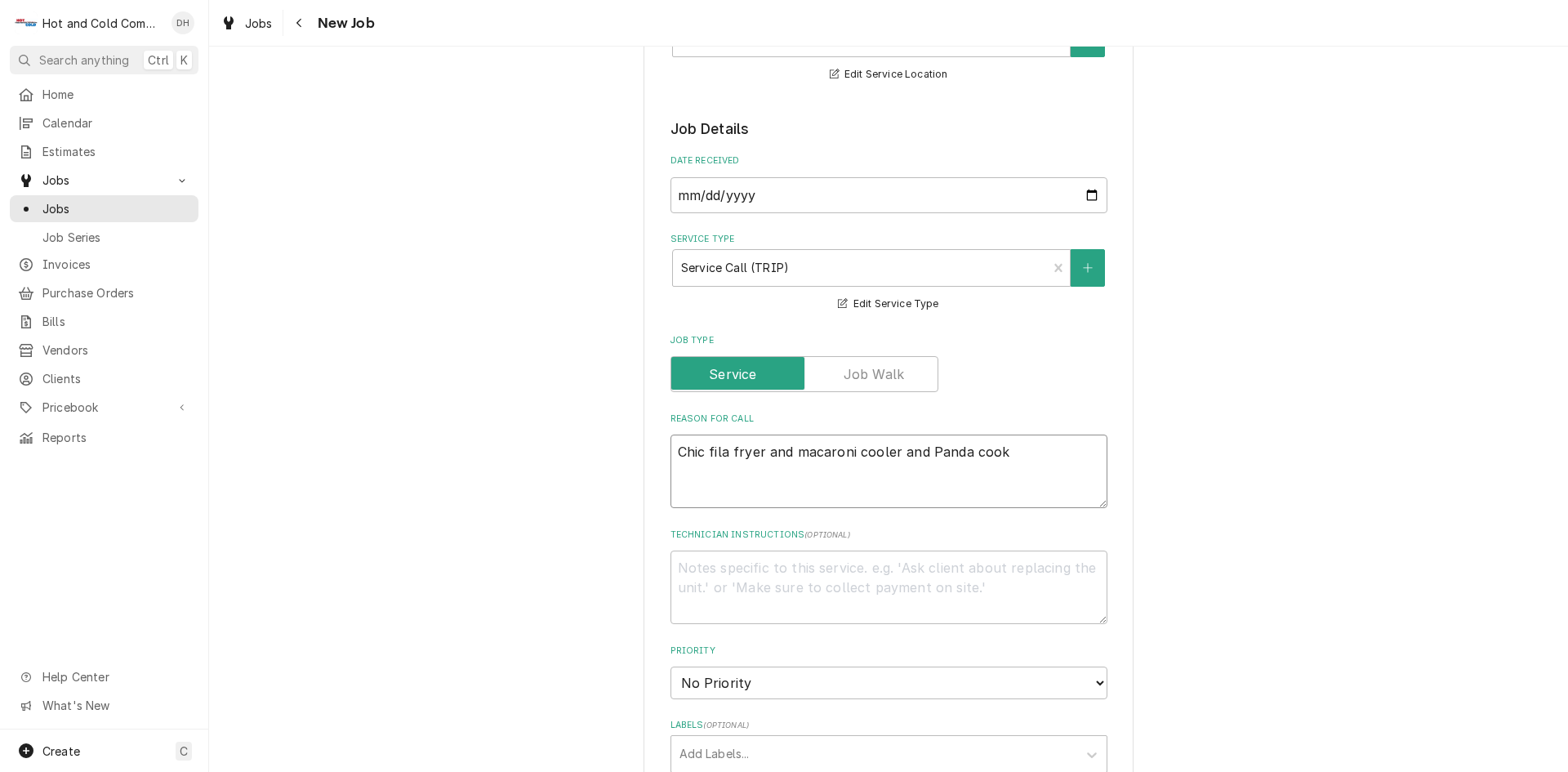
type textarea "Chic fila fryer and macaroni cooler and Panda cook t"
type textarea "x"
type textarea "Chic fila fryer and macaroni cooler and Panda cook te"
type textarea "x"
type textarea "Chic fila fryer and macaroni cooler and Panda cook tek"
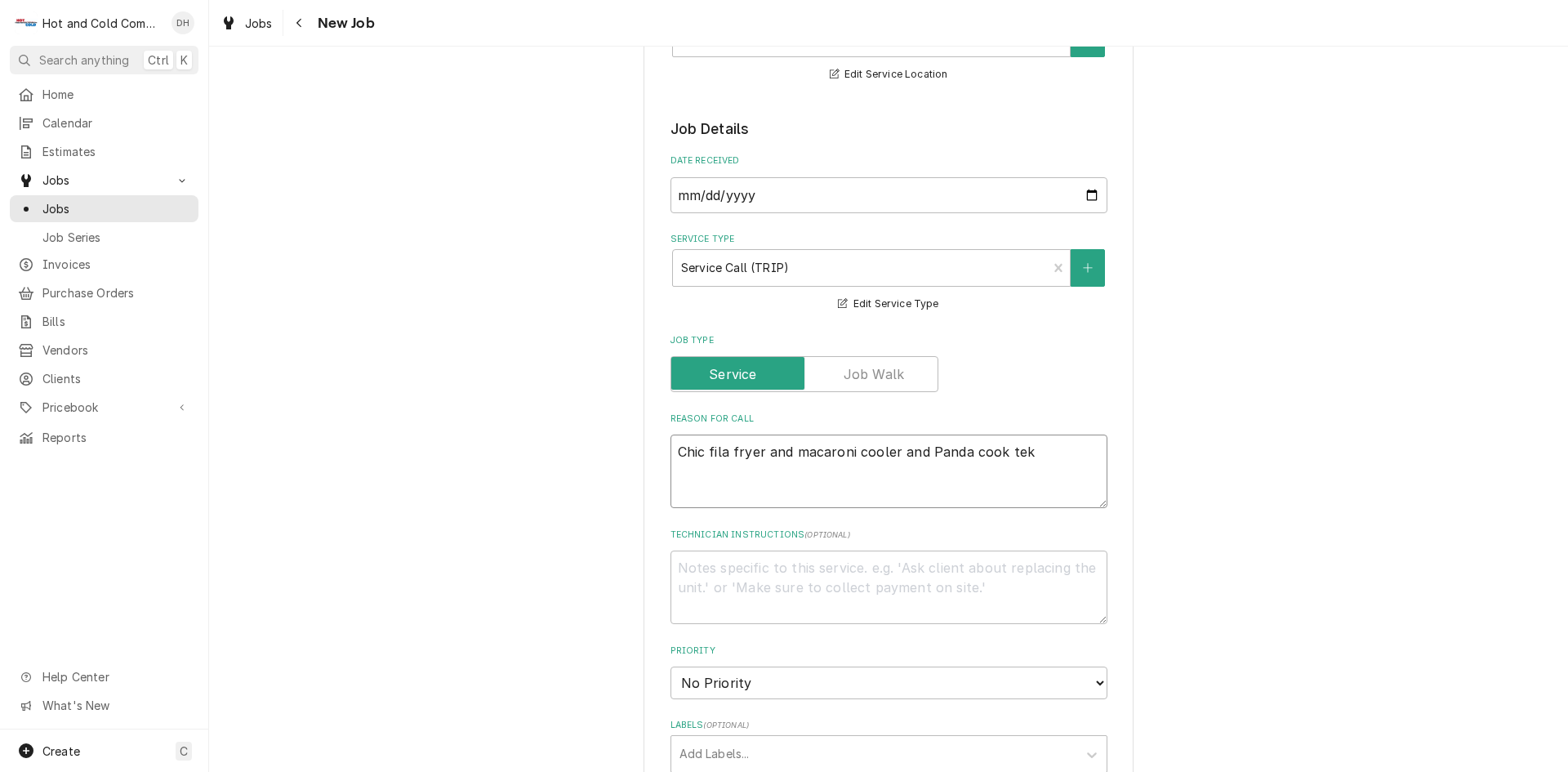
type textarea "x"
type textarea "Chic fila fryer and macaroni cooler and Panda cook teks"
type textarea "x"
type textarea "Chic fila fryer and macaroni cooler and Panda cook teks"
type textarea "x"
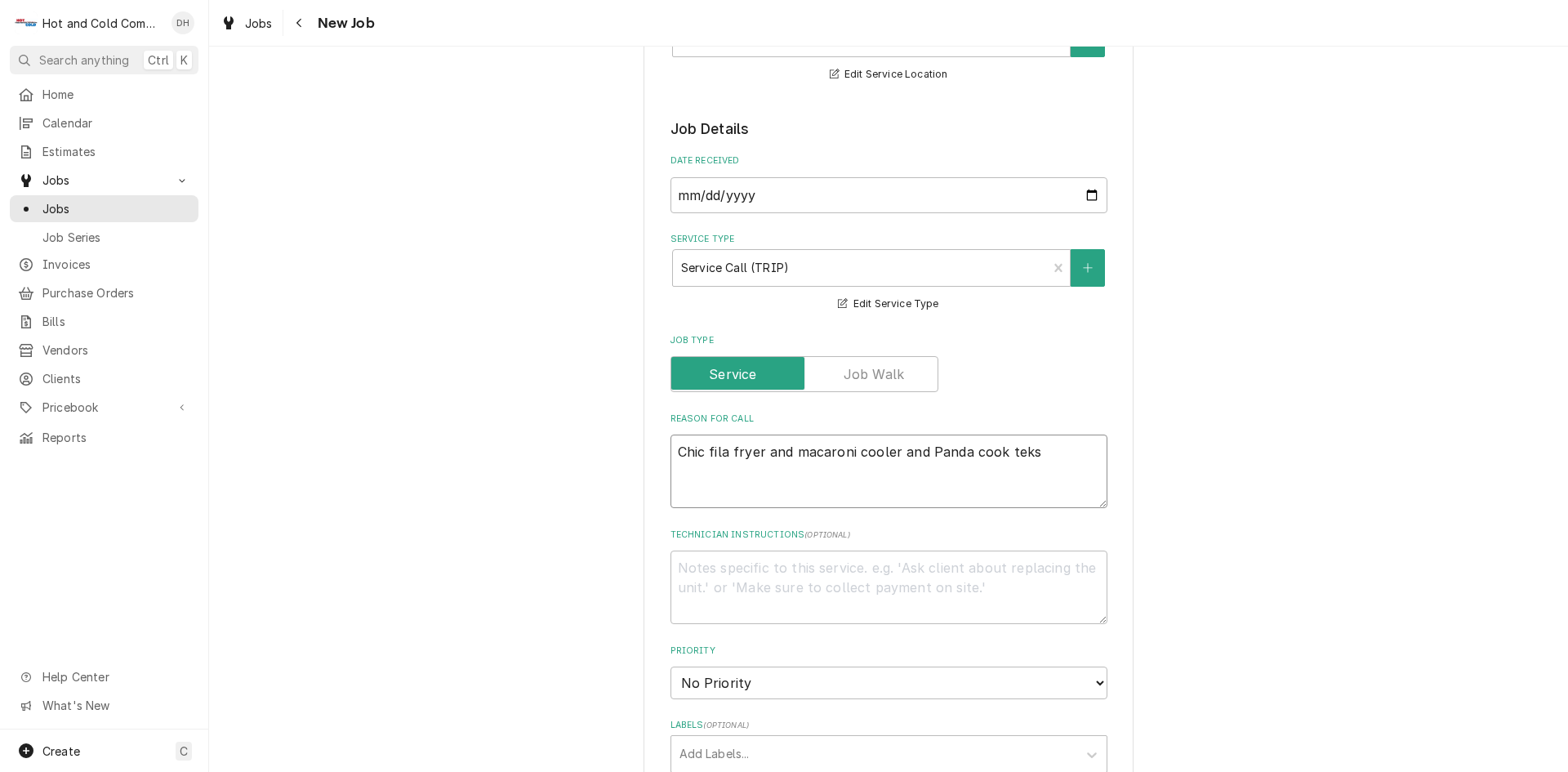
type textarea "Chic fila fryer and macaroni cooler and Panda cook teks a"
type textarea "x"
type textarea "Chic fila fryer and macaroni cooler and Panda cook teks al"
type textarea "x"
type textarea "Chic fila fryer and macaroni cooler and Panda cook teks als"
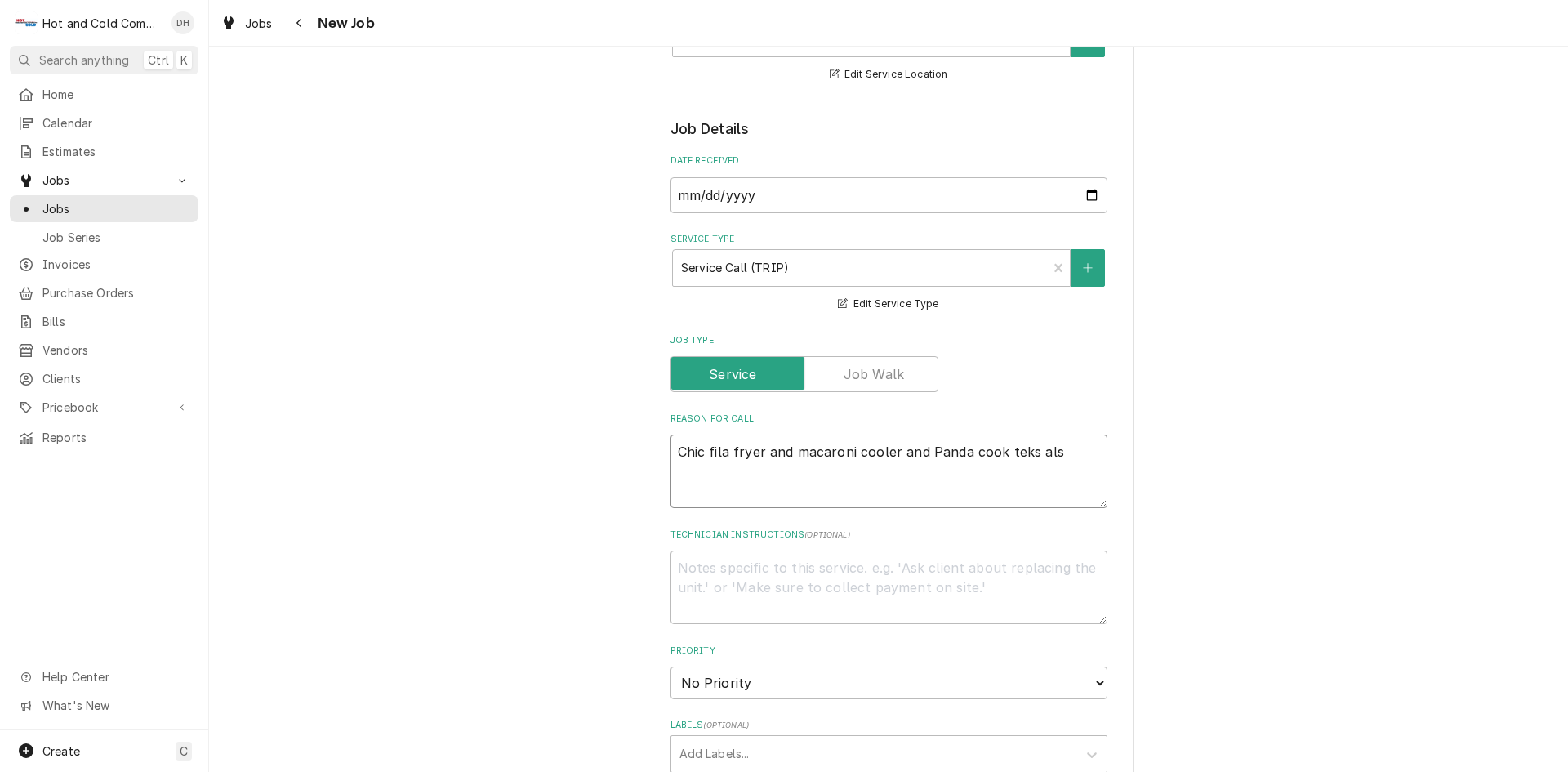
type textarea "x"
type textarea "Chic fila fryer and macaroni cooler and Panda cook teks also"
type textarea "x"
type textarea "Chic fila fryer and macaroni cooler and Panda cook teks also"
type textarea "x"
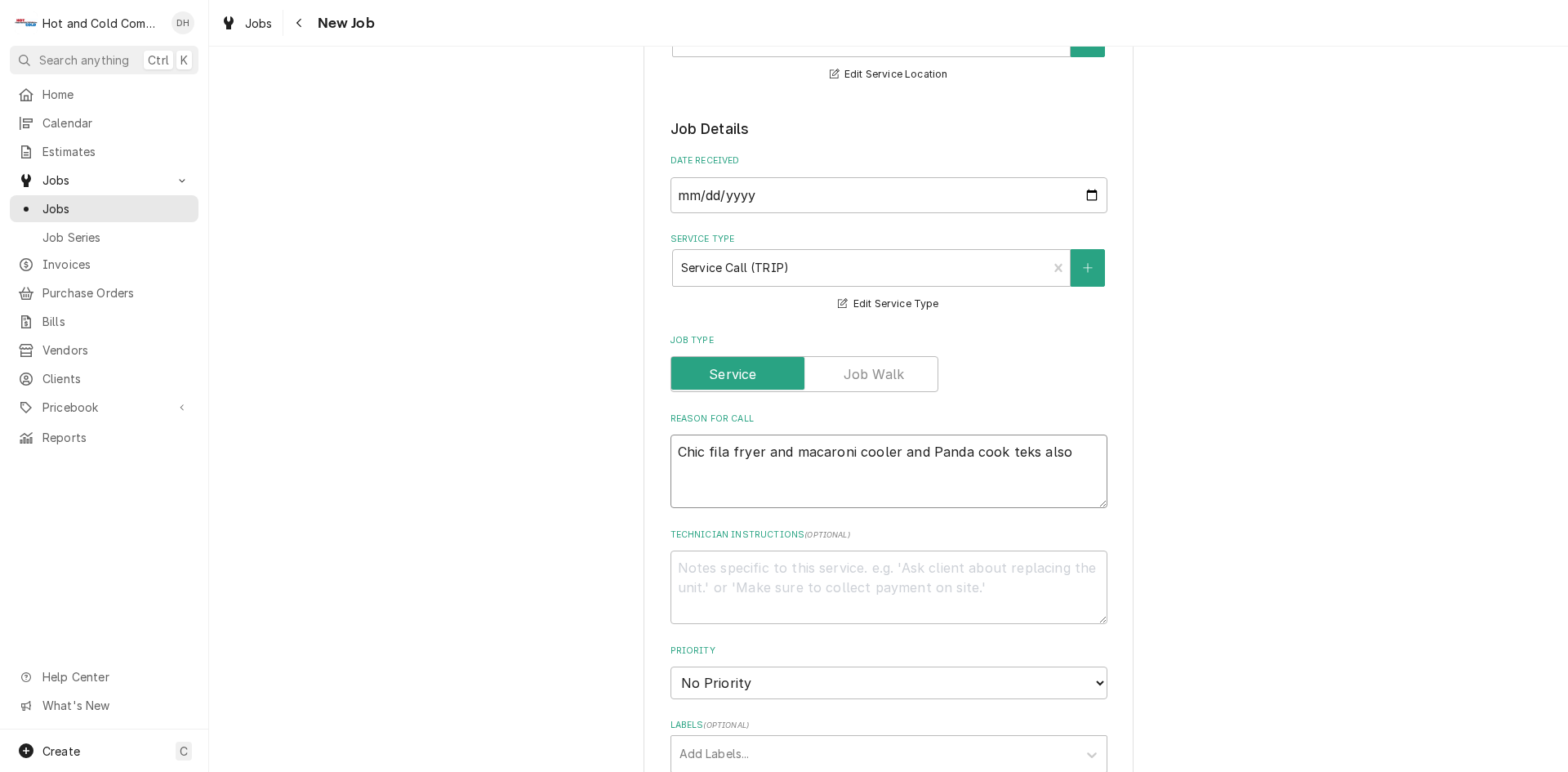
type textarea "Chic fila fryer and macaroni cooler and Panda cook teks also c"
type textarea "x"
type textarea "Chic fila fryer and macaroni cooler and Panda cook teks also ch"
type textarea "x"
type textarea "Chic fila fryer and macaroni cooler and Panda cook teks also chi"
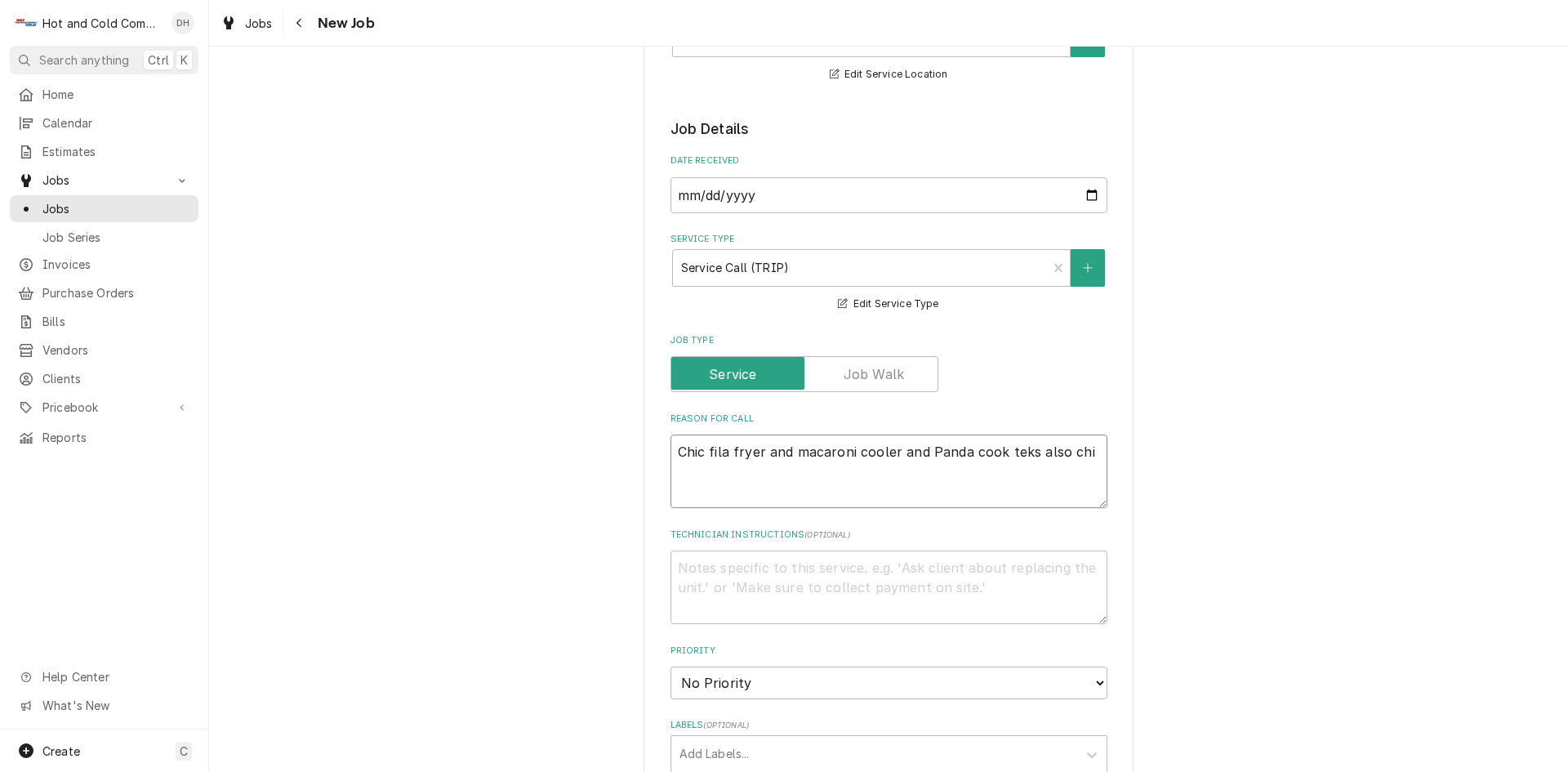
type textarea "x"
type textarea "Chic fila fryer and macaroni cooler and Panda cook teks also chic"
type textarea "x"
type textarea "Chic fila fryer and macaroni cooler and Panda cook teks also chic"
type textarea "x"
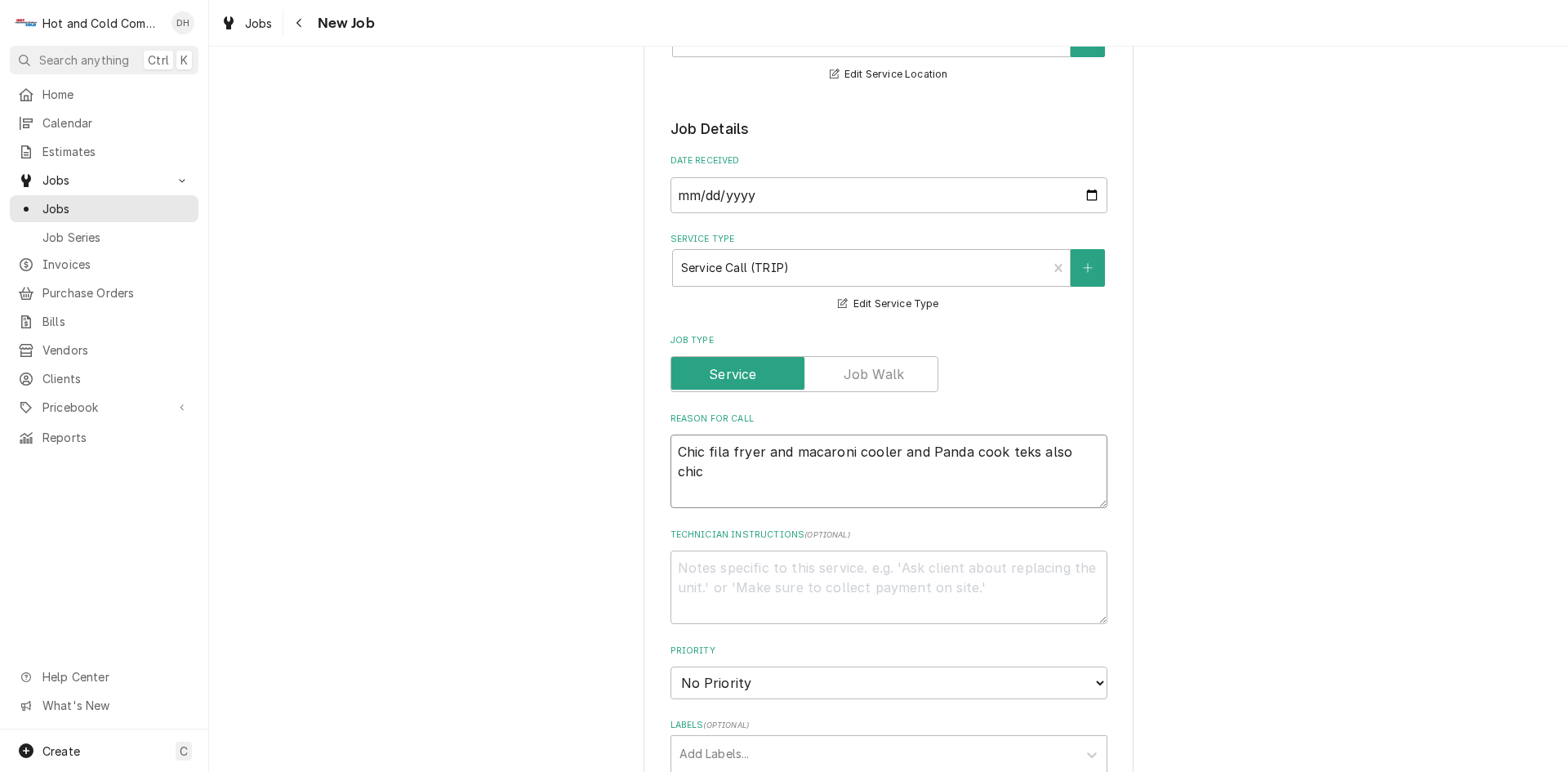
type textarea "Chic fila fryer and macaroni cooler and Panda cook teks also chic f"
type textarea "x"
type textarea "Chic fila fryer and macaroni cooler and Panda cook teks also chic fi"
type textarea "x"
type textarea "Chic fila fryer and macaroni cooler and Panda cook teks also chic fil"
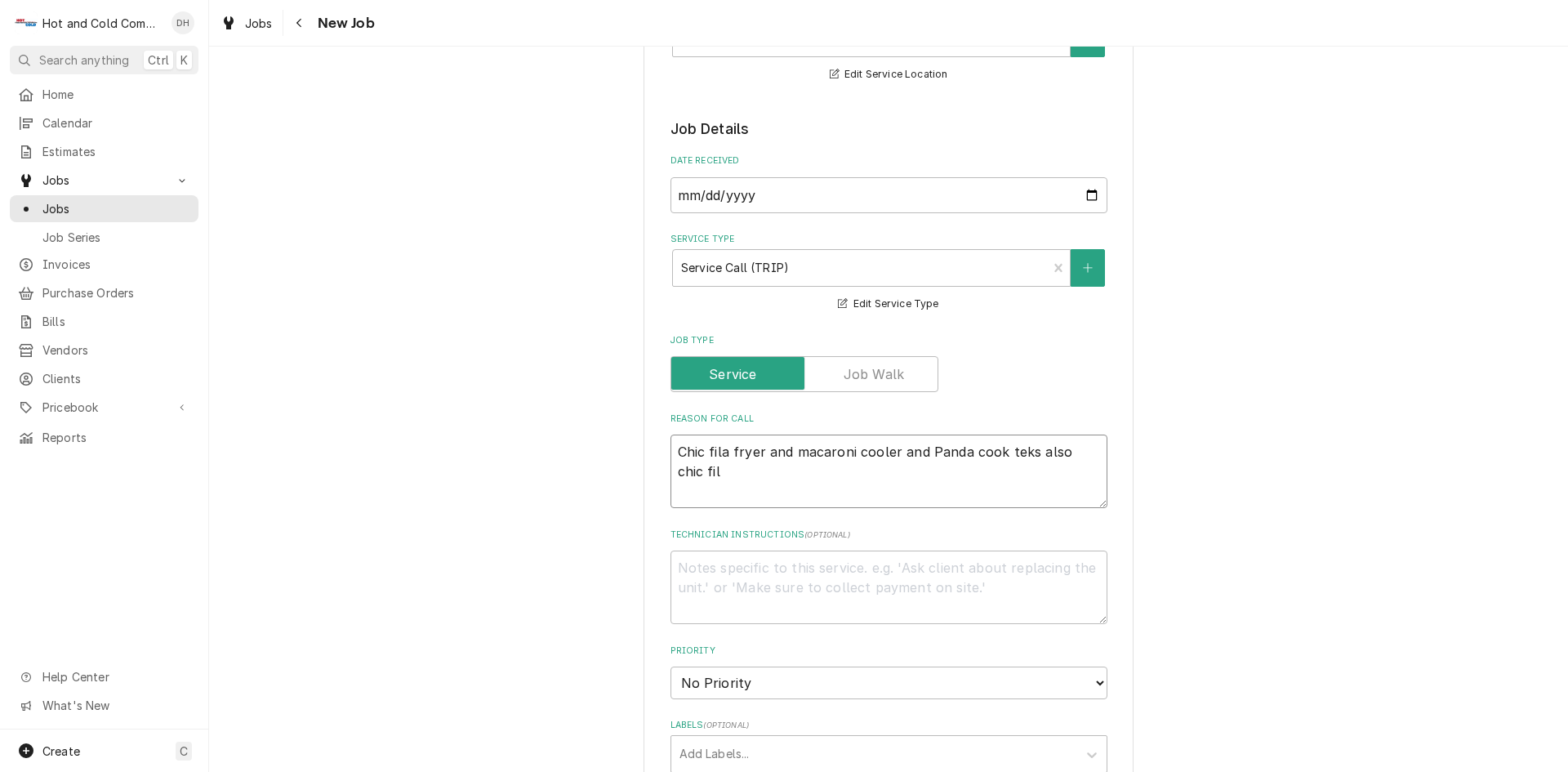
type textarea "x"
type textarea "Chic fila fryer and macaroni cooler and Panda cook teks also chic fila"
type textarea "x"
type textarea "Chic fila fryer and macaroni cooler and Panda cook teks also chic fila"
type textarea "x"
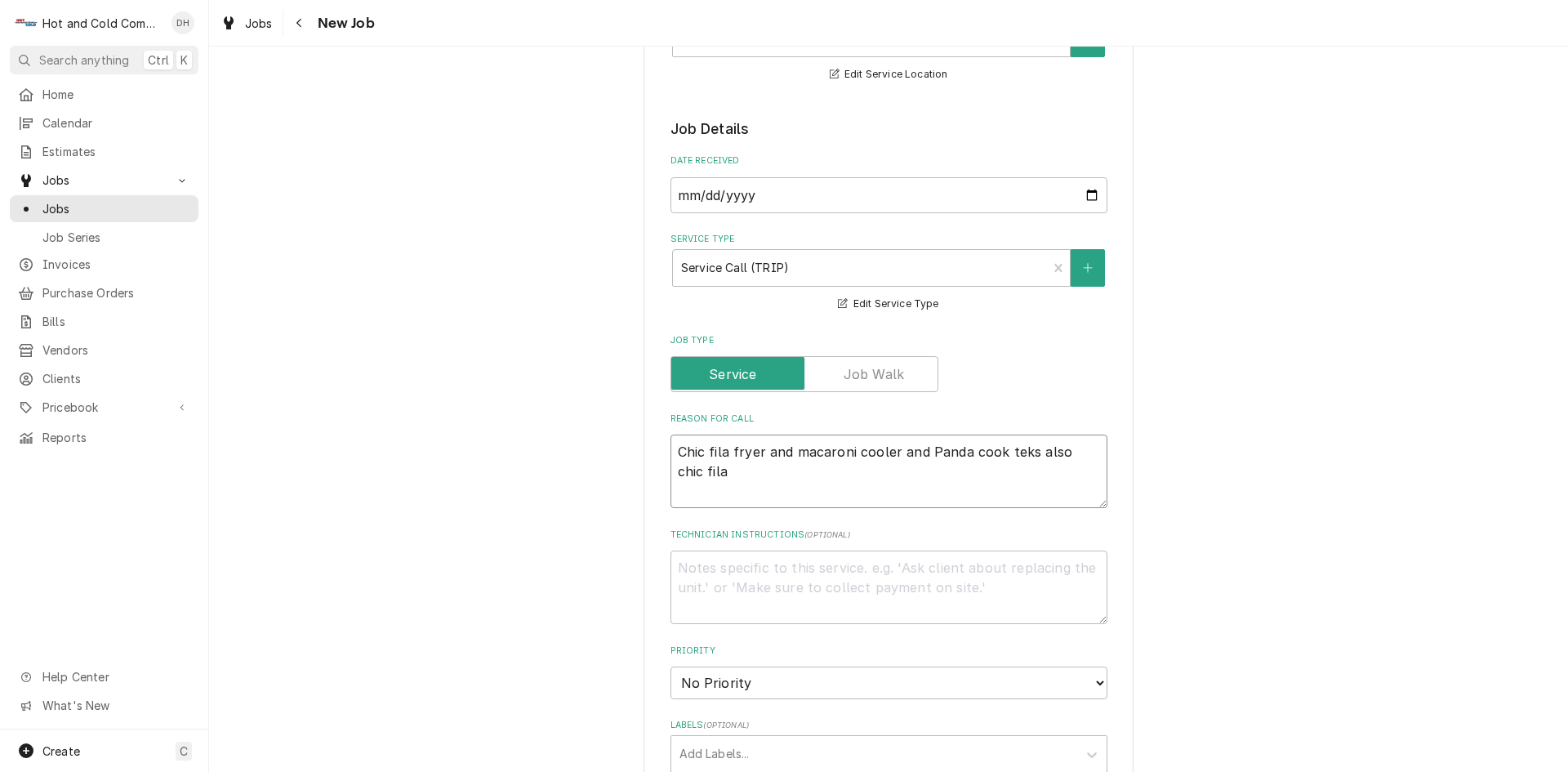
type textarea "Chic fila fryer and macaroni cooler and Panda cook teks also chic fila m"
type textarea "x"
type textarea "Chic fila fryer and macaroni cooler and Panda cook teks also chic fila mi"
type textarea "x"
type textarea "Chic fila fryer and macaroni cooler and Panda cook teks also chic fila mil"
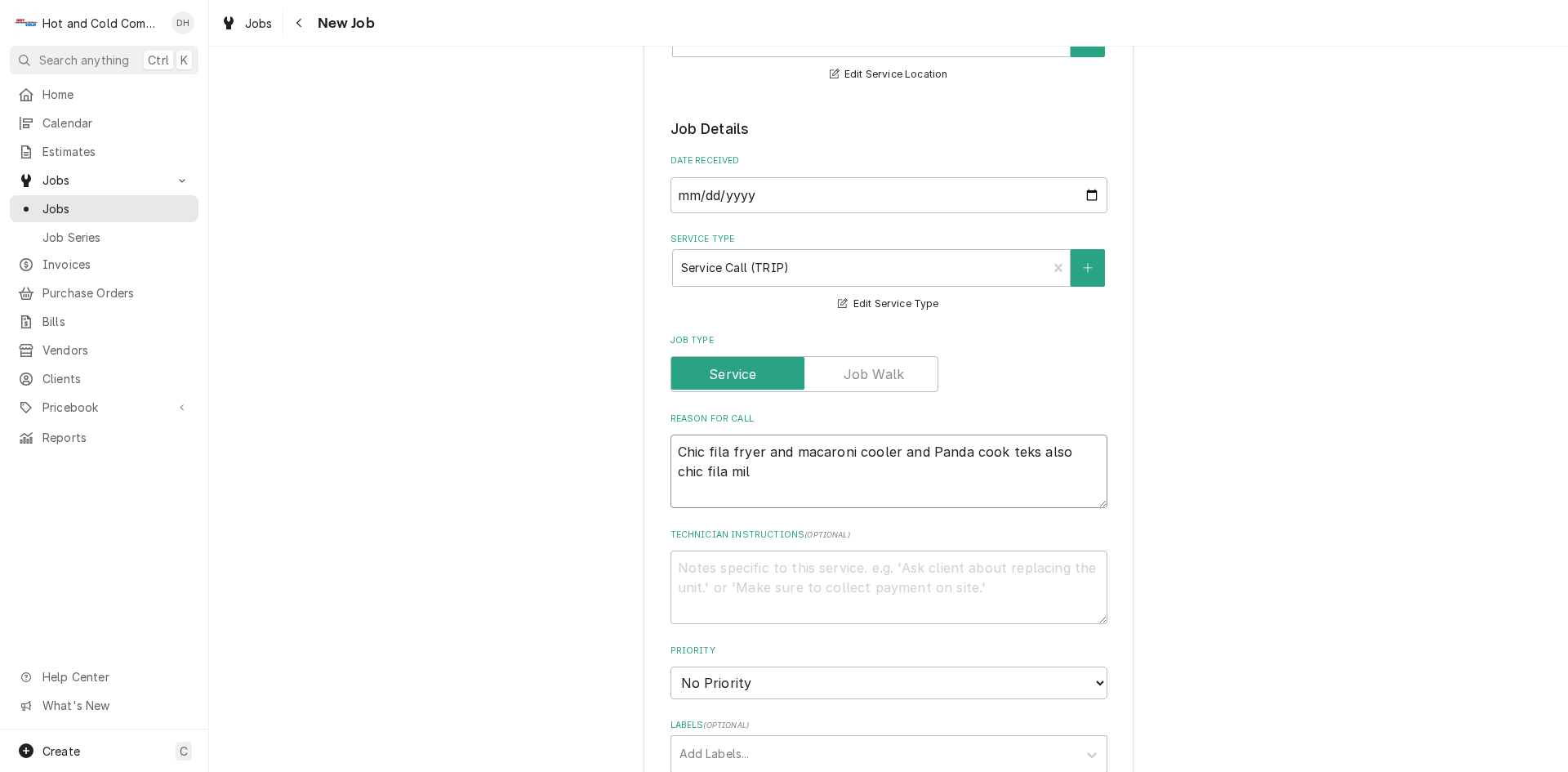
type textarea "x"
type textarea "Chic fila fryer and macaroni cooler and Panda cook teks also chic fila milk"
type textarea "x"
type textarea "Chic fila fryer and macaroni cooler and Panda cook teks also chic fila milk"
type textarea "x"
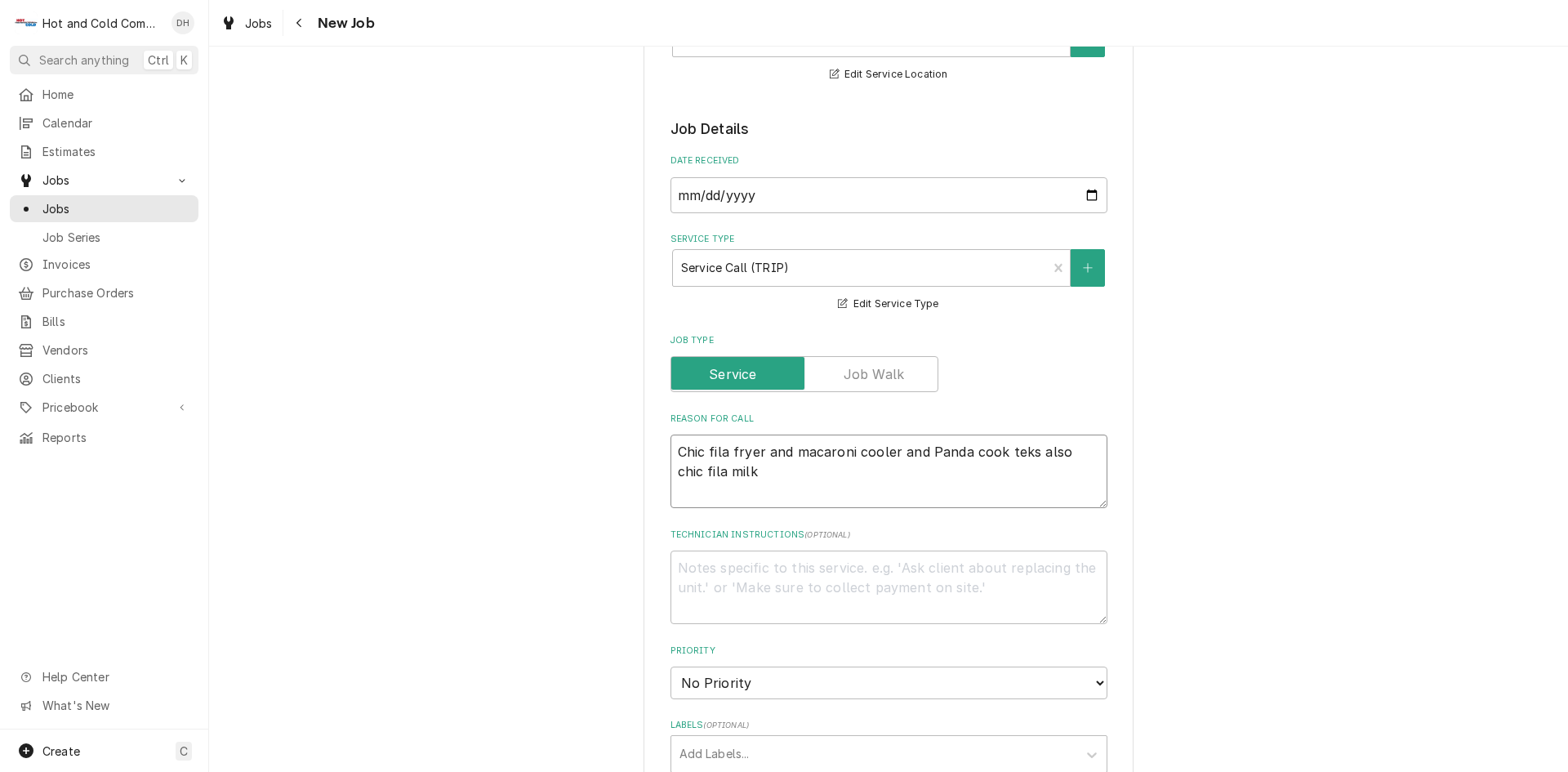
type textarea "Chic fila fryer and macaroni cooler and Panda cook teks also chic fila milk s"
type textarea "x"
type textarea "Chic fila fryer and macaroni cooler and Panda cook teks also chic fila milk sh"
type textarea "x"
type textarea "Chic fila fryer and macaroni cooler and Panda cook teks also chic fila milk sha"
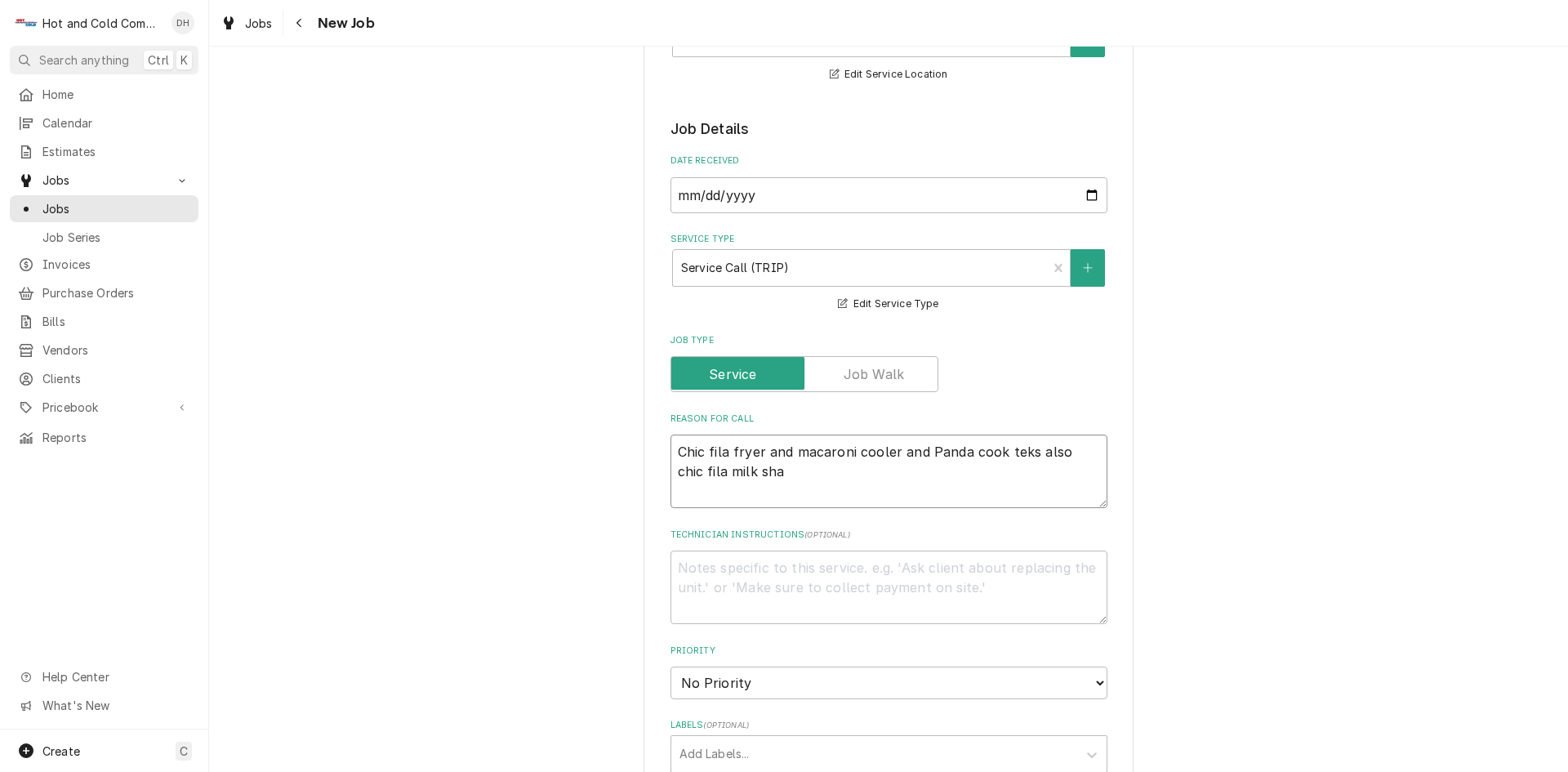
type textarea "x"
type textarea "Chic fila fryer and macaroni cooler and Panda cook teks also chic fila milk shak"
type textarea "x"
type textarea "Chic fila fryer and macaroni cooler and Panda cook teks also chic fila milk sha…"
type textarea "x"
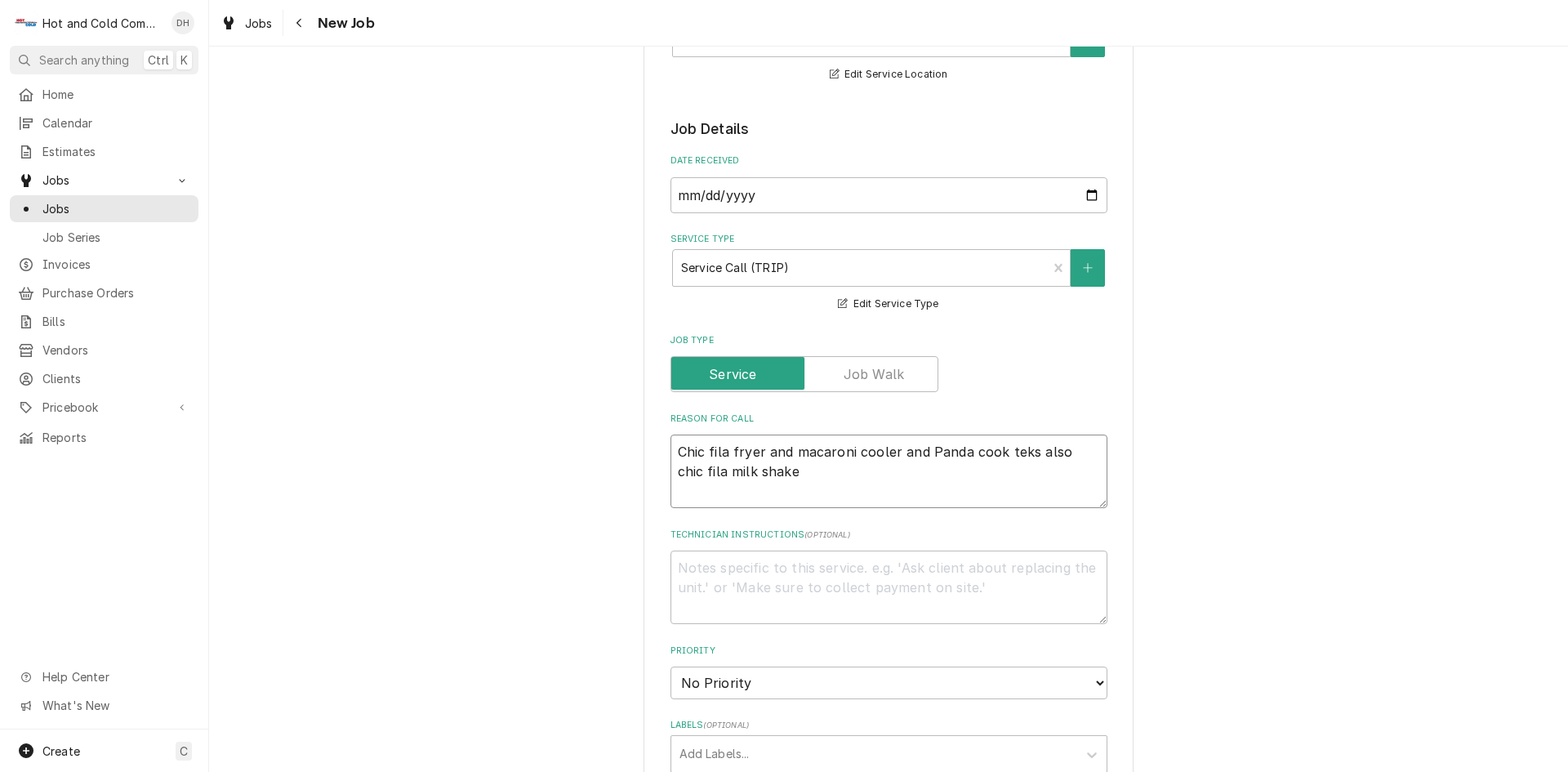
type textarea "Chic fila fryer and macaroni cooler and Panda cook teks also chic fila milk sha…"
type textarea "x"
type textarea "Chic fila fryer and macaroni cooler and Panda cook teks also chic fila milk sha…"
type textarea "x"
type textarea "Chic fila fryer and macaroni cooler and Panda cook teks also chic fila milk sha…"
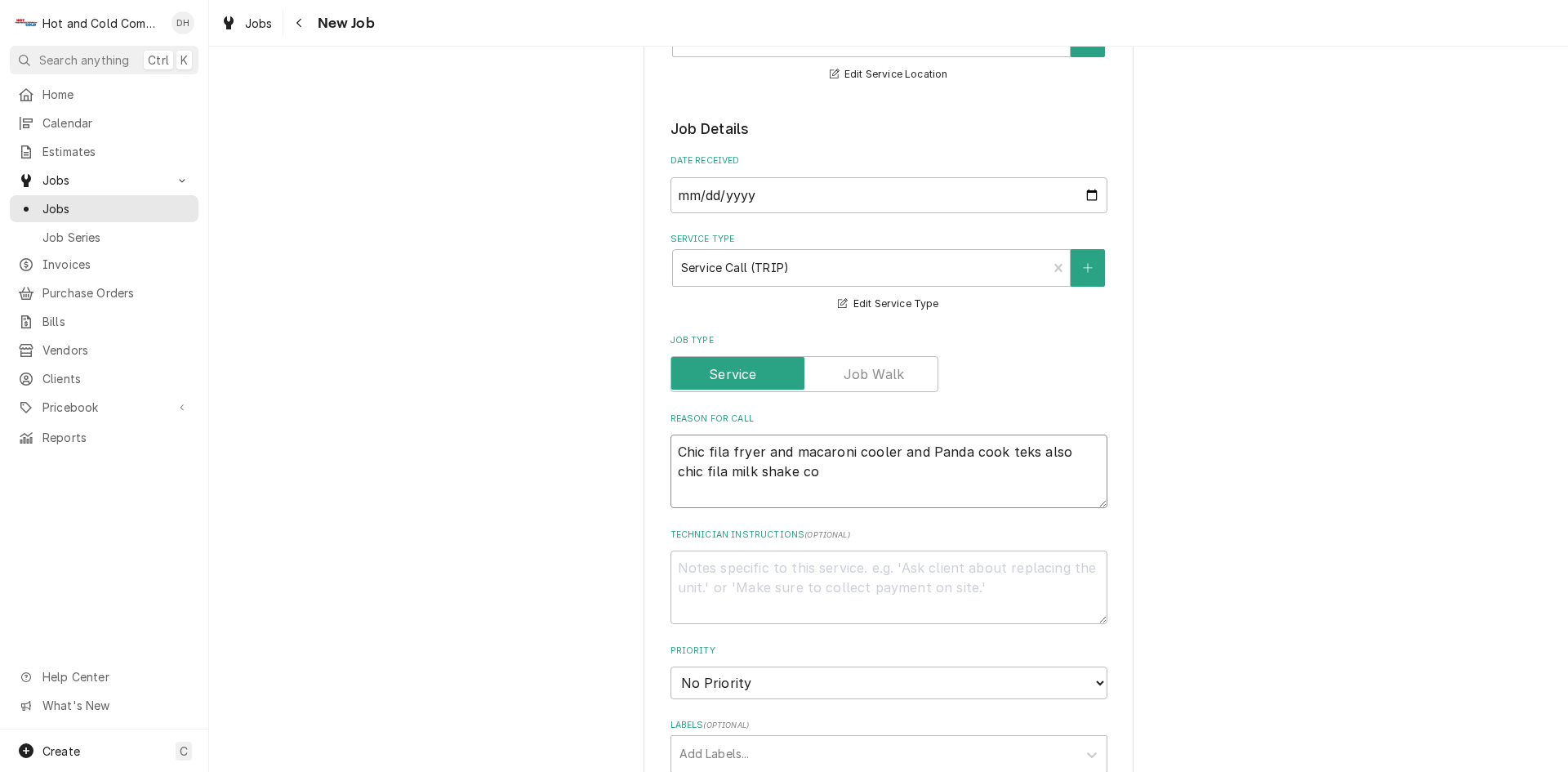
type textarea "x"
type textarea "Chic fila fryer and macaroni cooler and Panda cook teks also chic fila milk sha…"
type textarea "x"
type textarea "Chic fila fryer and macaroni cooler and Panda cook teks also chic fila milk sha…"
type textarea "x"
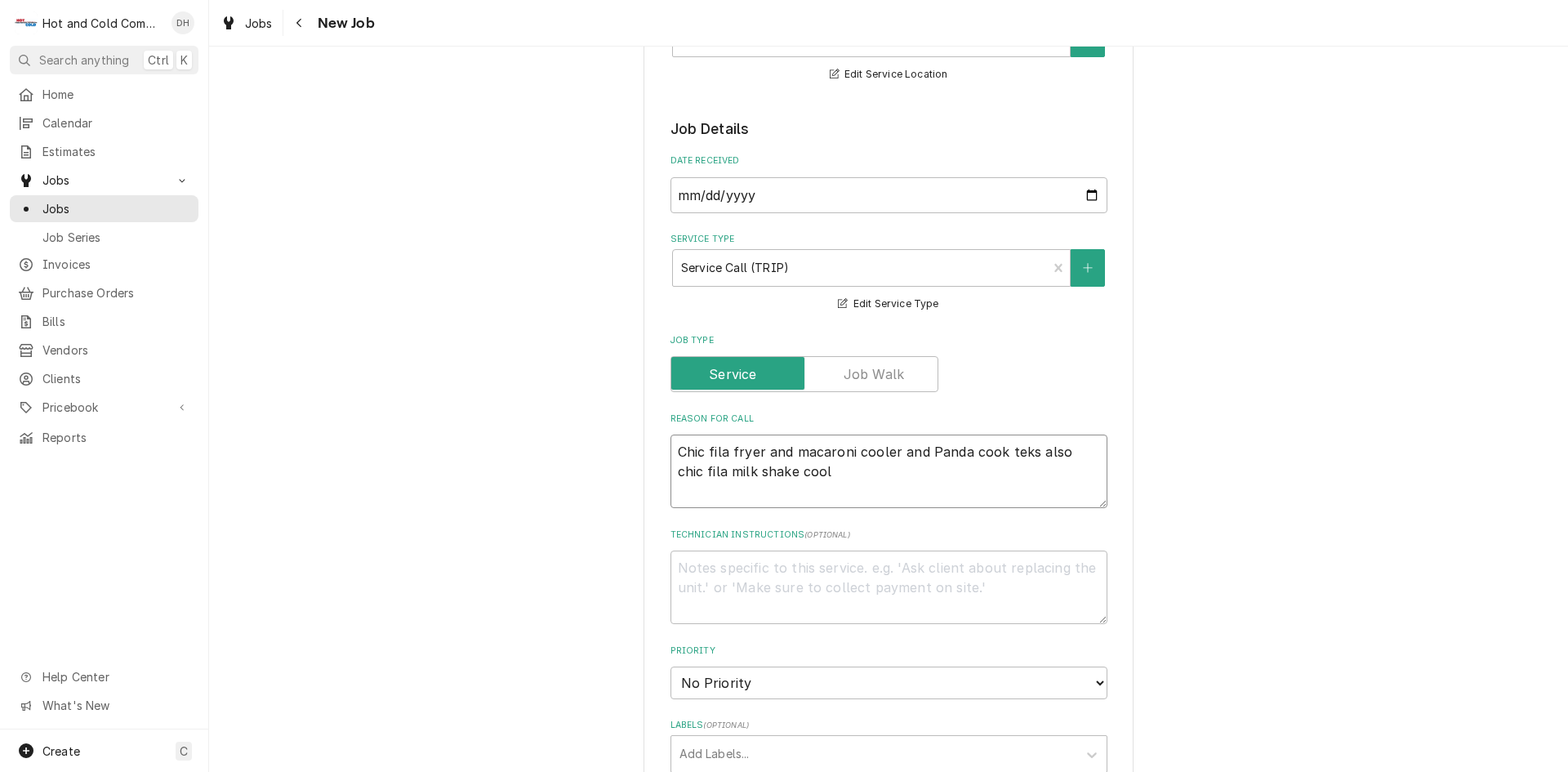
type textarea "Chic fila fryer and macaroni cooler and Panda cook teks also chic fila milk sha…"
type textarea "x"
type textarea "Chic fila fryer and macaroni cooler and Panda cook teks also chic fila milk sha…"
type textarea "x"
type textarea "Chic fila fryer and macaroni cooler and Panda cook teks also chic fila milk sha…"
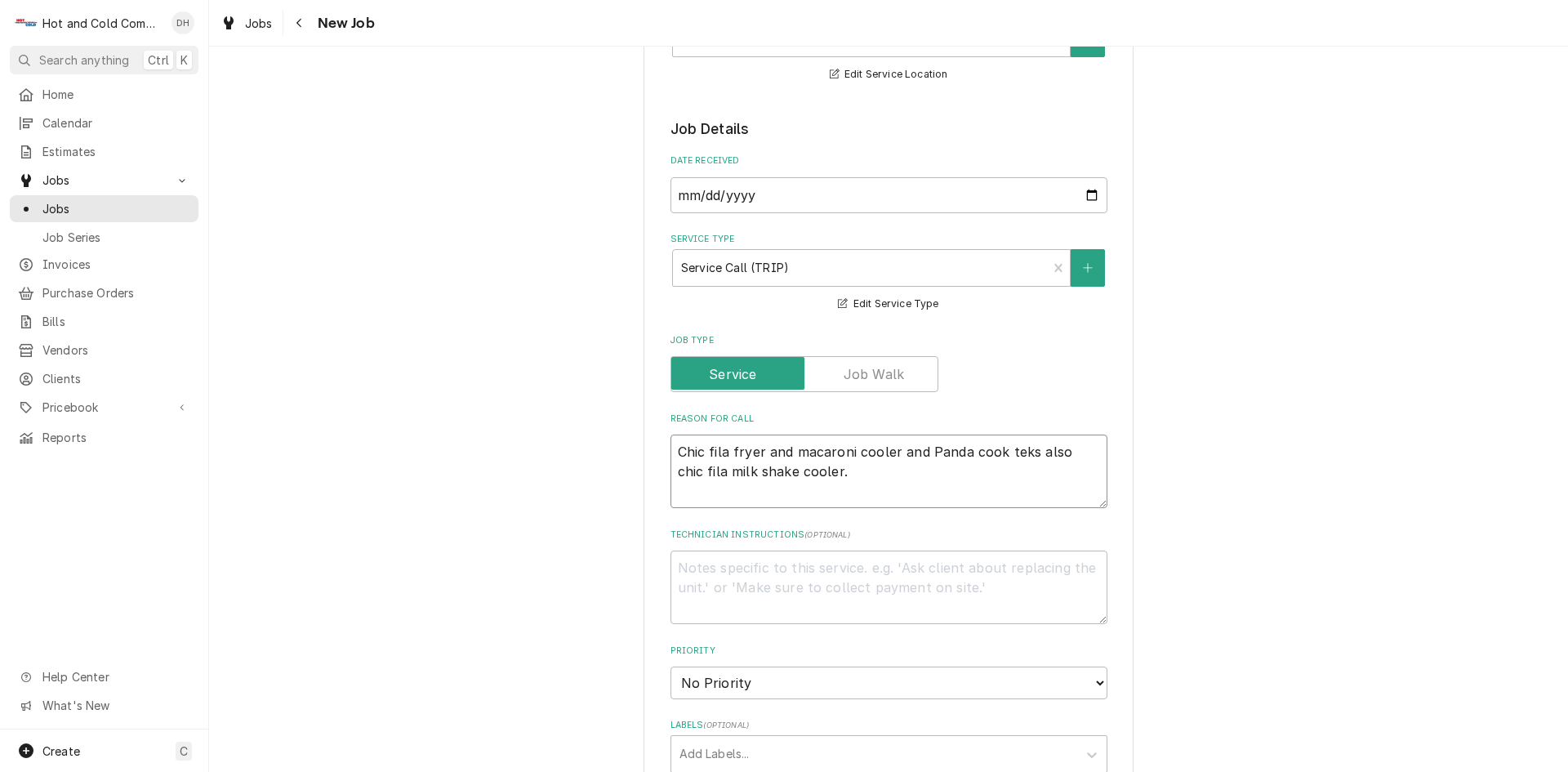
type textarea "x"
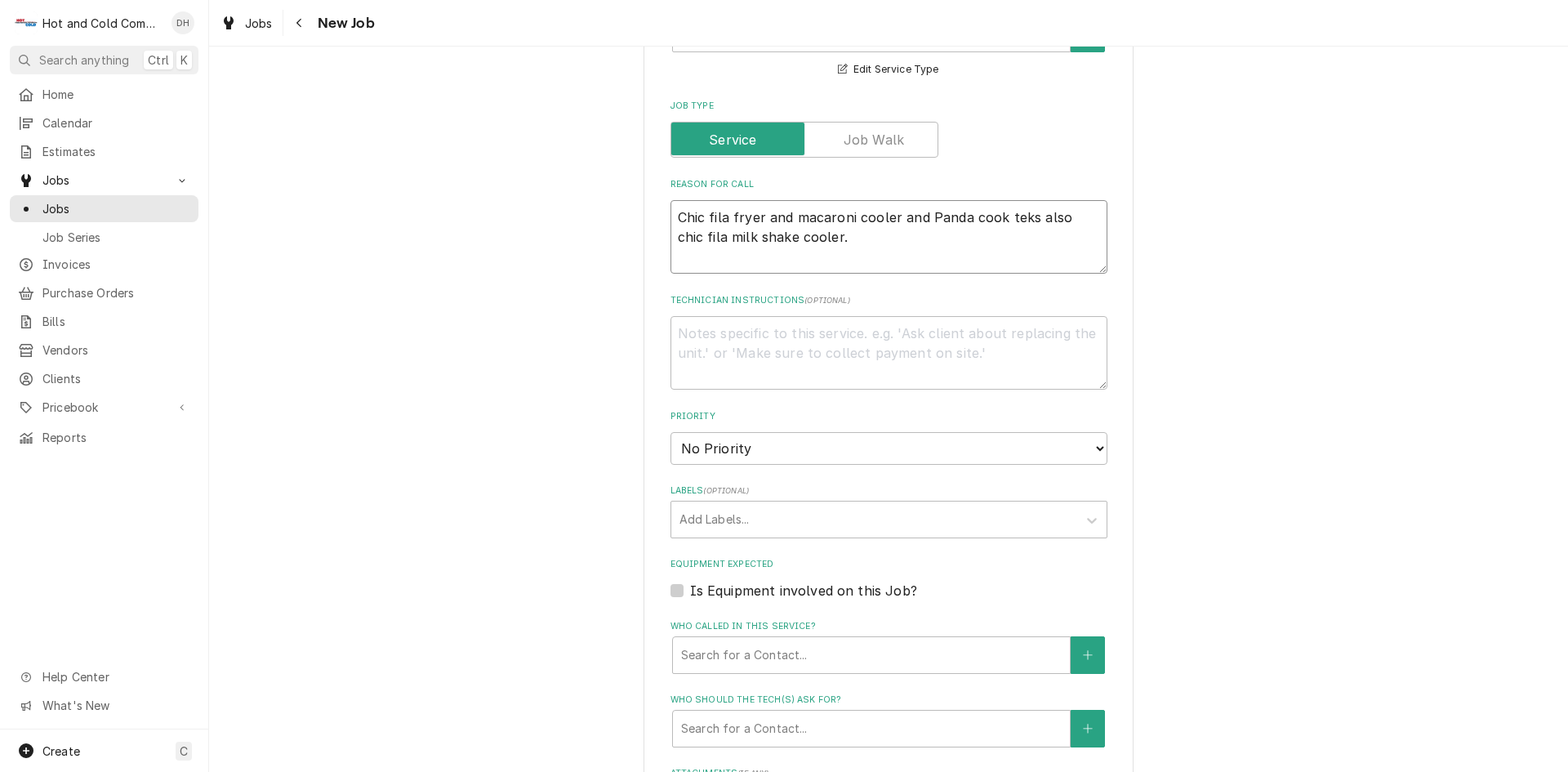
scroll to position [545, 0]
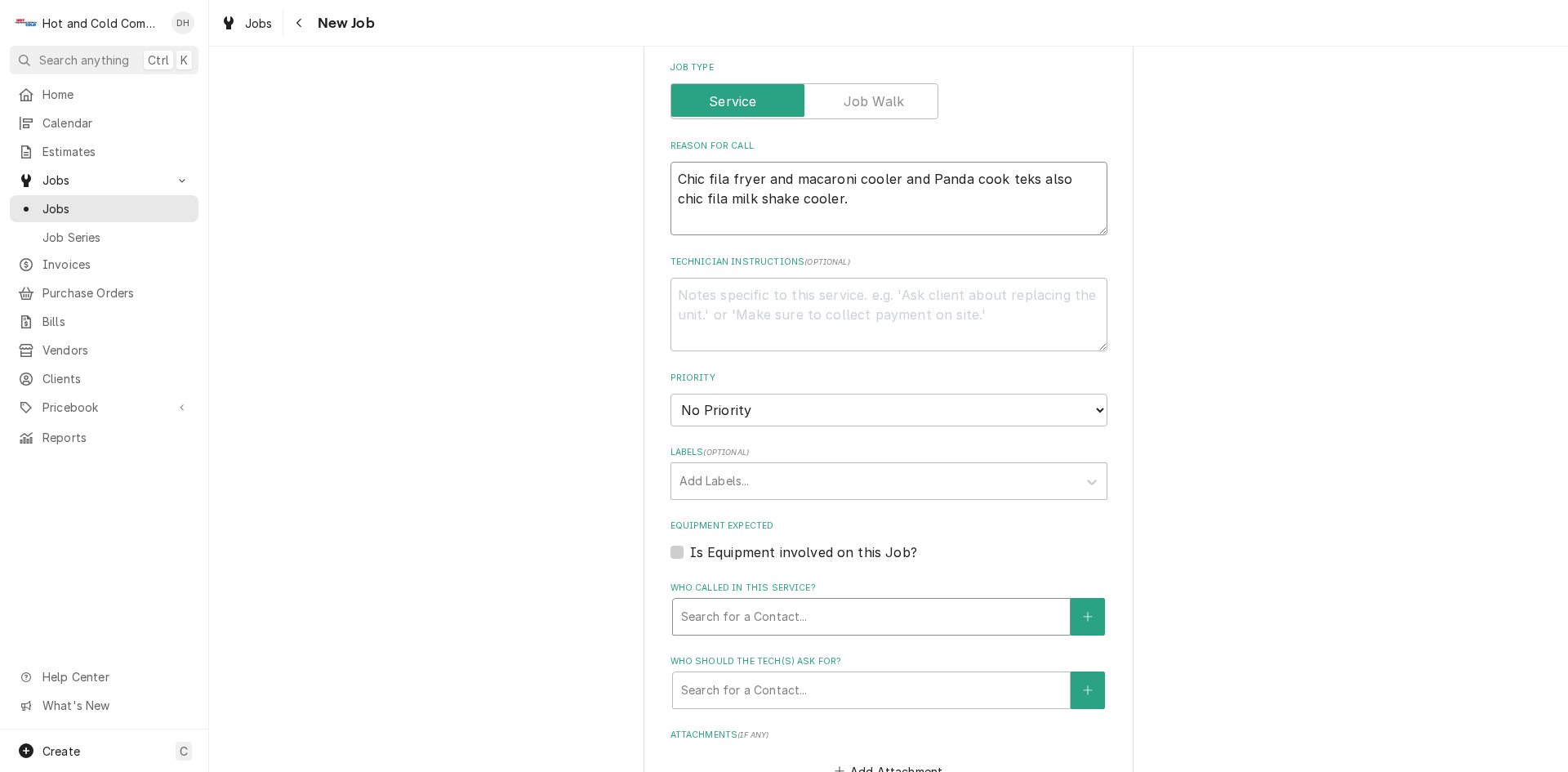
type textarea "Chic fila fryer and macaroni cooler and Panda cook teks also chic fila milk sha…"
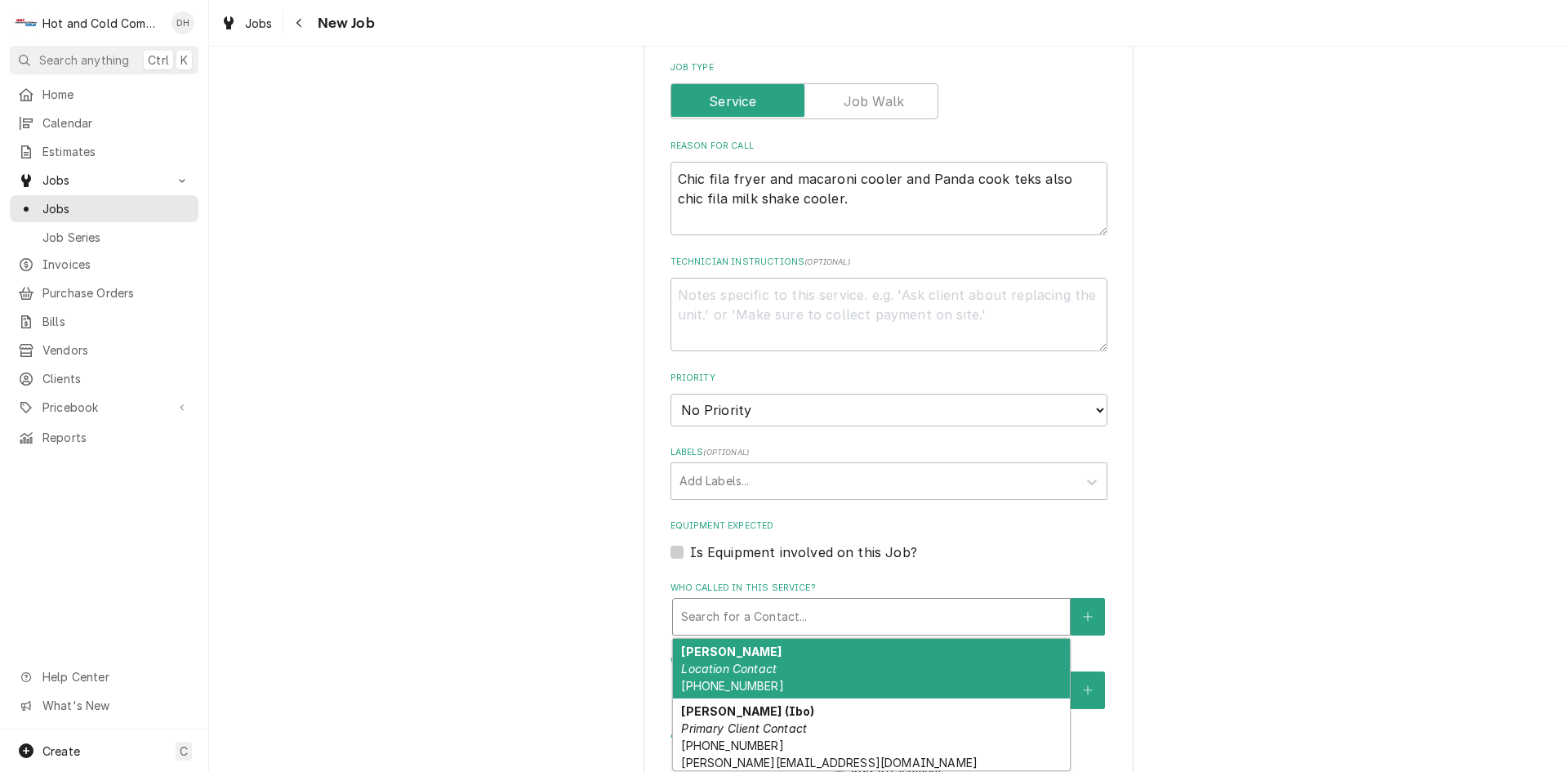
click at [959, 603] on div "Who called in this service?" at bounding box center [871, 617] width 380 height 29
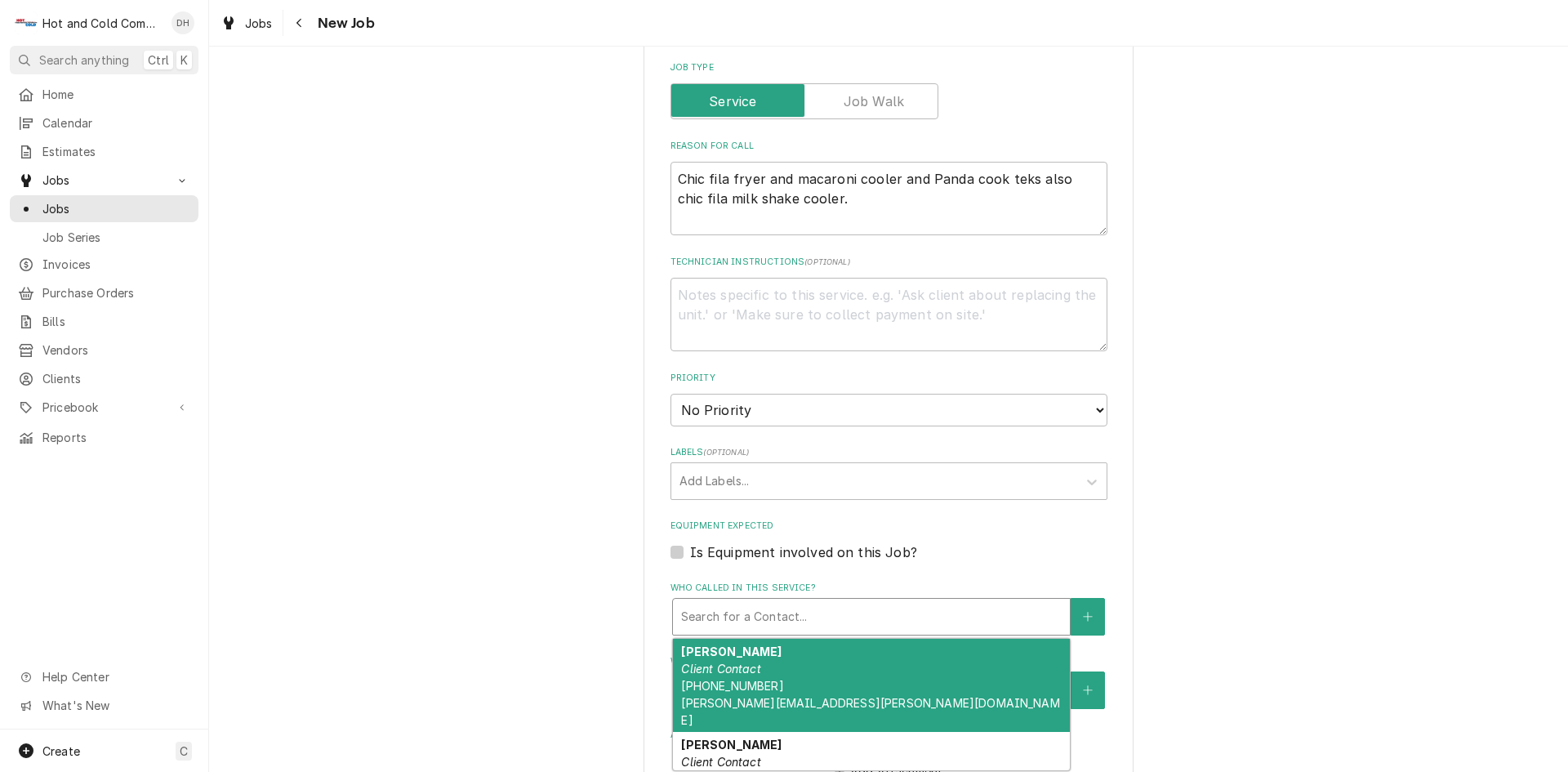
drag, startPoint x: 809, startPoint y: 663, endPoint x: 990, endPoint y: 608, distance: 189.2
click at [811, 665] on div "Marisol Client Contact (716) 812-8842 Marisol.torres@aladdinfood.com" at bounding box center [871, 686] width 397 height 94
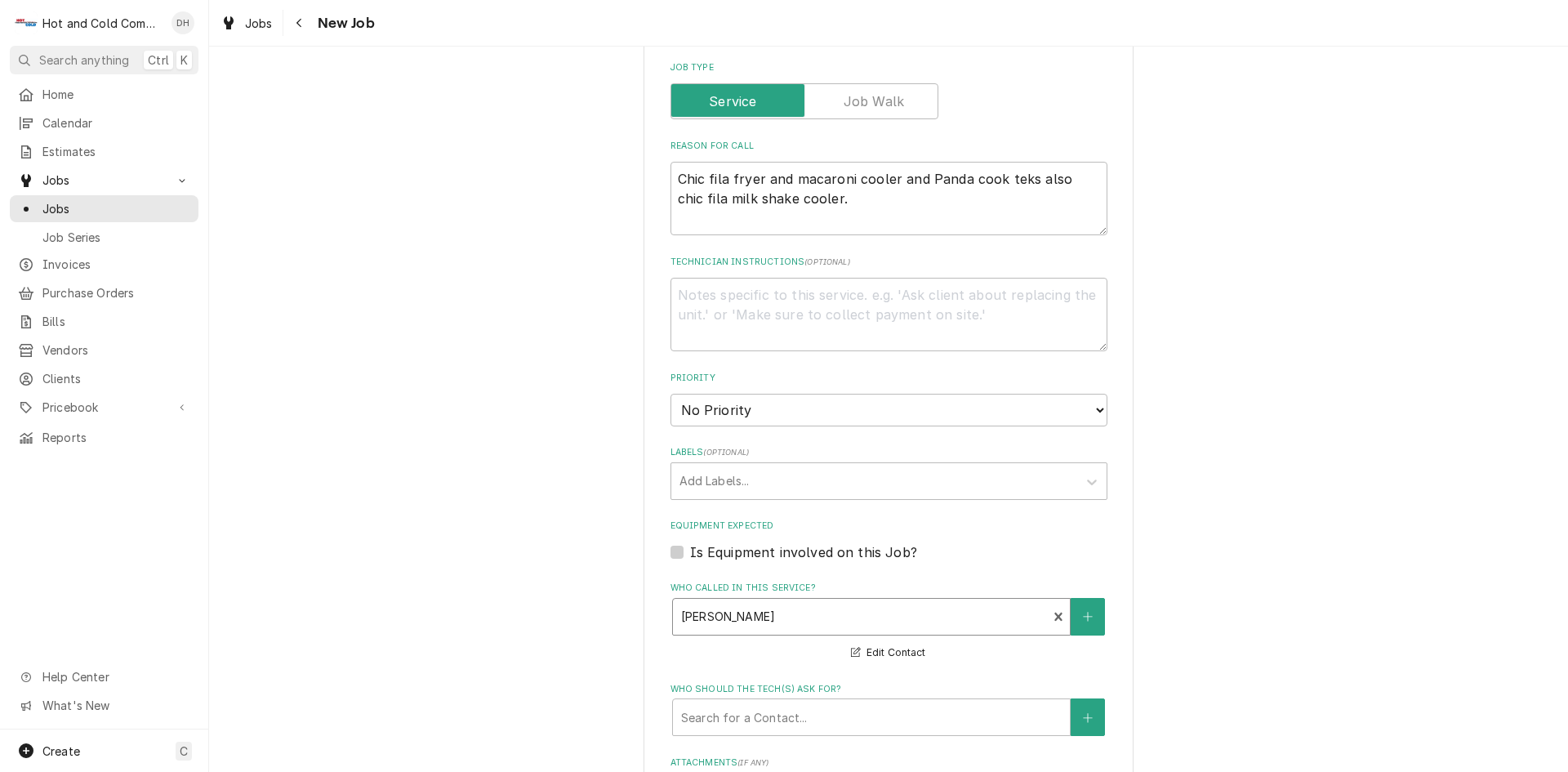
scroll to position [955, 0]
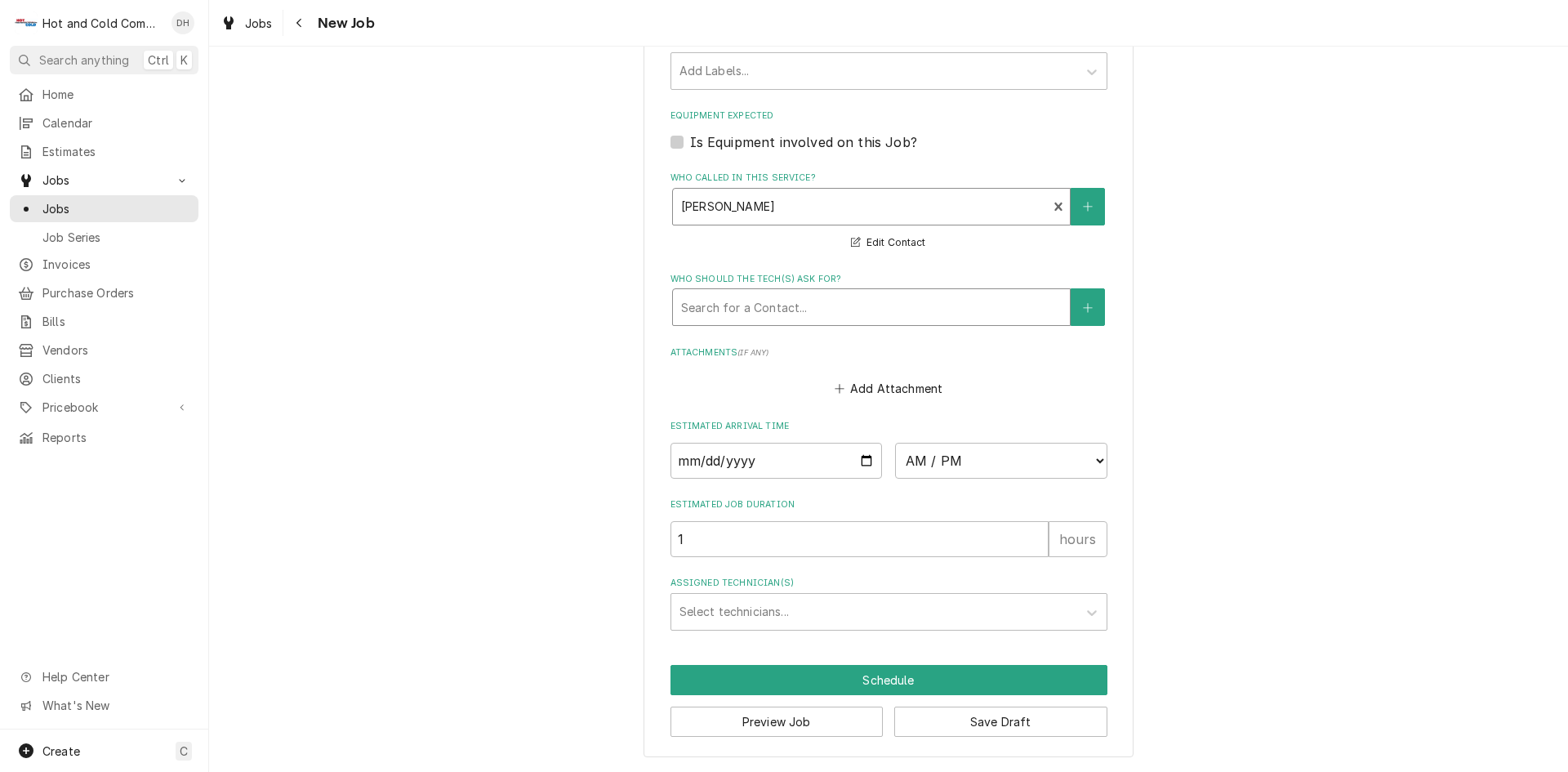
click at [779, 296] on div "Who should the tech(s) ask for?" at bounding box center [871, 307] width 380 height 29
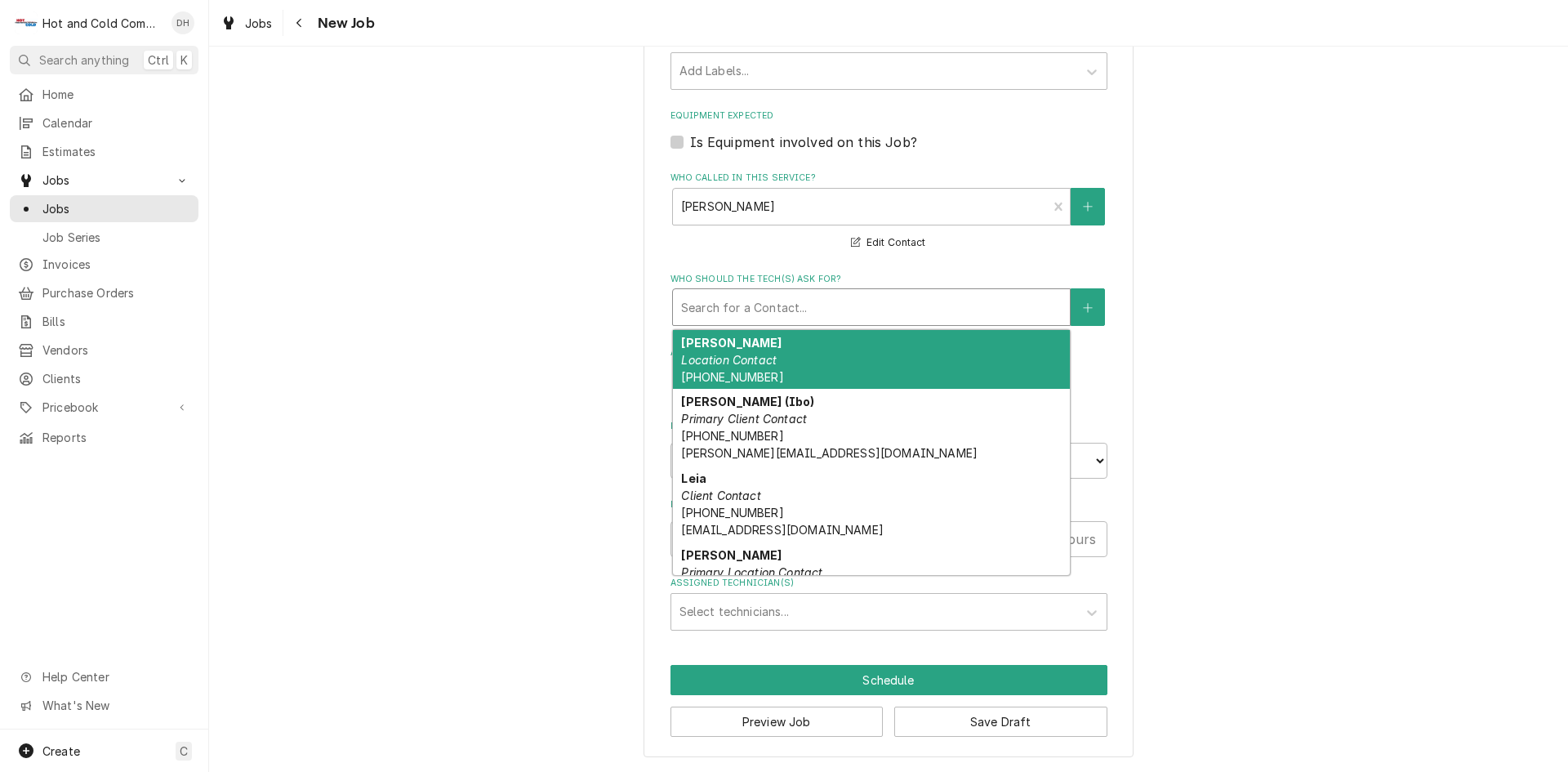
click at [740, 359] on em "Location Contact" at bounding box center [729, 359] width 95 height 14
type textarea "x"
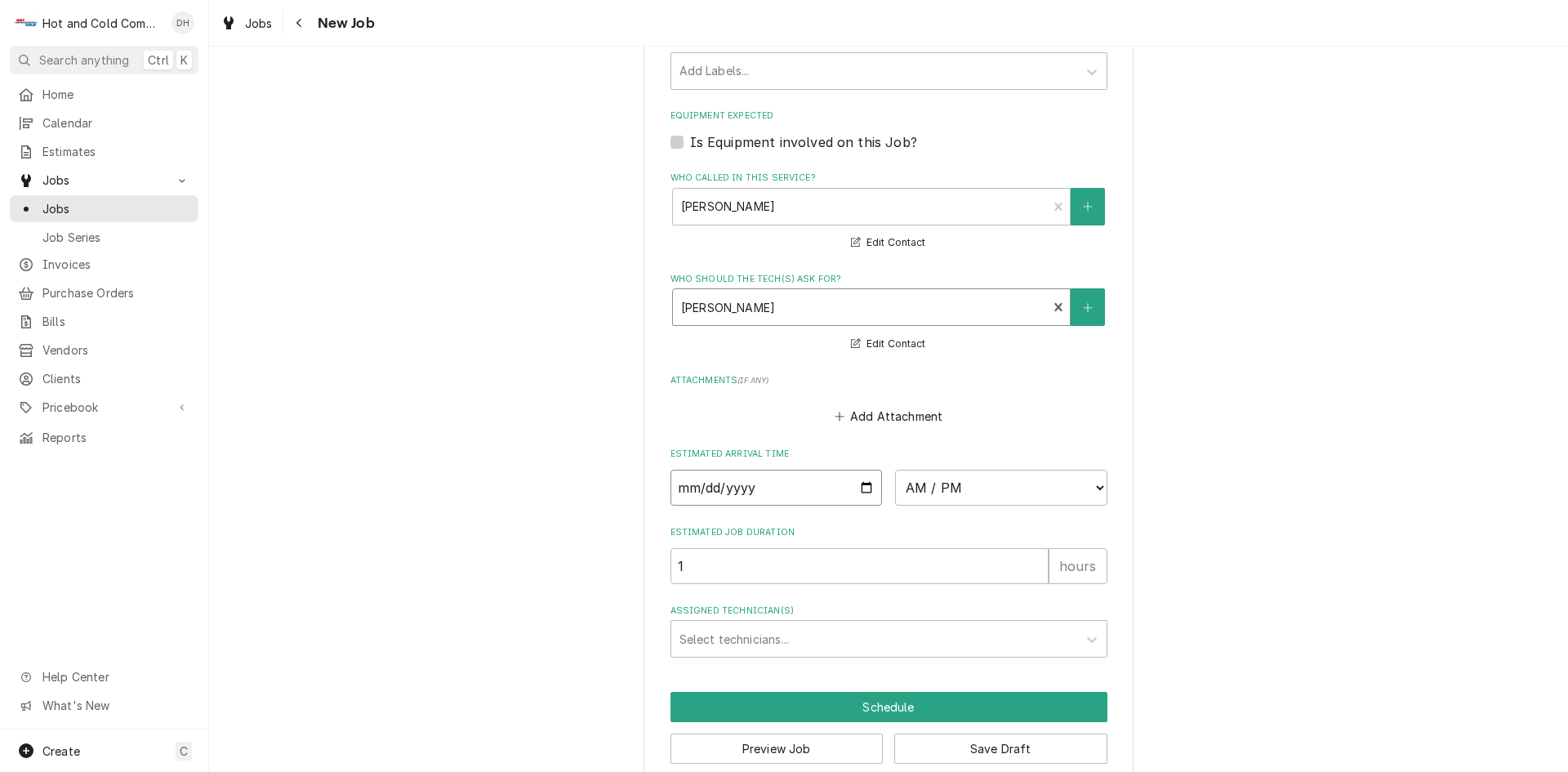
click at [871, 488] on input "Date" at bounding box center [777, 487] width 213 height 36
click at [858, 486] on input "Date" at bounding box center [777, 487] width 213 height 36
type input "2025-09-17"
type textarea "x"
click at [1096, 484] on select "AM / PM 6:00 AM 6:15 AM 6:30 AM 6:45 AM 7:00 AM 7:15 AM 7:30 AM 7:45 AM 8:00 AM…" at bounding box center [1002, 487] width 213 height 36
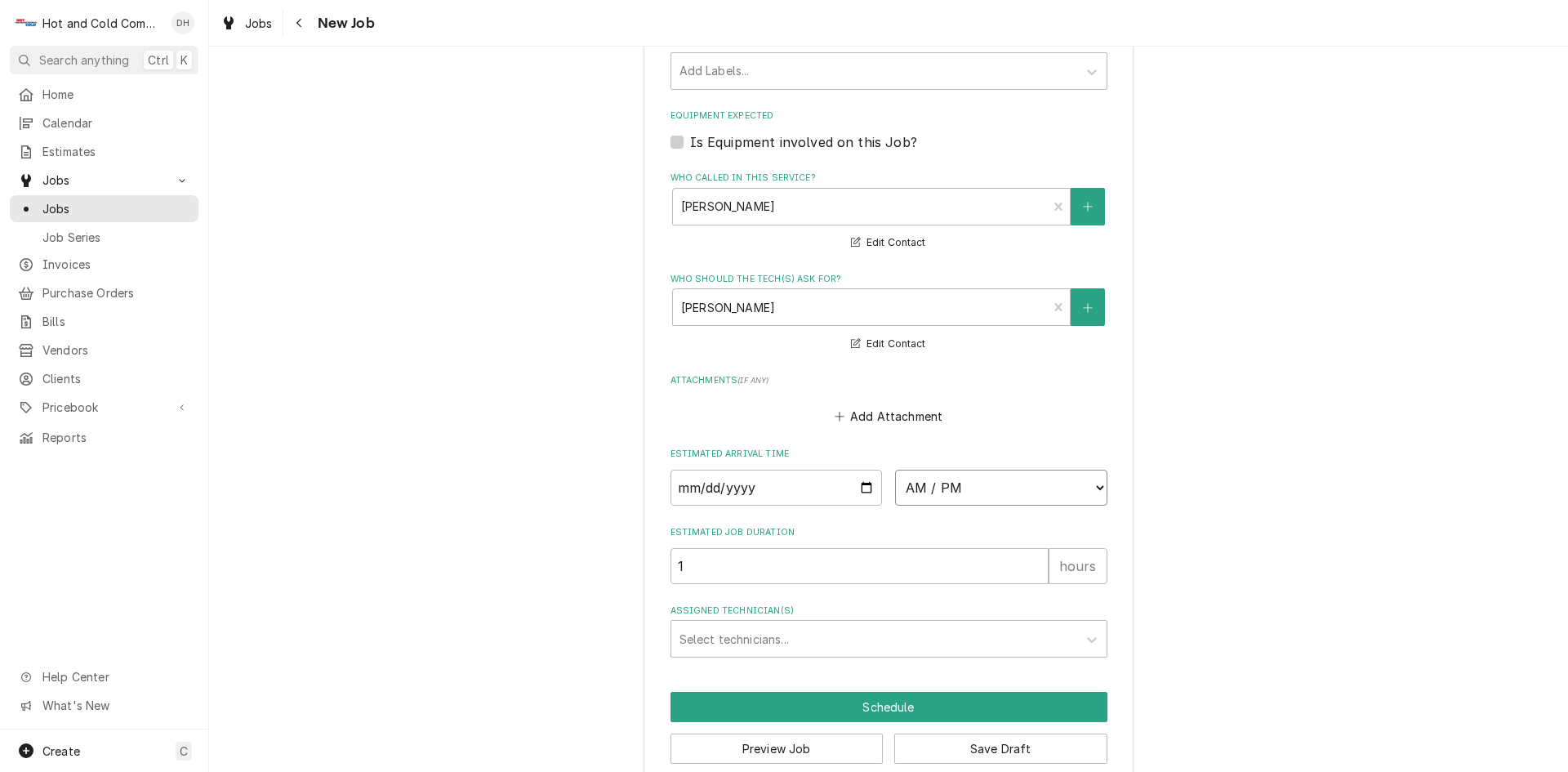
select select "13:00:00"
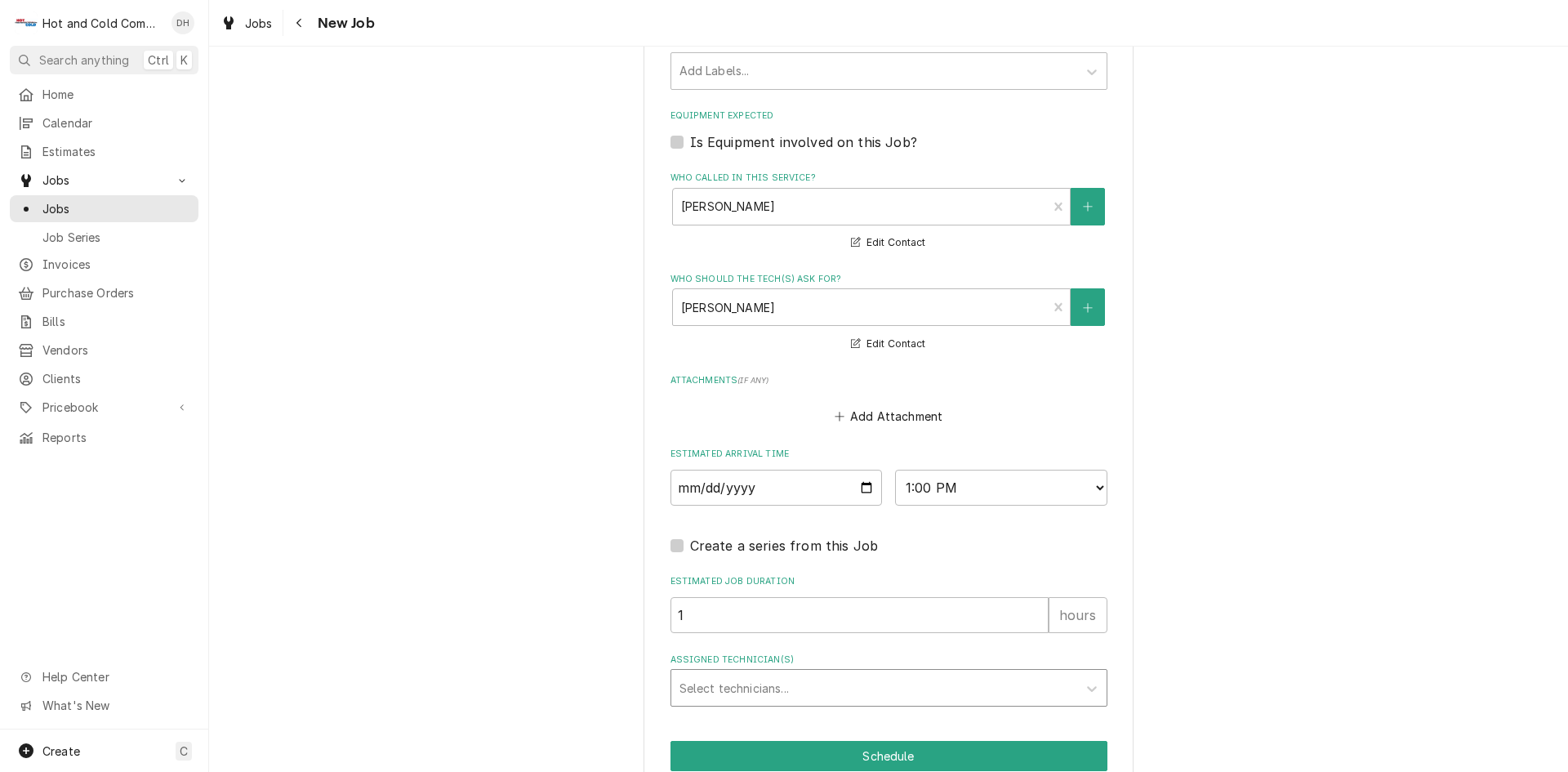
click at [792, 692] on div "Assigned Technician(s)" at bounding box center [873, 688] width 389 height 29
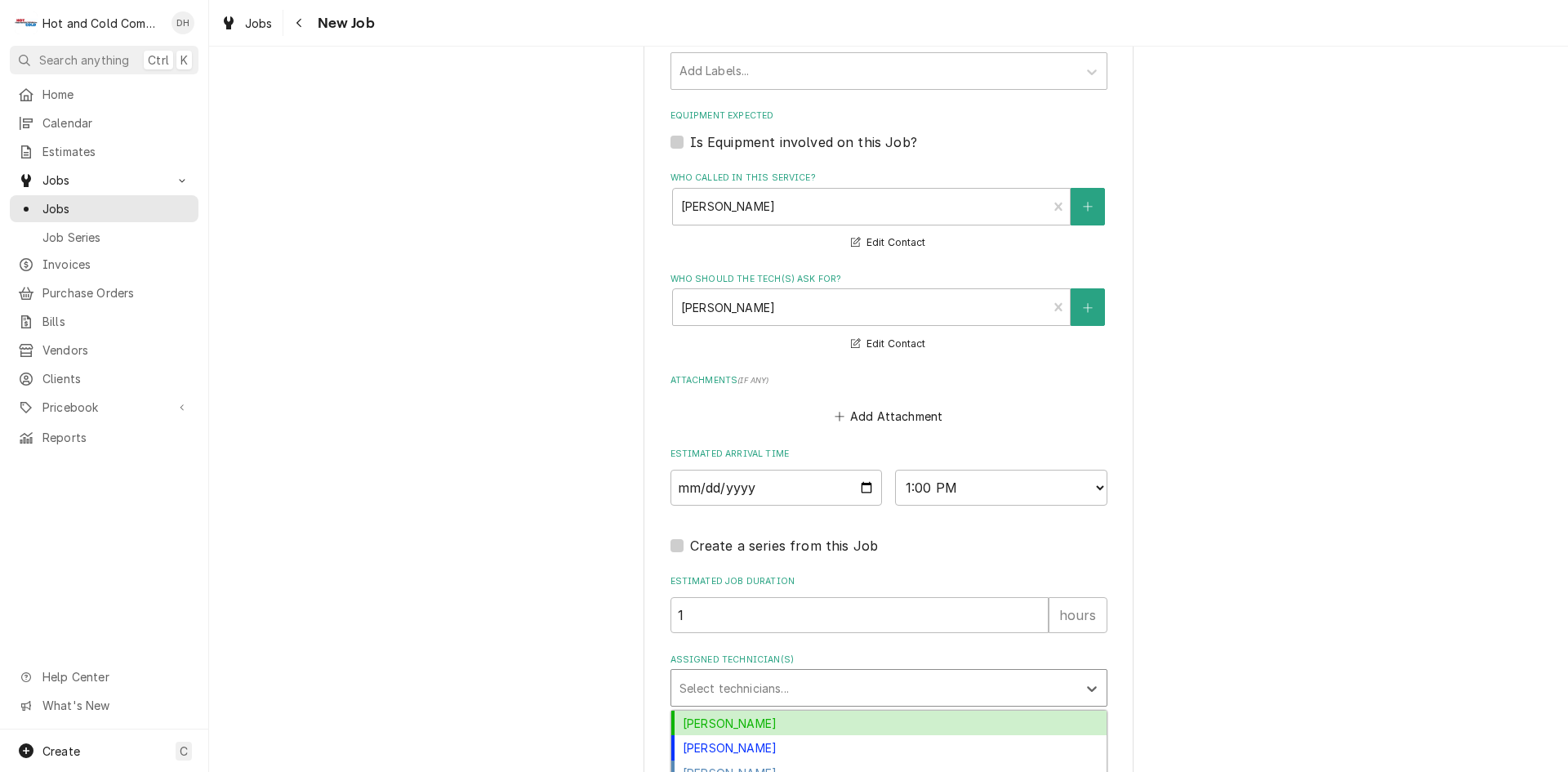
scroll to position [1031, 0]
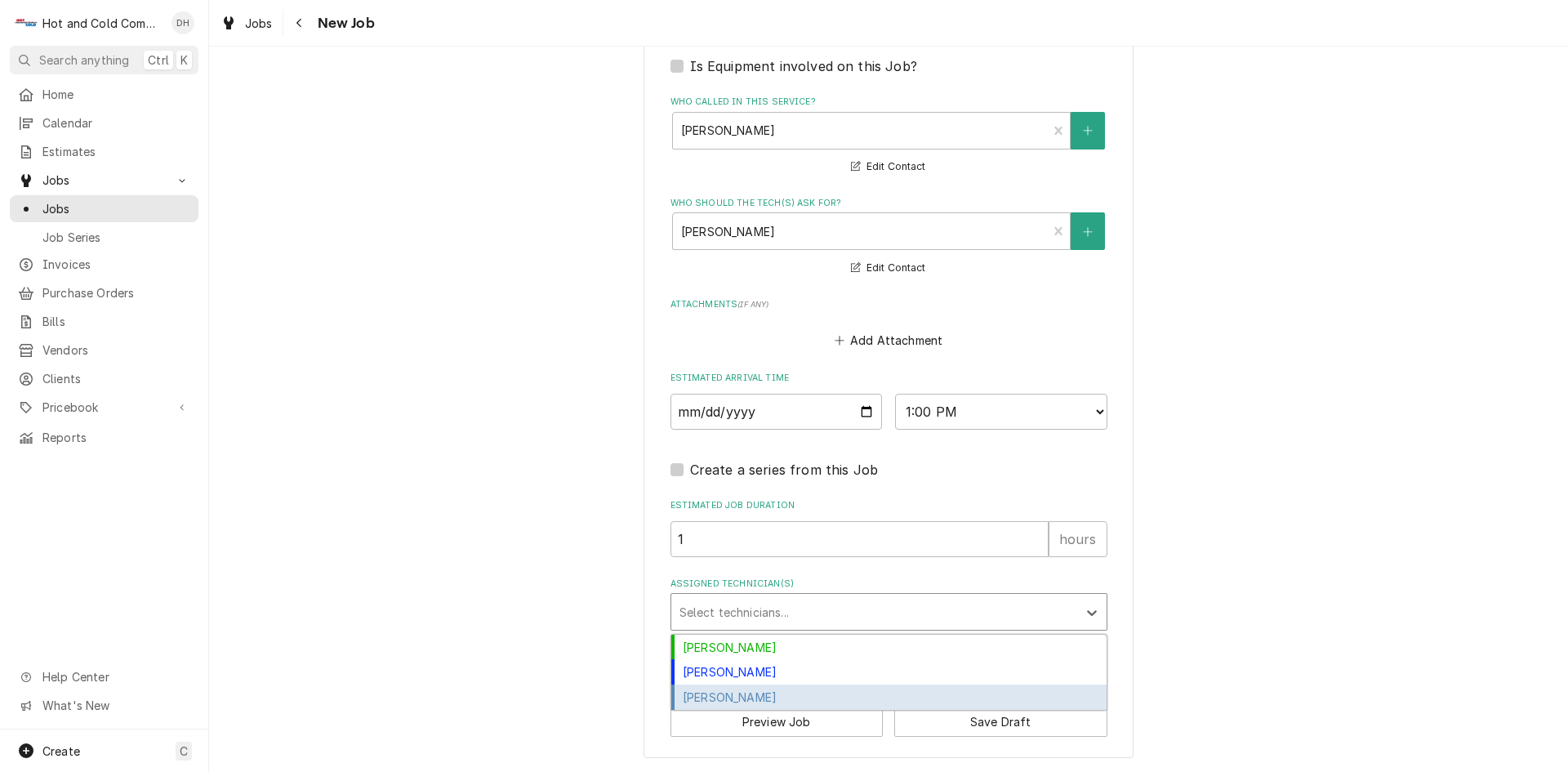
click at [736, 696] on div "Jason Thomason" at bounding box center [889, 698] width 435 height 26
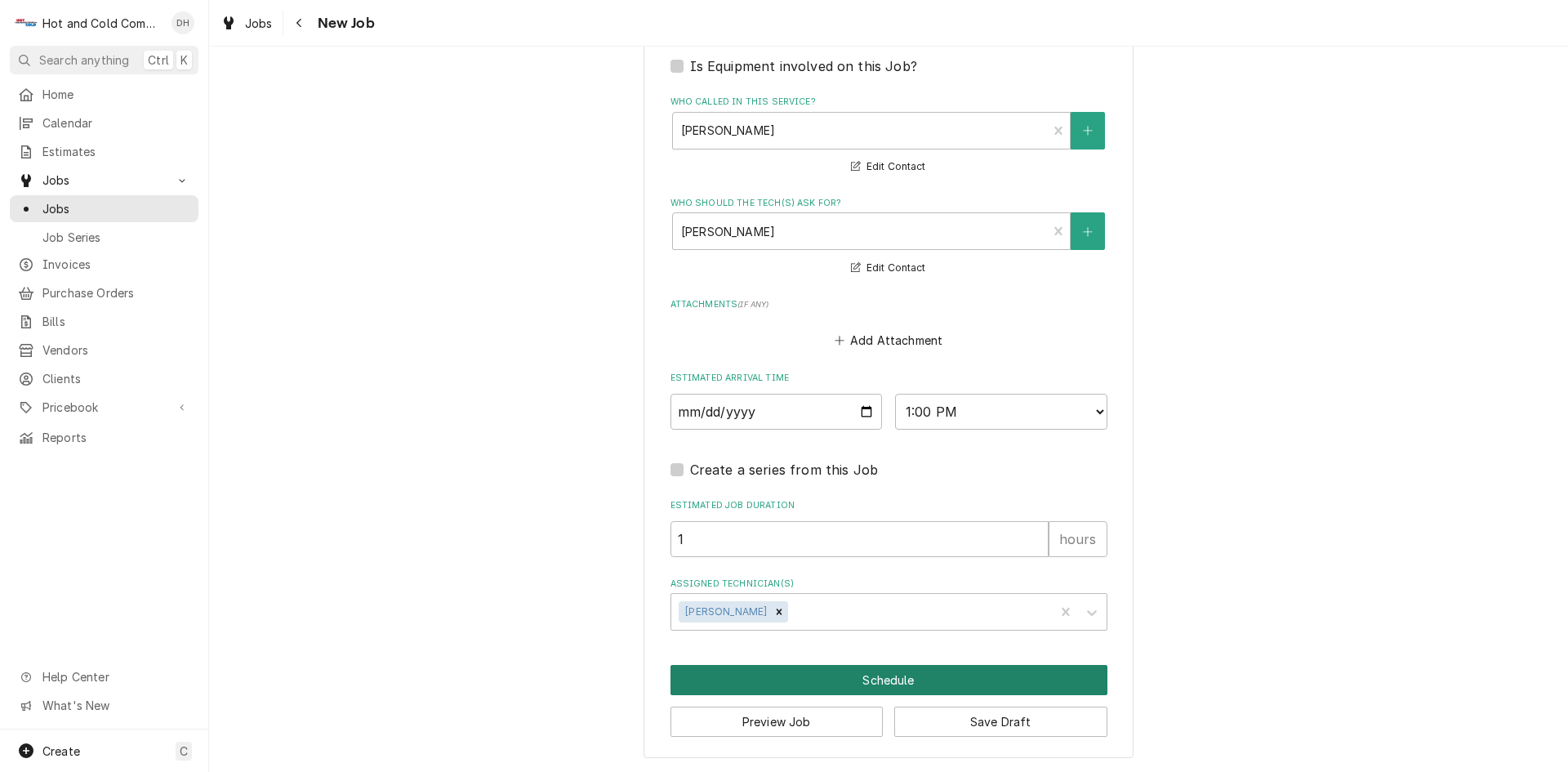
click at [876, 676] on button "Schedule" at bounding box center [889, 679] width 437 height 30
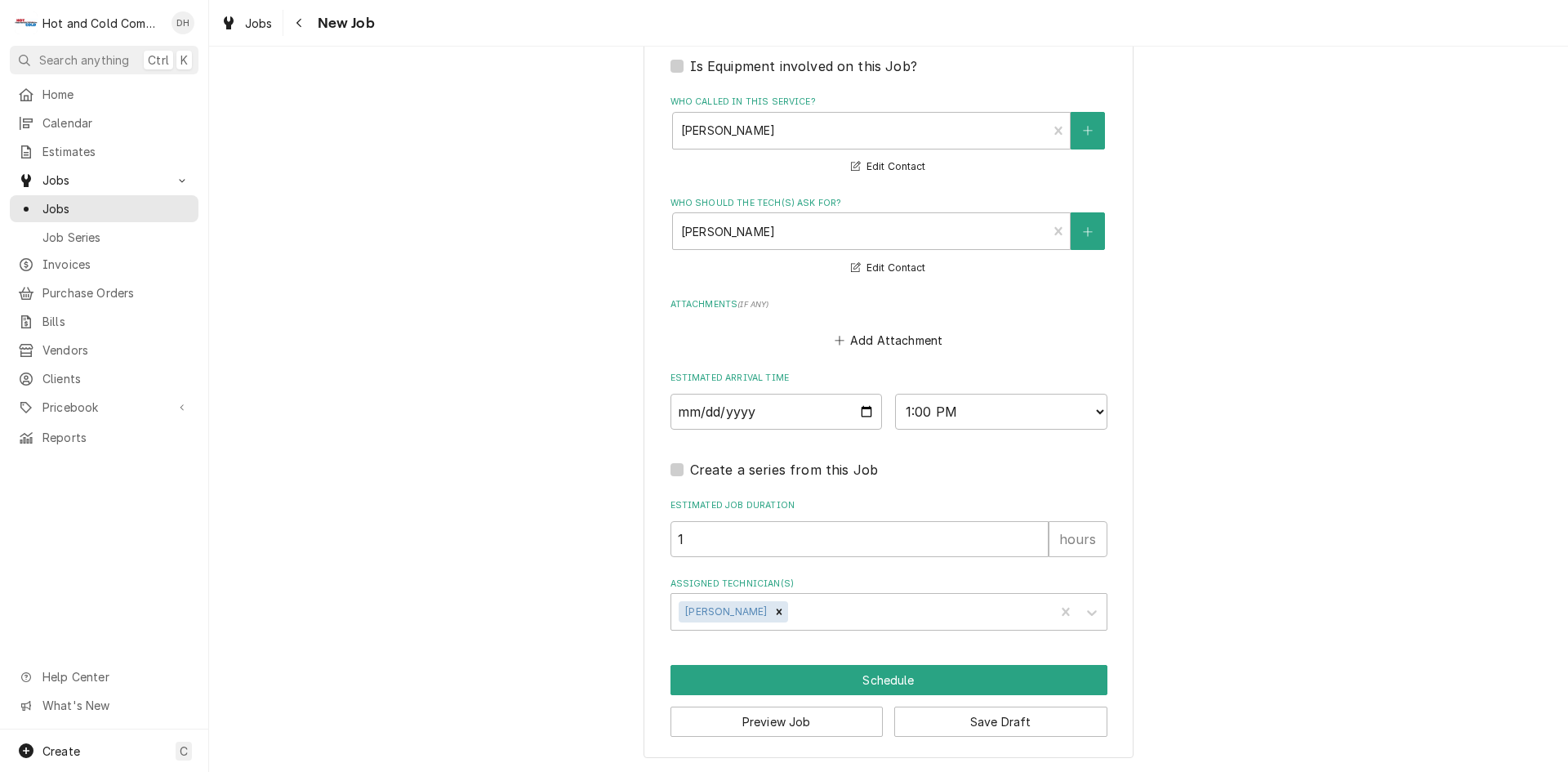
scroll to position [1017, 0]
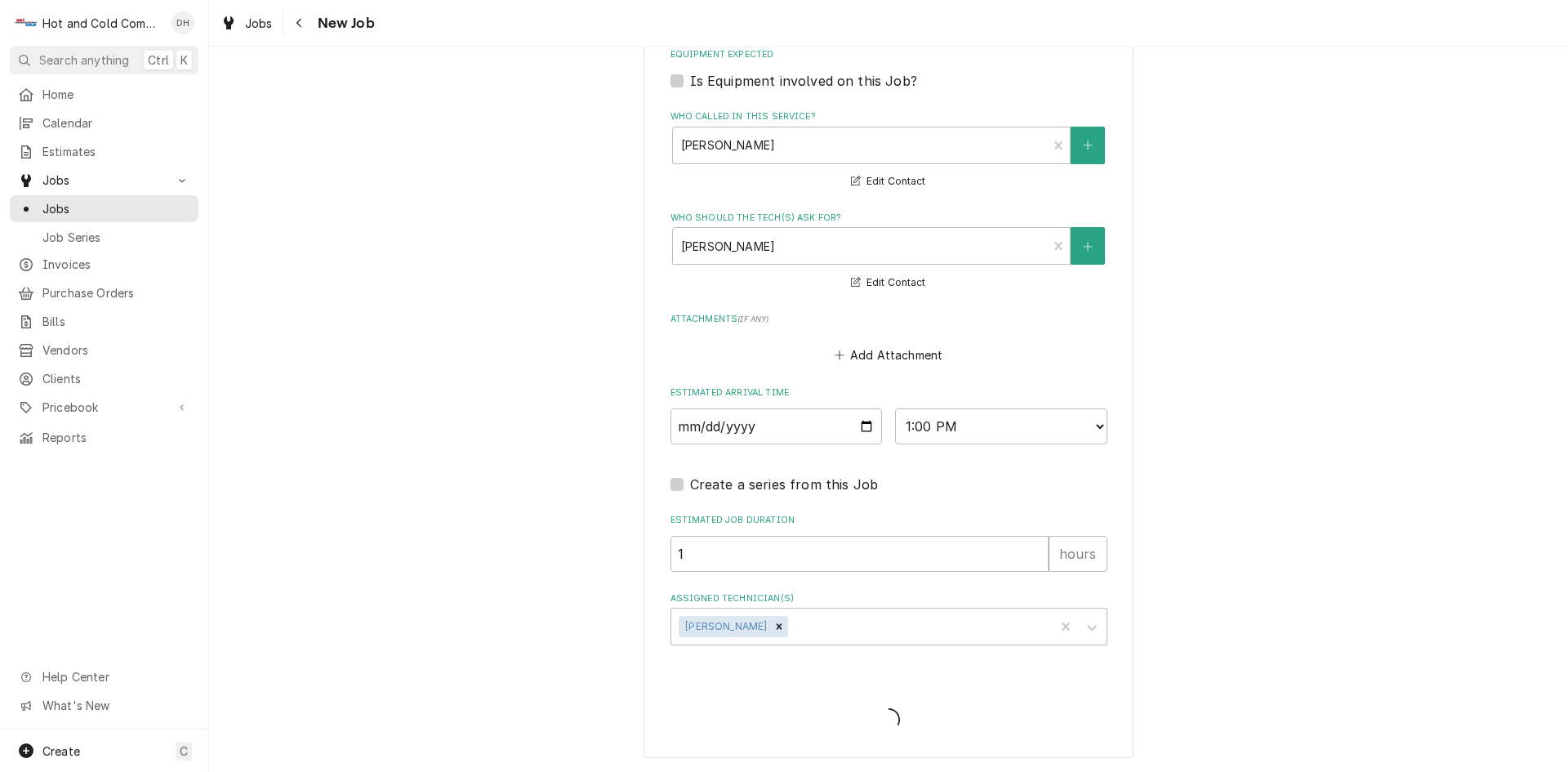
type textarea "x"
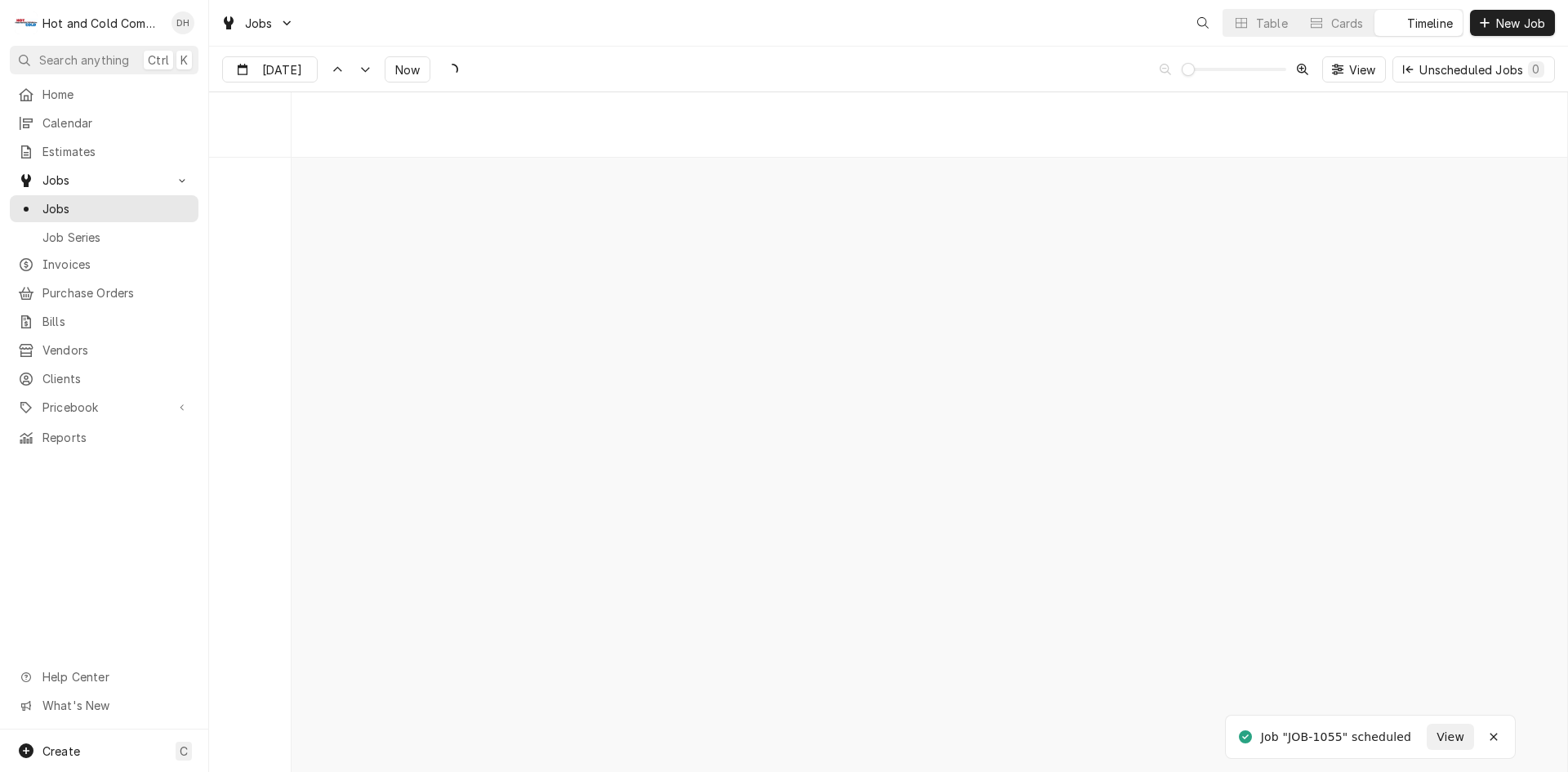
scroll to position [12784, 0]
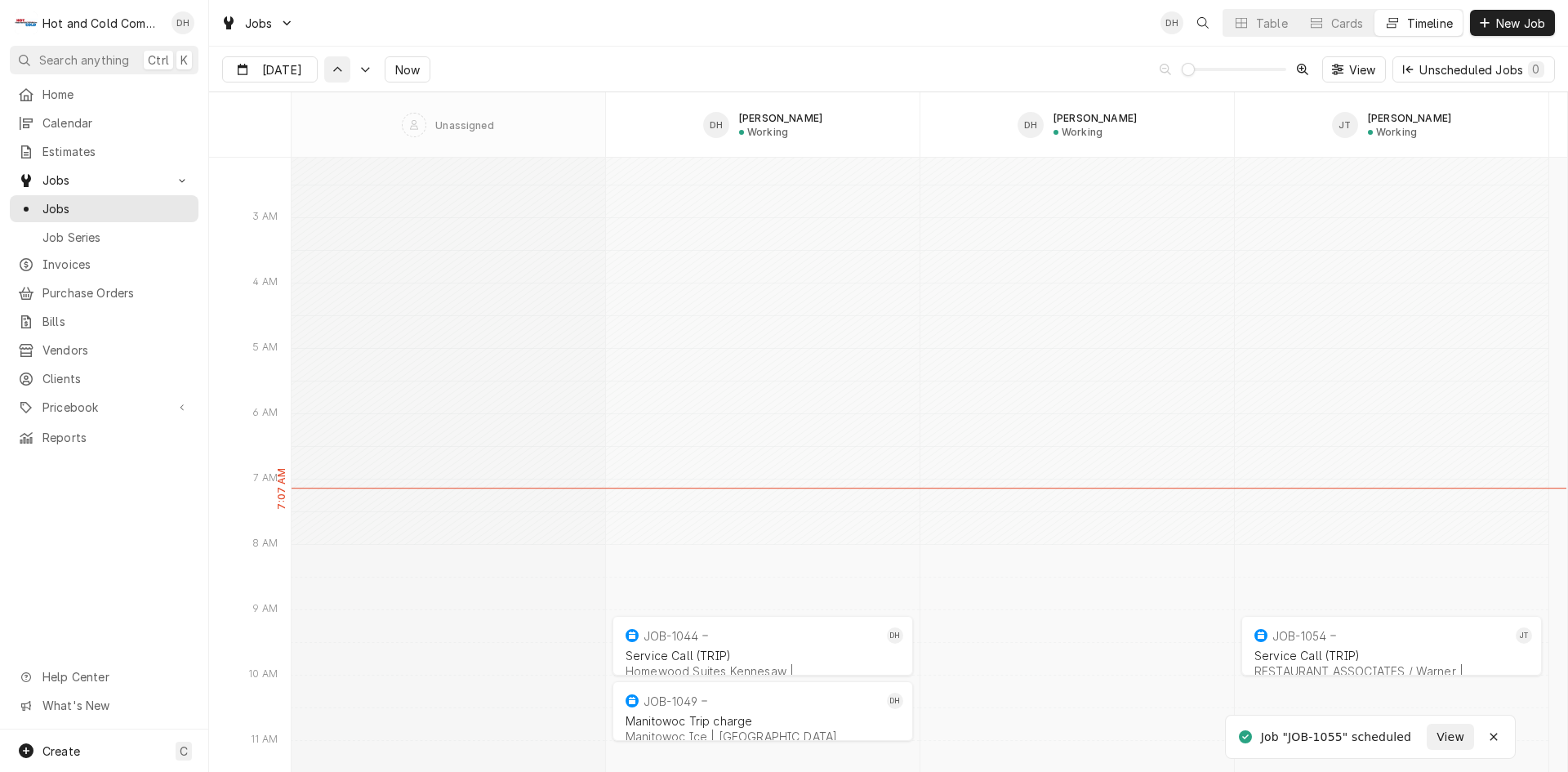
click at [337, 76] on div "Dynamic Content Wrapper" at bounding box center [337, 70] width 16 height 17
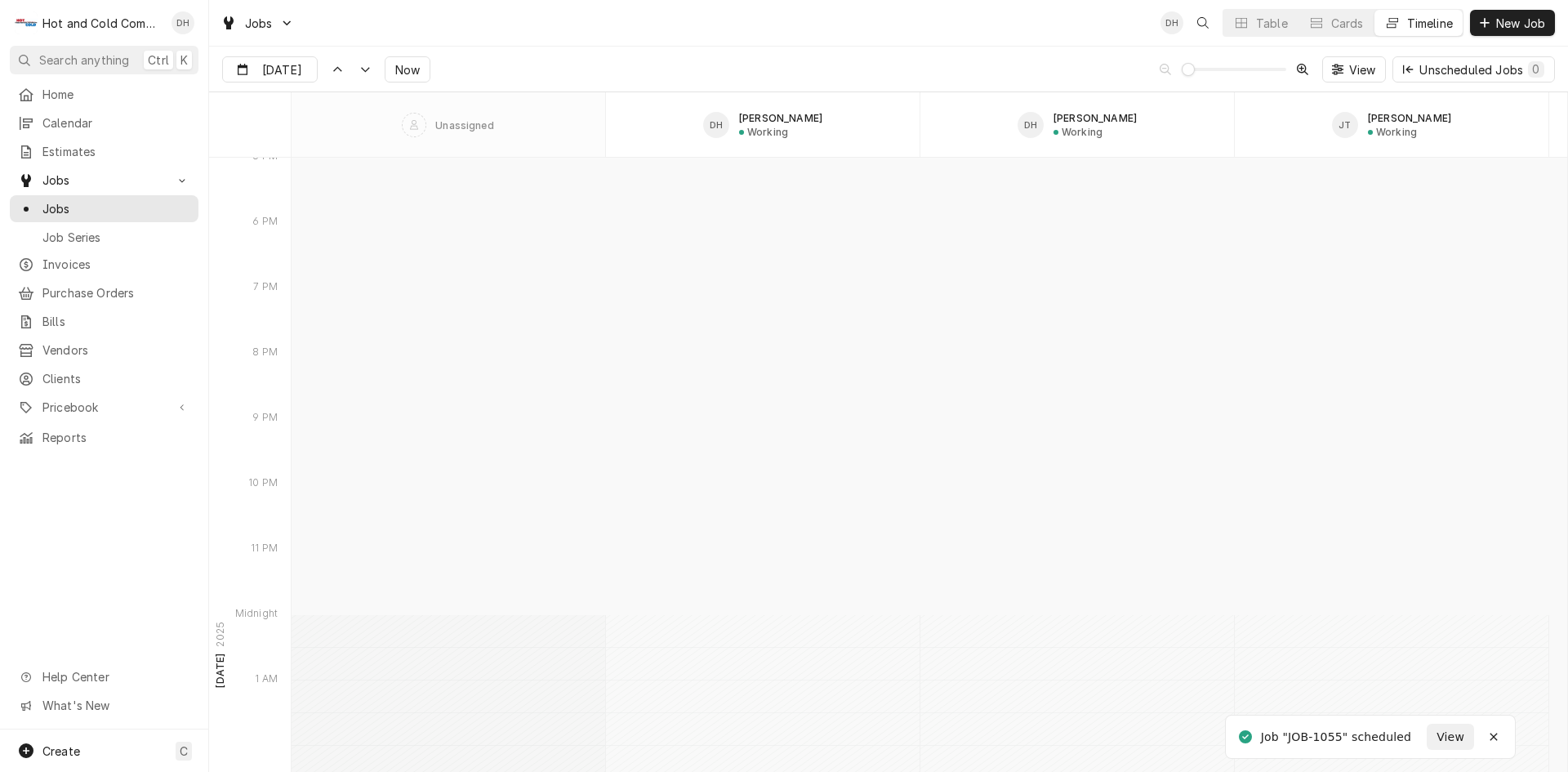
scroll to position [11303, 0]
type input "Sep 17"
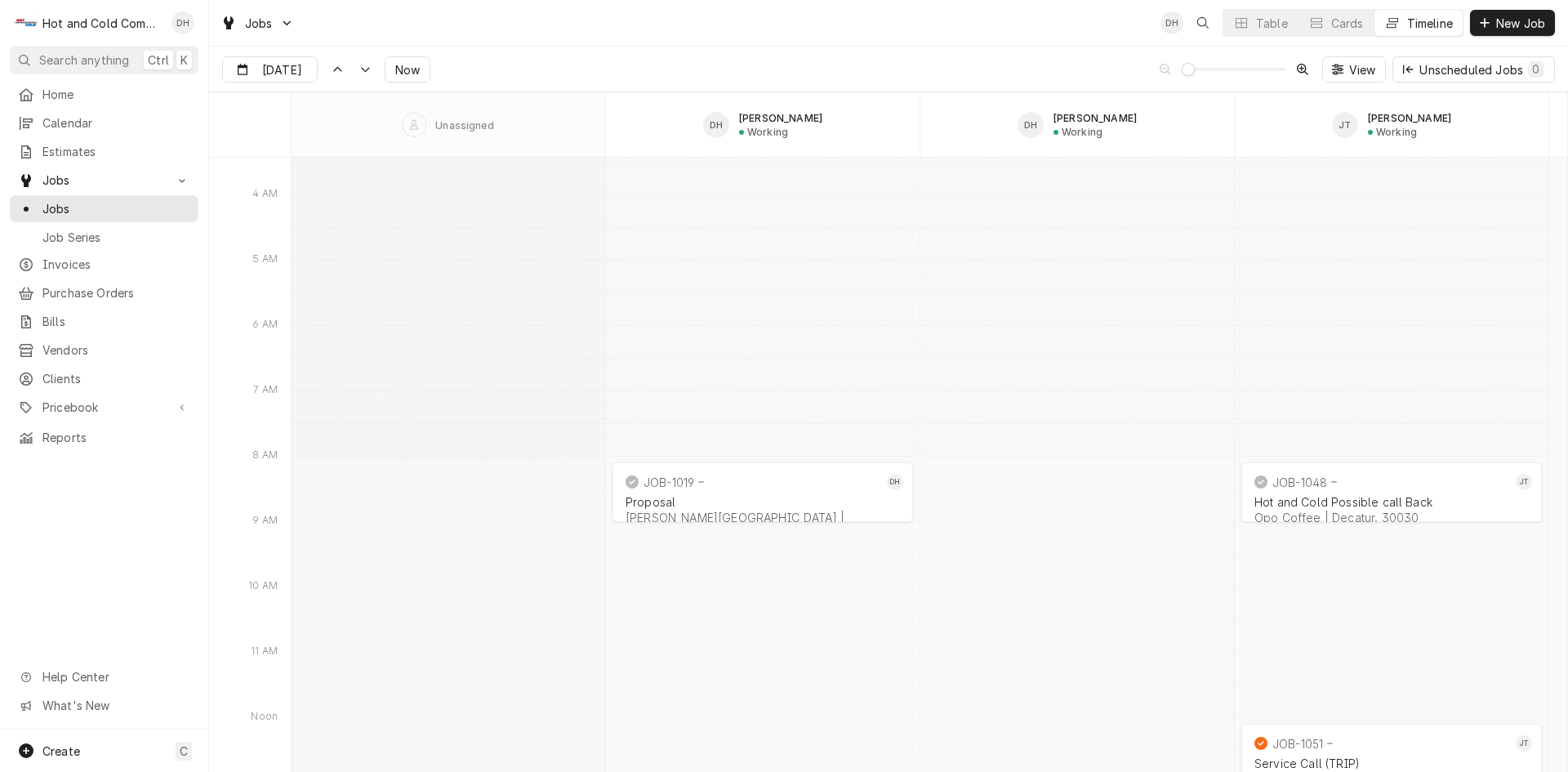
scroll to position [11575, 0]
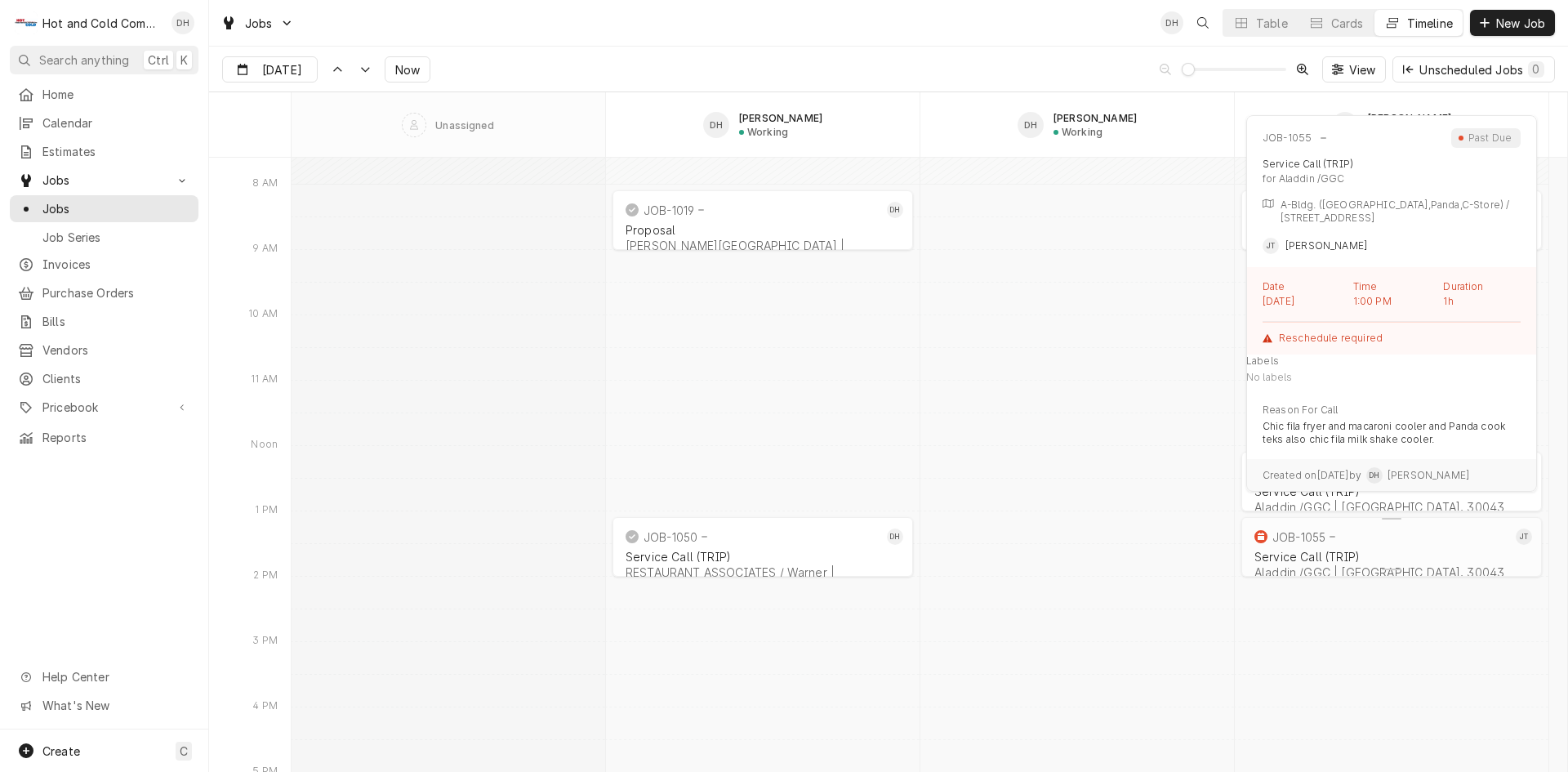
click at [1394, 545] on div "JOB-1055" at bounding box center [1381, 536] width 260 height 19
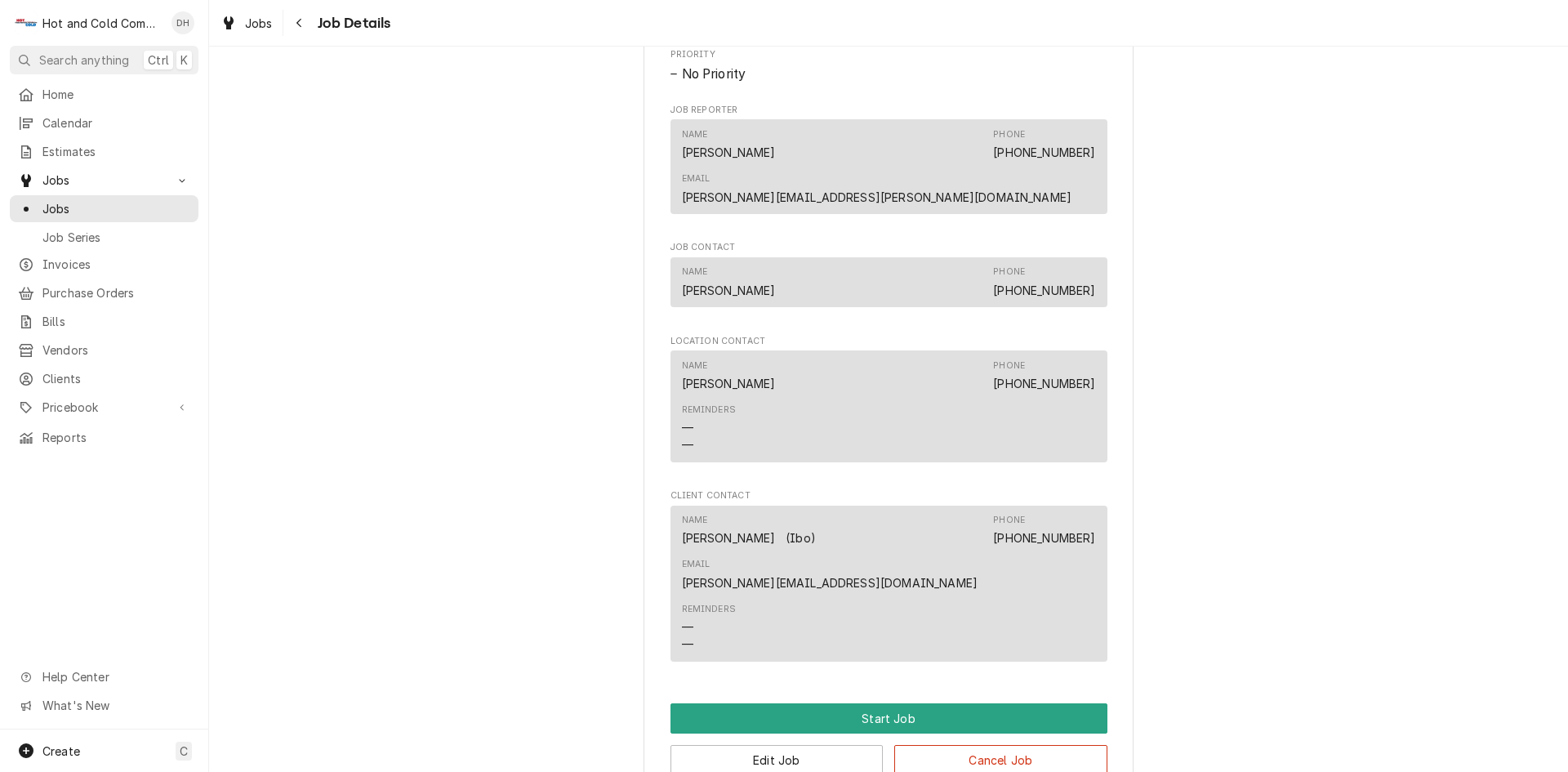
scroll to position [1064, 0]
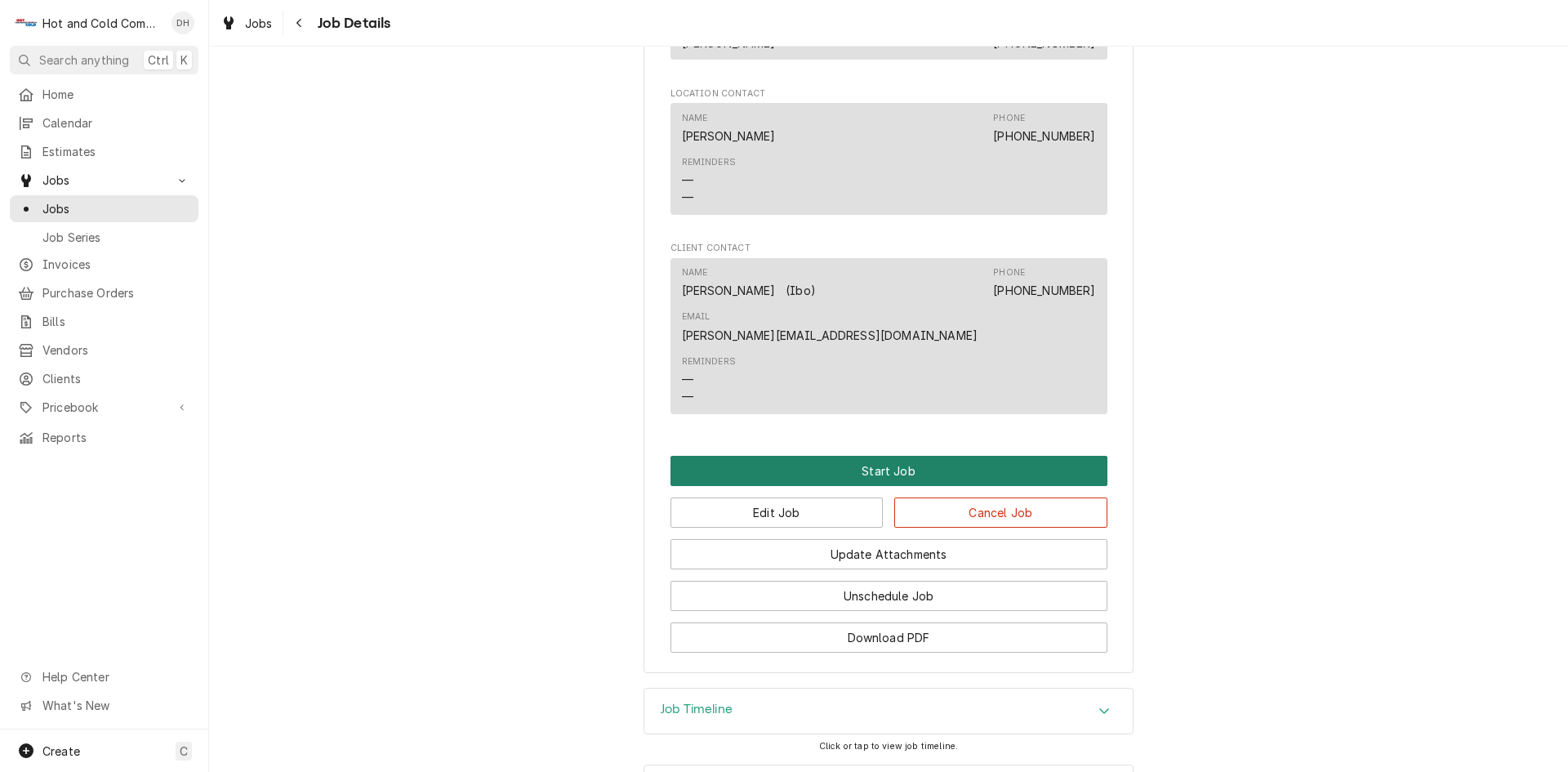
click at [874, 456] on button "Start Job" at bounding box center [889, 470] width 437 height 30
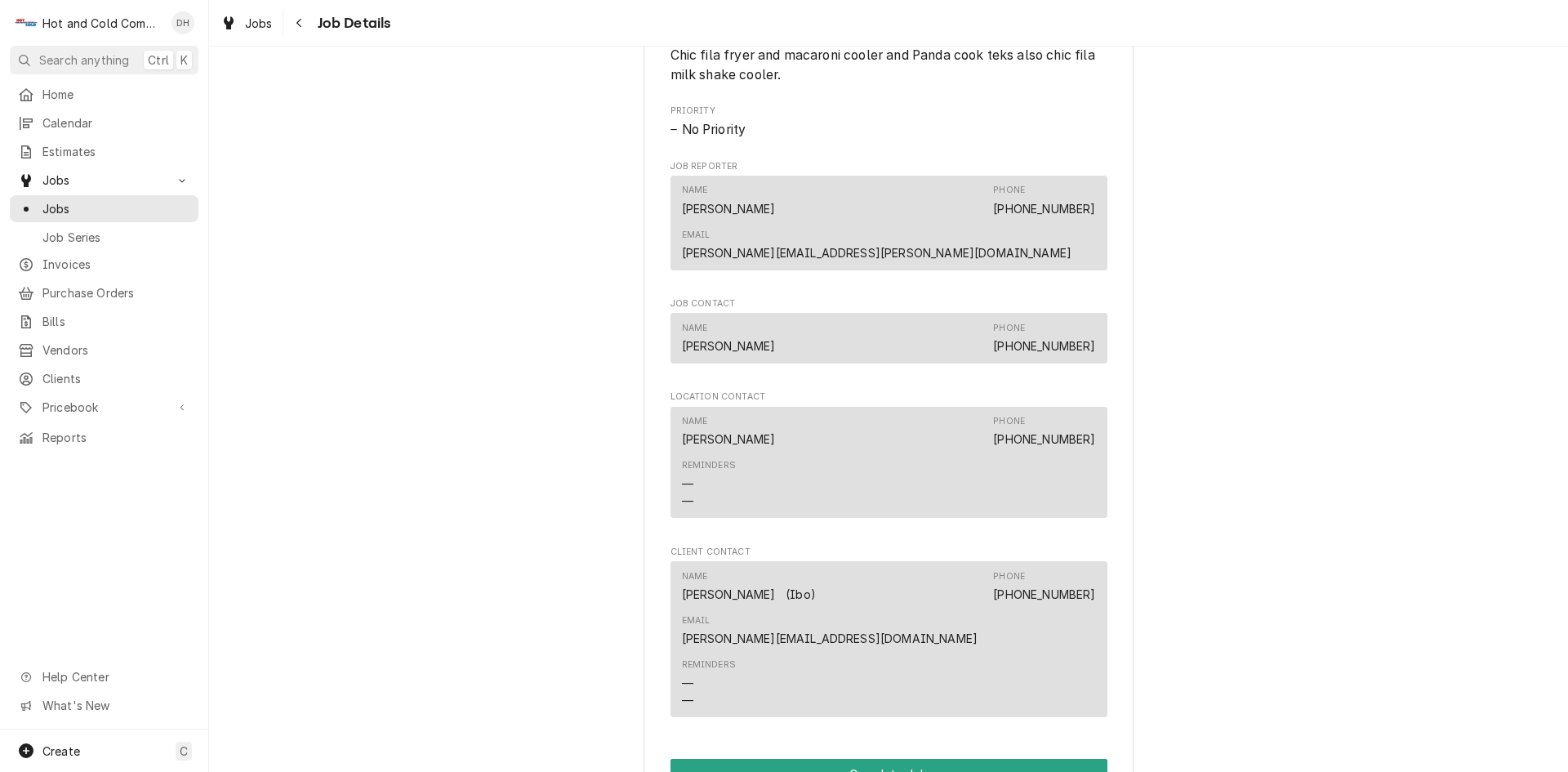
scroll to position [1089, 0]
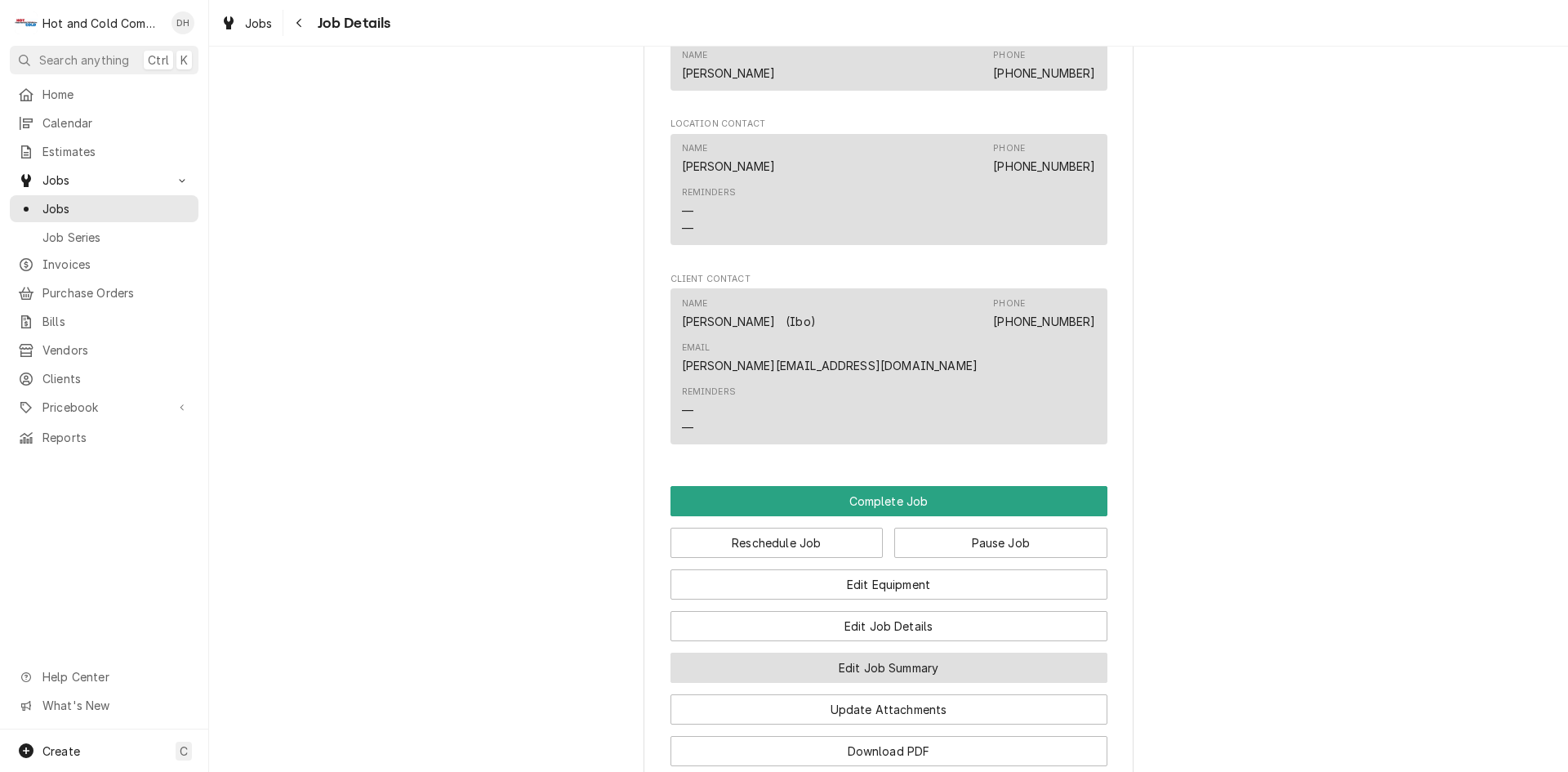
click at [930, 653] on button "Edit Job Summary" at bounding box center [889, 667] width 437 height 30
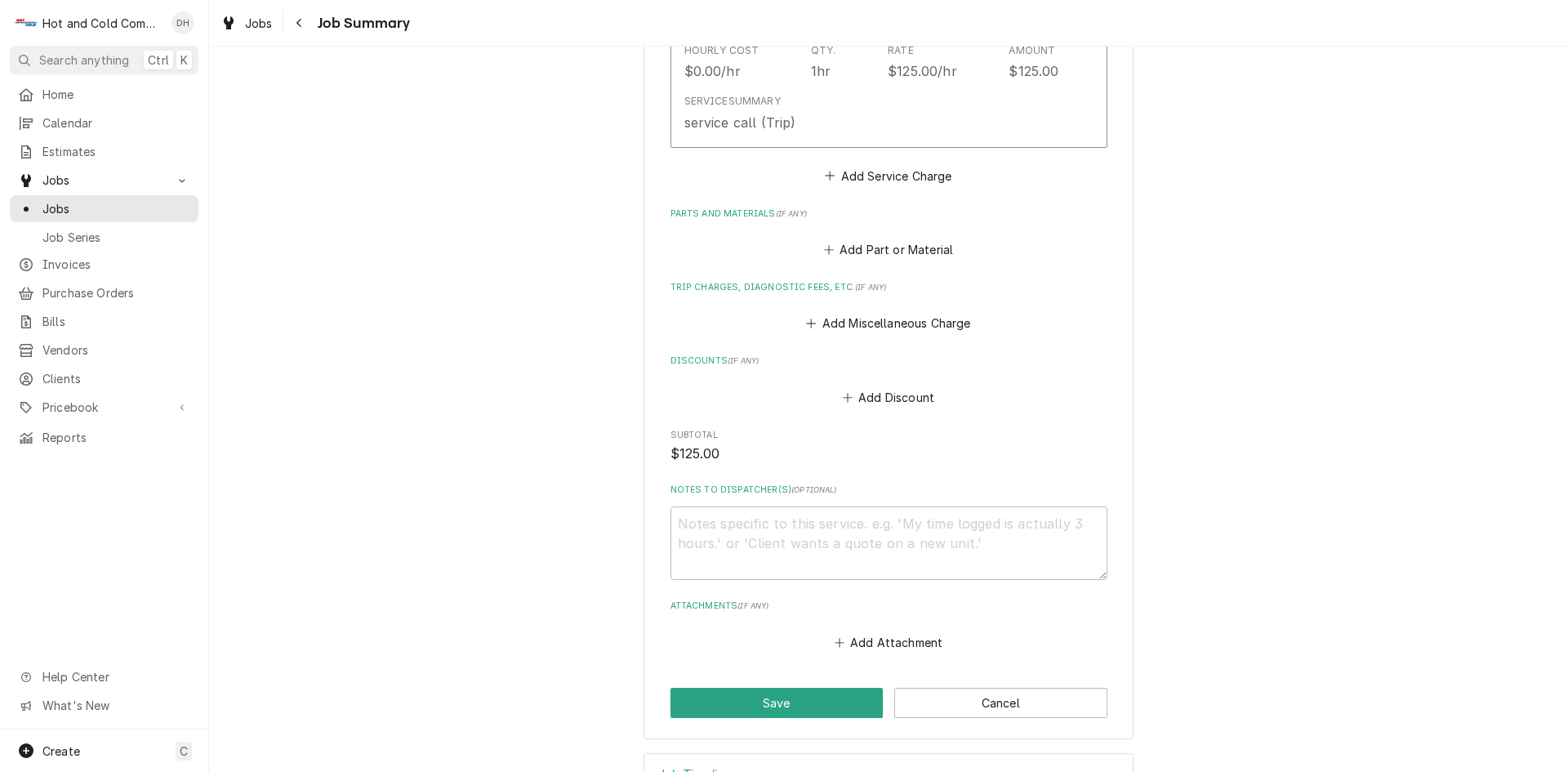
scroll to position [545, 0]
click at [931, 243] on button "Add Part or Material" at bounding box center [888, 246] width 135 height 23
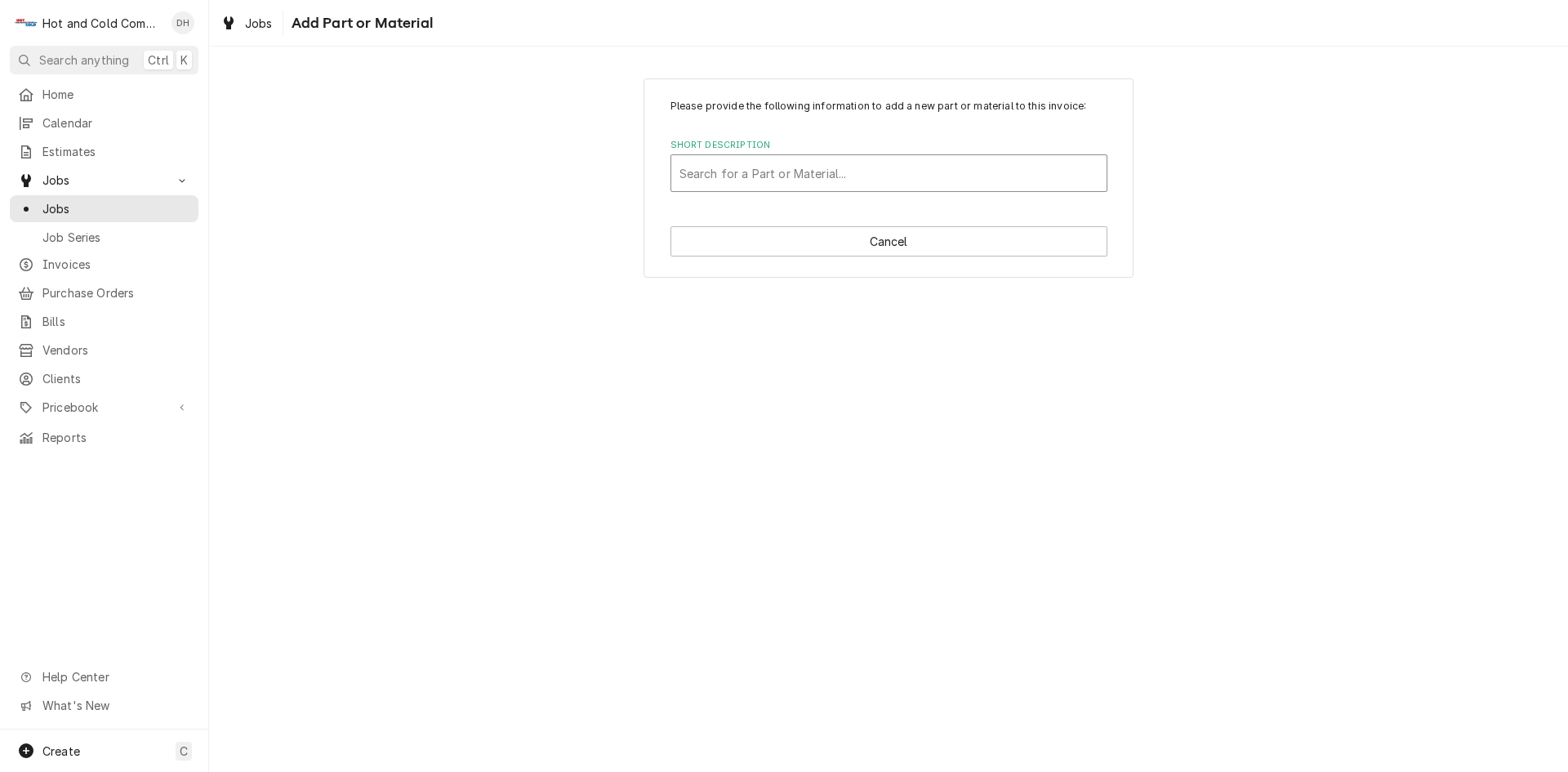
click at [767, 173] on div "Short Description" at bounding box center [888, 173] width 419 height 29
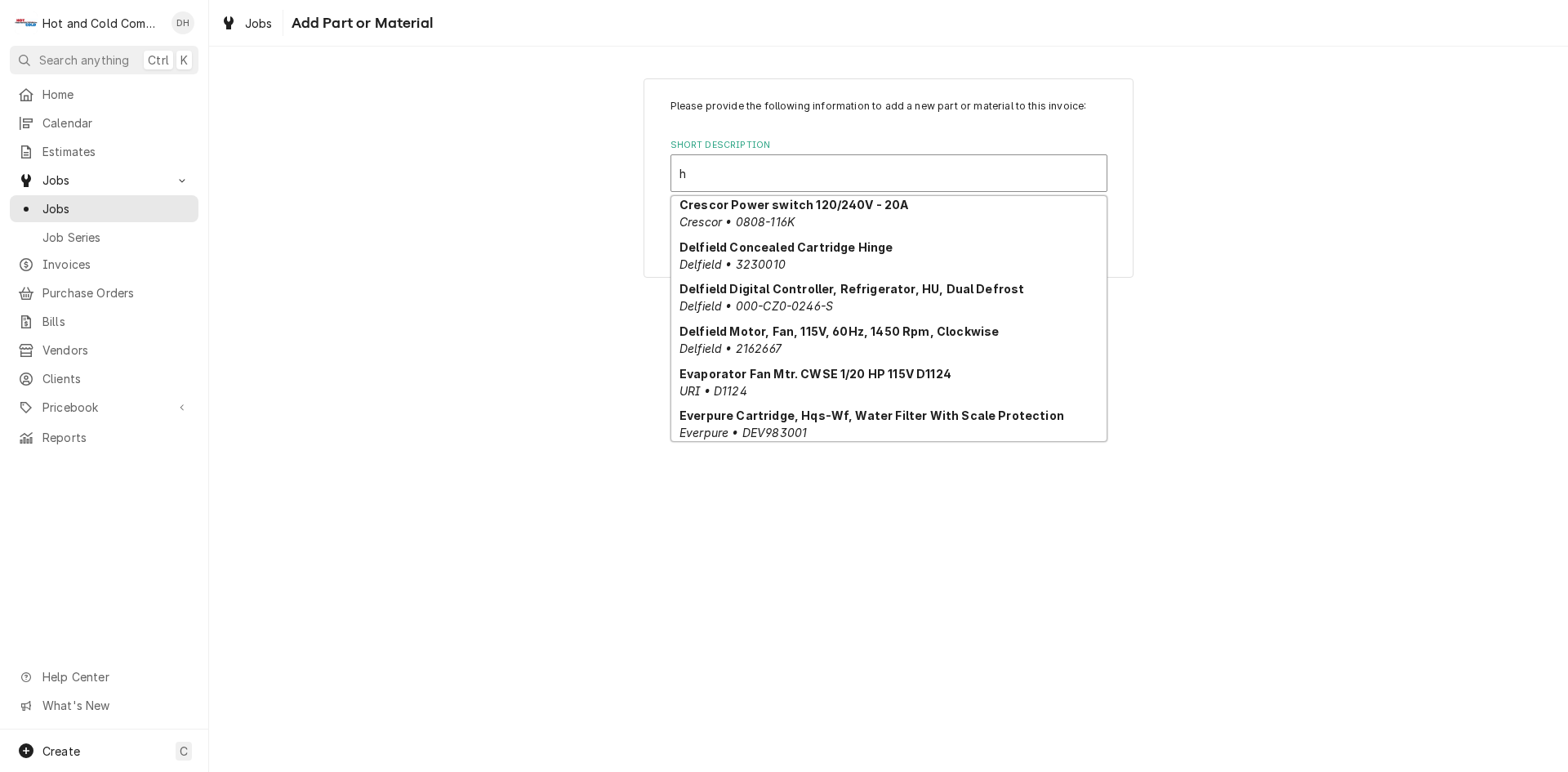
scroll to position [297, 0]
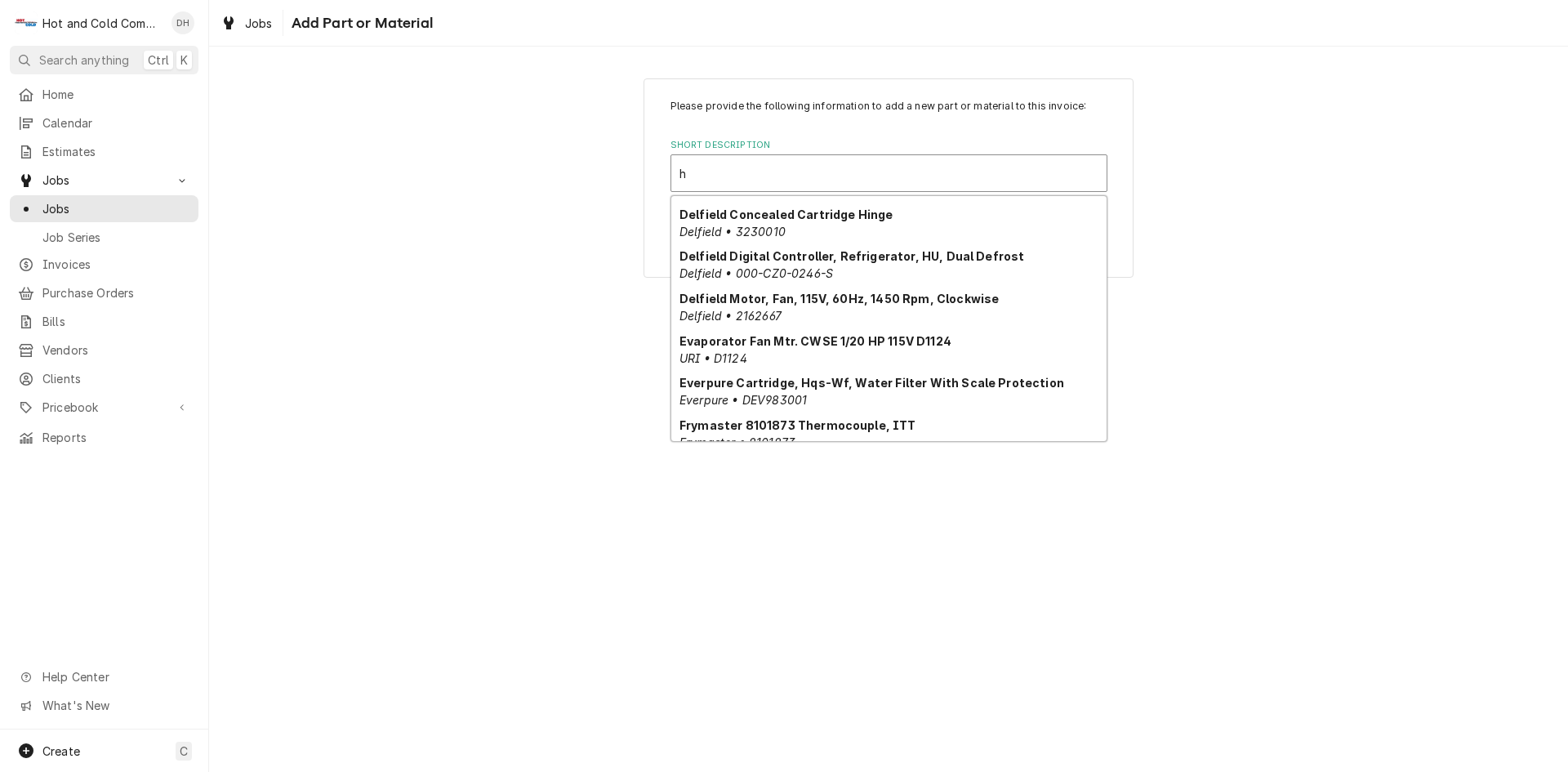
type input "he"
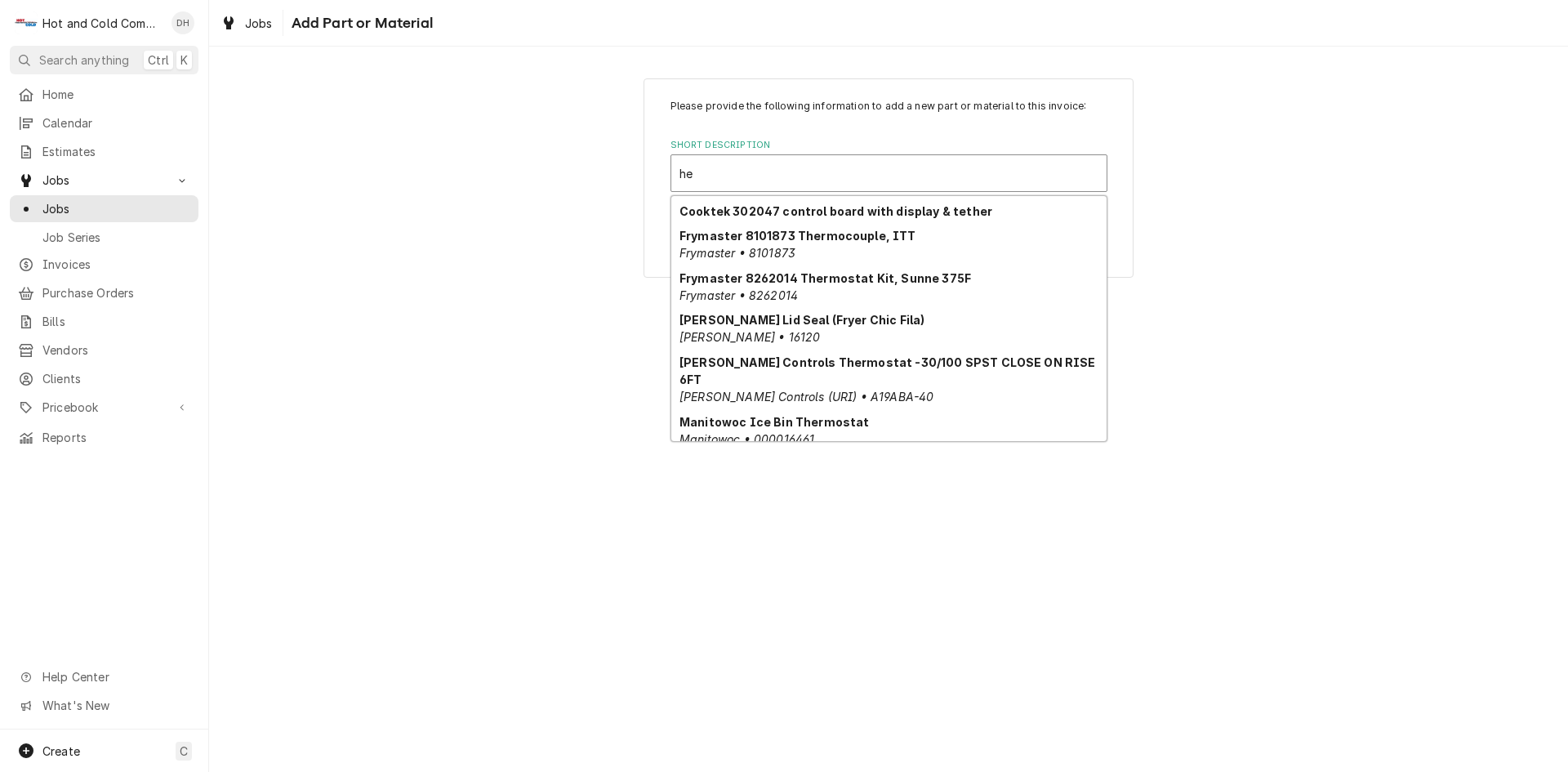
scroll to position [131, 0]
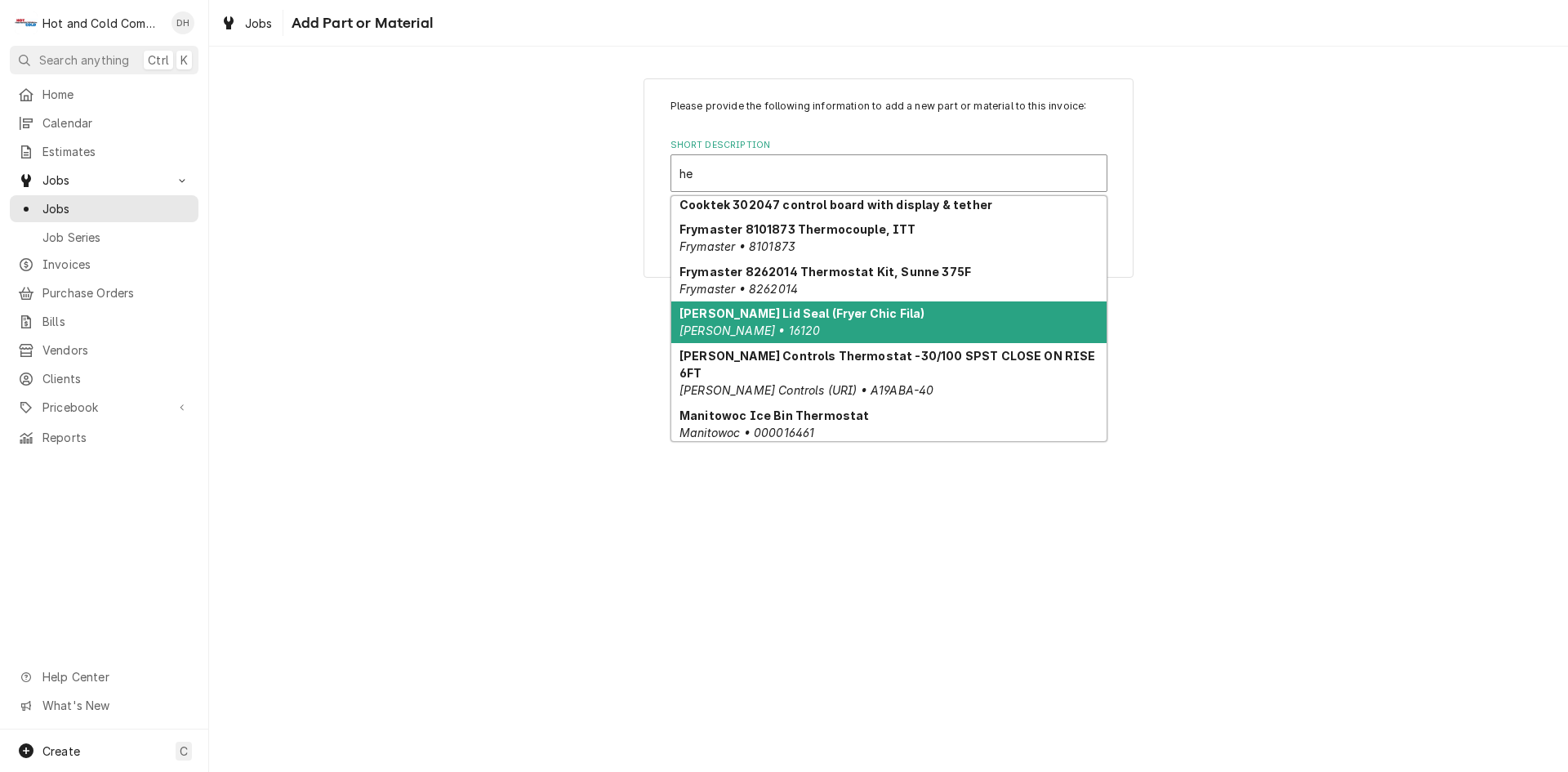
click at [938, 315] on div "[PERSON_NAME] Lid Seal (Fryer Chic Fila) [PERSON_NAME] • 16120" at bounding box center [889, 323] width 435 height 42
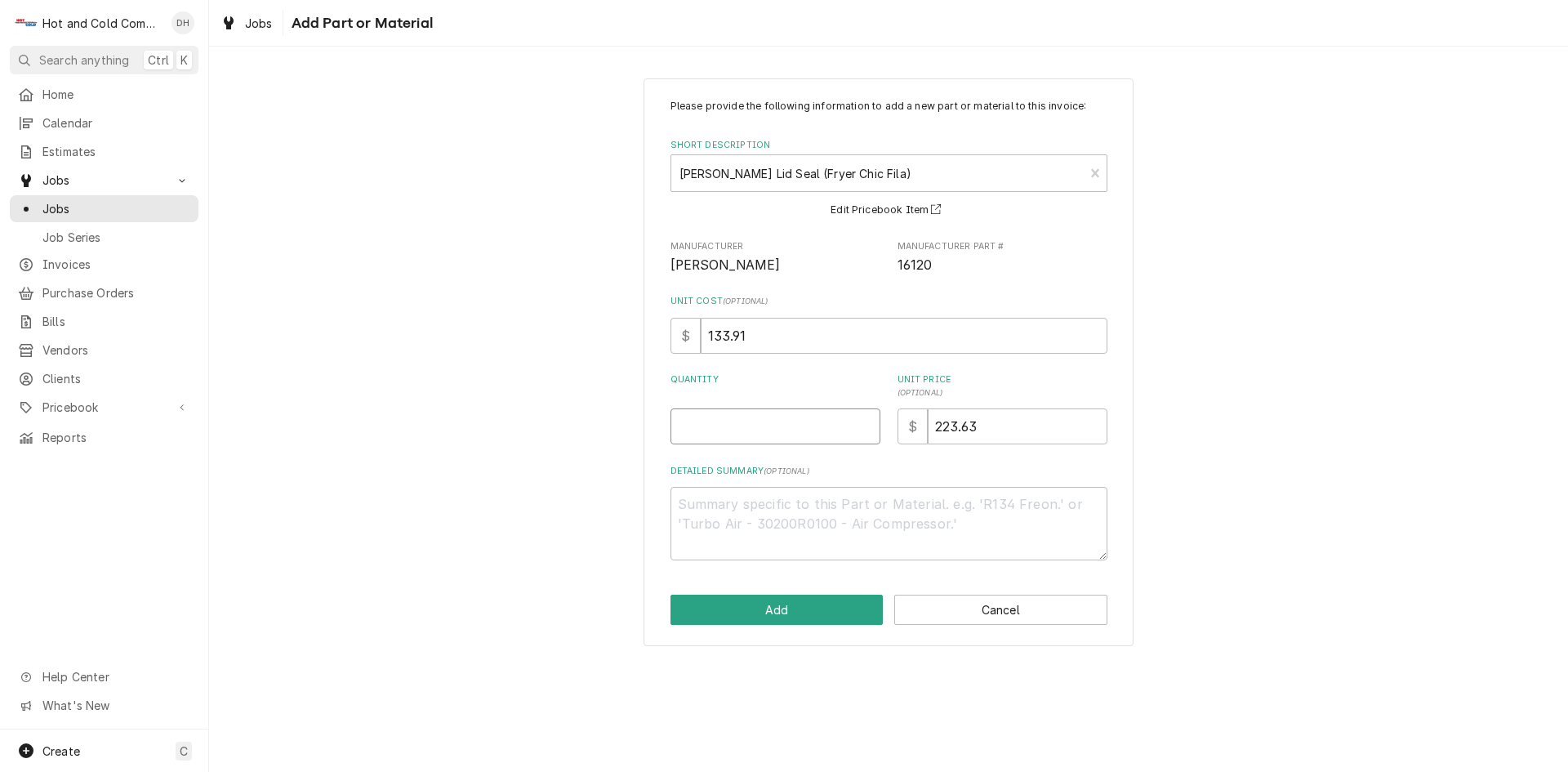
click at [823, 409] on input "Quantity" at bounding box center [775, 426] width 210 height 36
type textarea "x"
type input "1"
click at [801, 604] on button "Add" at bounding box center [777, 610] width 214 height 30
type textarea "x"
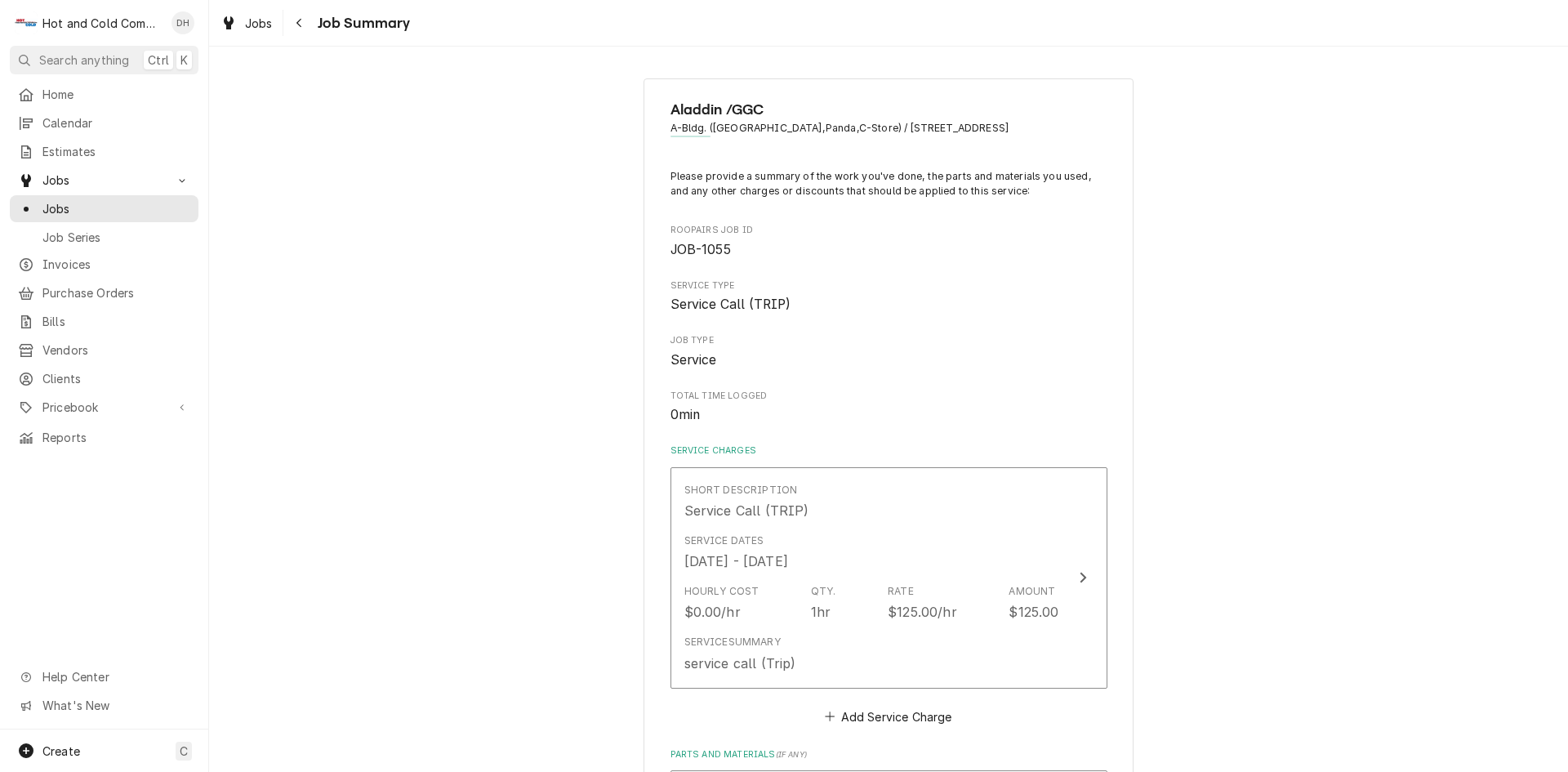
scroll to position [545, 0]
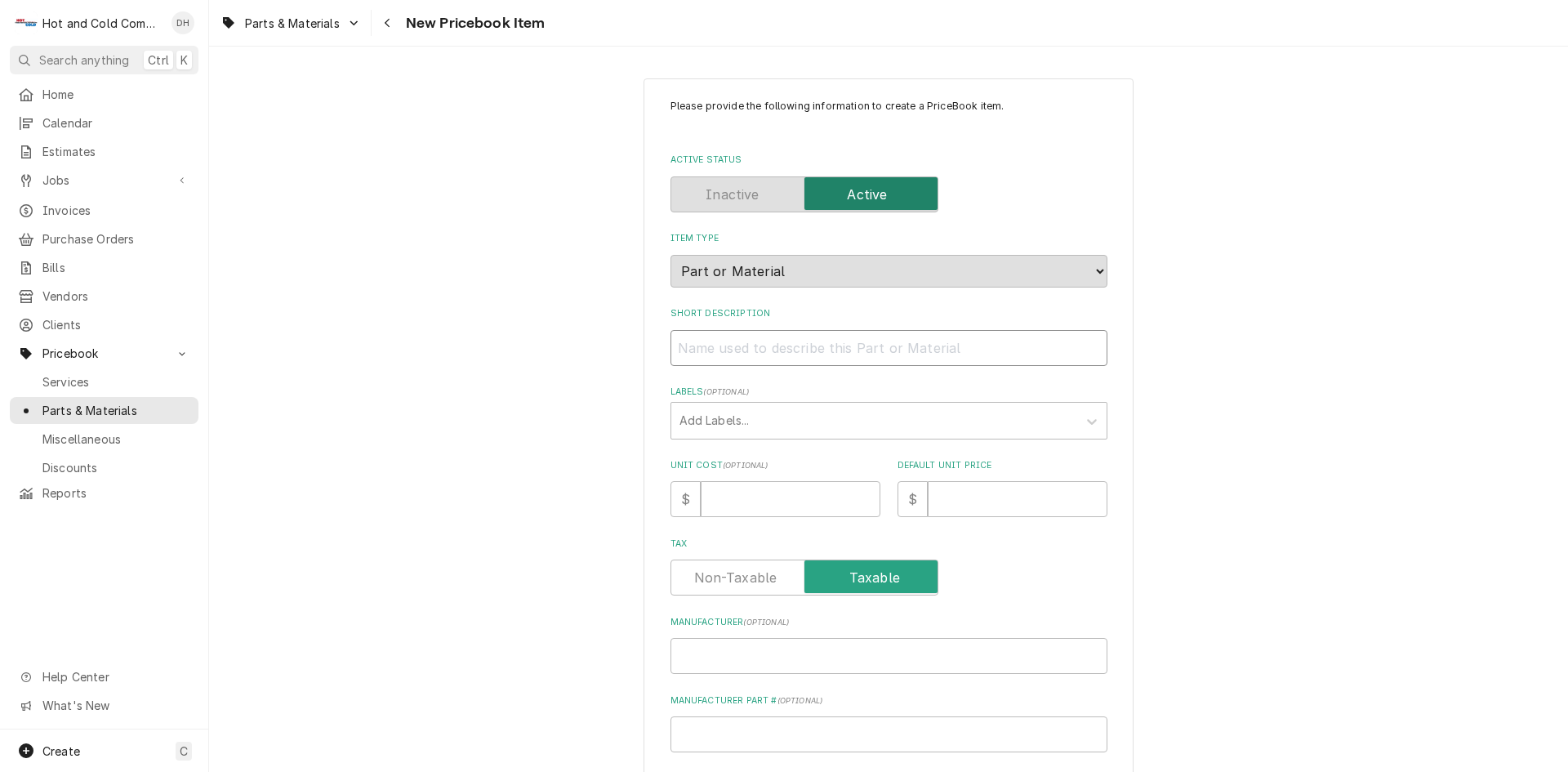
click at [713, 347] on input "Short Description" at bounding box center [889, 347] width 437 height 36
paste input "[PERSON_NAME] 16120 Lid Seal"
type textarea "x"
type input "[PERSON_NAME] 16120 Lid Seal"
click at [714, 667] on input "Manufacturer ( optional )" at bounding box center [889, 656] width 437 height 36
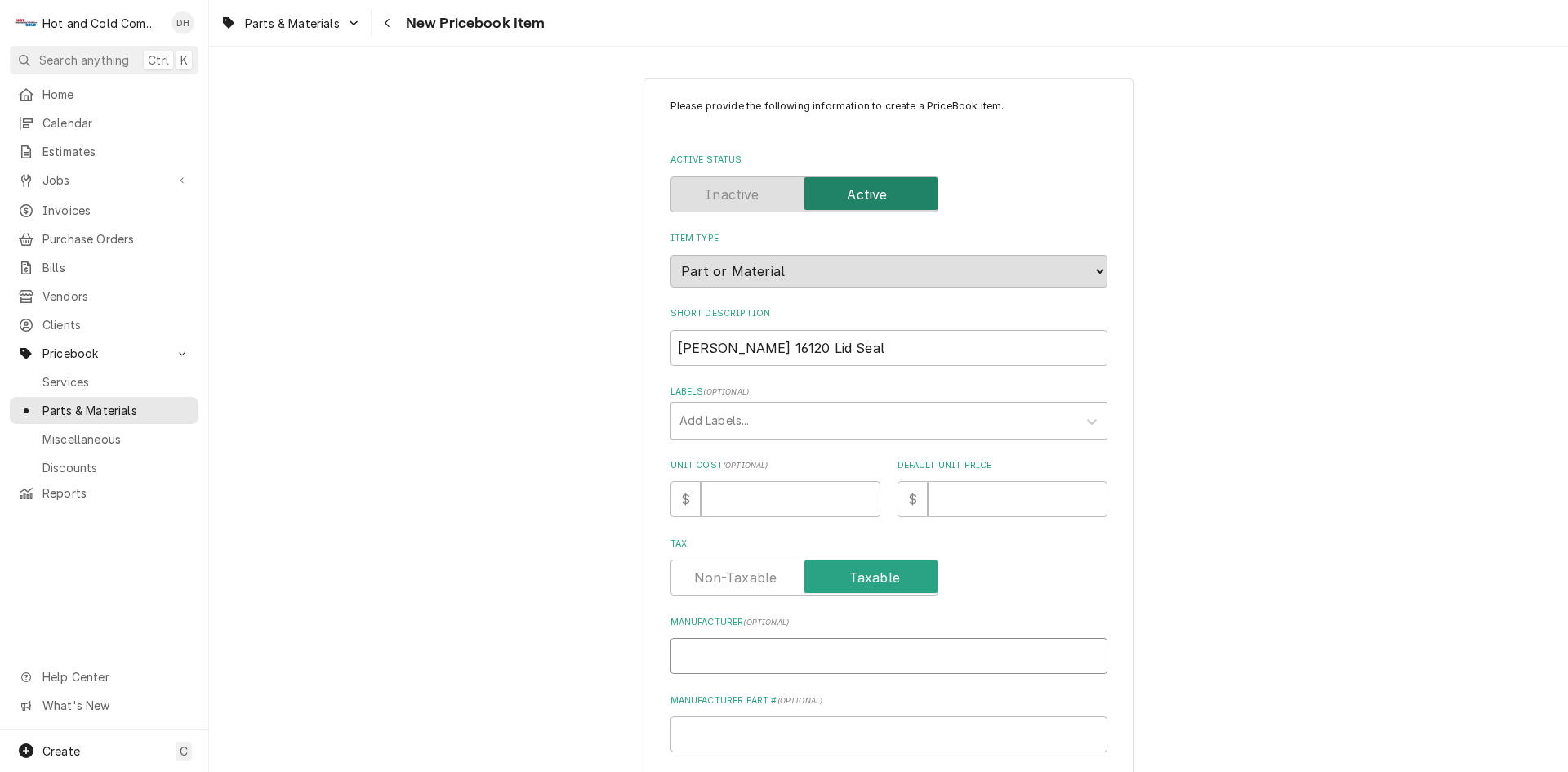
type textarea "x"
type input "H"
type textarea "x"
type input "He"
type textarea "x"
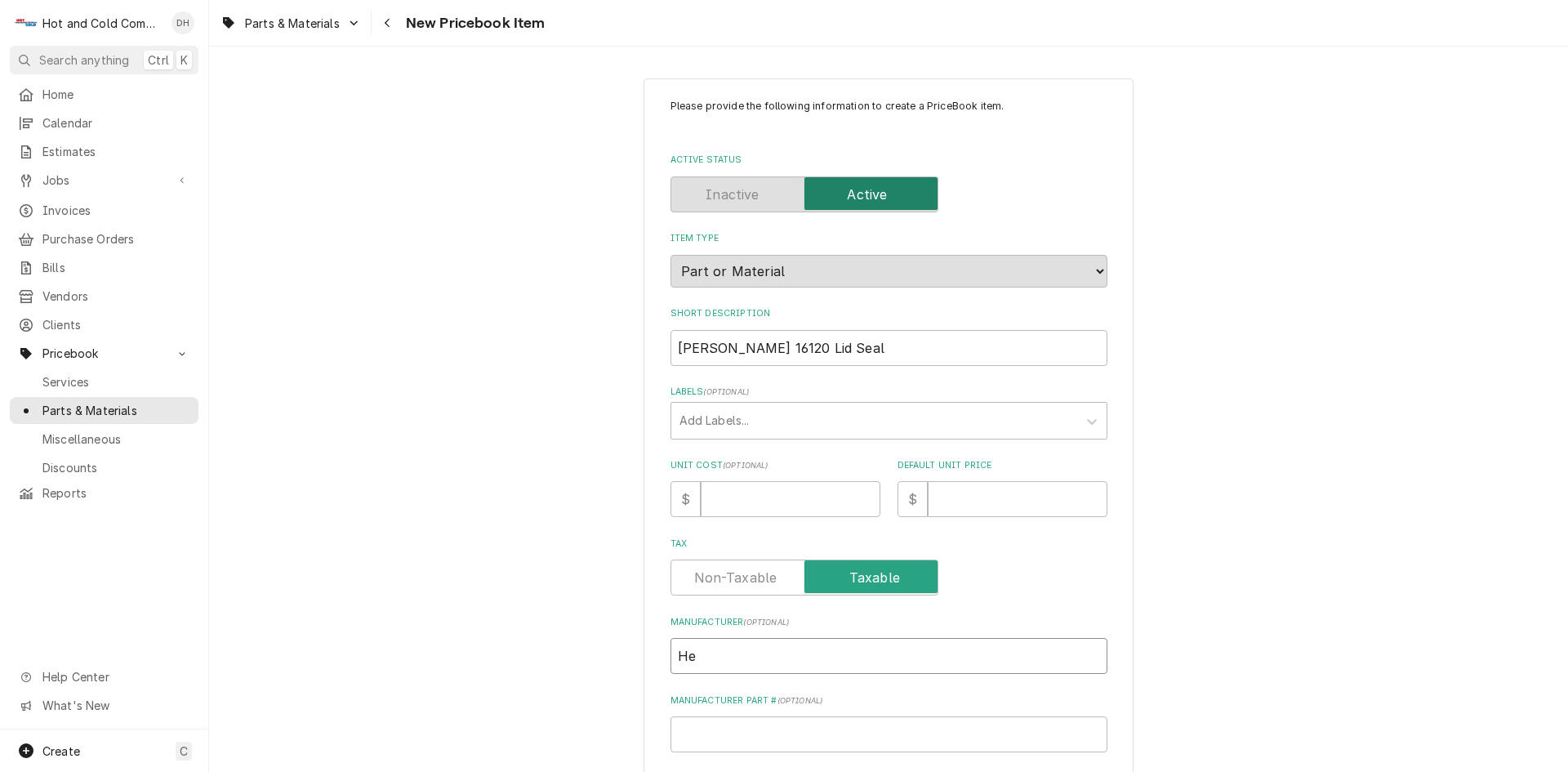
type input "Hen"
type textarea "x"
type input "[PERSON_NAME]"
type textarea "x"
type input "Henny"
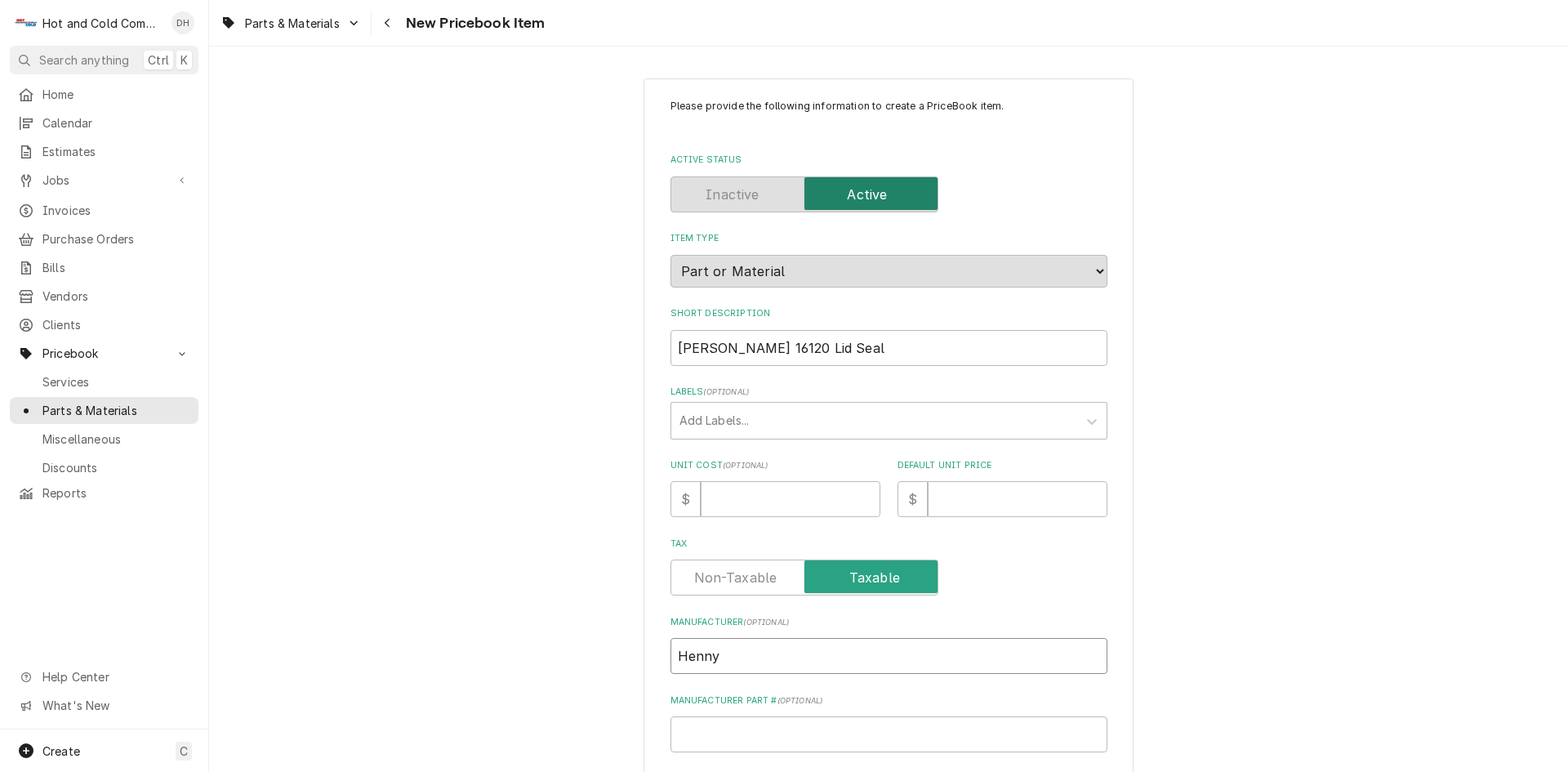
type textarea "x"
type input "Henny"
type textarea "x"
type input "Henny P"
type textarea "x"
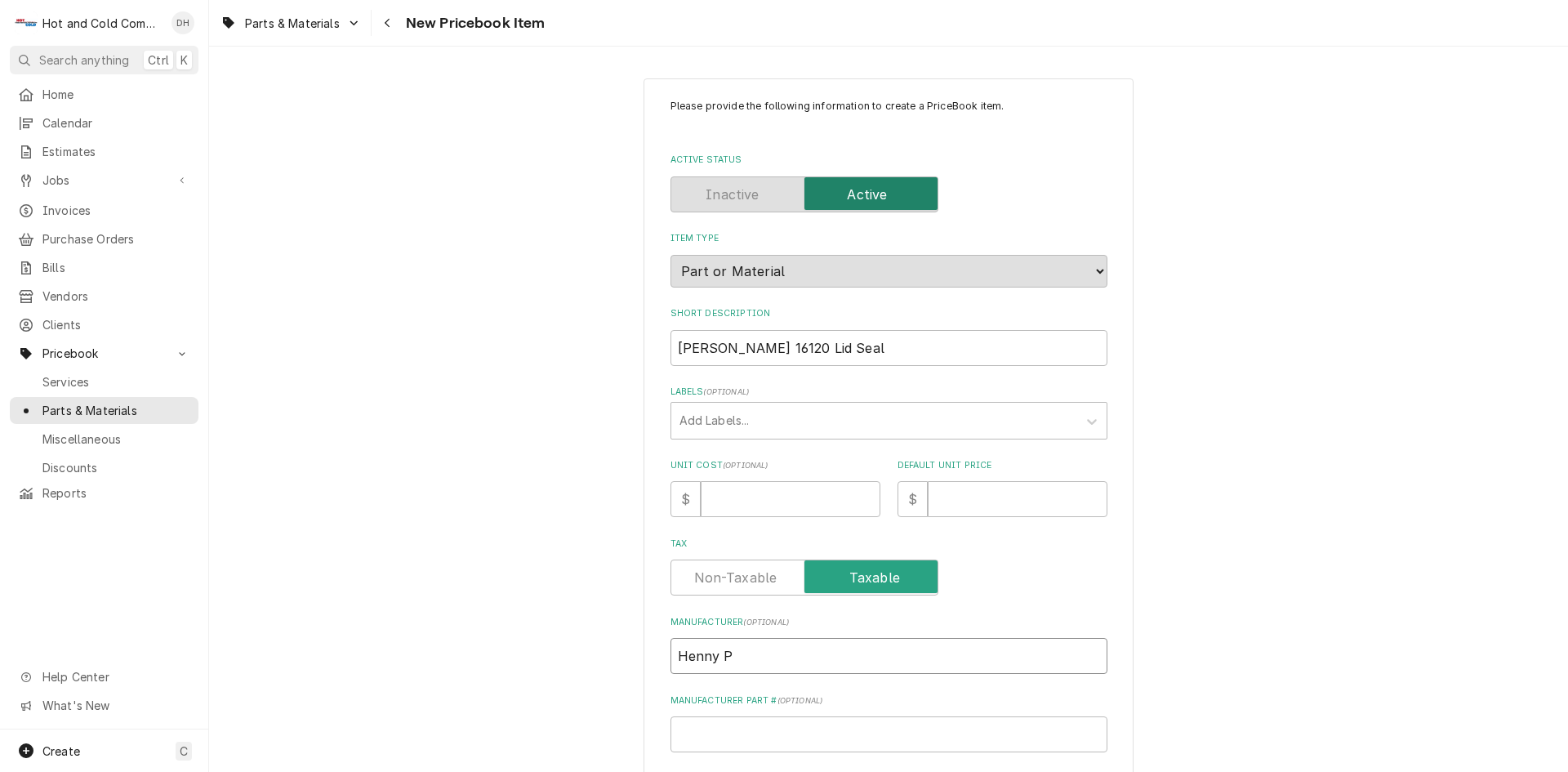
type input "Henny Pe"
type textarea "x"
type input "Henny Pen"
type textarea "x"
type input "[PERSON_NAME]"
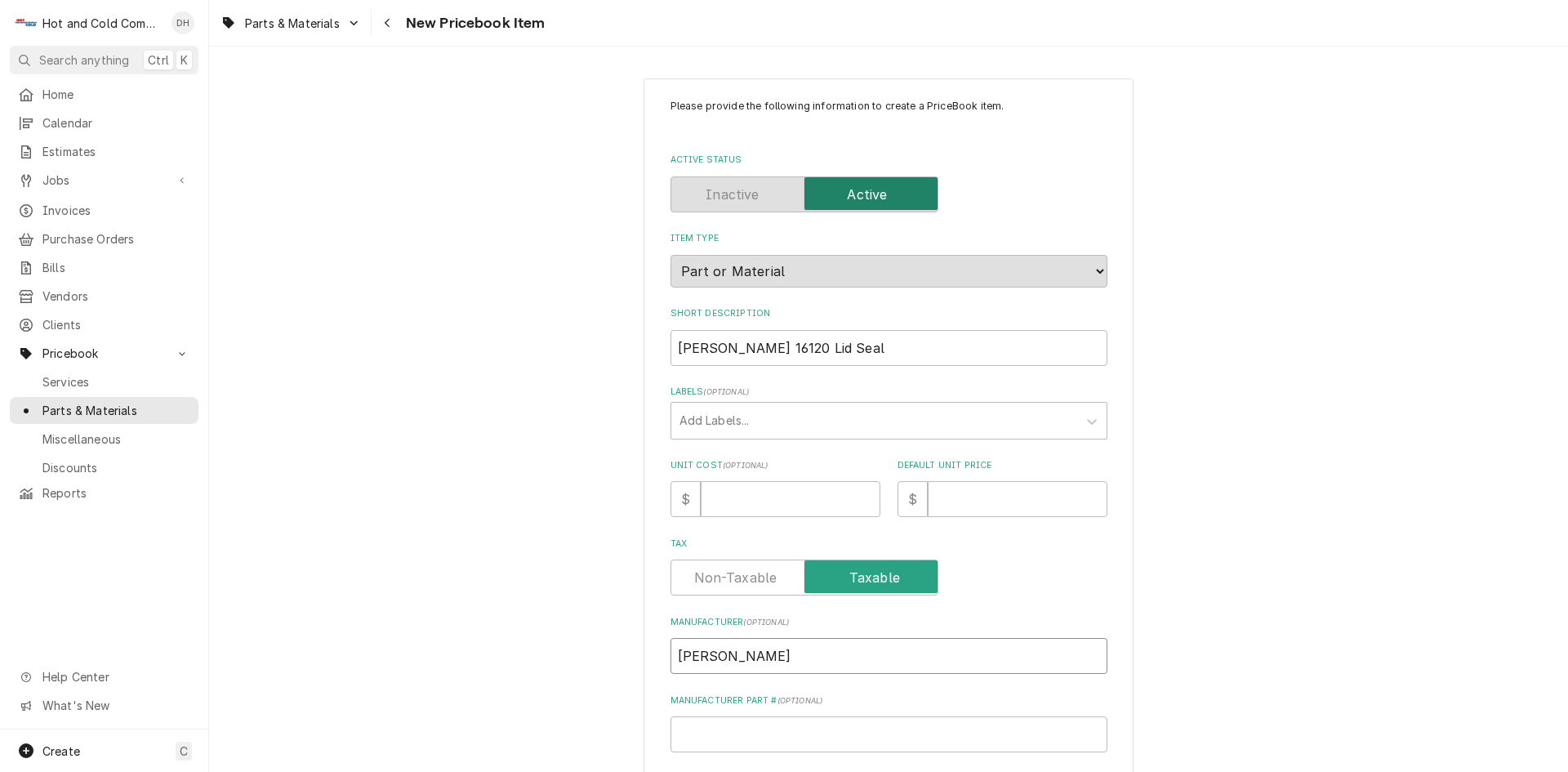
type textarea "x"
type input "Henny Penny"
click at [842, 739] on input "Manufacturer Part # ( optional )" at bounding box center [889, 734] width 437 height 36
type textarea "x"
type input "1"
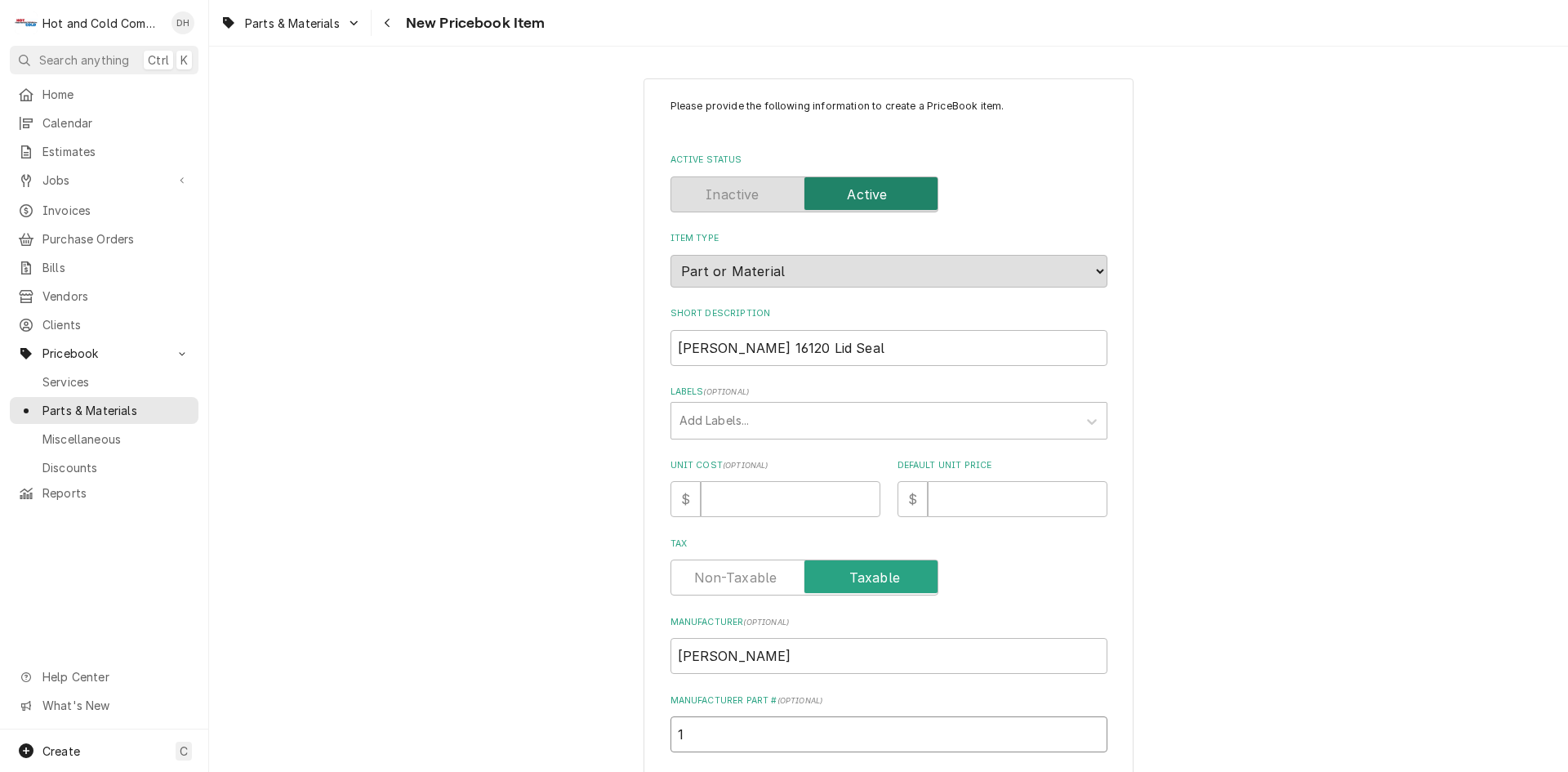
type textarea "x"
type input "16"
type textarea "x"
type input "161"
type textarea "x"
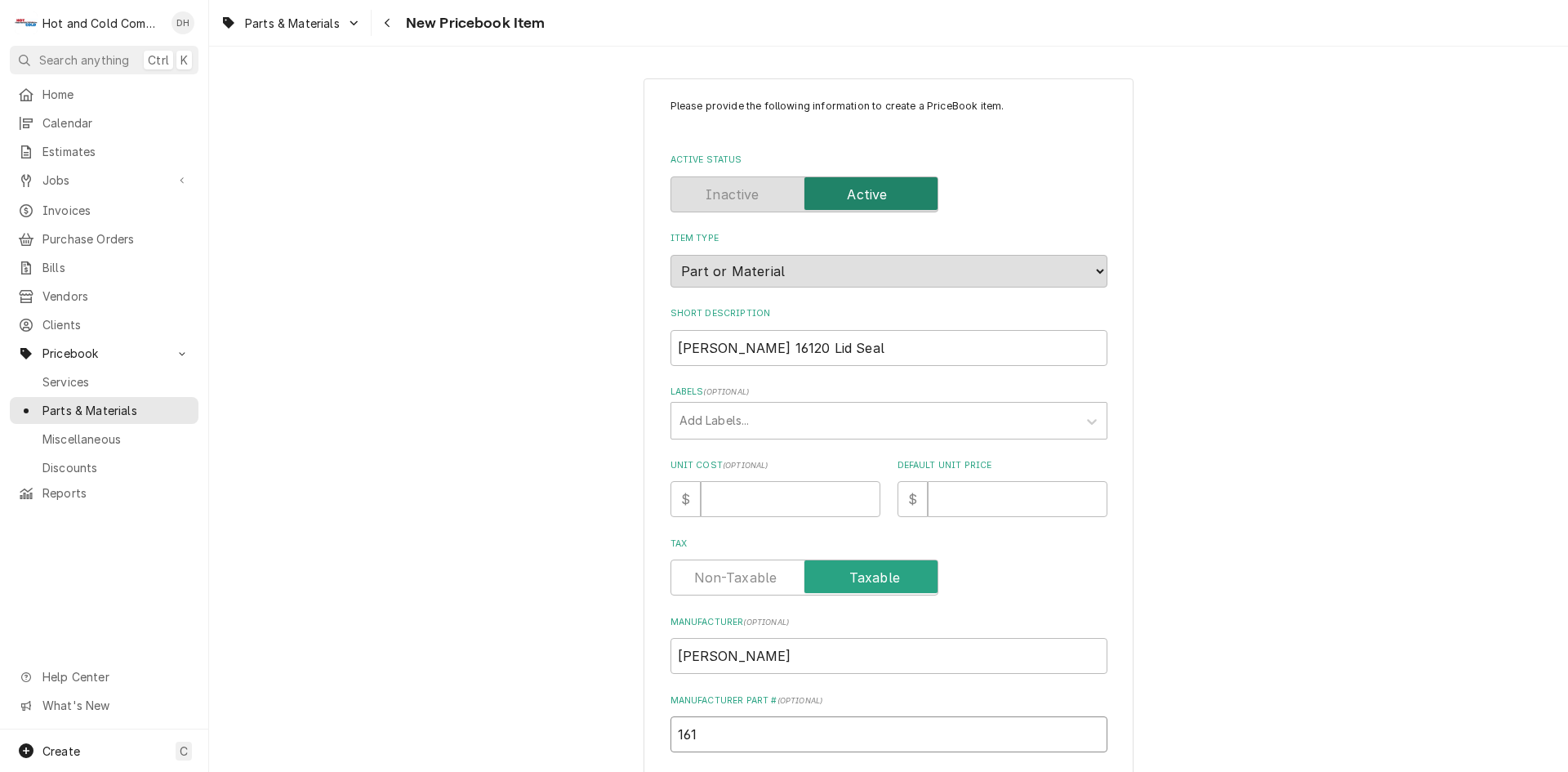
type input "1612"
type textarea "x"
type input "16120"
click at [778, 508] on input "Unit Cost ( optional )" at bounding box center [791, 499] width 180 height 36
type textarea "x"
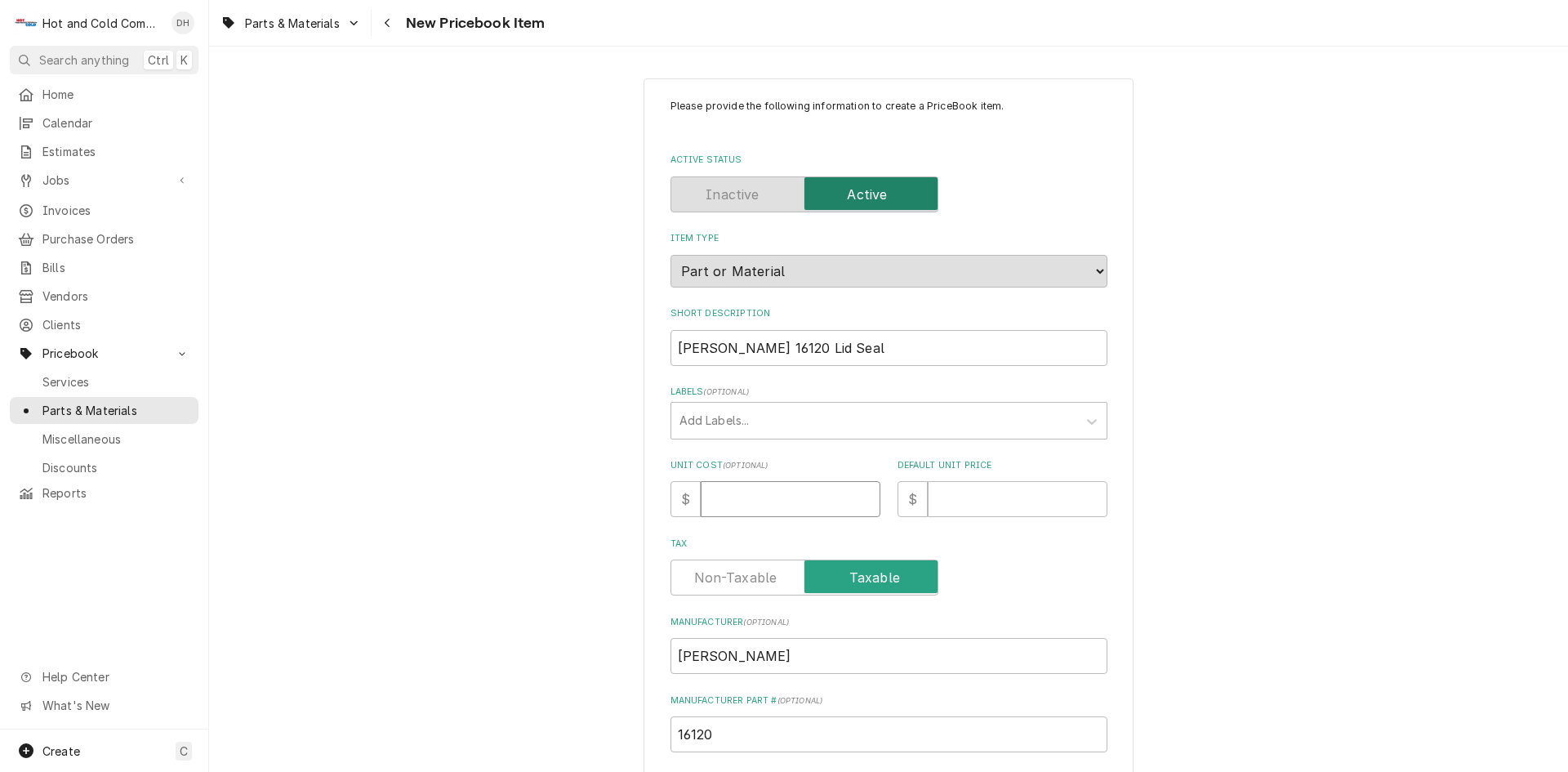
type input "1"
type textarea "x"
type input "13"
type textarea "x"
type input "133"
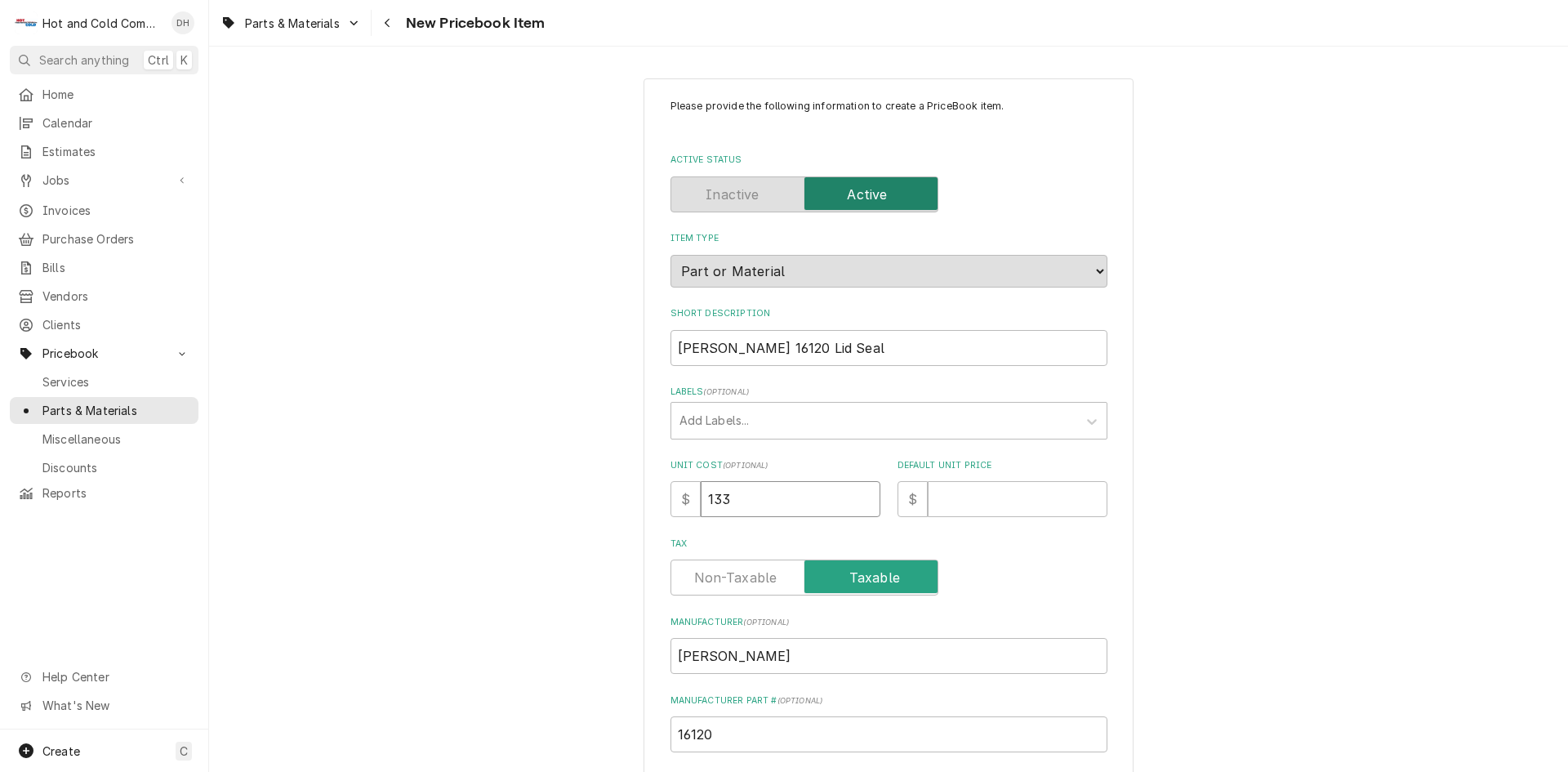
type textarea "x"
type input "133.9"
type textarea "x"
type input "133.91"
type textarea "x"
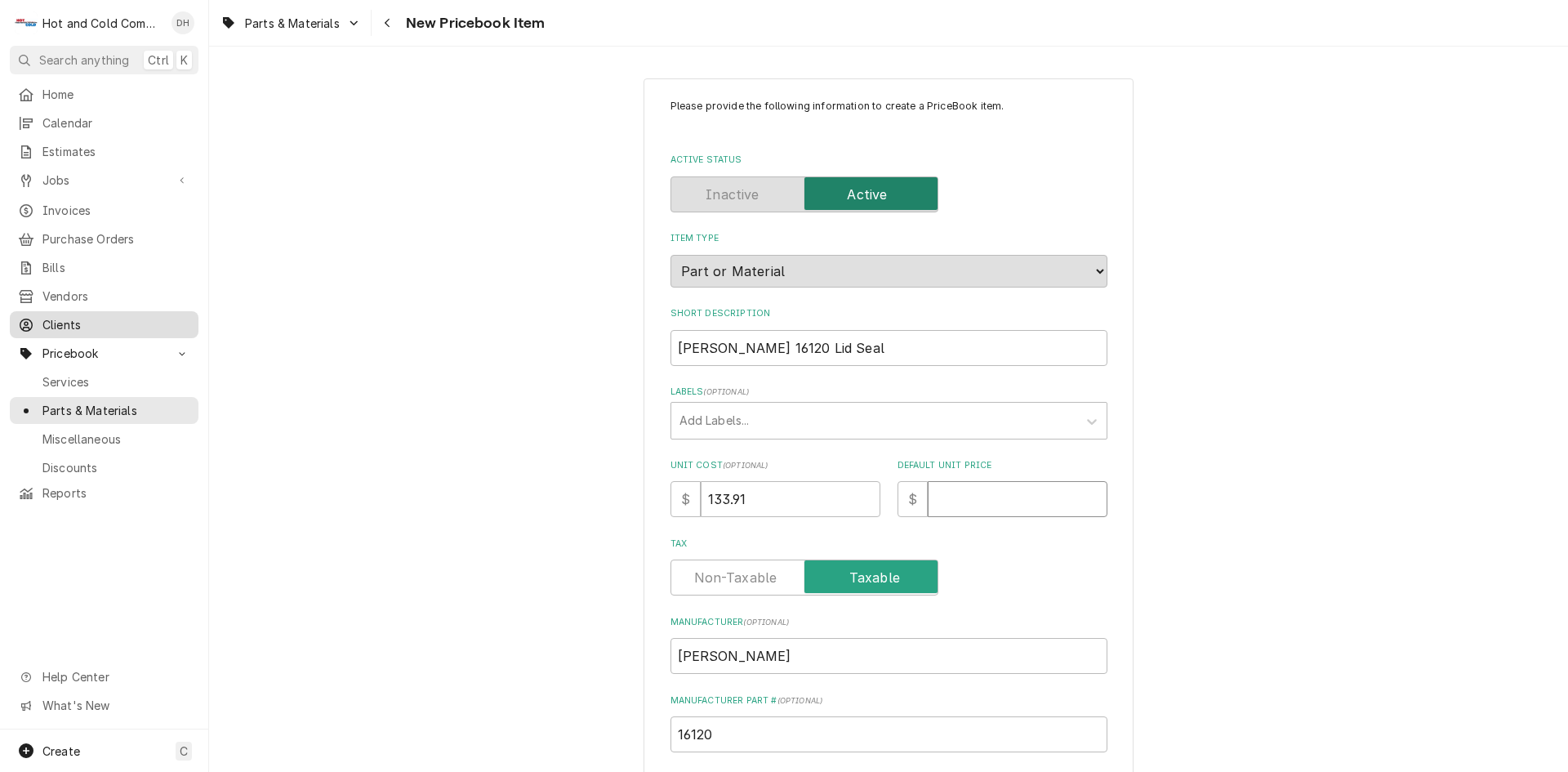
type input "2"
type textarea "x"
type input "22"
type textarea "x"
type input "223"
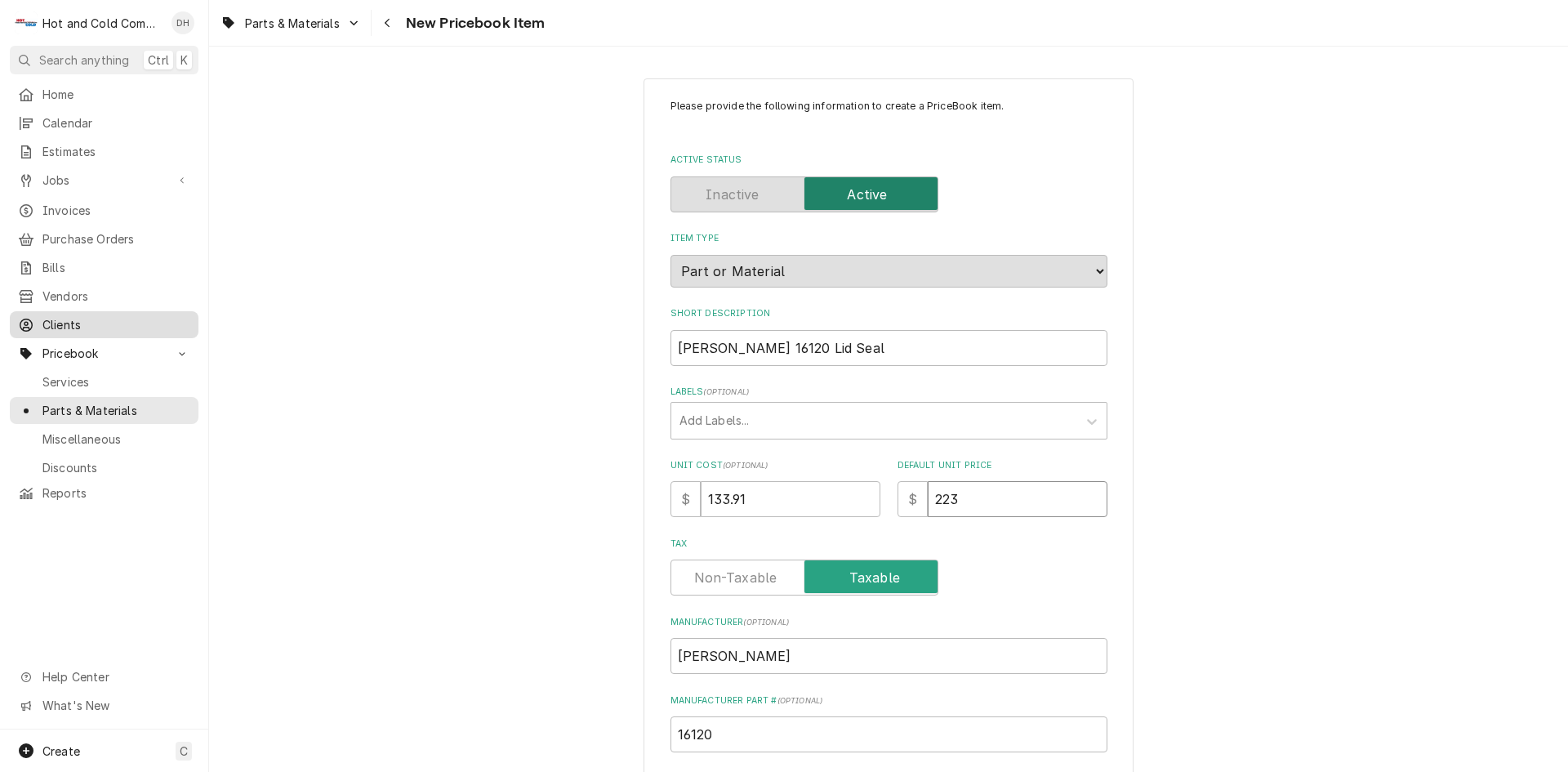
type textarea "x"
type input "223.6"
type textarea "x"
type input "223.63"
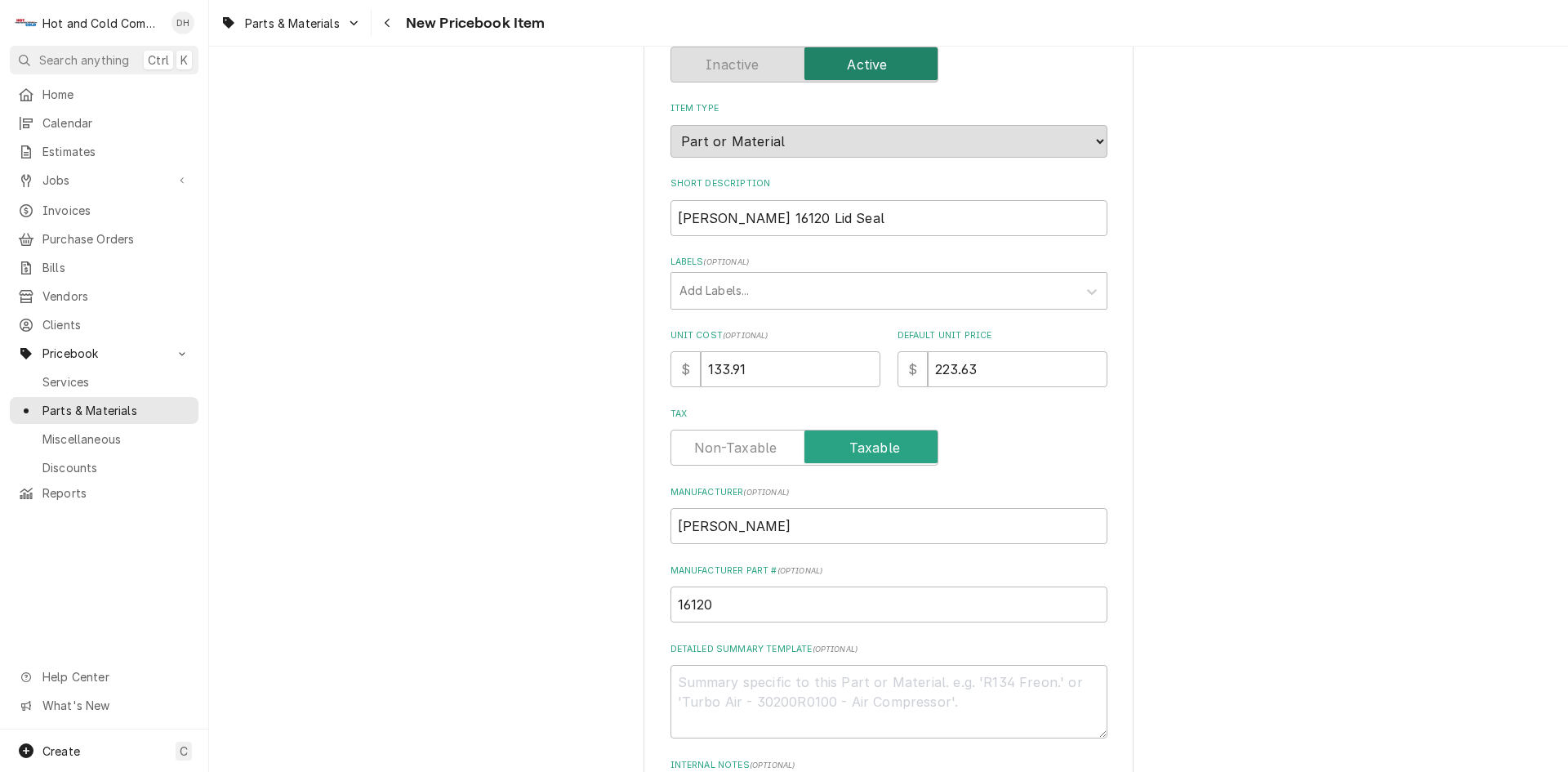
scroll to position [115, 0]
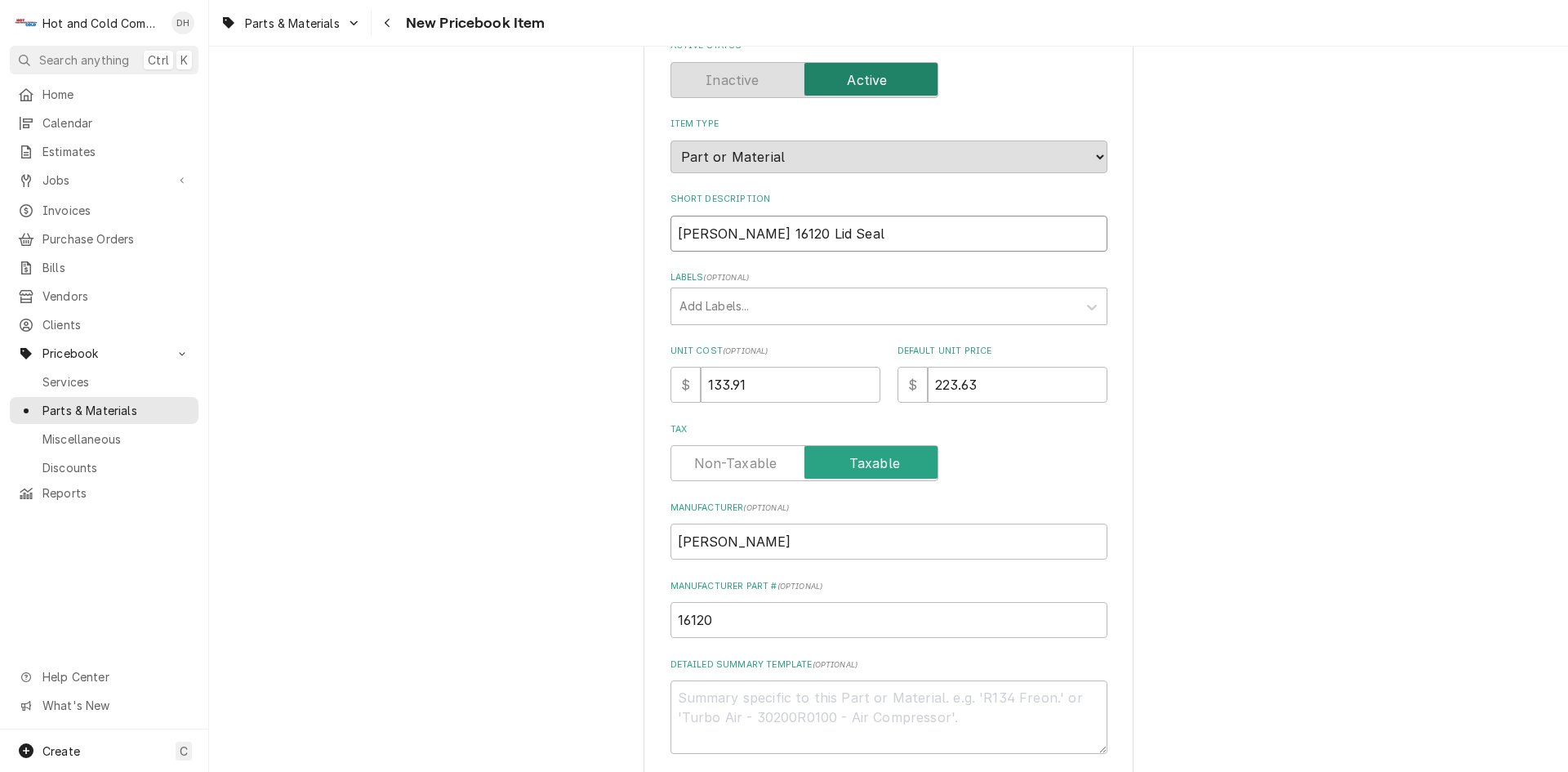
drag, startPoint x: 795, startPoint y: 234, endPoint x: 793, endPoint y: 248, distance: 14.1
click at [793, 236] on input "Henny Penny 16120 Lid Seal" at bounding box center [889, 233] width 437 height 36
type textarea "x"
type input "Henny Penny 1612 Lid Seal"
type textarea "x"
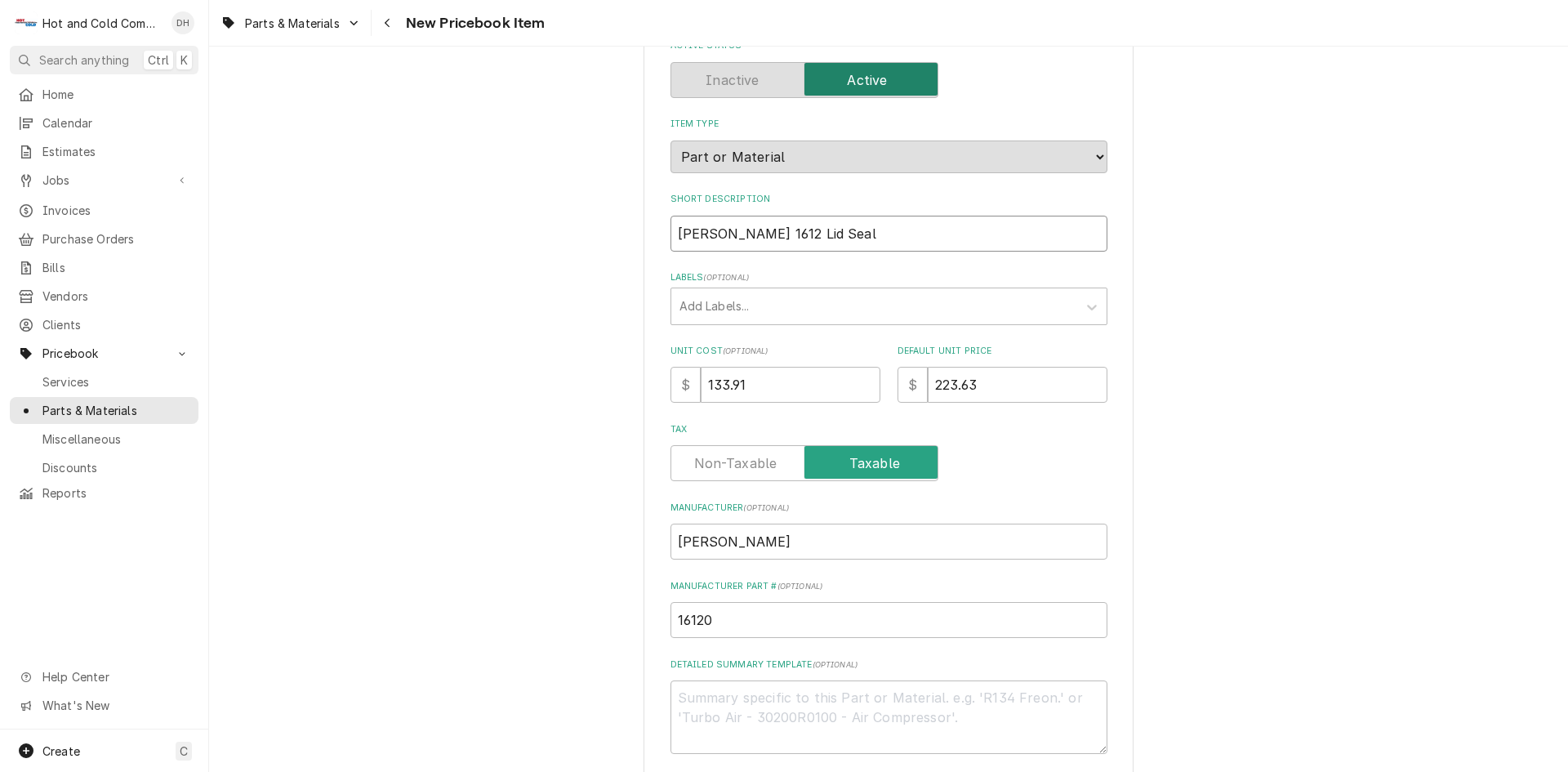
type input "Henny Penny 161 Lid Seal"
type textarea "x"
type input "Henny Penny 16 Lid Seal"
type textarea "x"
type input "Henny Penny 1 Lid Seal"
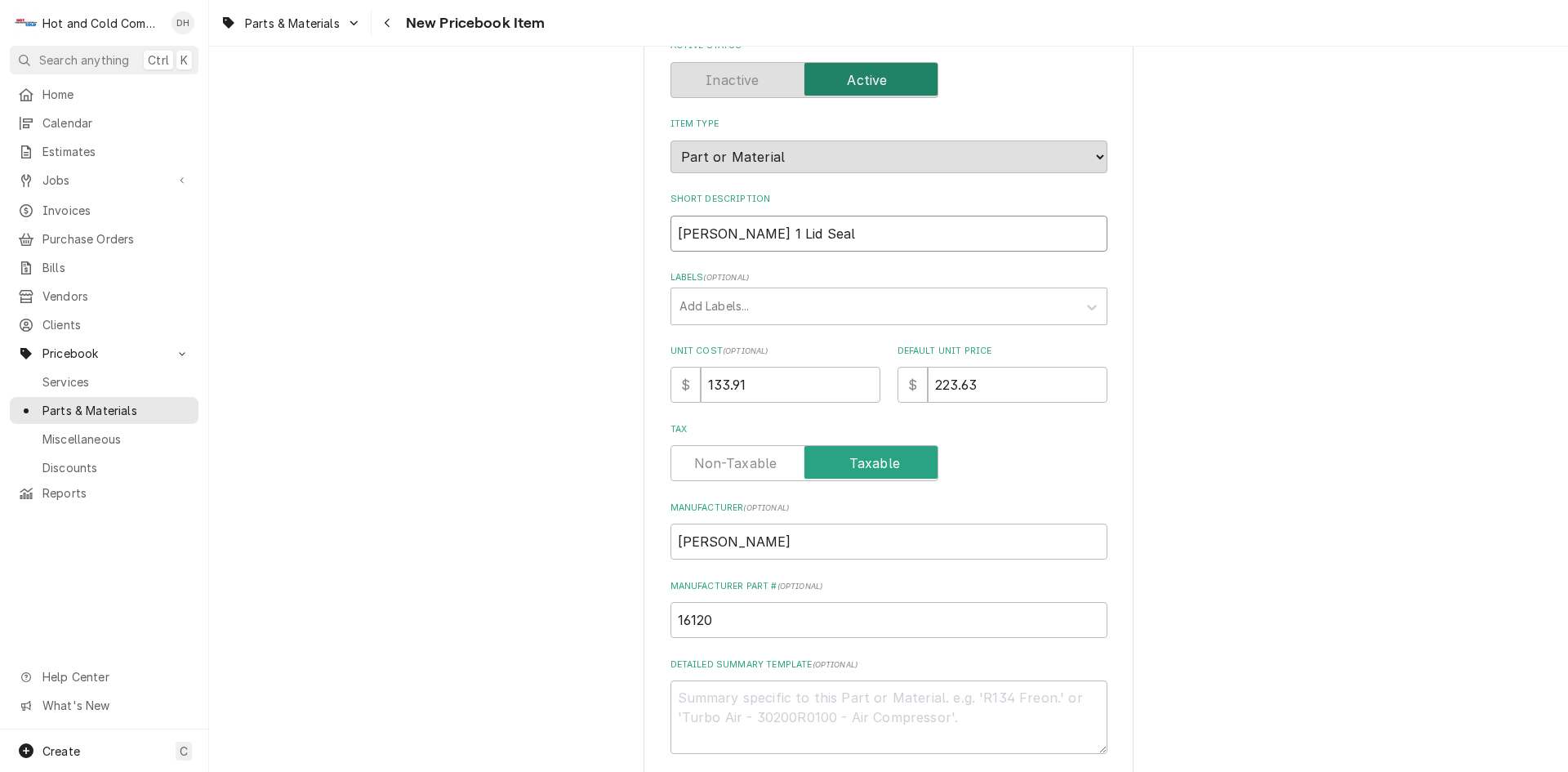
type textarea "x"
type input "Henny Penny Lid Seal"
type textarea "x"
type input "Henny Penny Lid Seal"
click at [861, 234] on input "Henny Penny Lid Seal" at bounding box center [889, 233] width 437 height 36
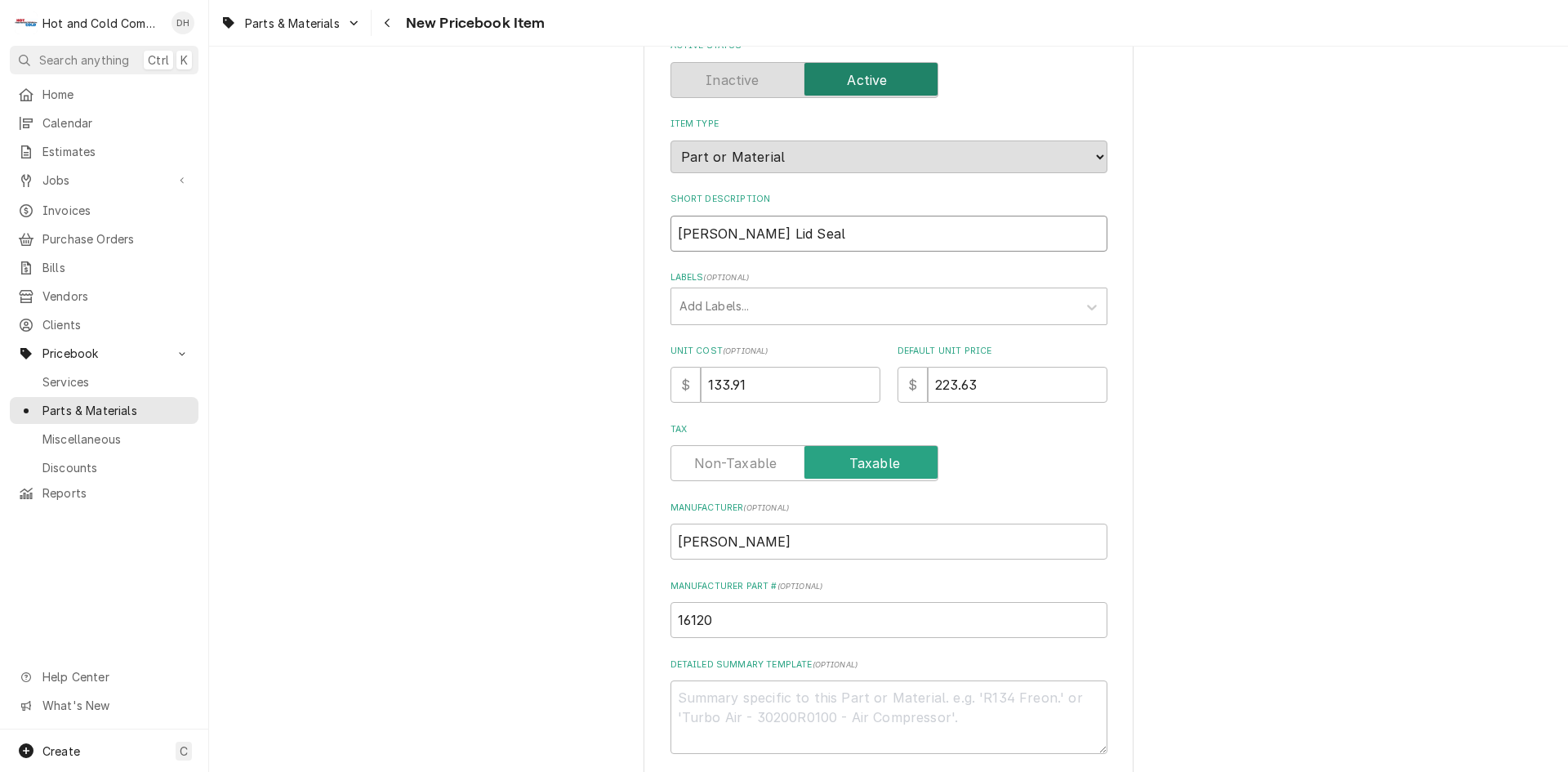
type textarea "x"
type input "Henny Penny Lid Seal"
type textarea "x"
type input "Henny Penny Lid Seal F"
type textarea "x"
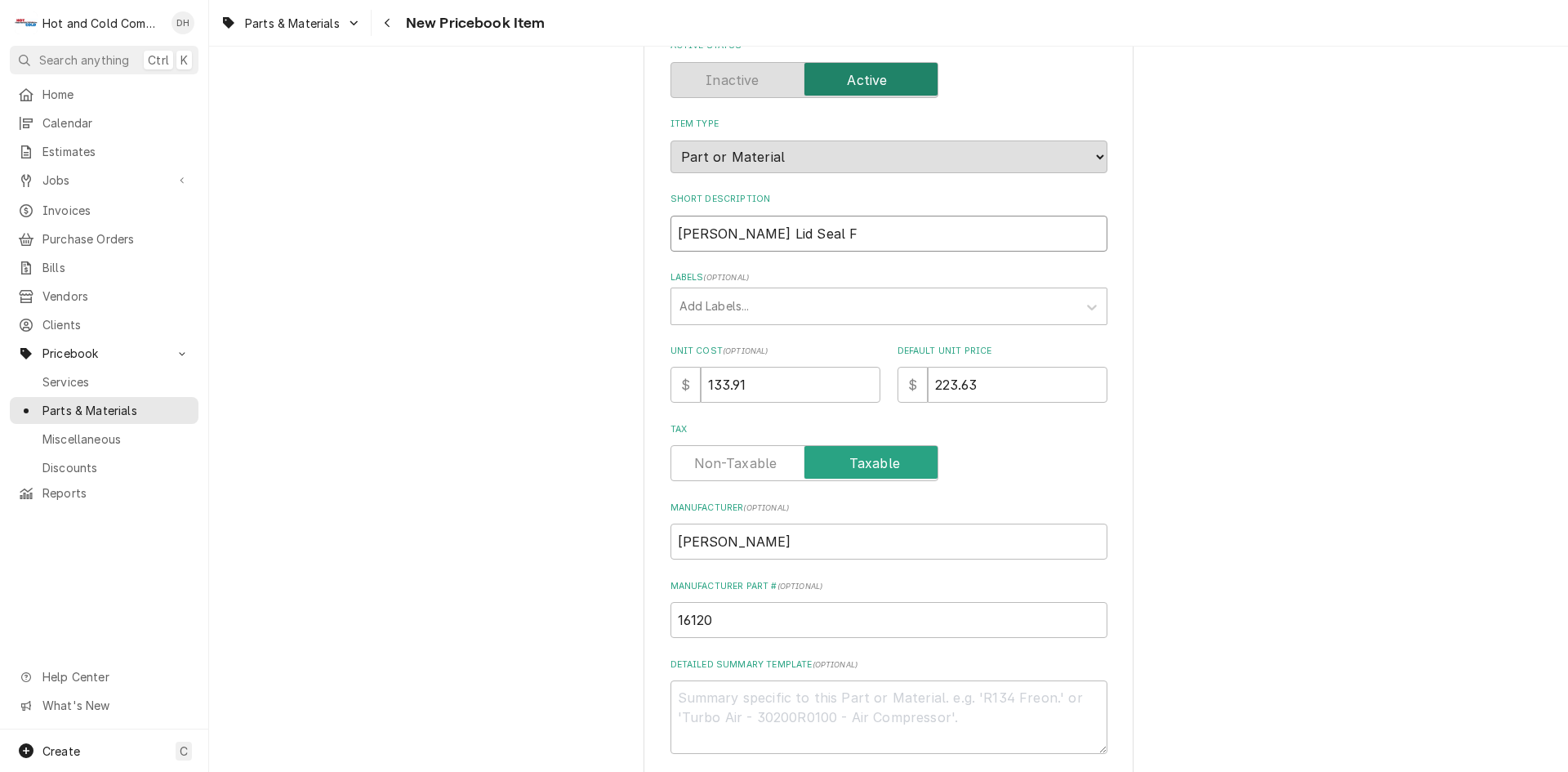
type input "Henny Penny Lid Seal Fr"
type textarea "x"
type input "Henny Penny Lid Seal Fry"
type textarea "x"
type input "Henny Penny Lid Seal Frye"
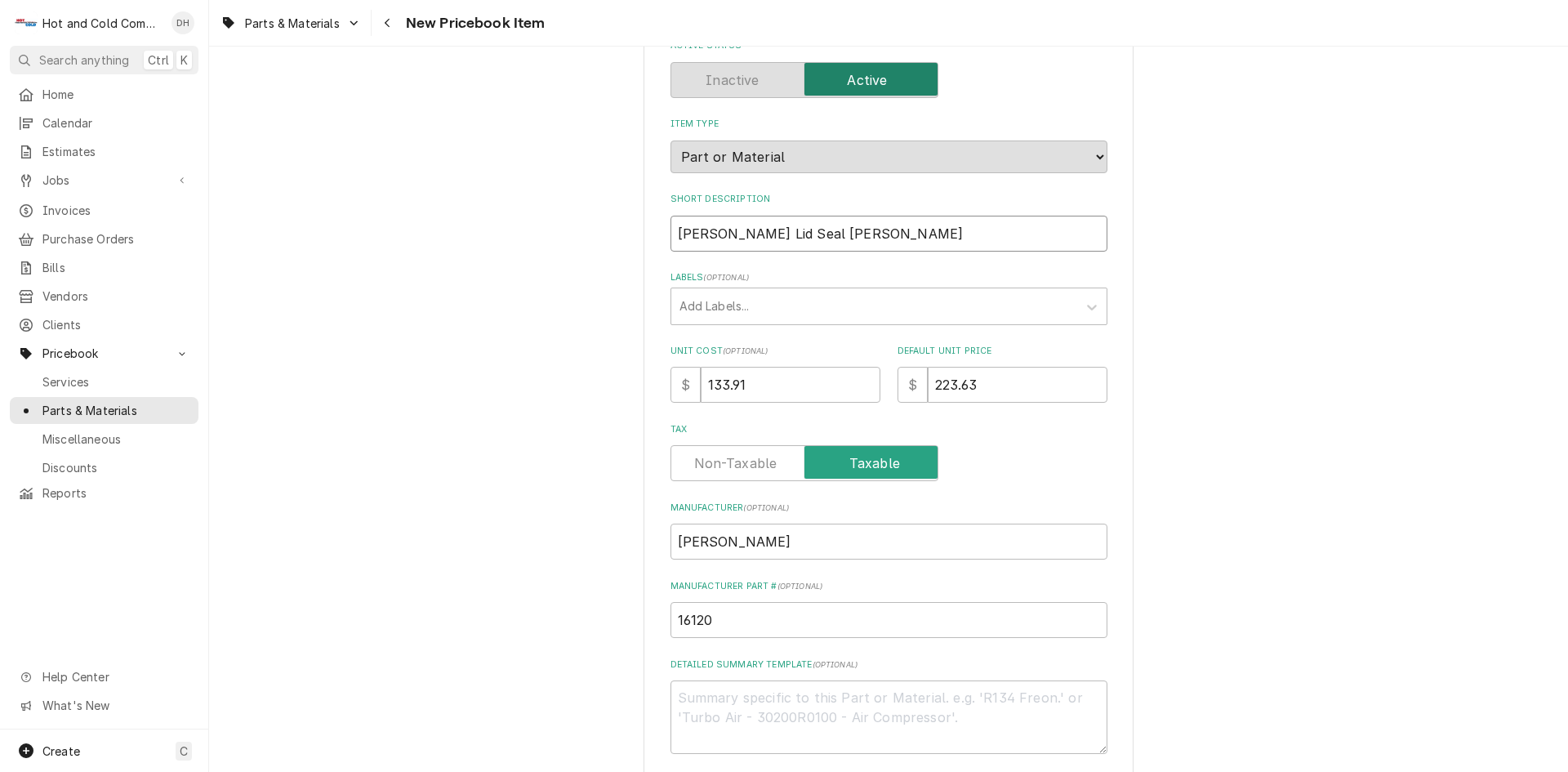
type textarea "x"
type input "Henny Penny Lid Seal Fryer"
click at [812, 233] on input "Henny Penny Lid Seal Fryer" at bounding box center [889, 233] width 437 height 36
type textarea "x"
type input "Henny Penny Lid Seal (Fryer"
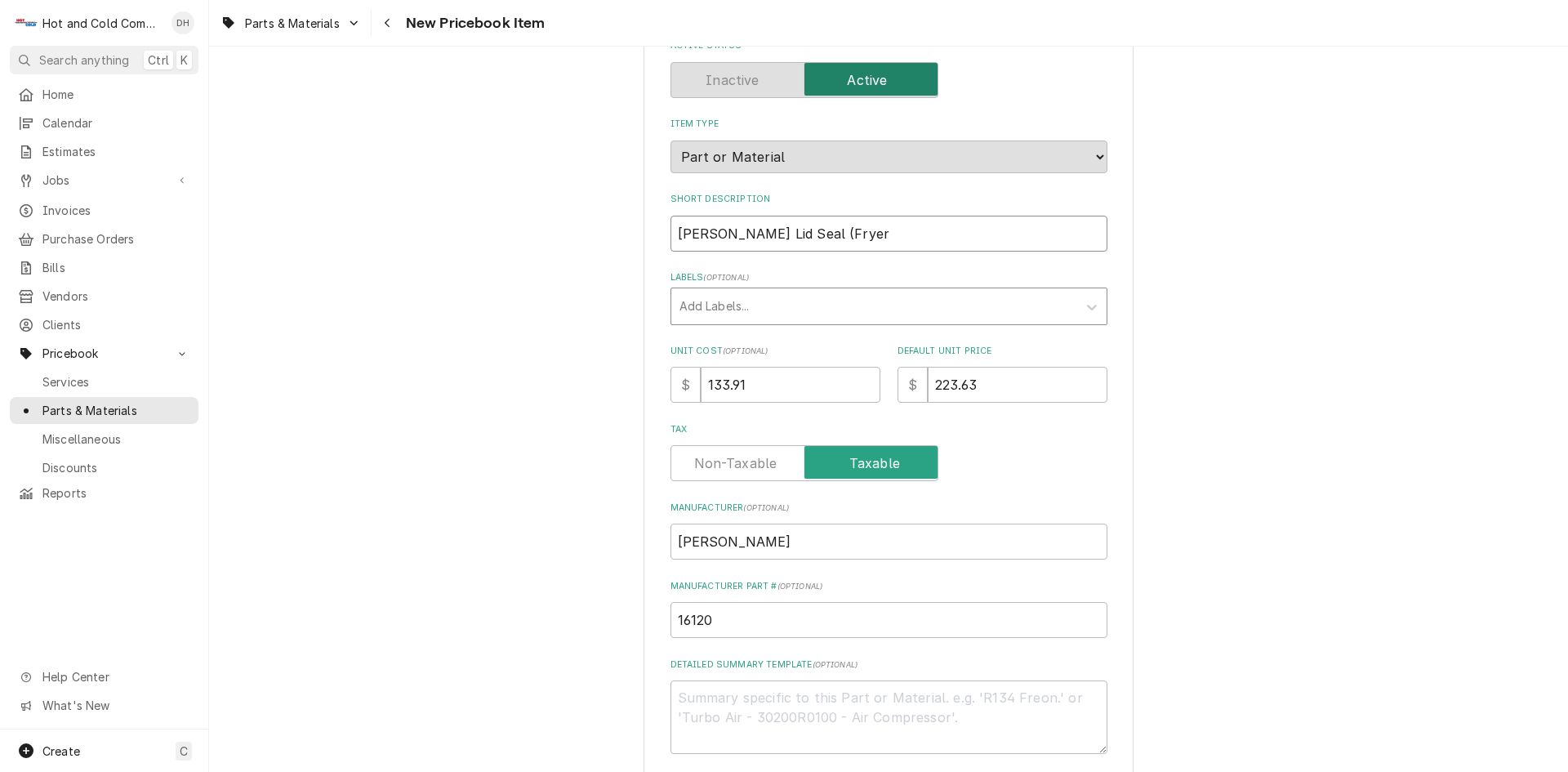
type textarea "x"
type input "Henny Penny Lid Seal (Fryer)"
type textarea "x"
type input "Henny Penny Lid Seal (Fryer"
type textarea "x"
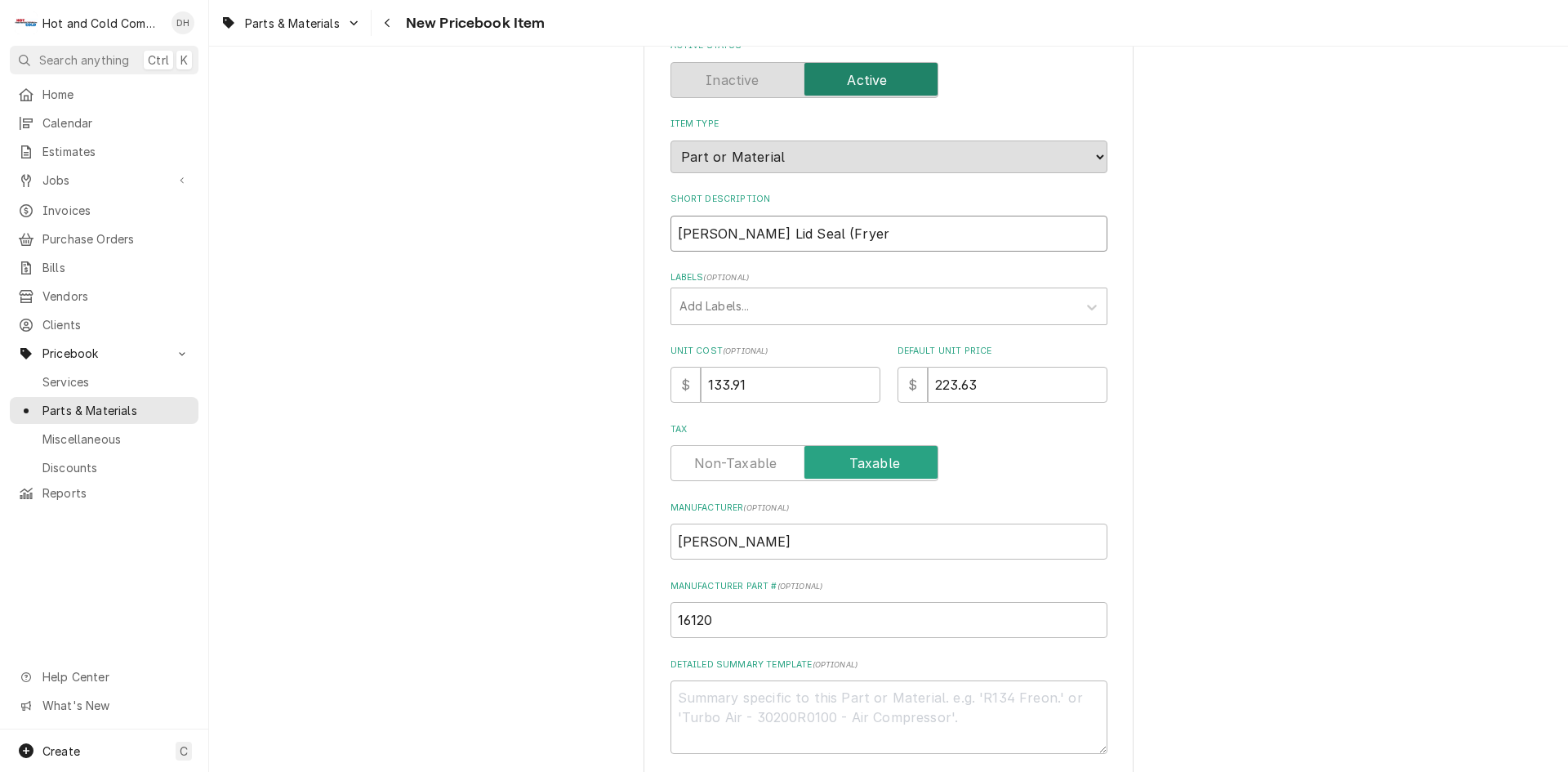
type input "Henny Penny Lid Seal (Fryer"
type textarea "x"
type input "Henny Penny Lid Seal (Fryer C"
type textarea "x"
type input "Henny Penny Lid Seal (Fryer Ch"
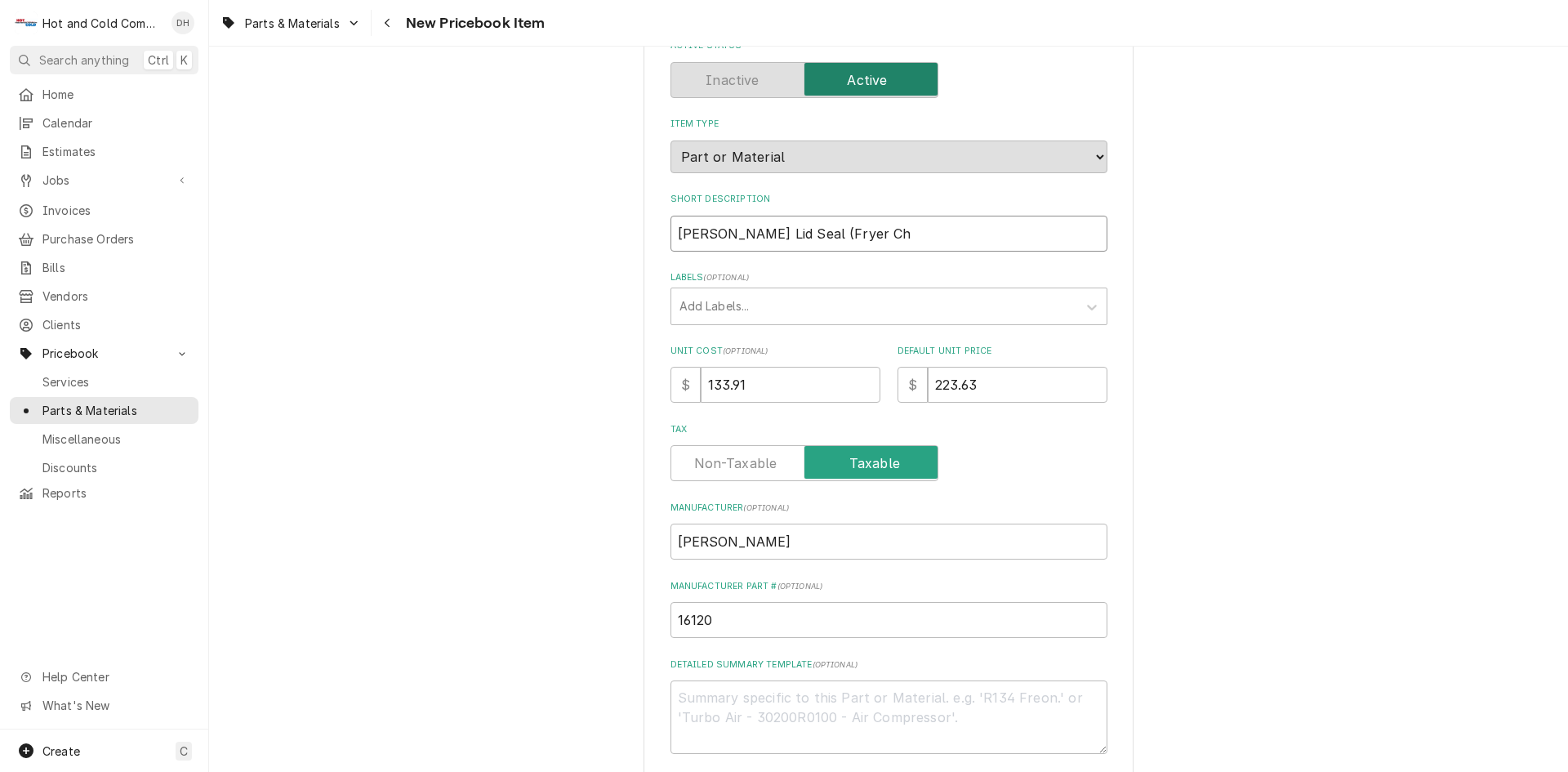
type textarea "x"
type input "Henny Penny Lid Seal (Fryer Chi"
type textarea "x"
type input "Henny Penny Lid Seal (Fryer Chic"
type textarea "x"
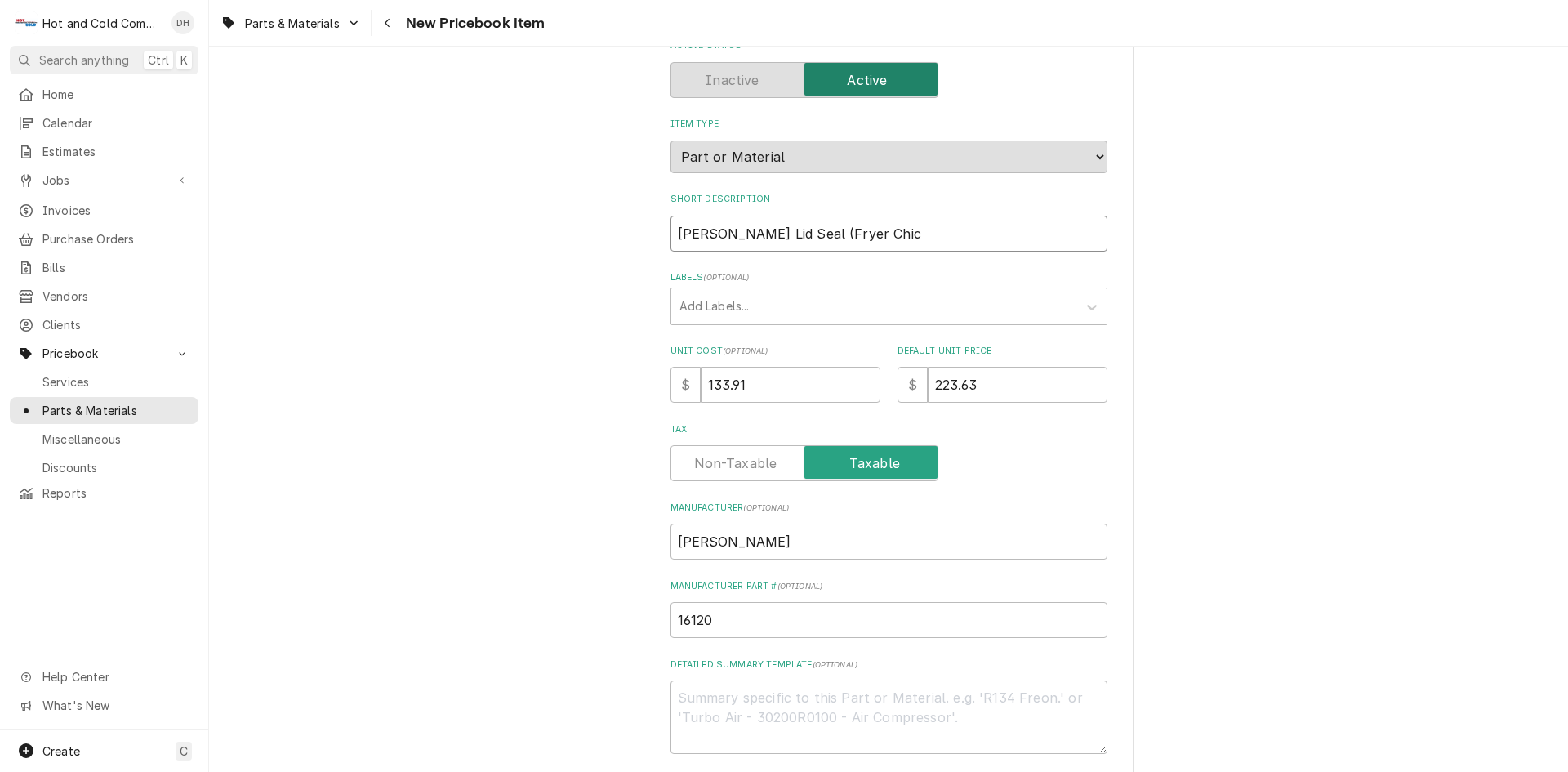
type input "Henny Penny Lid Seal (Fryer Chic"
type textarea "x"
type input "Henny Penny Lid Seal (Fryer Chic F"
type textarea "x"
type input "Henny Penny Lid Seal (Fryer Chic Fi"
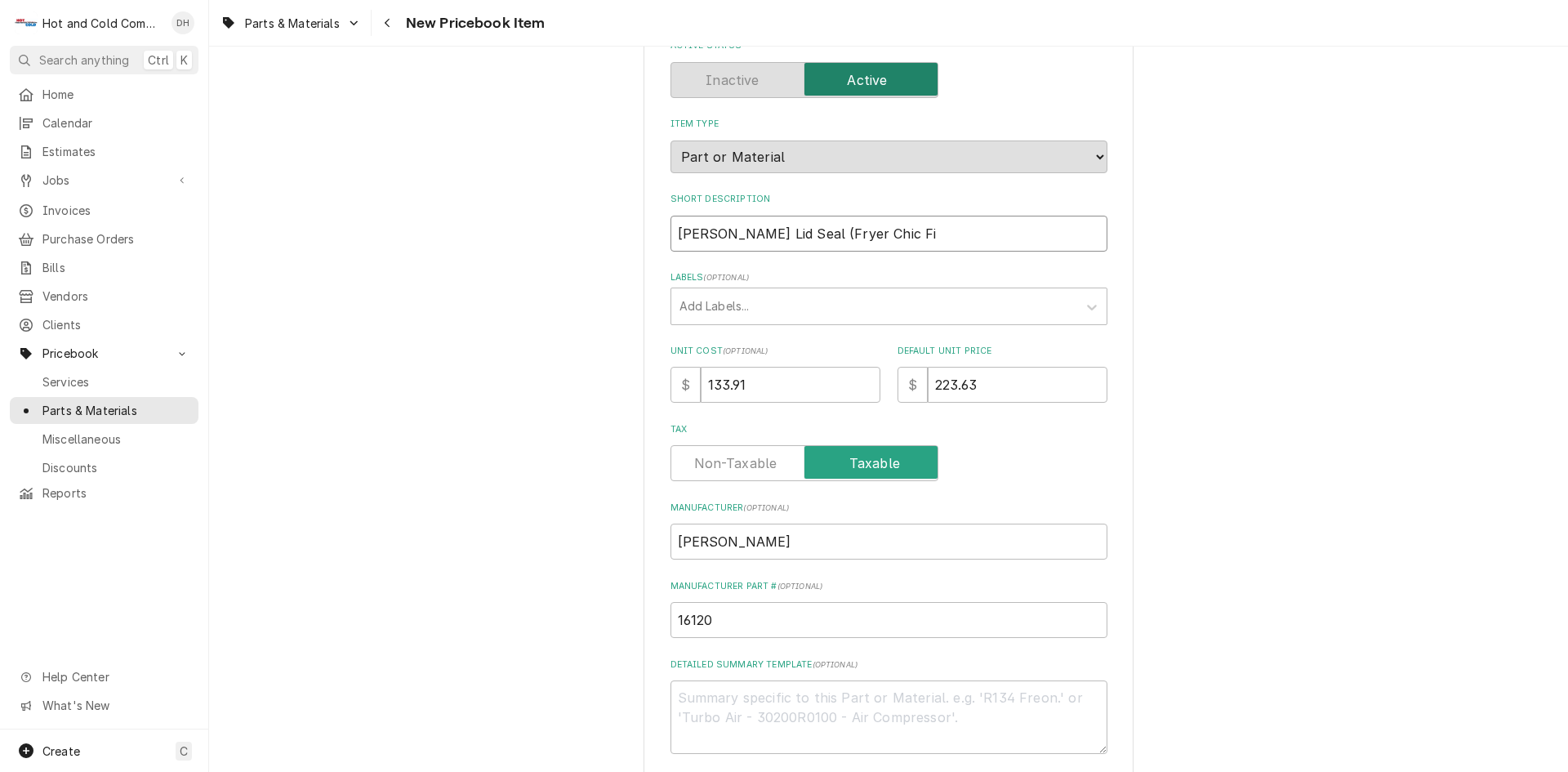
type textarea "x"
type input "Henny Penny Lid Seal (Fryer Chic Fil"
type textarea "x"
type input "Henny Penny Lid Seal (Fryer Chic Fila"
type textarea "x"
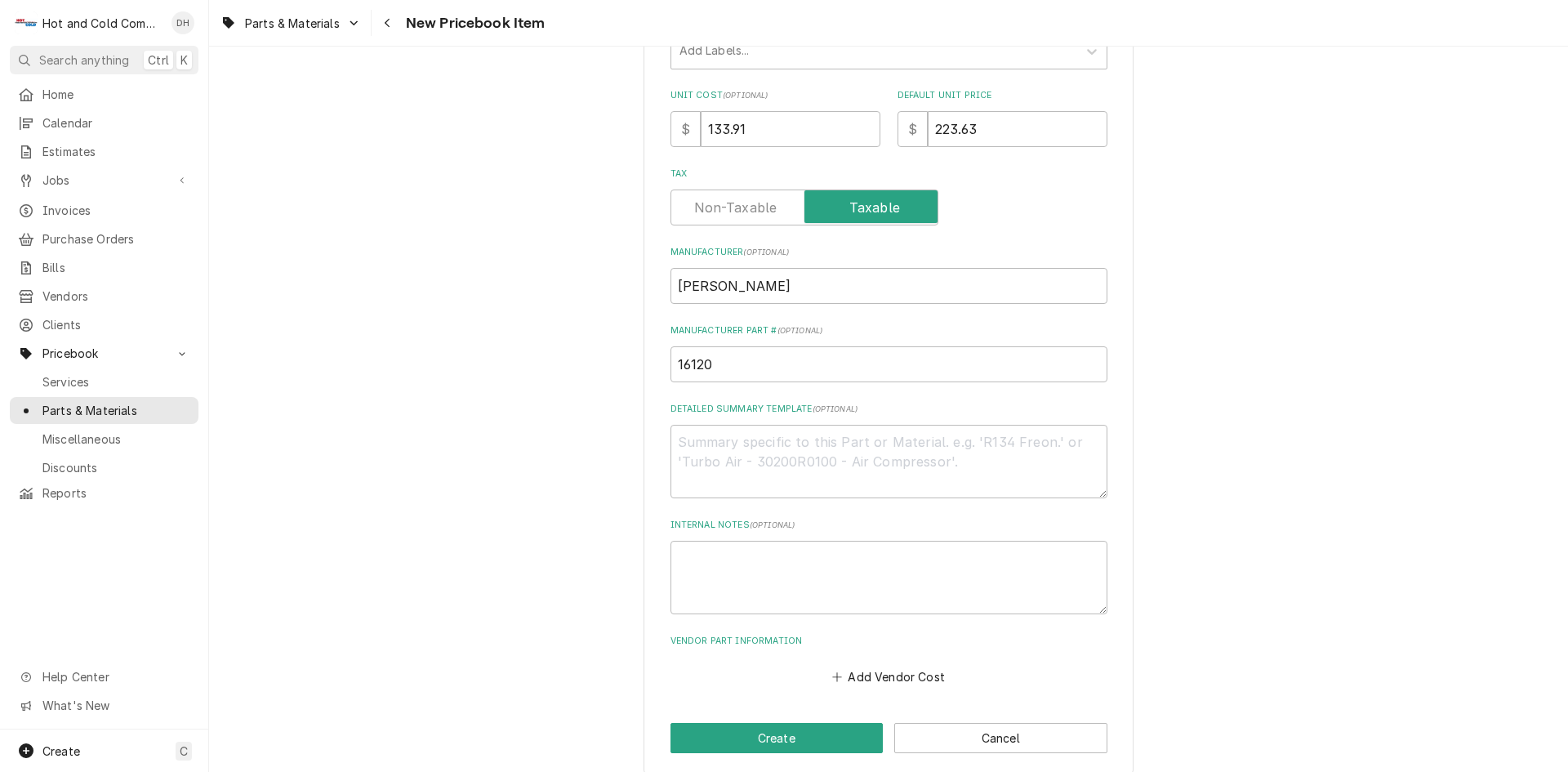
scroll to position [387, 0]
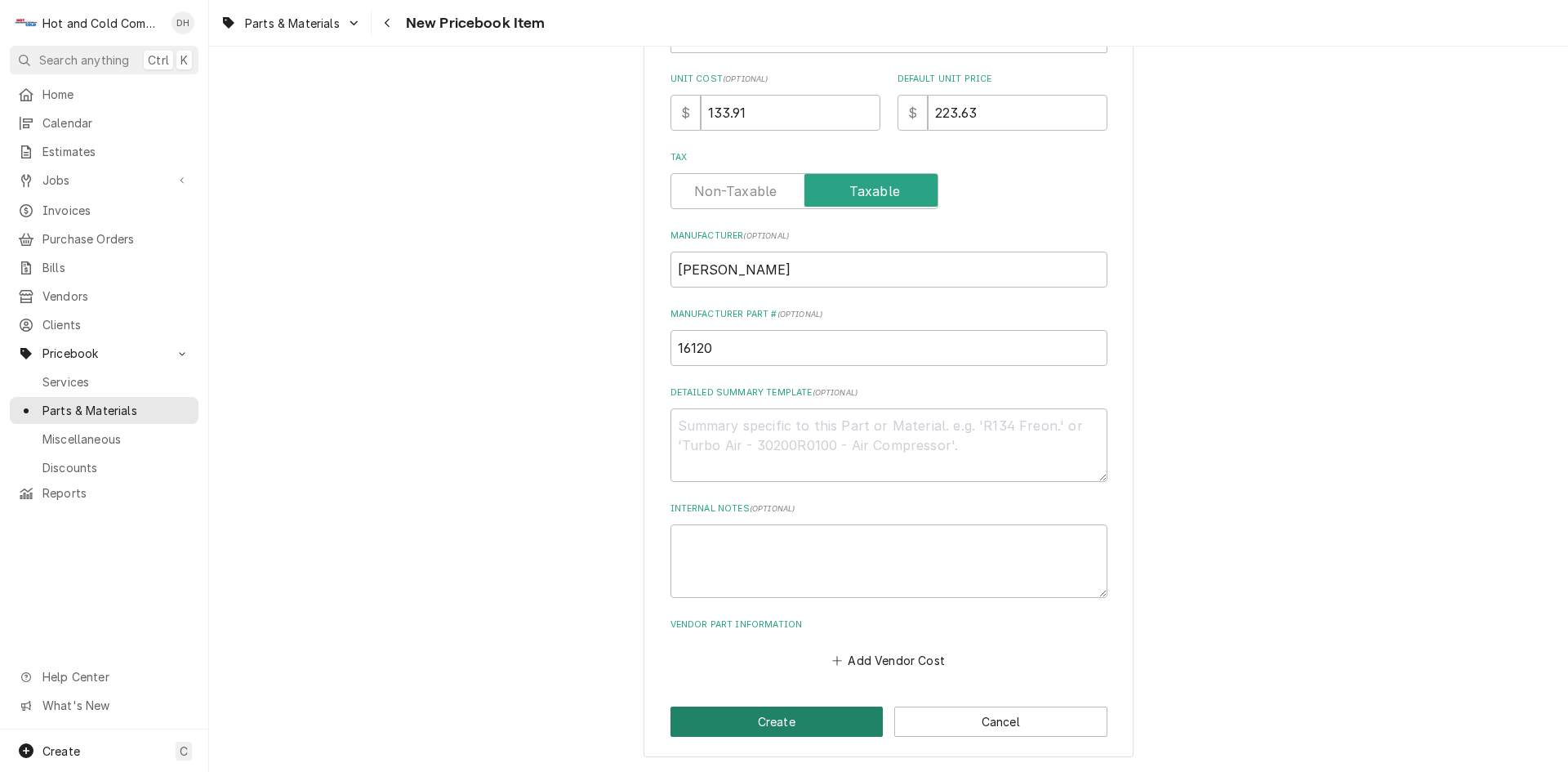
type input "Henny Penny Lid Seal (Fryer Chic Fila)"
click at [796, 724] on button "Create" at bounding box center [777, 722] width 214 height 30
type textarea "x"
